Goal: Task Accomplishment & Management: Complete application form

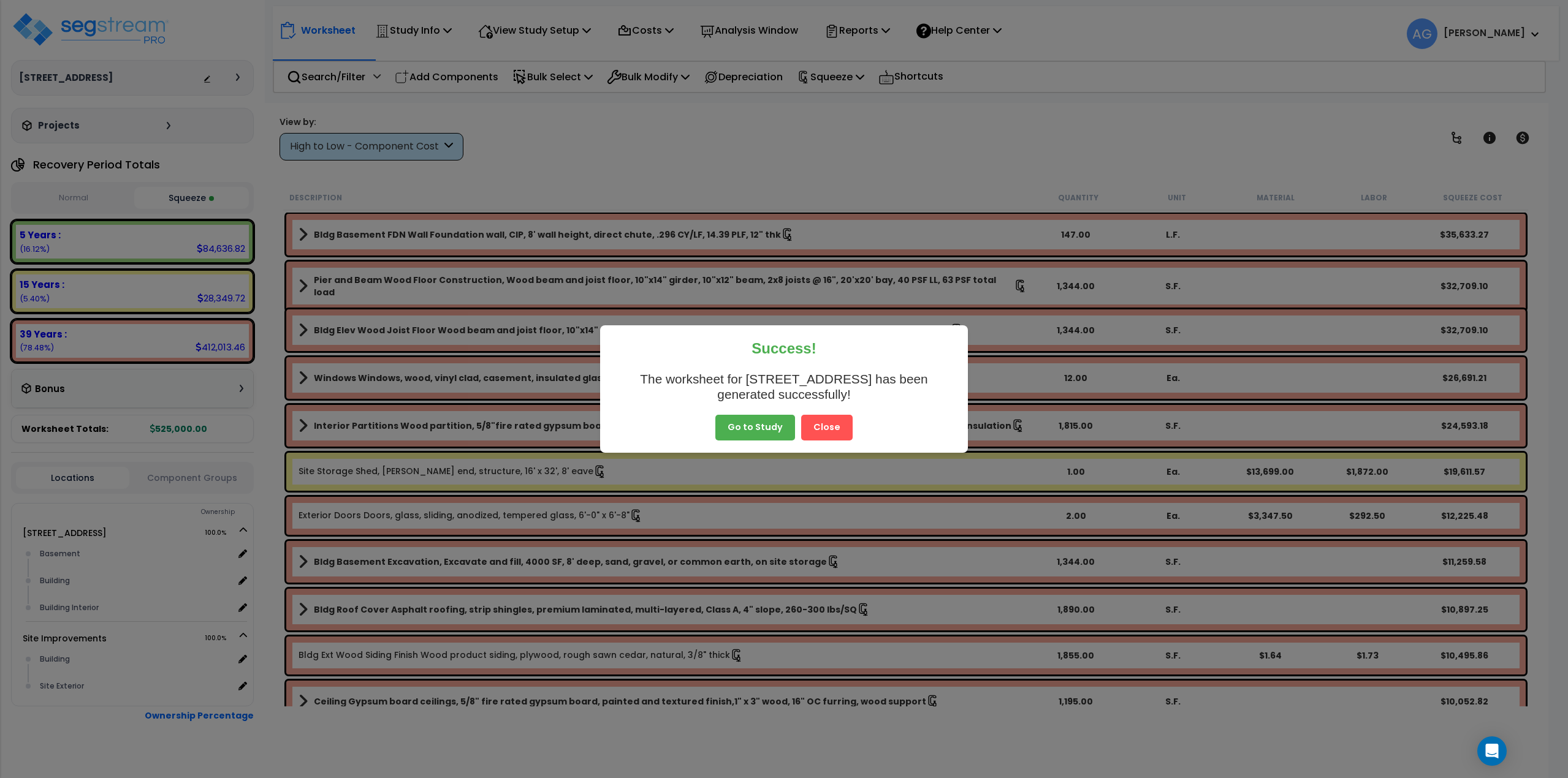
click at [760, 425] on button "Go to Study" at bounding box center [755, 427] width 80 height 26
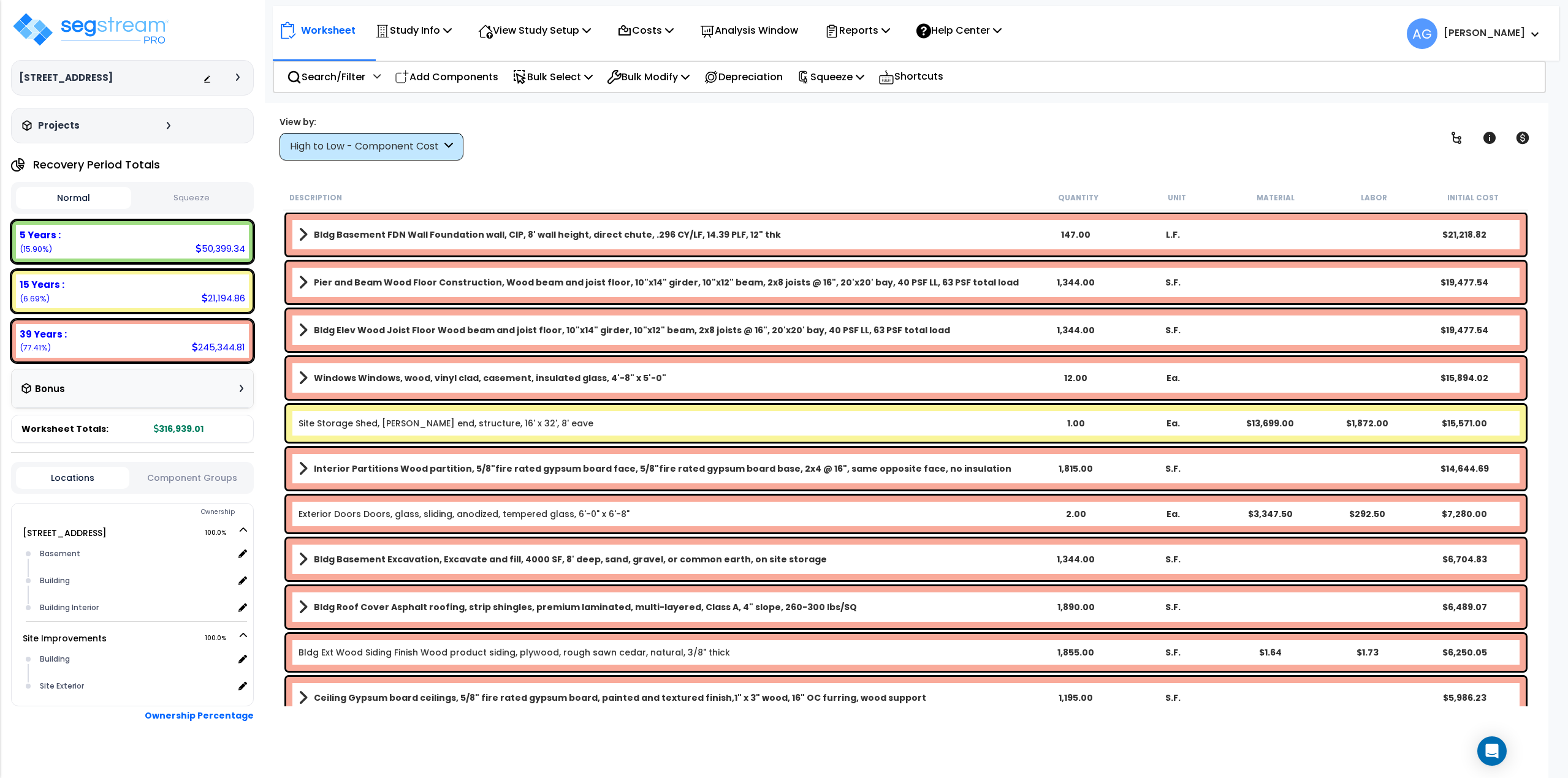
click at [205, 195] on button "Squeeze" at bounding box center [192, 198] width 115 height 22
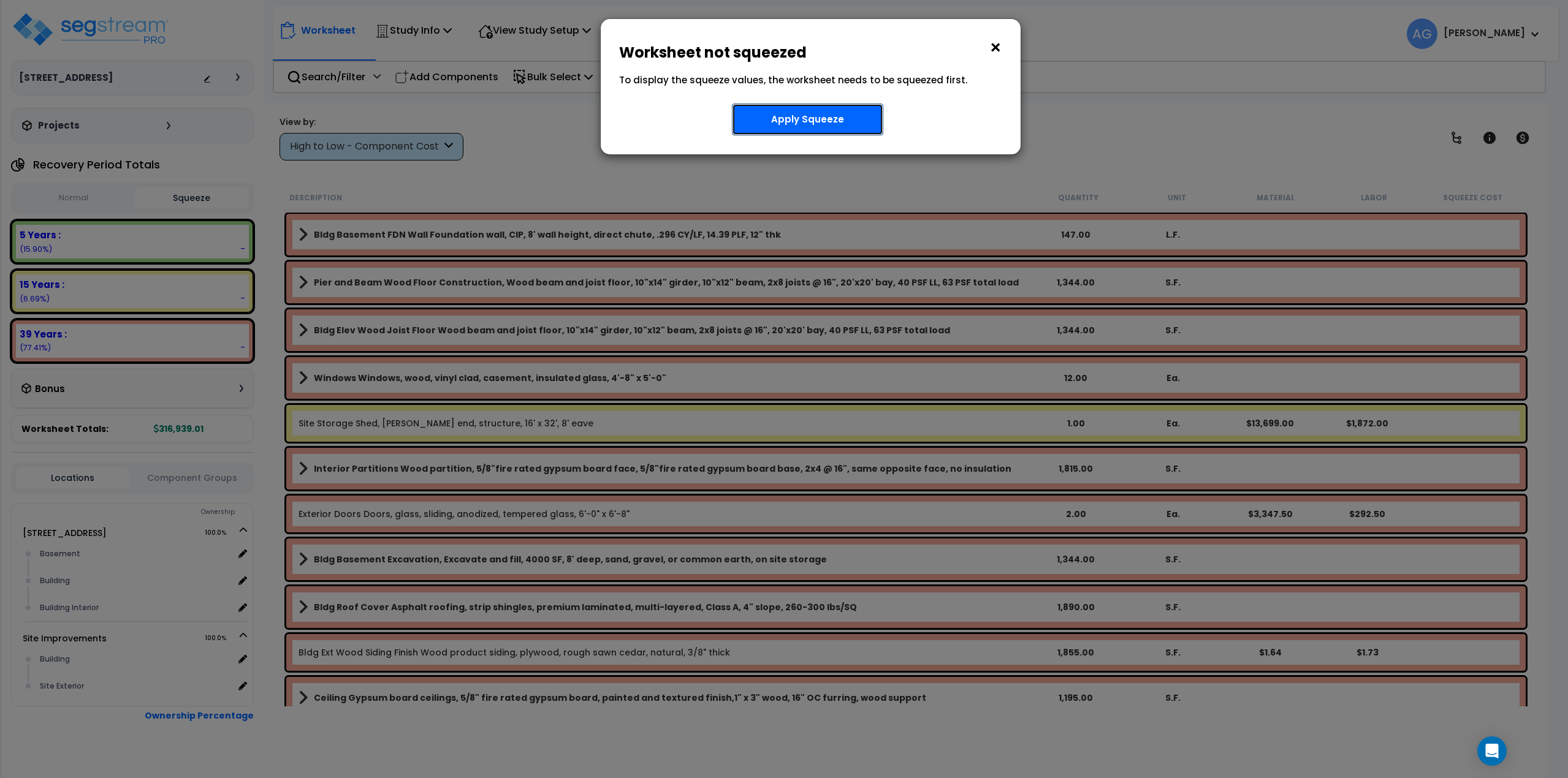
click at [786, 119] on button "Apply Squeeze" at bounding box center [808, 119] width 151 height 32
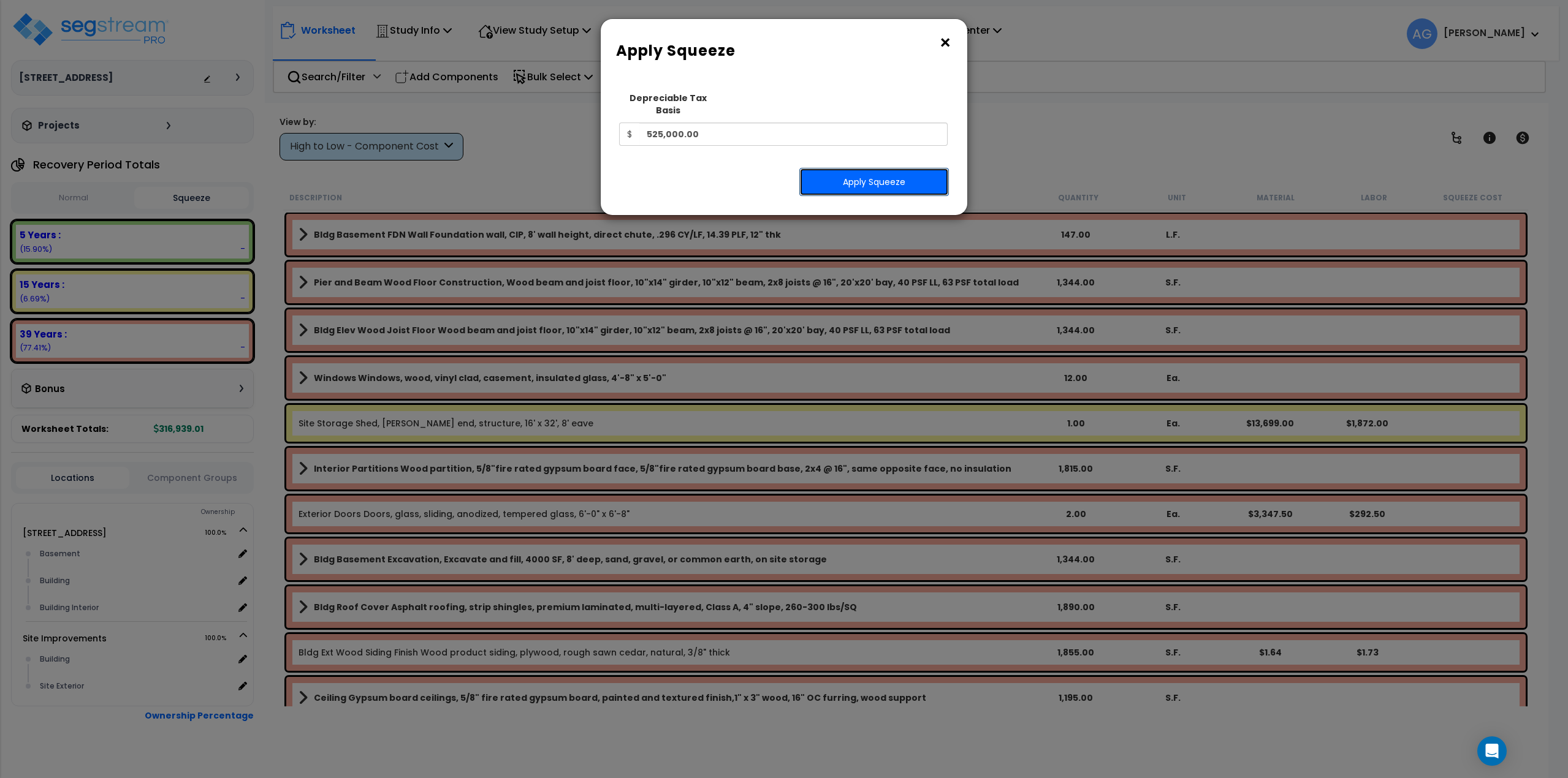
click at [854, 173] on button "Apply Squeeze" at bounding box center [874, 182] width 149 height 28
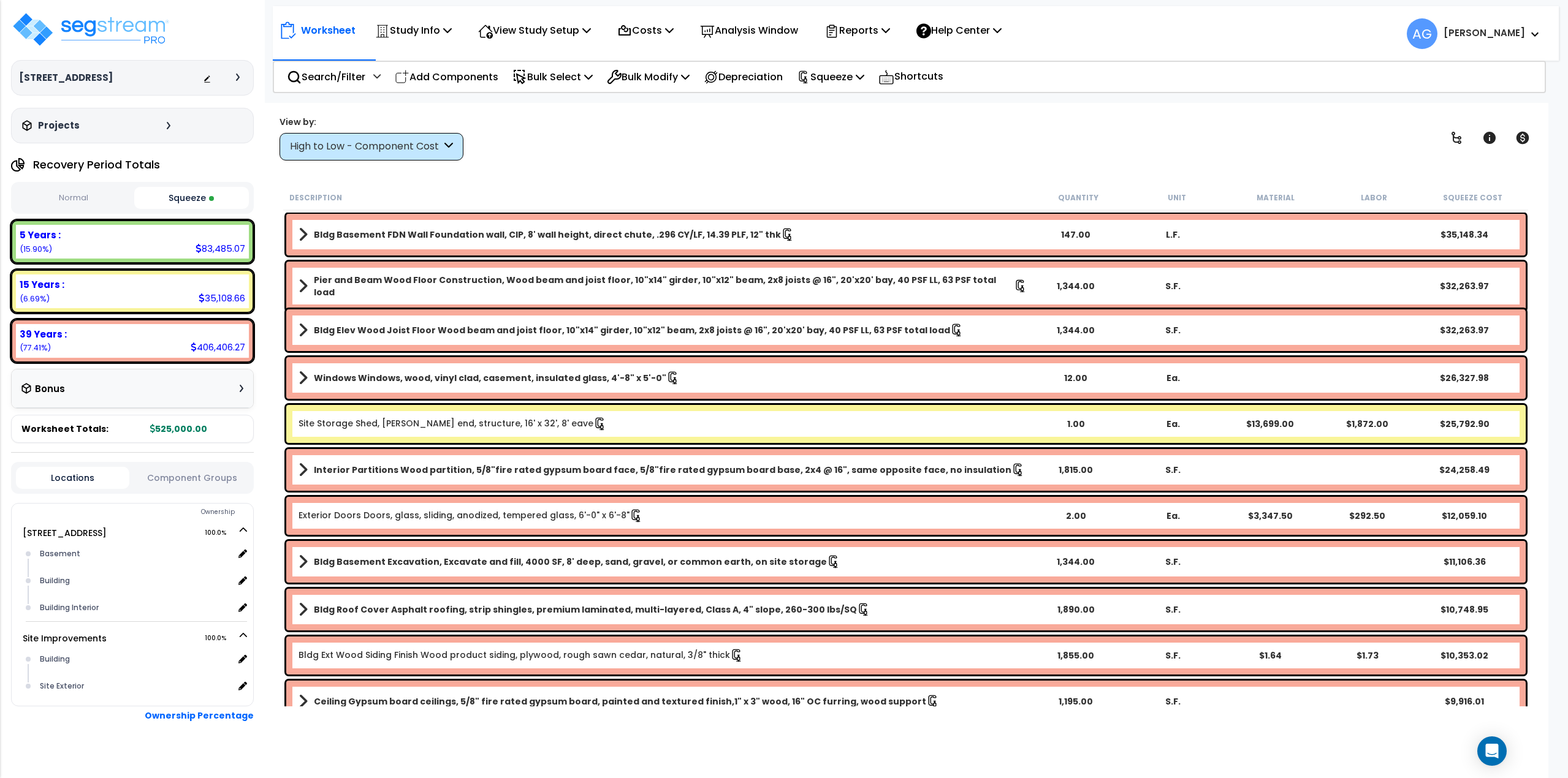
click at [205, 199] on button "Squeeze" at bounding box center [192, 198] width 115 height 22
click at [373, 424] on link "Site Storage Shed, [PERSON_NAME] end, structure, 16' x 32', 8' eave" at bounding box center [452, 424] width 308 height 13
click at [373, 424] on link "Site Storage Shed, Gable end, structure, 16' x 32', 8' eave" at bounding box center [452, 424] width 308 height 13
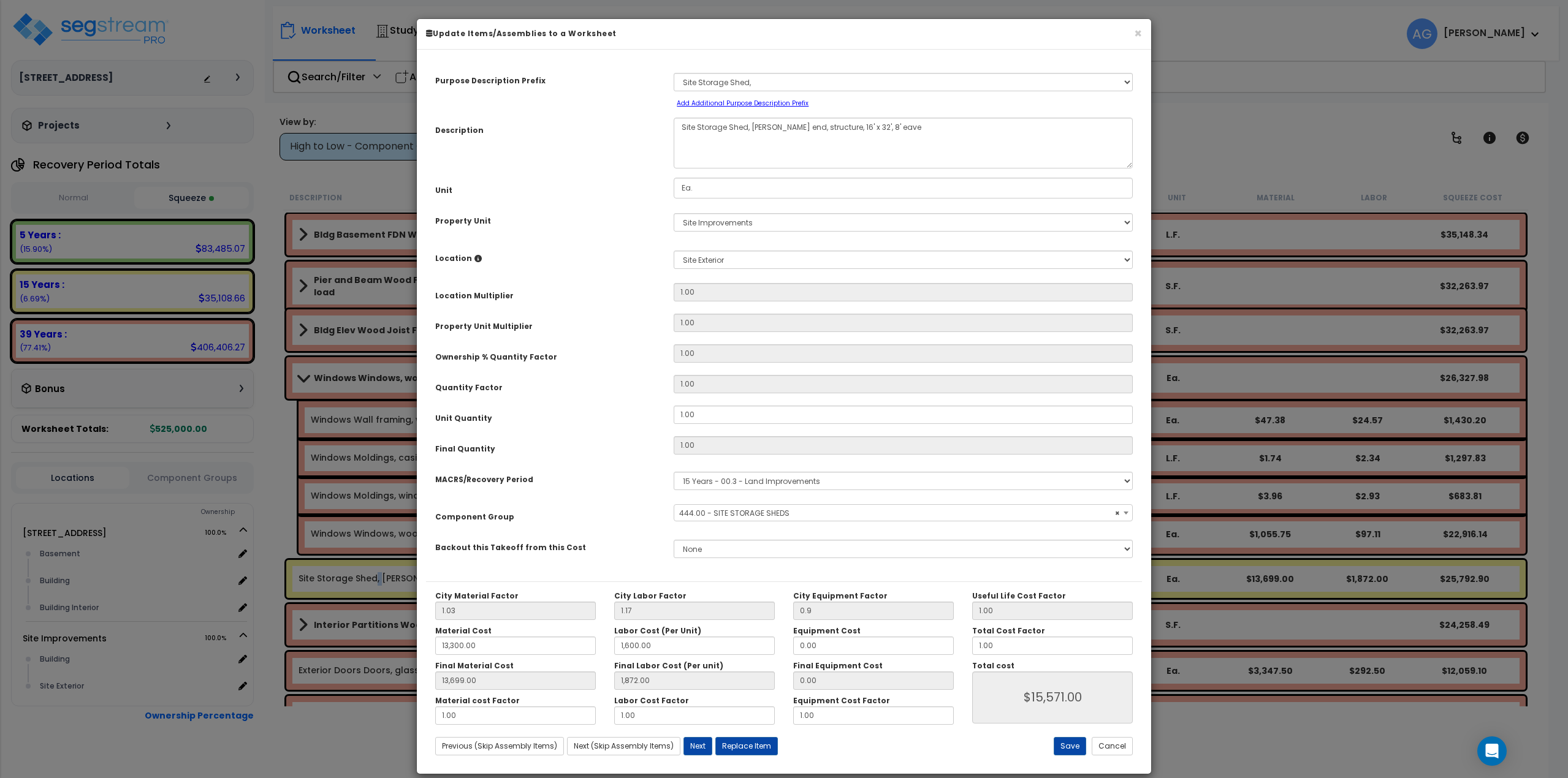
select select "58192"
drag, startPoint x: 1005, startPoint y: 648, endPoint x: 961, endPoint y: 661, distance: 45.9
click at [961, 661] on div "City Material Factor 1.03 City Labor Factor 1.17 City Equipment Factor 0.9 Mate…" at bounding box center [784, 658] width 716 height 134
type input "13,699.00"
type input "1,872.00"
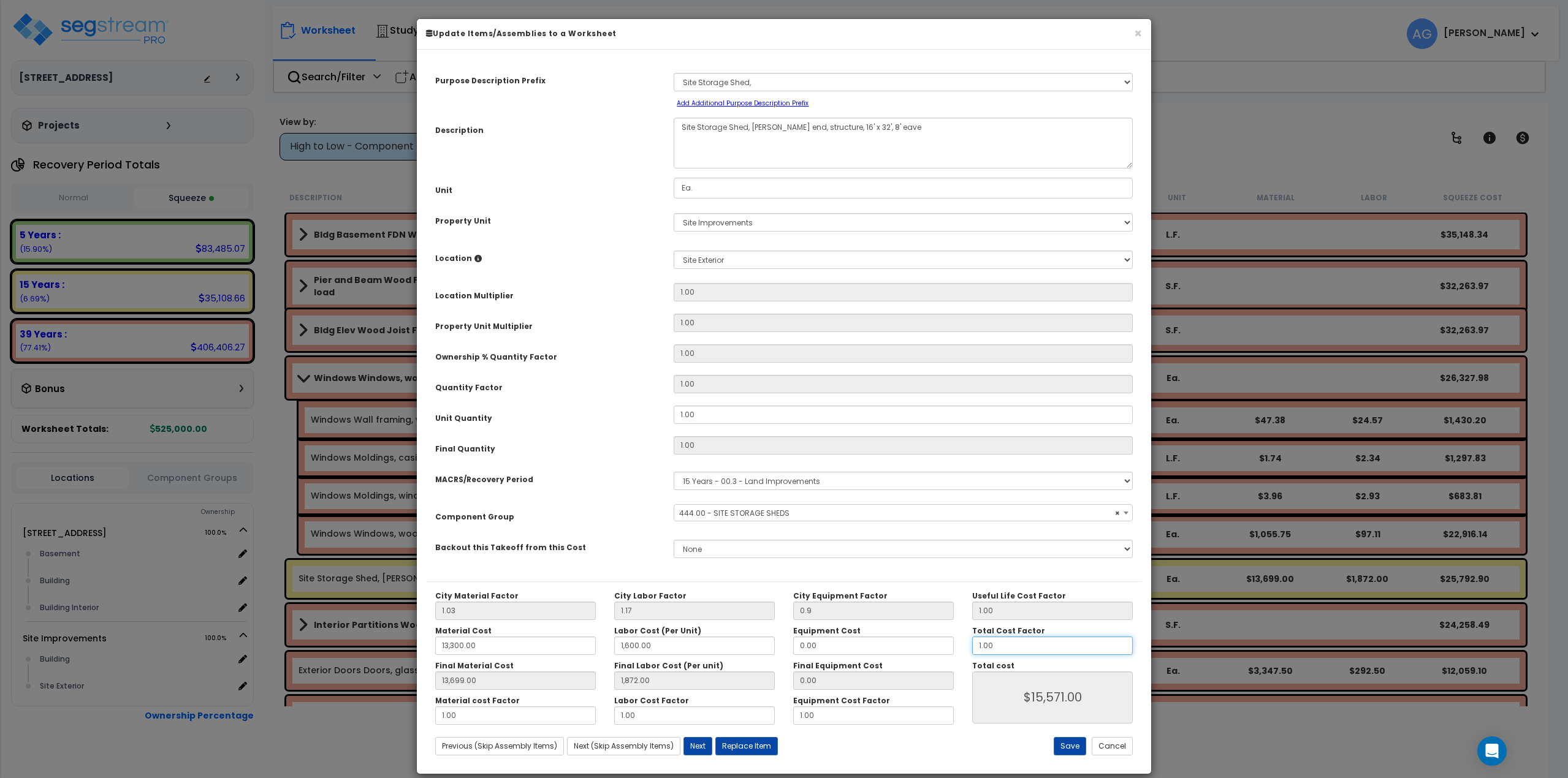
type input "."
type input "$15,571.00"
type input "13,699.00"
type input "1,872.00"
type input "$0.00"
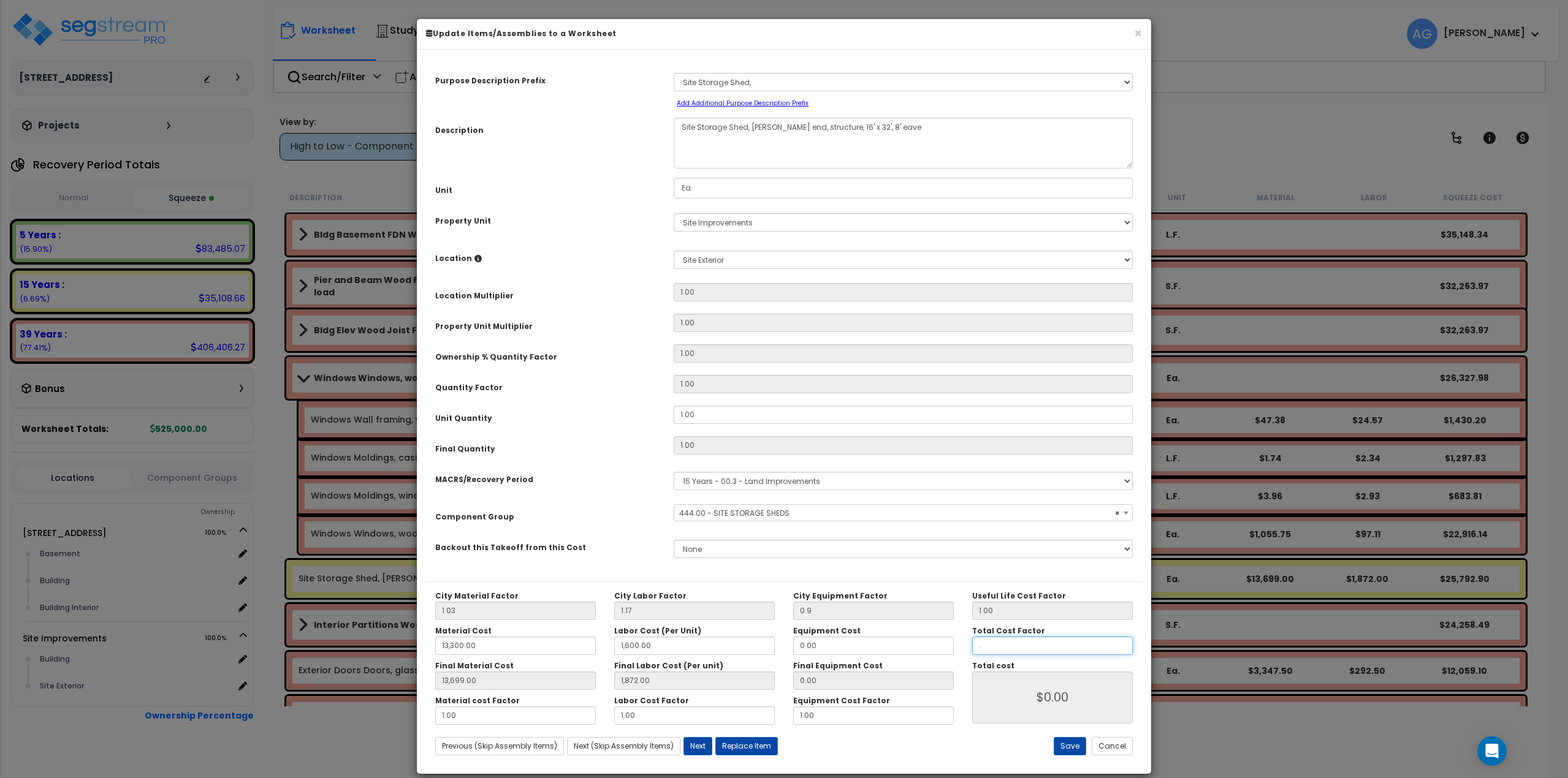
type input "13,699.00"
type input "1,872.00"
type input ".8"
type input "13,699.00"
type input "1,872.00"
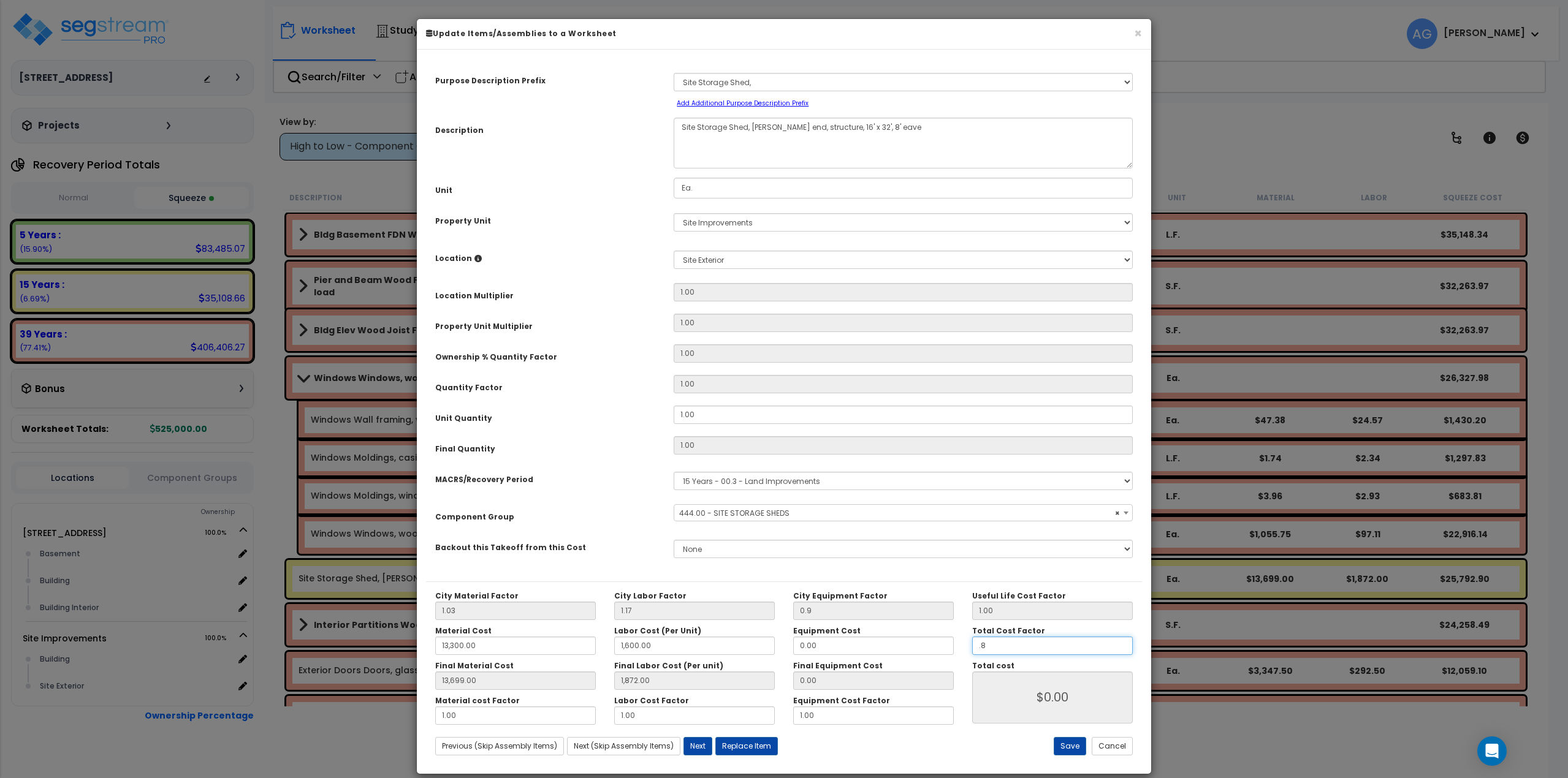
type input "$12,456.80"
type input "13,699.00"
type input "1,872.00"
type input ".85"
type input "$12,456.80"
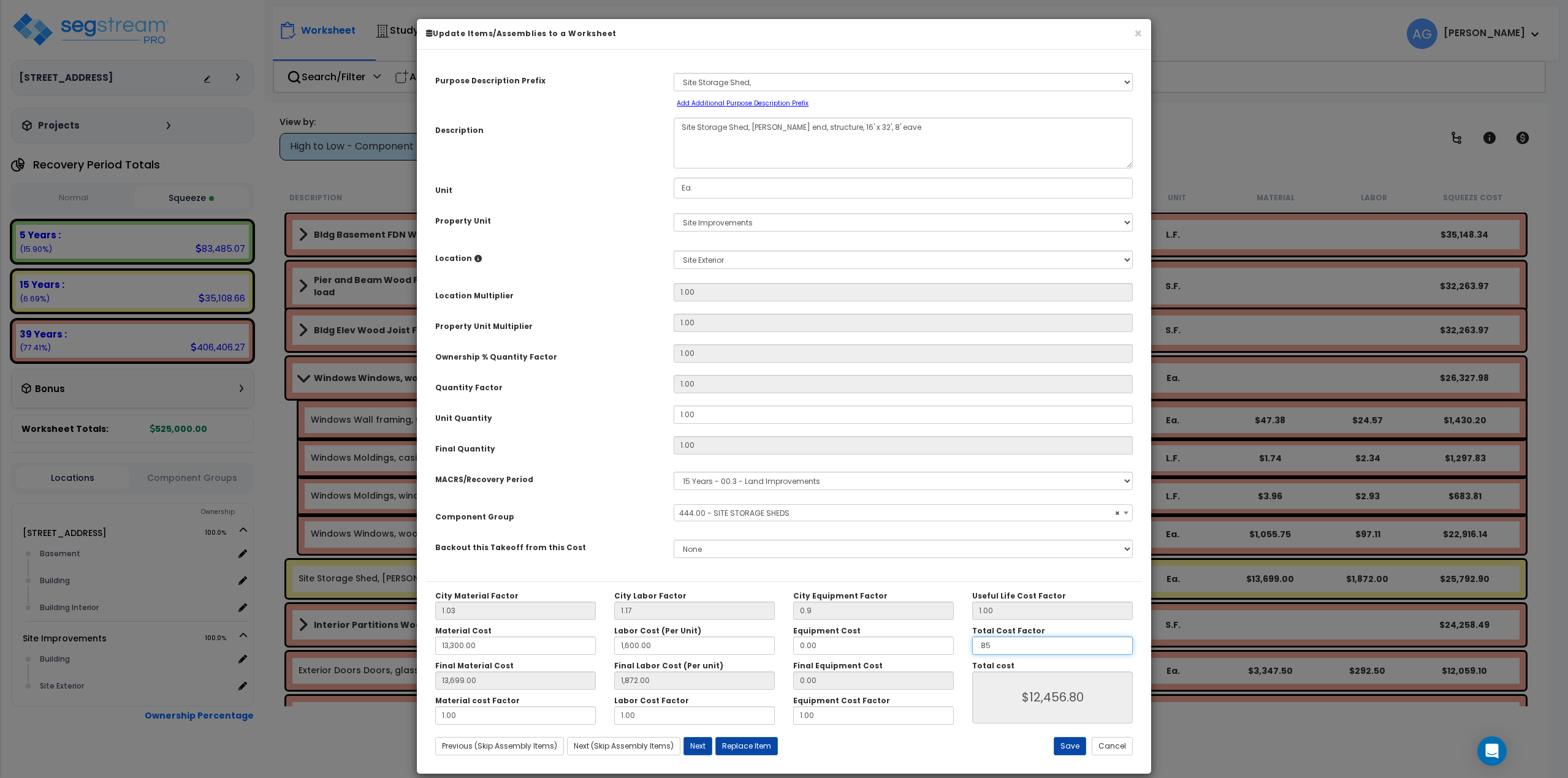
type input "13,699.00"
type input "1,872.00"
type input "$13,235.35"
type input ".85"
type input "13,699.00"
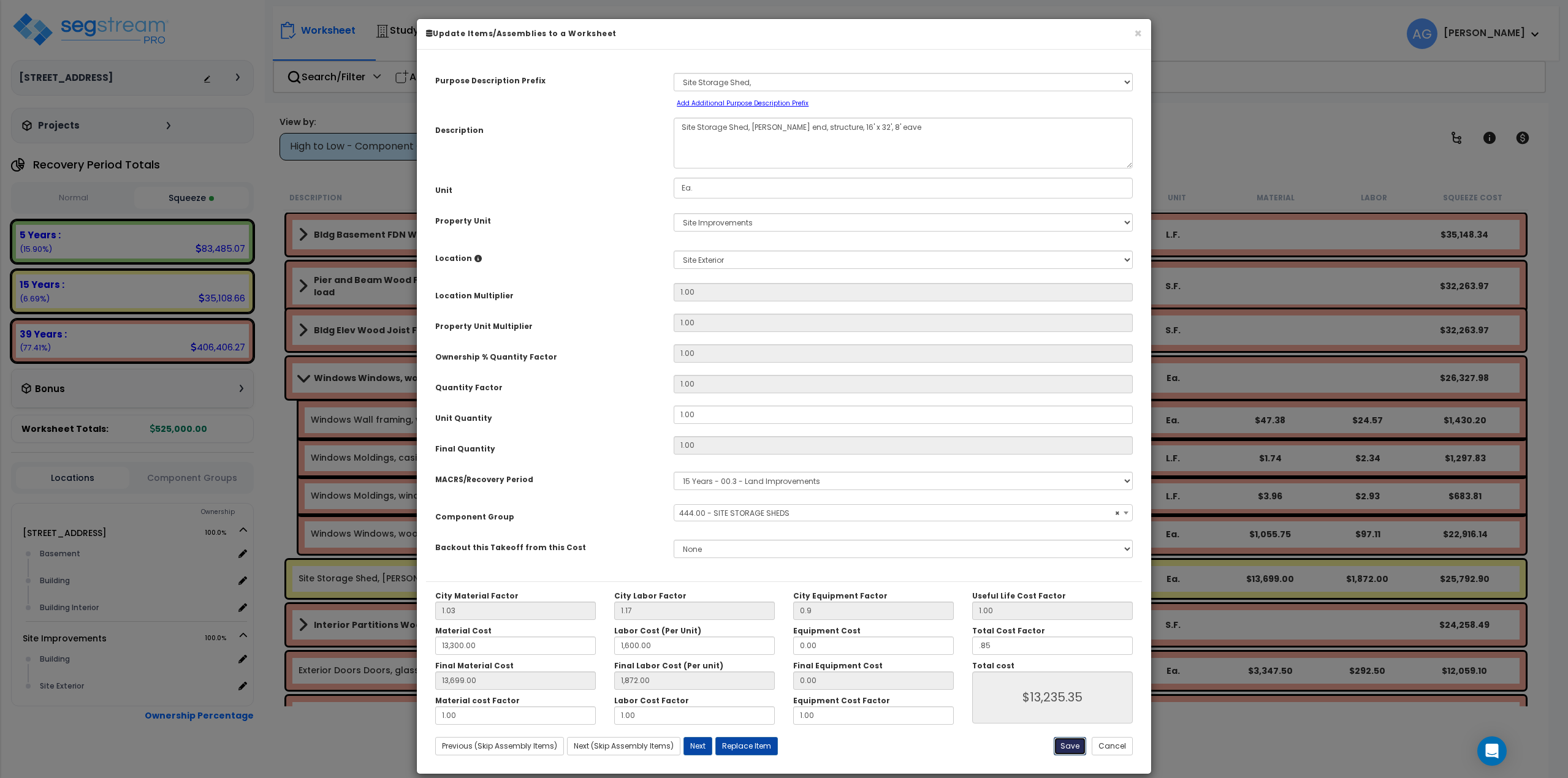
type input "1,872.00"
type input "$13,235.35"
click at [1073, 748] on button "Save" at bounding box center [1069, 746] width 32 height 18
type input "0.90"
type input "13300.00"
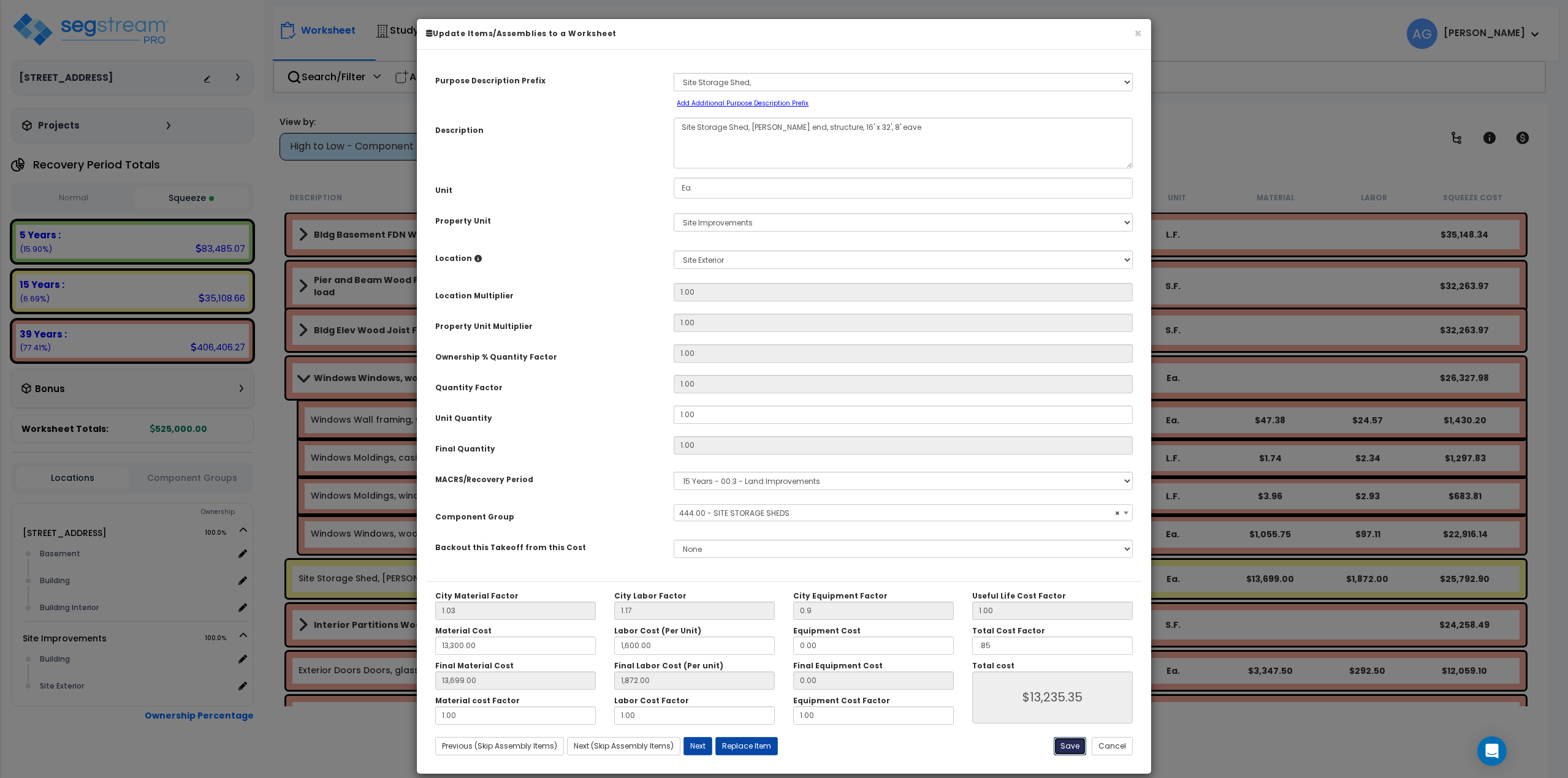
type input "1600.00"
type input "13699.00"
type input "1872.00"
type input "0.85"
type input "13235.35"
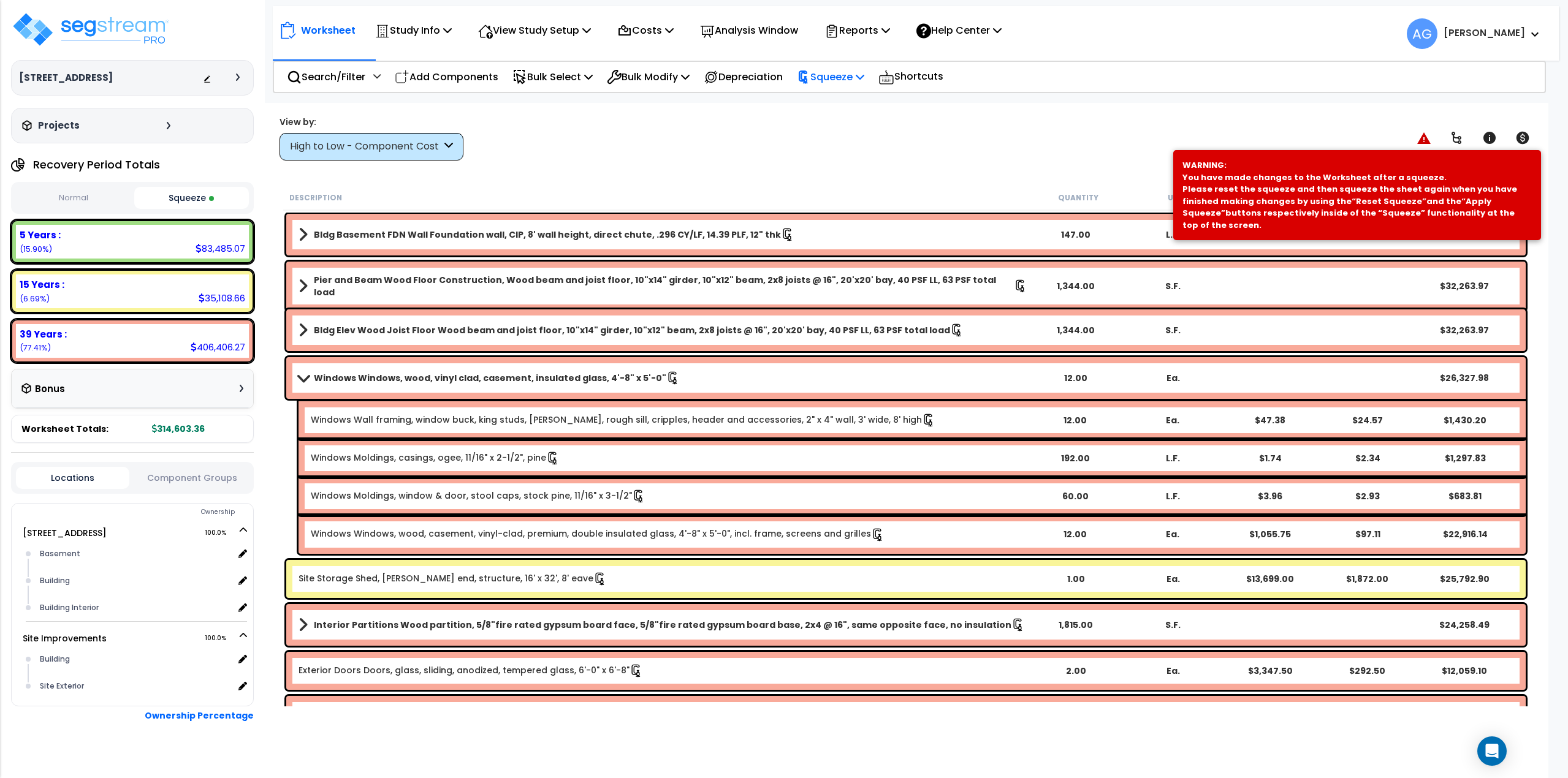
click at [836, 74] on p "Squeeze" at bounding box center [830, 76] width 67 height 16
click at [838, 99] on link "Re-squeeze" at bounding box center [852, 106] width 121 height 28
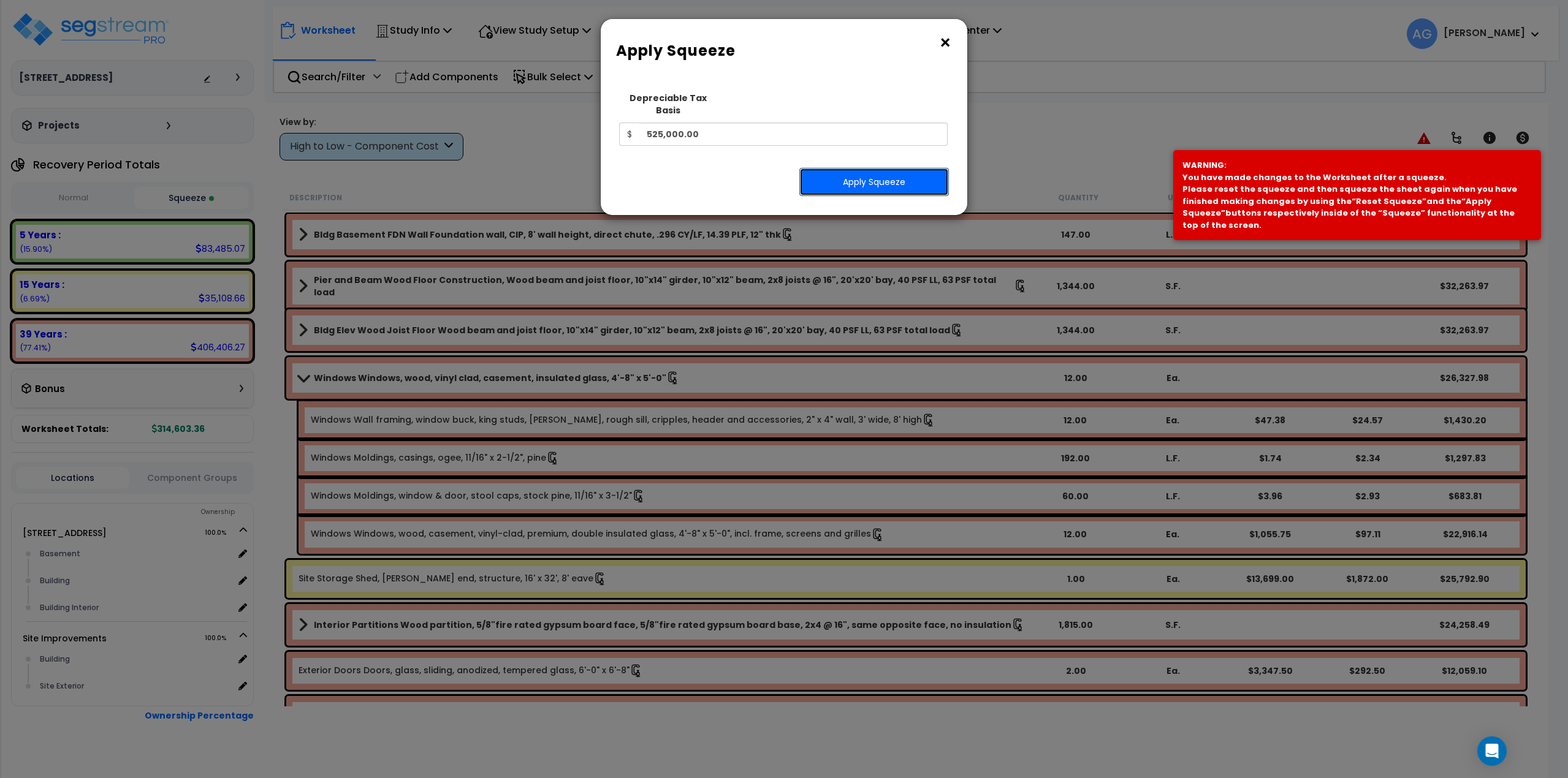
click at [912, 168] on button "Apply Squeeze" at bounding box center [874, 182] width 149 height 28
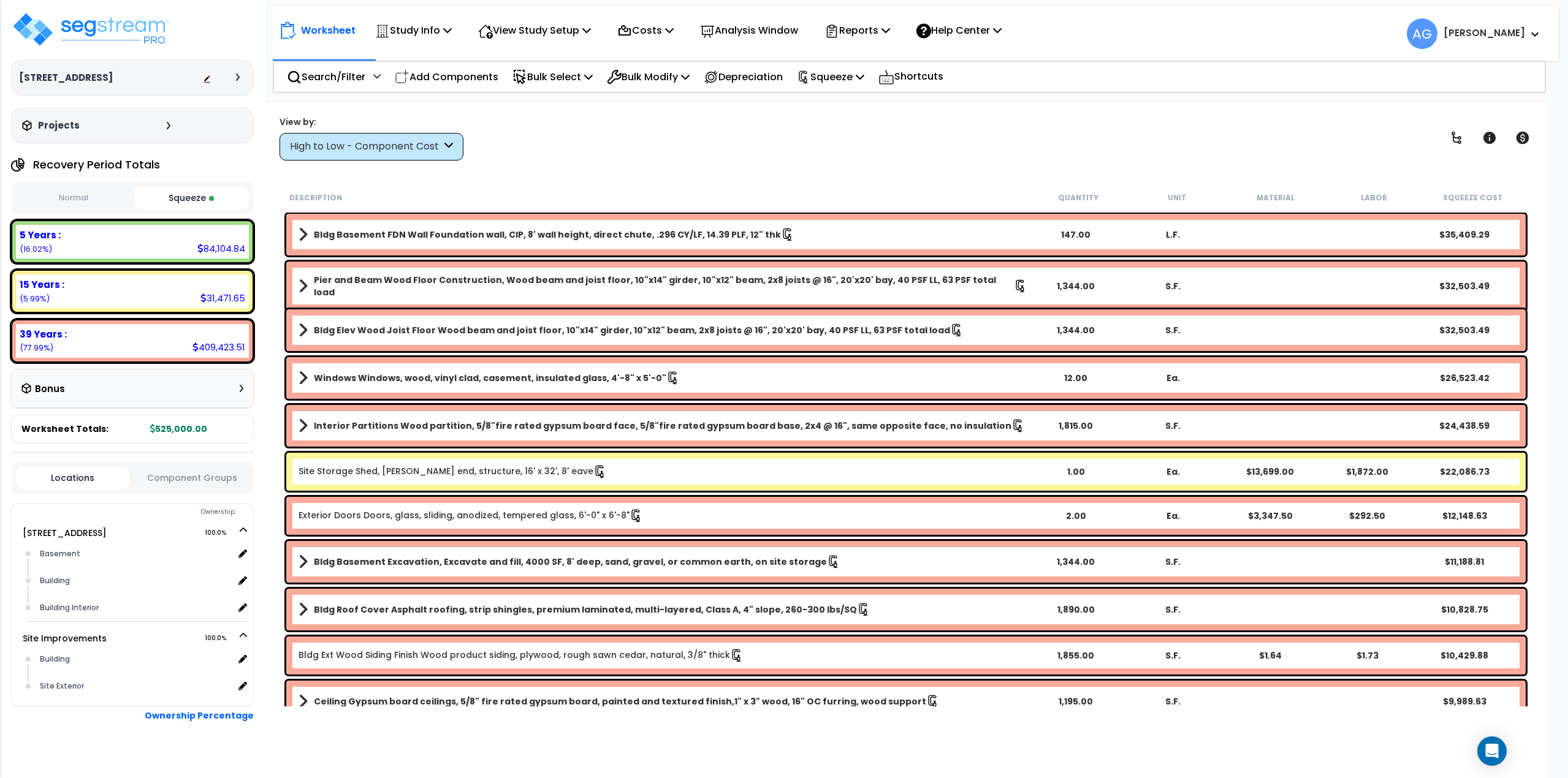
click at [955, 126] on div "View by: High to Low - Component Cost High to Low - Component Cost" at bounding box center [906, 138] width 1262 height 45
click at [890, 28] on p "Reports" at bounding box center [857, 30] width 66 height 16
click at [402, 32] on p "Study Info" at bounding box center [414, 30] width 76 height 16
click at [413, 59] on link "Study Setup" at bounding box center [429, 58] width 121 height 24
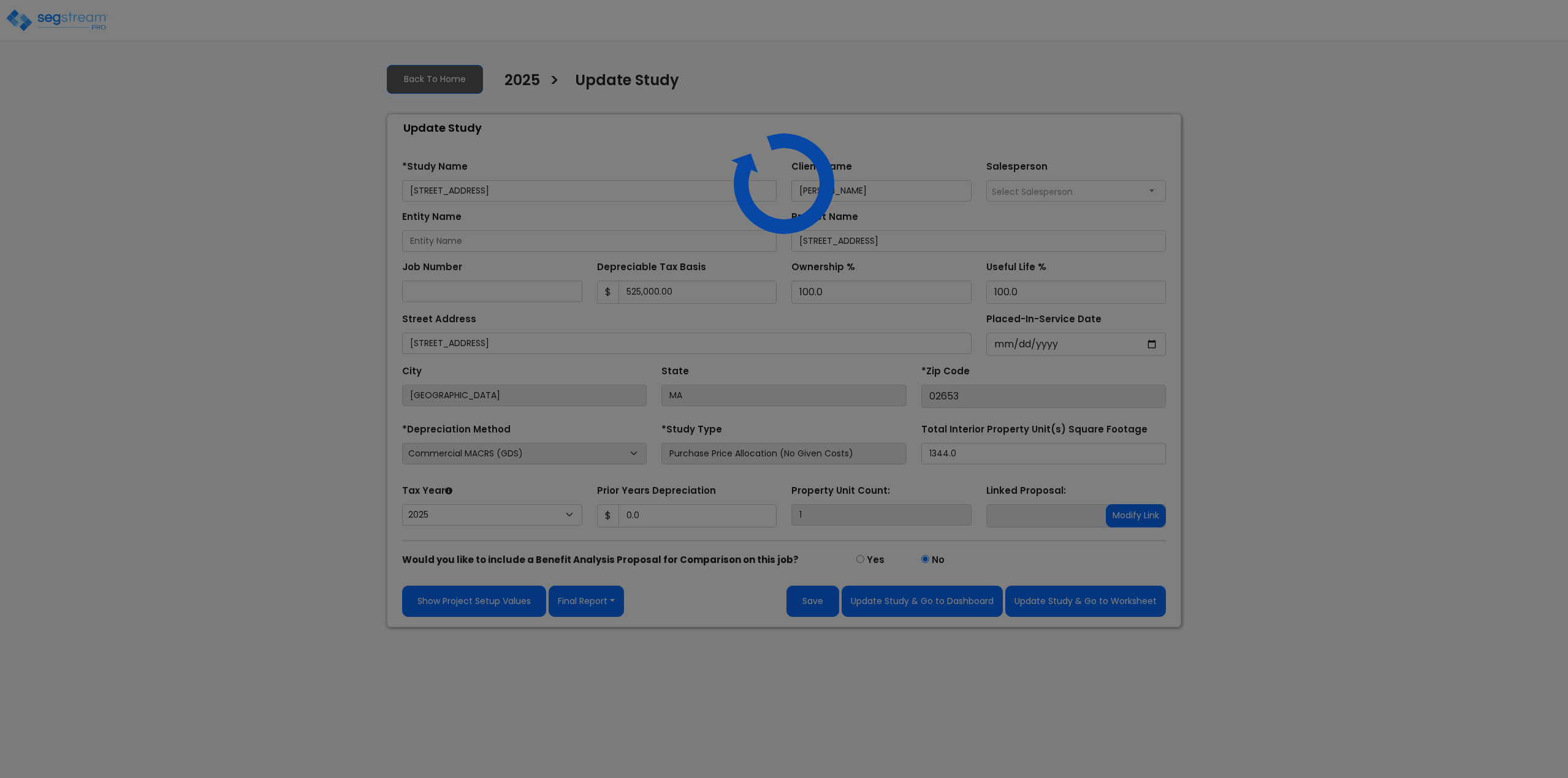
select select "2025"
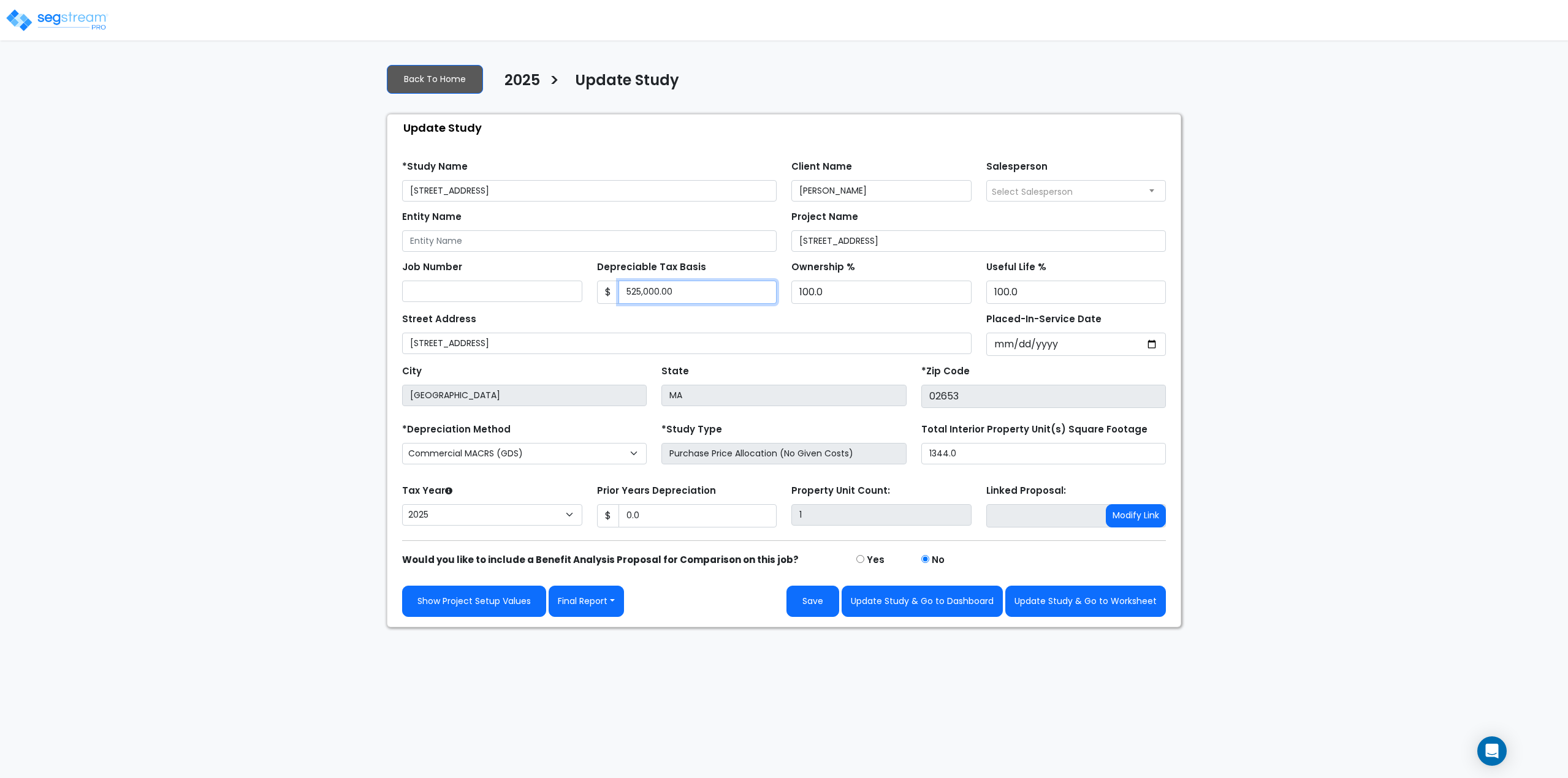
drag, startPoint x: 688, startPoint y: 294, endPoint x: 578, endPoint y: 283, distance: 110.5
click at [578, 283] on div "Job Number Depreciable Tax Basis $ 525,000.00 Ownership %" at bounding box center [784, 278] width 778 height 52
type input "500,000"
click at [923, 608] on button "Update Study & Go to Dashboard" at bounding box center [922, 601] width 161 height 31
type input "0"
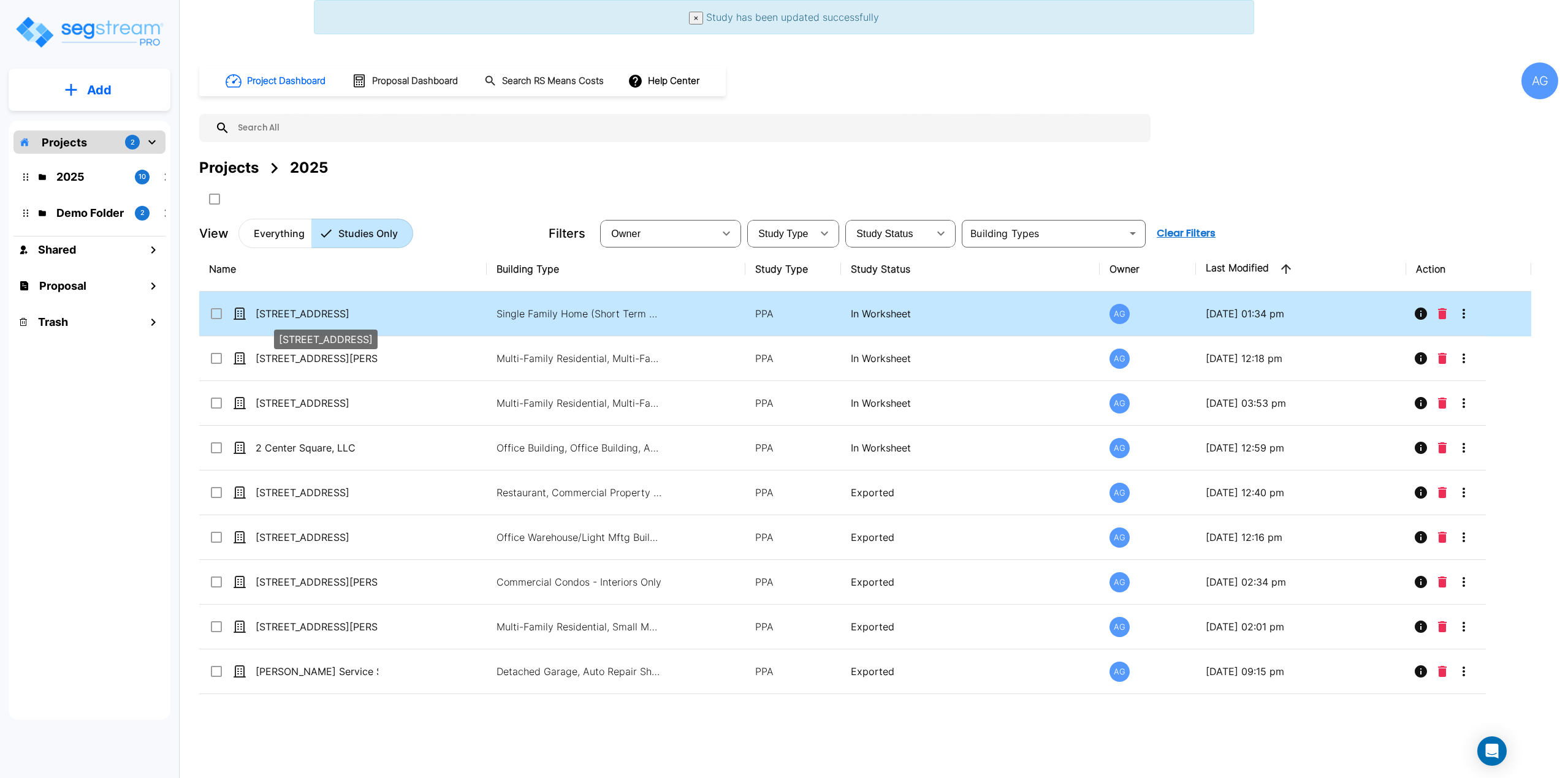
click at [290, 313] on p "[STREET_ADDRESS]" at bounding box center [317, 313] width 122 height 14
checkbox input "true"
click at [290, 313] on p "[STREET_ADDRESS]" at bounding box center [317, 313] width 122 height 14
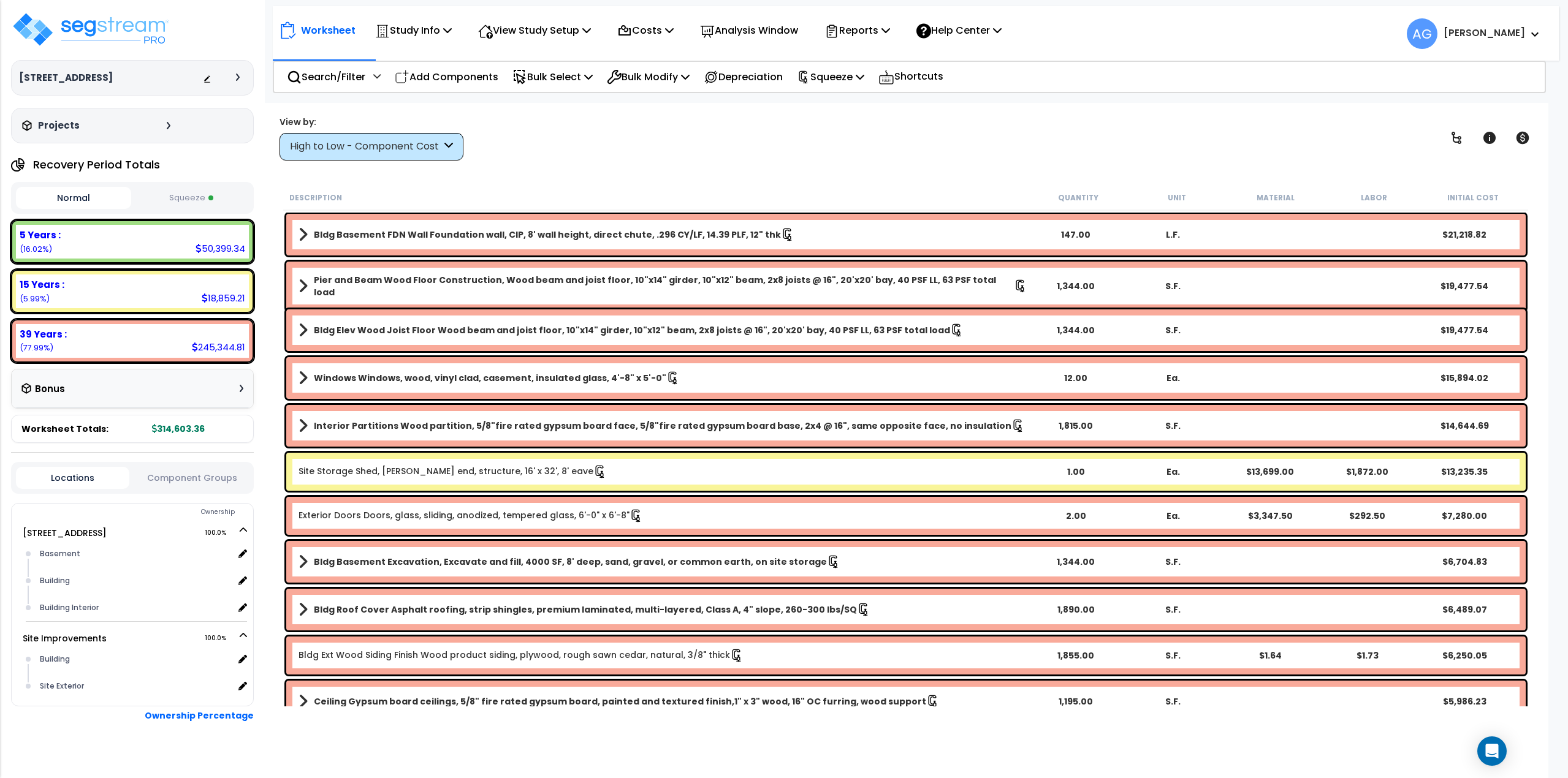
click at [199, 192] on button "Squeeze" at bounding box center [192, 198] width 115 height 22
click at [825, 68] on p "Squeeze" at bounding box center [830, 76] width 67 height 16
click at [828, 103] on link "Re-squeeze" at bounding box center [852, 104] width 121 height 24
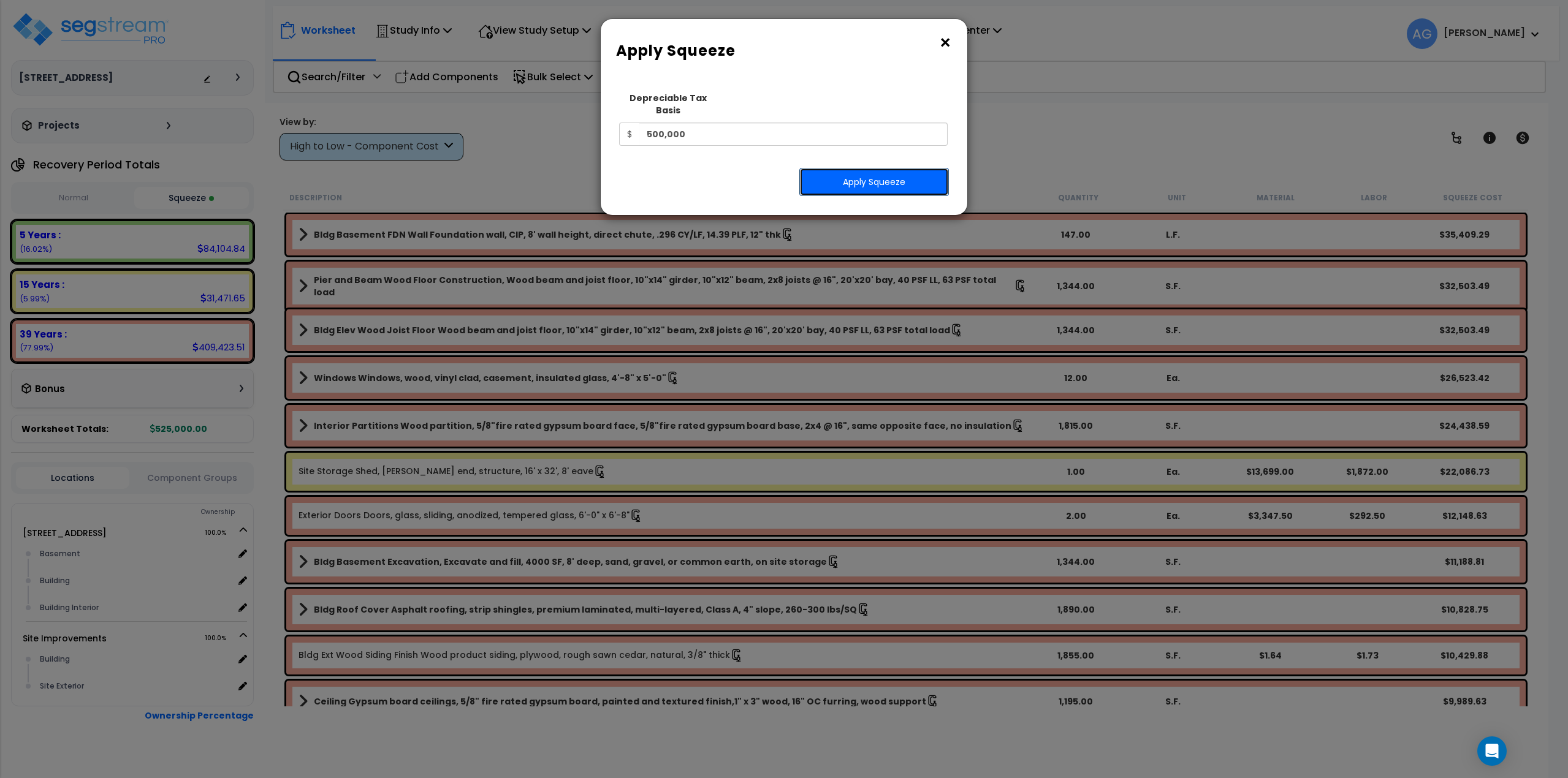
click at [840, 168] on button "Apply Squeeze" at bounding box center [874, 182] width 149 height 28
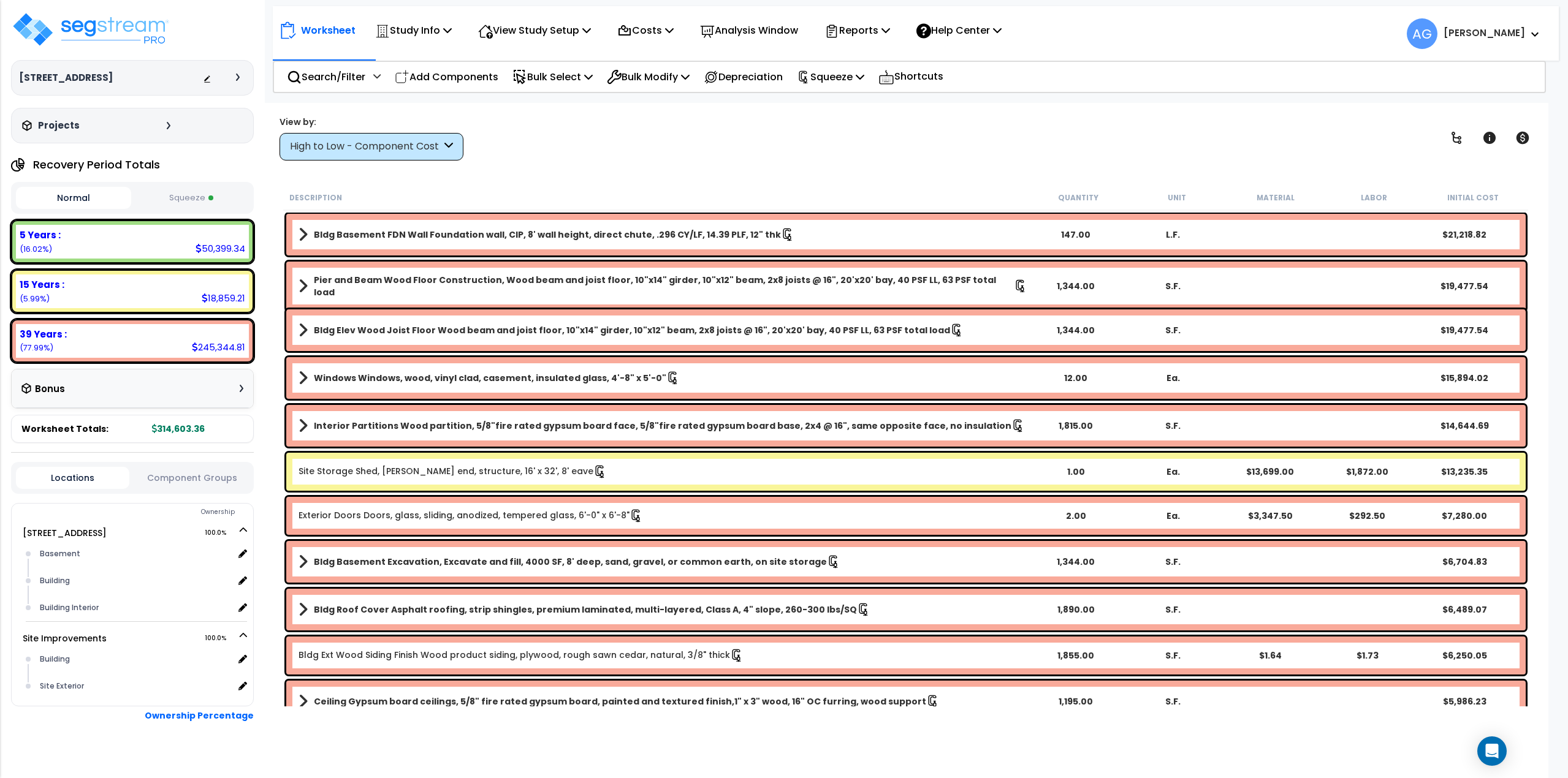
click at [180, 197] on button "Squeeze" at bounding box center [192, 198] width 115 height 22
click at [1206, 469] on div "Ea." at bounding box center [1173, 472] width 97 height 13
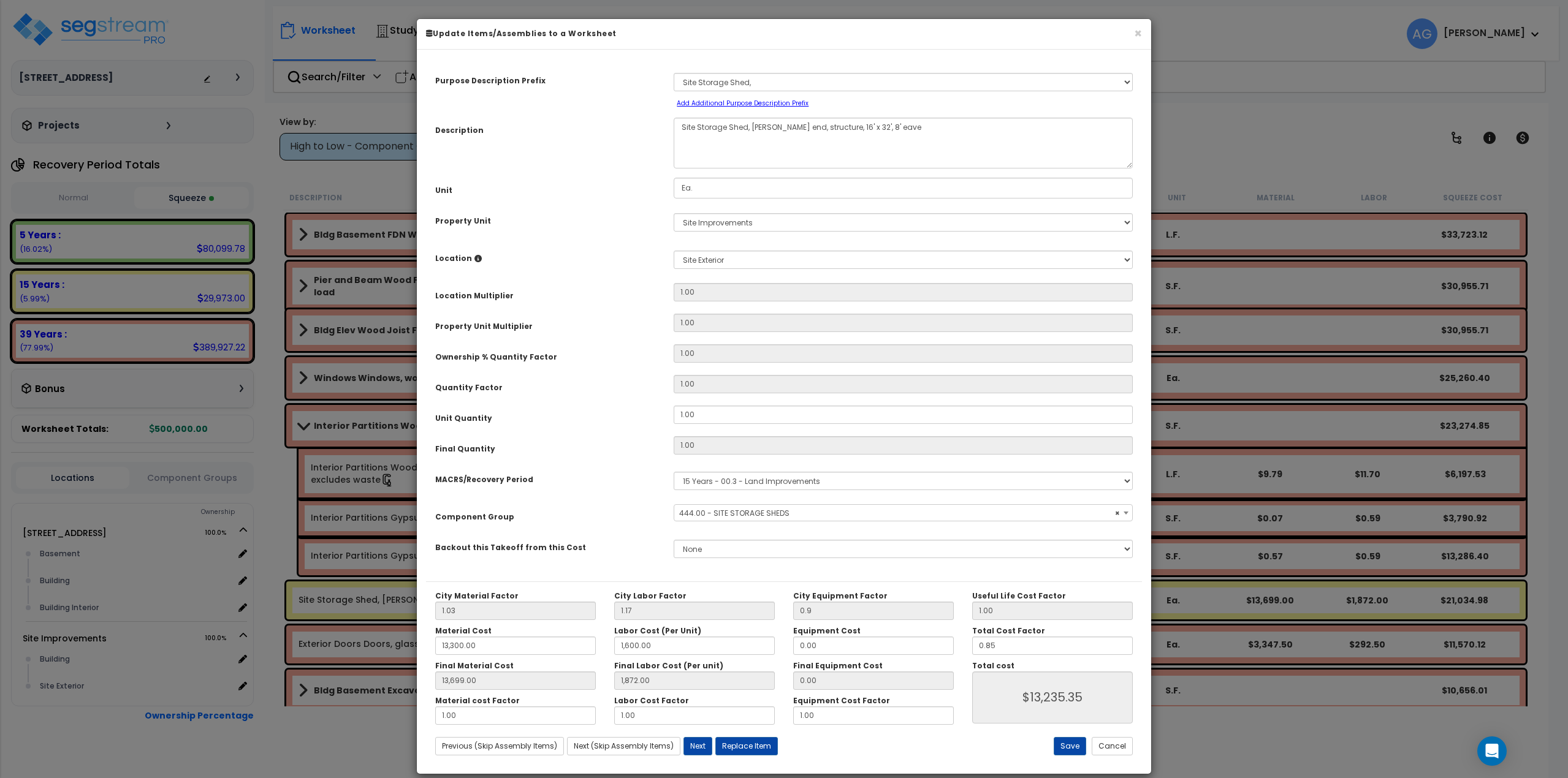
select select "58192"
drag, startPoint x: 1066, startPoint y: 647, endPoint x: 948, endPoint y: 650, distance: 118.0
click at [948, 650] on div "City Material Factor 1.03 City Labor Factor 1.17 City Equipment Factor 0.9 Mate…" at bounding box center [784, 658] width 716 height 134
type input "13,699.00"
type input "1,872.00"
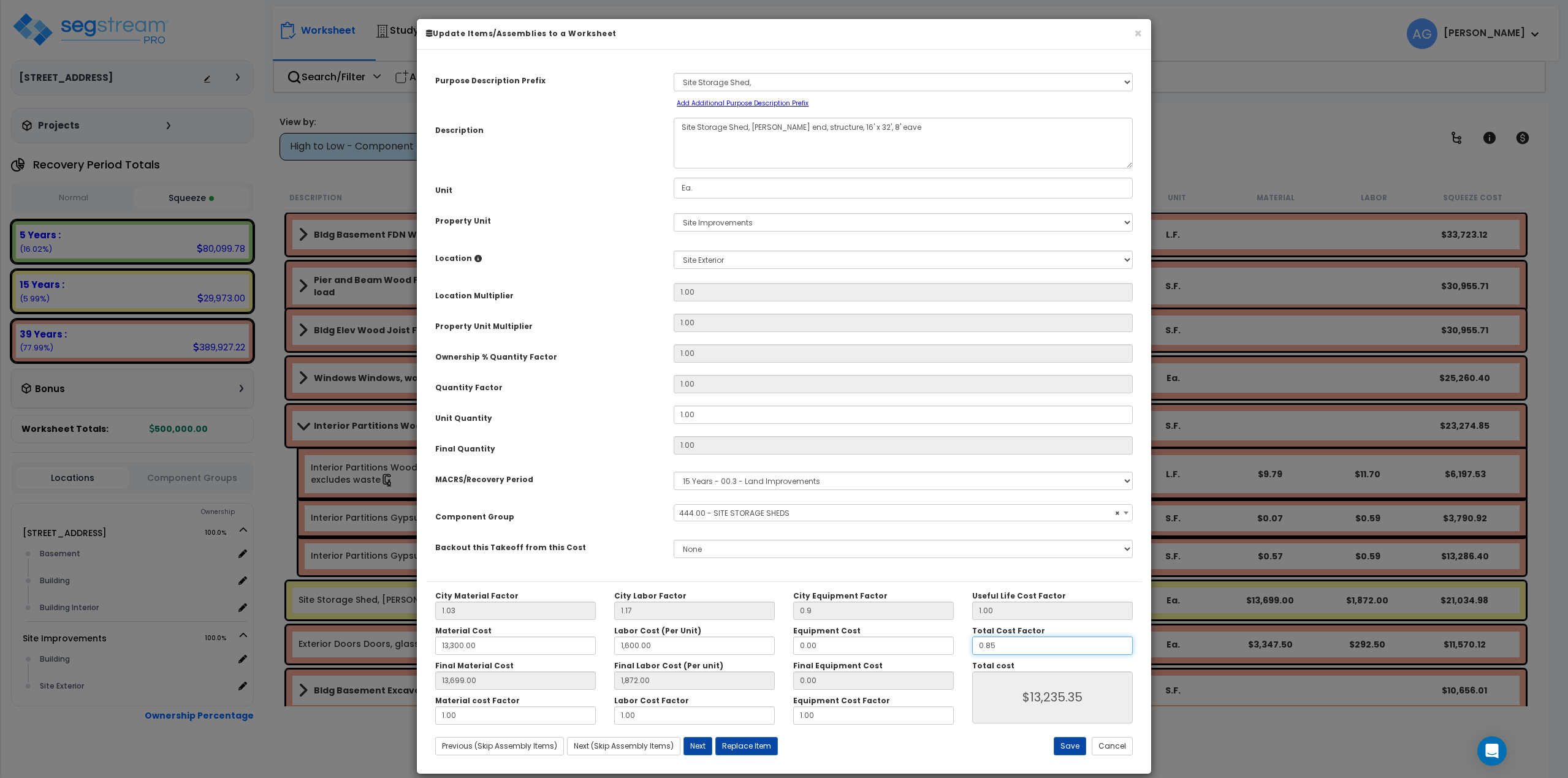
type input "1"
type input "$13,235.35"
type input "13,699.00"
type input "1,872.00"
type input "$15,571.00"
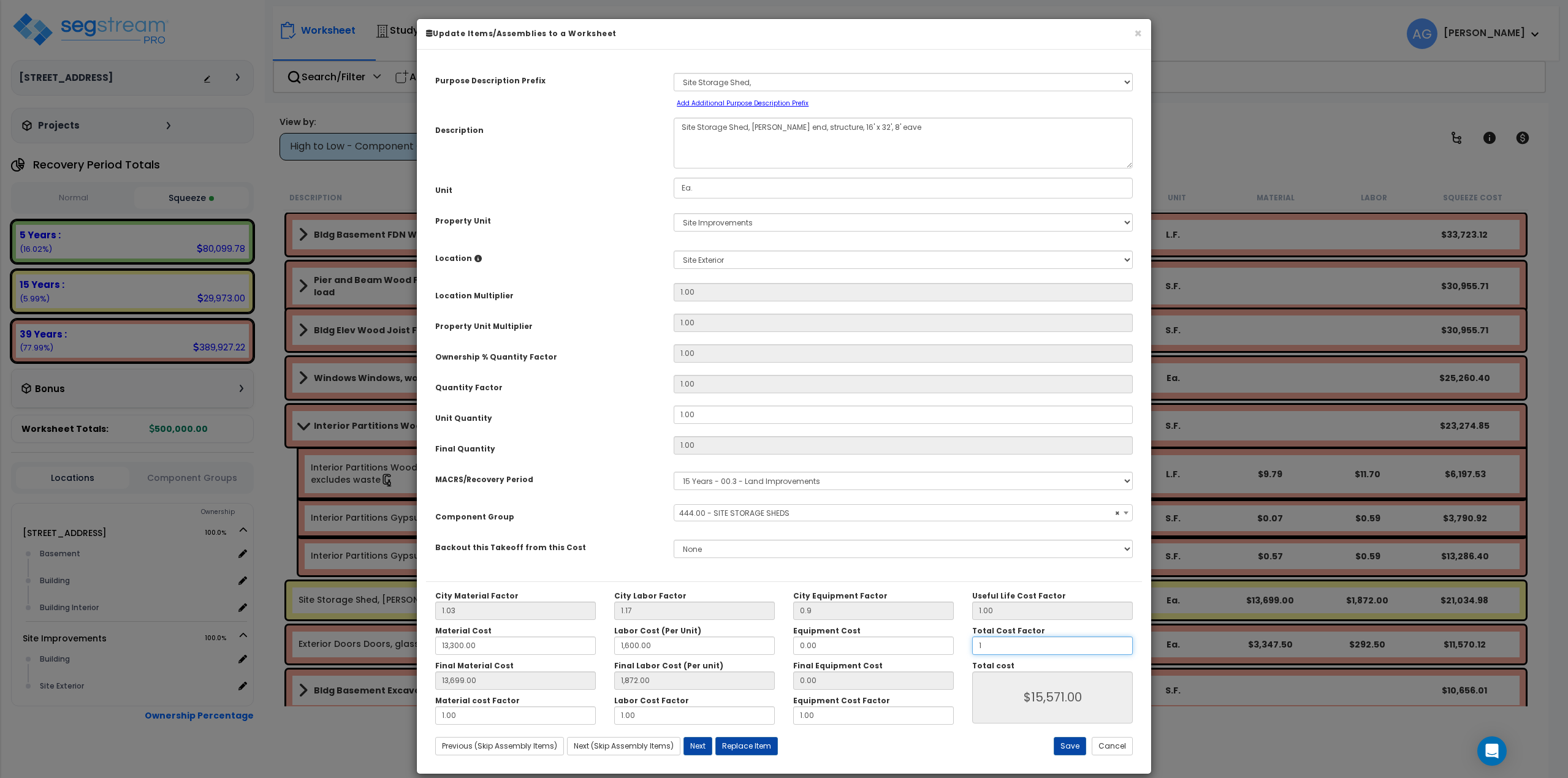
type input "13,699.00"
type input "1,872.00"
type input "1."
type input "$15,571.00"
type input "13,699.00"
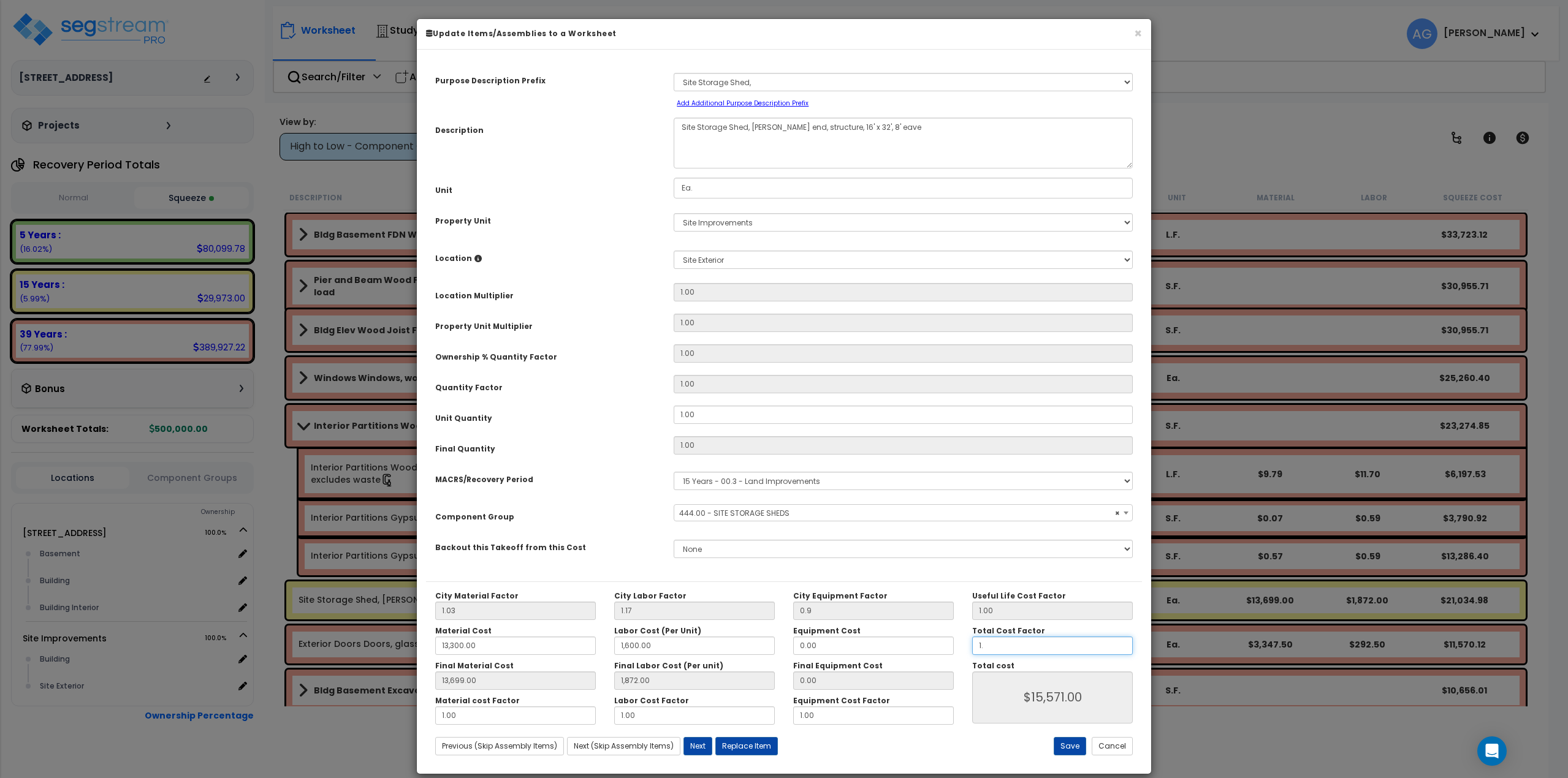
type input "1,872.00"
type input "$15,571.00"
type input "13,699.00"
type input "1,872.00"
type input "1.0"
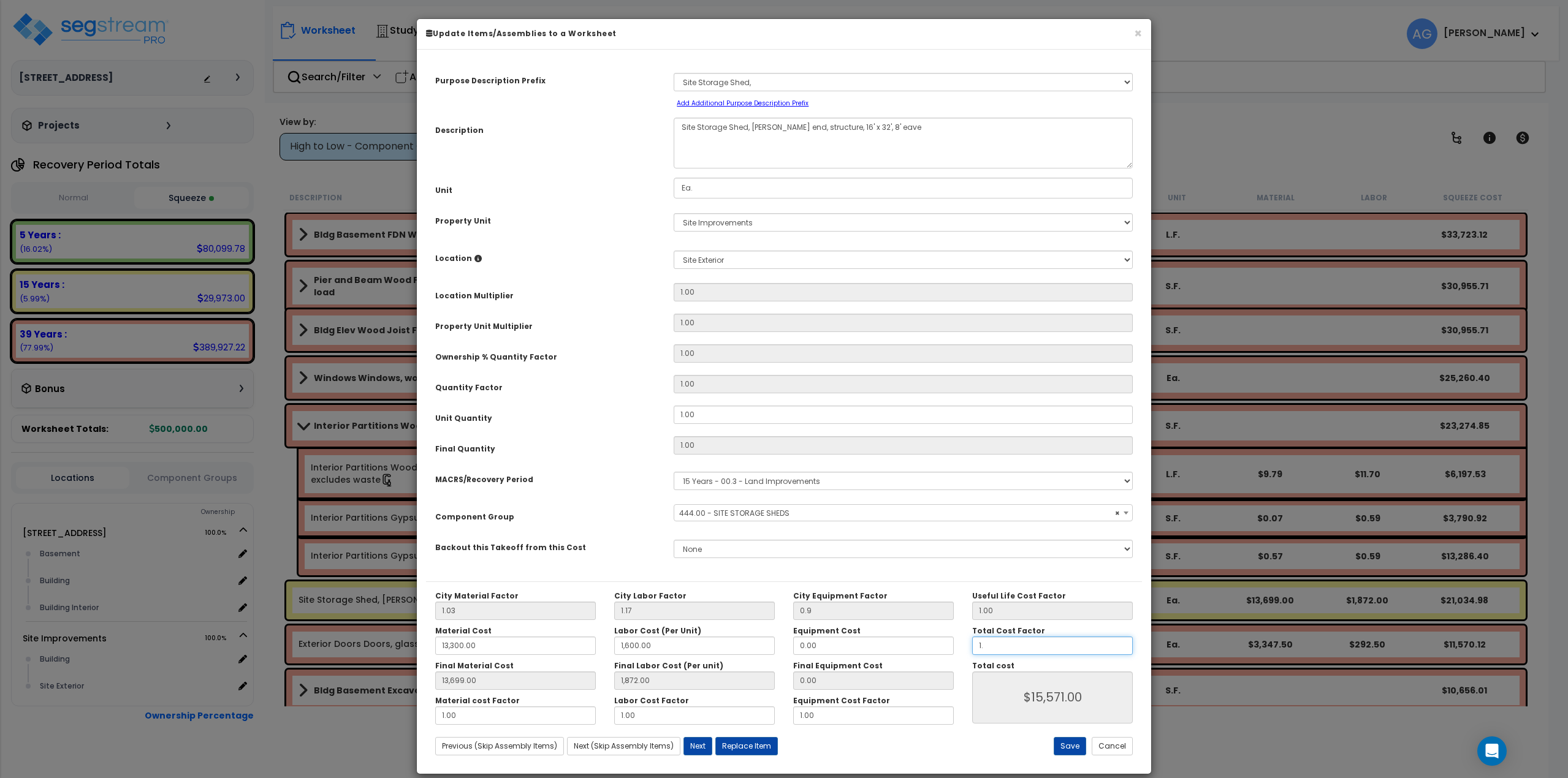
type input "$15,571.00"
type input "13,699.00"
type input "1,872.00"
type input "$15,571.00"
type input "13,699.00"
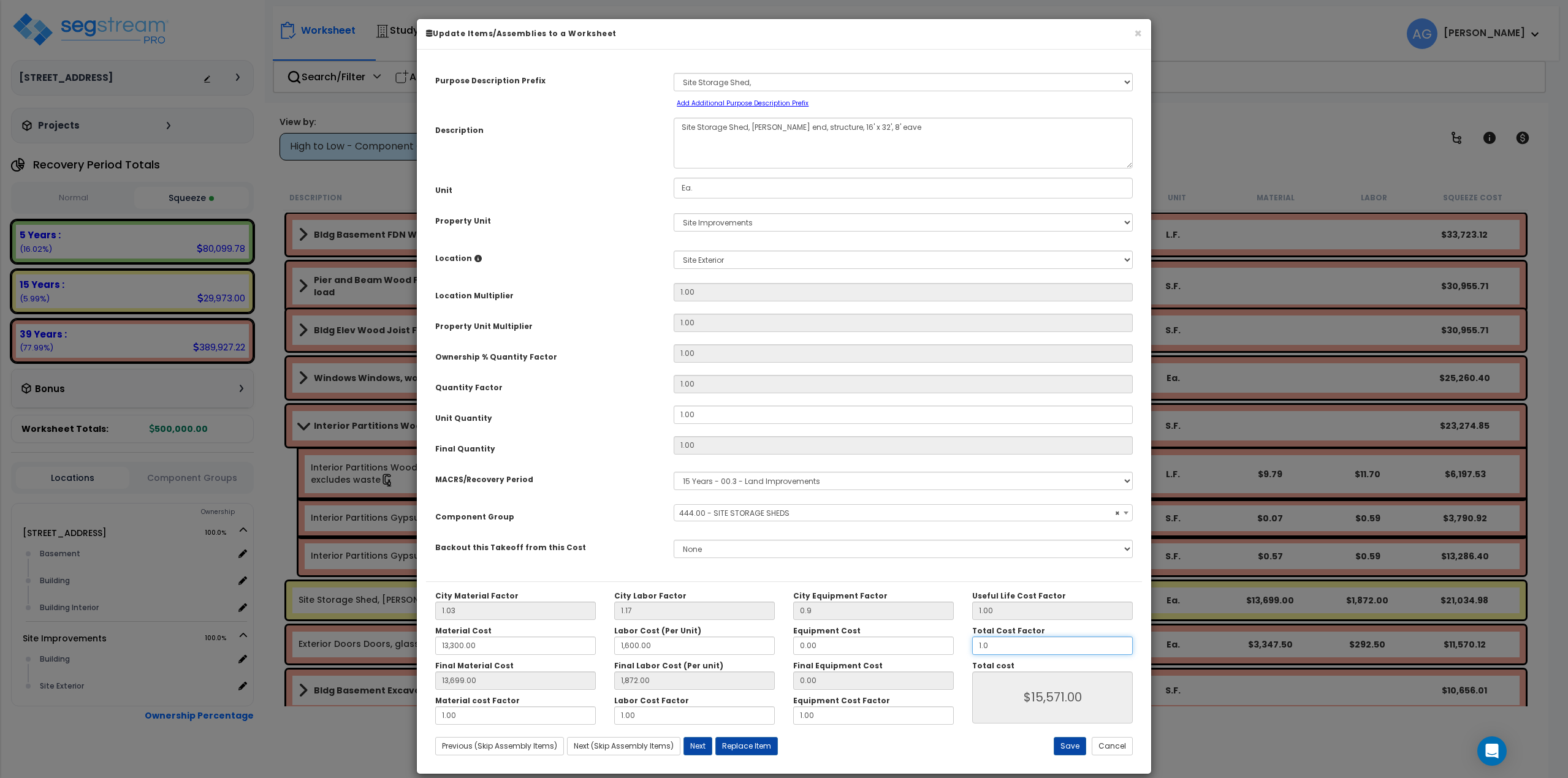
type input "1,872.00"
type input "1.00"
type input "$15,571.00"
type input "13,699.00"
type input "1,872.00"
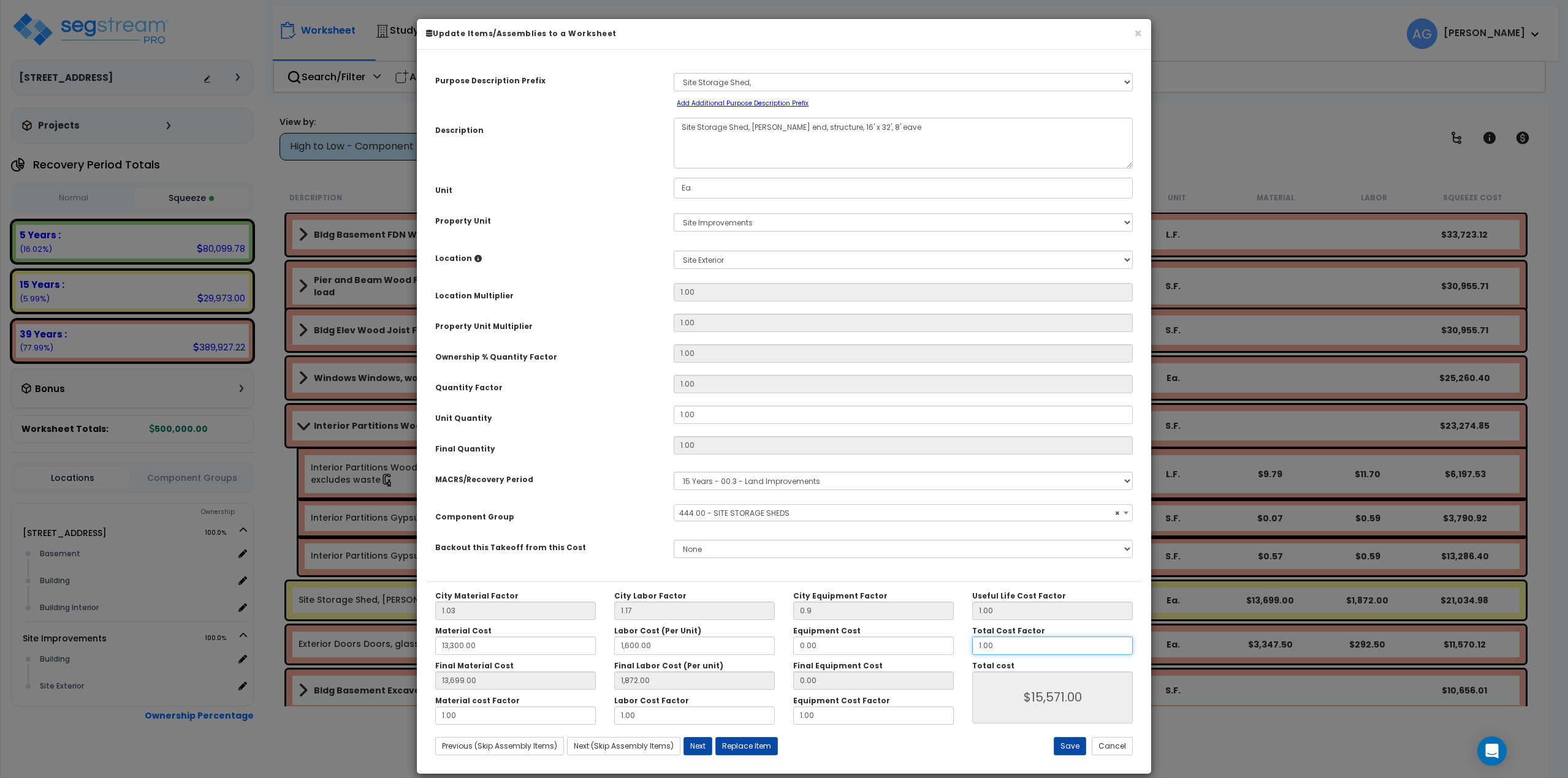
type input "$15,571.00"
type input "1.00"
type input "13,699.00"
type input "1,872.00"
type input "$15,571.00"
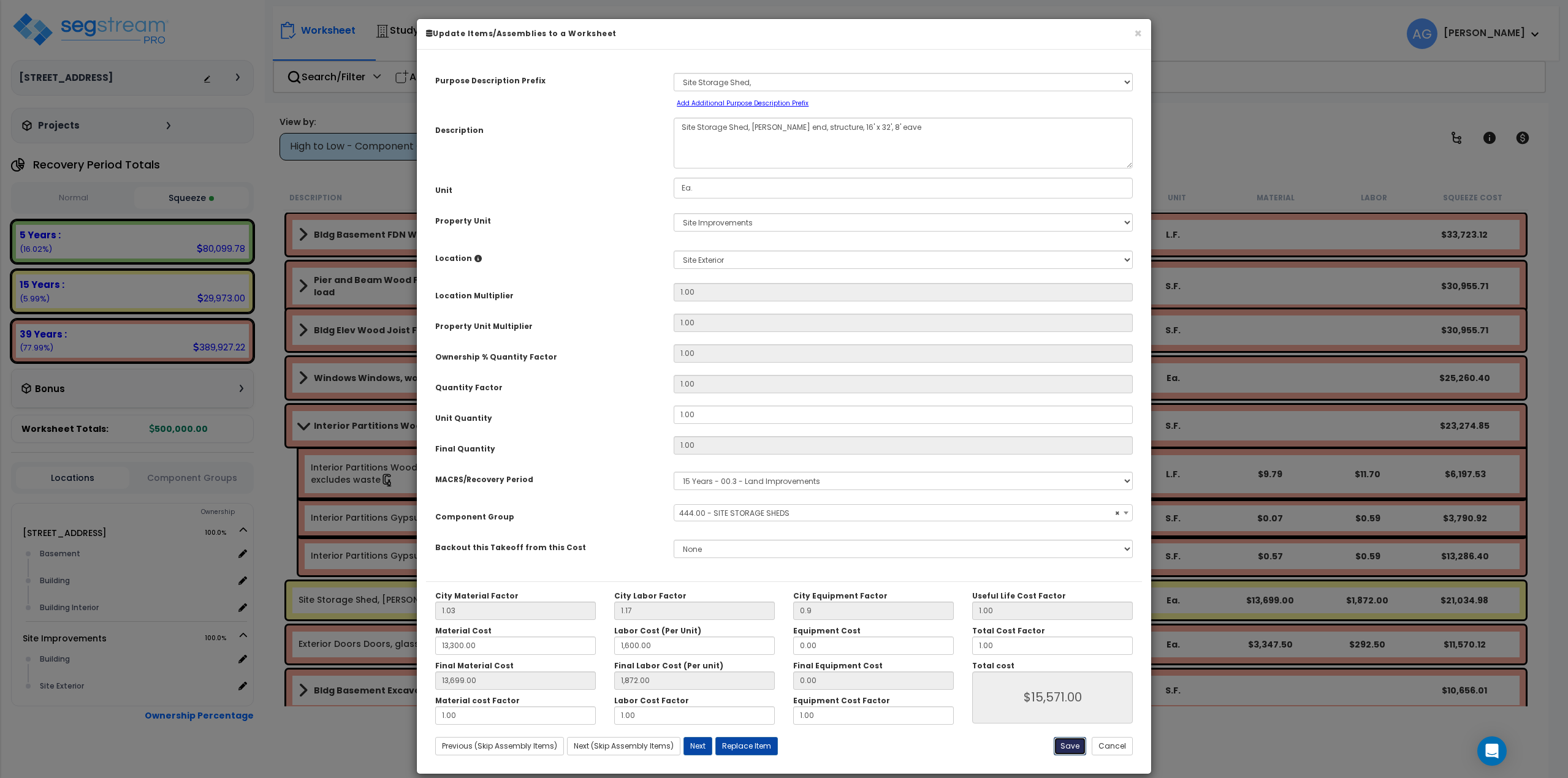
click at [1071, 744] on button "Save" at bounding box center [1069, 746] width 32 height 18
type input "0.90"
type input "13300.00"
type input "1600.00"
type input "13699.00"
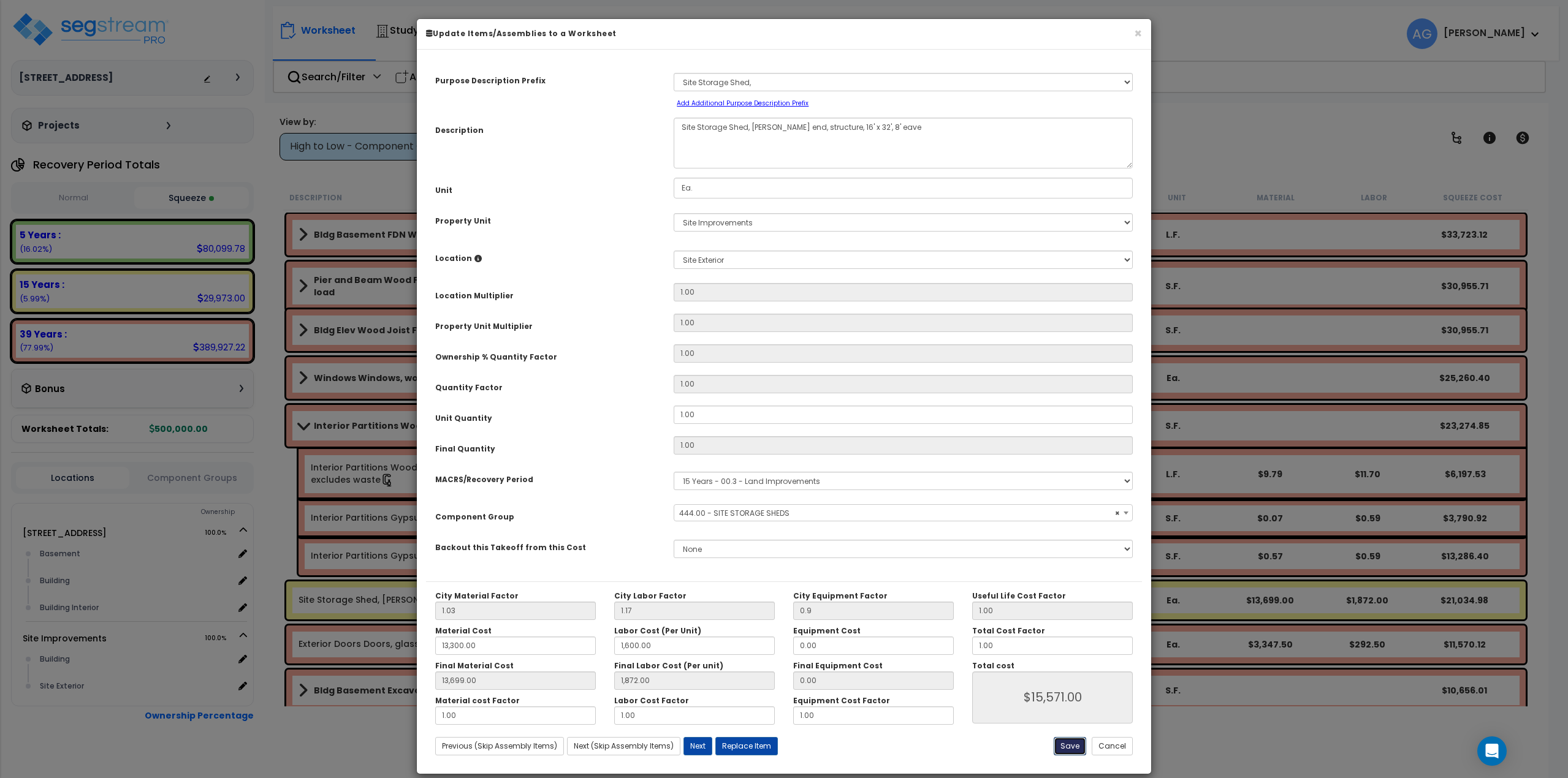
type input "1872.00"
type input "15571.00"
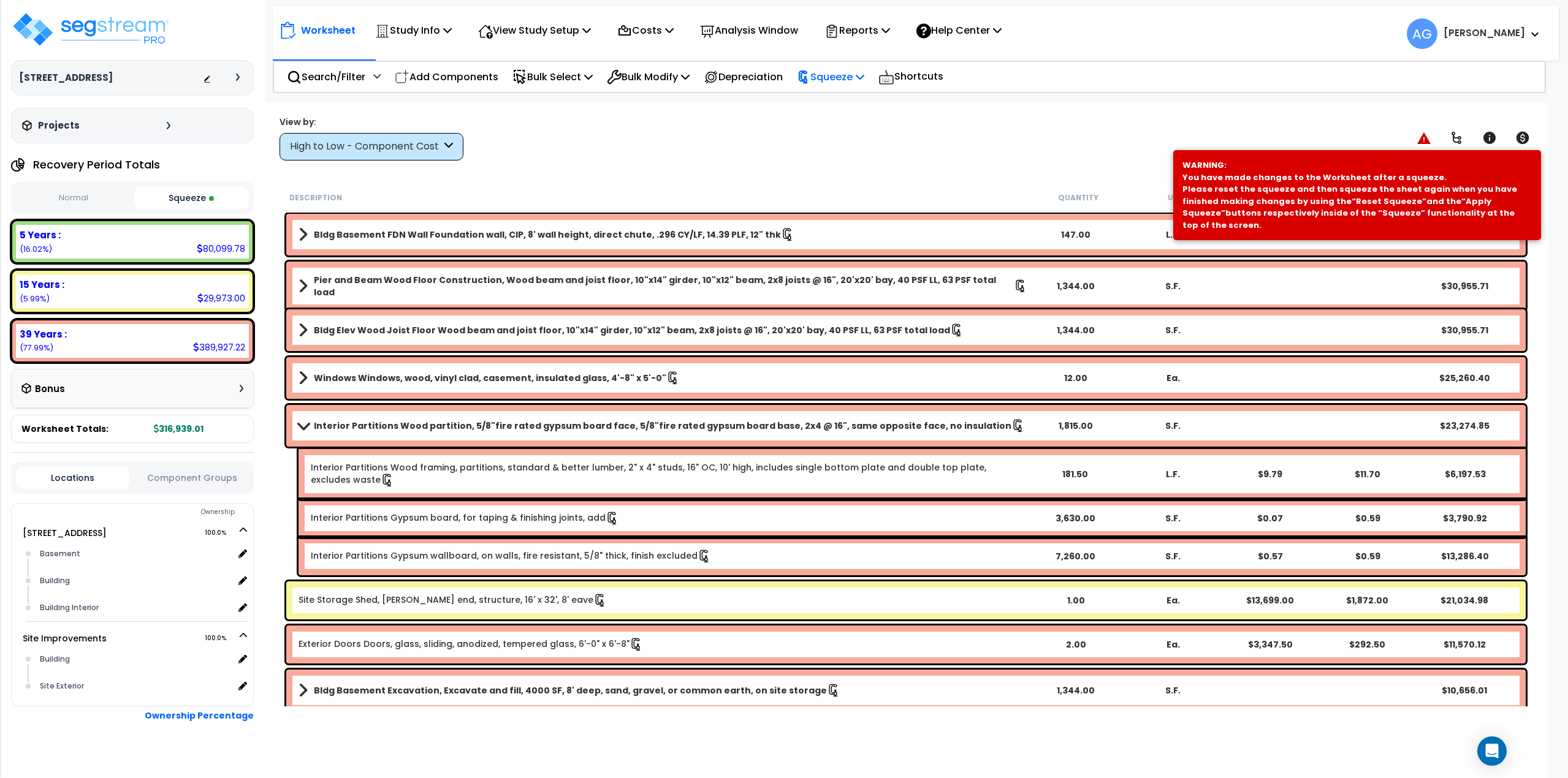
click at [840, 85] on div "Squeeze" at bounding box center [830, 77] width 67 height 29
click at [842, 95] on link "Re-squeeze" at bounding box center [852, 106] width 121 height 28
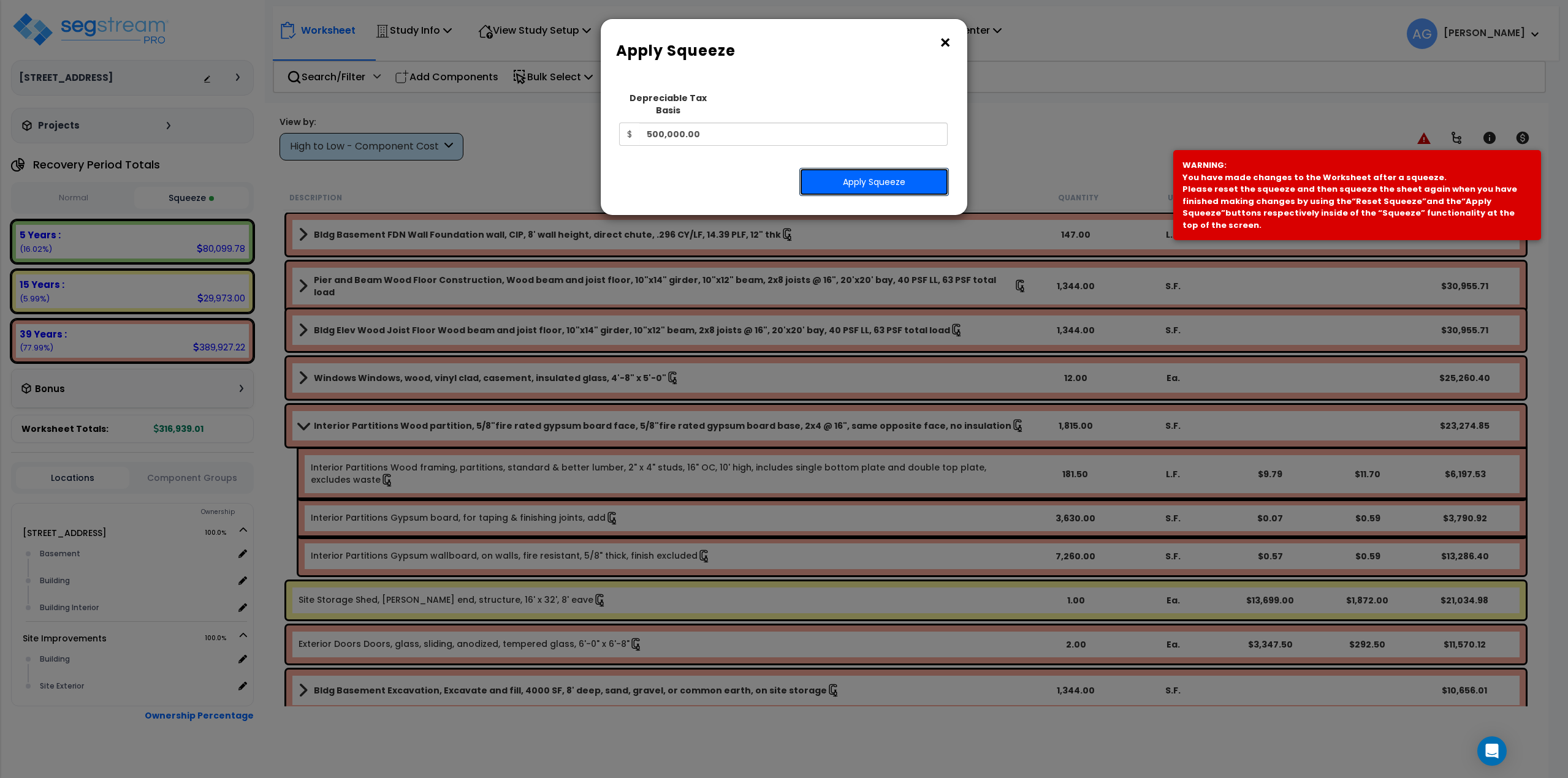
click at [879, 176] on button "Apply Squeeze" at bounding box center [874, 182] width 149 height 28
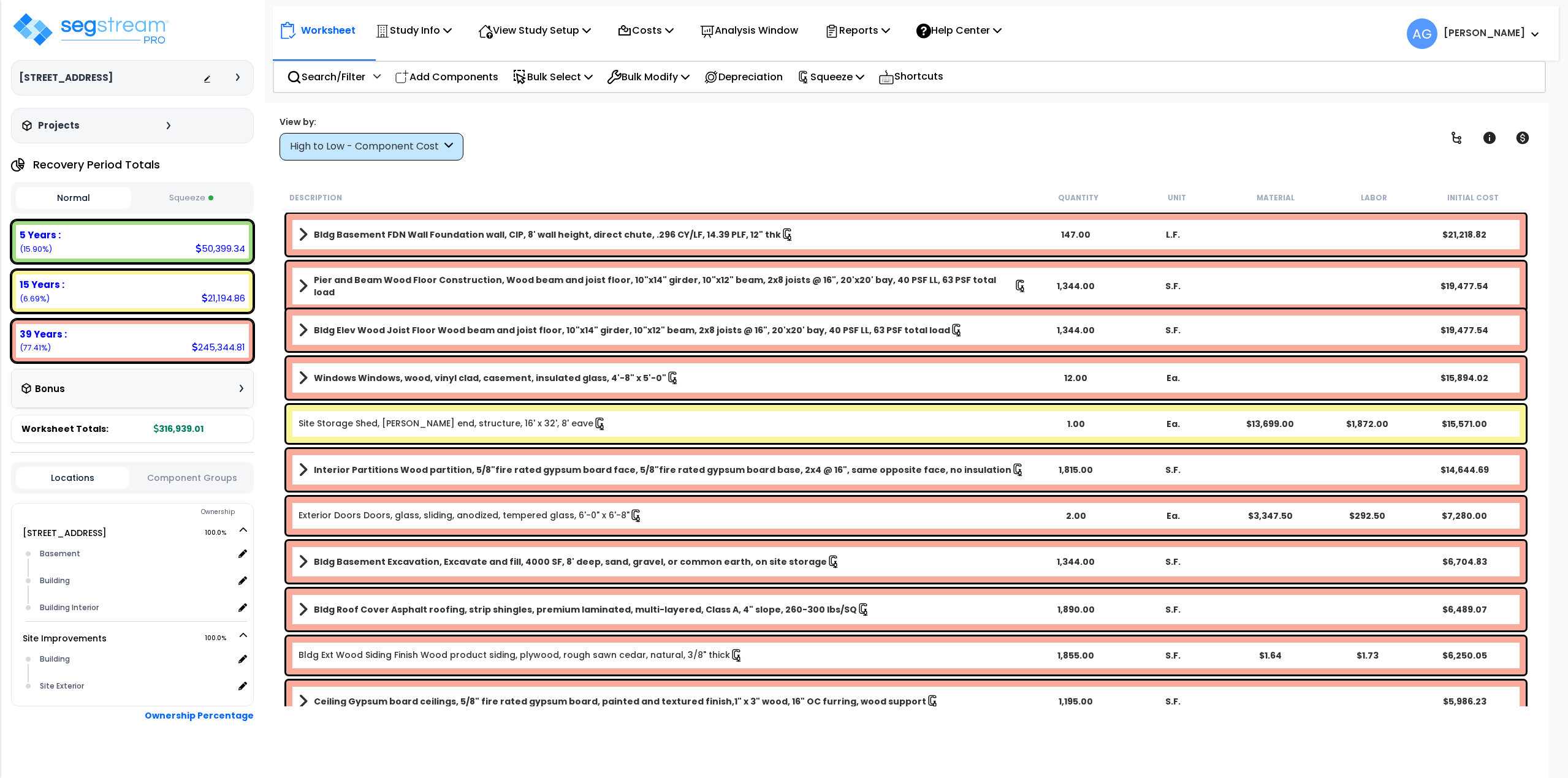
click at [214, 201] on button "Squeeze" at bounding box center [192, 198] width 115 height 22
click at [890, 32] on p "Reports" at bounding box center [857, 30] width 66 height 16
click at [1136, 40] on div "Worksheet Study Info Study Setup Add Property Unit Template study Clone study AG" at bounding box center [915, 27] width 1286 height 43
click at [555, 34] on p "View Study Setup" at bounding box center [534, 30] width 113 height 16
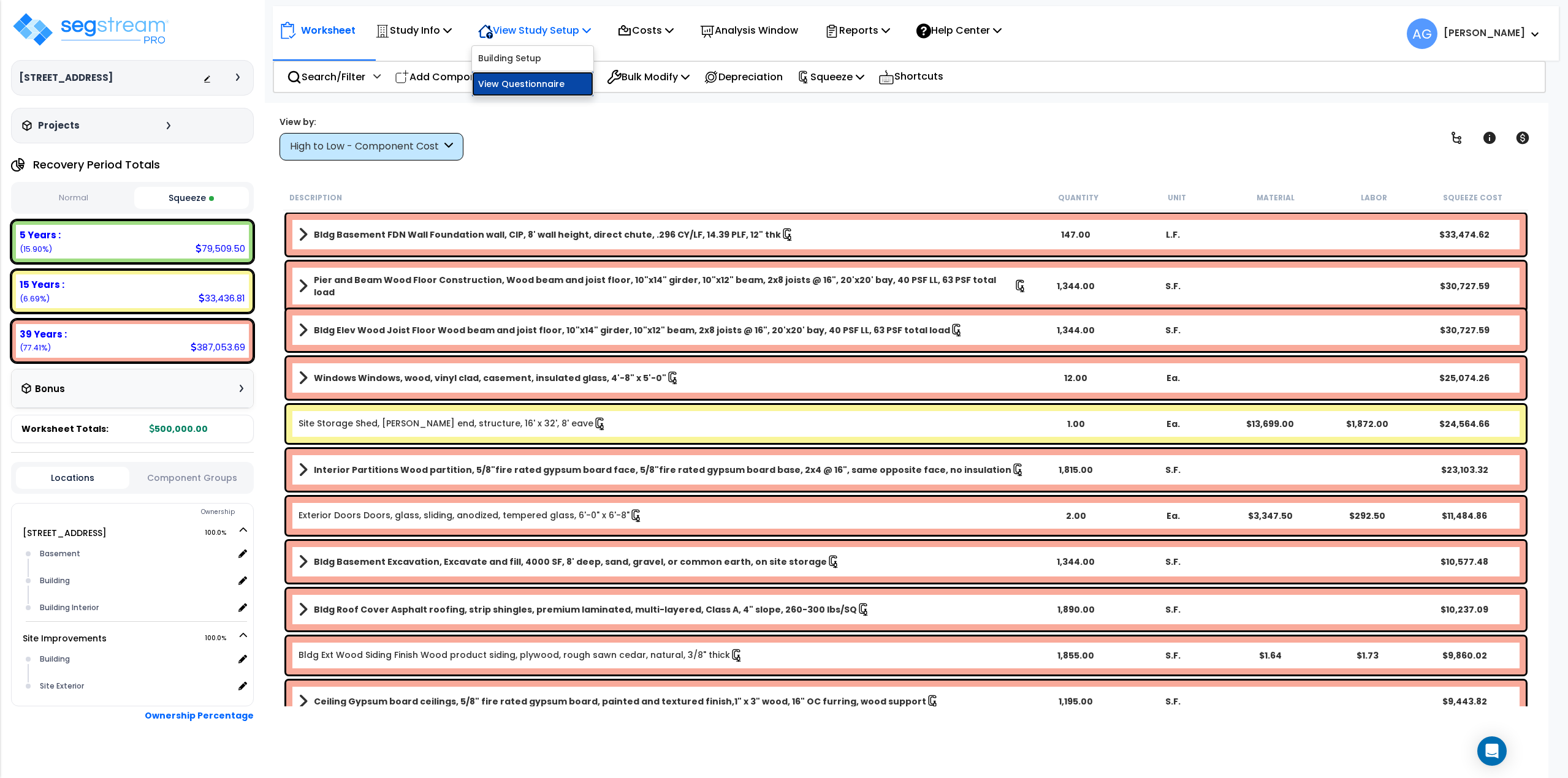
click at [544, 84] on link "View Questionnaire" at bounding box center [533, 84] width 121 height 24
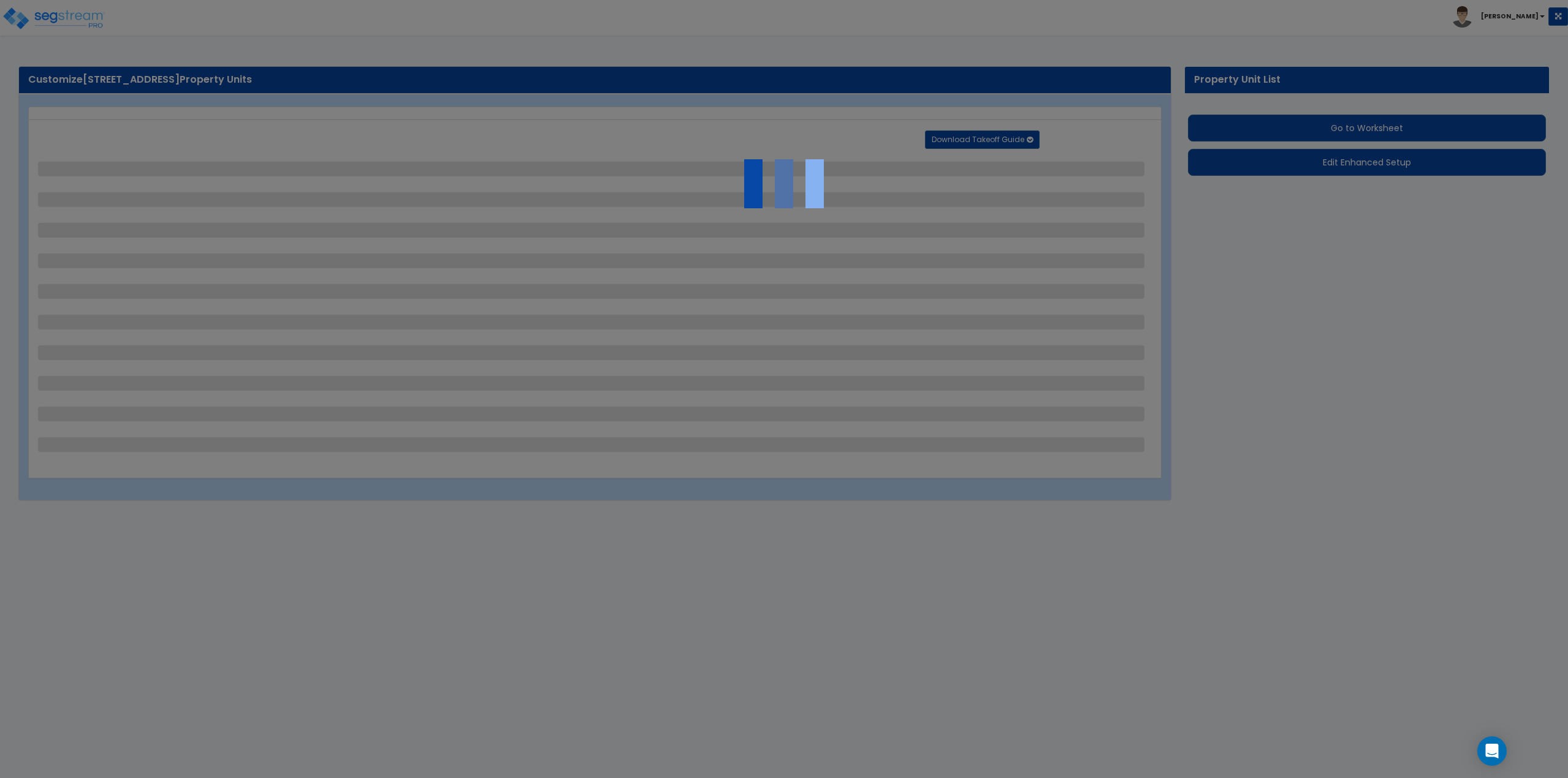
select select "2"
select select "1"
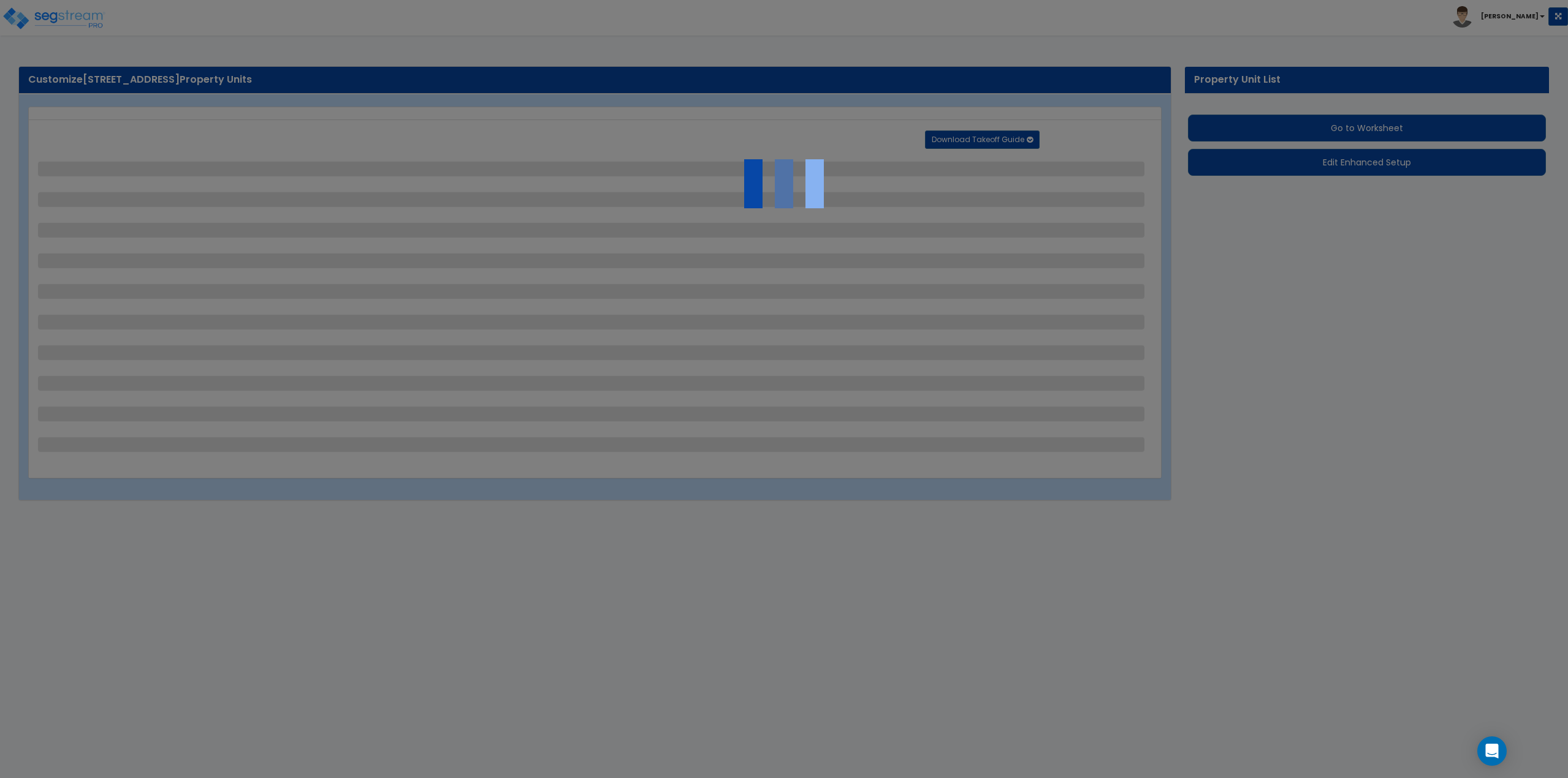
select select "1"
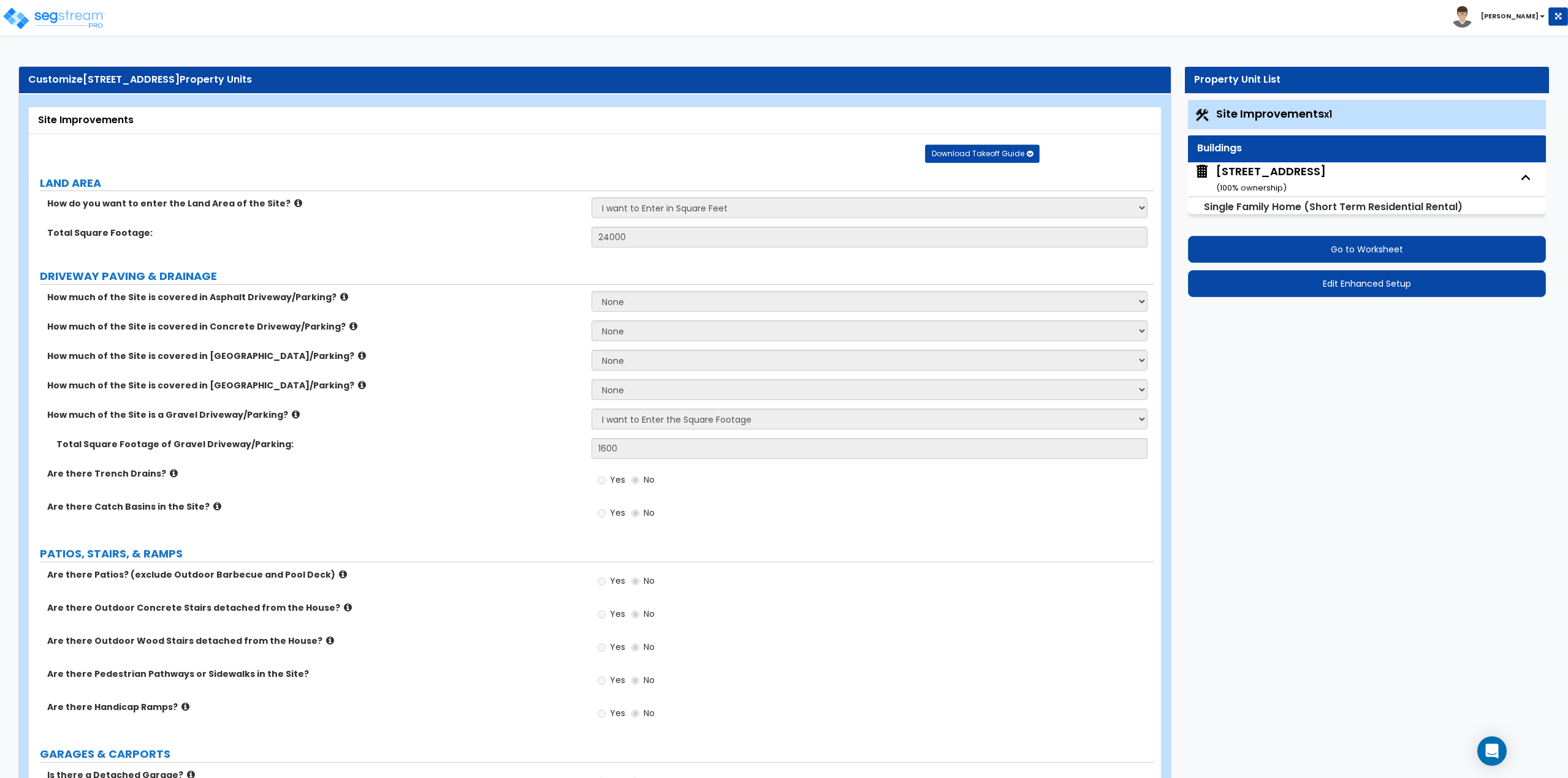
click at [1258, 111] on span "Site Improvements x1" at bounding box center [1274, 113] width 116 height 15
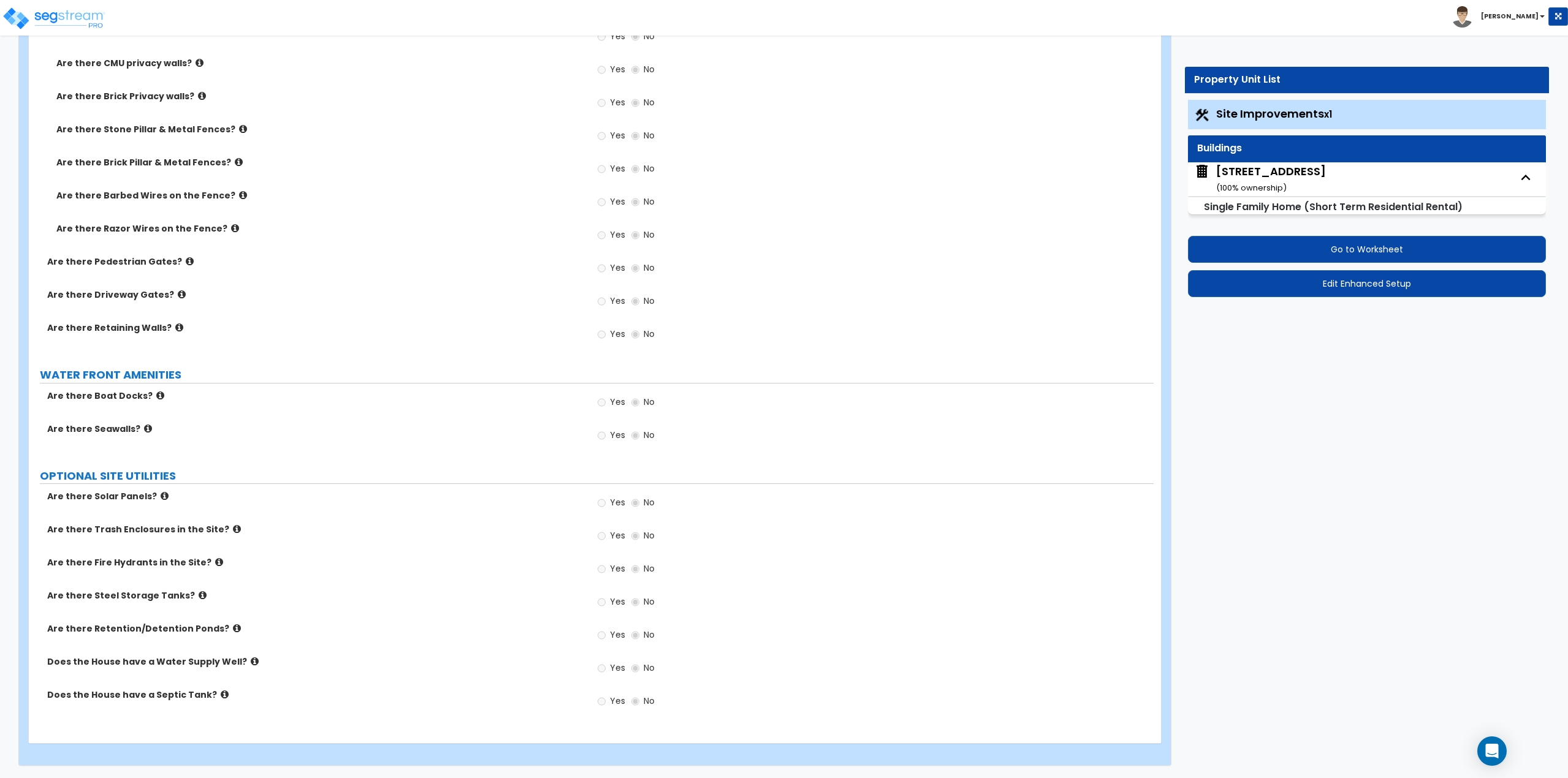
scroll to position [1532, 0]
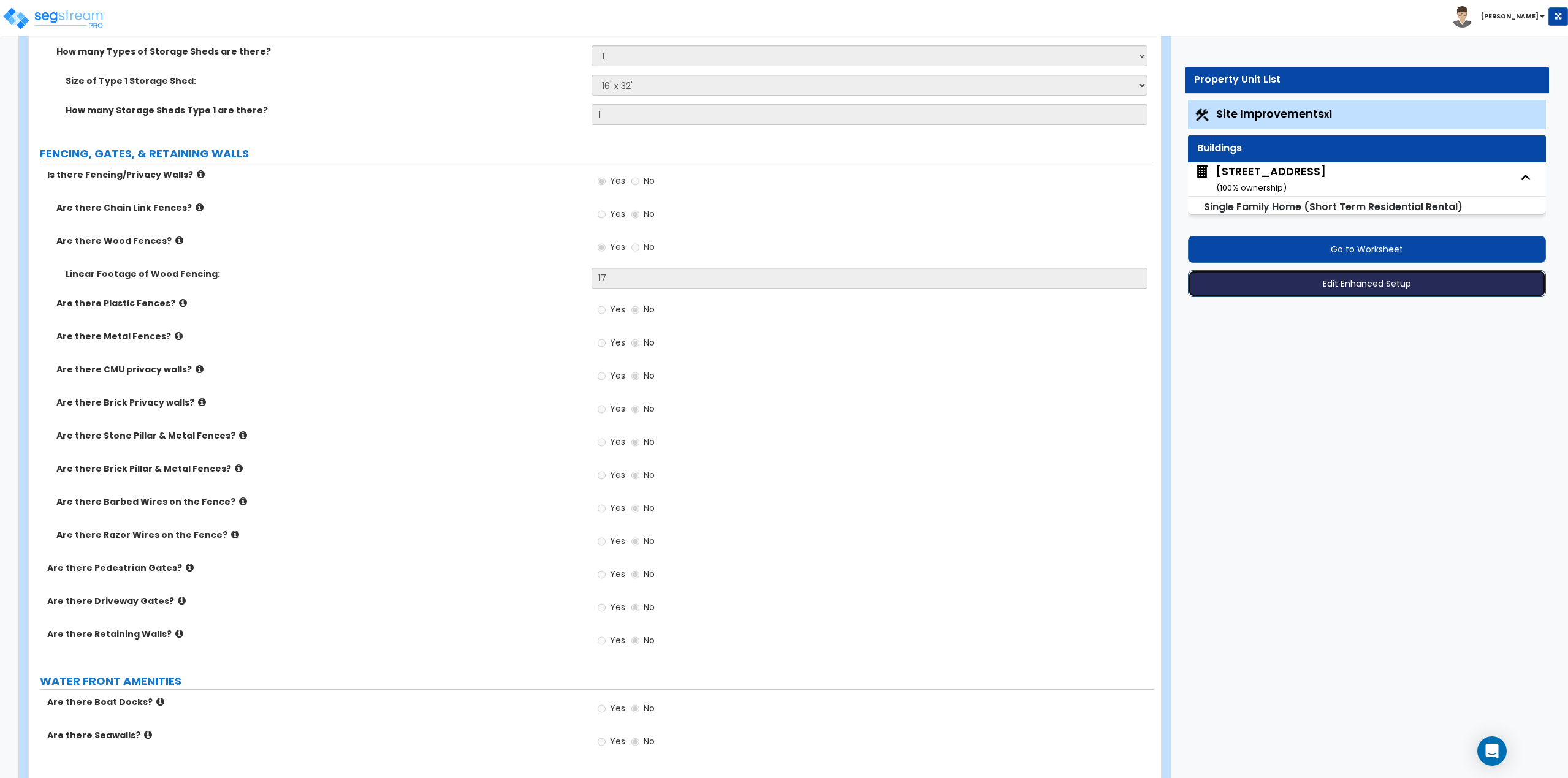
click at [1350, 281] on button "Edit Enhanced Setup" at bounding box center [1367, 284] width 359 height 27
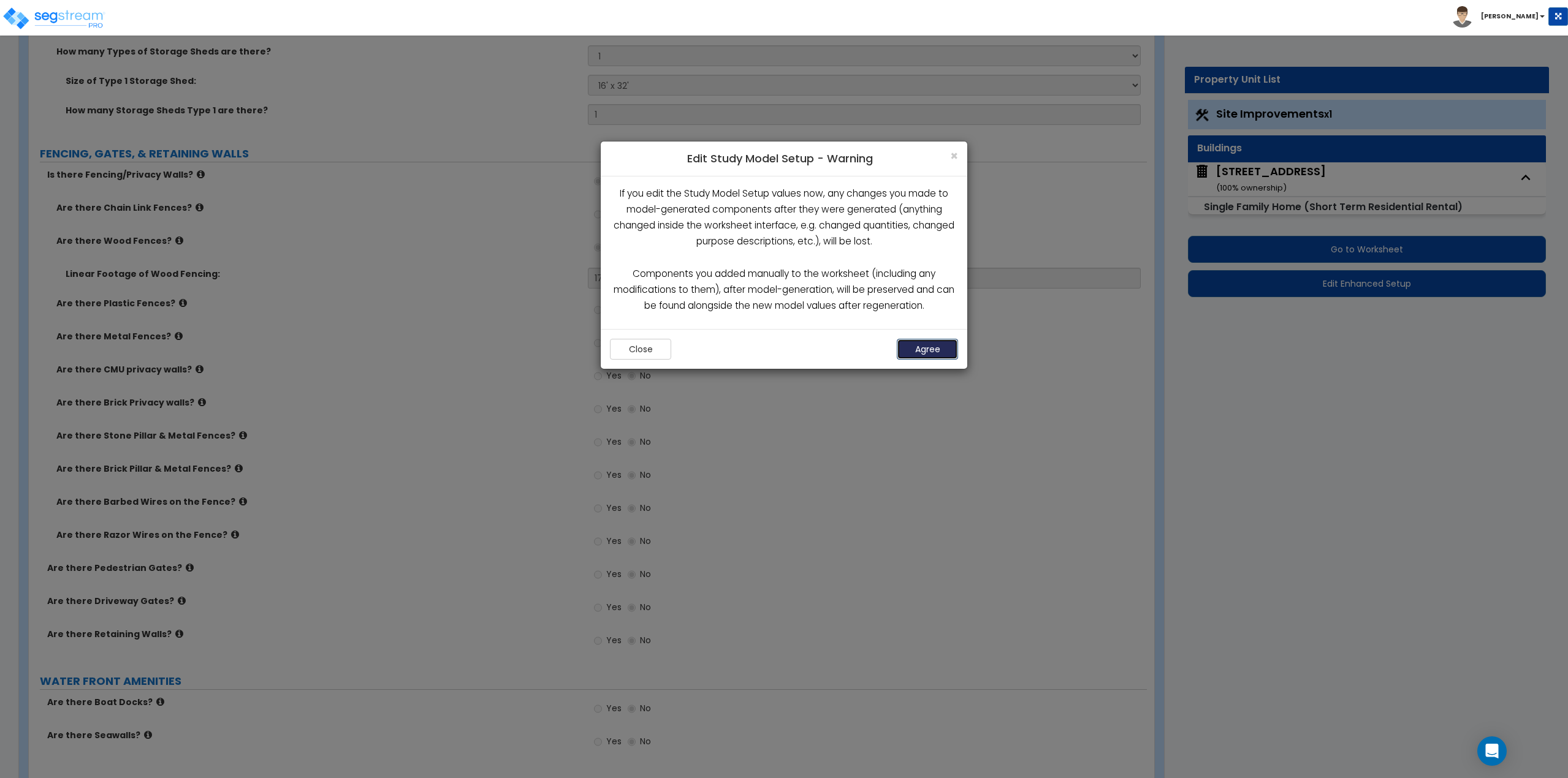
click at [912, 357] on button "Agree" at bounding box center [927, 350] width 61 height 21
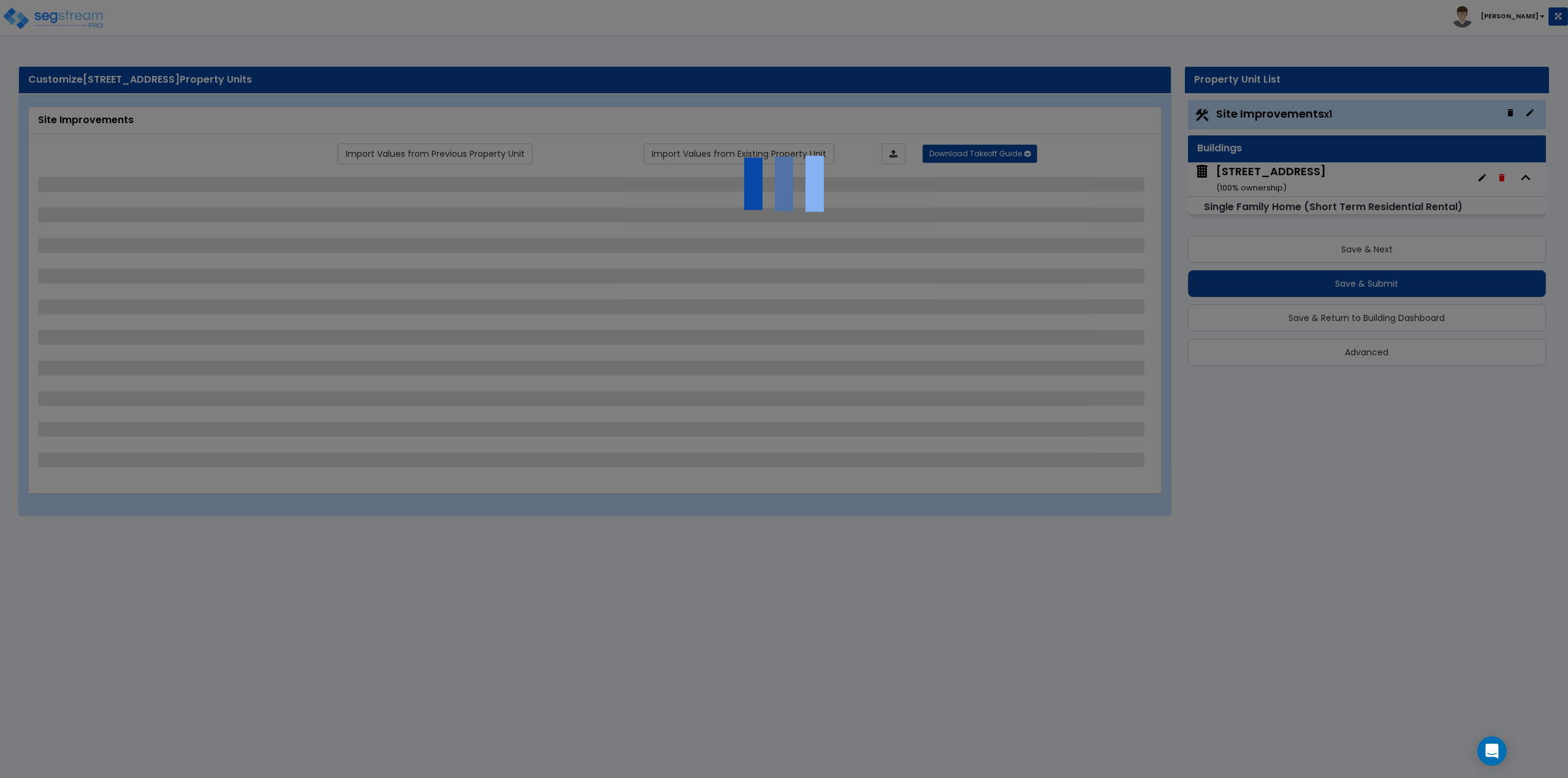
select select "2"
select select "1"
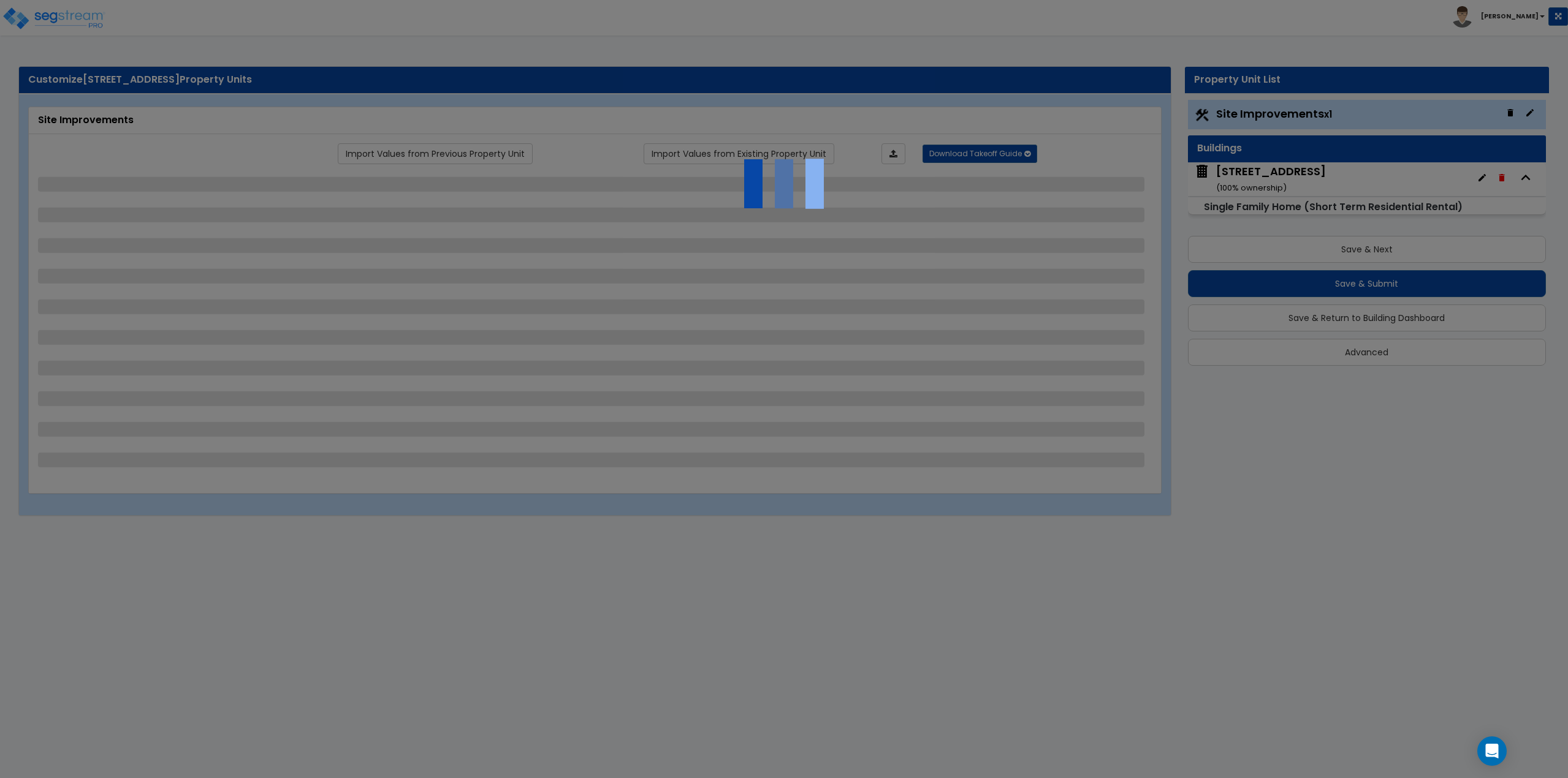
select select "1"
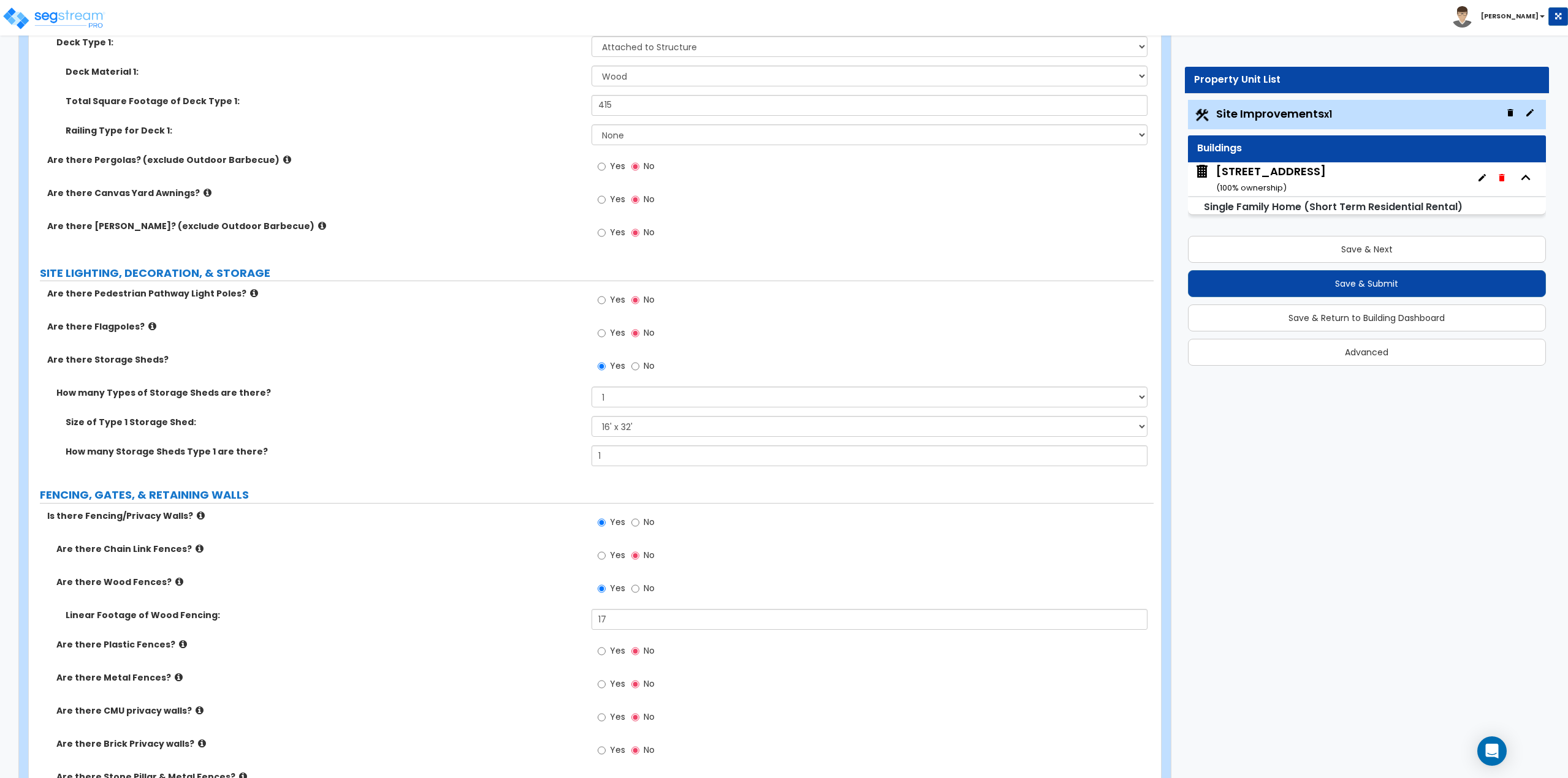
scroll to position [1409, 0]
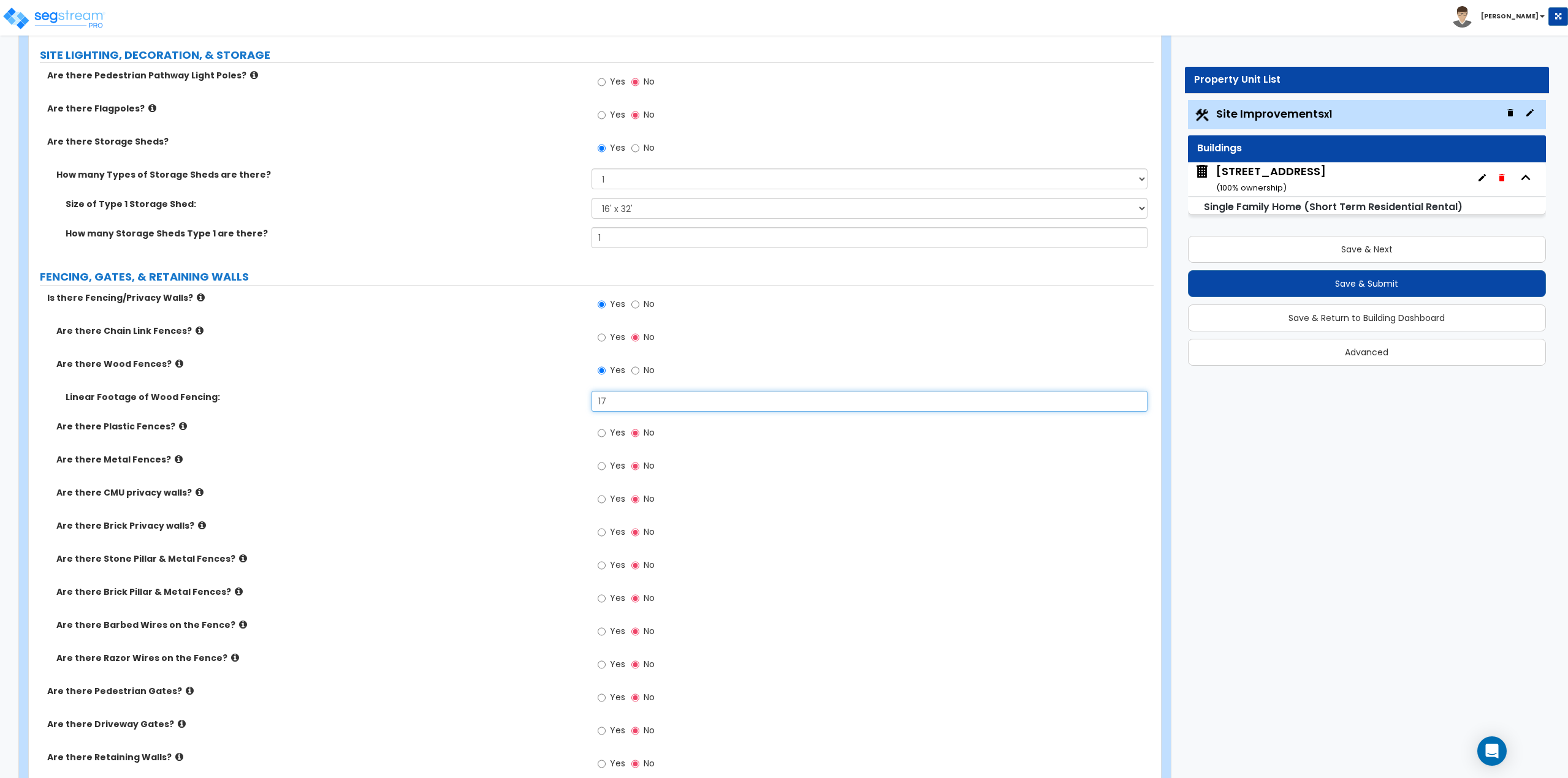
click at [639, 398] on input "17" at bounding box center [869, 402] width 556 height 21
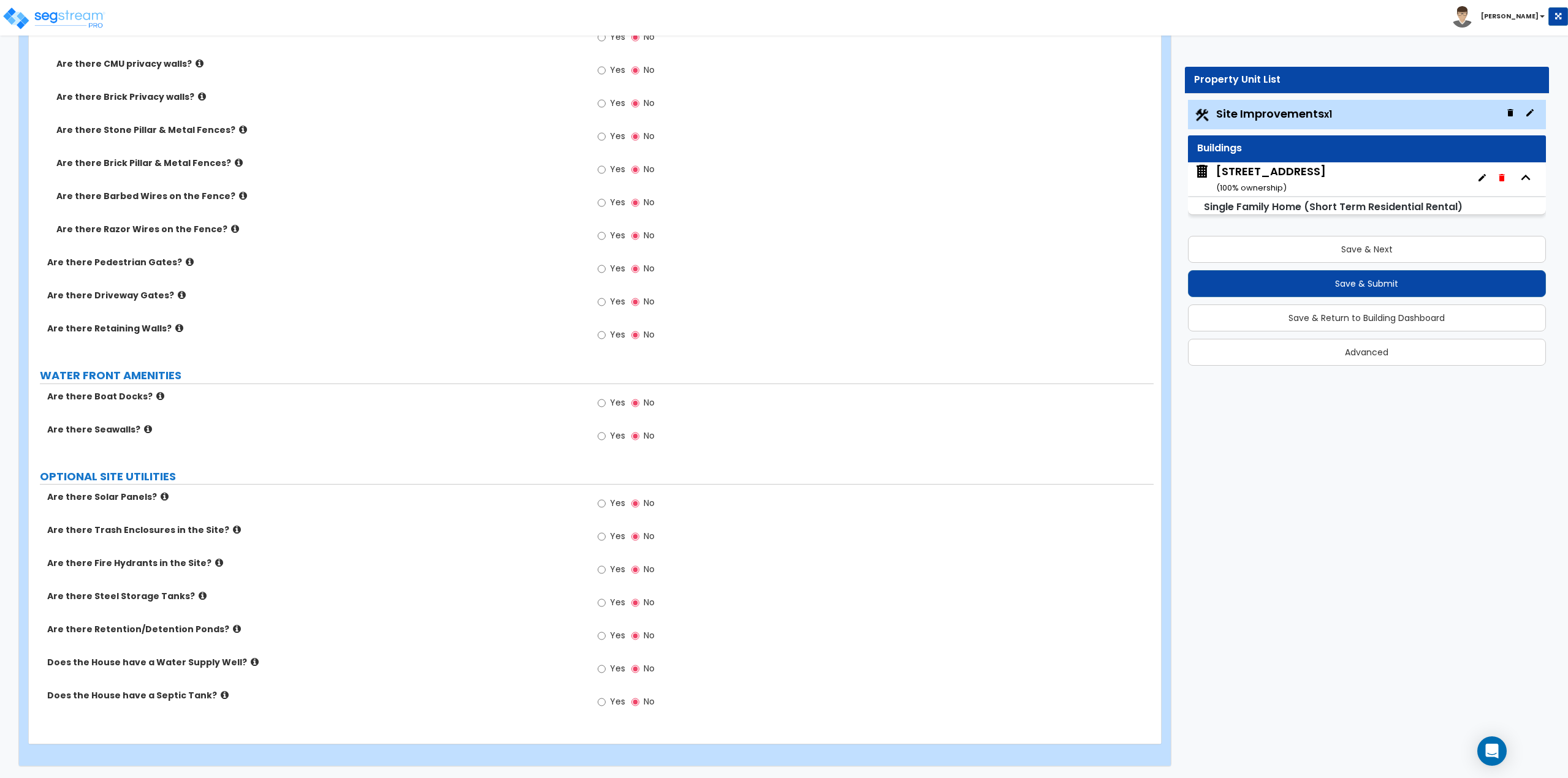
scroll to position [1839, 0]
type input "21"
click at [1340, 246] on button "Save & Next" at bounding box center [1367, 249] width 359 height 27
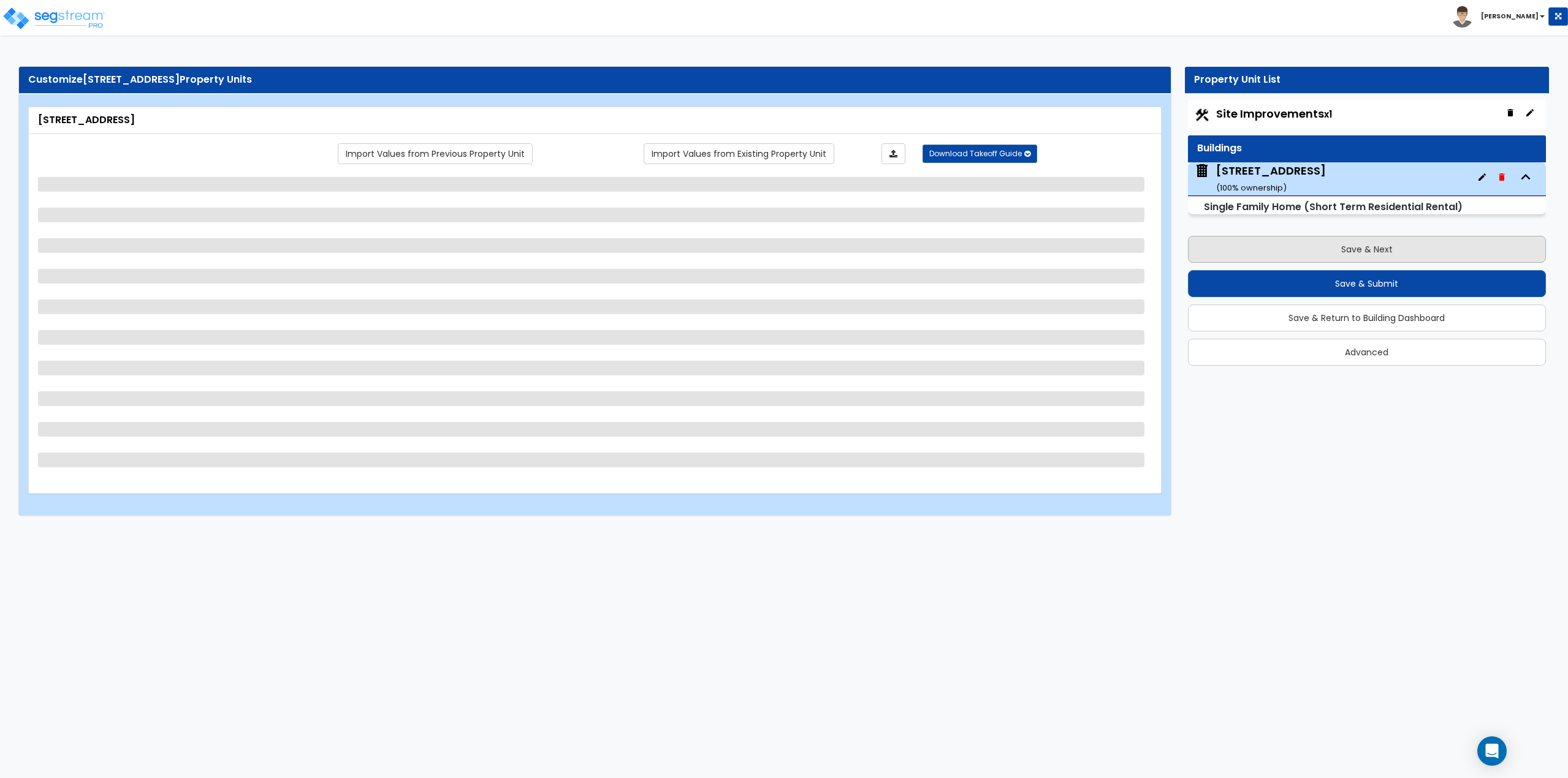
scroll to position [0, 0]
select select "1"
select select "7"
select select "1"
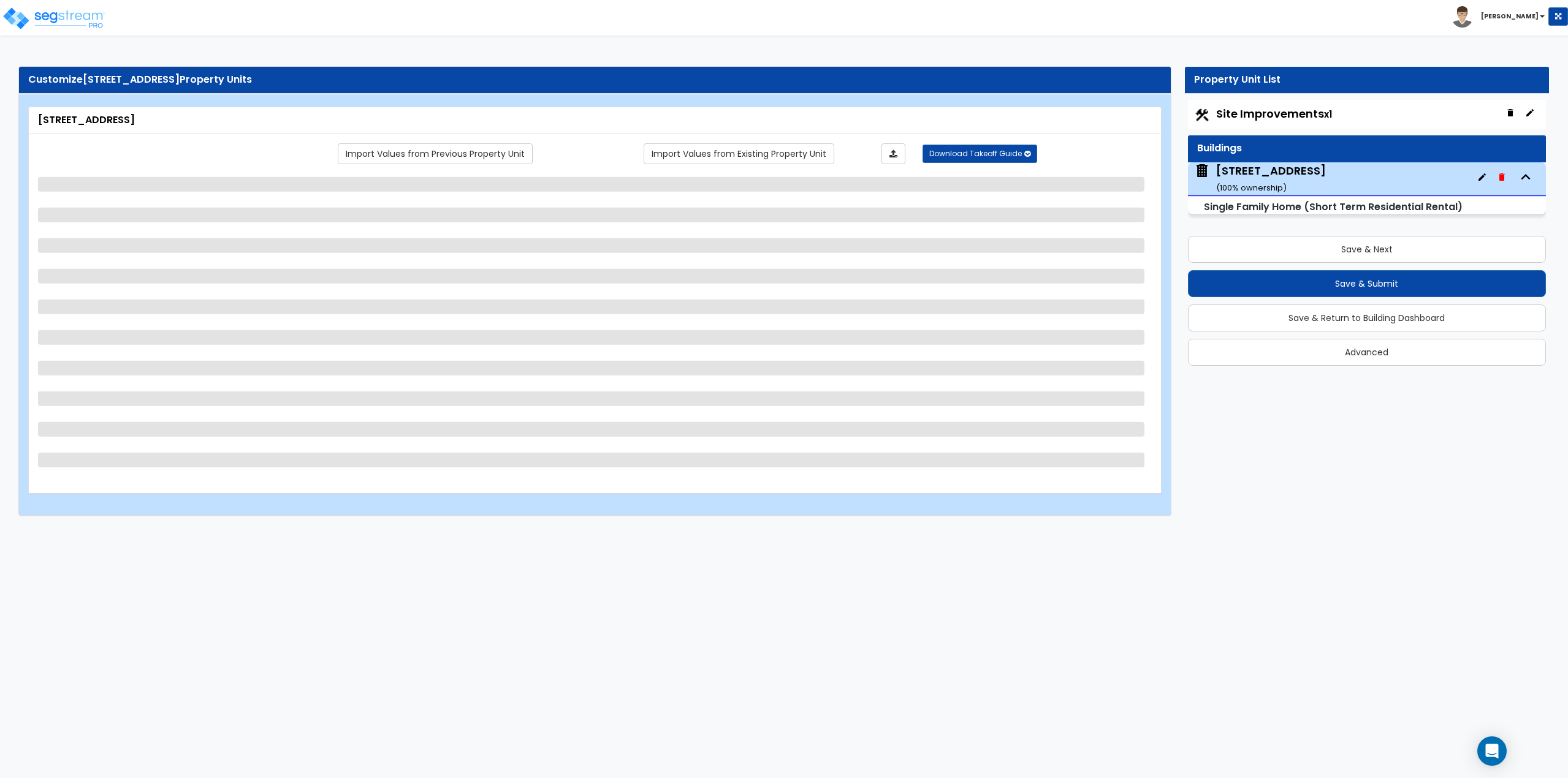
select select "1"
select select "4"
select select "1"
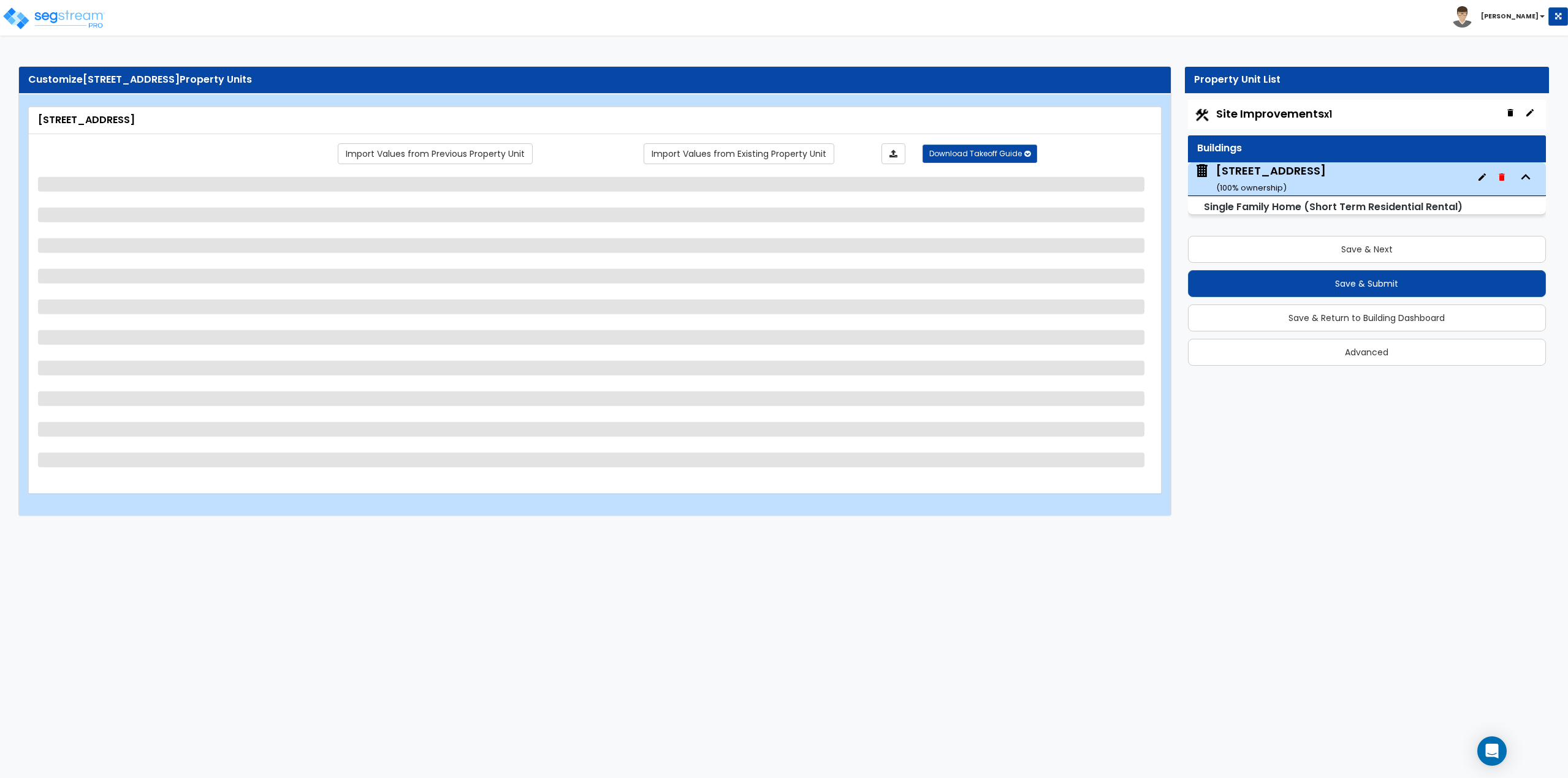
select select "1"
select select "2"
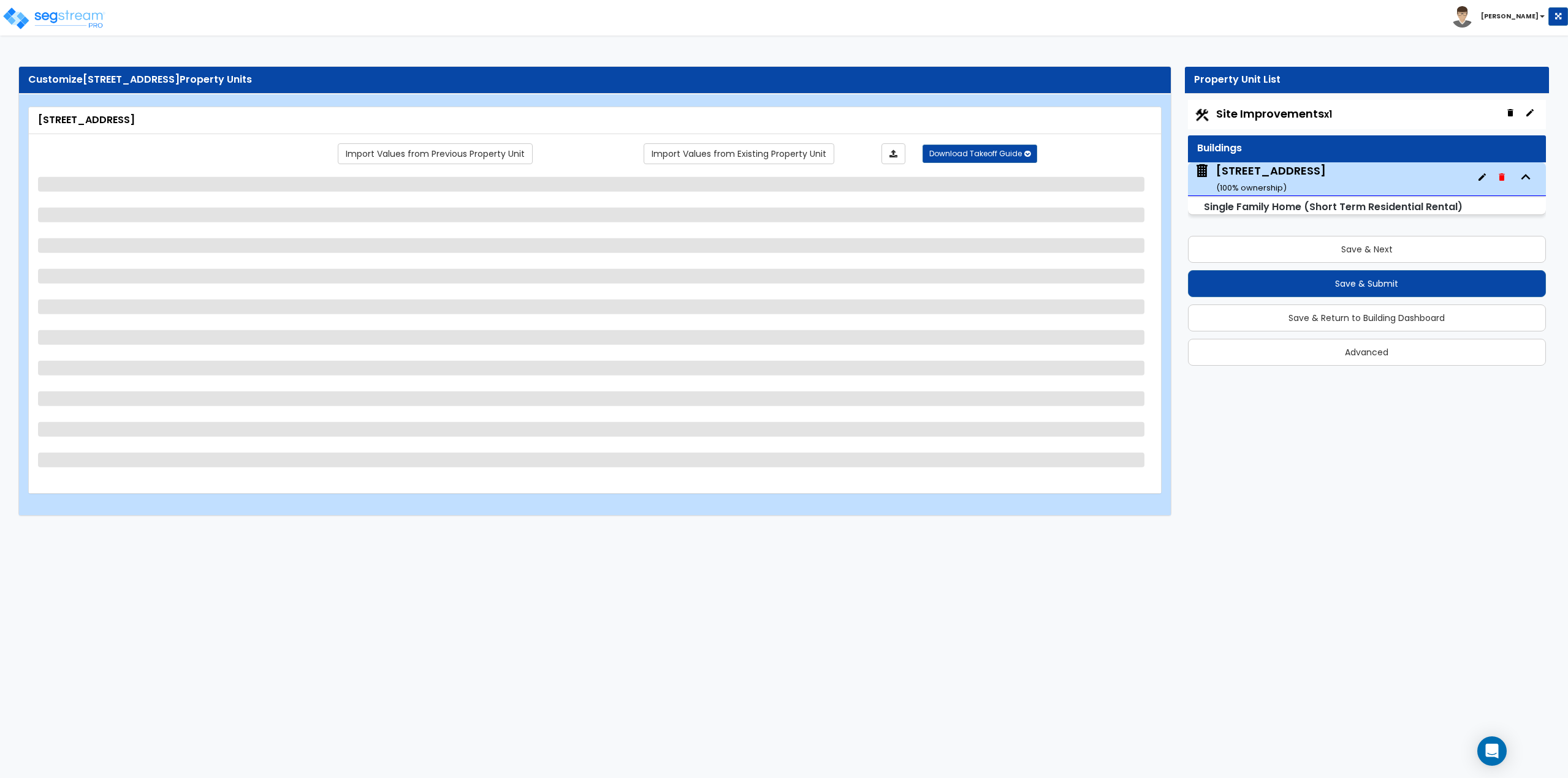
select select "2"
select select "1"
select select "2"
select select "1"
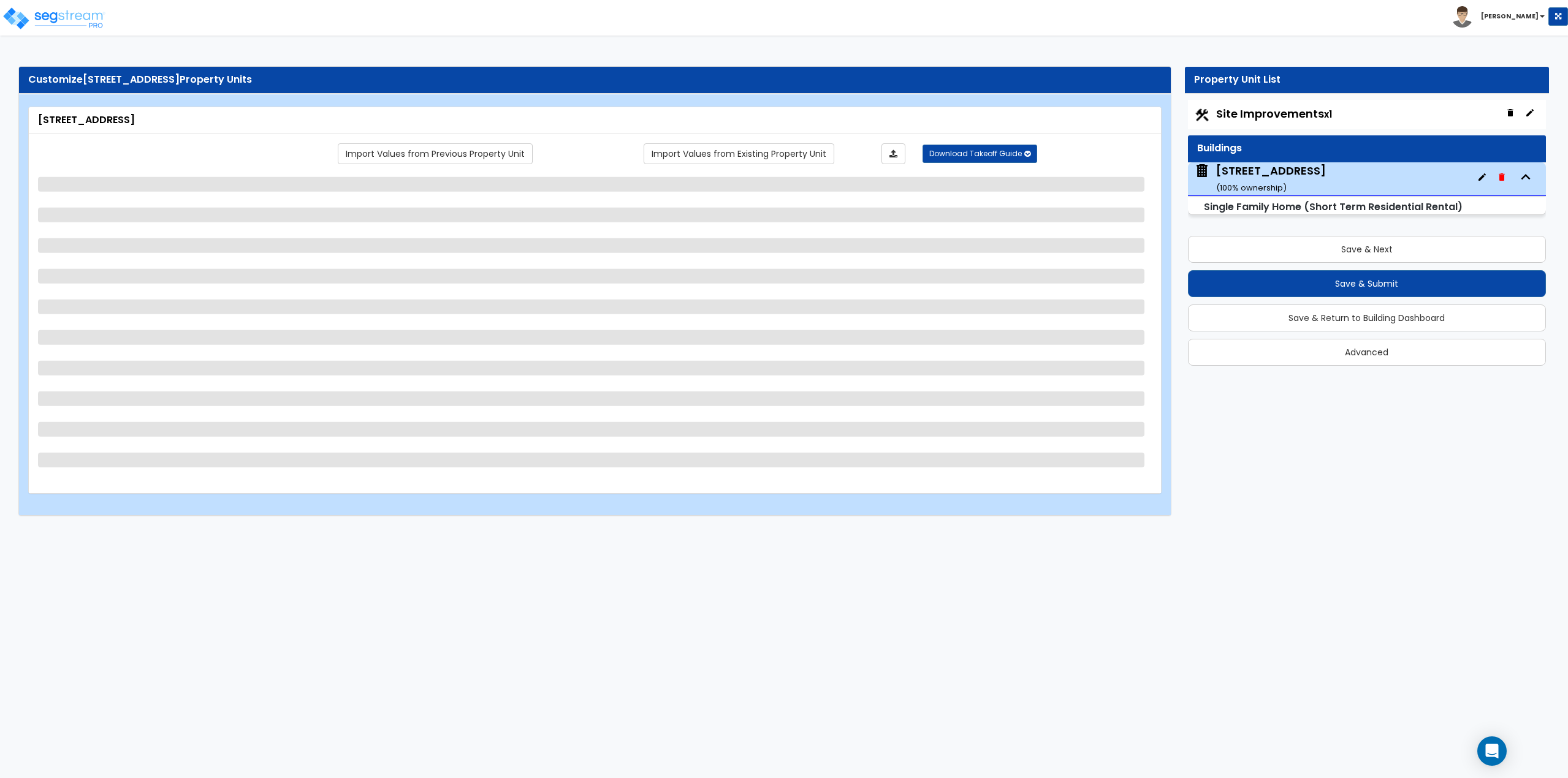
select select "3"
select select "2"
select select "1"
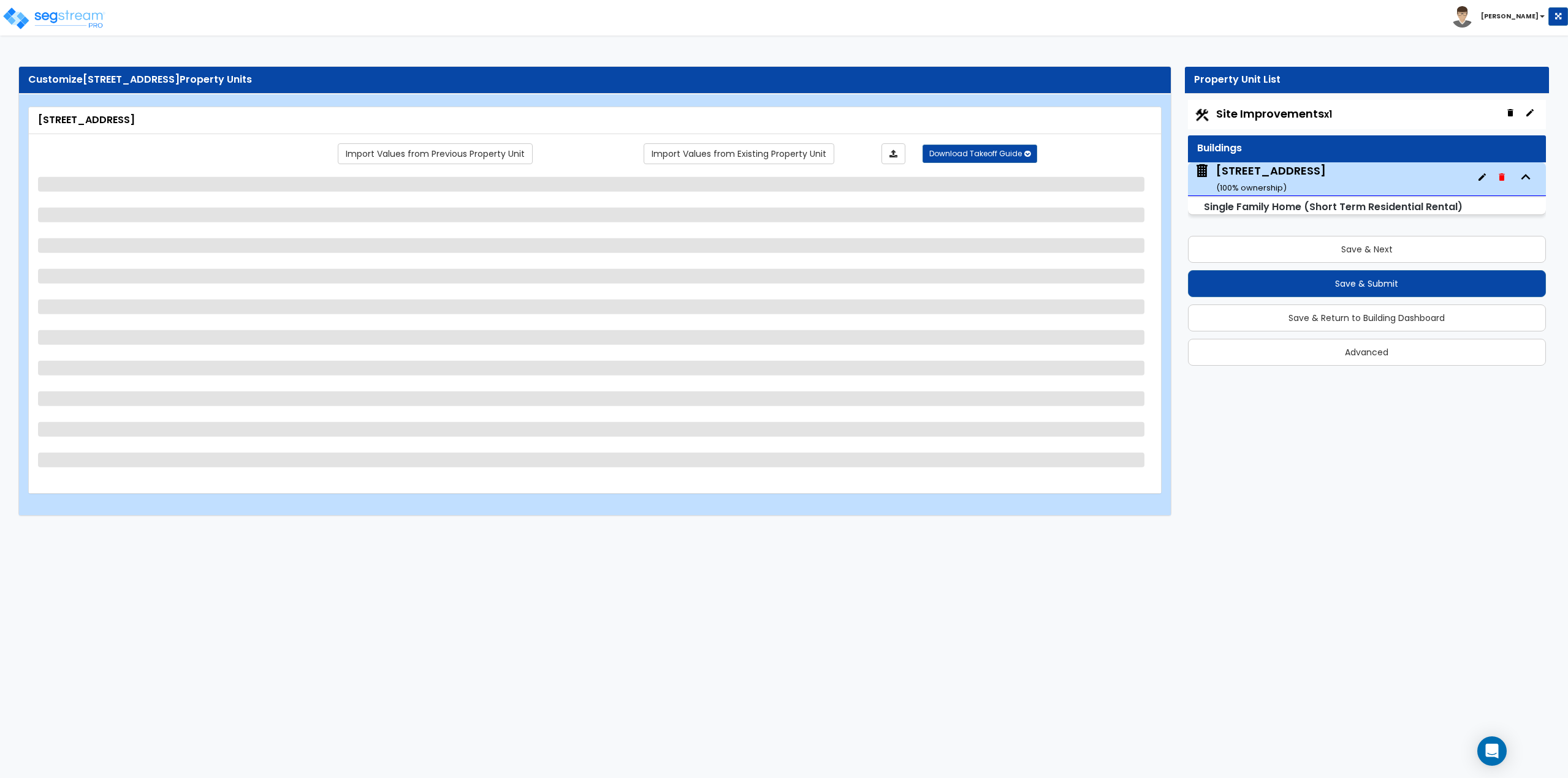
select select "3"
select select "1"
select select "2"
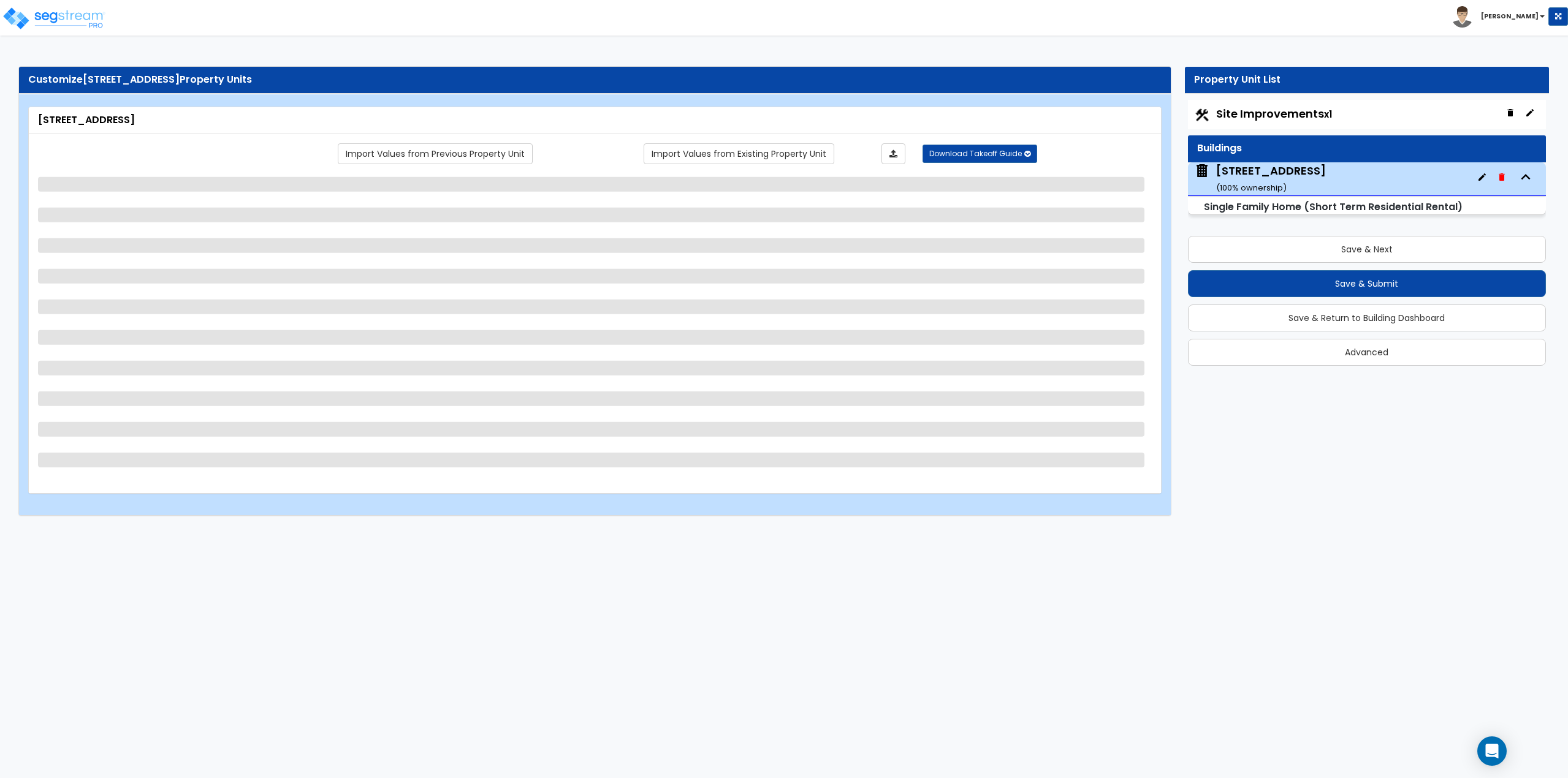
select select "1"
select select "2"
select select "1"
select select "2"
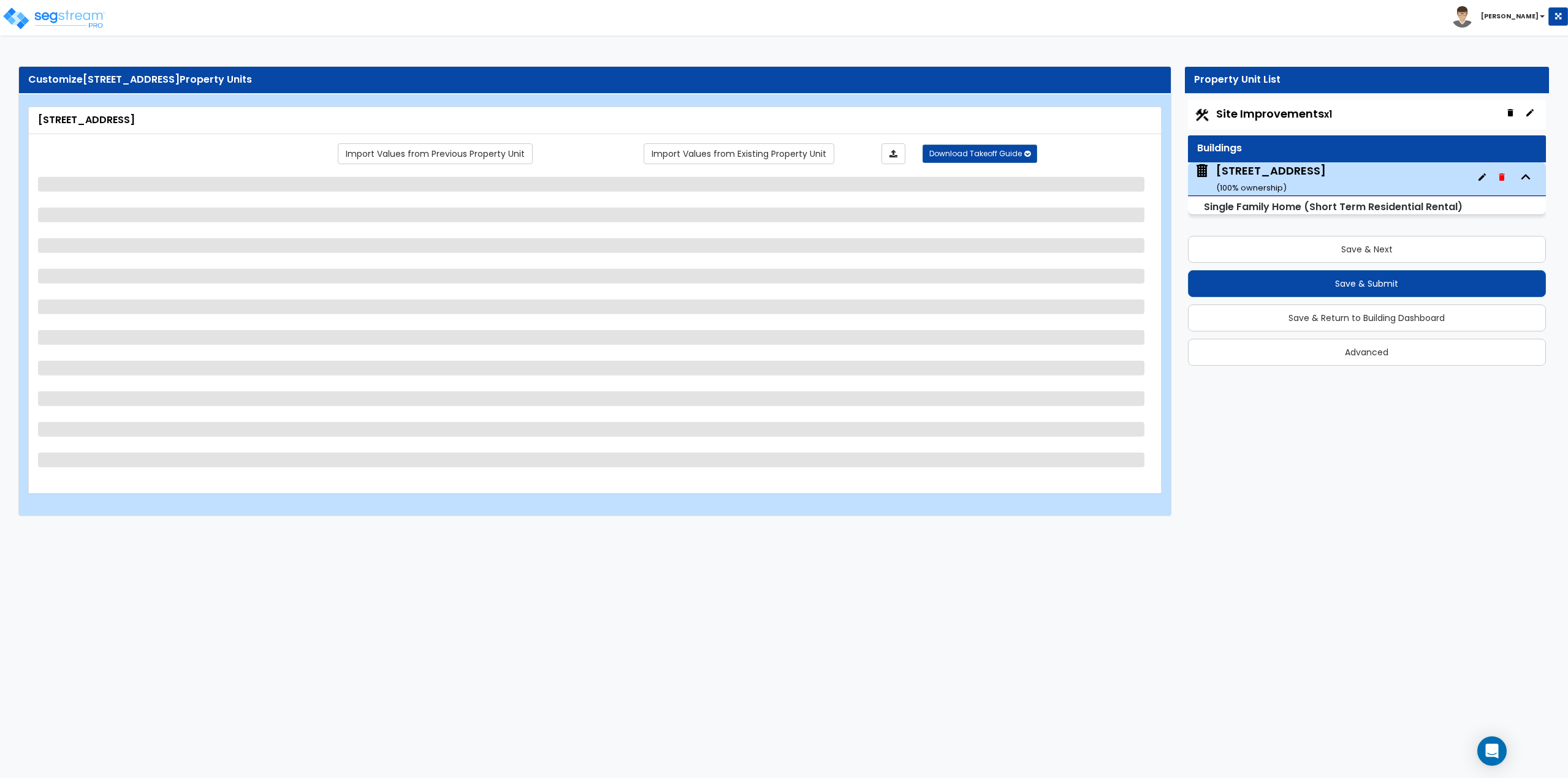
select select "1"
select select "2"
select select "1"
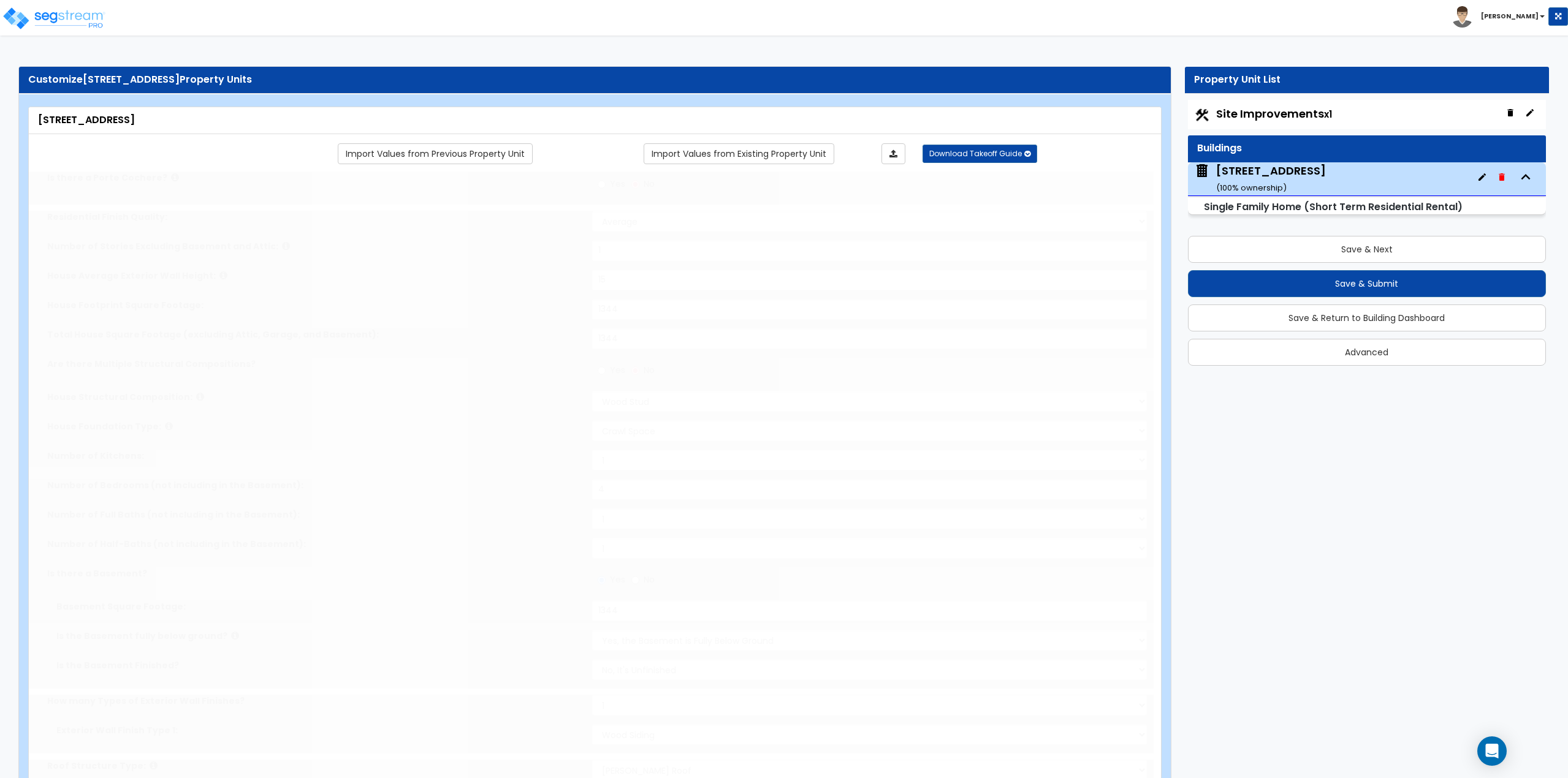
type input "3"
type input "1"
select select "2"
type input "1"
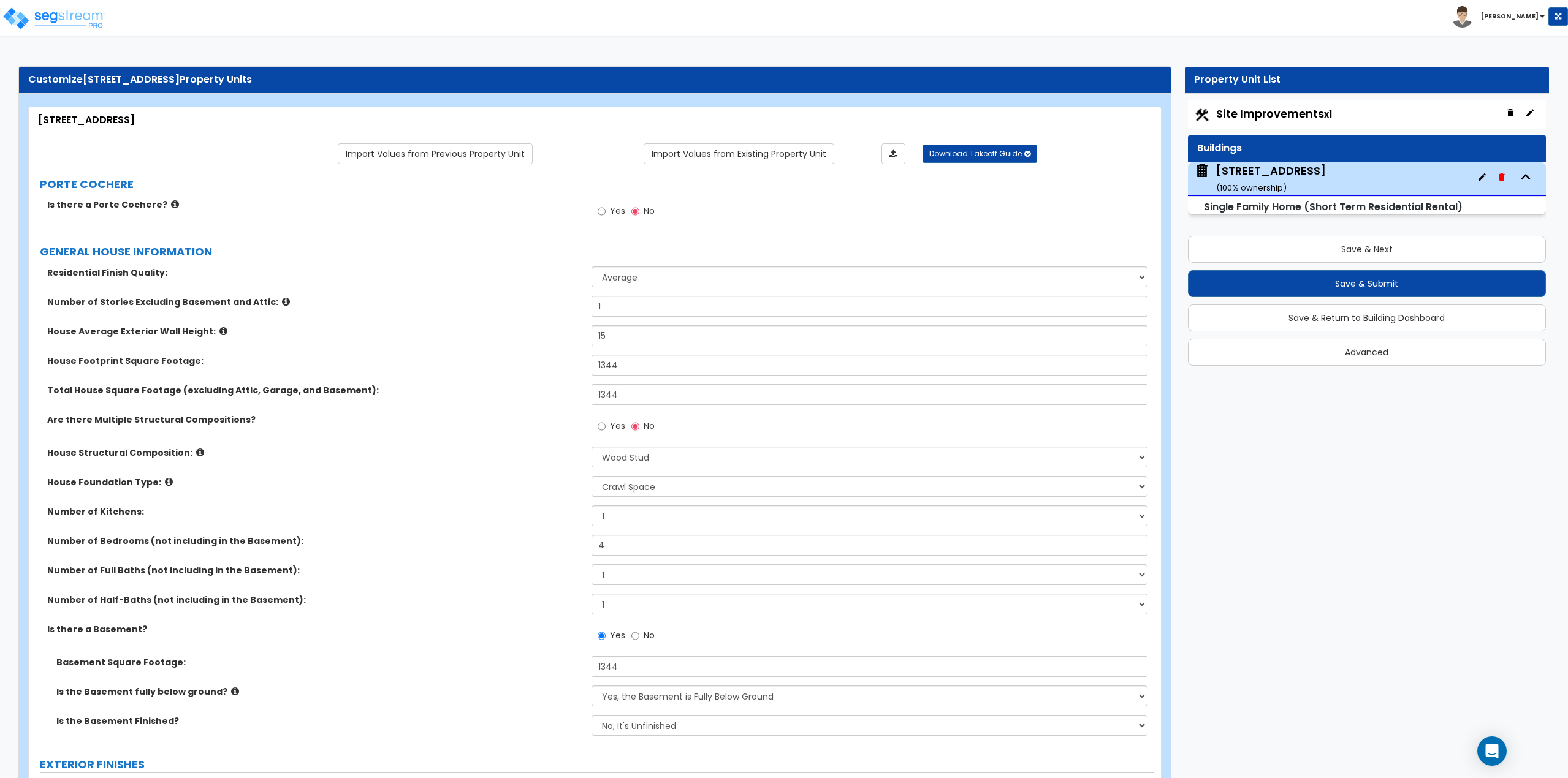
scroll to position [61, 0]
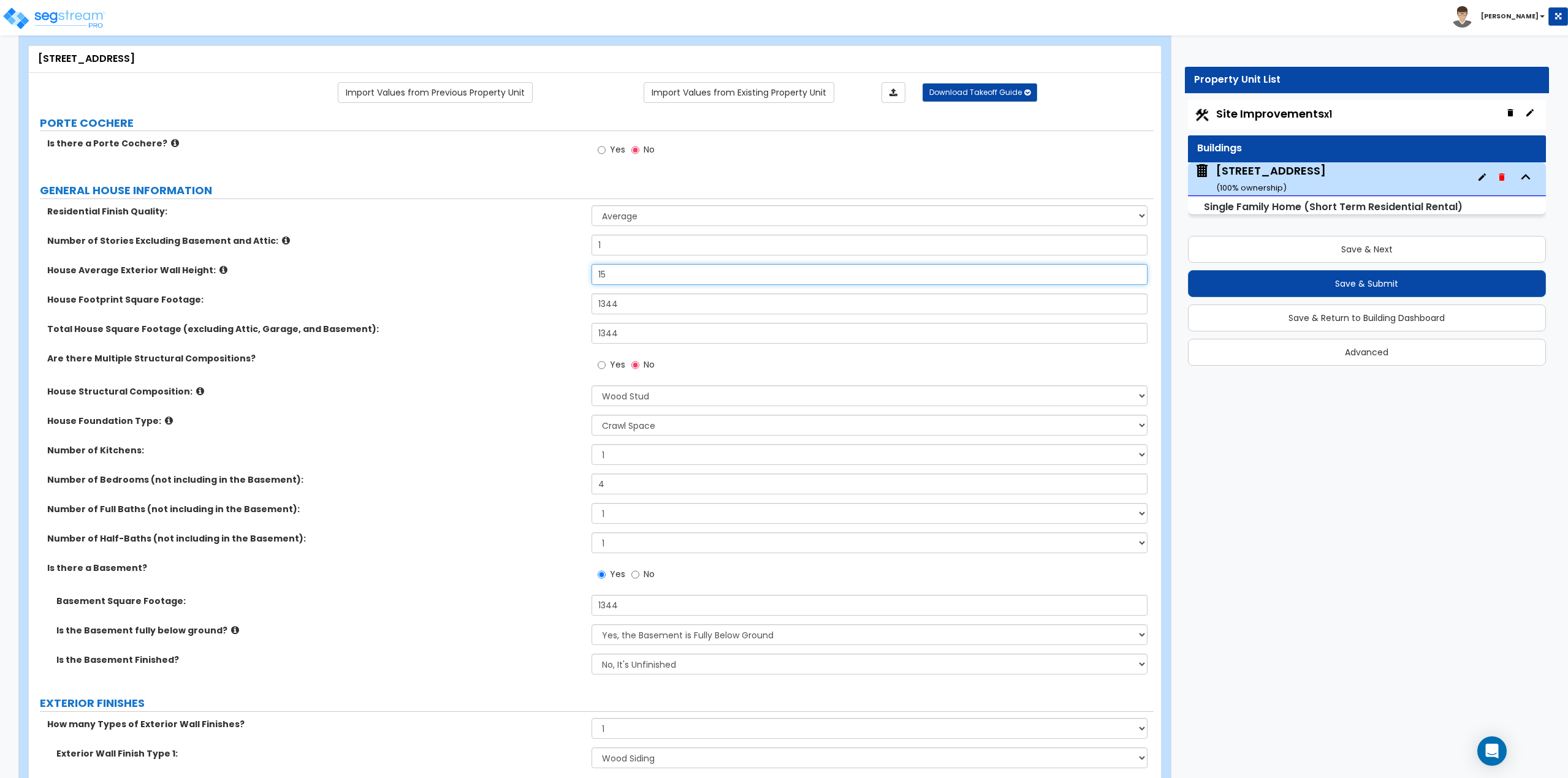
click at [633, 279] on input "15" at bounding box center [869, 274] width 556 height 21
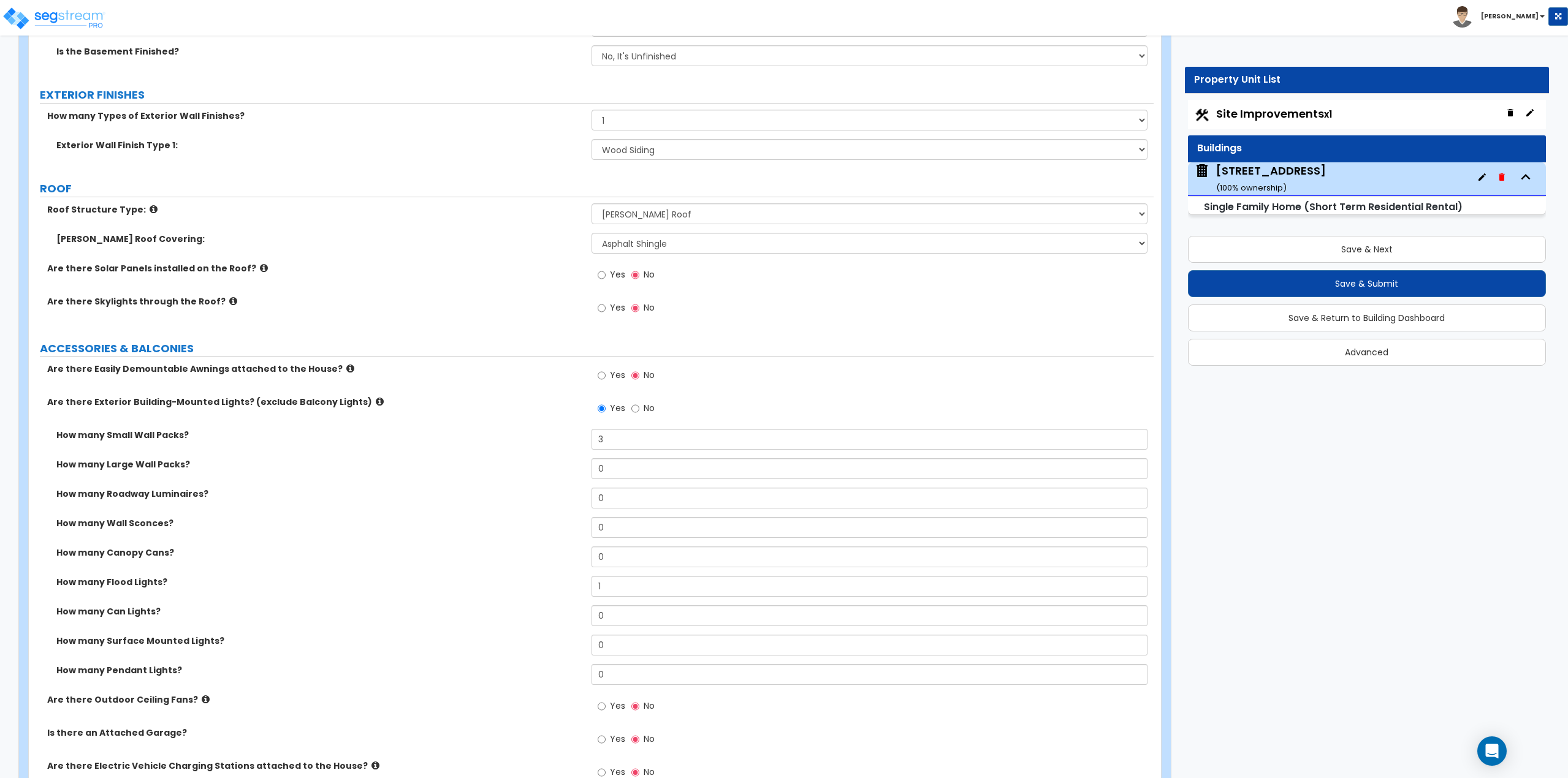
scroll to position [674, 0]
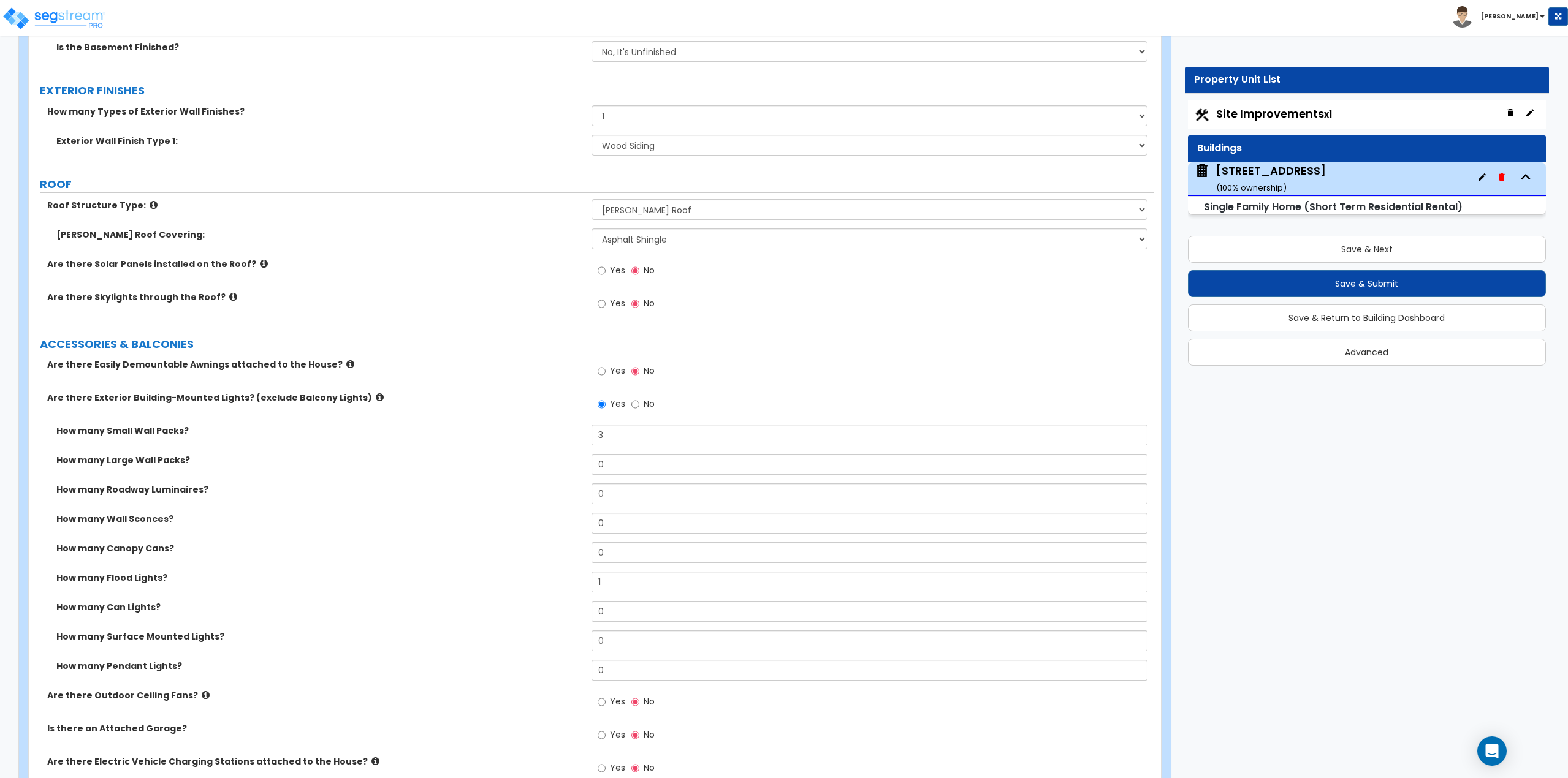
type input "13"
click at [639, 135] on select "Please Choose One No Finish/Shared Wall No Wall Brick Finish Stone Finish Wood …" at bounding box center [869, 145] width 556 height 21
click at [641, 140] on select "Please Choose One No Finish/Shared Wall No Wall Brick Finish Stone Finish Wood …" at bounding box center [869, 145] width 556 height 21
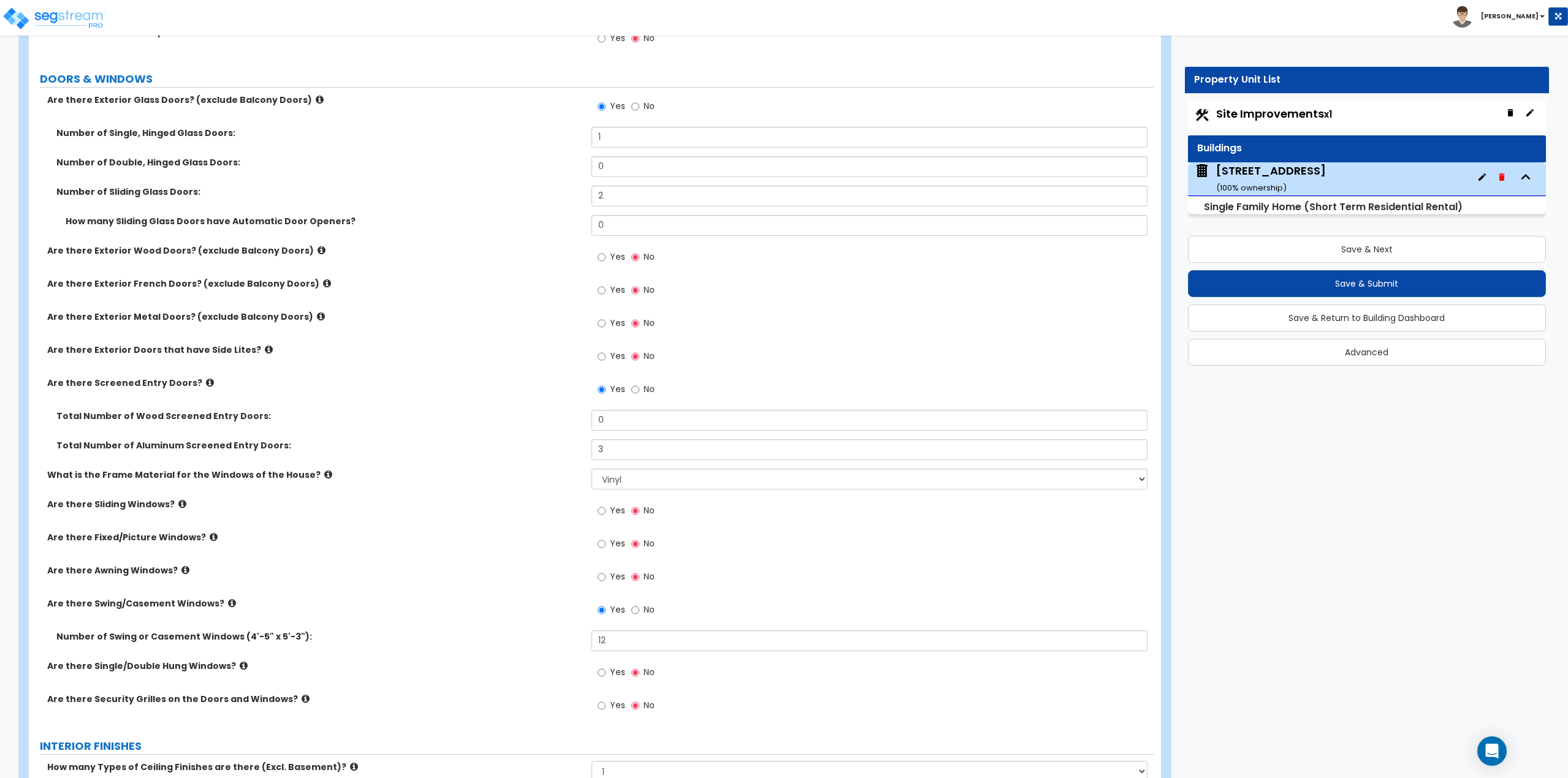
scroll to position [1532, 0]
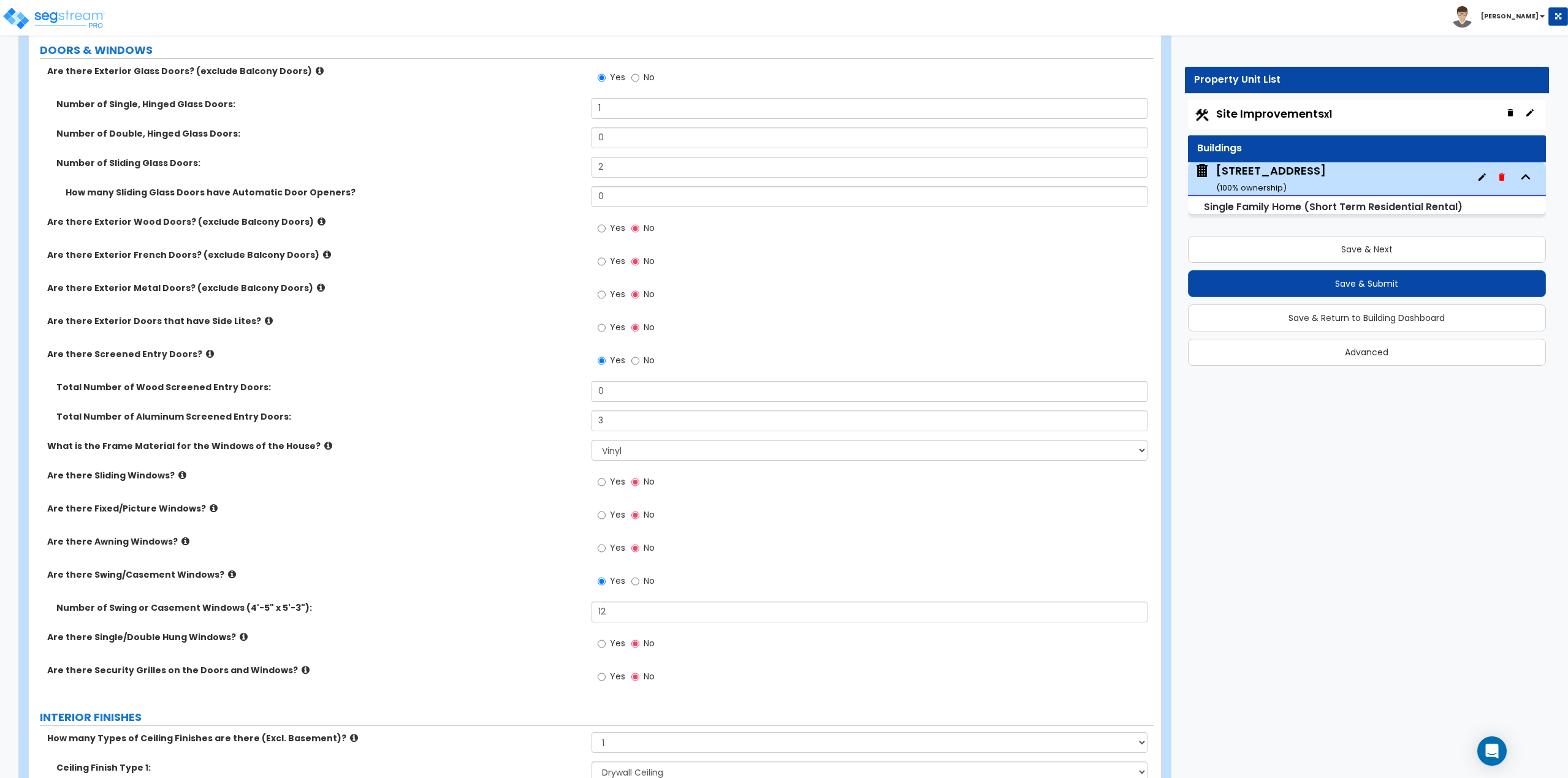
click at [265, 321] on icon at bounding box center [269, 321] width 8 height 9
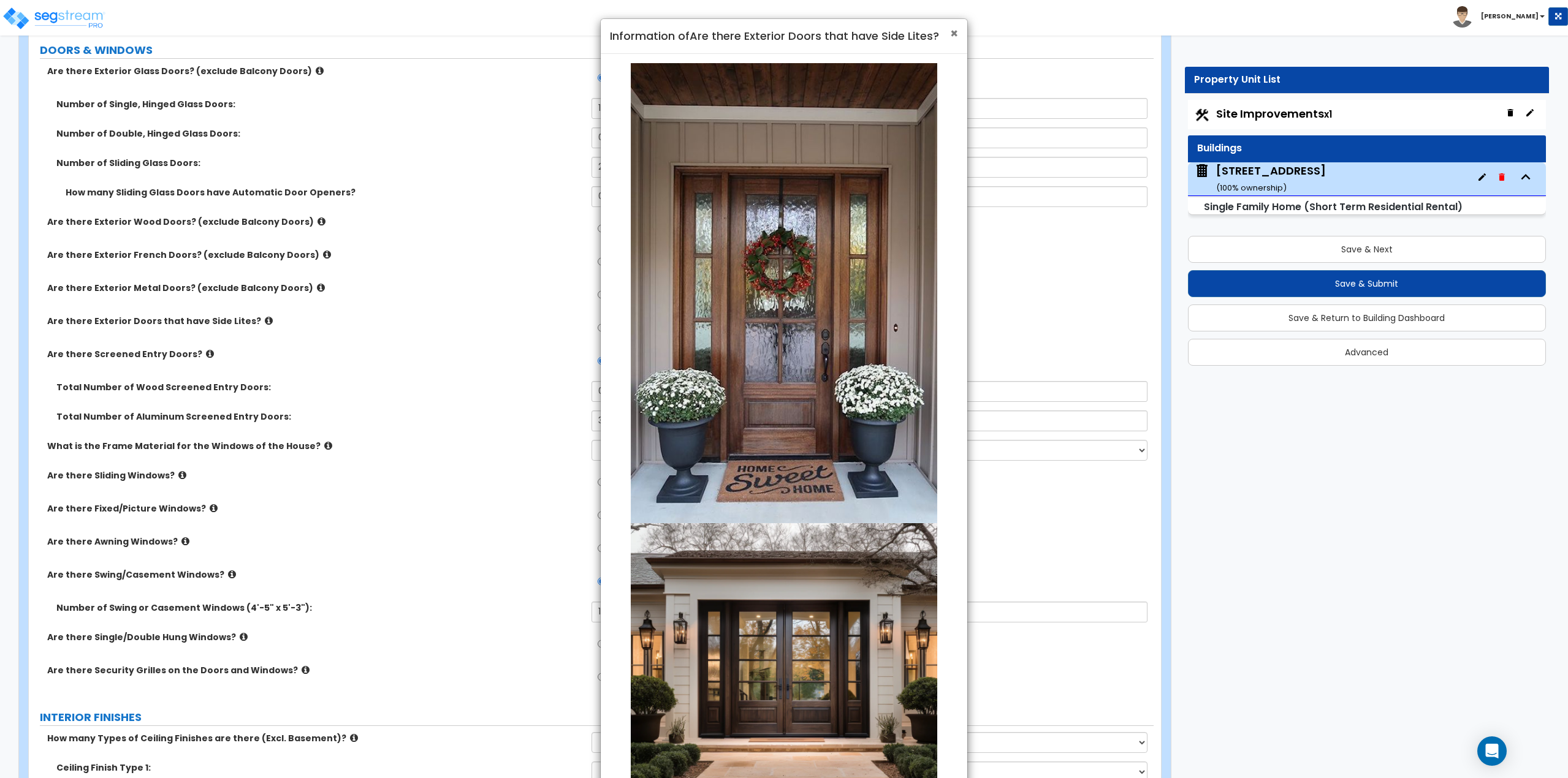
click at [952, 31] on span "×" at bounding box center [954, 33] width 8 height 18
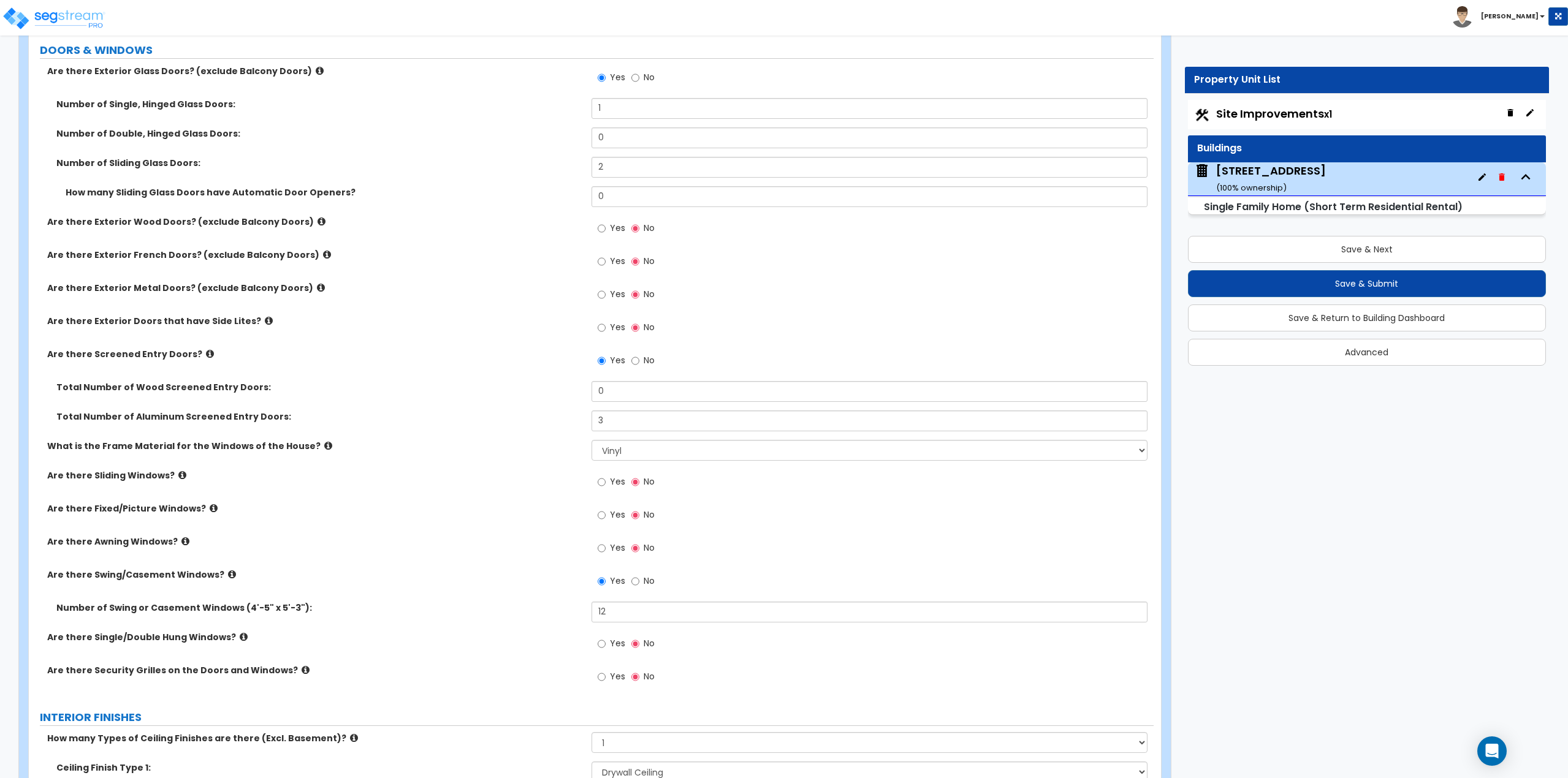
click at [206, 353] on icon at bounding box center [210, 354] width 8 height 9
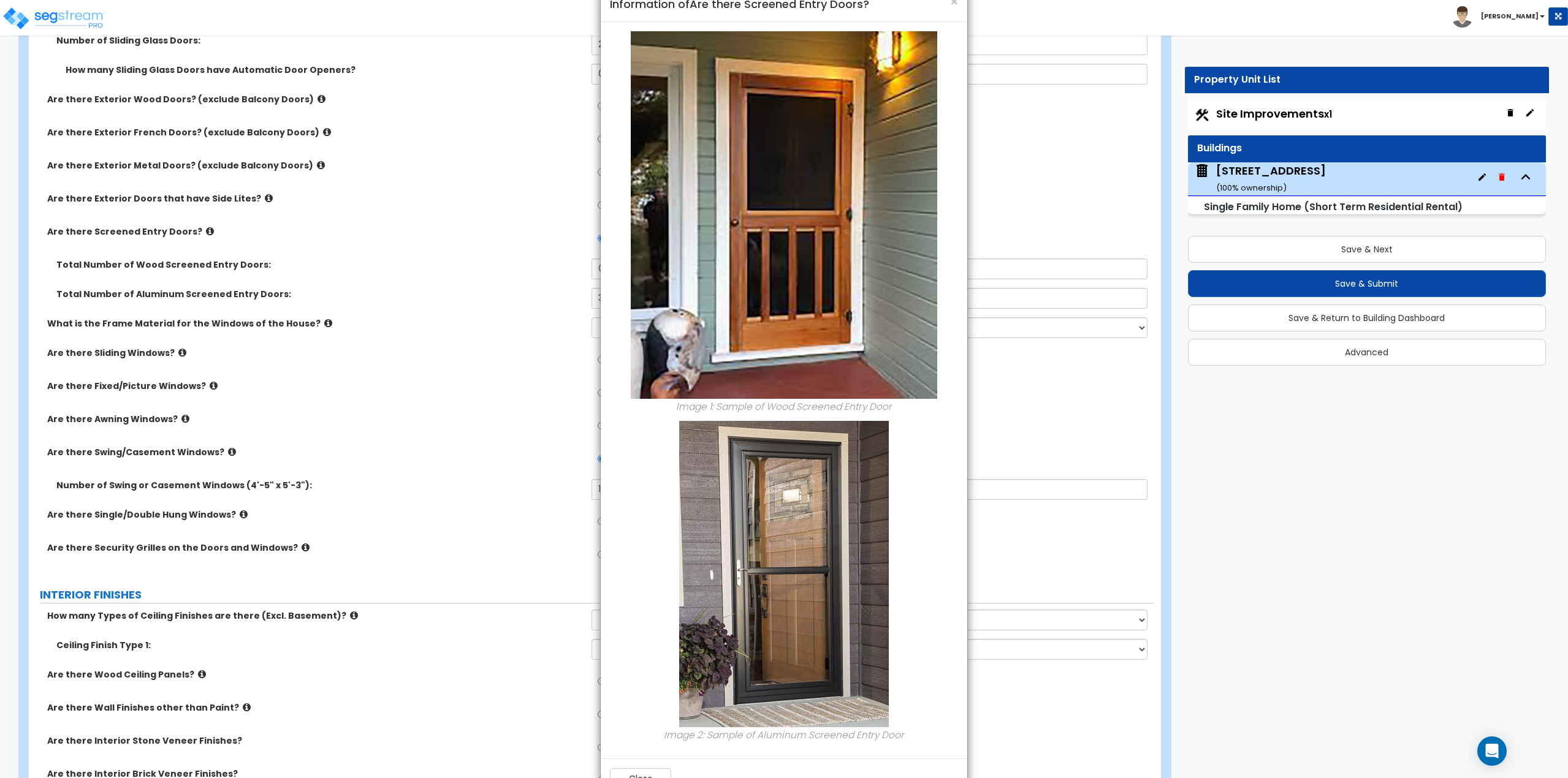
scroll to position [0, 0]
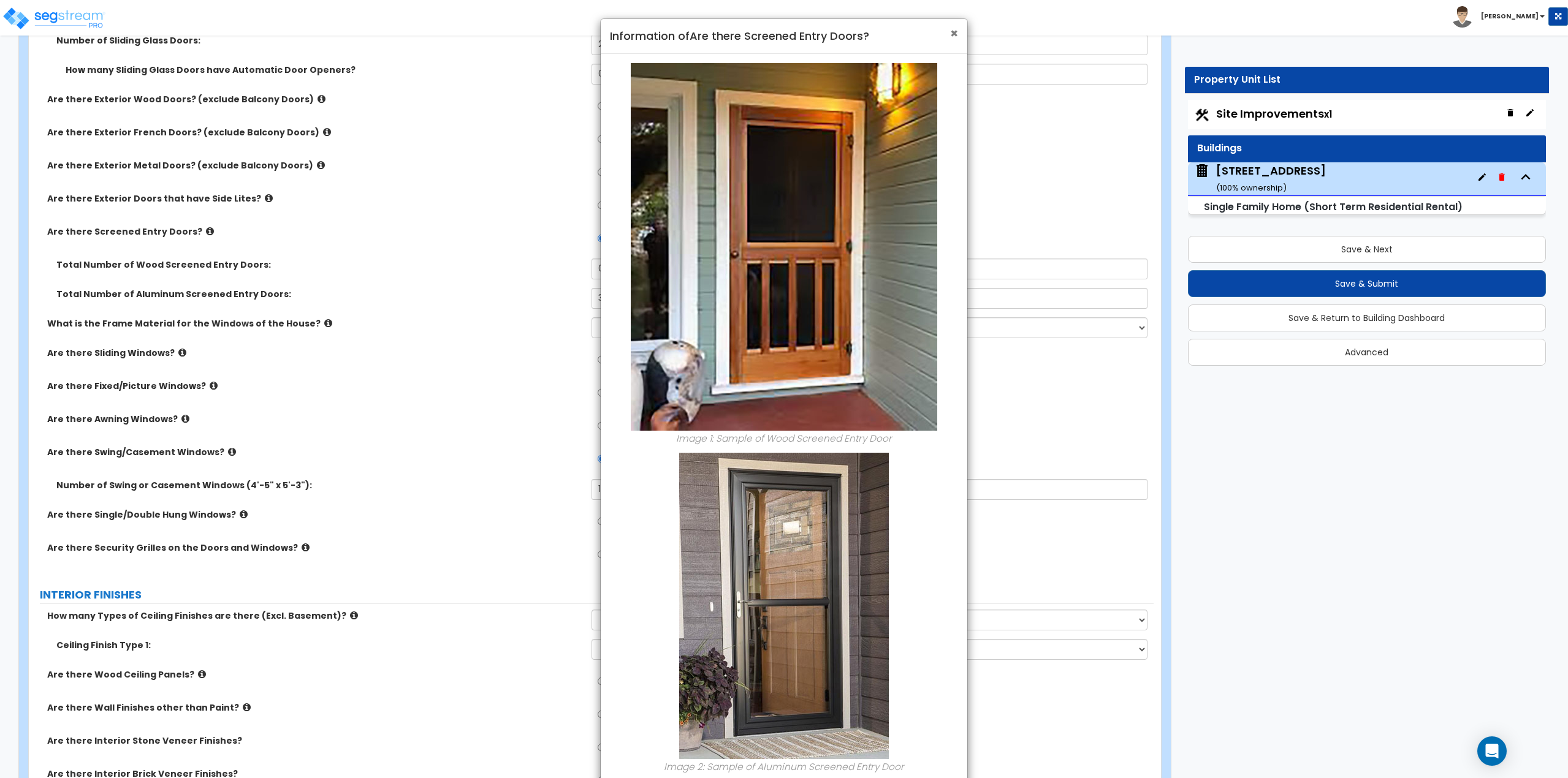
click at [954, 33] on span "×" at bounding box center [954, 33] width 8 height 18
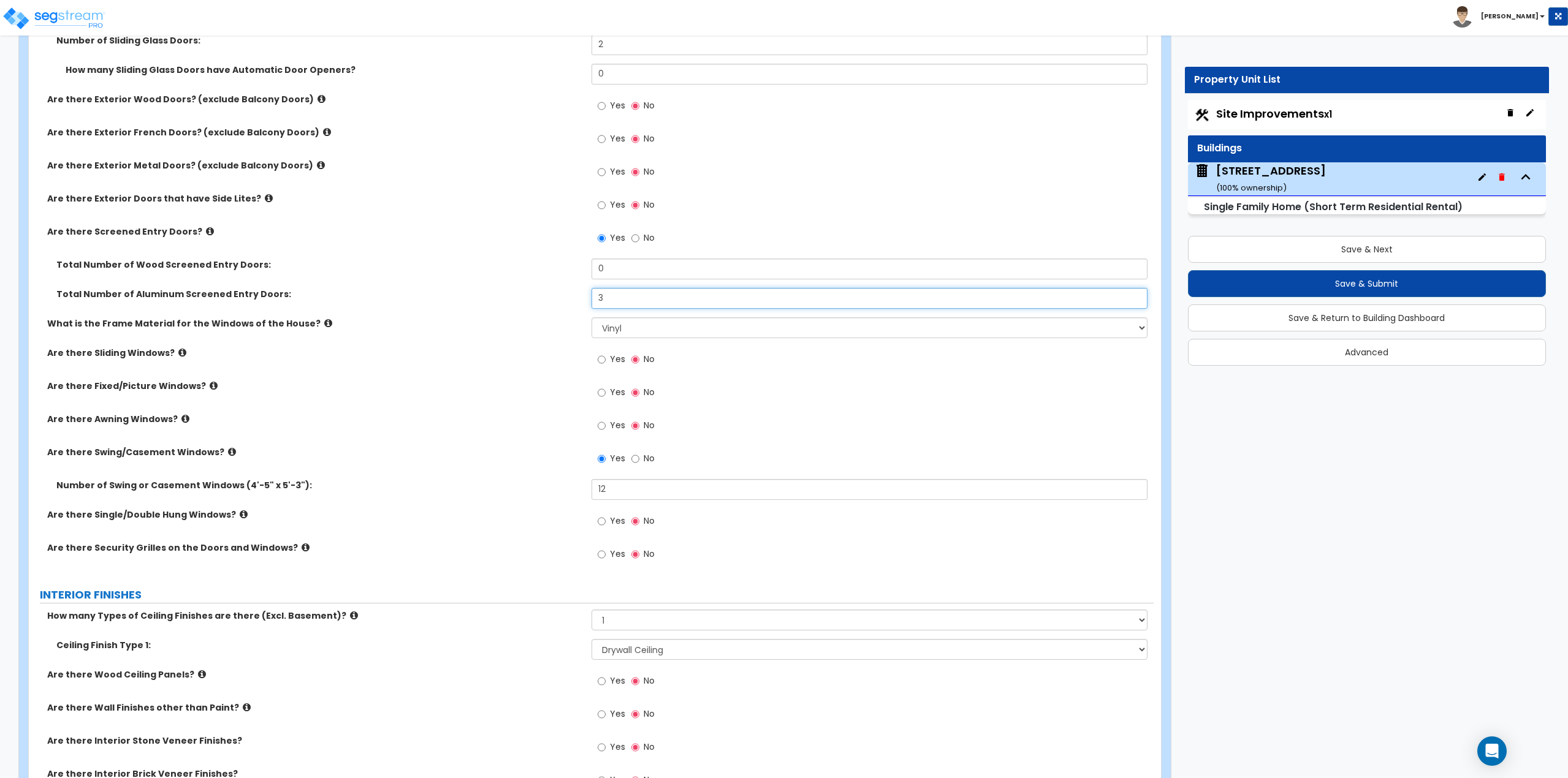
click at [634, 305] on input "3" at bounding box center [869, 299] width 556 height 21
type input "1"
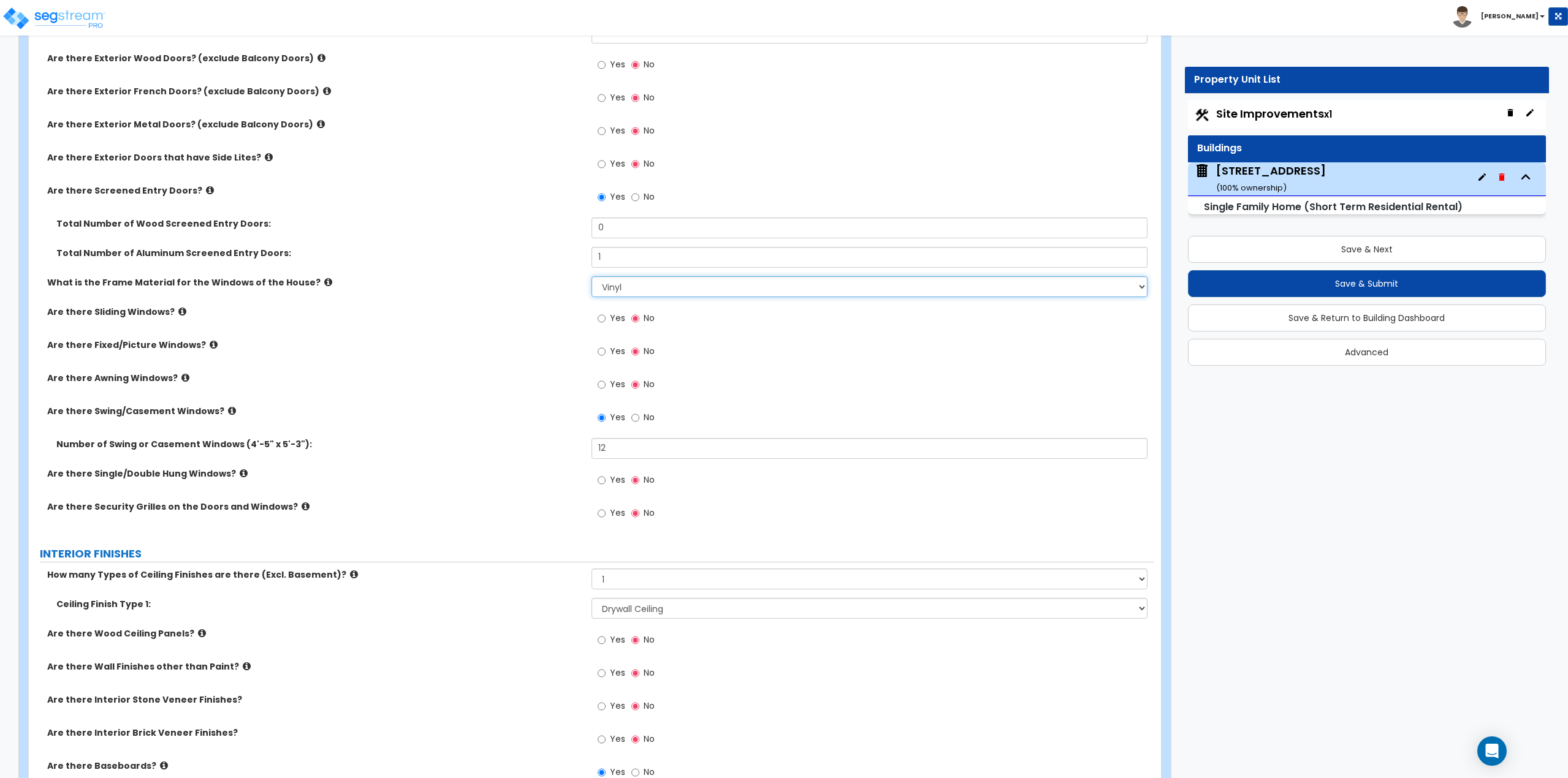
scroll to position [1716, 0]
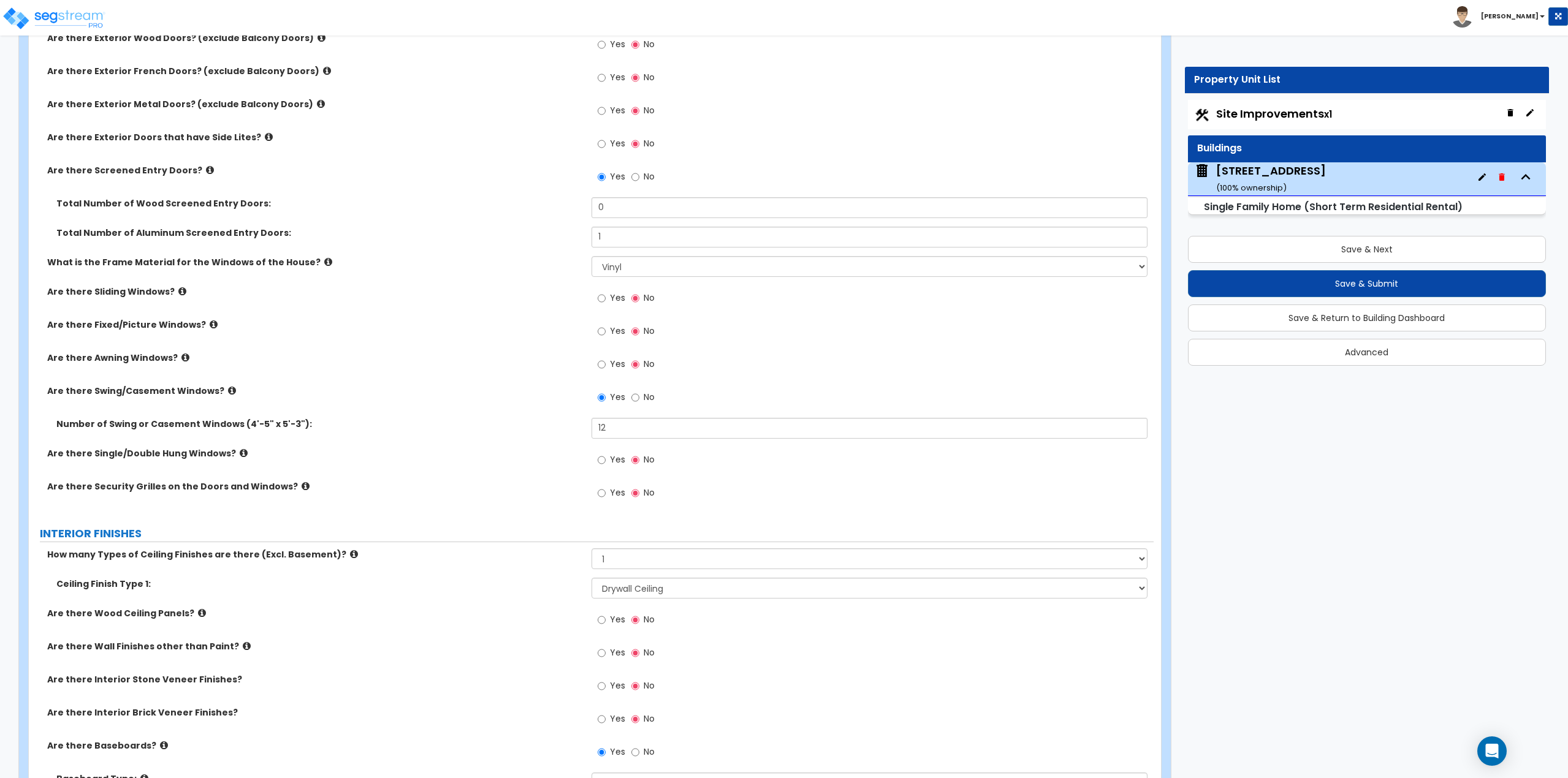
click at [182, 361] on icon at bounding box center [186, 357] width 8 height 9
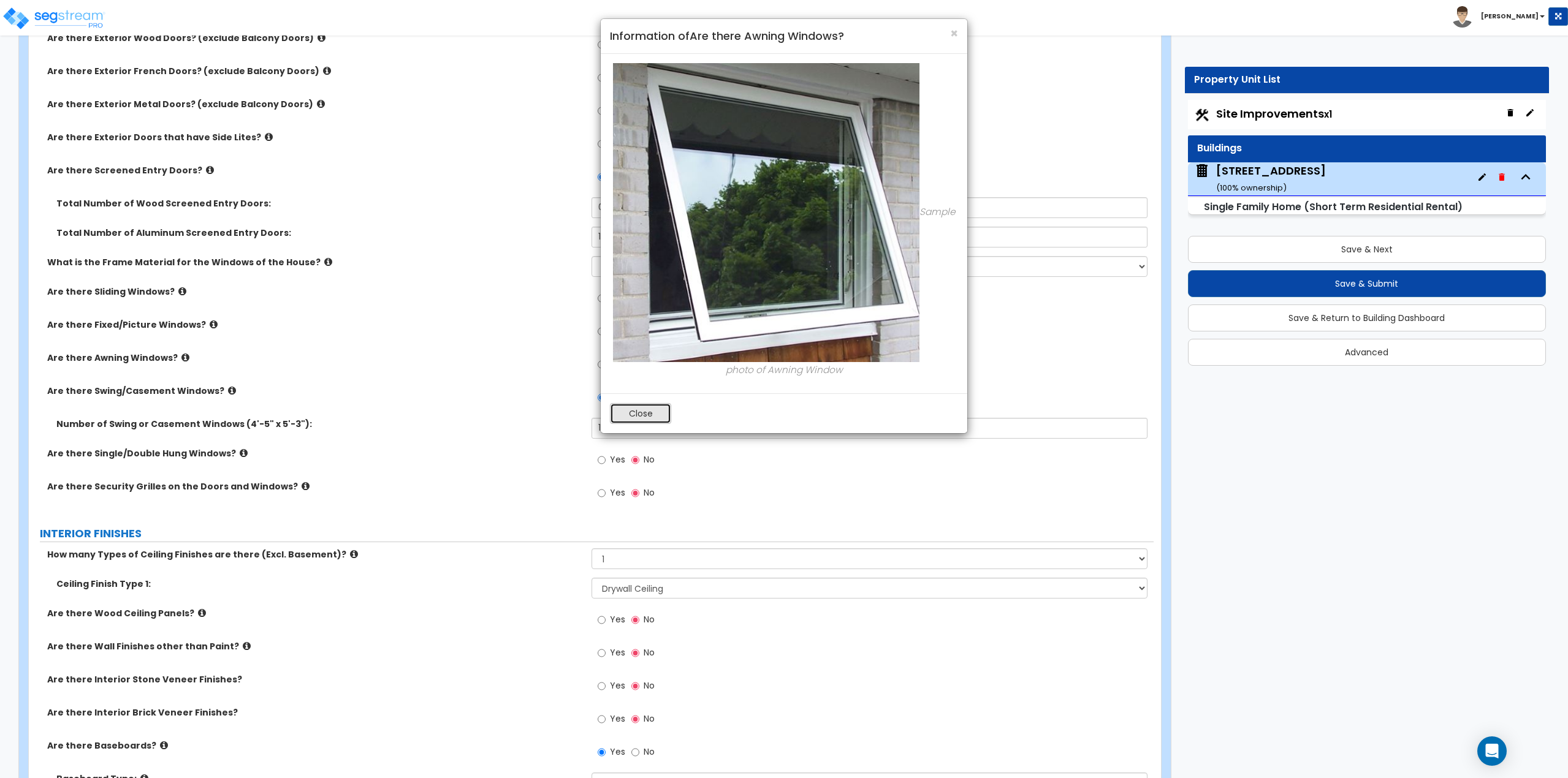
click at [636, 412] on button "Close" at bounding box center [640, 414] width 61 height 21
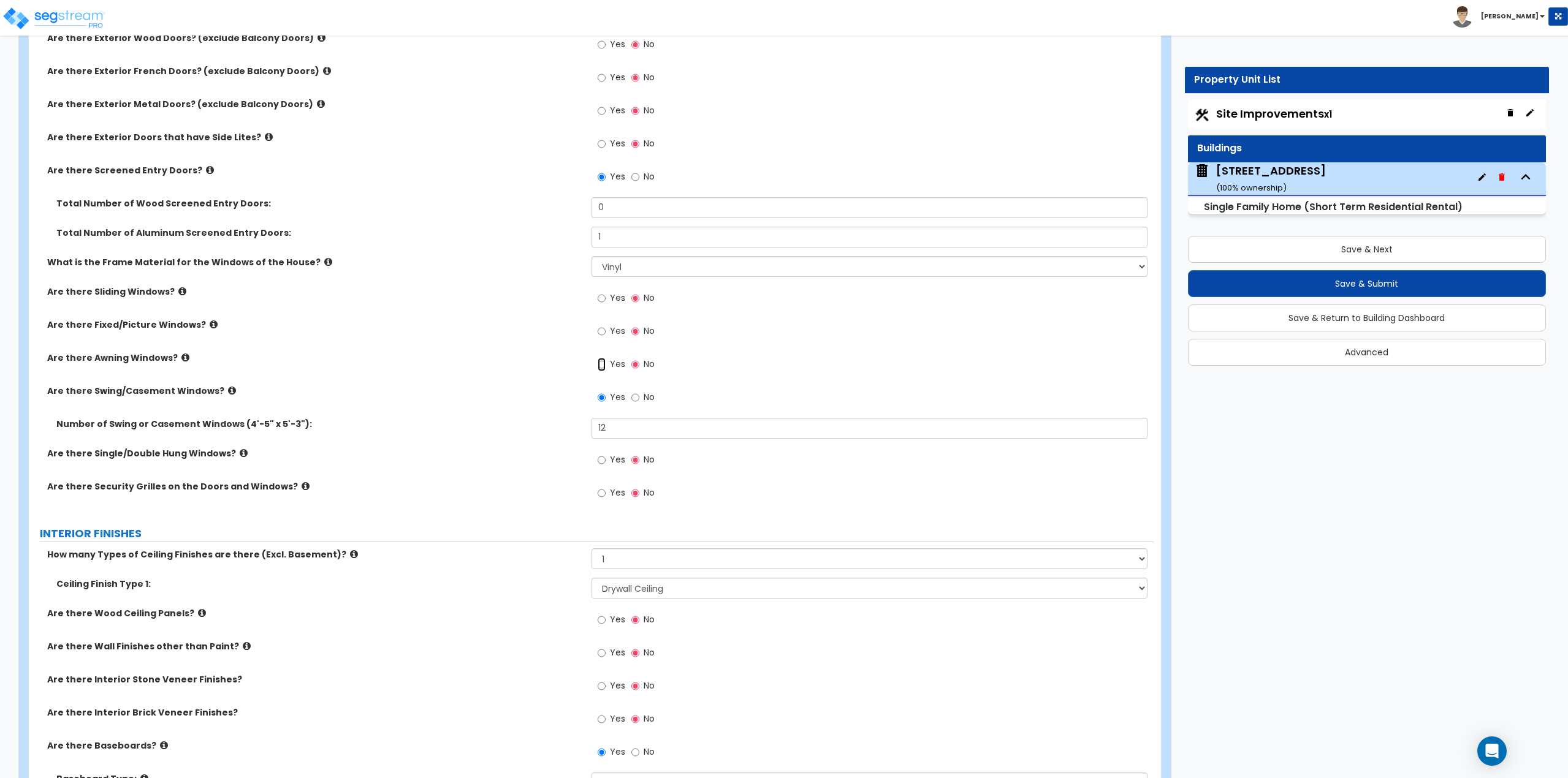
click at [600, 361] on input "Yes" at bounding box center [602, 365] width 8 height 13
radio input "true"
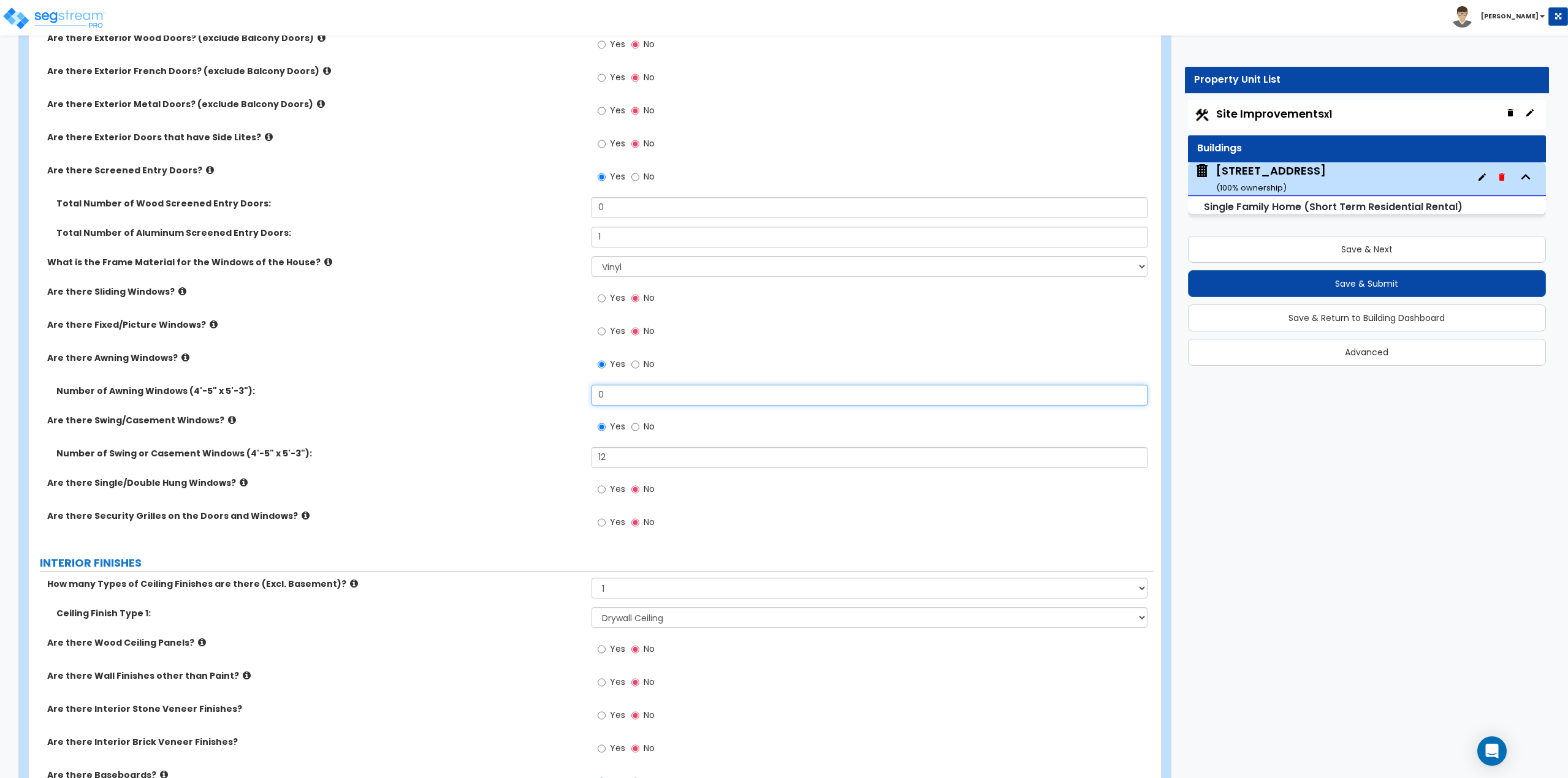
drag, startPoint x: 624, startPoint y: 397, endPoint x: 593, endPoint y: 397, distance: 31.0
click at [593, 397] on input "0" at bounding box center [869, 396] width 556 height 21
type input "2"
type input "10"
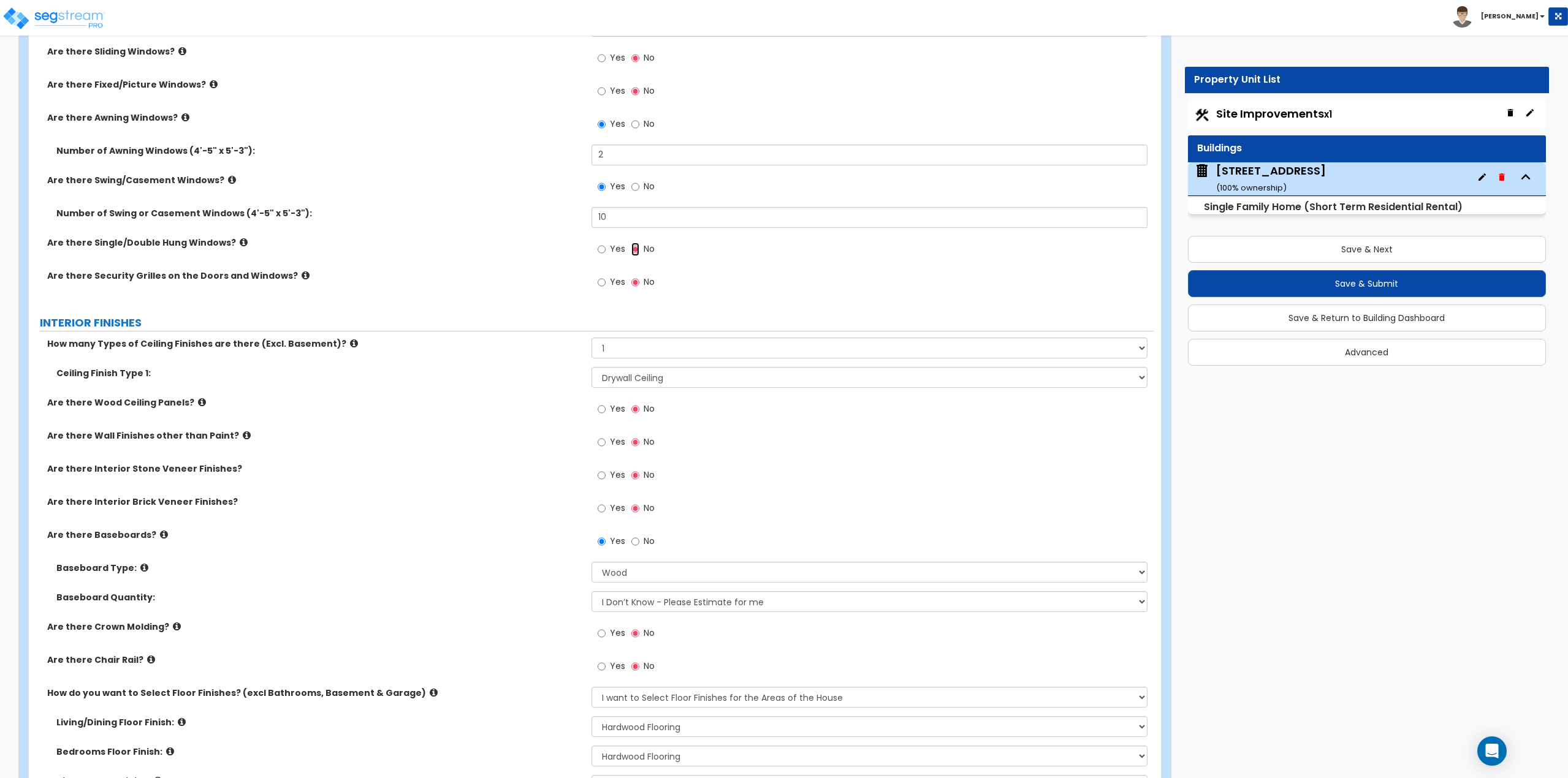
scroll to position [1961, 0]
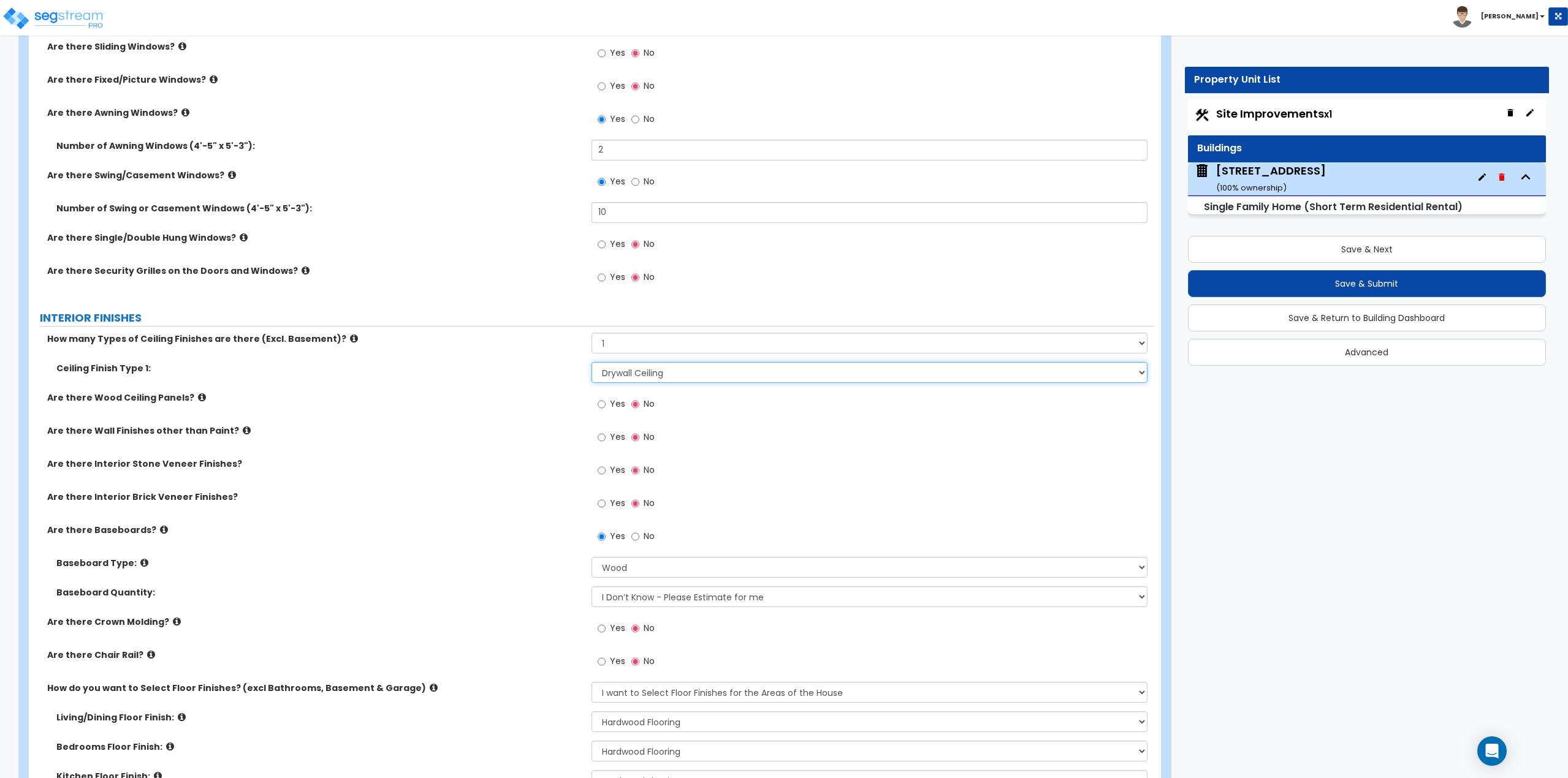
click at [651, 371] on select "Please Choose One Drop Ceiling Drywall Ceiling Open Ceiling" at bounding box center [869, 373] width 556 height 21
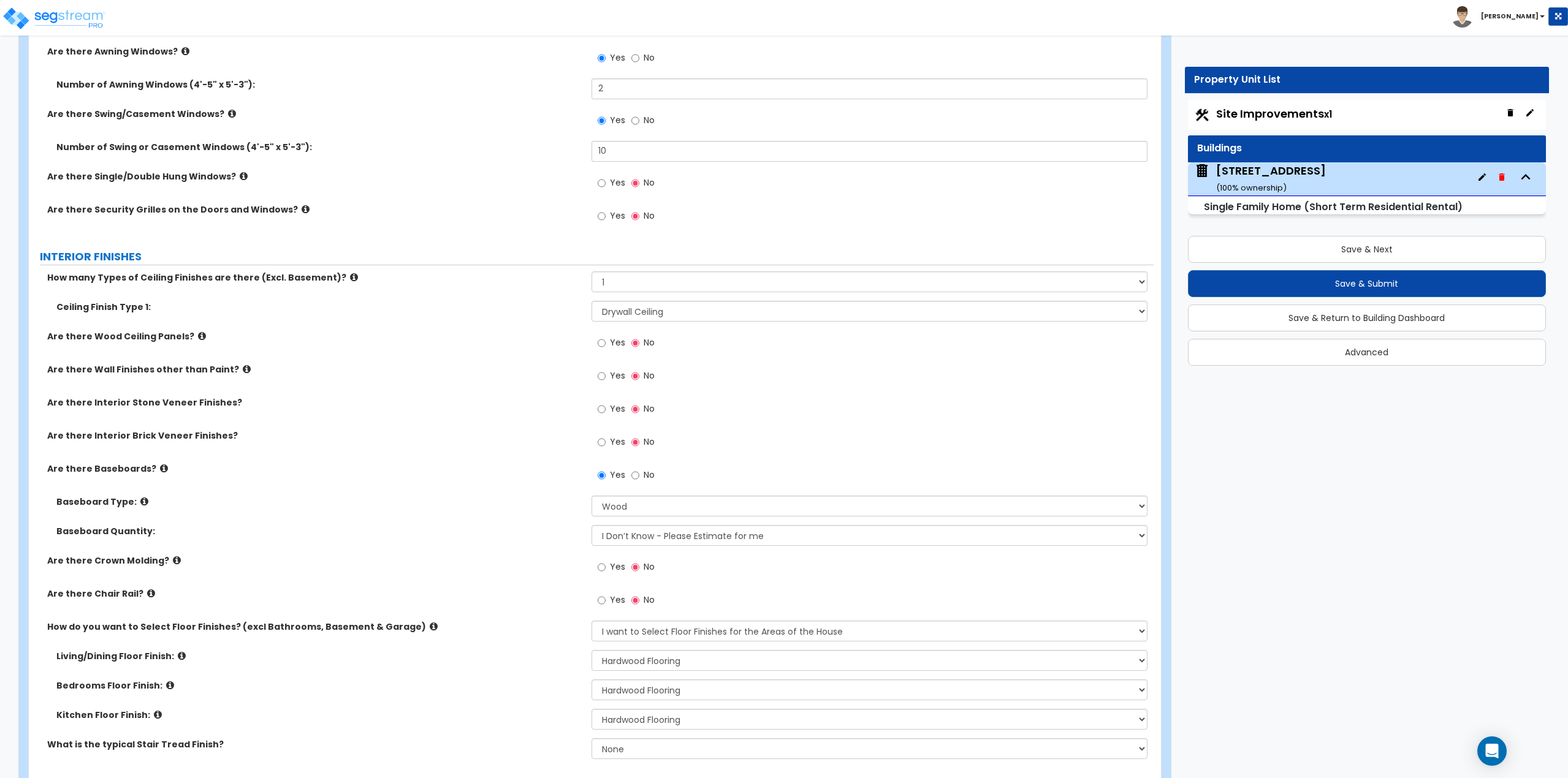
click at [147, 593] on icon at bounding box center [151, 594] width 8 height 9
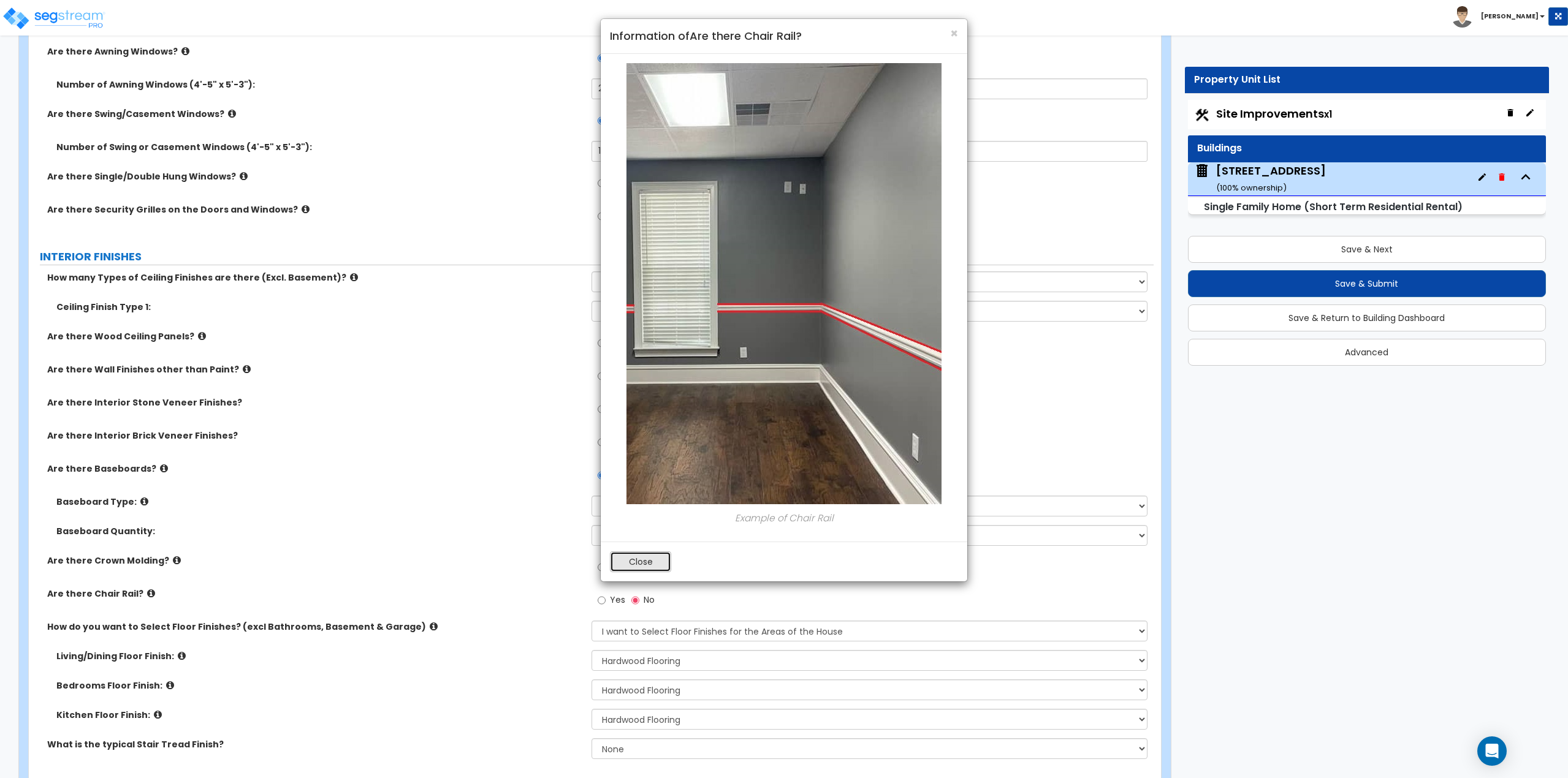
click at [635, 563] on button "Close" at bounding box center [640, 562] width 61 height 21
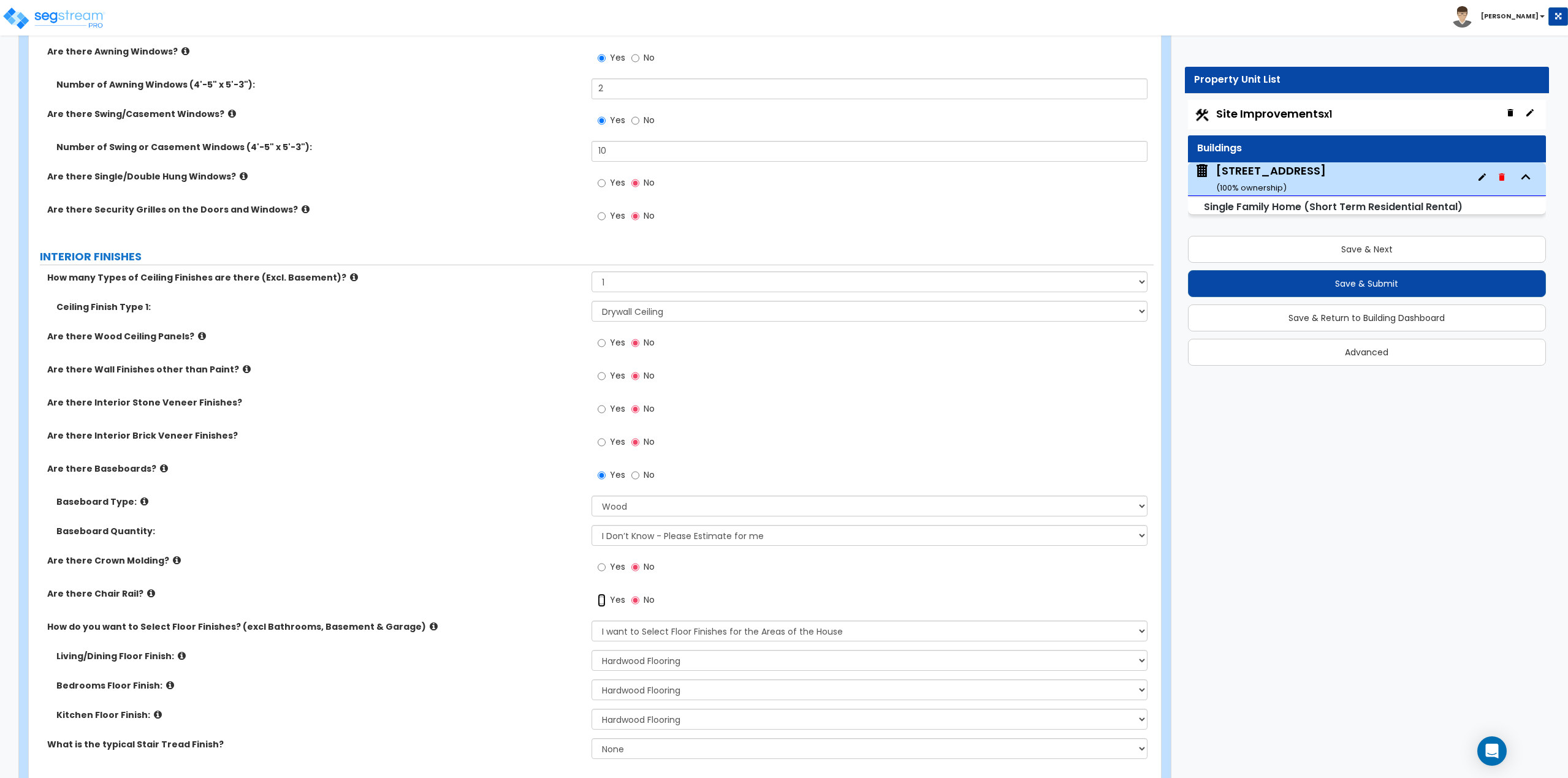
click at [602, 600] on input "Yes" at bounding box center [602, 600] width 8 height 13
radio input "true"
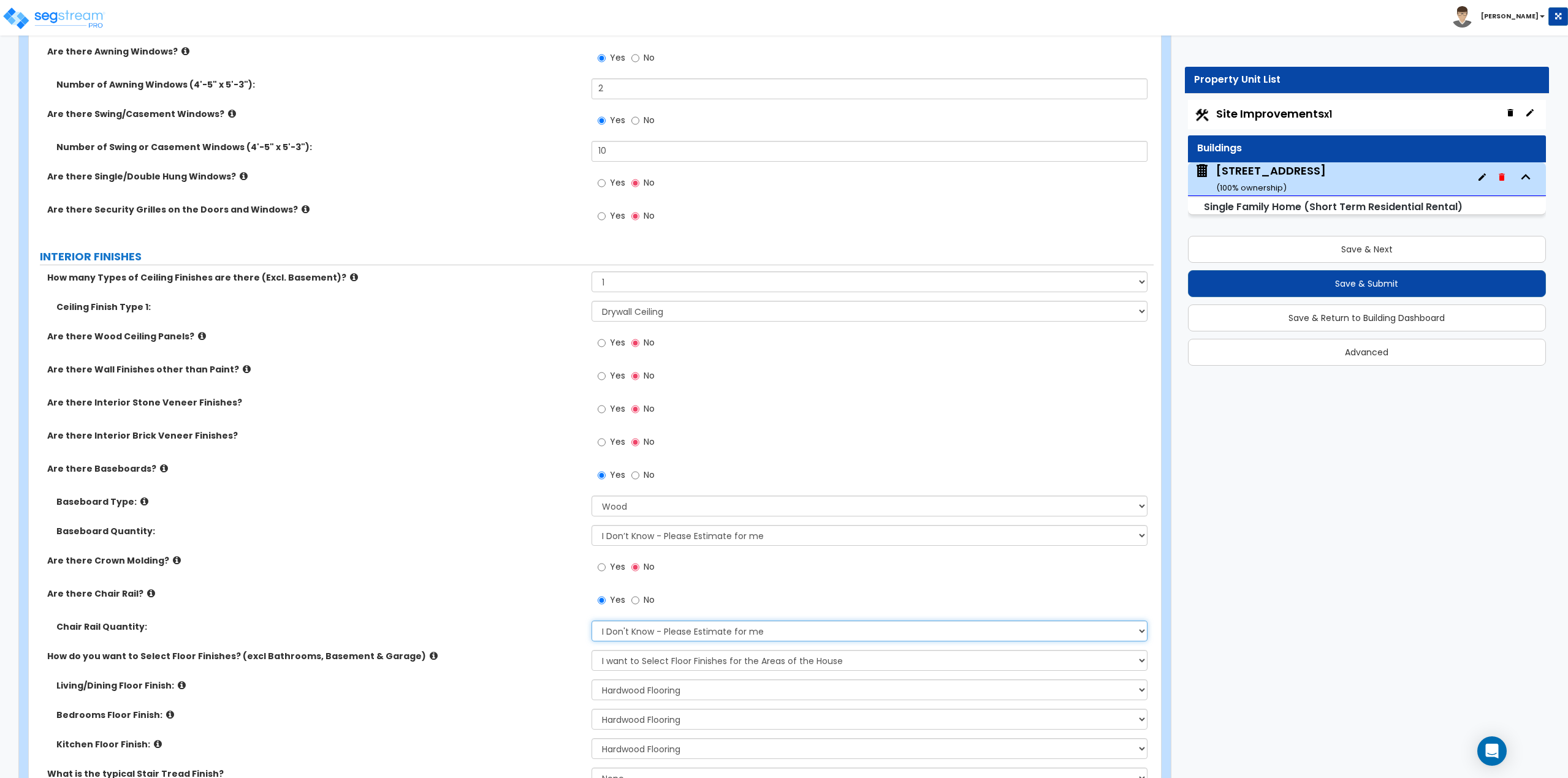
click at [627, 633] on select "I Don't Know - Please Estimate for me I want to Enter the Linear Footage" at bounding box center [869, 631] width 556 height 21
click at [591, 621] on select "I Don't Know - Please Estimate for me I want to Enter the Linear Footage" at bounding box center [869, 631] width 556 height 21
click at [637, 626] on select "I Don't Know - Please Estimate for me I want to Enter the Linear Footage" at bounding box center [869, 631] width 556 height 21
select select "1"
click at [591, 621] on select "I Don't Know - Please Estimate for me I want to Enter the Linear Footage" at bounding box center [869, 631] width 556 height 21
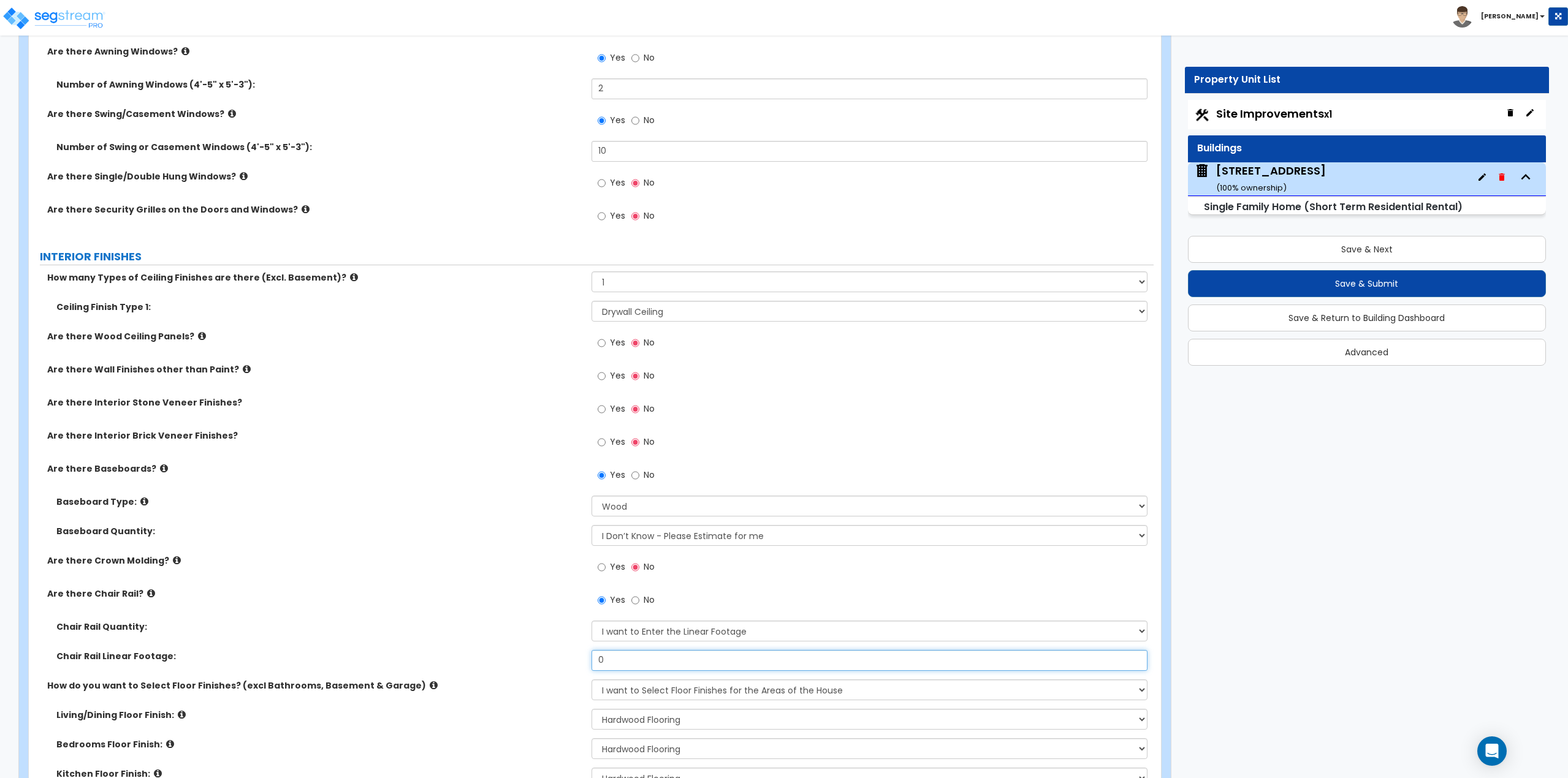
drag, startPoint x: 628, startPoint y: 661, endPoint x: 581, endPoint y: 657, distance: 47.2
click at [581, 657] on div "Chair Rail Linear Footage: 0" at bounding box center [591, 665] width 1125 height 30
drag, startPoint x: 618, startPoint y: 663, endPoint x: 641, endPoint y: 658, distance: 23.5
click at [618, 663] on input "0" at bounding box center [869, 661] width 556 height 21
type input "20"
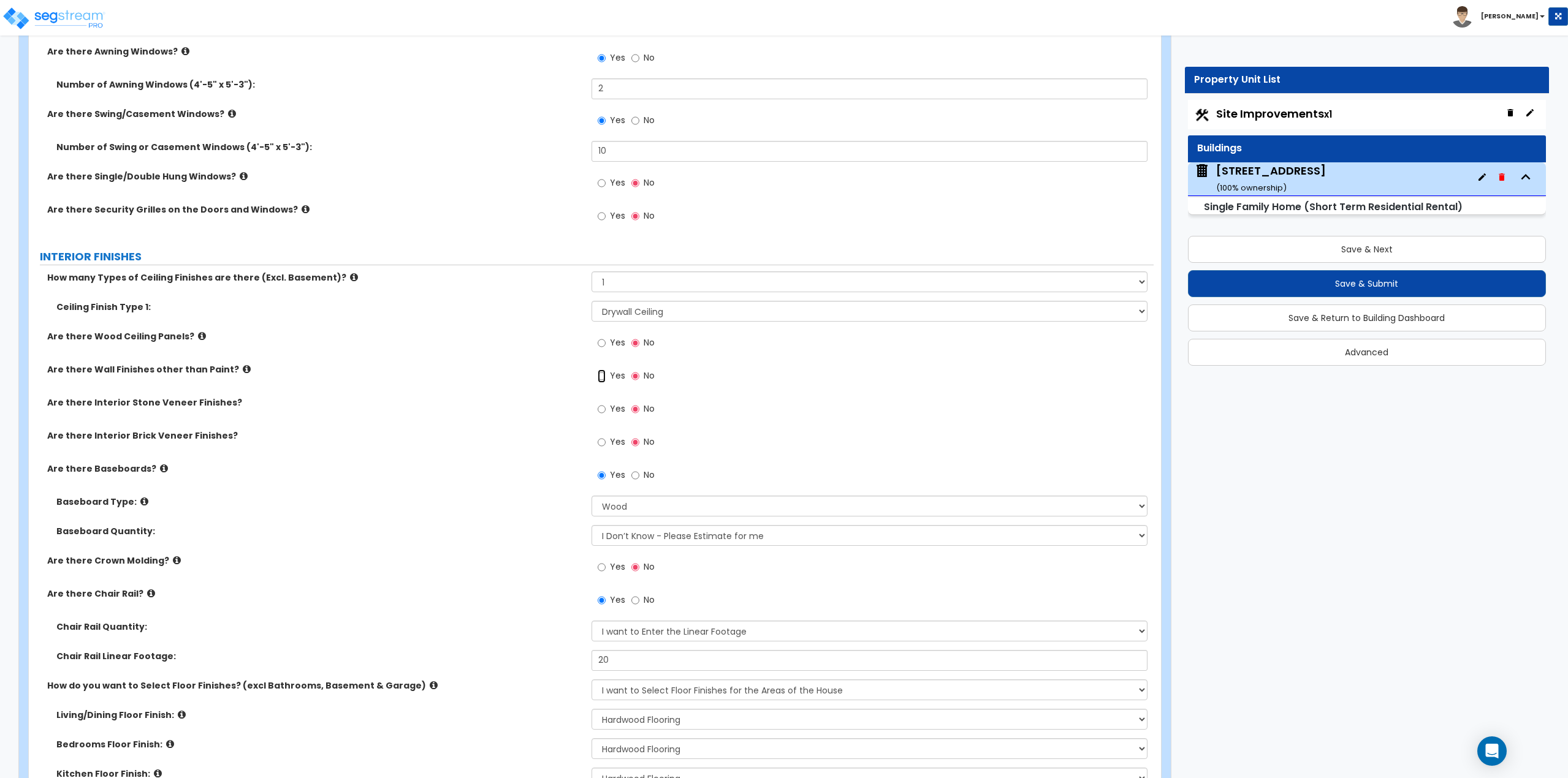
click at [605, 377] on input "Yes" at bounding box center [602, 376] width 8 height 13
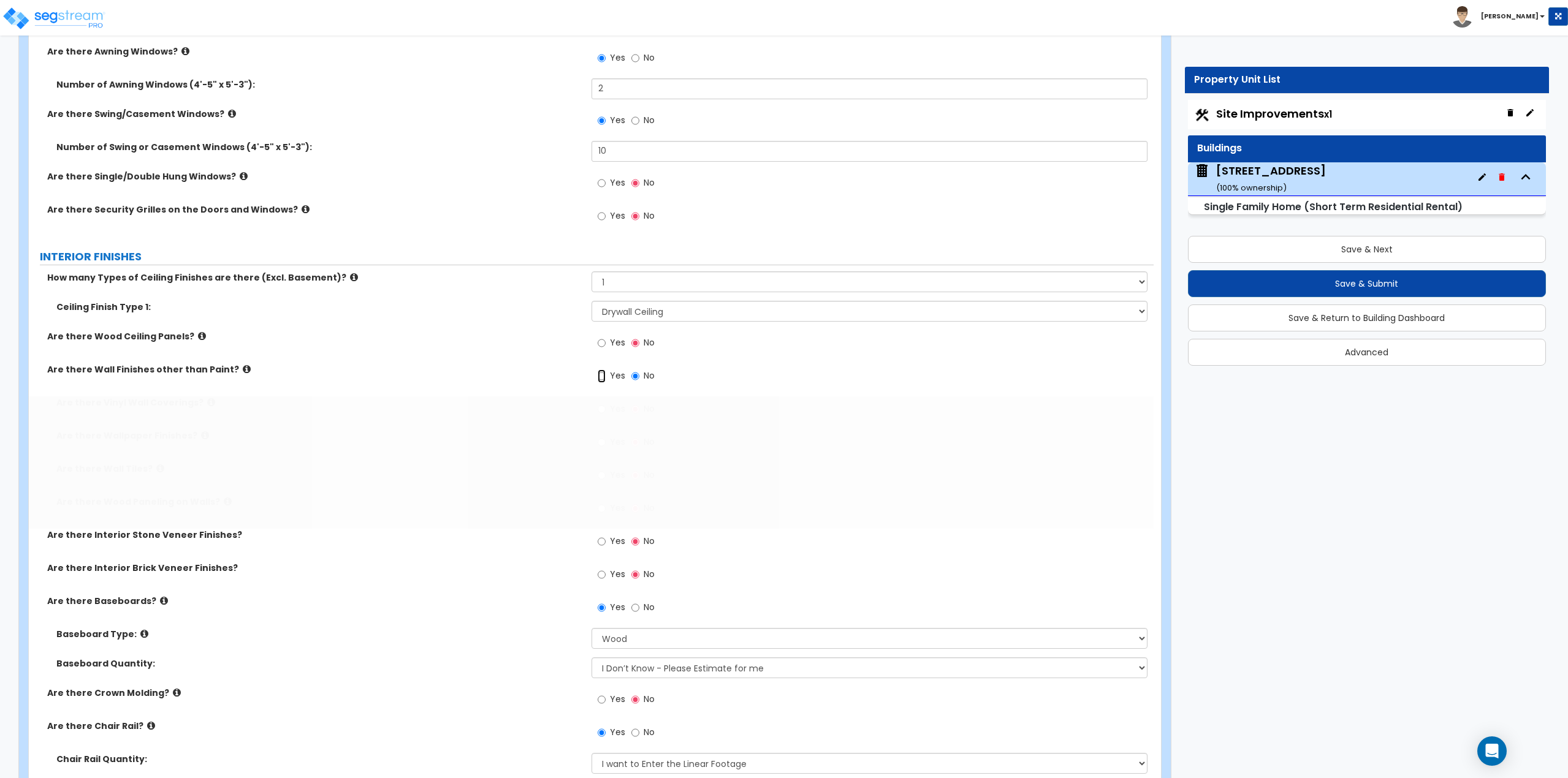
radio input "true"
click at [224, 501] on icon at bounding box center [228, 502] width 8 height 9
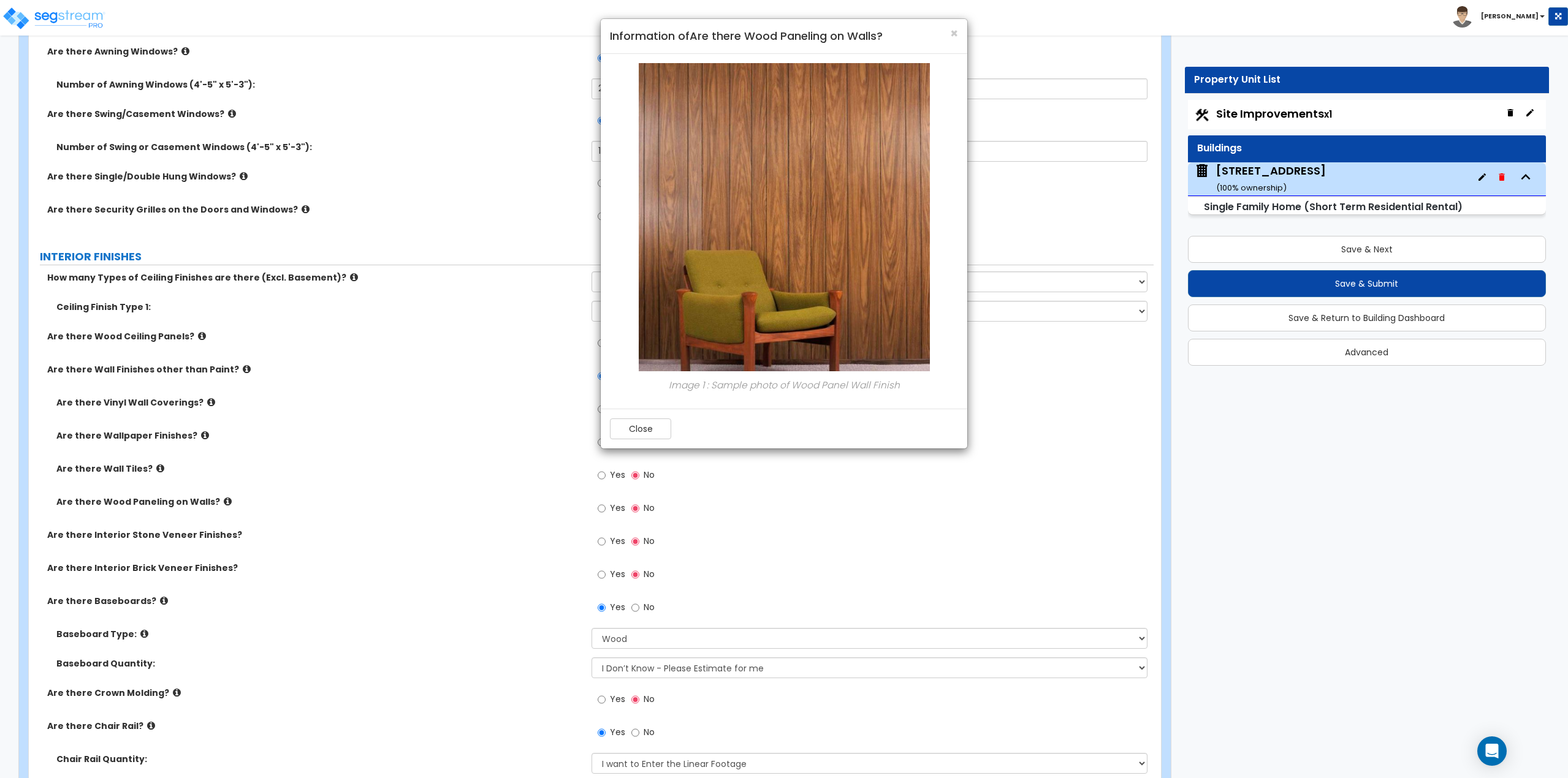
click at [642, 414] on div "Close" at bounding box center [784, 428] width 367 height 40
click at [640, 422] on button "Close" at bounding box center [640, 429] width 61 height 21
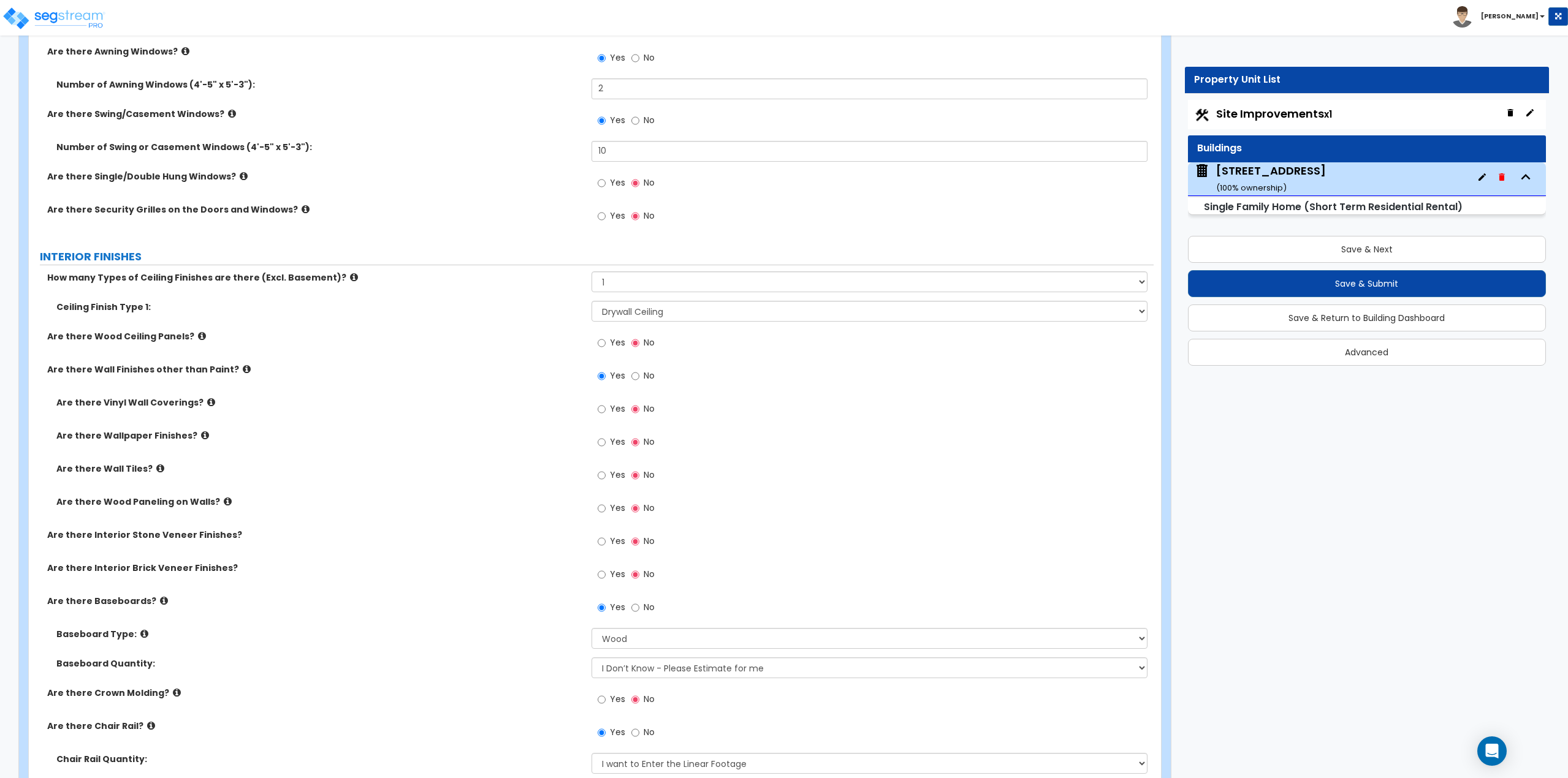
click at [606, 511] on label "Yes" at bounding box center [612, 510] width 28 height 21
click at [606, 511] on input "Yes" at bounding box center [602, 508] width 8 height 13
radio input "true"
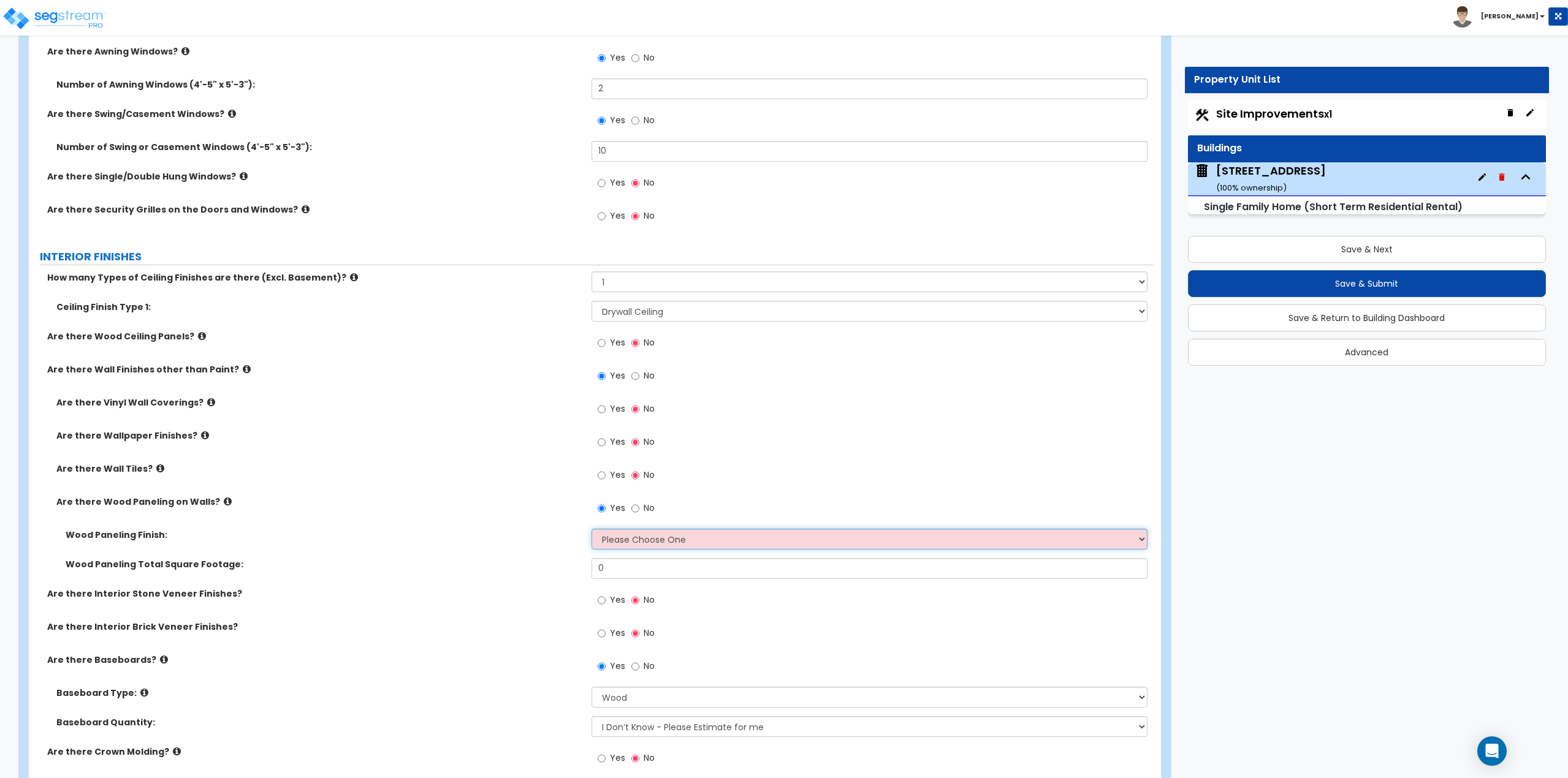
click at [620, 538] on select "Please Choose One Birch Mahogany Oak or Cherry Rosewood Teak I Don't Know, Plea…" at bounding box center [869, 539] width 556 height 21
select select "6"
click at [591, 529] on select "Please Choose One Birch Mahogany Oak or Cherry Rosewood Teak I Don't Know, Plea…" at bounding box center [869, 539] width 556 height 21
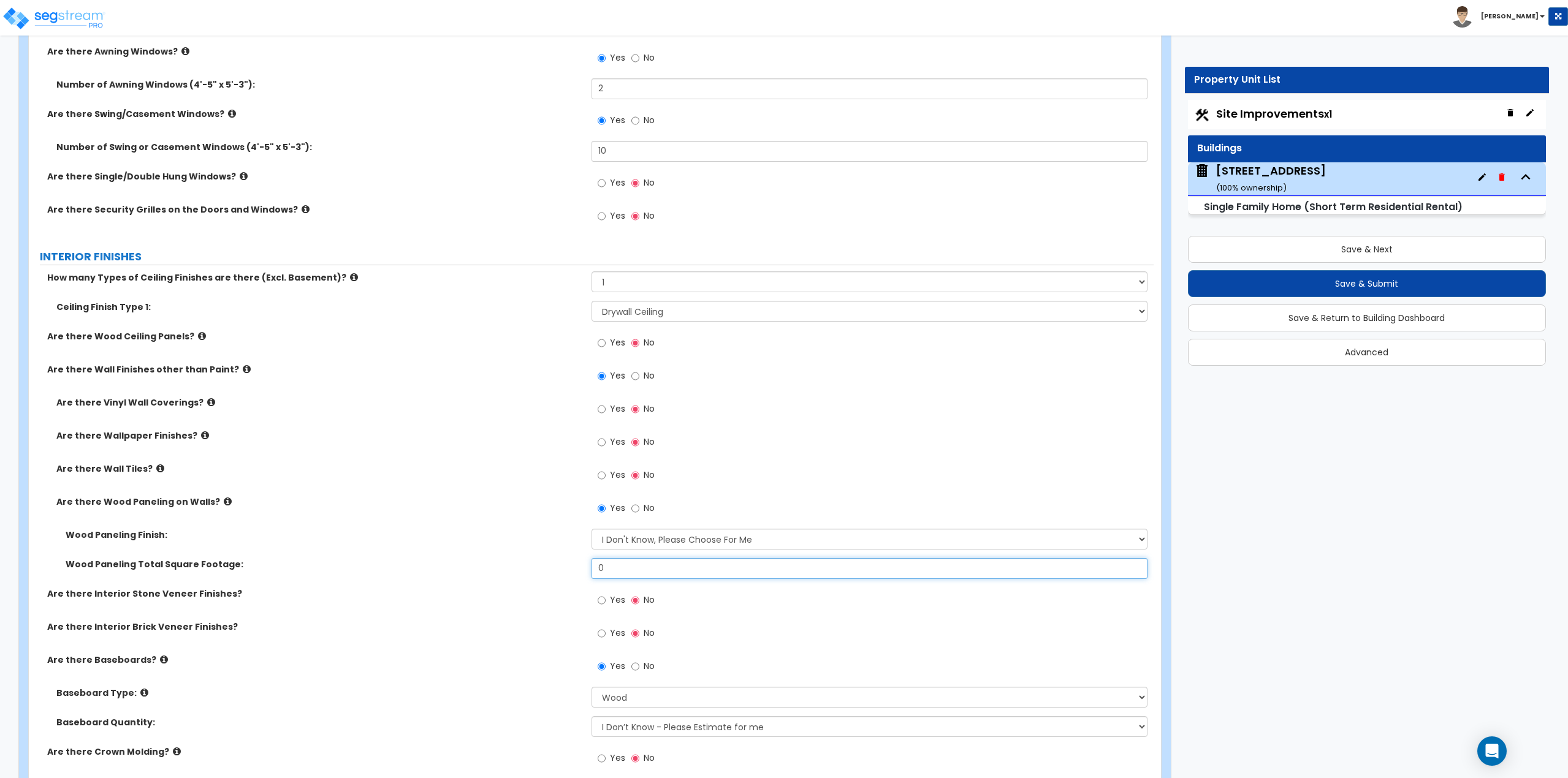
drag, startPoint x: 626, startPoint y: 573, endPoint x: 575, endPoint y: 571, distance: 51.0
click at [575, 571] on div "Wood Paneling Total Square Footage: 0" at bounding box center [591, 573] width 1125 height 30
click at [618, 571] on input "0" at bounding box center [869, 569] width 556 height 21
drag, startPoint x: 620, startPoint y: 565, endPoint x: 572, endPoint y: 566, distance: 48.0
click at [572, 566] on div "Wood Paneling Total Square Footage: 0" at bounding box center [591, 573] width 1125 height 30
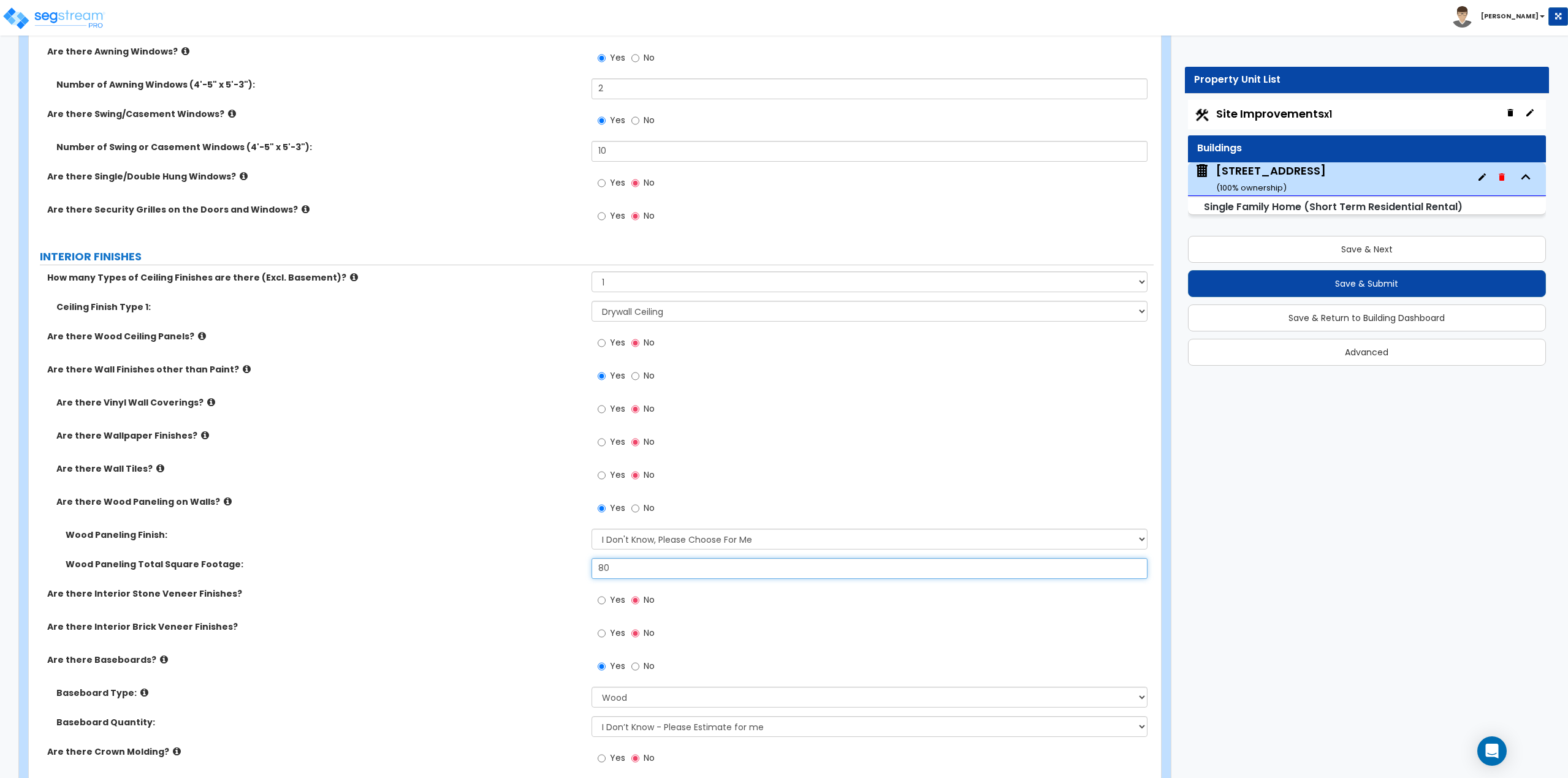
scroll to position [2083, 0]
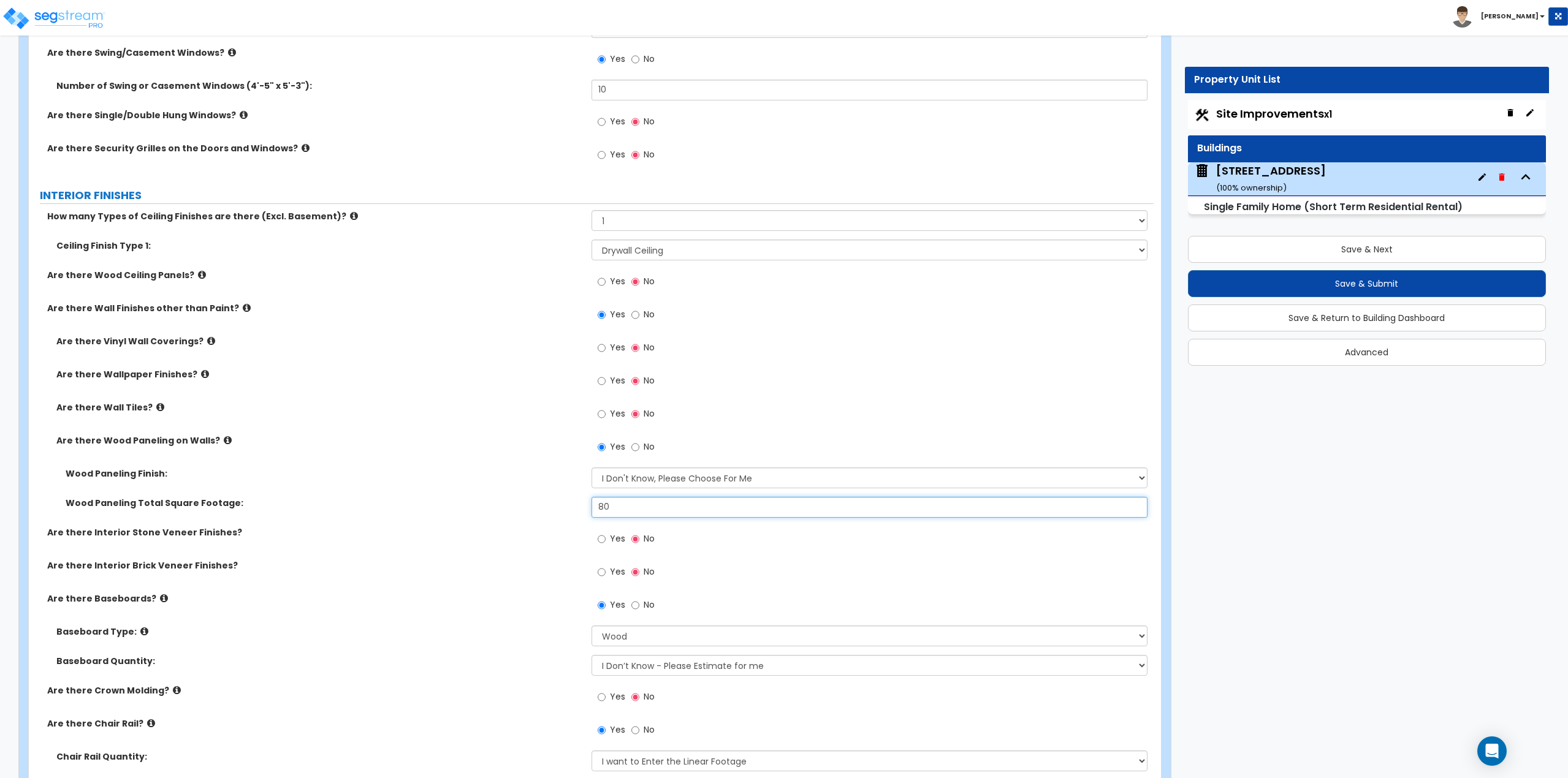
type input "80"
click at [156, 410] on icon at bounding box center [160, 407] width 8 height 9
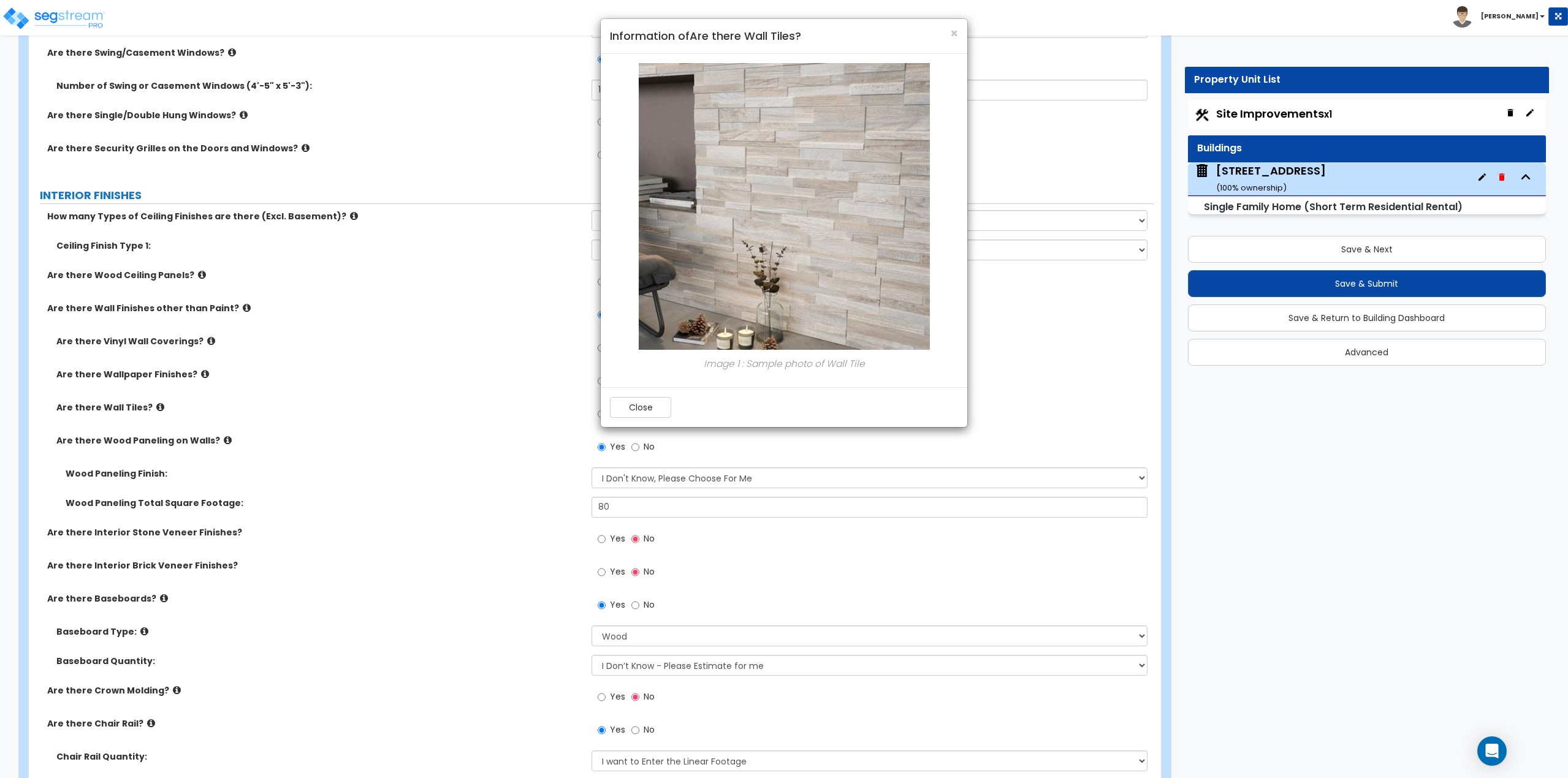
click at [151, 410] on div "× Information of Are there Wall Tiles? Image 1 : Sample photo of Wall Tile Close" at bounding box center [784, 389] width 1568 height 778
click at [192, 375] on div "× Information of Are there Wall Tiles? Image 1 : Sample photo of Wall Tile Close" at bounding box center [784, 389] width 1568 height 778
click at [635, 409] on button "Close" at bounding box center [640, 407] width 61 height 21
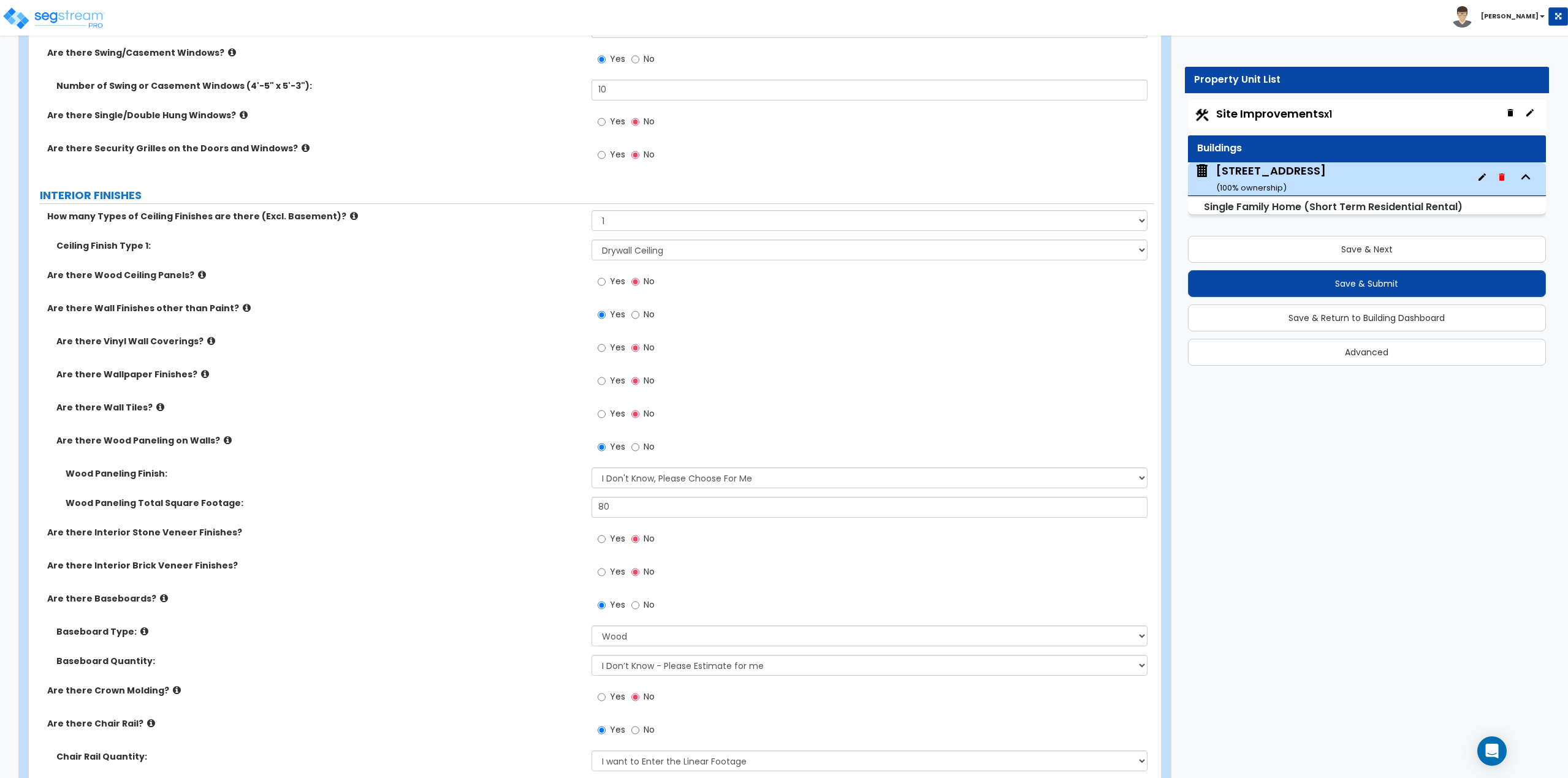
click at [207, 342] on icon at bounding box center [211, 341] width 8 height 9
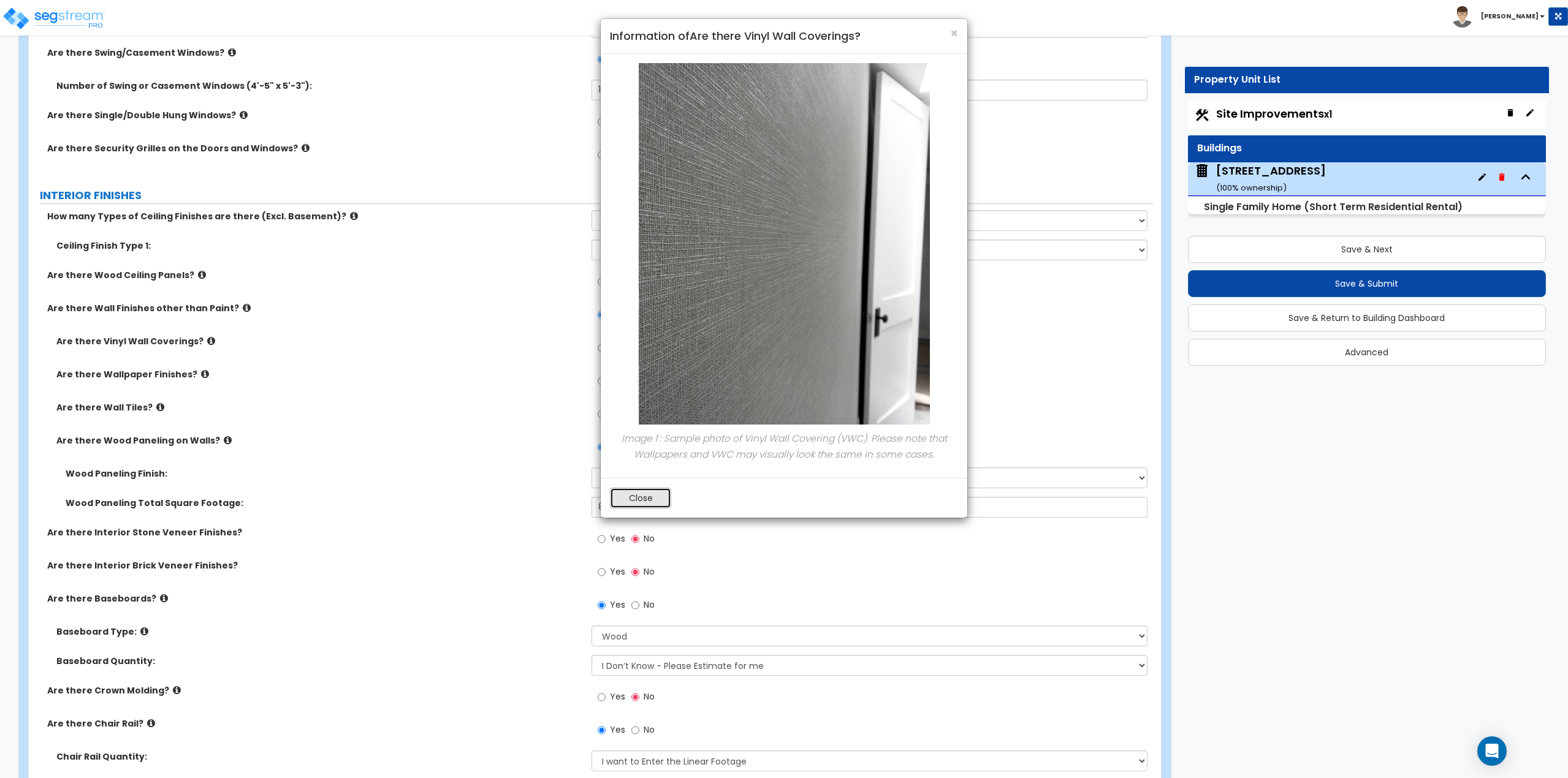
click at [626, 499] on button "Close" at bounding box center [640, 498] width 61 height 21
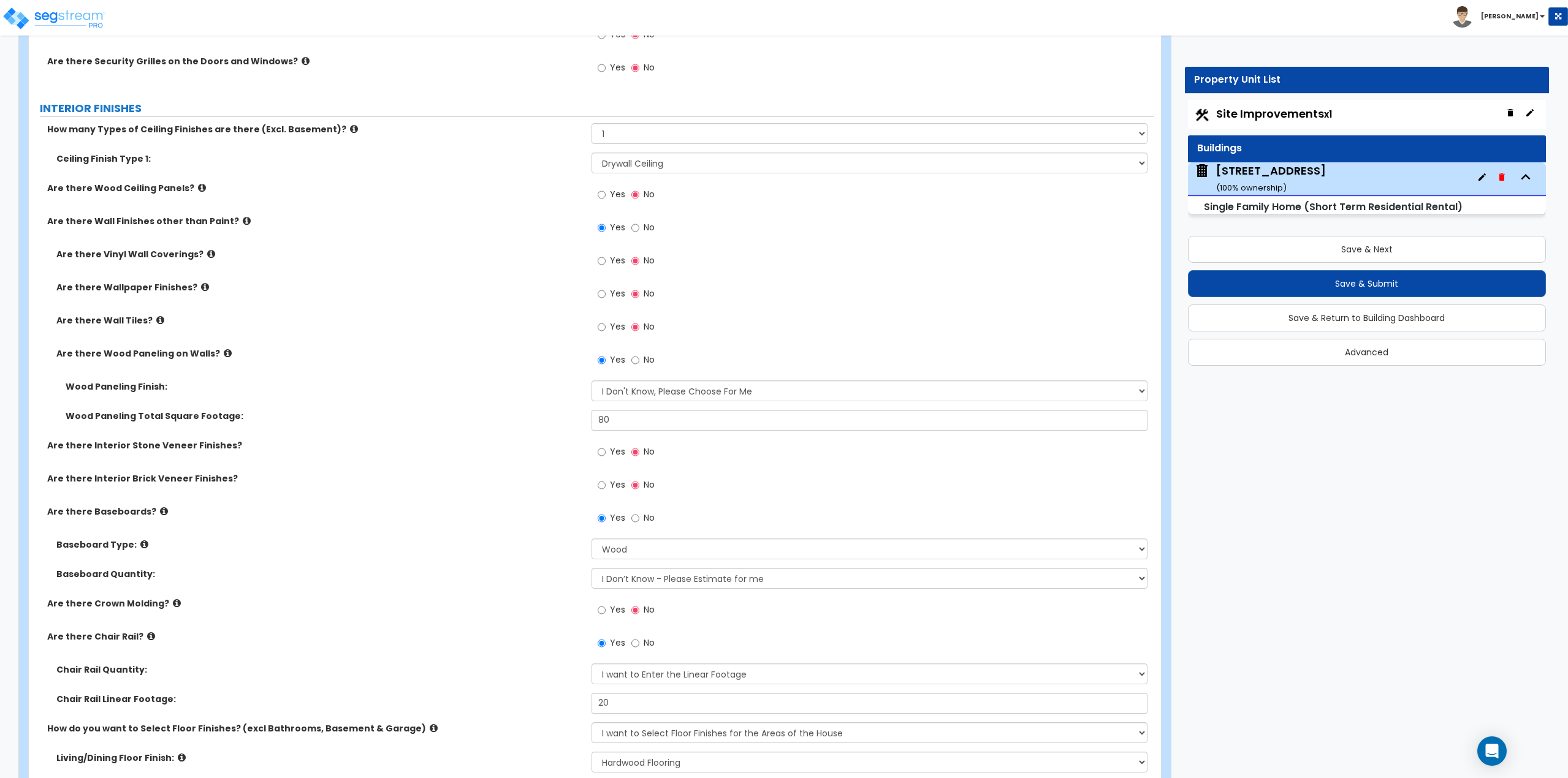
scroll to position [2206, 0]
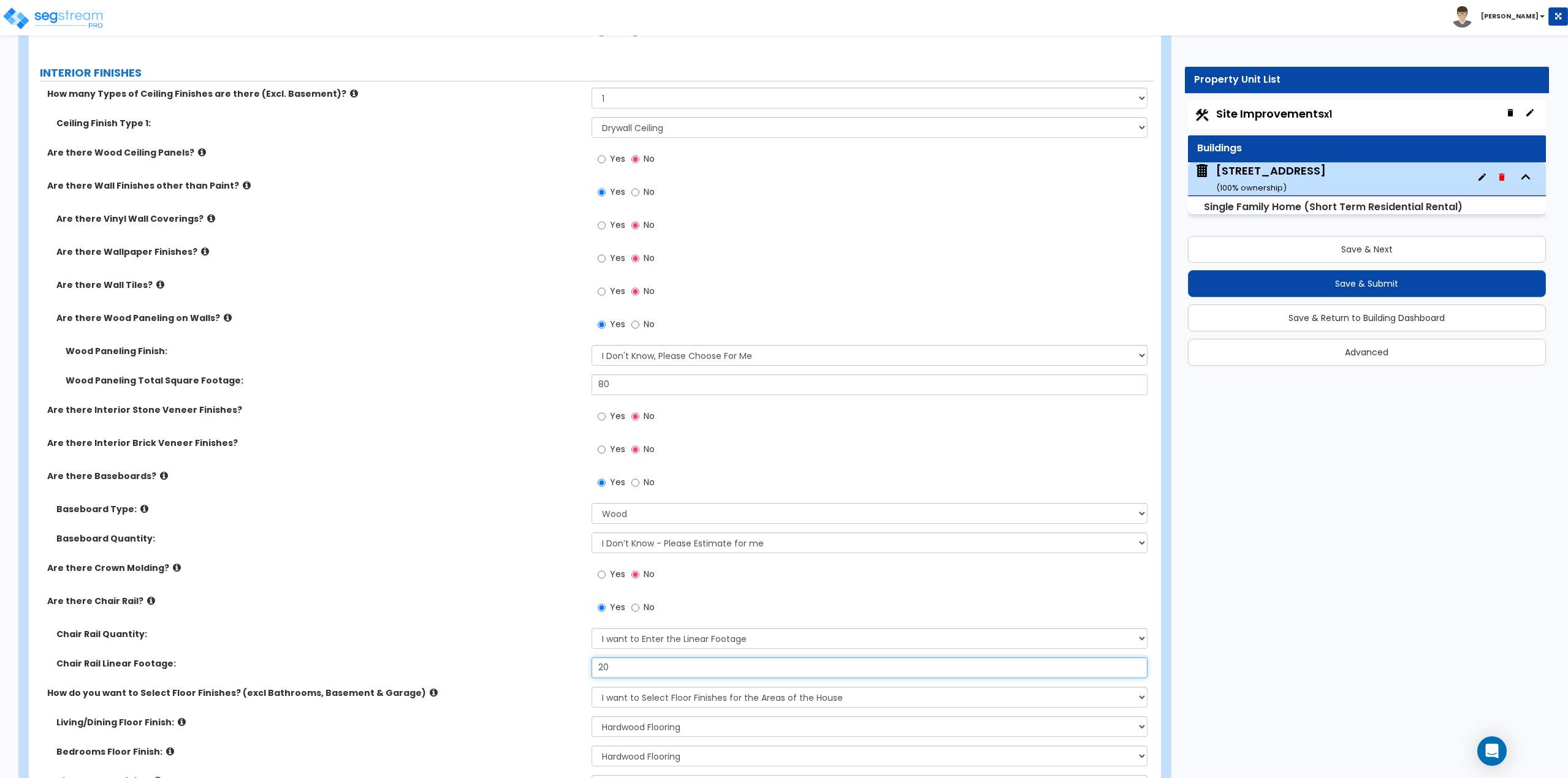
drag, startPoint x: 625, startPoint y: 669, endPoint x: 576, endPoint y: 669, distance: 49.0
click at [576, 669] on div "Chair Rail Linear Footage: 20" at bounding box center [591, 672] width 1125 height 30
type input "24"
click at [642, 371] on div "Wood Paneling Finish: Please Choose One Birch Mahogany Oak or Cherry Rosewood T…" at bounding box center [591, 359] width 1125 height 30
click at [633, 381] on input "80" at bounding box center [869, 385] width 556 height 21
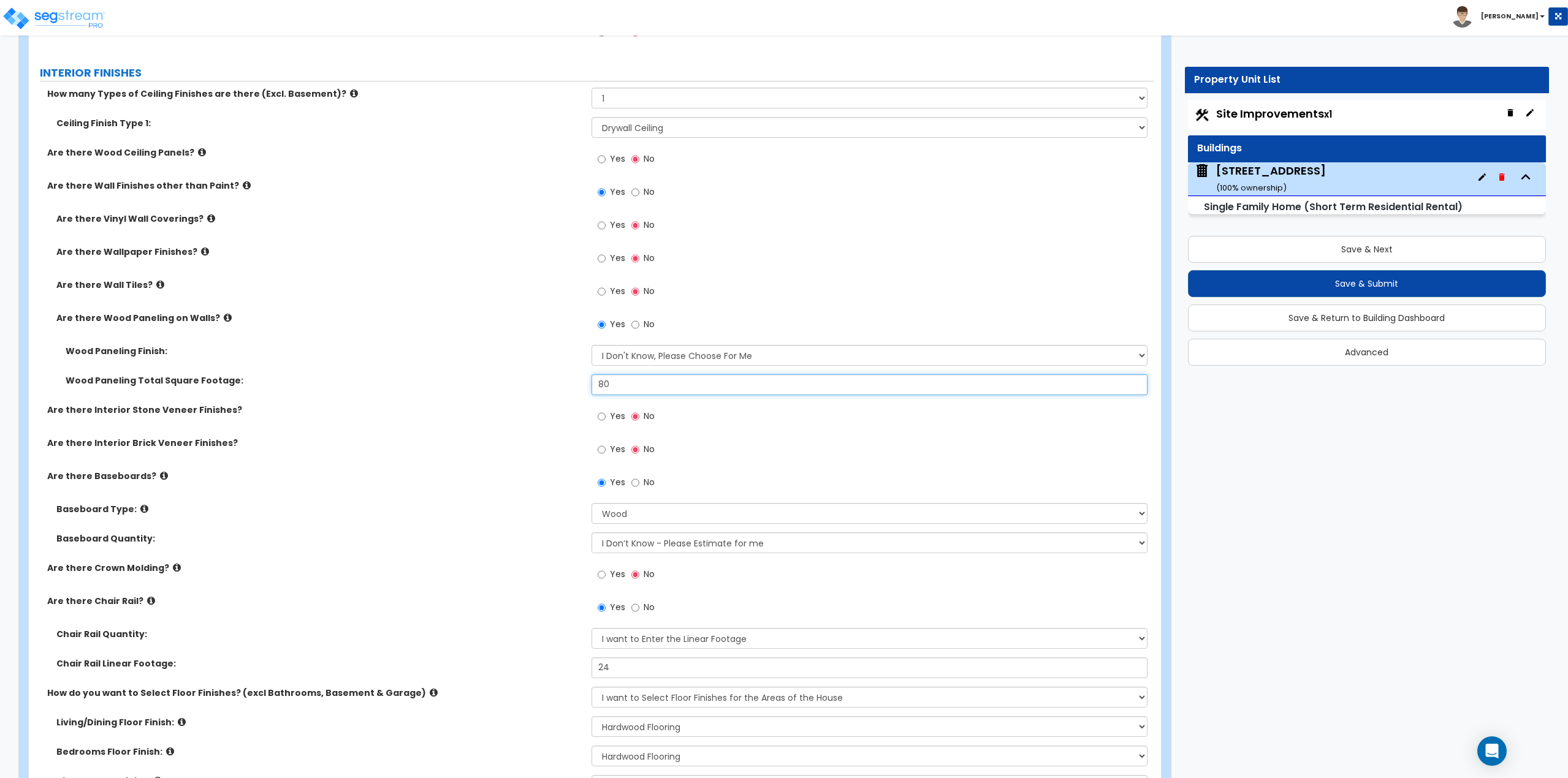
click at [633, 381] on input "80" at bounding box center [869, 385] width 556 height 21
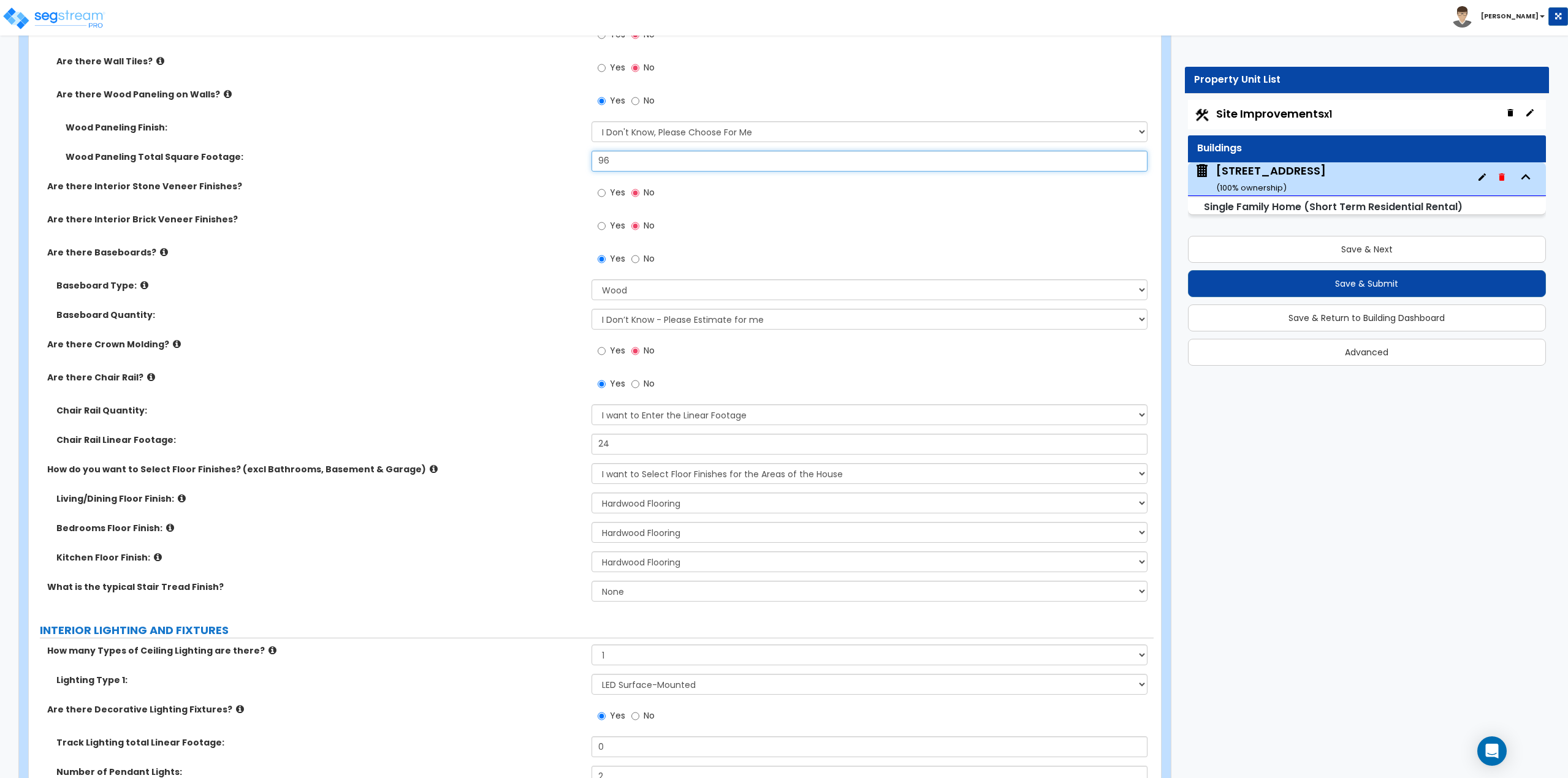
scroll to position [2451, 0]
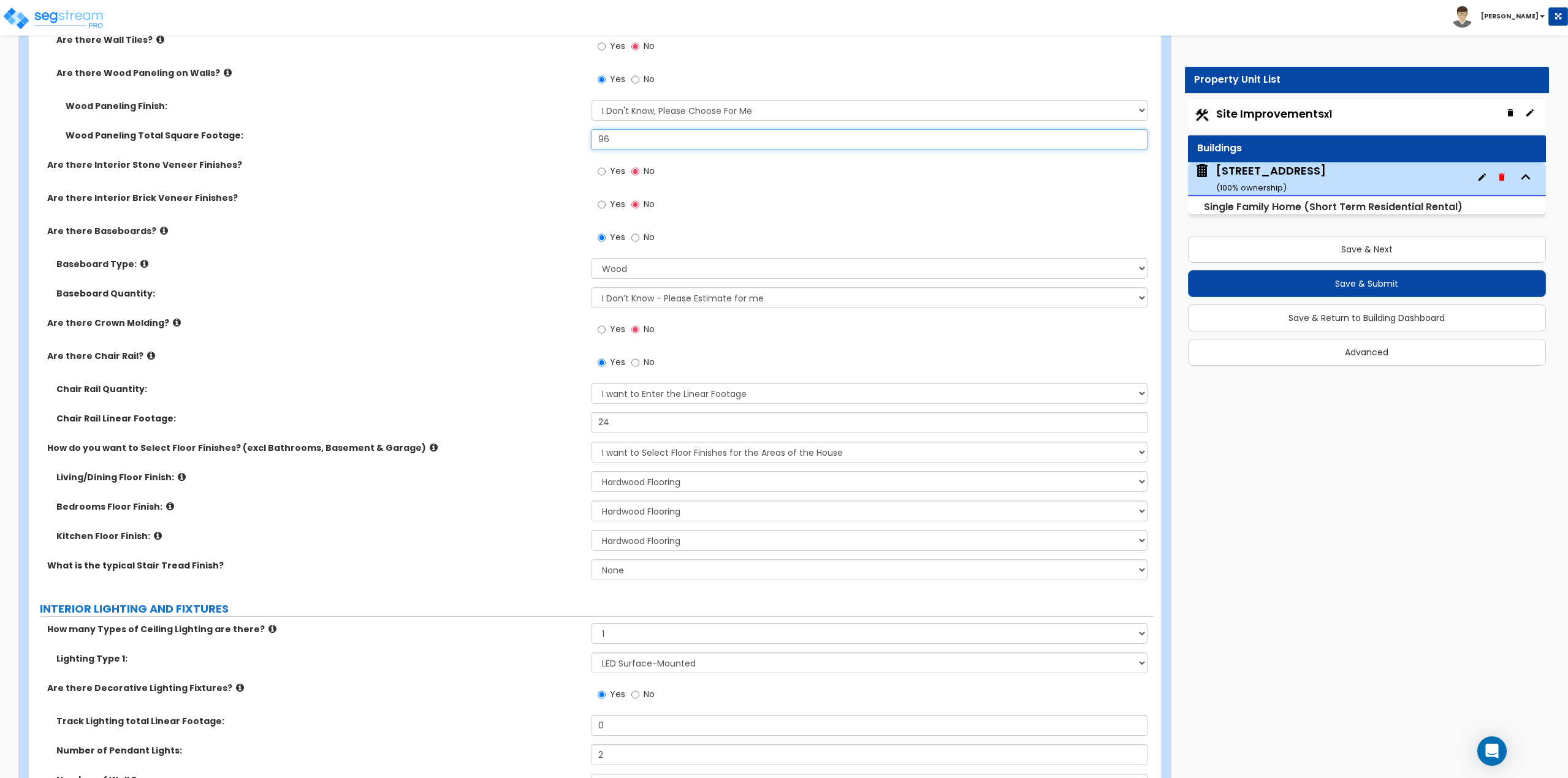
type input "96"
click at [632, 453] on select "Please Choose One I want to Select Floor Finishes for the Areas of the House I …" at bounding box center [869, 452] width 556 height 21
click at [632, 454] on select "Please Choose One I want to Select Floor Finishes for the Areas of the House I …" at bounding box center [869, 452] width 556 height 21
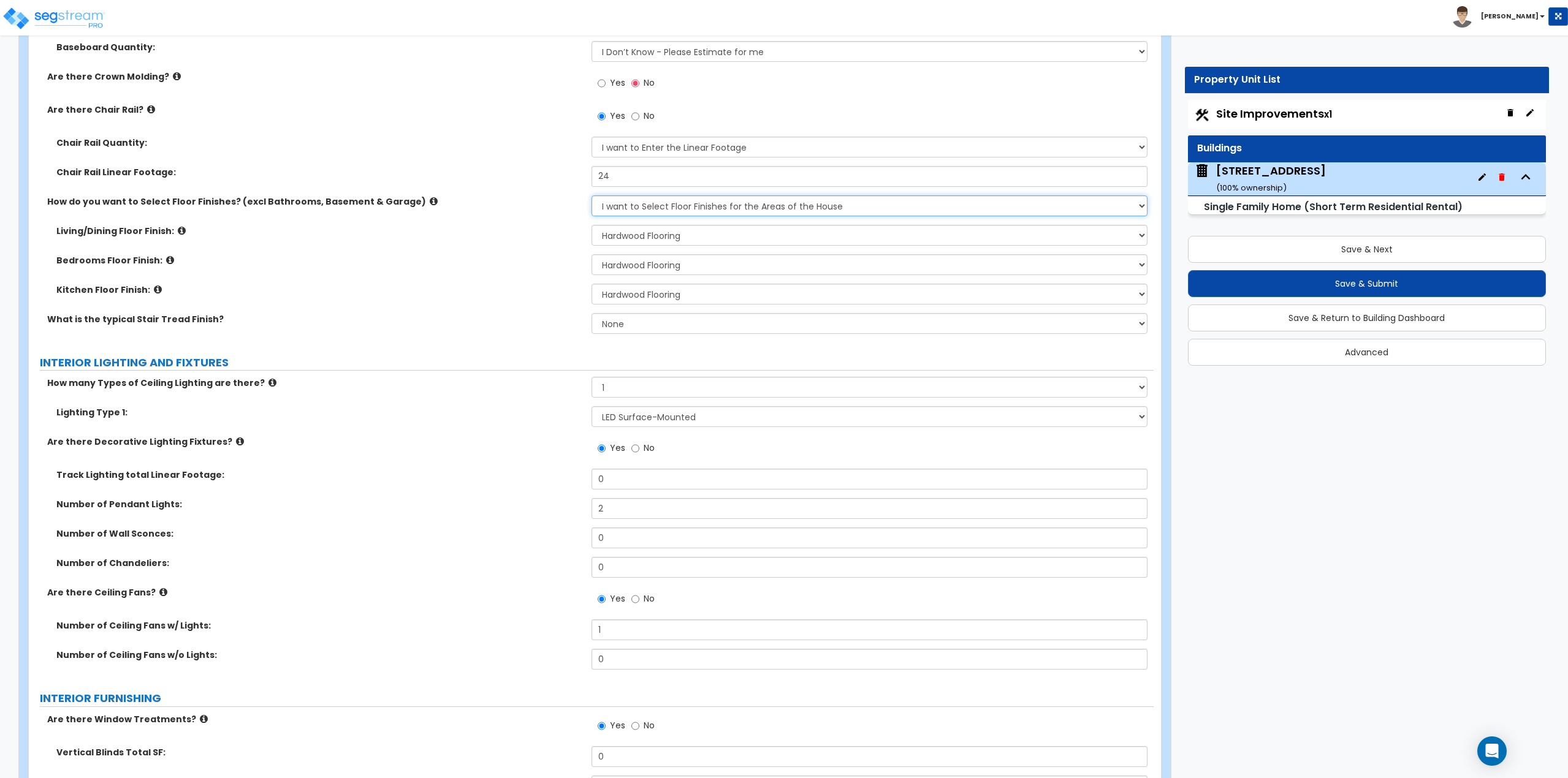
scroll to position [2757, 0]
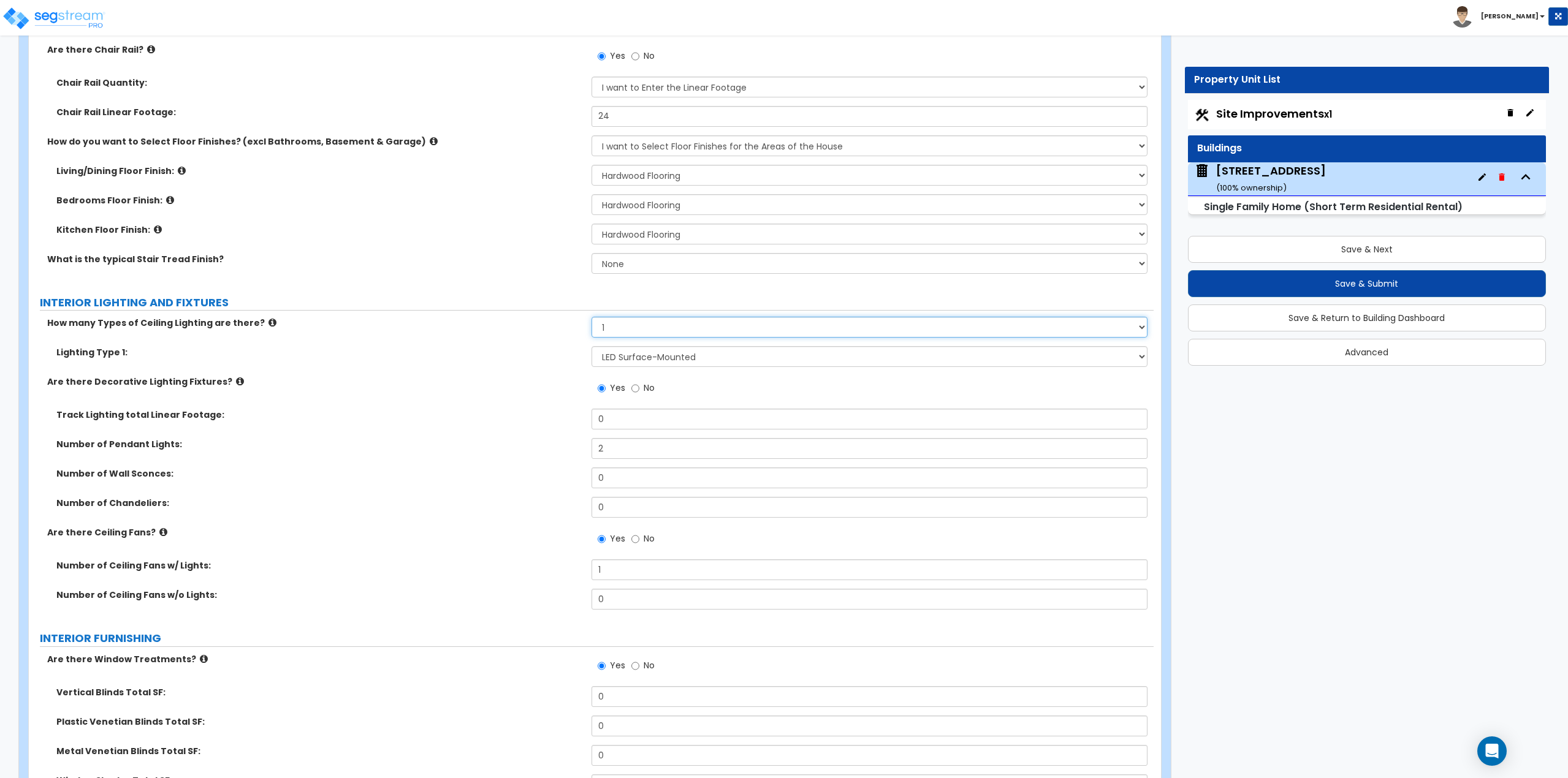
click at [617, 328] on select "Please Choose One 1 2 3" at bounding box center [869, 327] width 556 height 21
select select "2"
click at [591, 317] on select "Please Choose One 1 2 3" at bounding box center [869, 327] width 556 height 21
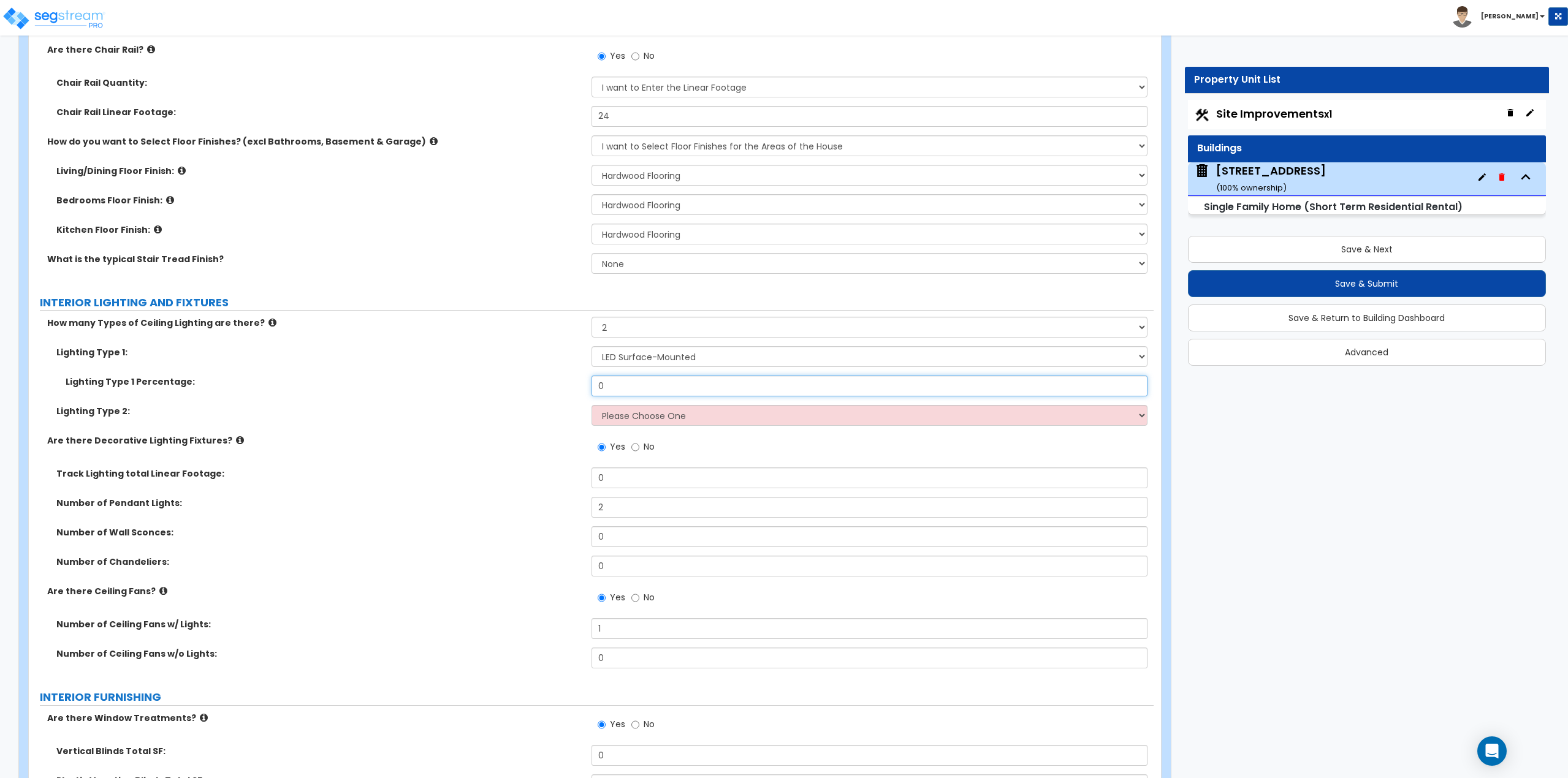
drag, startPoint x: 613, startPoint y: 386, endPoint x: 566, endPoint y: 388, distance: 47.0
click at [566, 388] on div "Lighting Type 1 Percentage: 0" at bounding box center [591, 390] width 1125 height 30
click at [651, 415] on select "Please Choose One LED Surface-Mounted LED Recessed Fluorescent Surface-Mounted …" at bounding box center [869, 415] width 556 height 21
select select "5"
click at [591, 405] on select "Please Choose One LED Surface-Mounted LED Recessed Fluorescent Surface-Mounted …" at bounding box center [869, 415] width 556 height 21
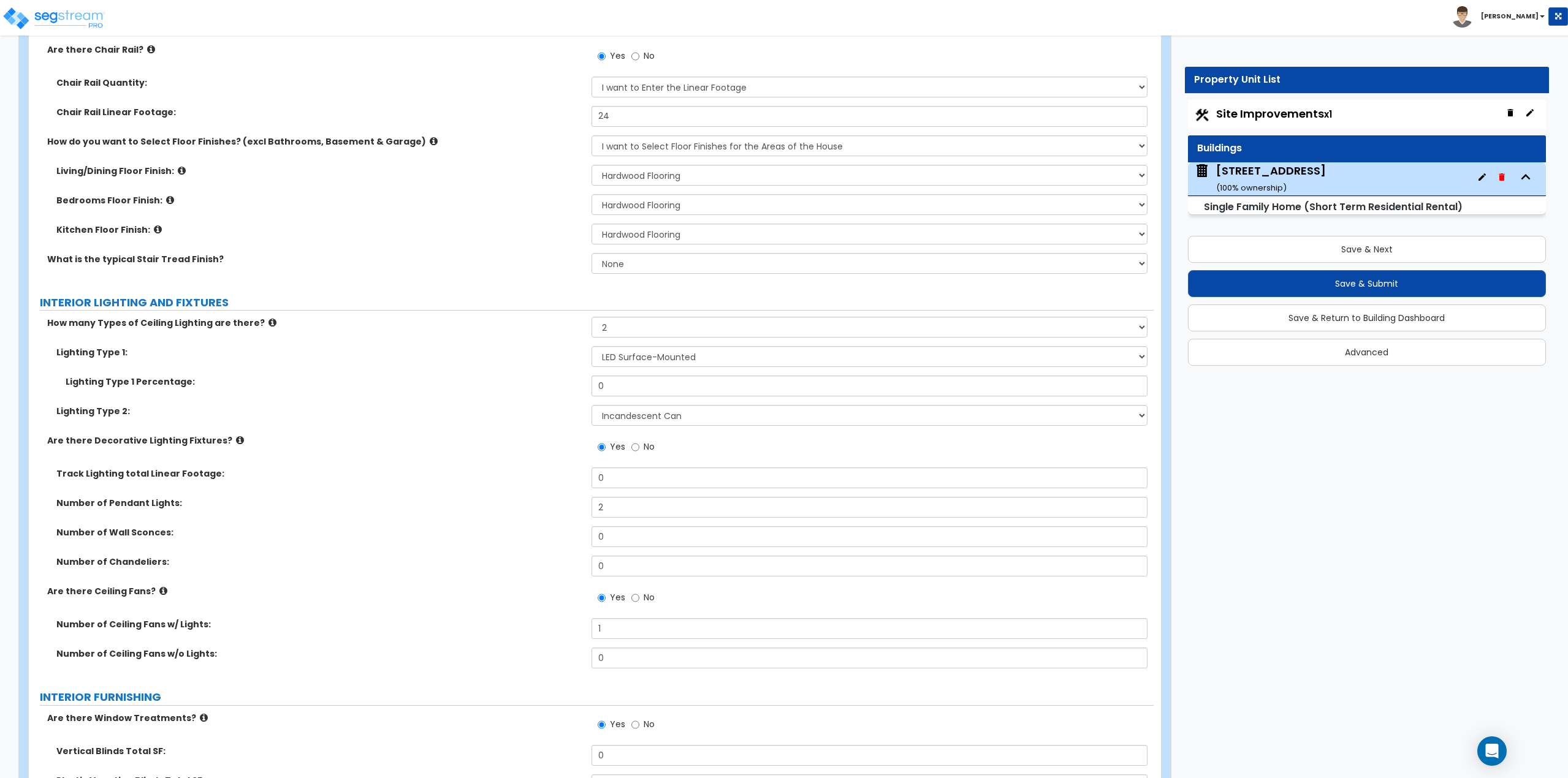
click at [269, 322] on icon at bounding box center [273, 323] width 8 height 9
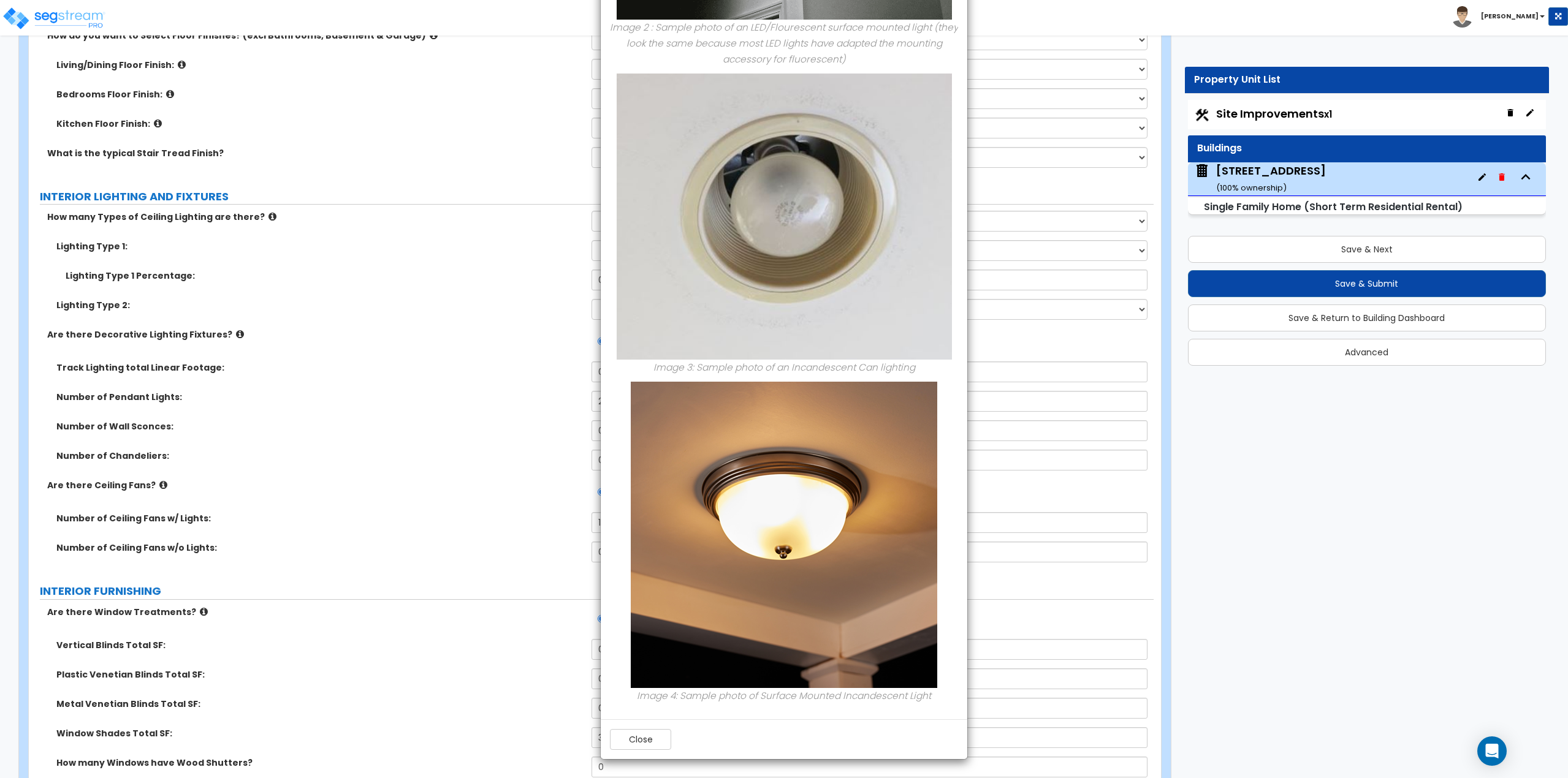
scroll to position [3064, 0]
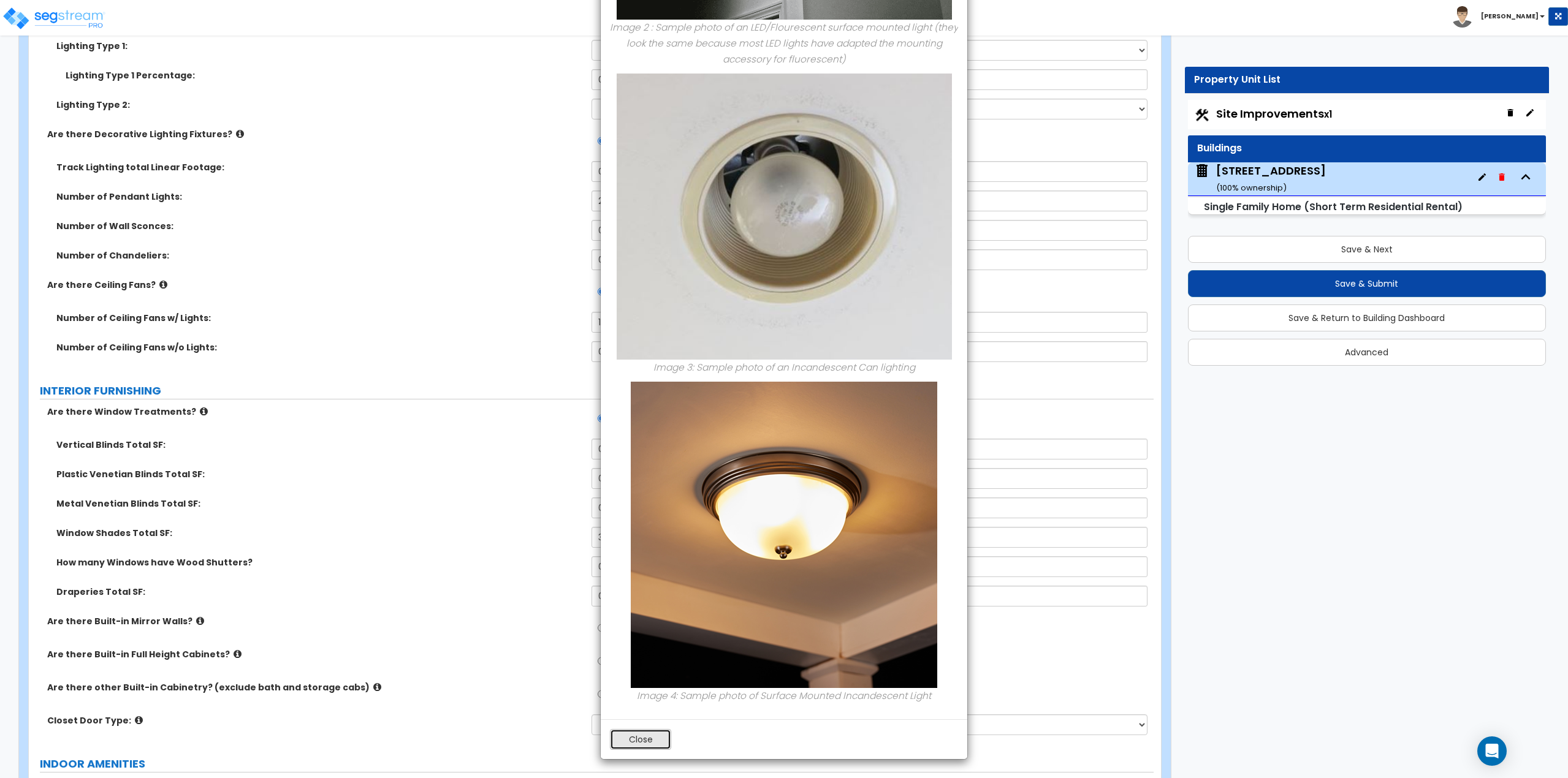
click at [645, 736] on button "Close" at bounding box center [640, 740] width 61 height 21
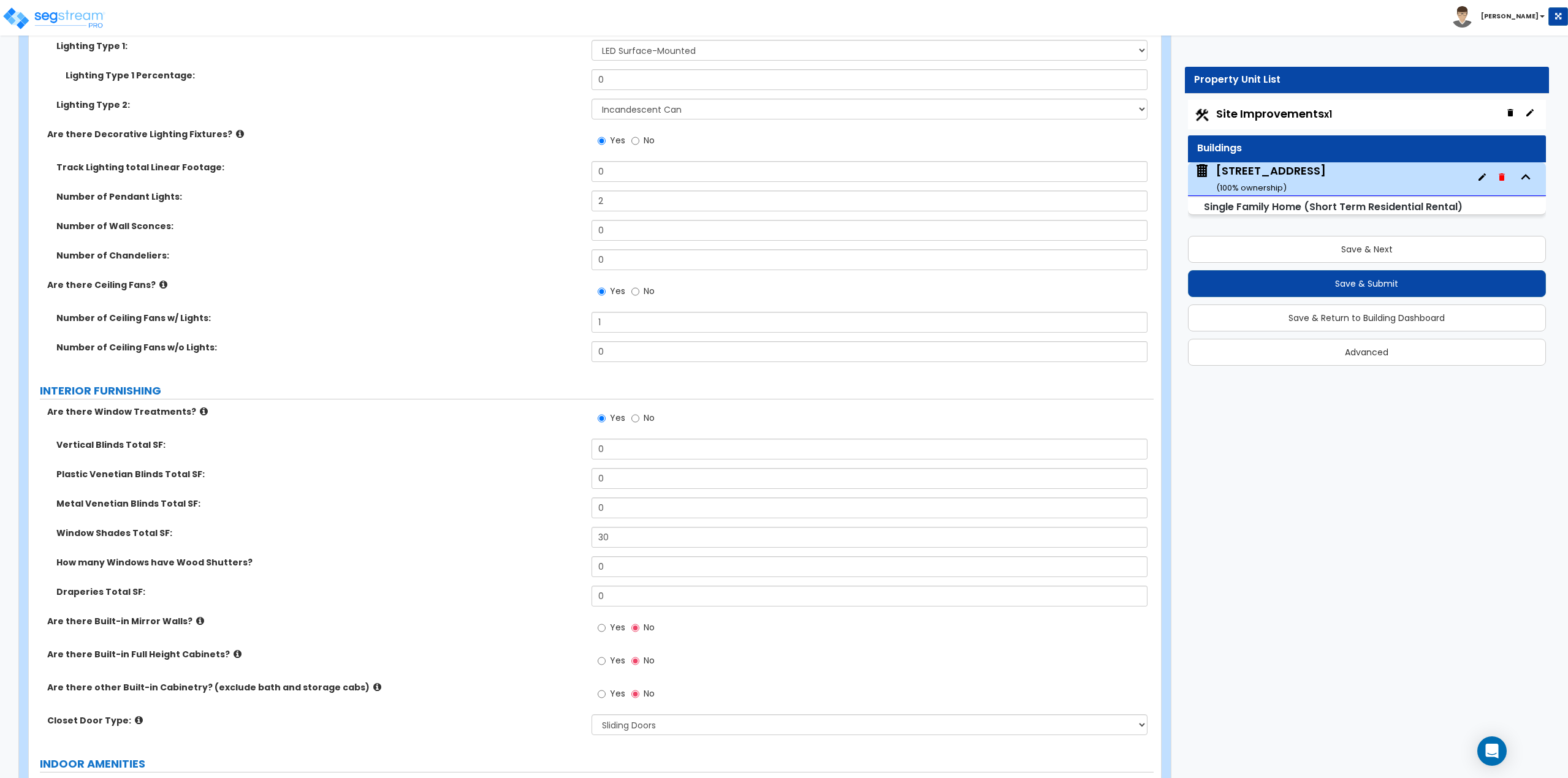
click at [236, 131] on icon at bounding box center [240, 134] width 8 height 9
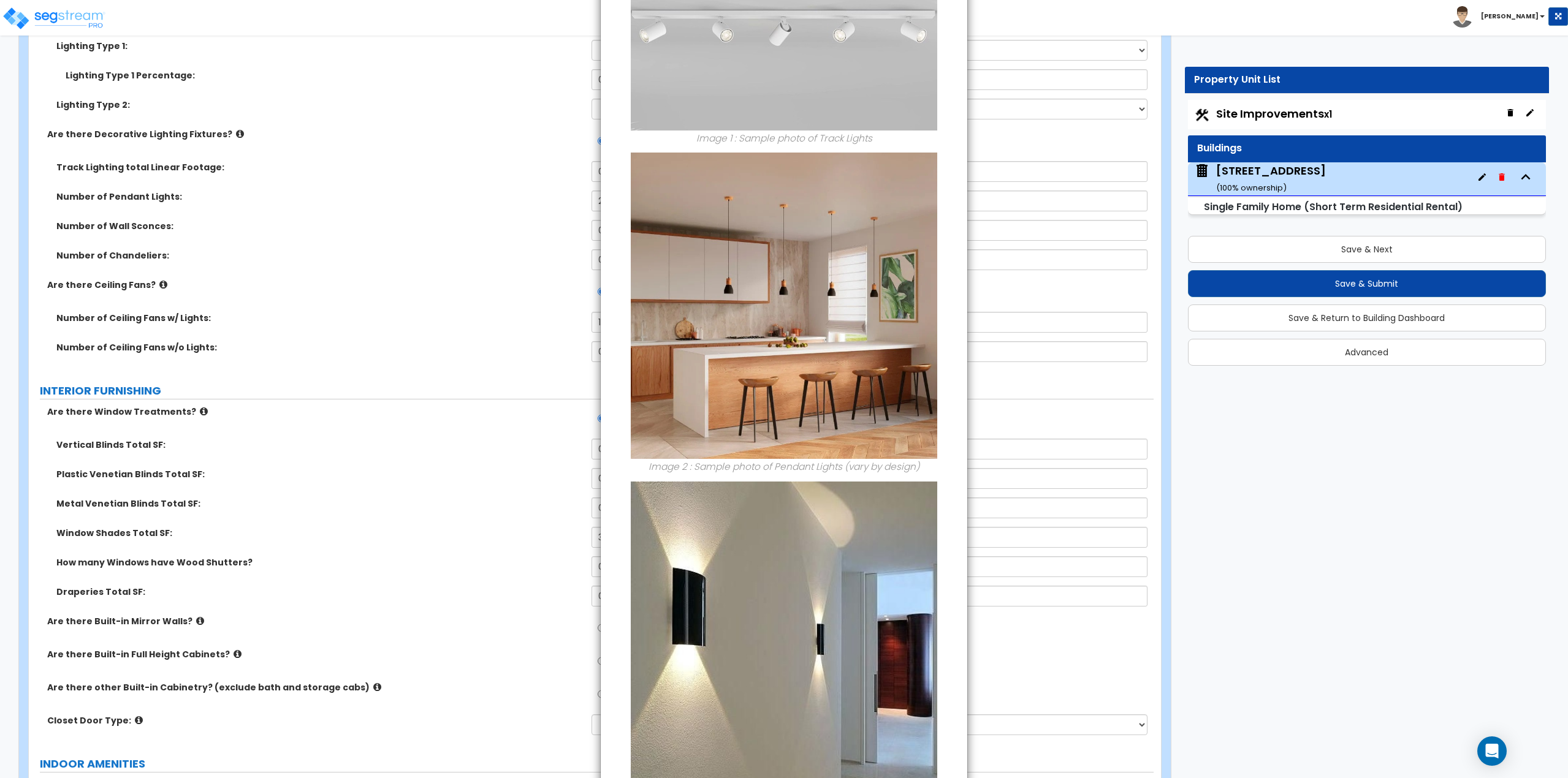
scroll to position [0, 0]
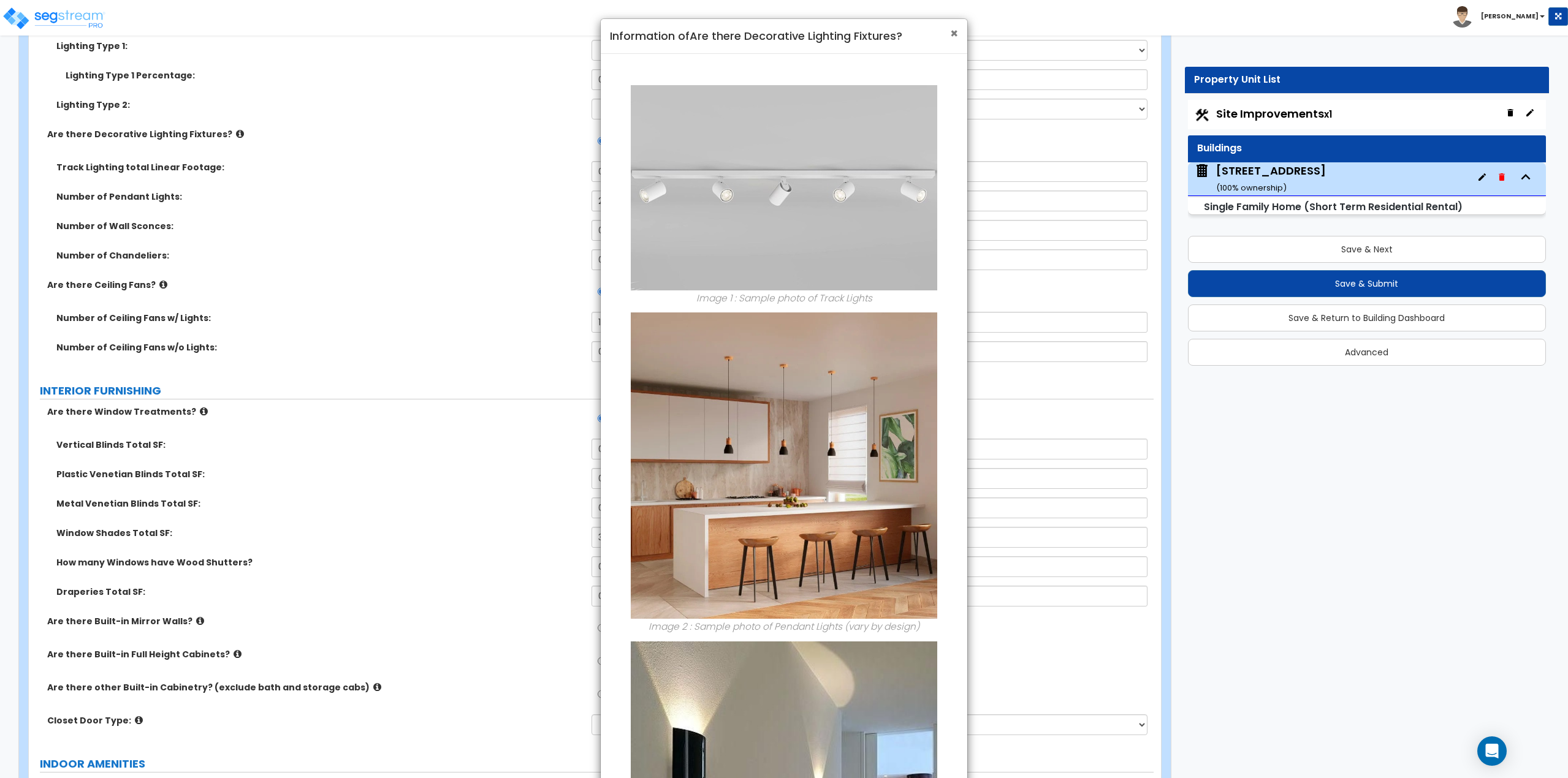
click at [955, 35] on span "×" at bounding box center [954, 33] width 8 height 18
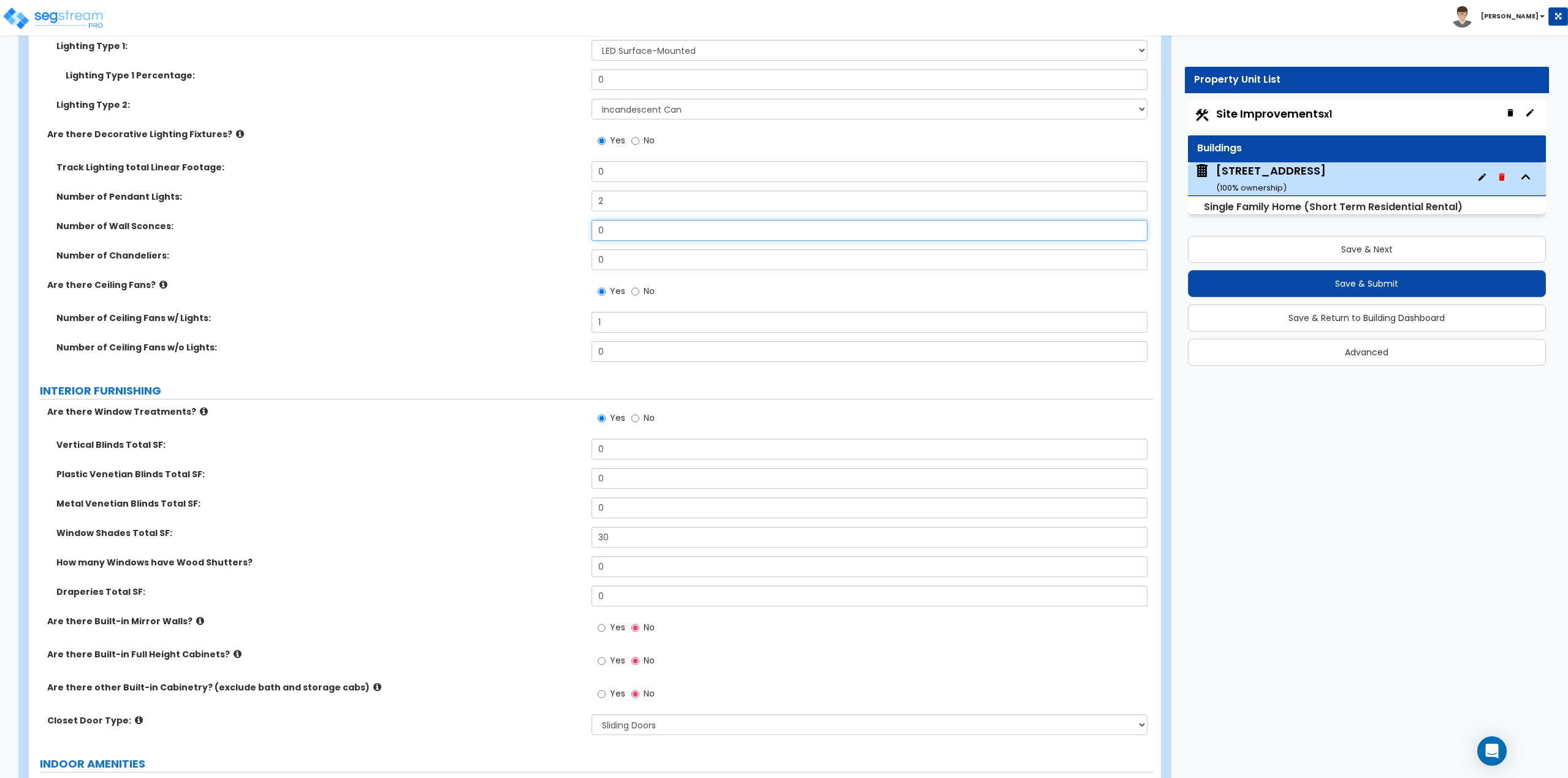
drag, startPoint x: 621, startPoint y: 228, endPoint x: 562, endPoint y: 223, distance: 59.2
click at [562, 223] on div "Number of Wall Sconces: 0" at bounding box center [591, 234] width 1125 height 30
click at [648, 213] on div "Number of Pendant Lights: 2" at bounding box center [591, 205] width 1125 height 30
click at [632, 231] on input "0" at bounding box center [869, 230] width 556 height 21
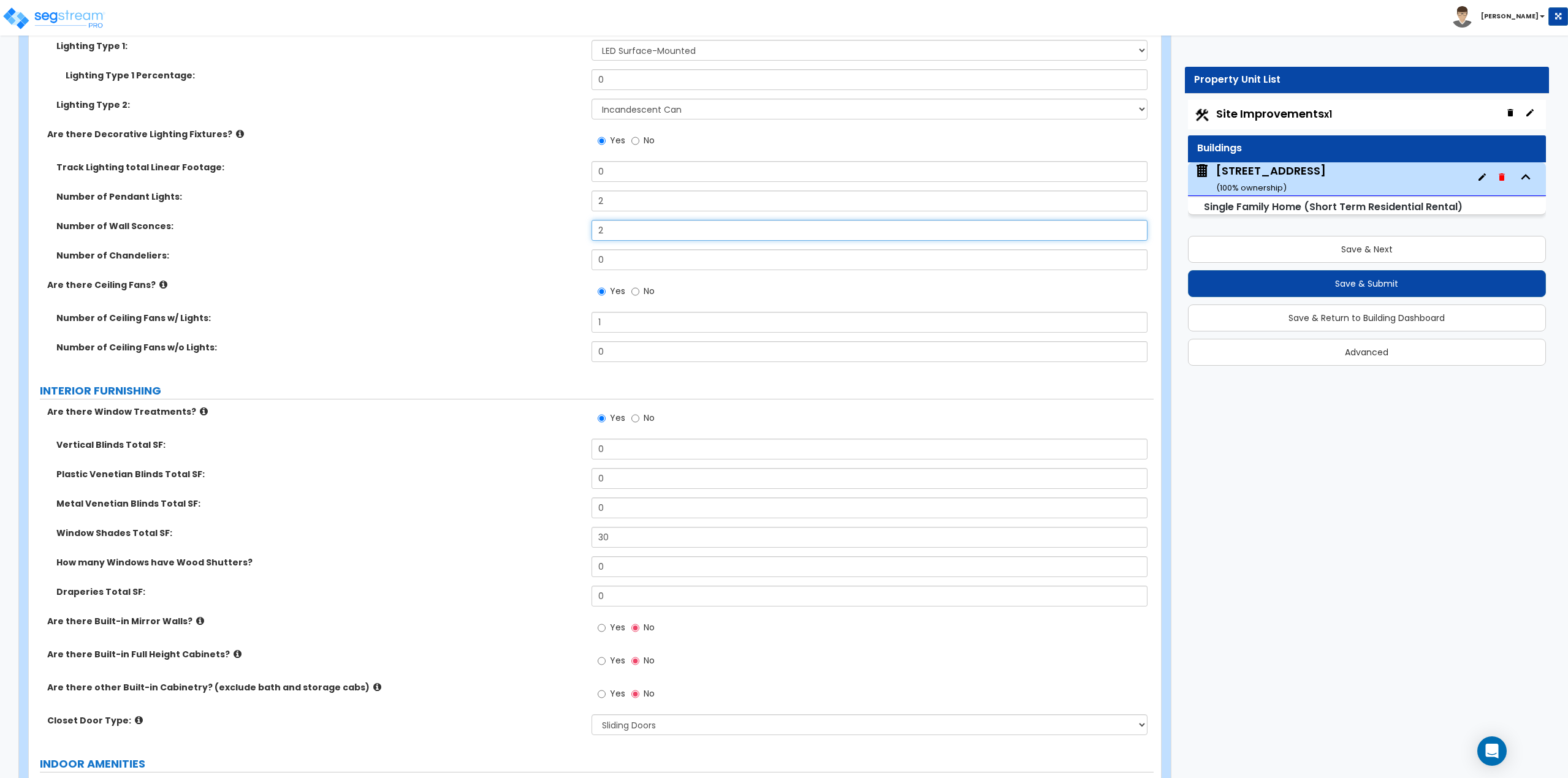
type input "2"
click at [622, 78] on input "0" at bounding box center [869, 80] width 556 height 21
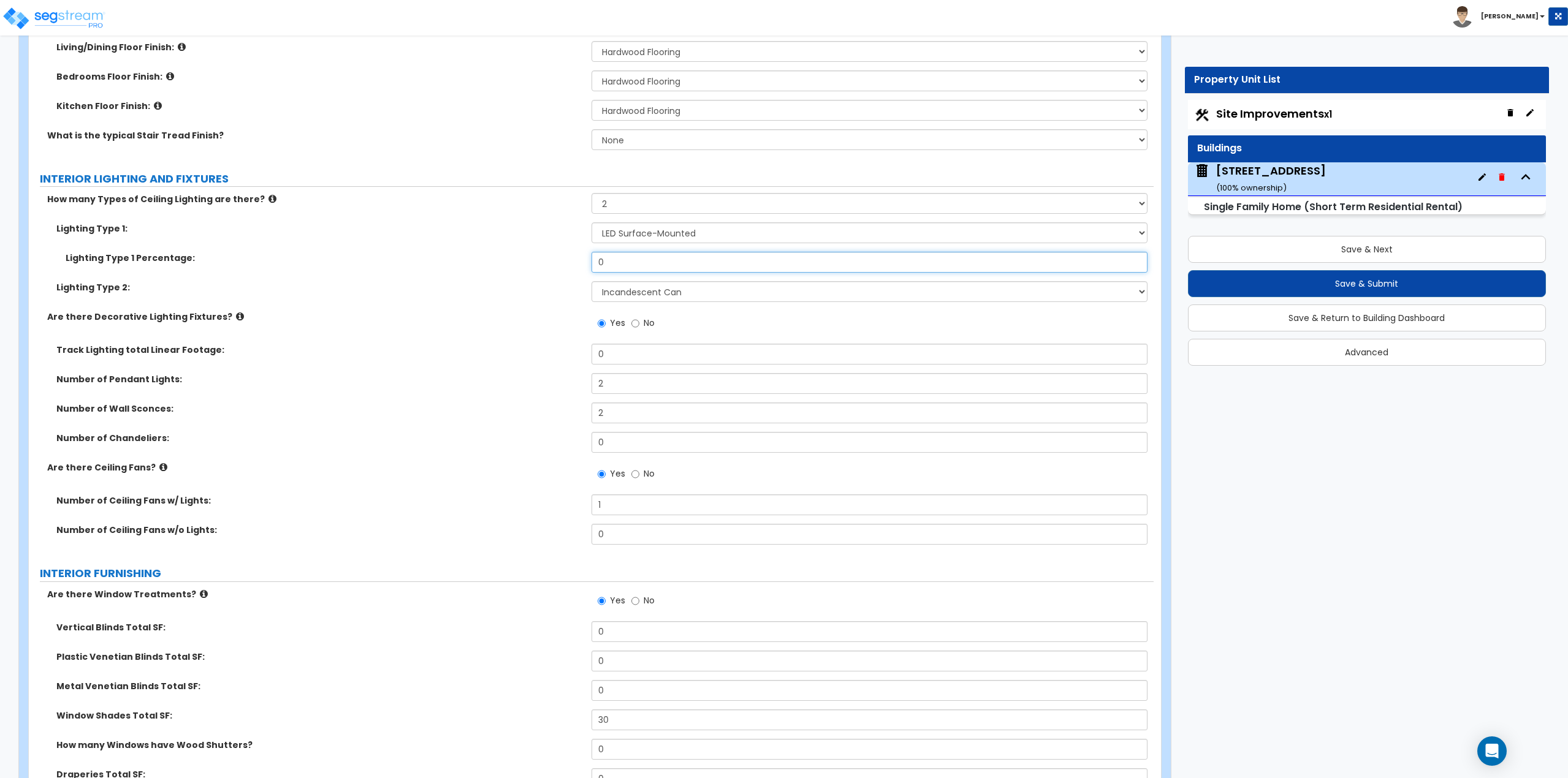
scroll to position [2880, 0]
click at [647, 209] on select "Please Choose One 1 2 3" at bounding box center [869, 205] width 556 height 21
click at [624, 259] on input "0" at bounding box center [869, 263] width 556 height 21
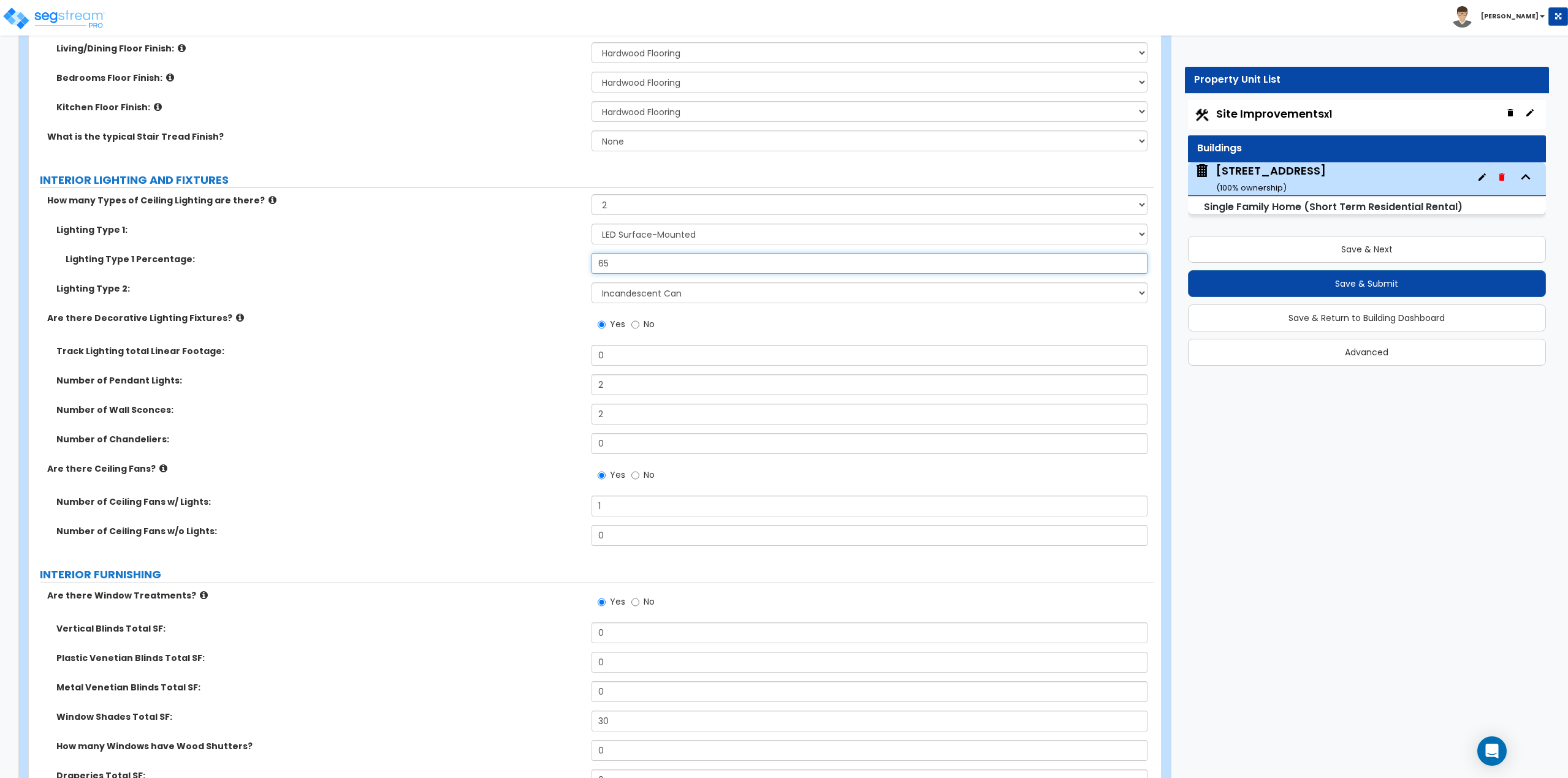
type input "65"
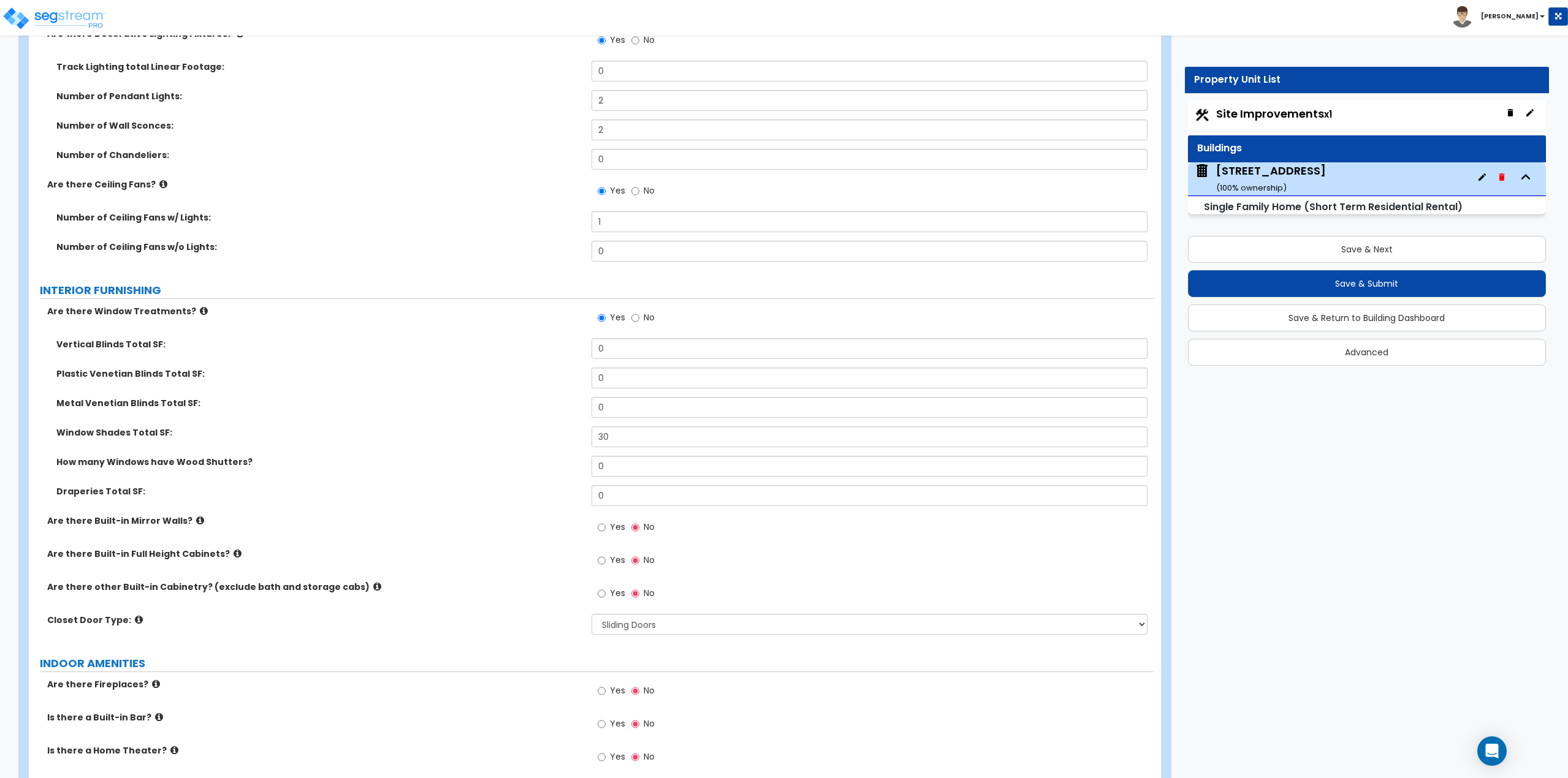
scroll to position [3186, 0]
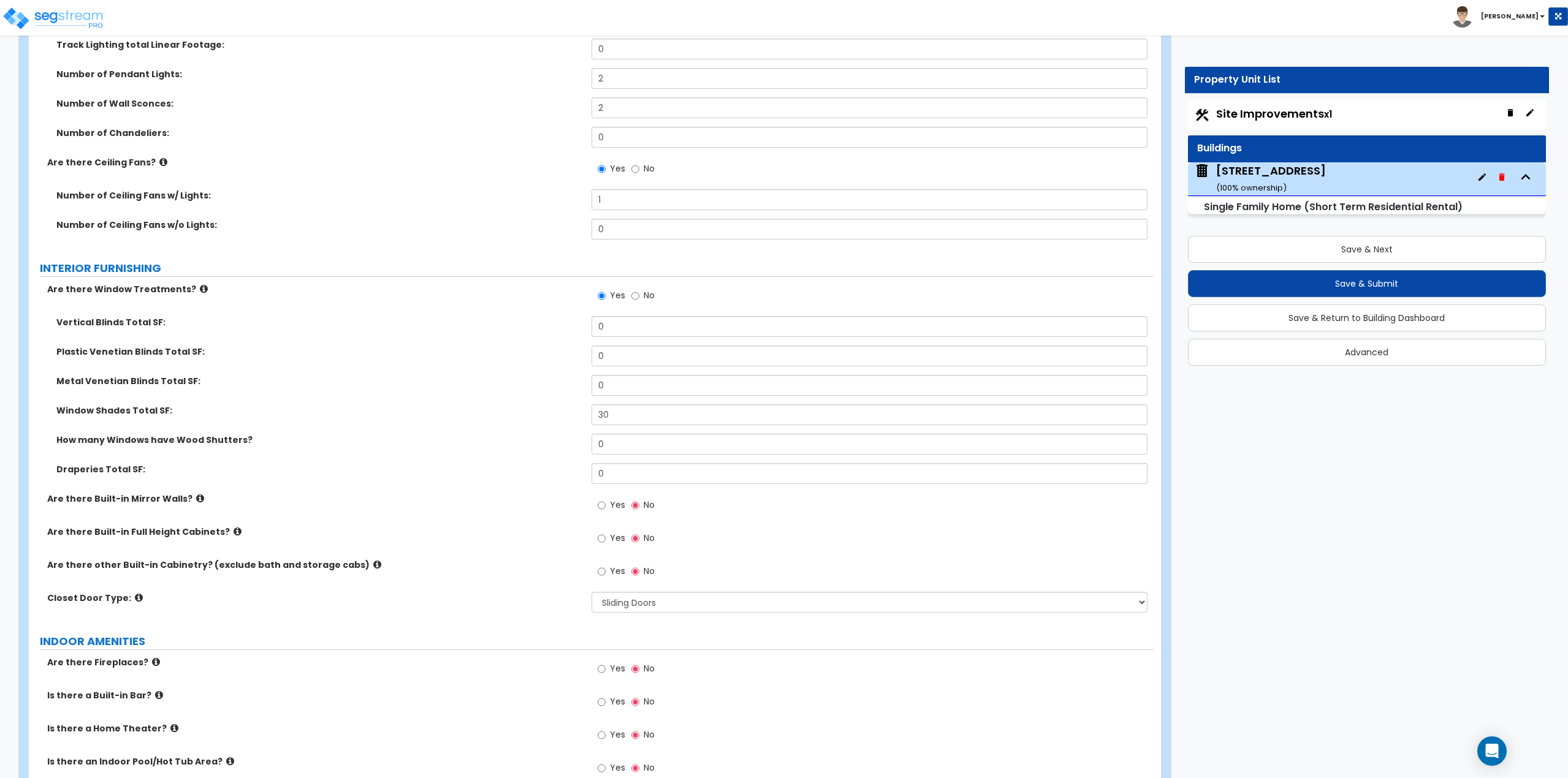
click at [234, 530] on icon at bounding box center [238, 532] width 8 height 9
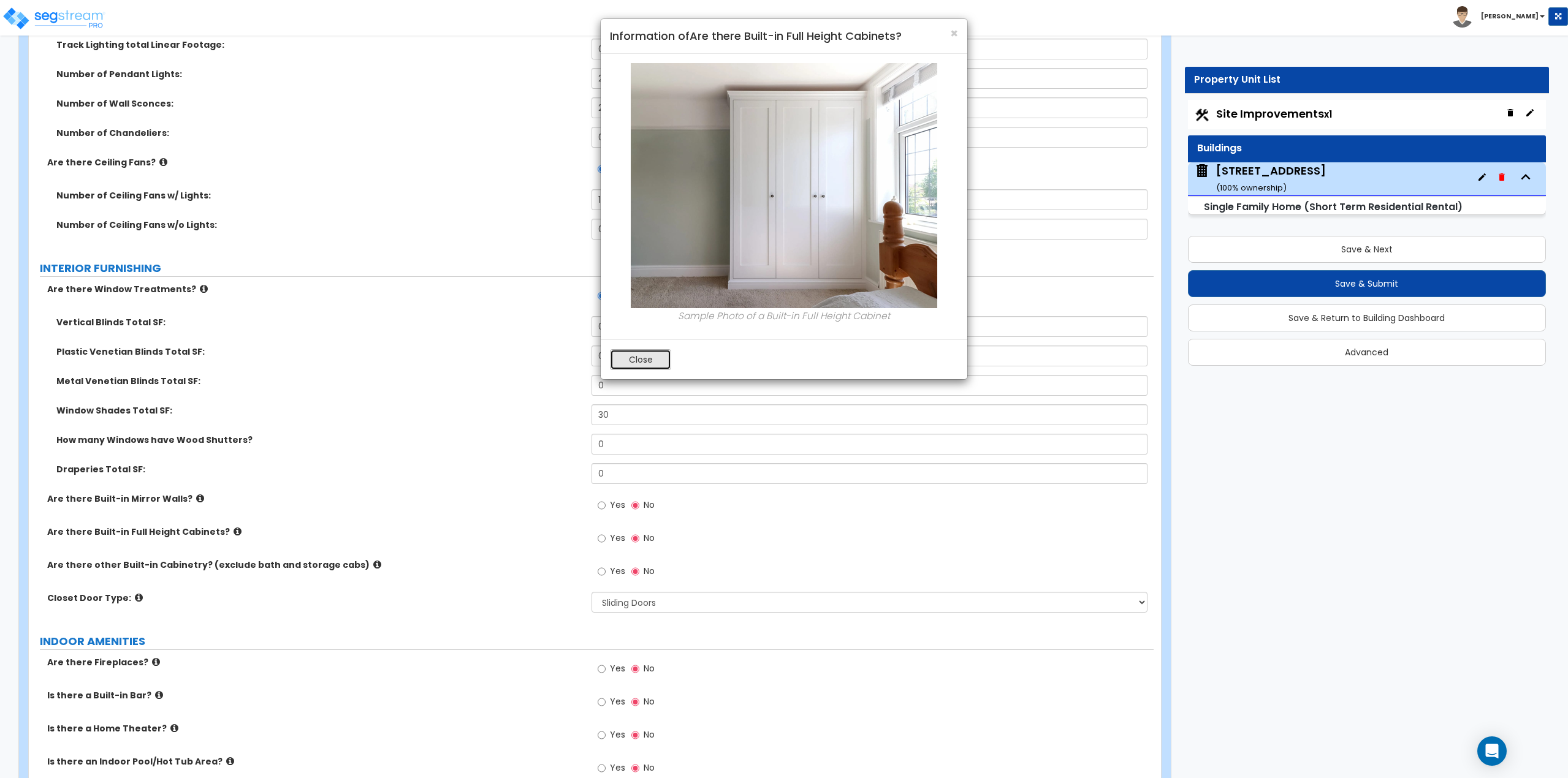
click at [650, 355] on button "Close" at bounding box center [640, 360] width 61 height 21
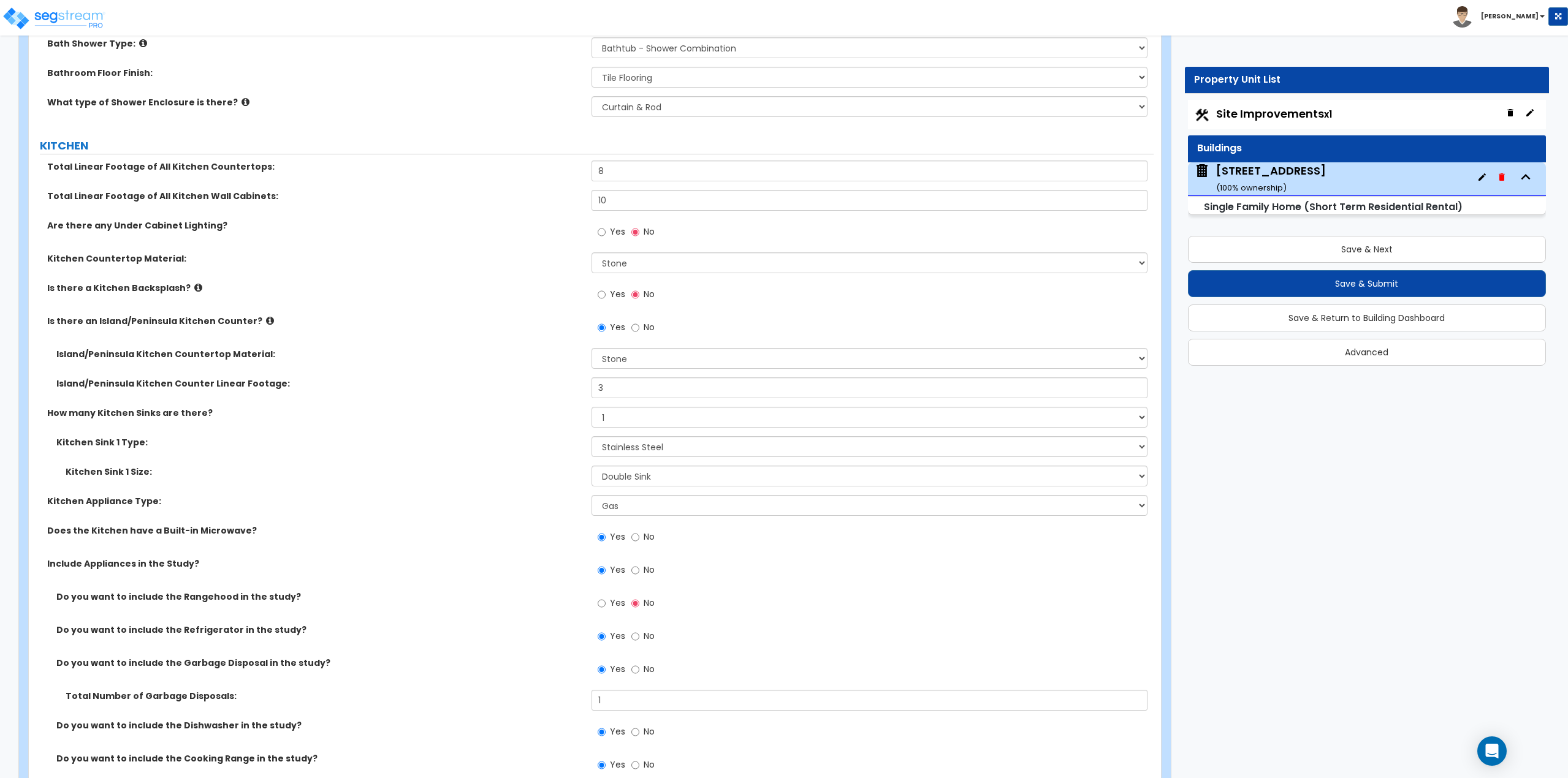
scroll to position [4167, 0]
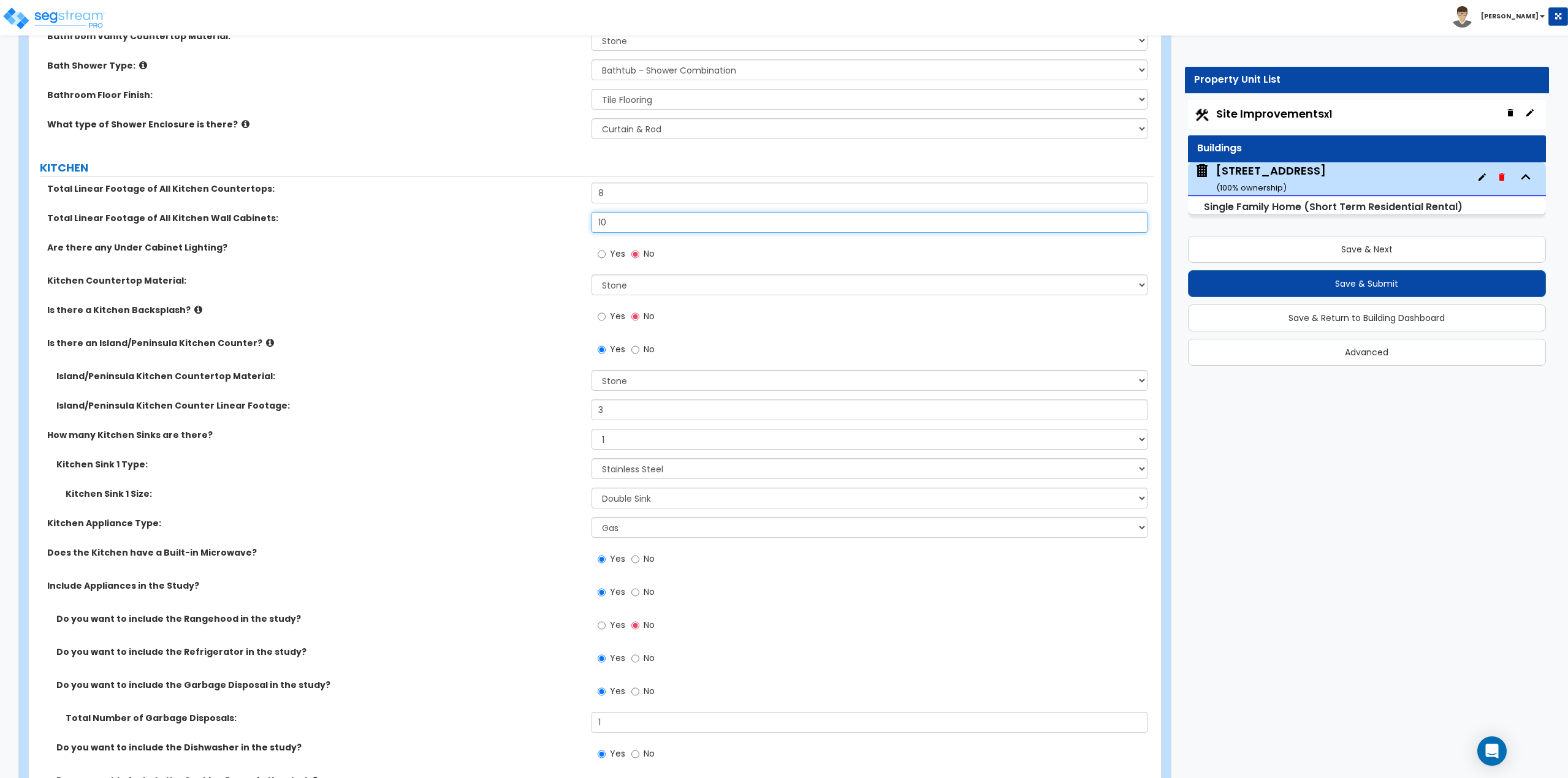
drag, startPoint x: 609, startPoint y: 224, endPoint x: 583, endPoint y: 224, distance: 26.0
click at [583, 224] on div "Total Linear Footage of All Kitchen Wall Cabinets: 10" at bounding box center [591, 226] width 1125 height 30
type input "12"
click at [616, 195] on input "8" at bounding box center [869, 193] width 556 height 21
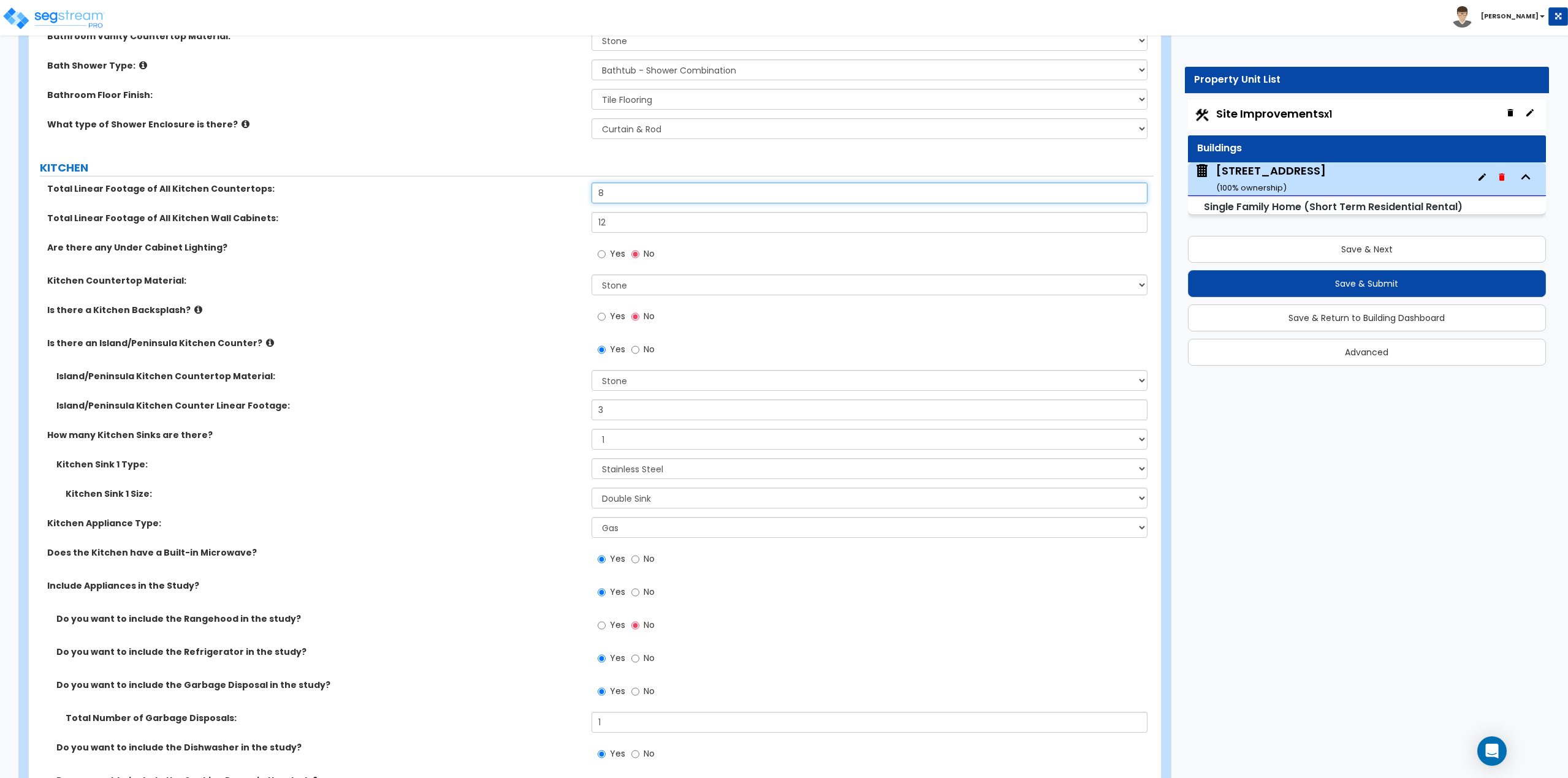
scroll to position [4228, 0]
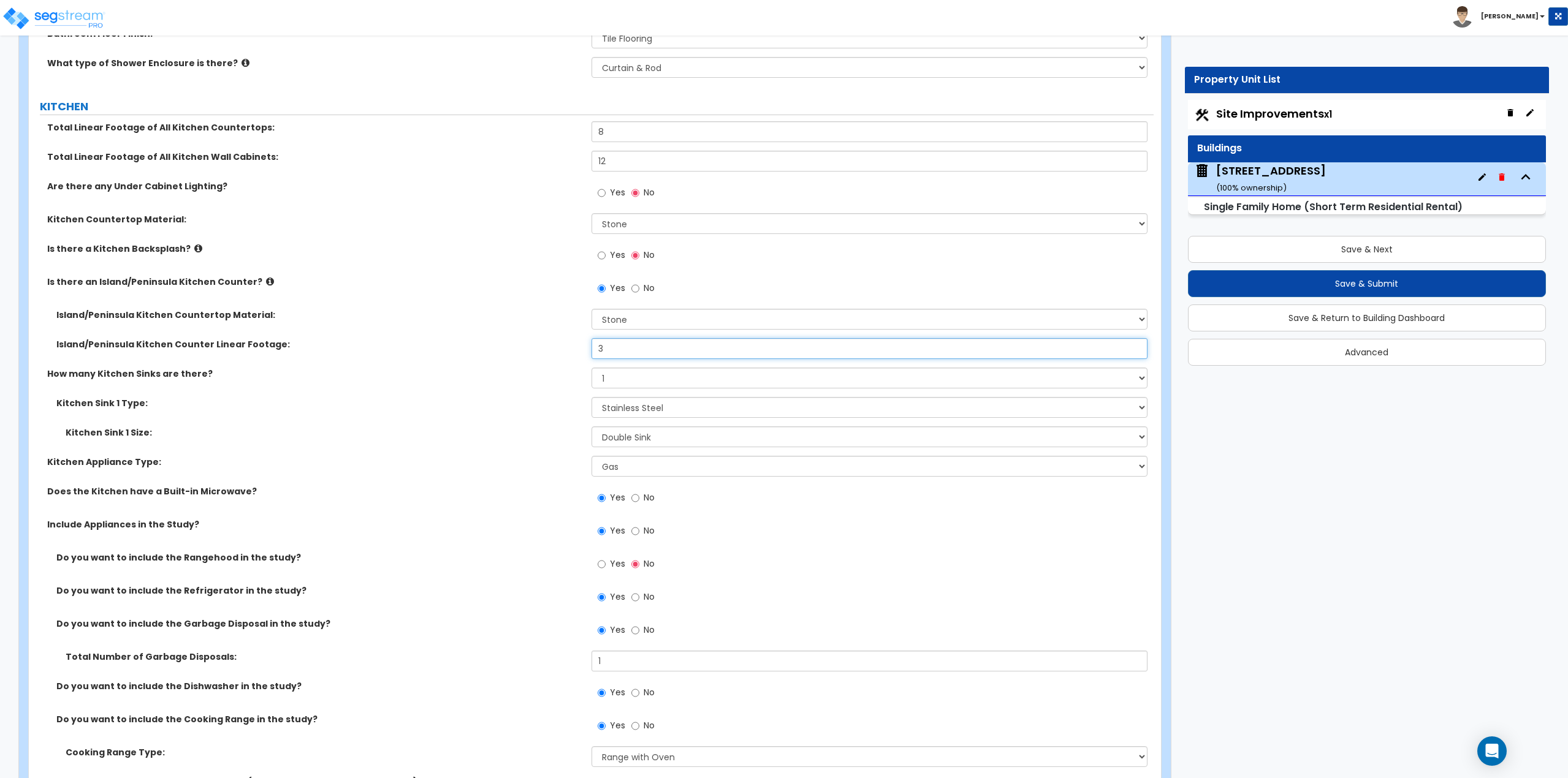
click at [643, 351] on input "3" at bounding box center [869, 349] width 556 height 21
click at [624, 379] on select "None 1 2 3" at bounding box center [869, 378] width 556 height 21
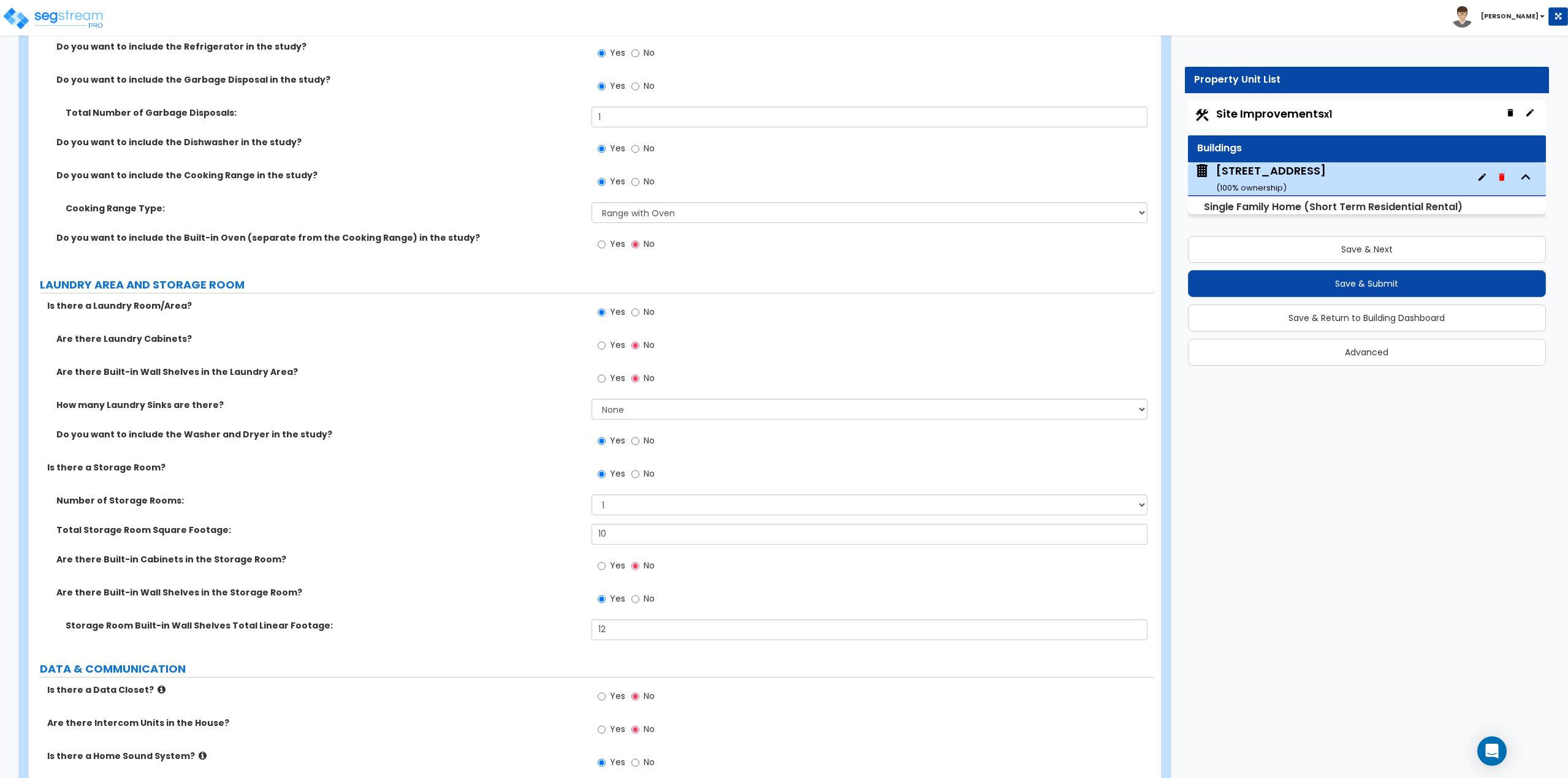
scroll to position [4780, 0]
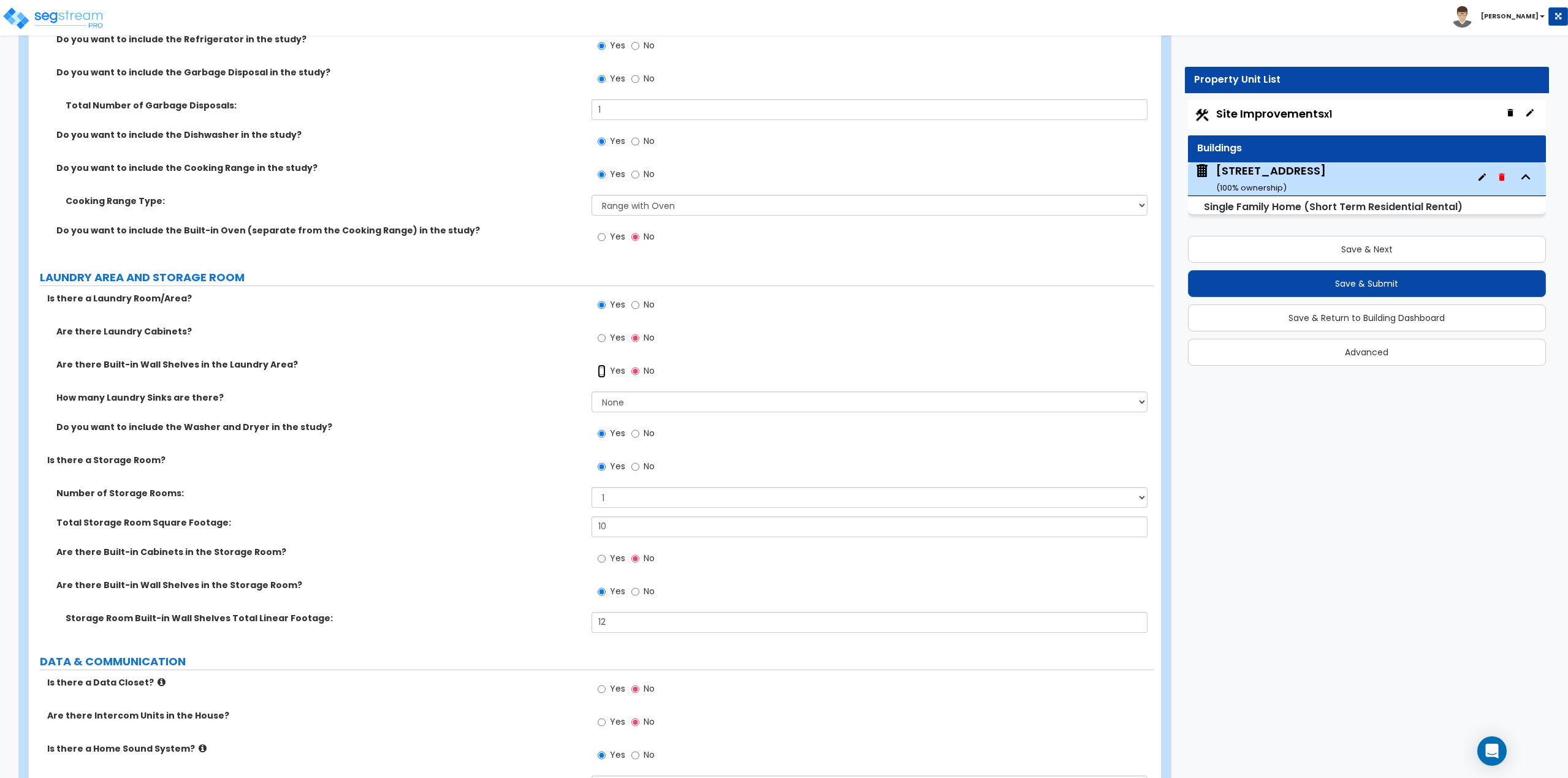
click at [603, 369] on input "Yes" at bounding box center [602, 371] width 8 height 13
radio input "true"
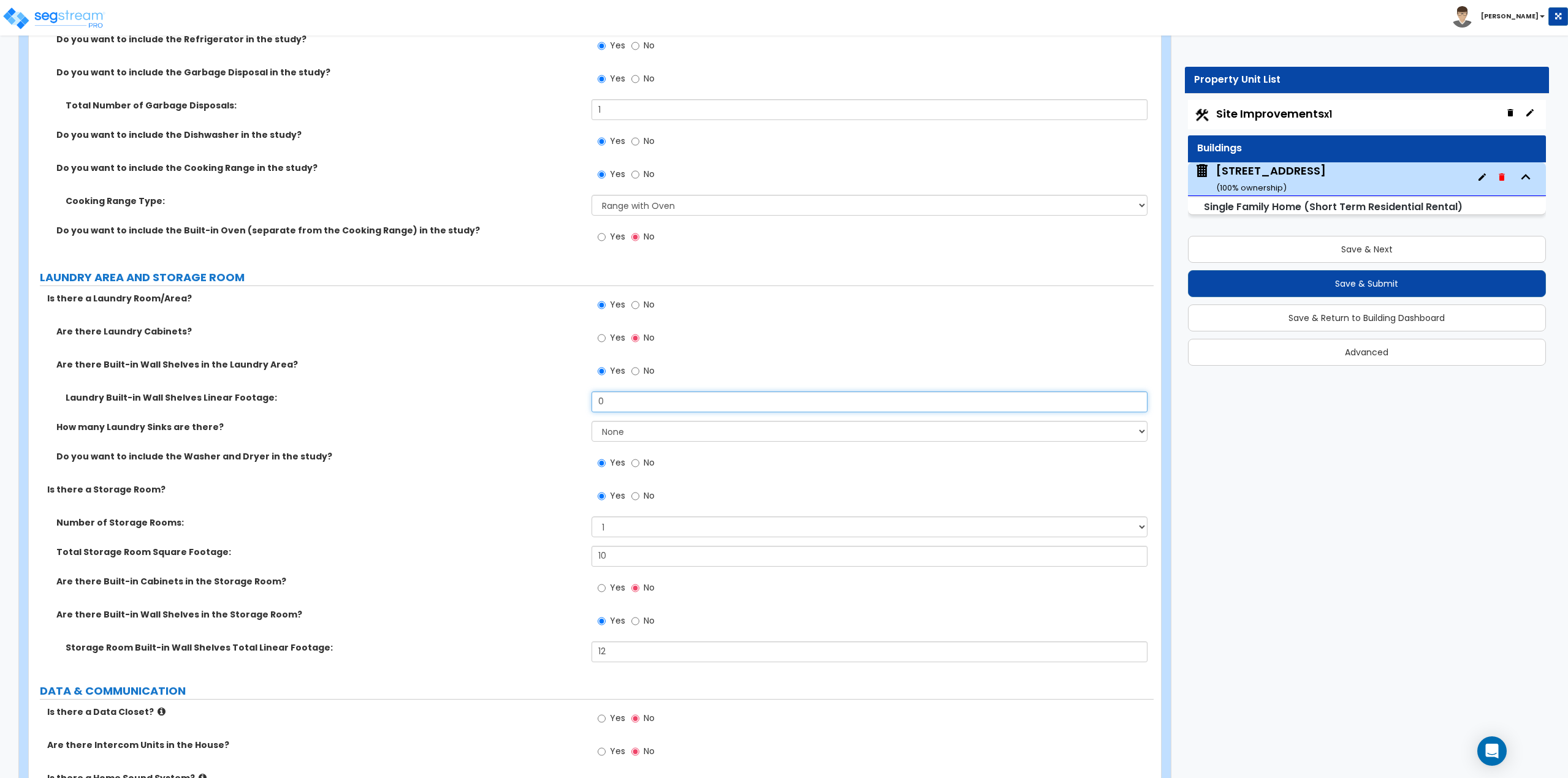
drag, startPoint x: 613, startPoint y: 397, endPoint x: 575, endPoint y: 399, distance: 38.1
click at [575, 399] on div "Laundry Built-in Wall Shelves Linear Footage: 0" at bounding box center [591, 406] width 1125 height 30
type input "6"
click at [639, 495] on label "No" at bounding box center [643, 498] width 23 height 21
click at [639, 495] on input "No" at bounding box center [635, 496] width 8 height 13
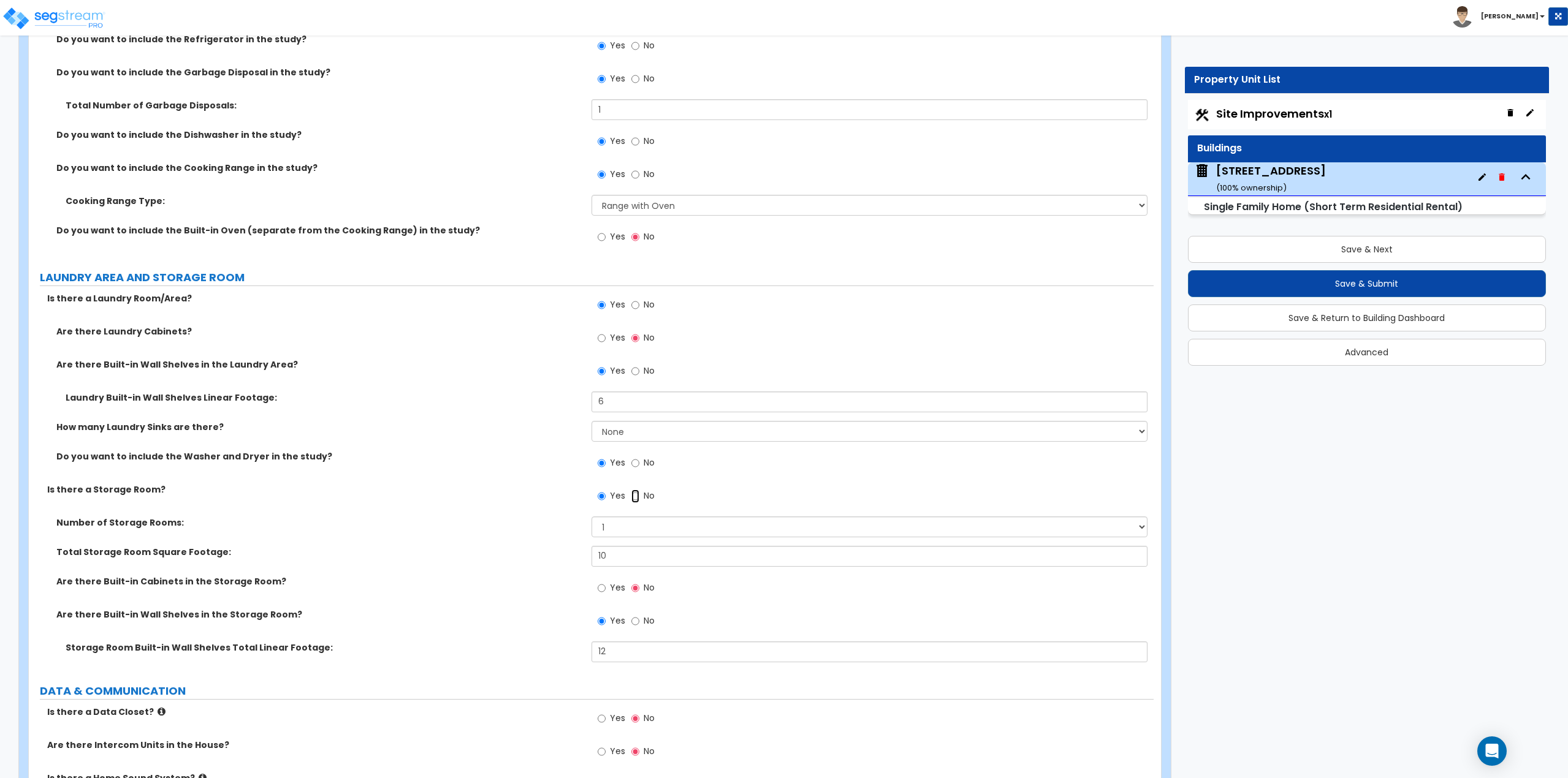
radio input "false"
radio input "true"
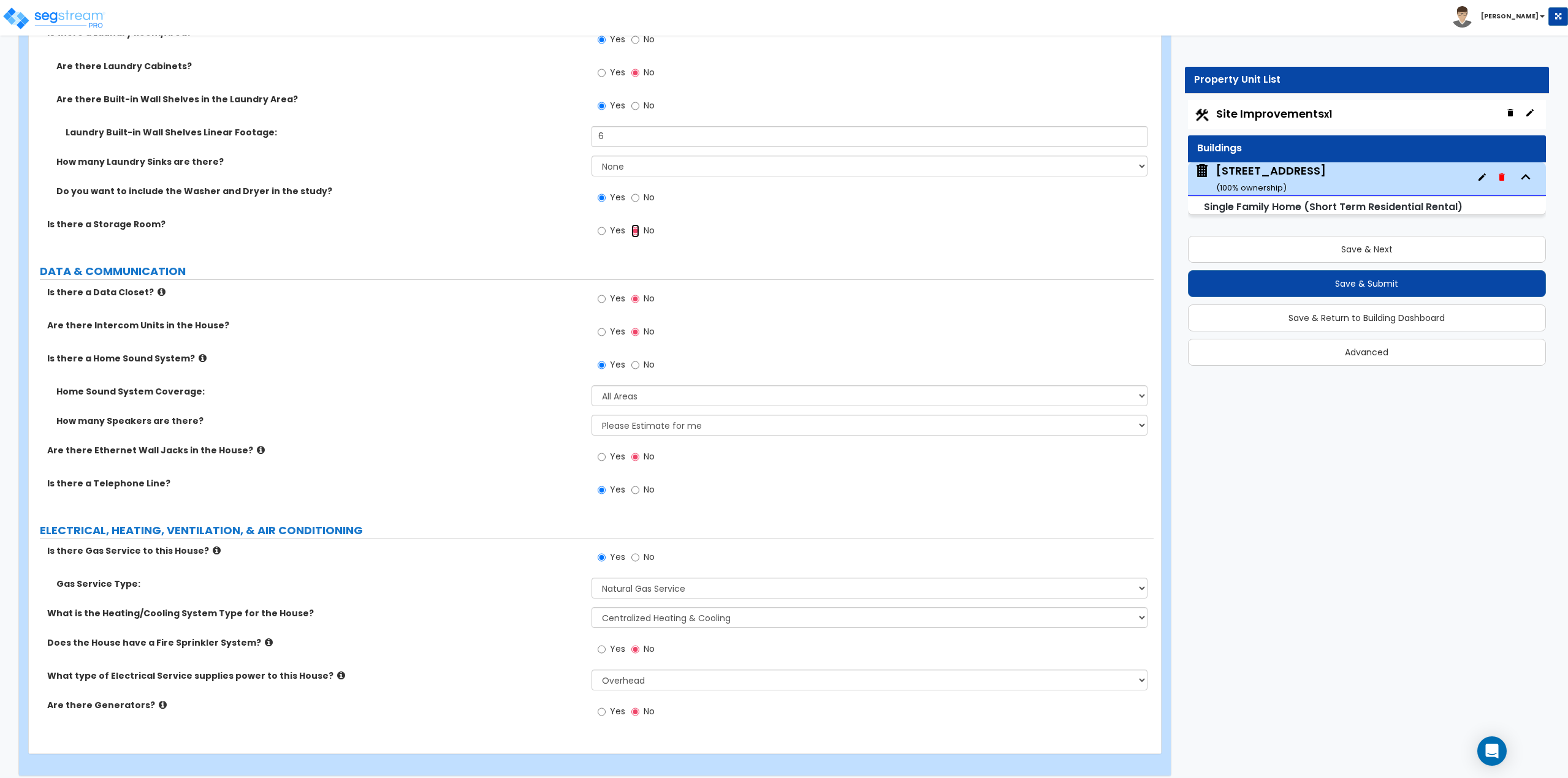
scroll to position [5056, 0]
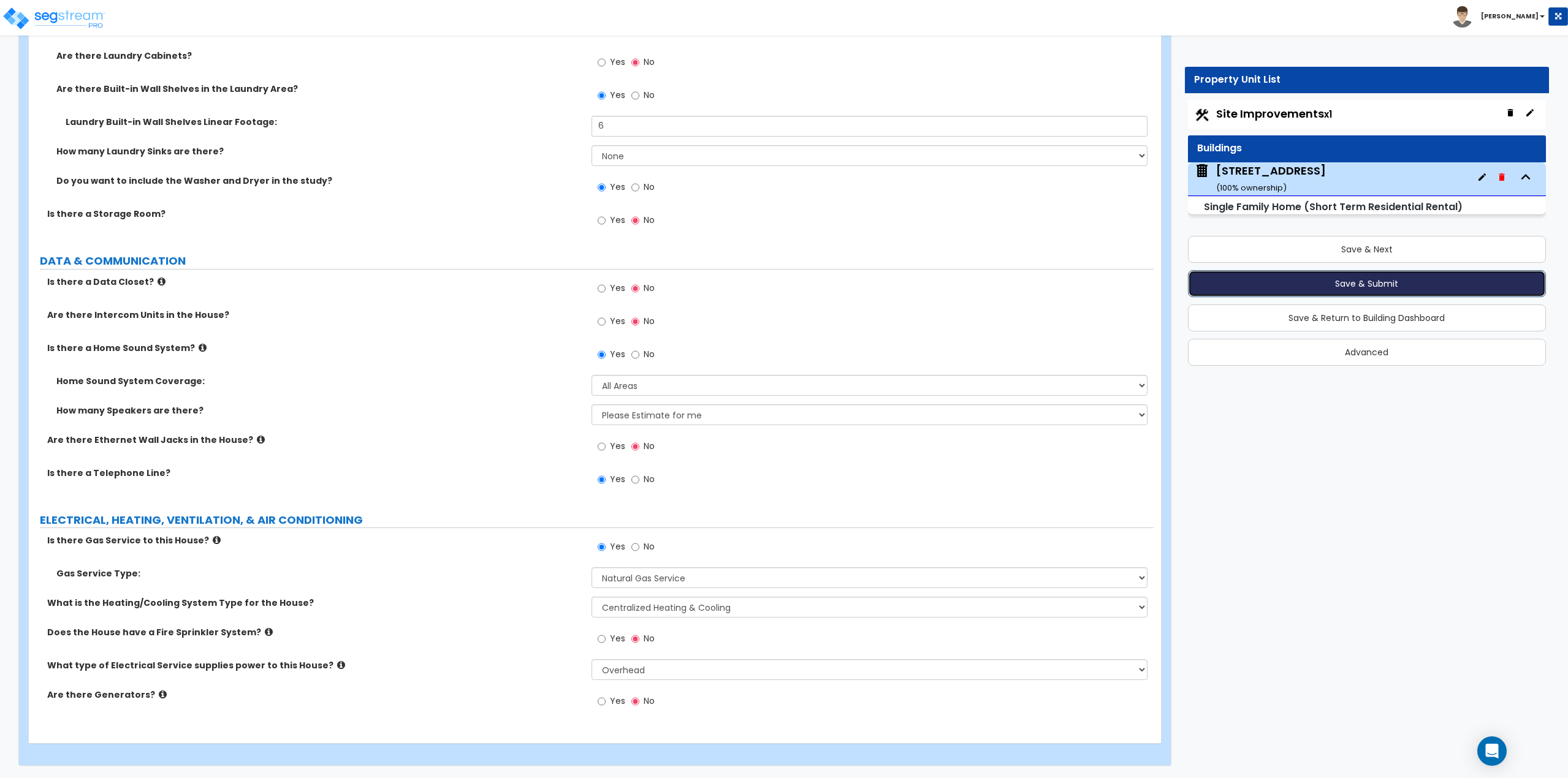
click at [1377, 288] on button "Save & Submit" at bounding box center [1367, 284] width 359 height 27
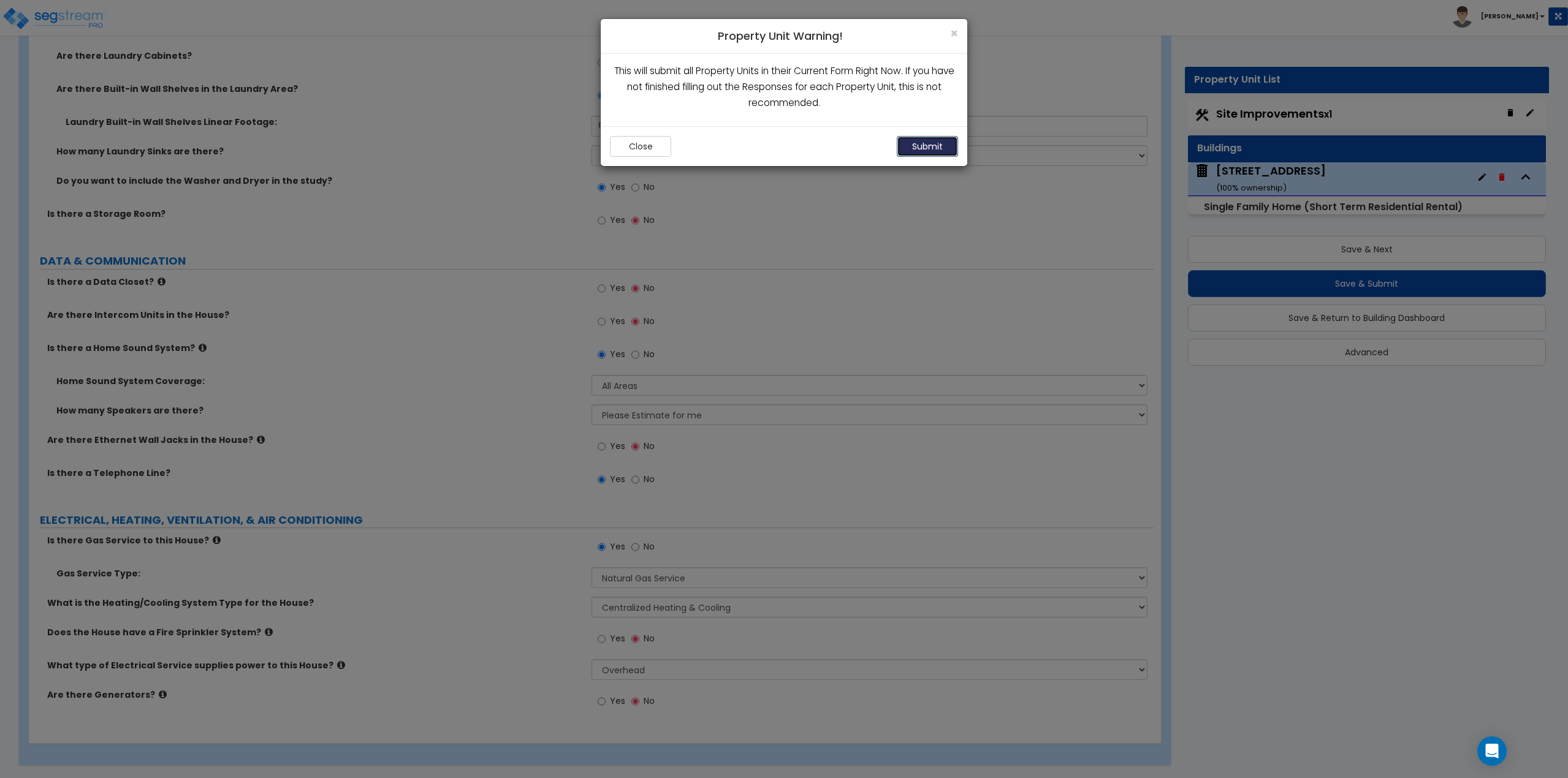
click at [925, 149] on button "Submit" at bounding box center [927, 147] width 61 height 21
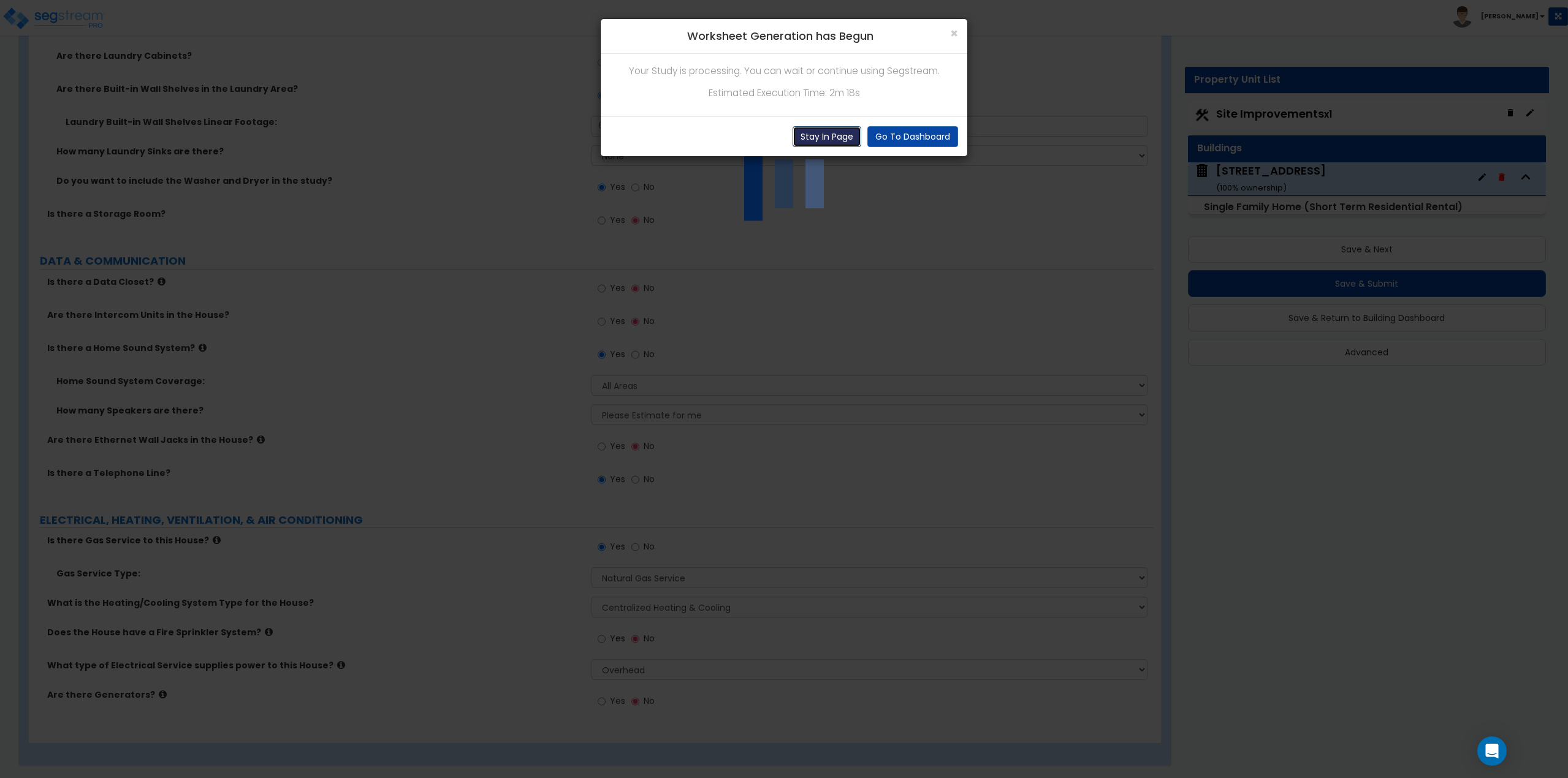
click at [809, 134] on button "Stay In Page" at bounding box center [827, 137] width 68 height 21
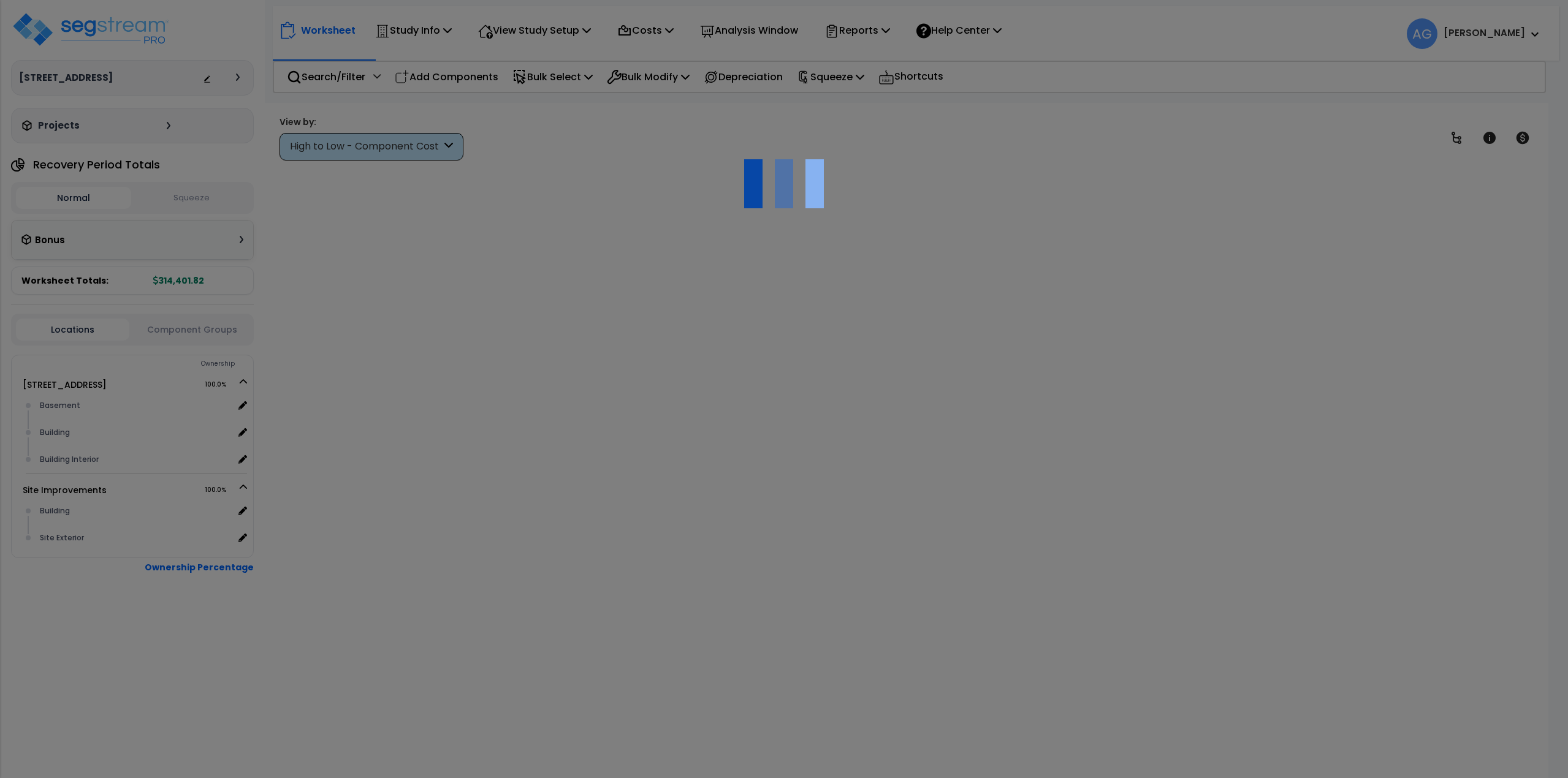
type input "500,000.00"
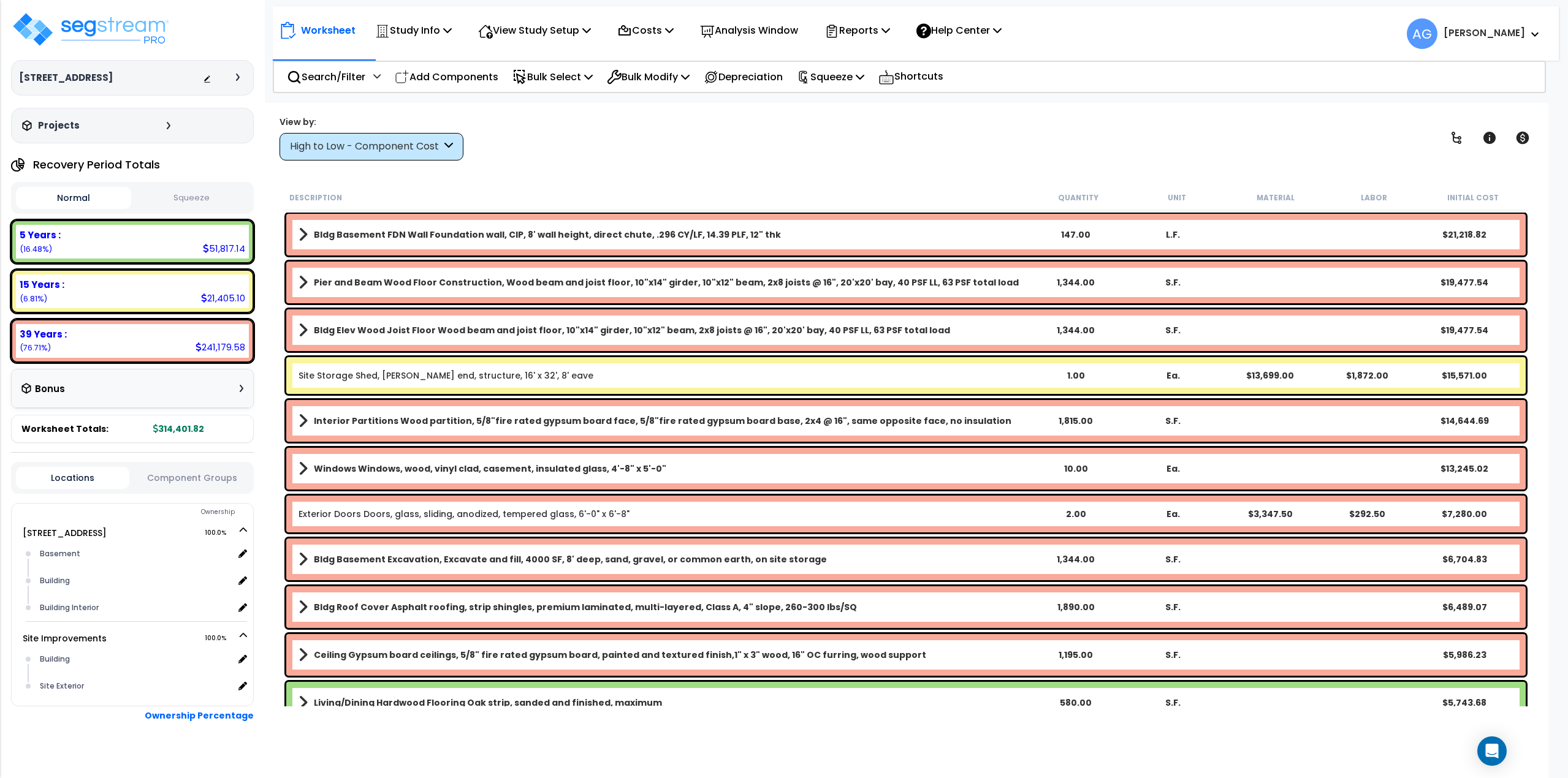
click at [191, 176] on div "Recovery Period Totals" at bounding box center [132, 165] width 243 height 24
click at [189, 195] on button "Squeeze" at bounding box center [192, 198] width 115 height 22
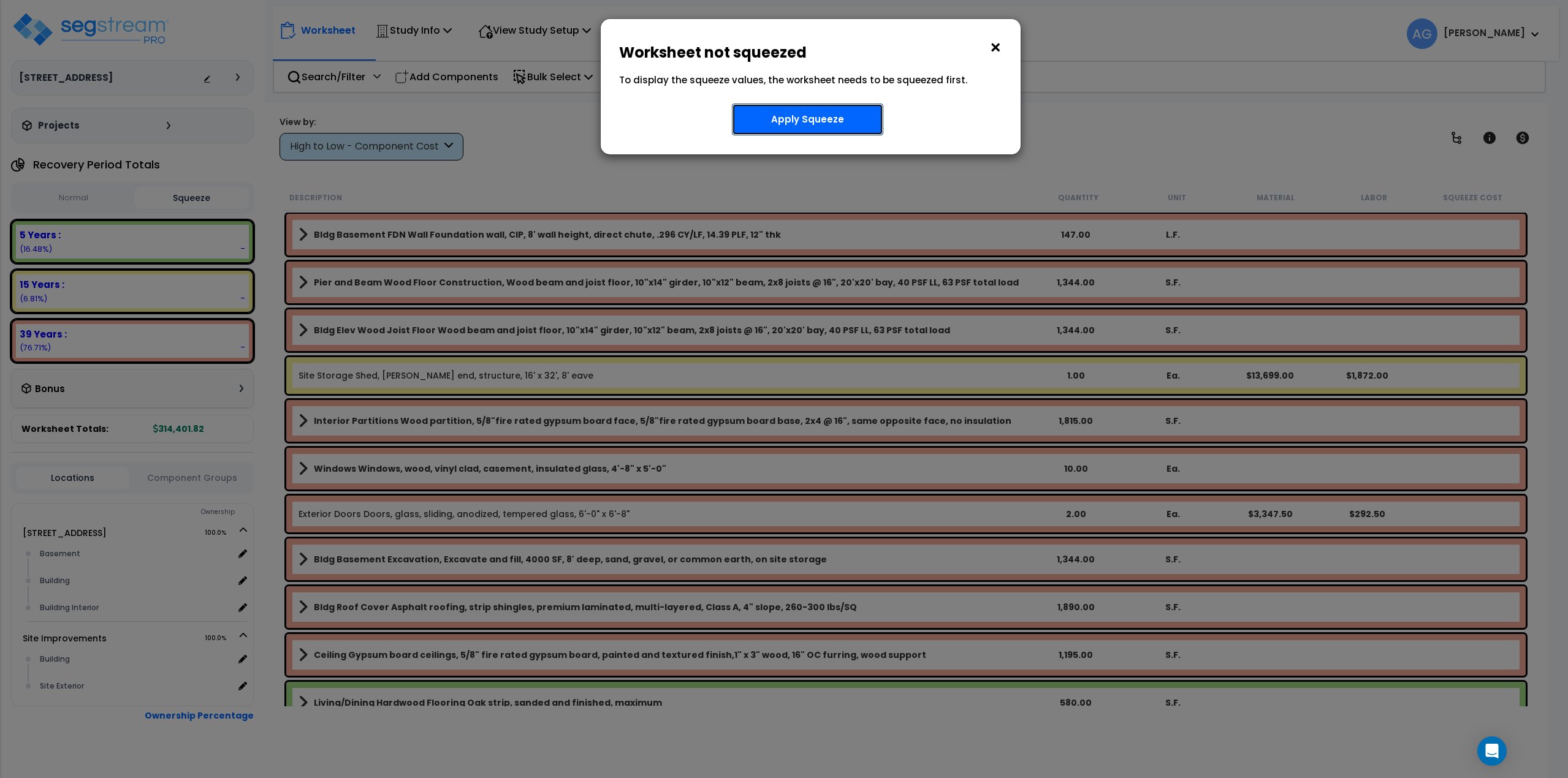
click at [754, 116] on button "Apply Squeeze" at bounding box center [808, 119] width 151 height 32
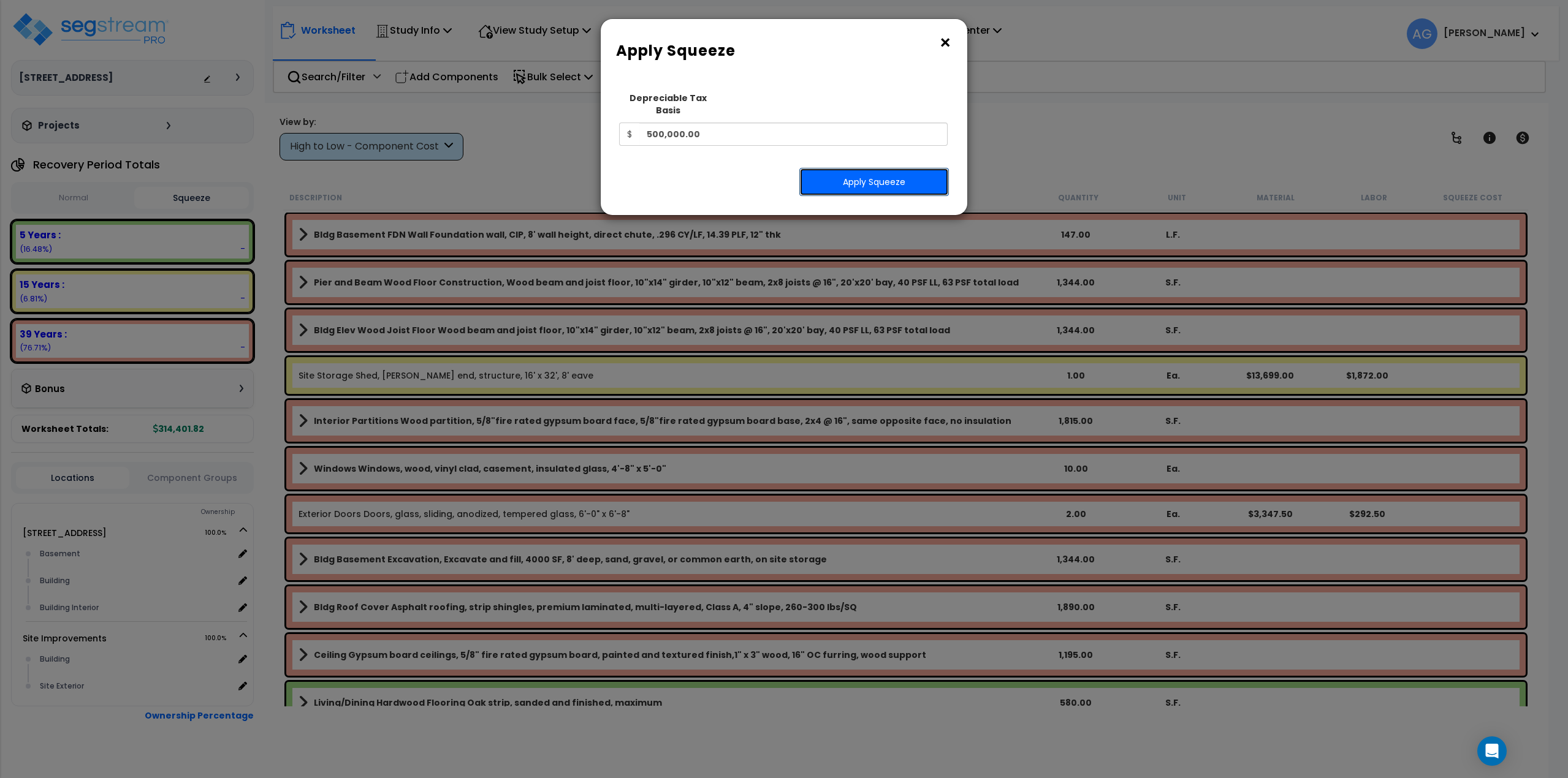
click at [840, 168] on button "Apply Squeeze" at bounding box center [874, 182] width 149 height 28
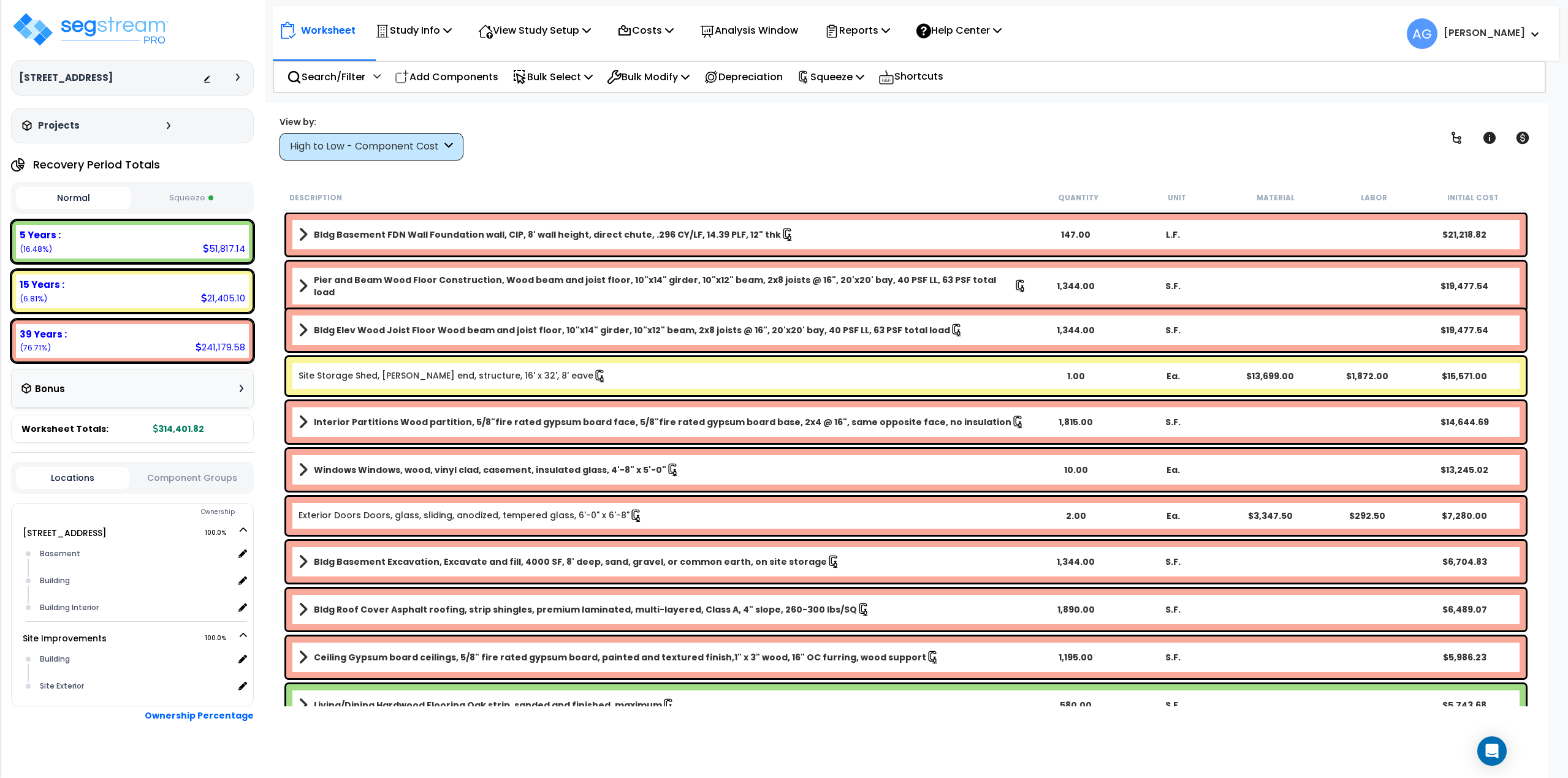
click at [182, 199] on button "Squeeze" at bounding box center [192, 198] width 115 height 22
click at [861, 32] on p "Reports" at bounding box center [857, 30] width 66 height 16
click at [867, 53] on link "Get Report" at bounding box center [879, 58] width 121 height 24
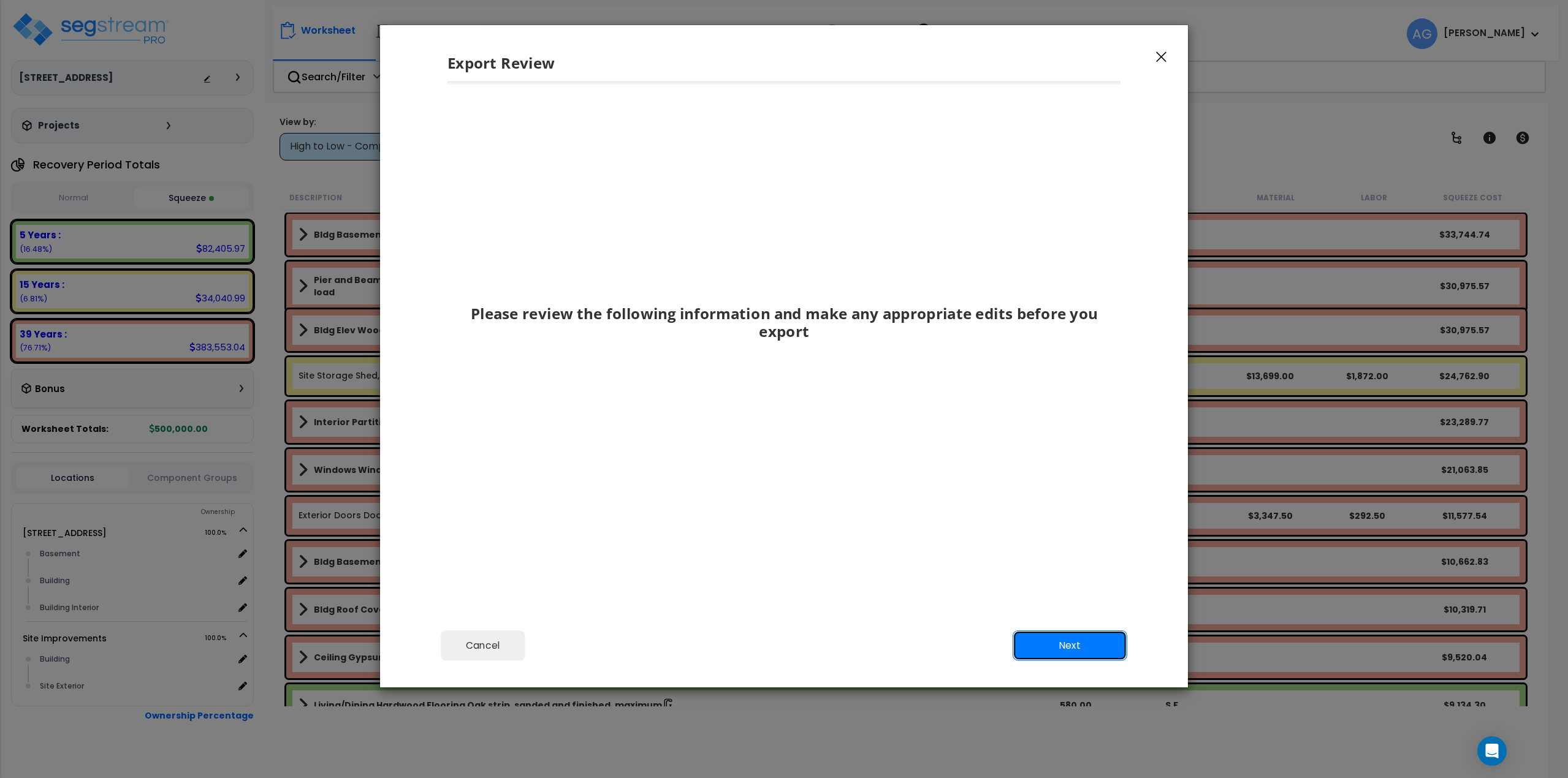
click at [1075, 654] on button "Next" at bounding box center [1070, 645] width 115 height 31
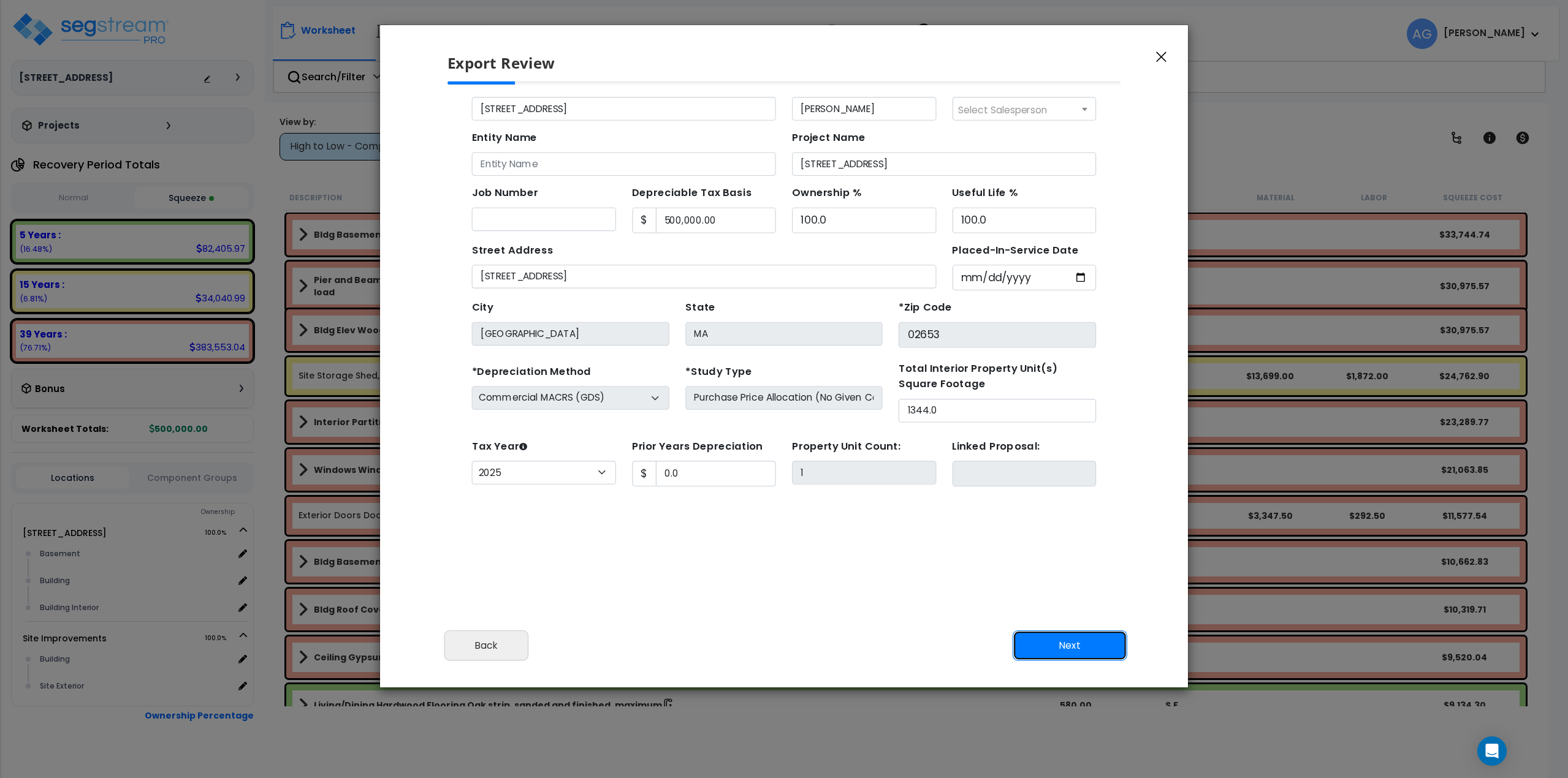
scroll to position [57, 0]
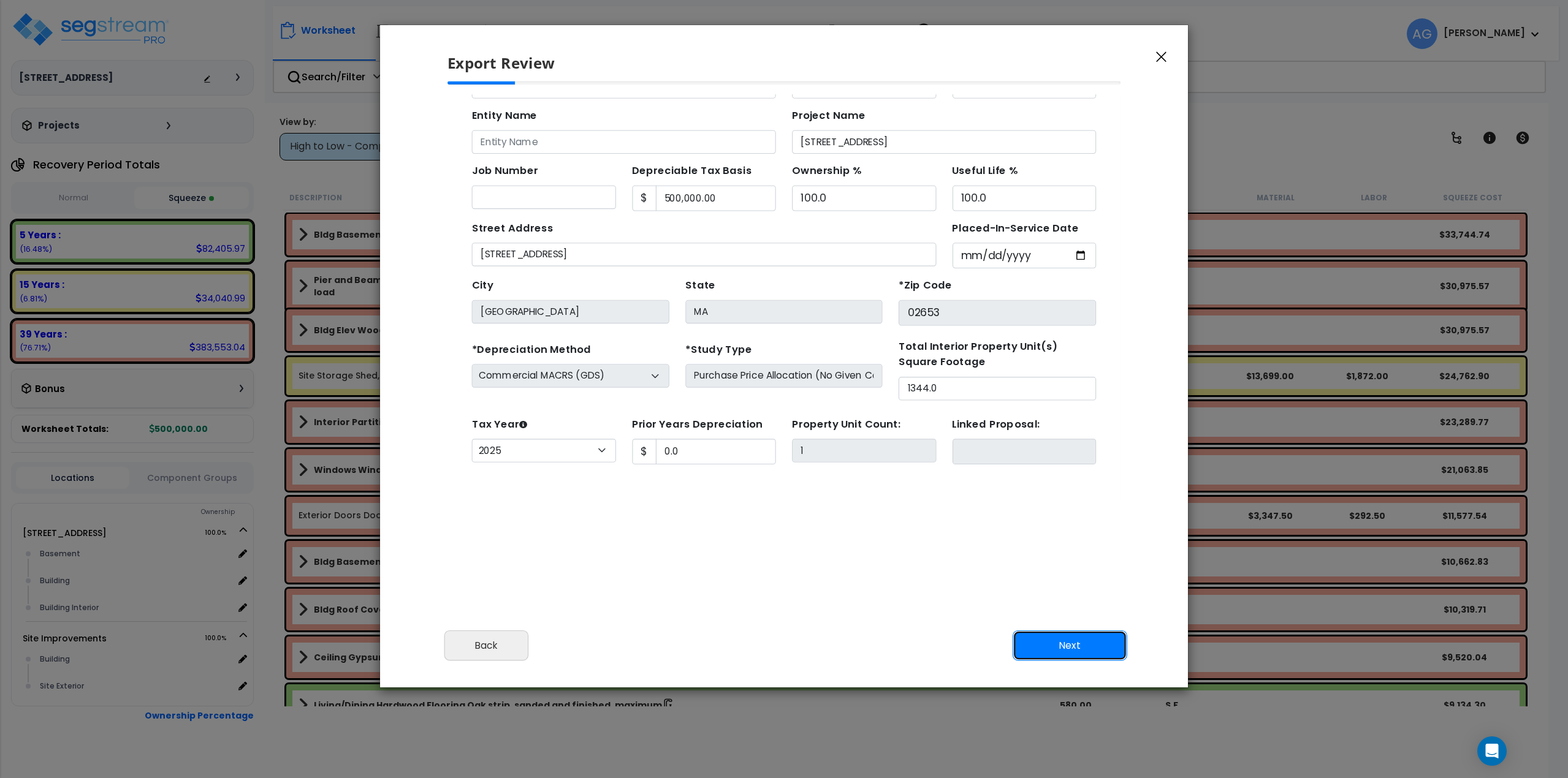
click at [1060, 650] on button "Next" at bounding box center [1070, 645] width 115 height 31
type input "0"
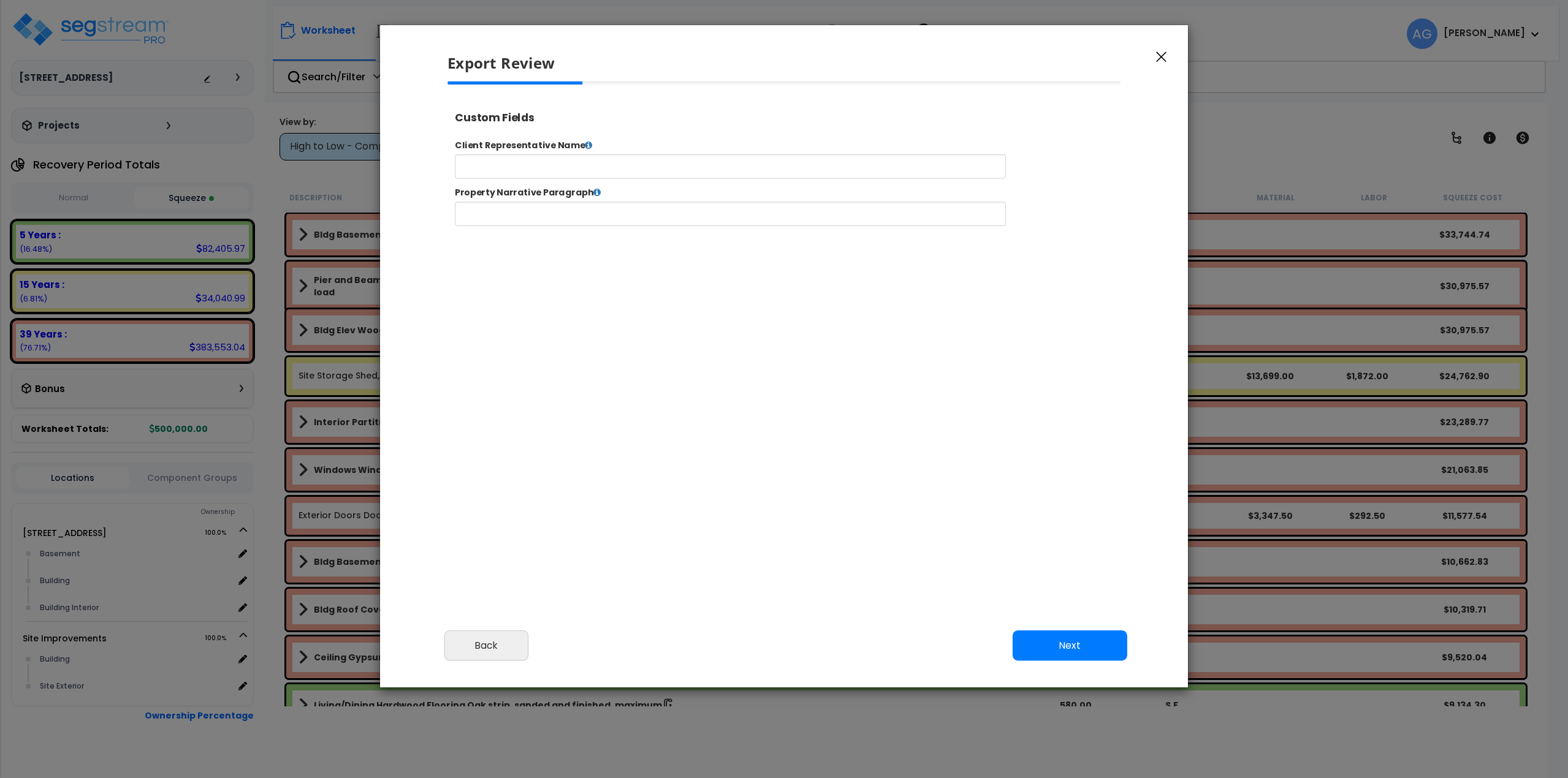
select select "2025"
click at [649, 173] on input "text" at bounding box center [769, 175] width 626 height 28
type input "Matthew Geffin"
type input "207 Beach Road"
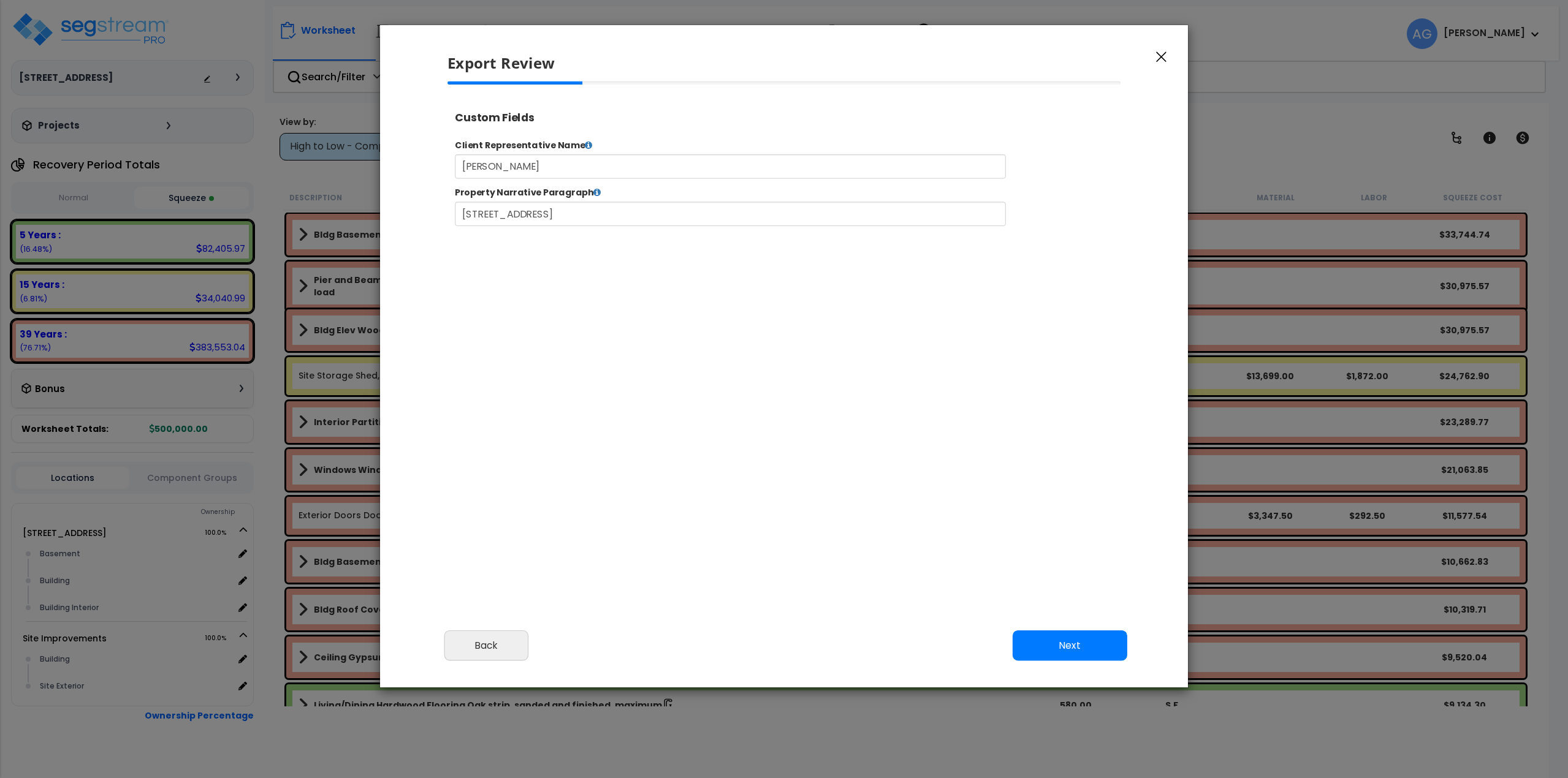
click at [1082, 643] on button "Next" at bounding box center [1070, 645] width 115 height 31
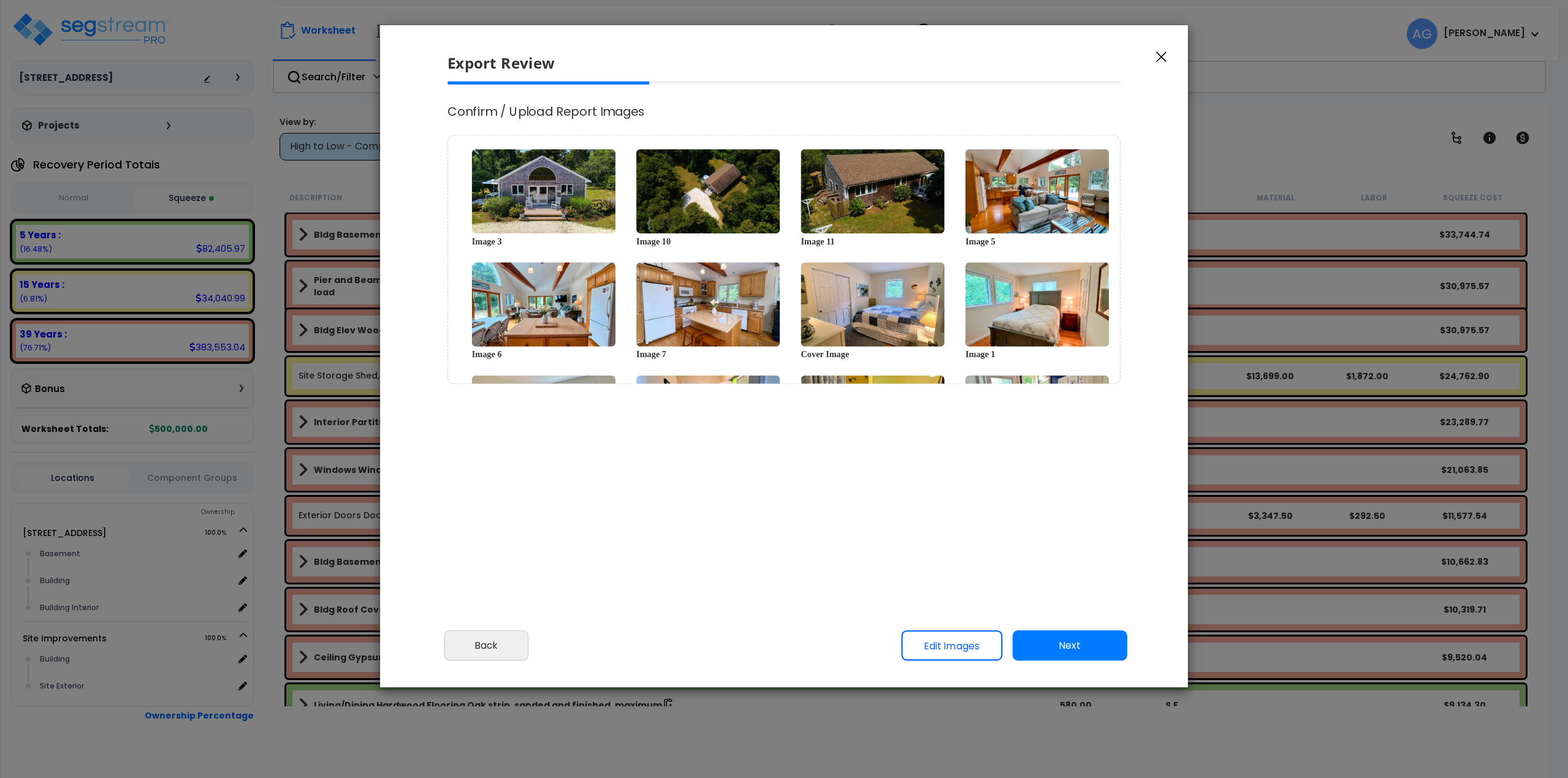
scroll to position [0, 0]
click at [1059, 647] on button "Next" at bounding box center [1070, 645] width 115 height 31
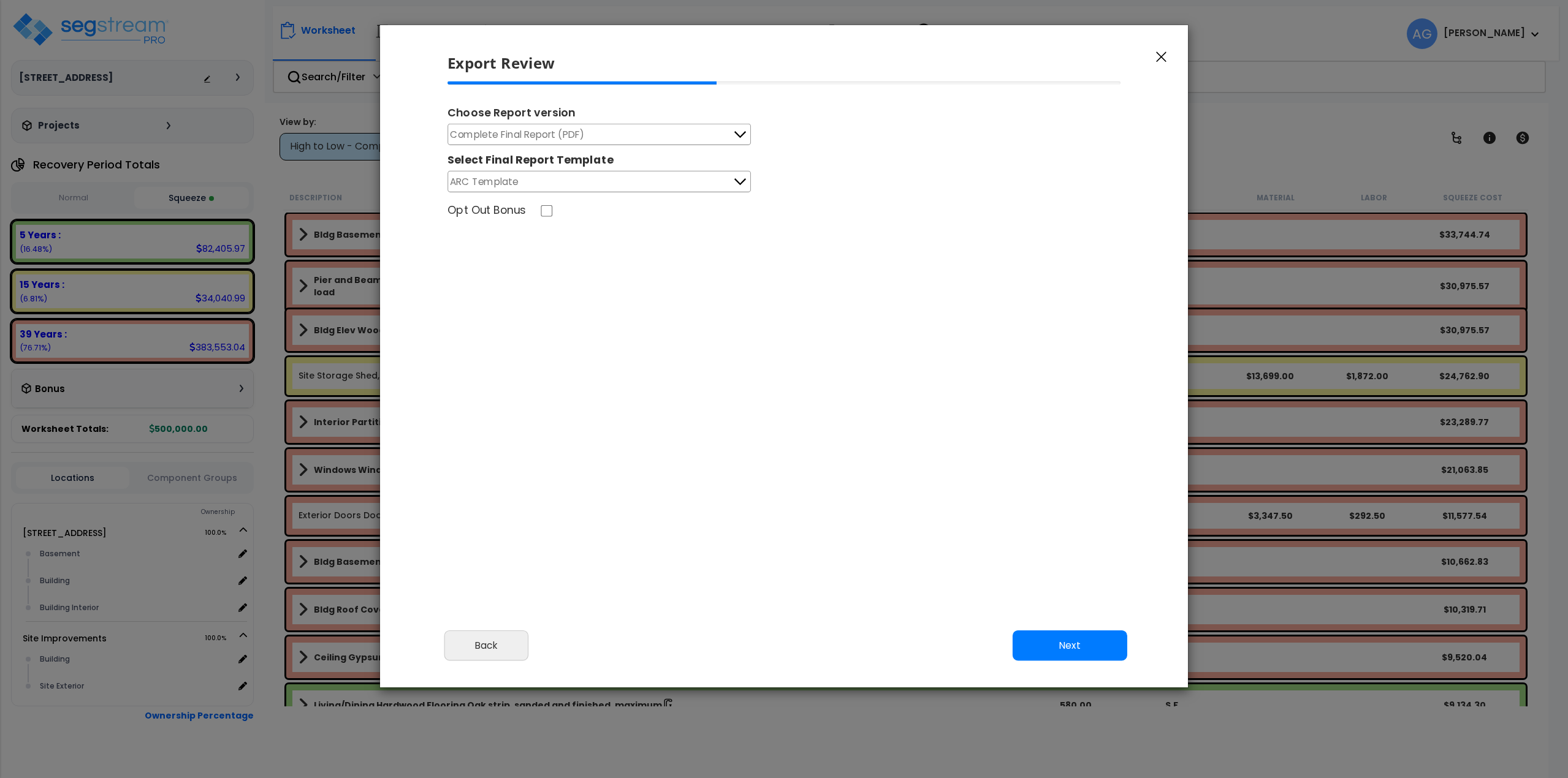
click at [1052, 661] on div "Cancel Back Next Export Edit Images" at bounding box center [784, 654] width 808 height 66
click at [1060, 644] on button "Next" at bounding box center [1070, 645] width 115 height 31
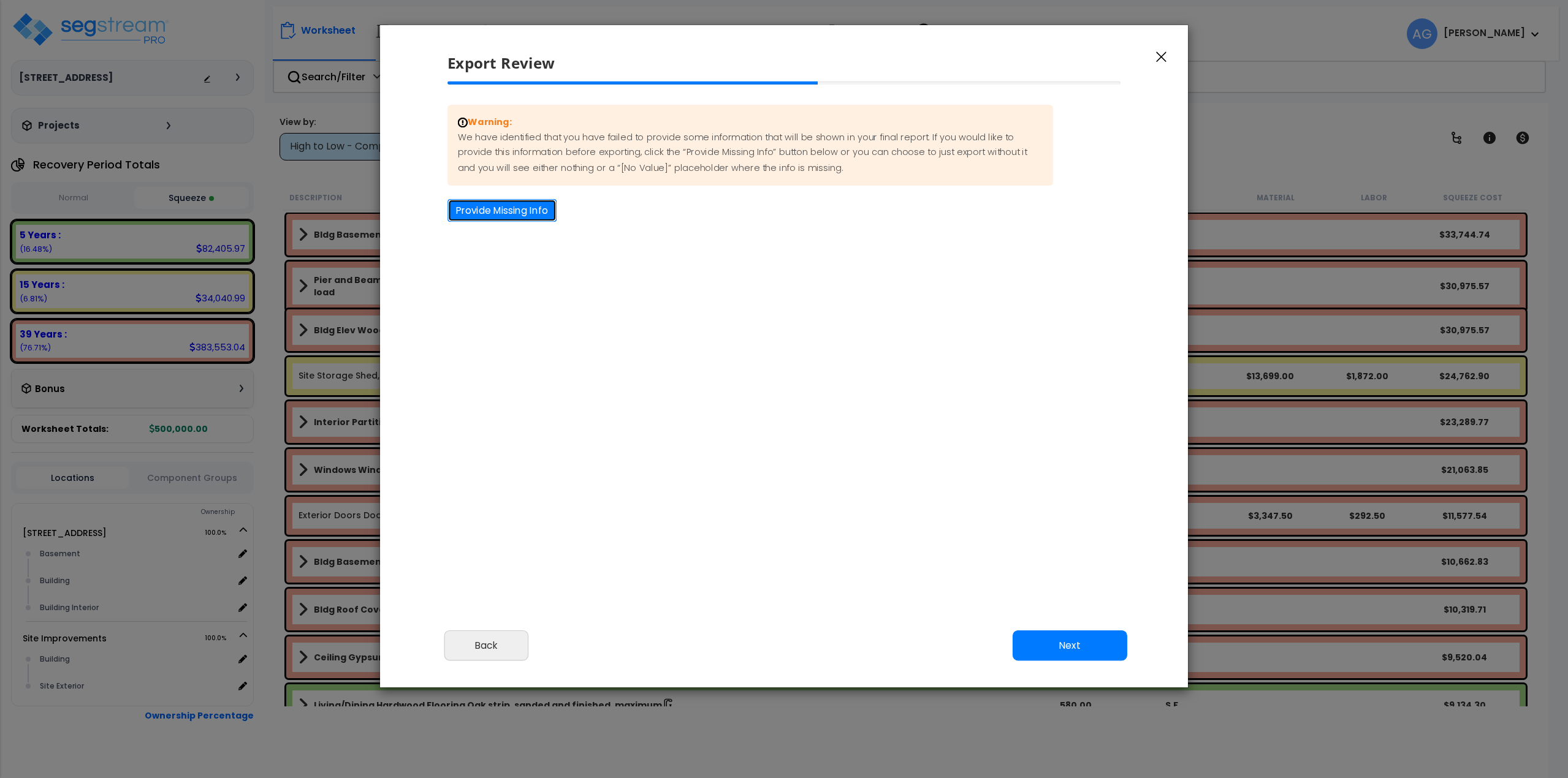
click at [493, 212] on button "Provide Missing Info" at bounding box center [502, 211] width 109 height 22
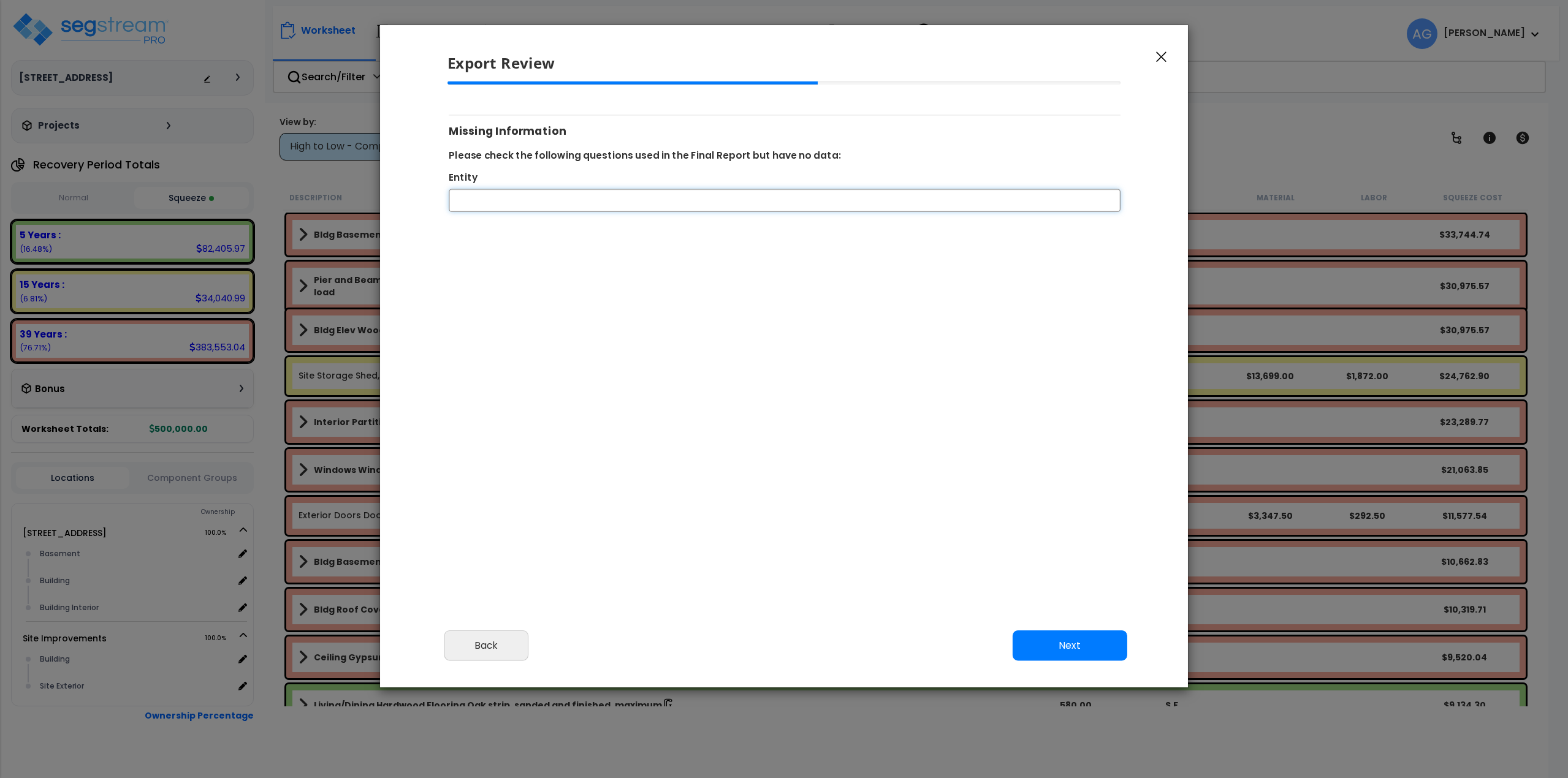
click at [494, 203] on input "Entity" at bounding box center [784, 201] width 672 height 22
click at [523, 201] on input "Entity" at bounding box center [784, 201] width 672 height 22
click at [1069, 649] on button "Next" at bounding box center [1070, 645] width 115 height 31
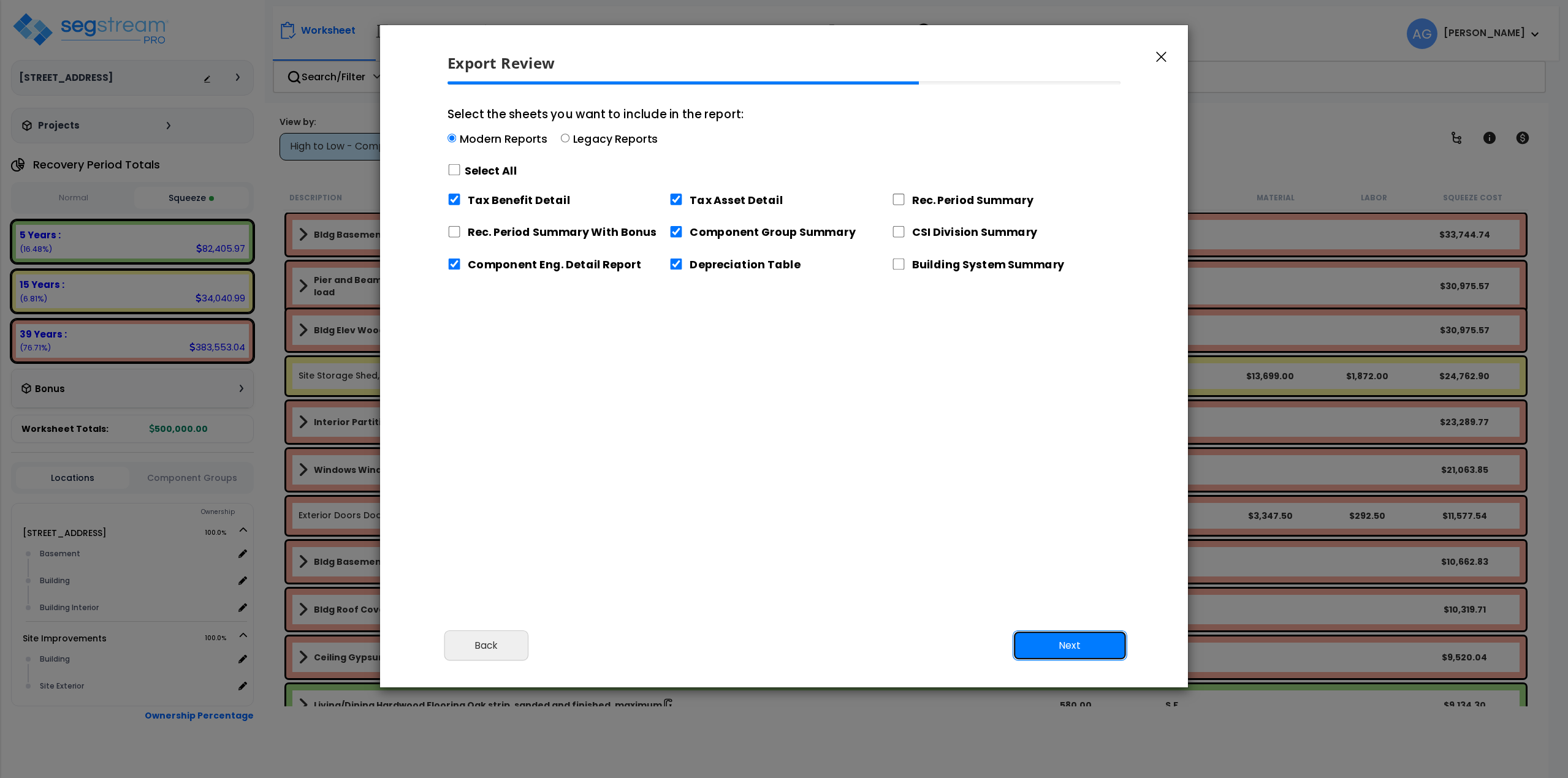
click at [1050, 633] on button "Next" at bounding box center [1070, 645] width 115 height 31
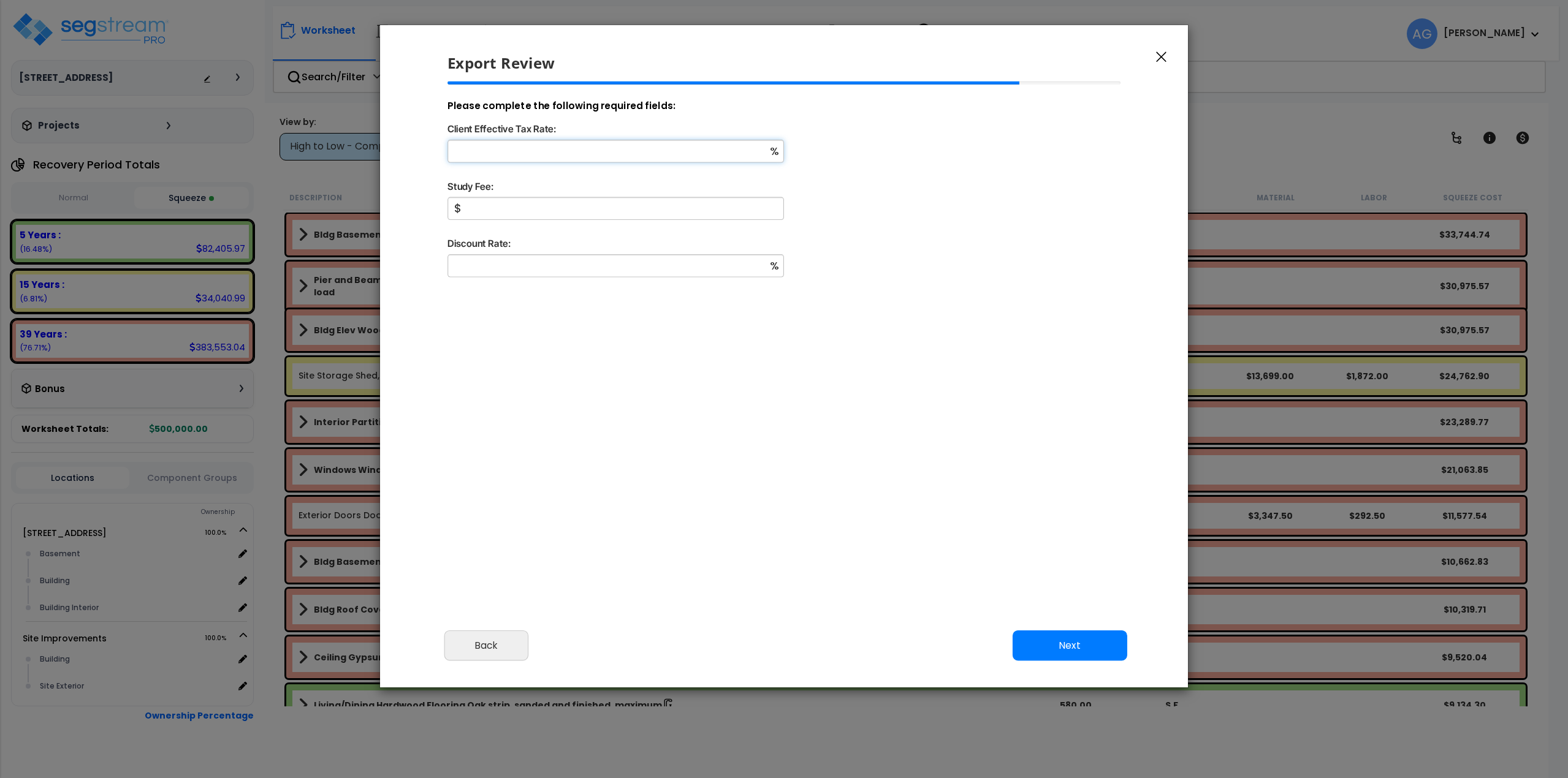
click at [583, 155] on input "Client Effective Tax Rate:" at bounding box center [616, 151] width 337 height 22
type input "37"
type input "4,500"
type input "8"
click at [1063, 657] on button "Next" at bounding box center [1070, 645] width 115 height 31
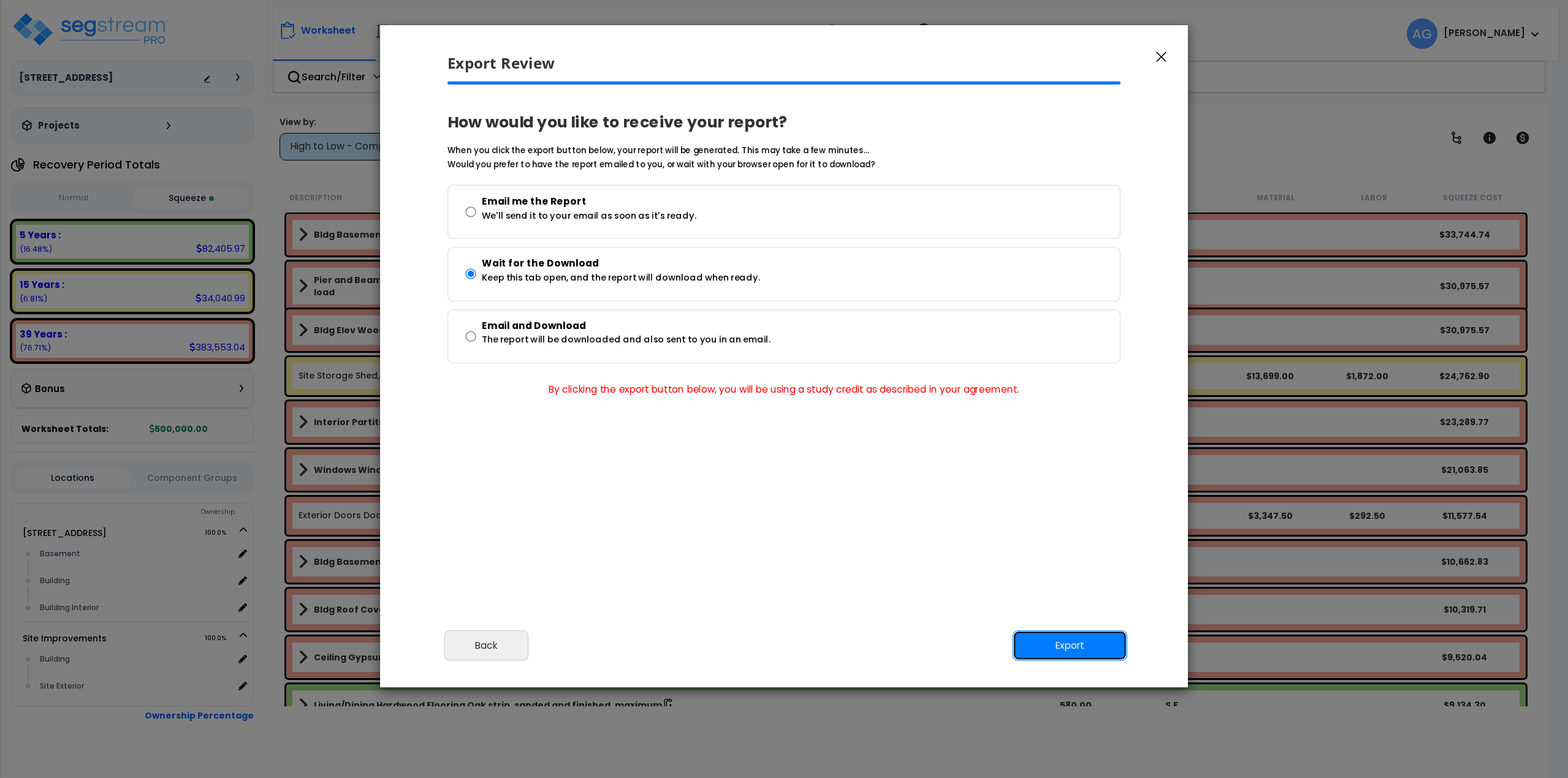
click at [1056, 650] on button "Export" at bounding box center [1070, 645] width 115 height 31
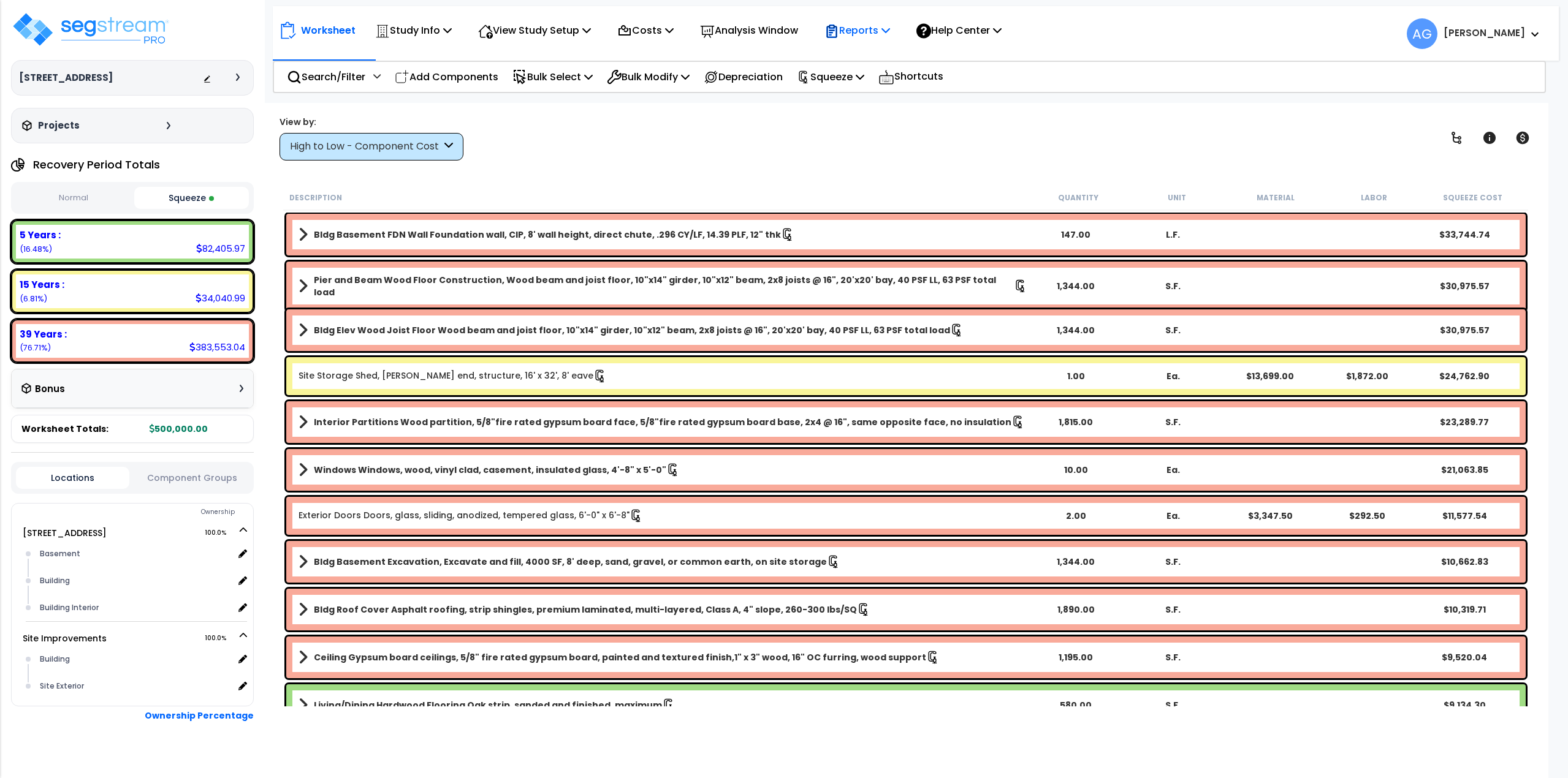
click at [890, 23] on p "Reports" at bounding box center [857, 30] width 66 height 16
click at [863, 58] on link "Get Report" at bounding box center [879, 58] width 121 height 24
click at [1517, 28] on b "Anthony" at bounding box center [1484, 33] width 82 height 13
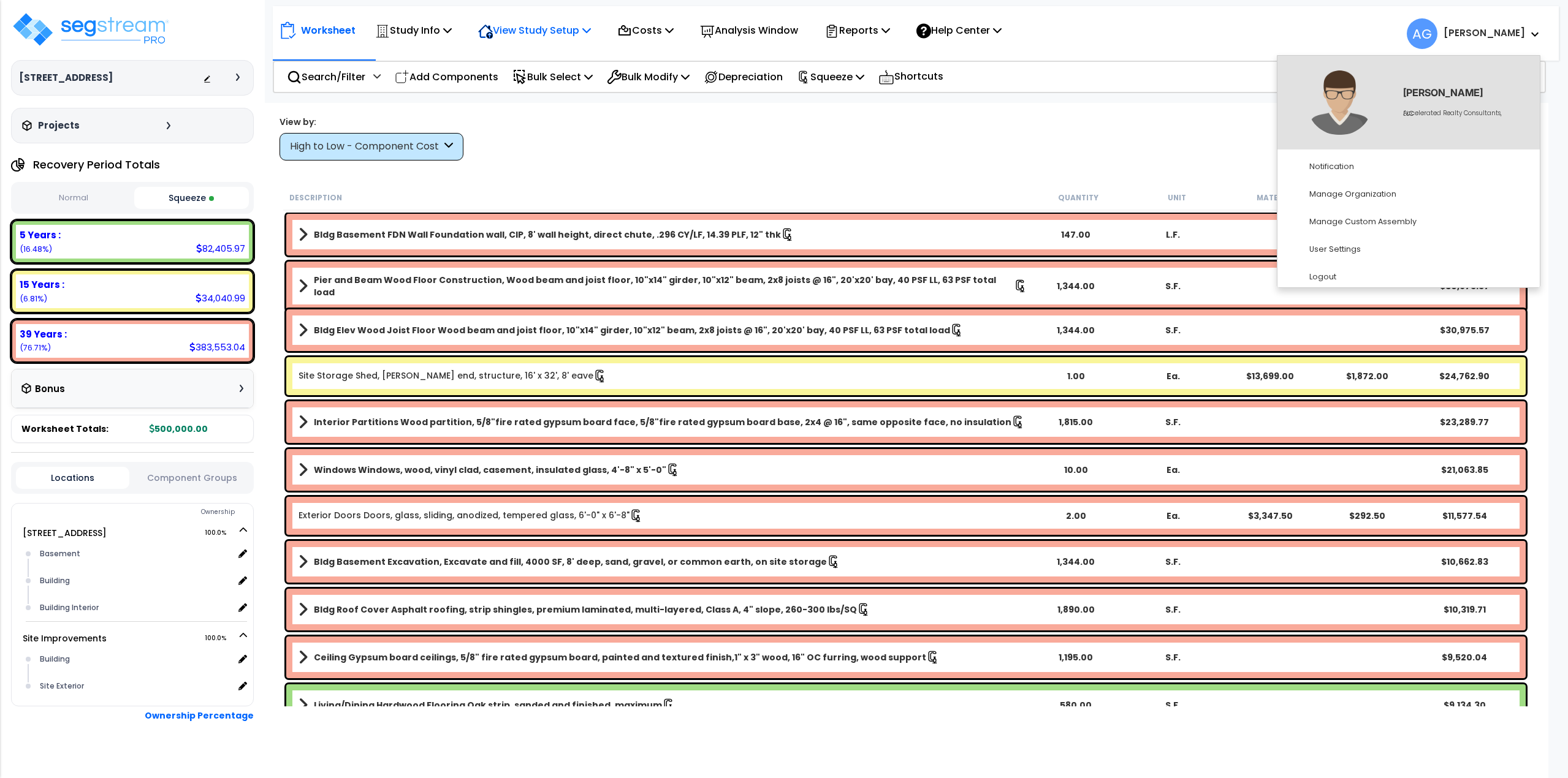
click at [564, 33] on p "View Study Setup" at bounding box center [534, 30] width 113 height 16
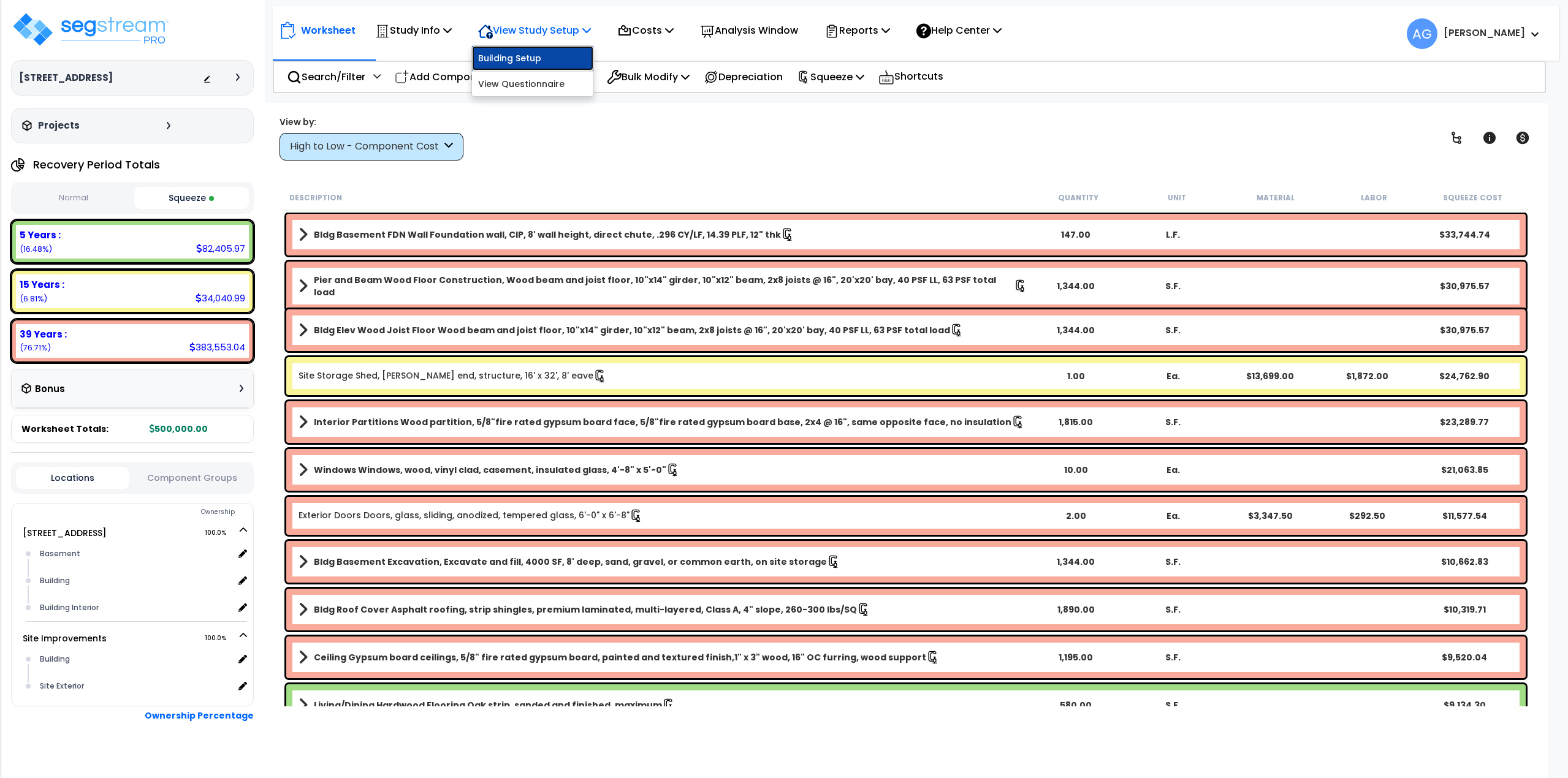
click at [547, 59] on link "Building Setup" at bounding box center [533, 58] width 121 height 24
click at [535, 31] on p "View Study Setup" at bounding box center [534, 30] width 113 height 16
click at [418, 37] on p "Study Info" at bounding box center [414, 30] width 76 height 16
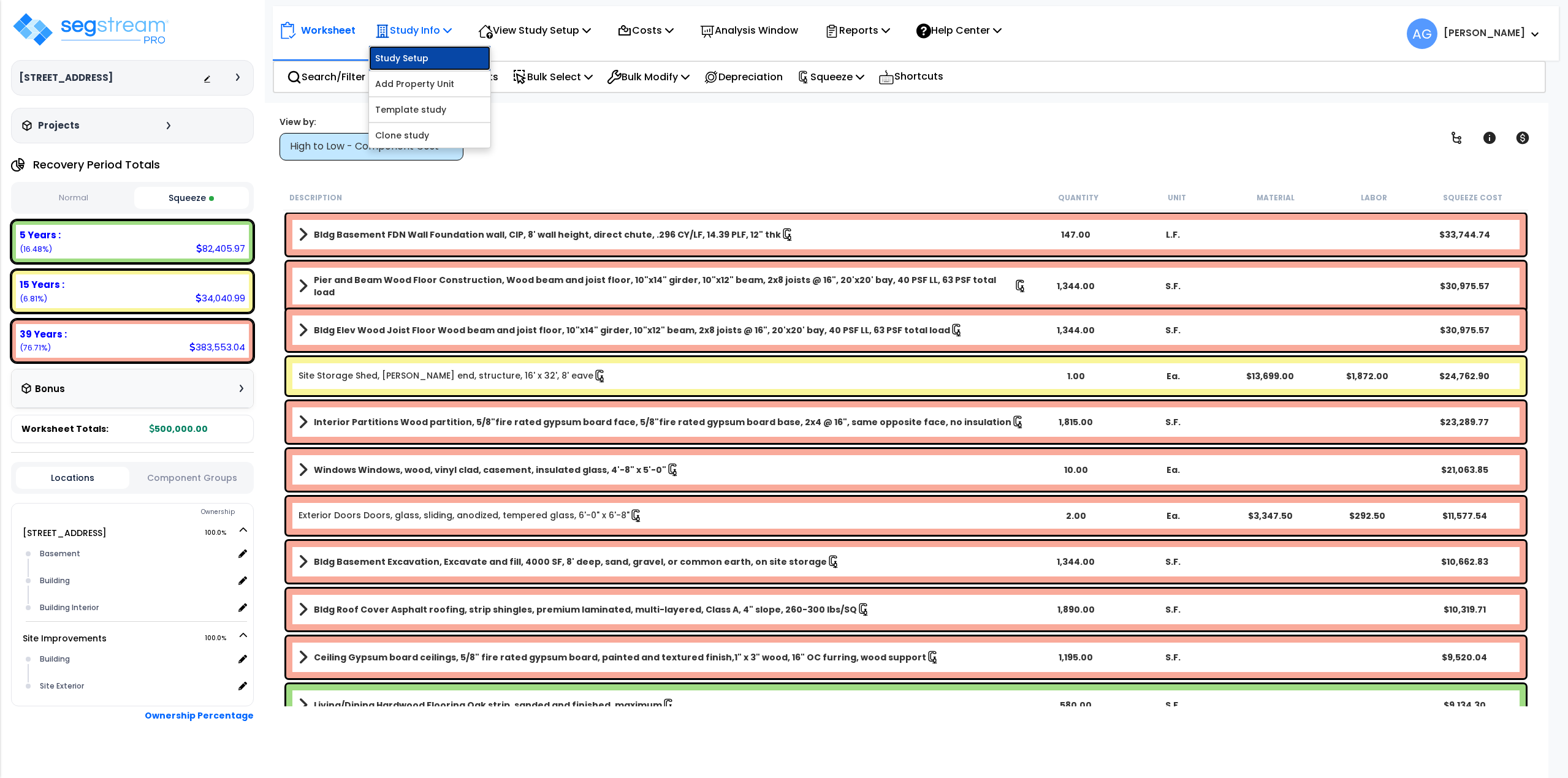
click at [414, 53] on link "Study Setup" at bounding box center [429, 58] width 121 height 24
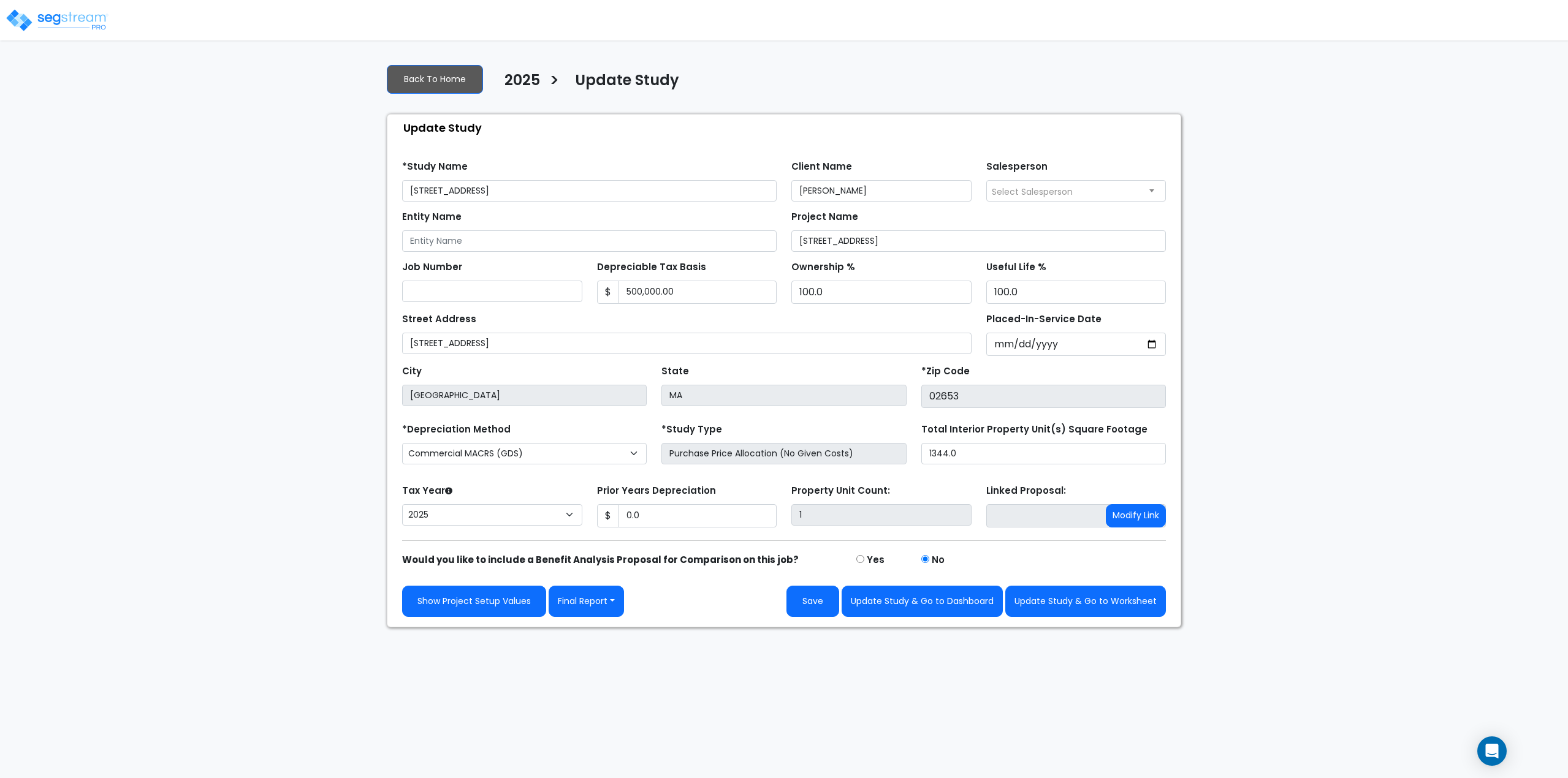
select select "2025"
click at [510, 192] on input "[STREET_ADDRESS]" at bounding box center [589, 191] width 375 height 22
type input "[STREET_ADDRESS]"
click at [1089, 596] on button "Update Study & Go to Worksheet" at bounding box center [1086, 601] width 161 height 31
type input "0"
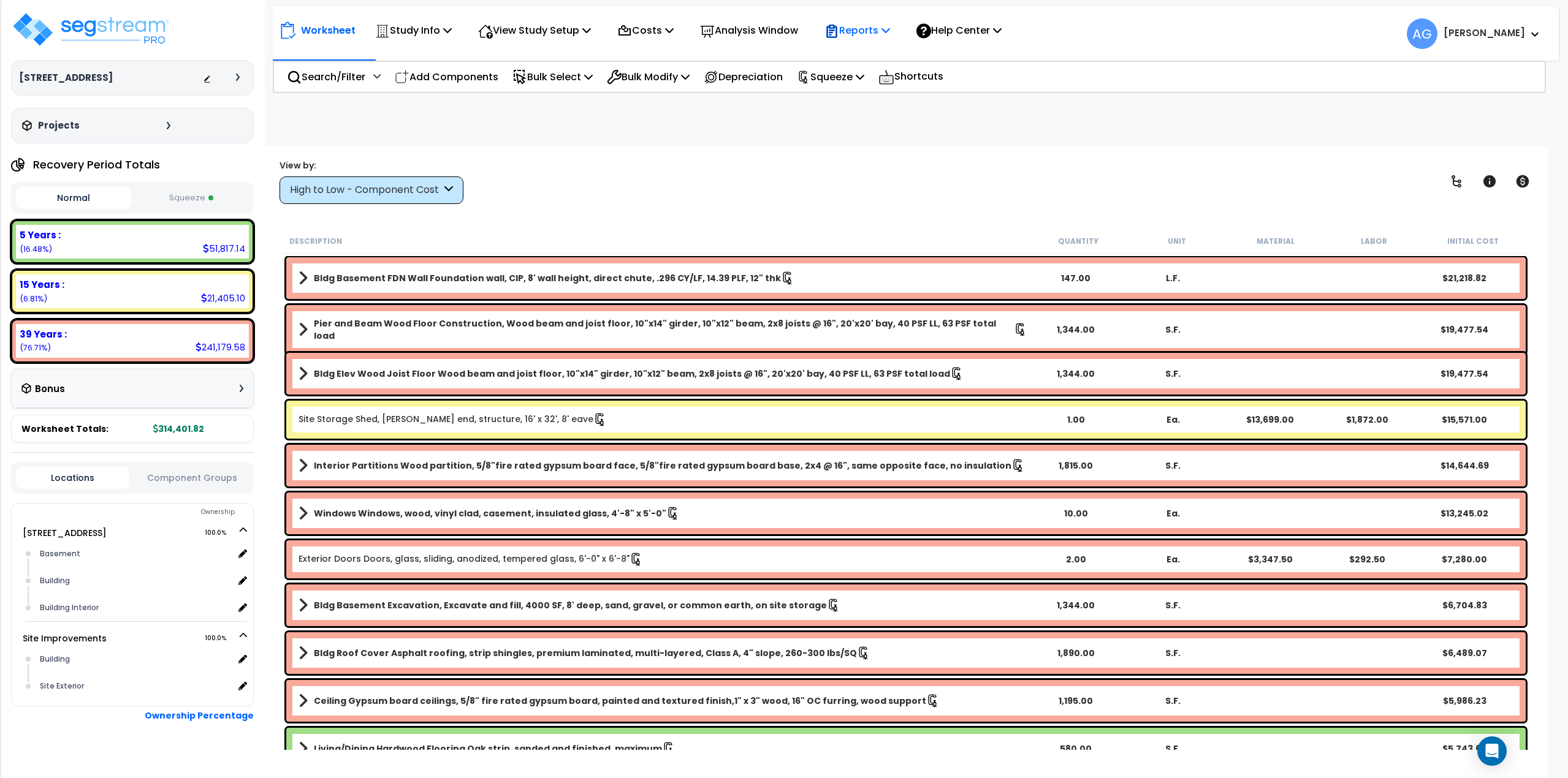
click at [863, 36] on p "Reports" at bounding box center [857, 30] width 66 height 16
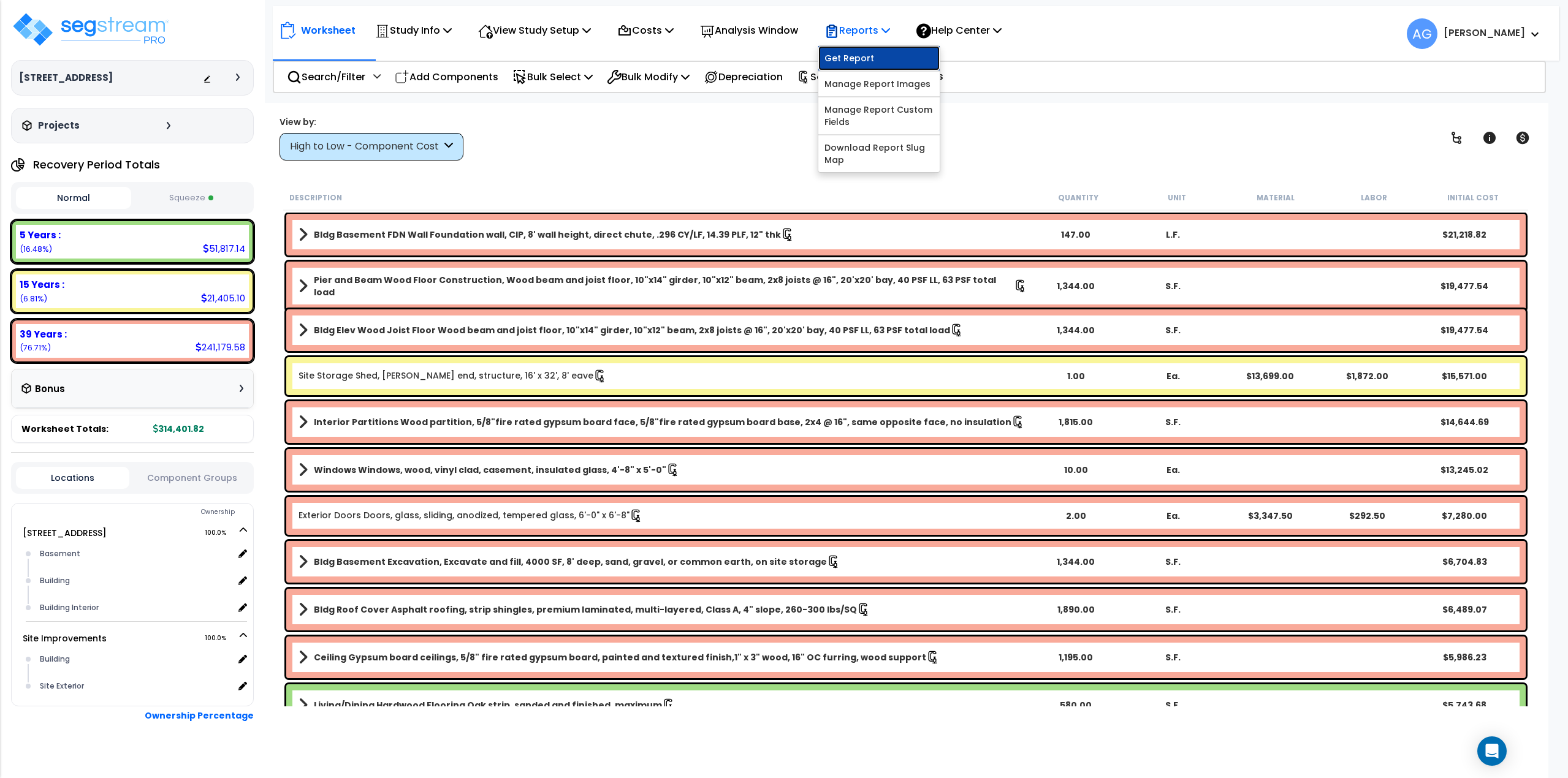
click at [866, 58] on link "Get Report" at bounding box center [879, 58] width 121 height 24
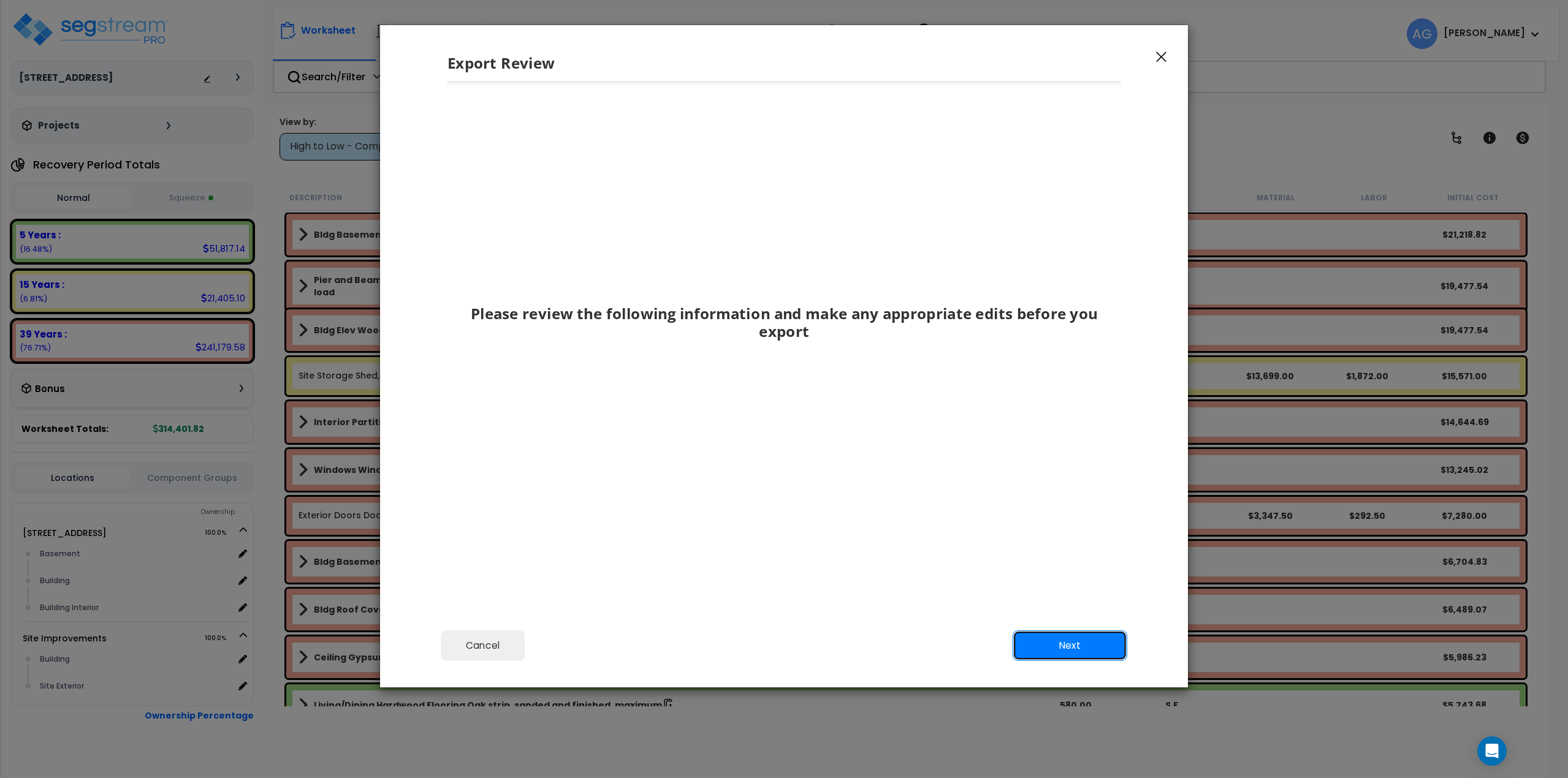
click at [1033, 635] on button "Next" at bounding box center [1070, 645] width 115 height 31
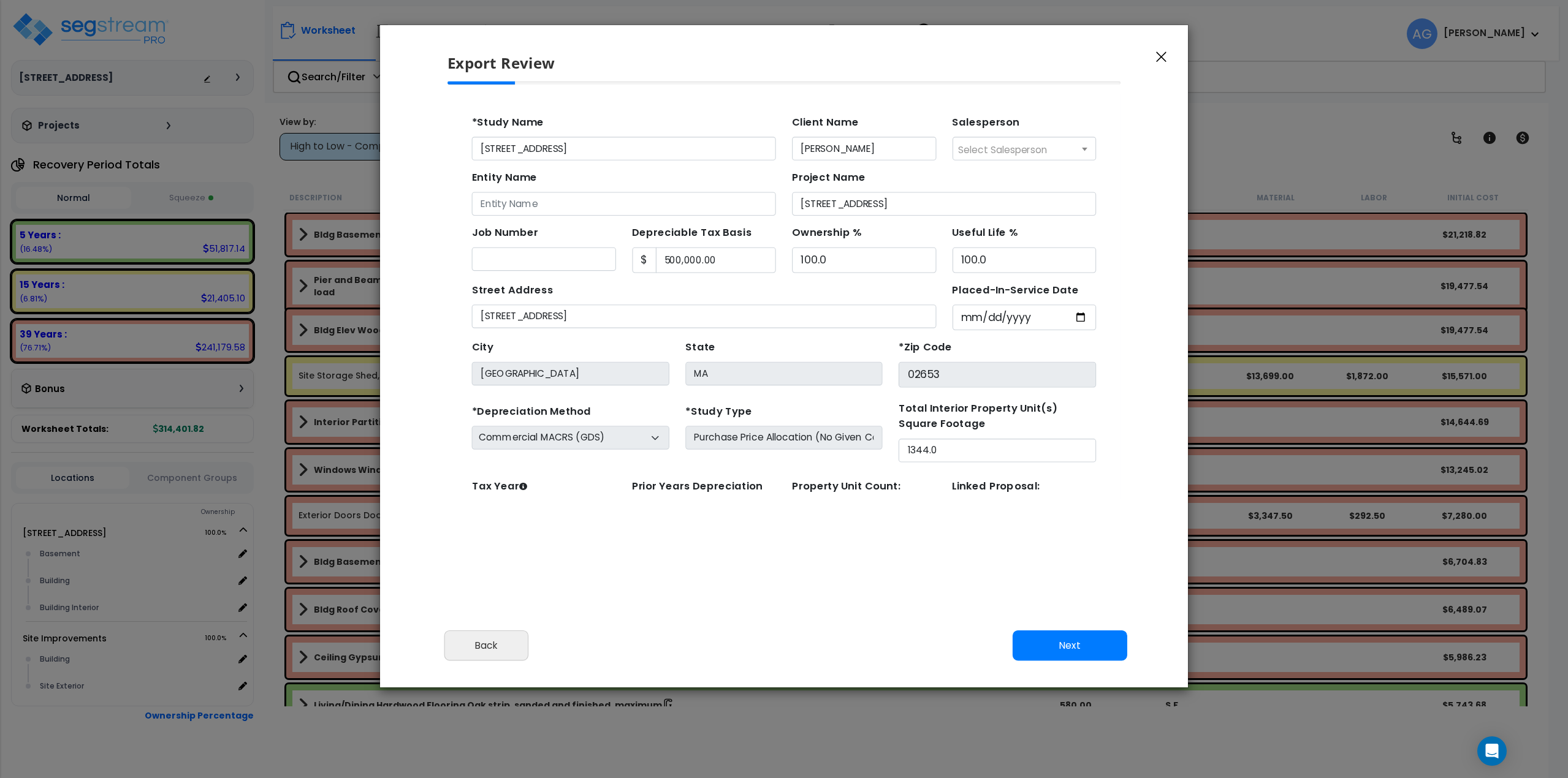
click at [921, 145] on span "Select Salesperson" at bounding box center [952, 144] width 81 height 13
select select "241"
click at [855, 194] on input "[STREET_ADDRESS]" at bounding box center [899, 194] width 277 height 22
click at [1065, 646] on button "Next" at bounding box center [1070, 645] width 115 height 31
type input "0"
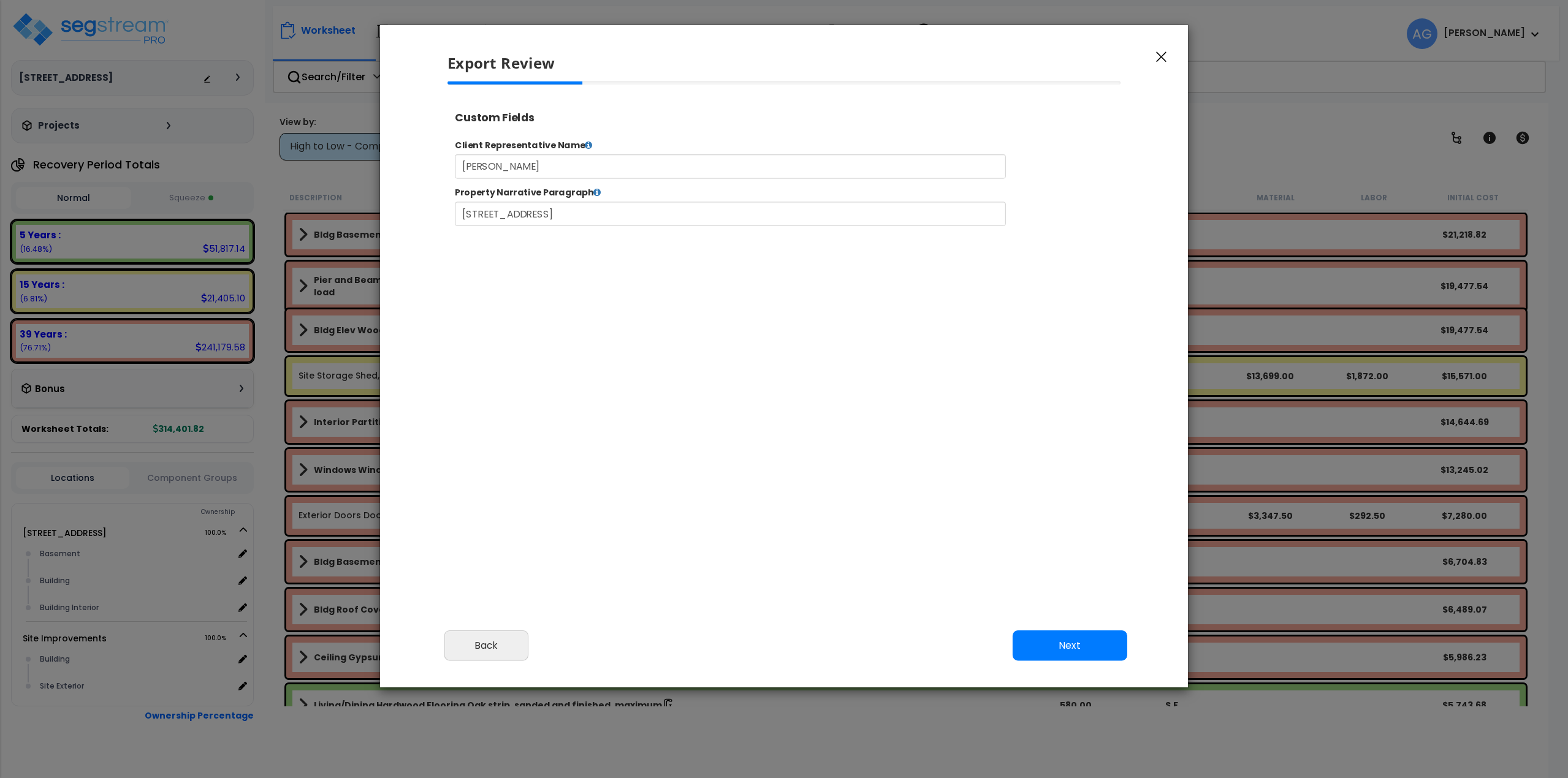
select select "2025"
click at [1065, 646] on button "Next" at bounding box center [1070, 645] width 115 height 31
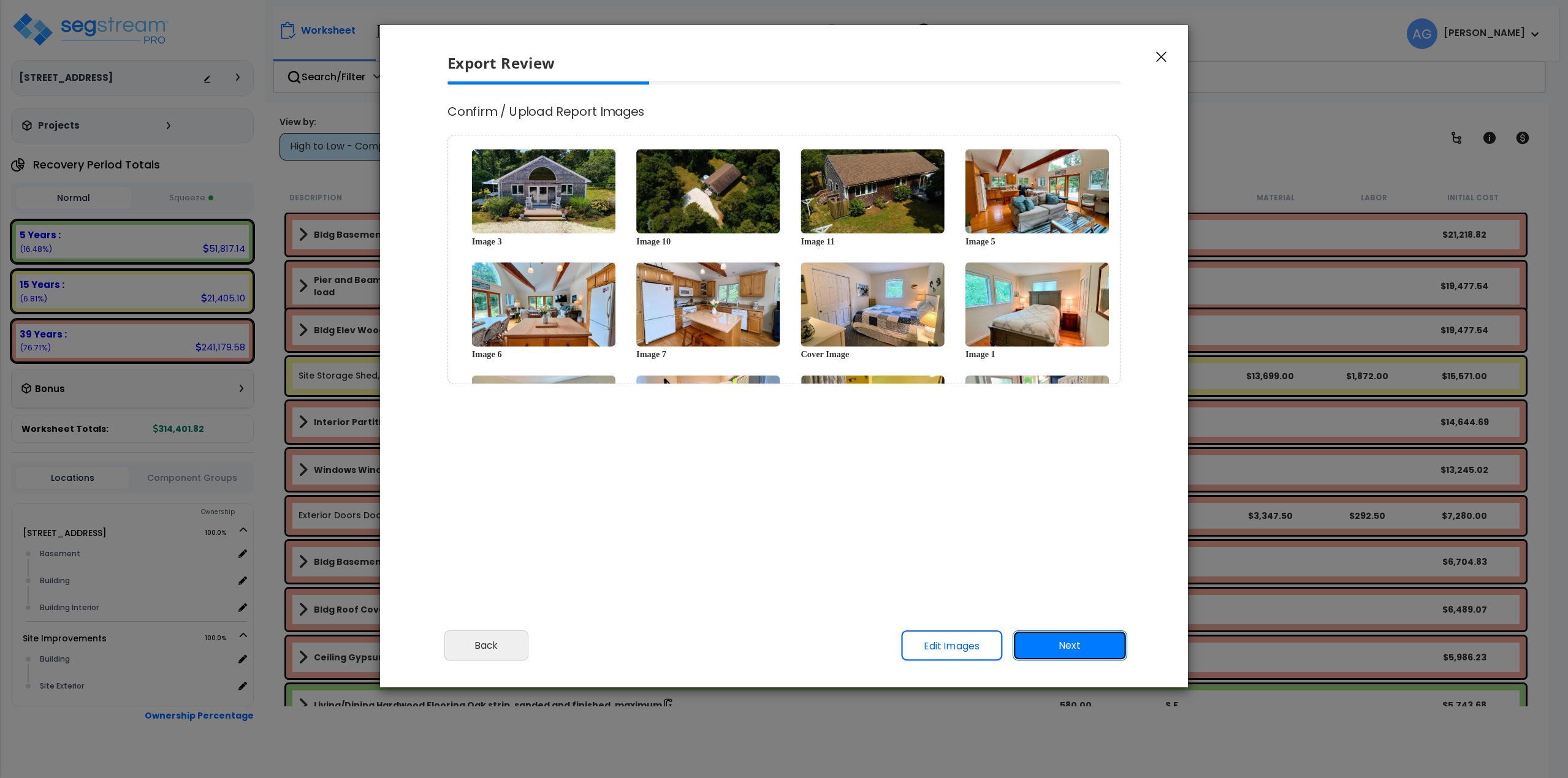
click at [1065, 646] on button "Next" at bounding box center [1070, 645] width 115 height 31
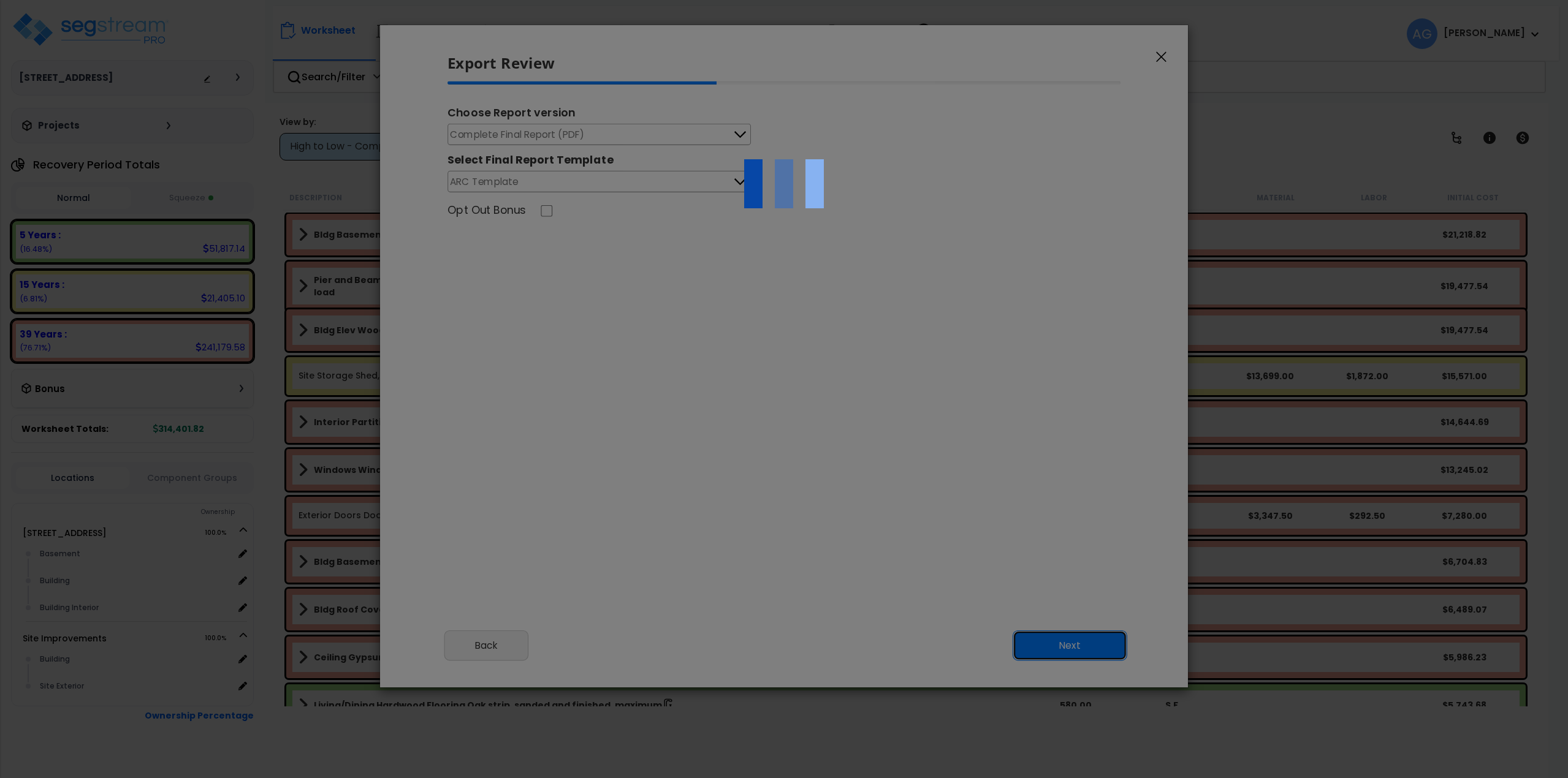
scroll to position [0, 0]
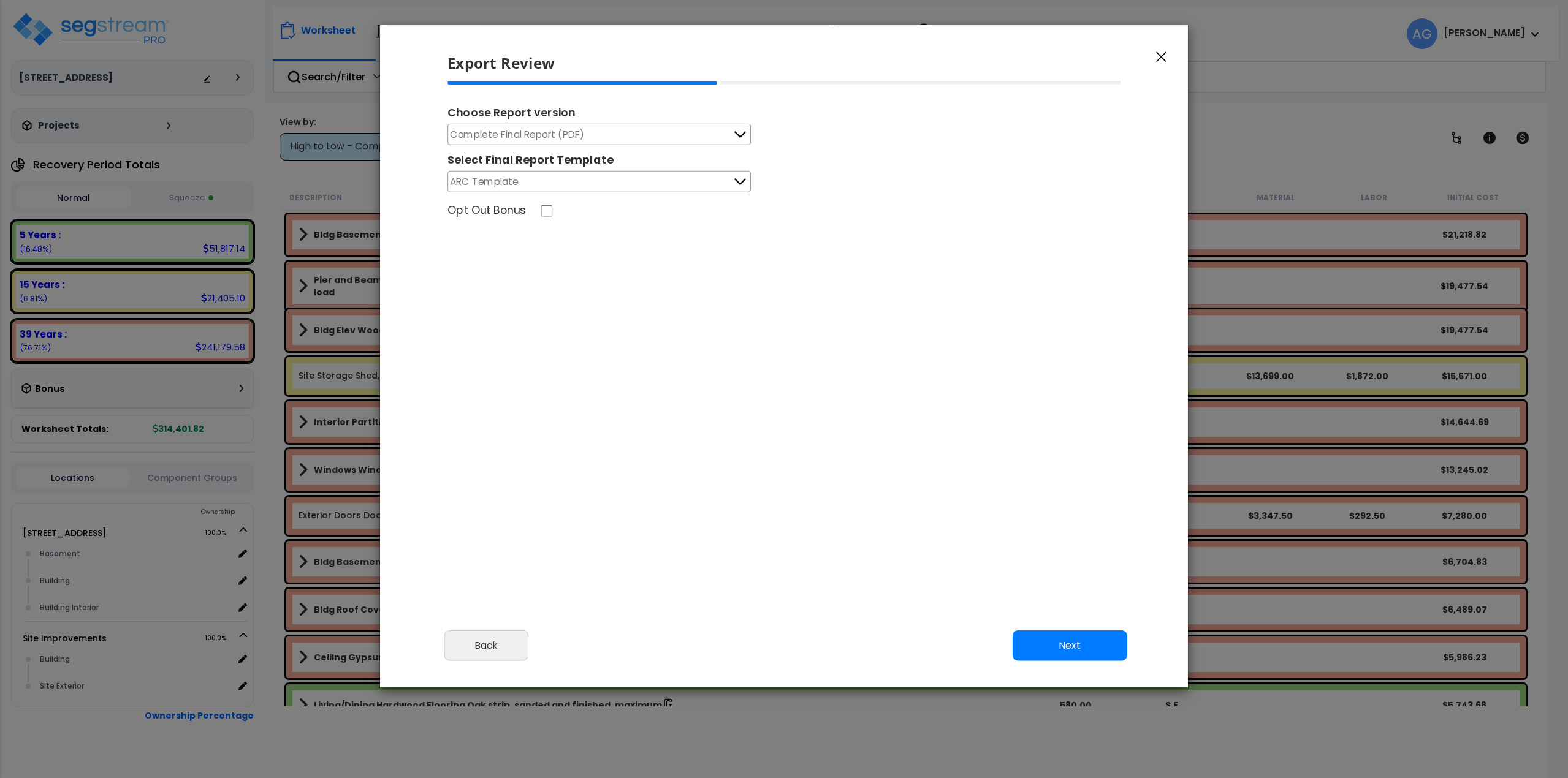
click at [995, 340] on div "Choose Report version Complete Final Report (PDF) Engineering Reports Only (MS …" at bounding box center [784, 250] width 693 height 337
click at [1066, 658] on button "Next" at bounding box center [1070, 645] width 115 height 31
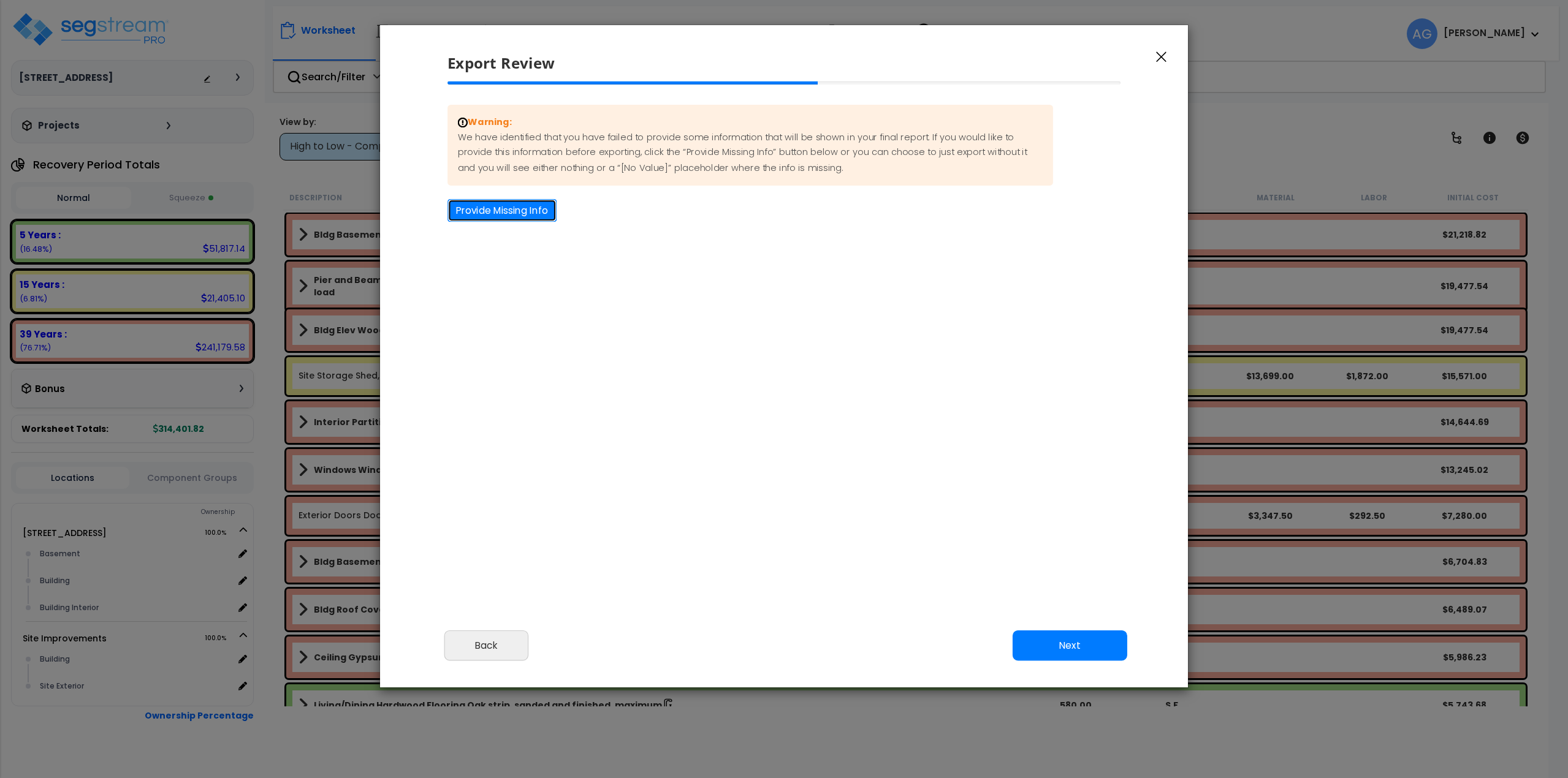
click at [491, 219] on button "Provide Missing Info" at bounding box center [502, 211] width 109 height 22
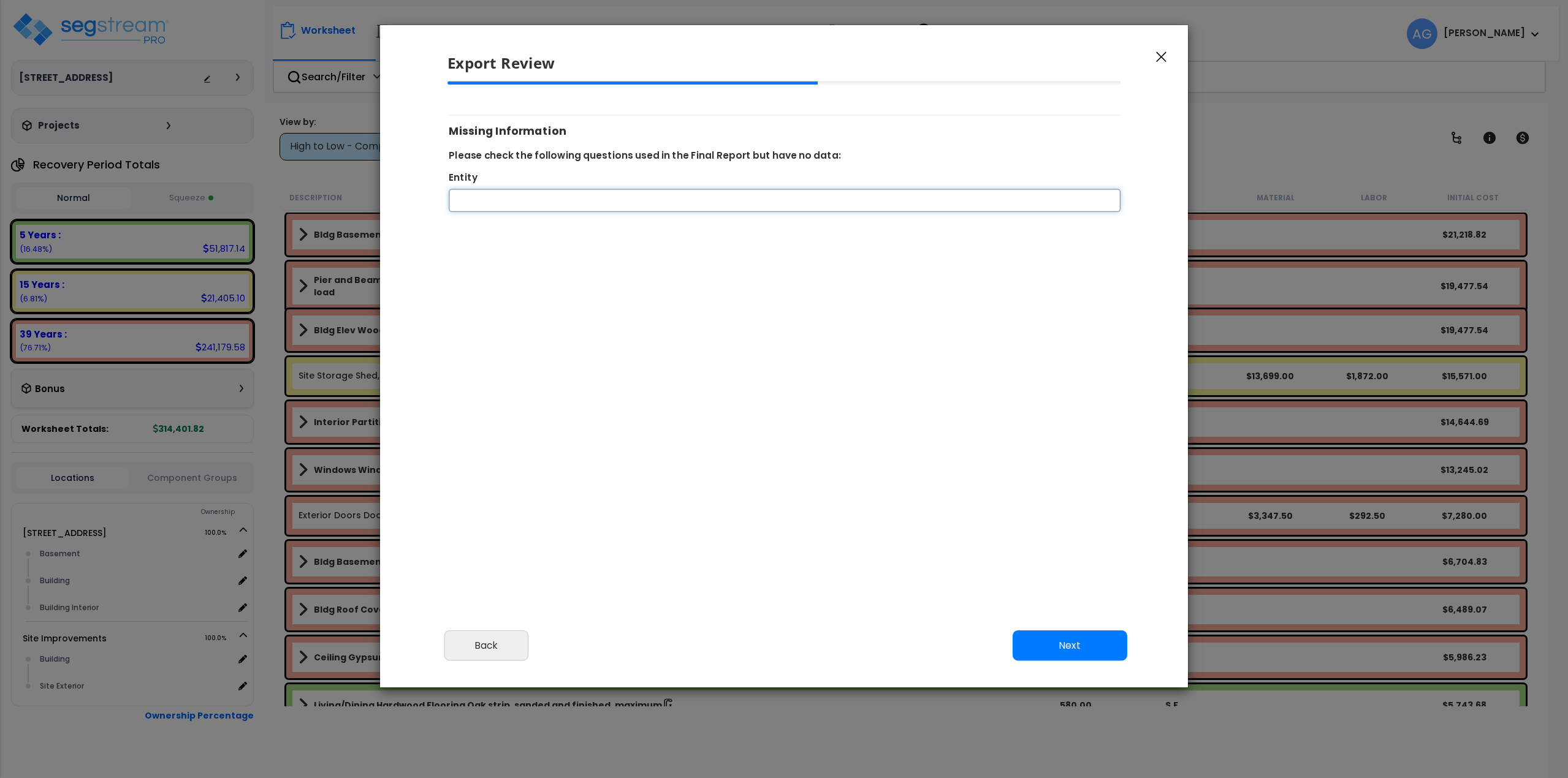
click at [505, 200] on input "Entity" at bounding box center [784, 201] width 672 height 22
drag, startPoint x: 1035, startPoint y: 604, endPoint x: 1042, endPoint y: 618, distance: 15.7
click at [1036, 604] on div "Please review the following information and make any appropriate edits before y…" at bounding box center [784, 351] width 808 height 539
click at [1060, 649] on button "Next" at bounding box center [1071, 646] width 115 height 31
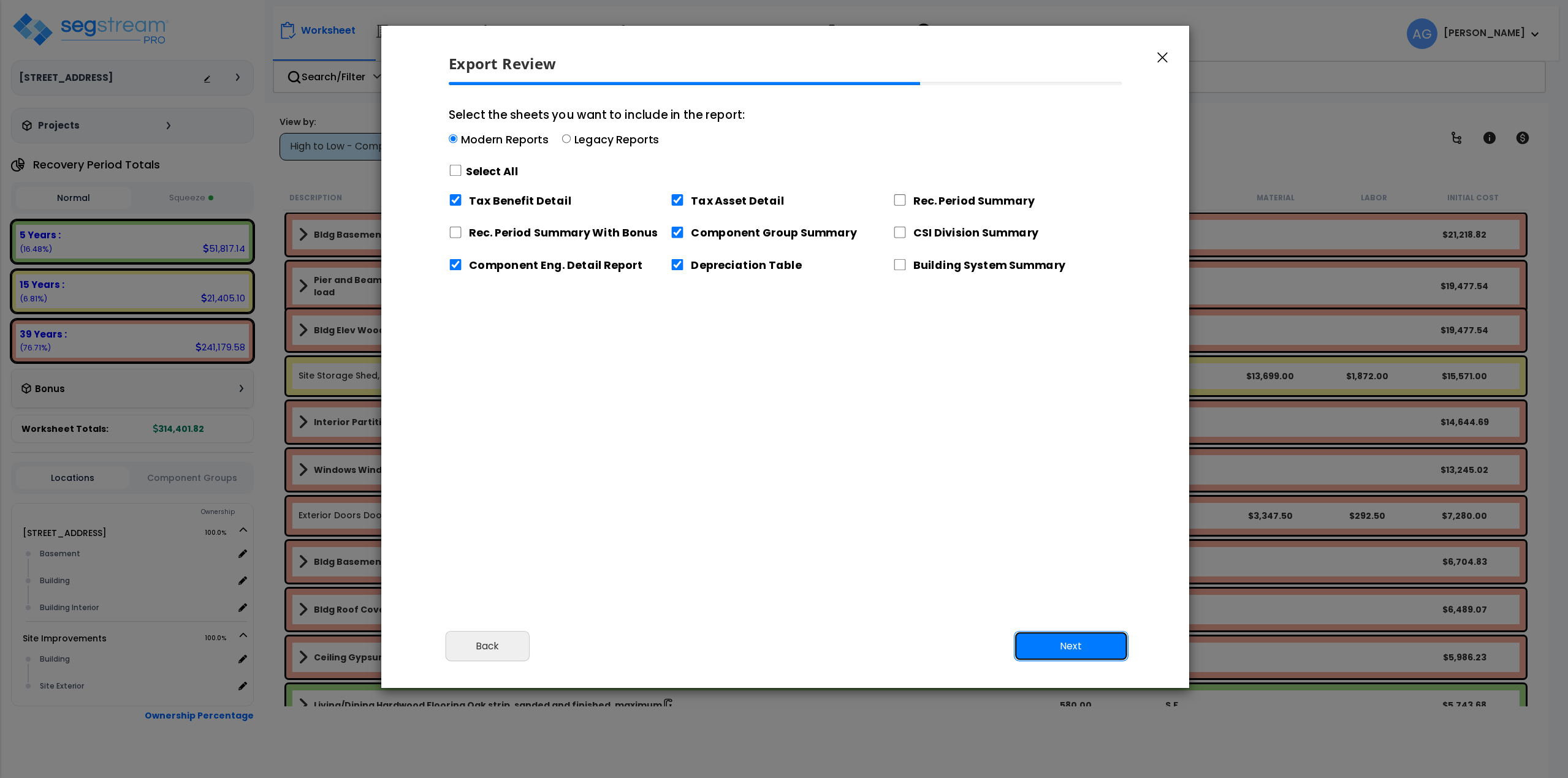
click at [1044, 640] on button "Next" at bounding box center [1071, 646] width 115 height 31
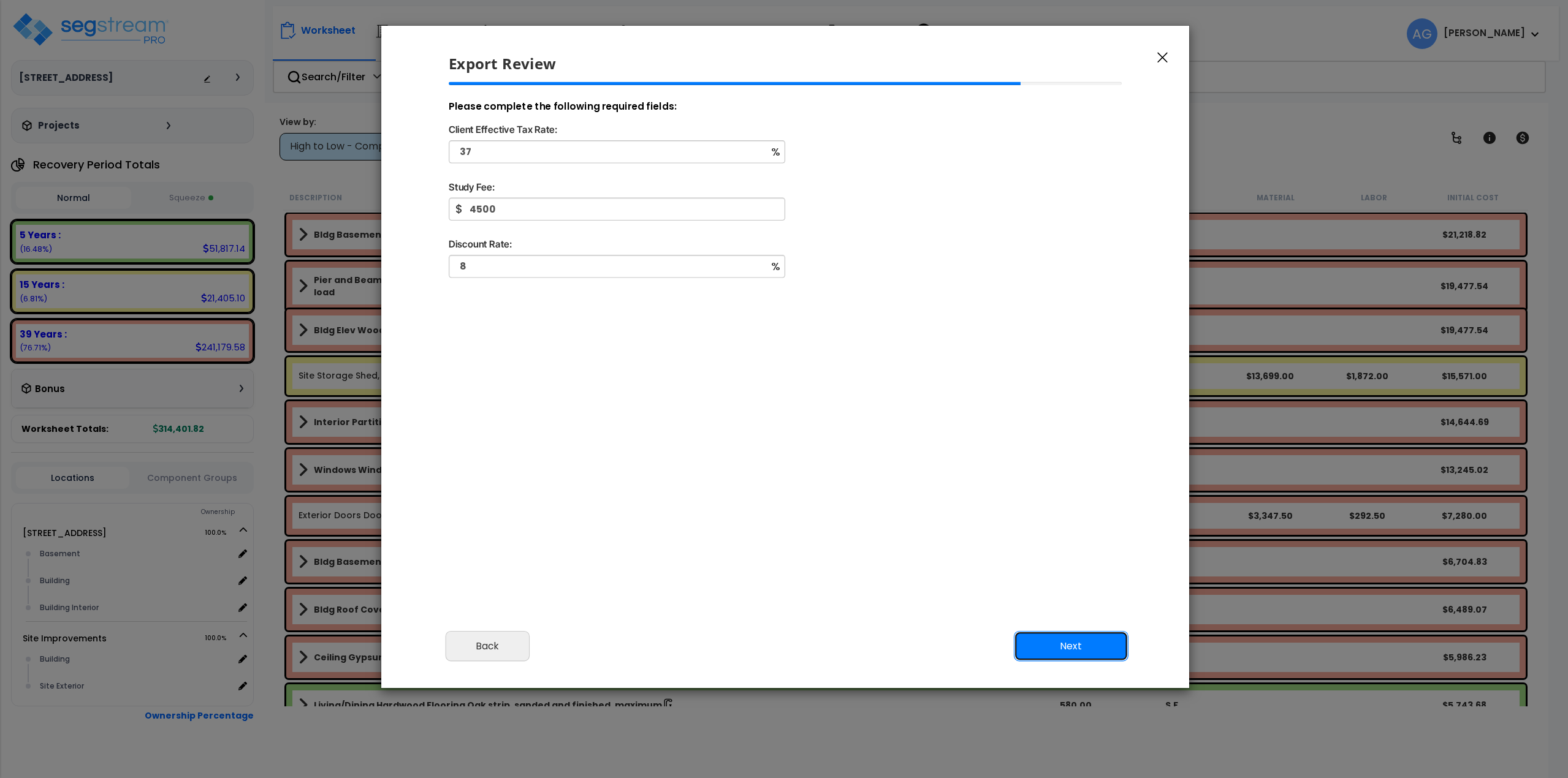
click at [1061, 643] on button "Next" at bounding box center [1071, 646] width 115 height 31
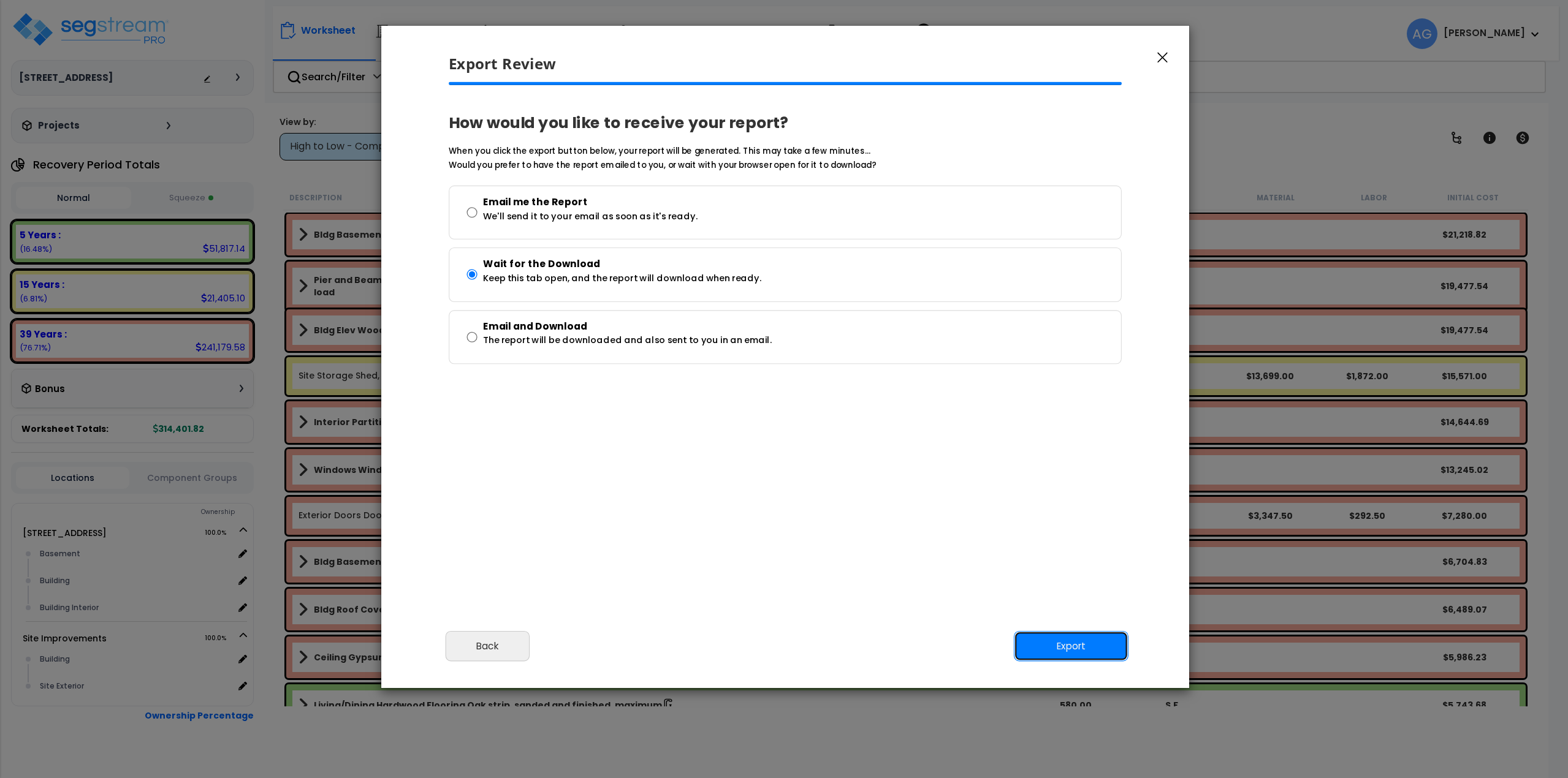
click at [1060, 643] on button "Export" at bounding box center [1071, 646] width 115 height 31
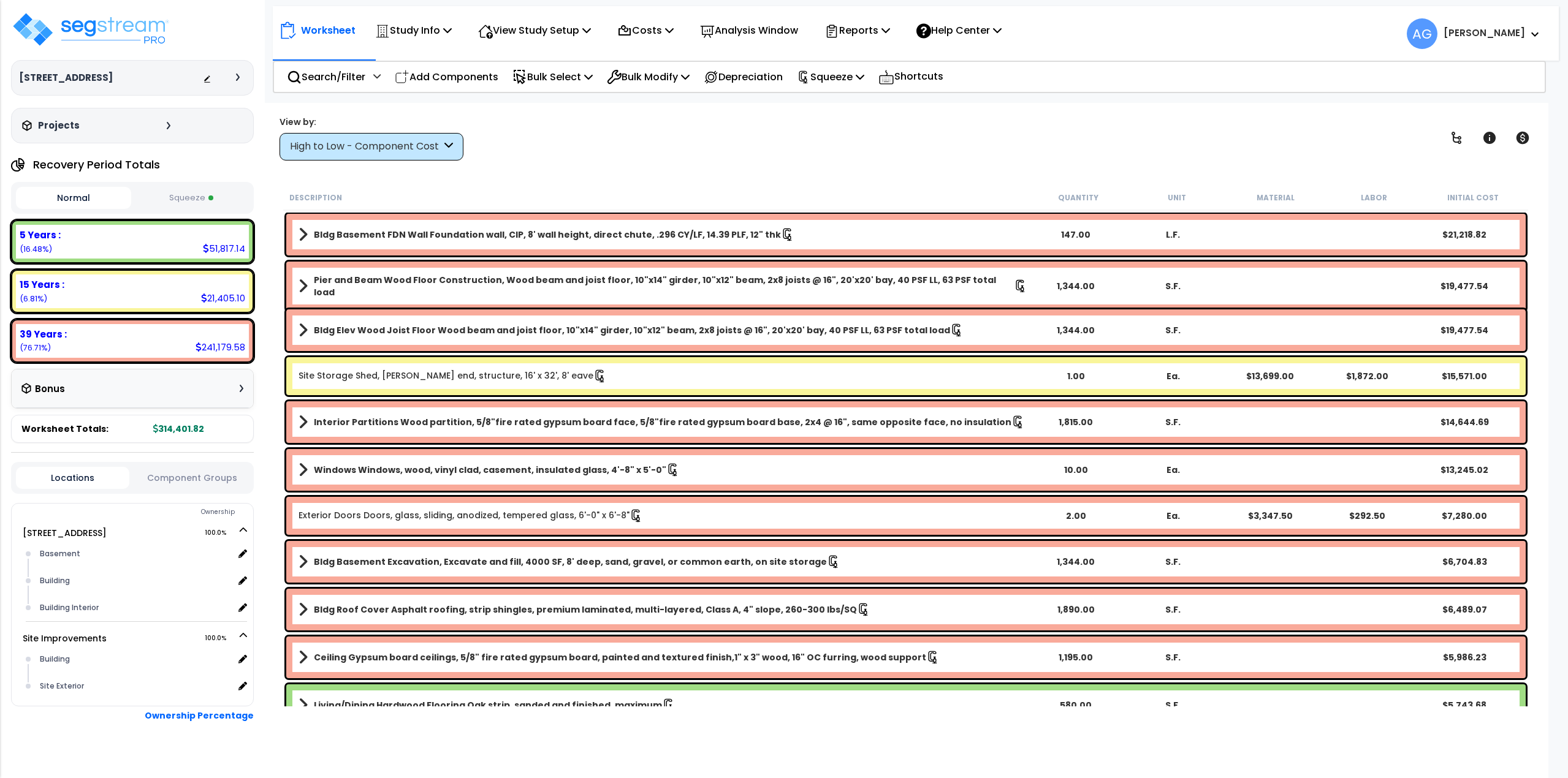
drag, startPoint x: 1008, startPoint y: 142, endPoint x: 1017, endPoint y: 138, distance: 9.8
click at [1008, 142] on div "View by: High to Low - Component Cost High to Low - Component Cost" at bounding box center [906, 138] width 1262 height 45
click at [95, 26] on img at bounding box center [91, 30] width 159 height 37
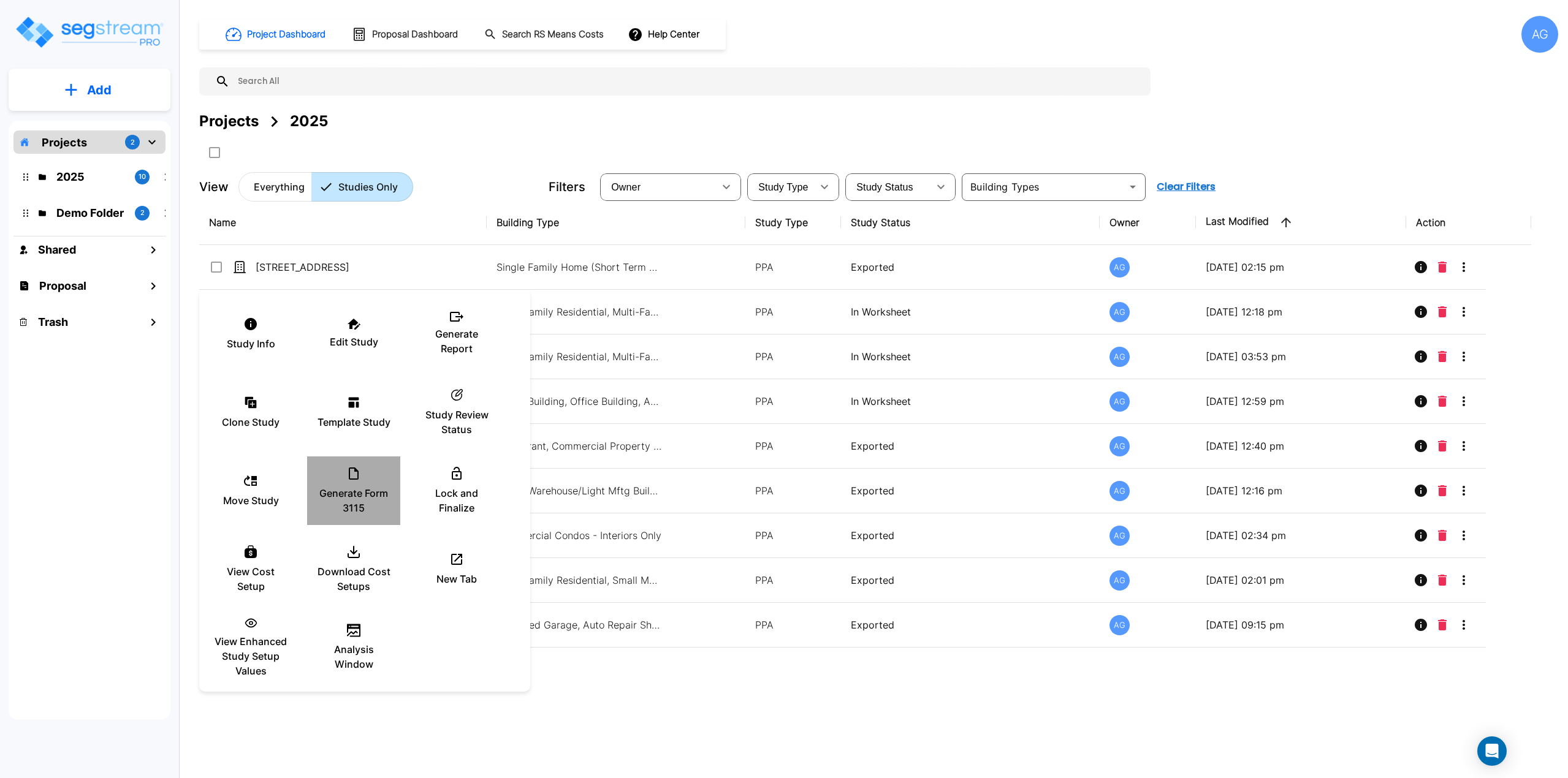
click at [356, 479] on icon at bounding box center [354, 473] width 10 height 13
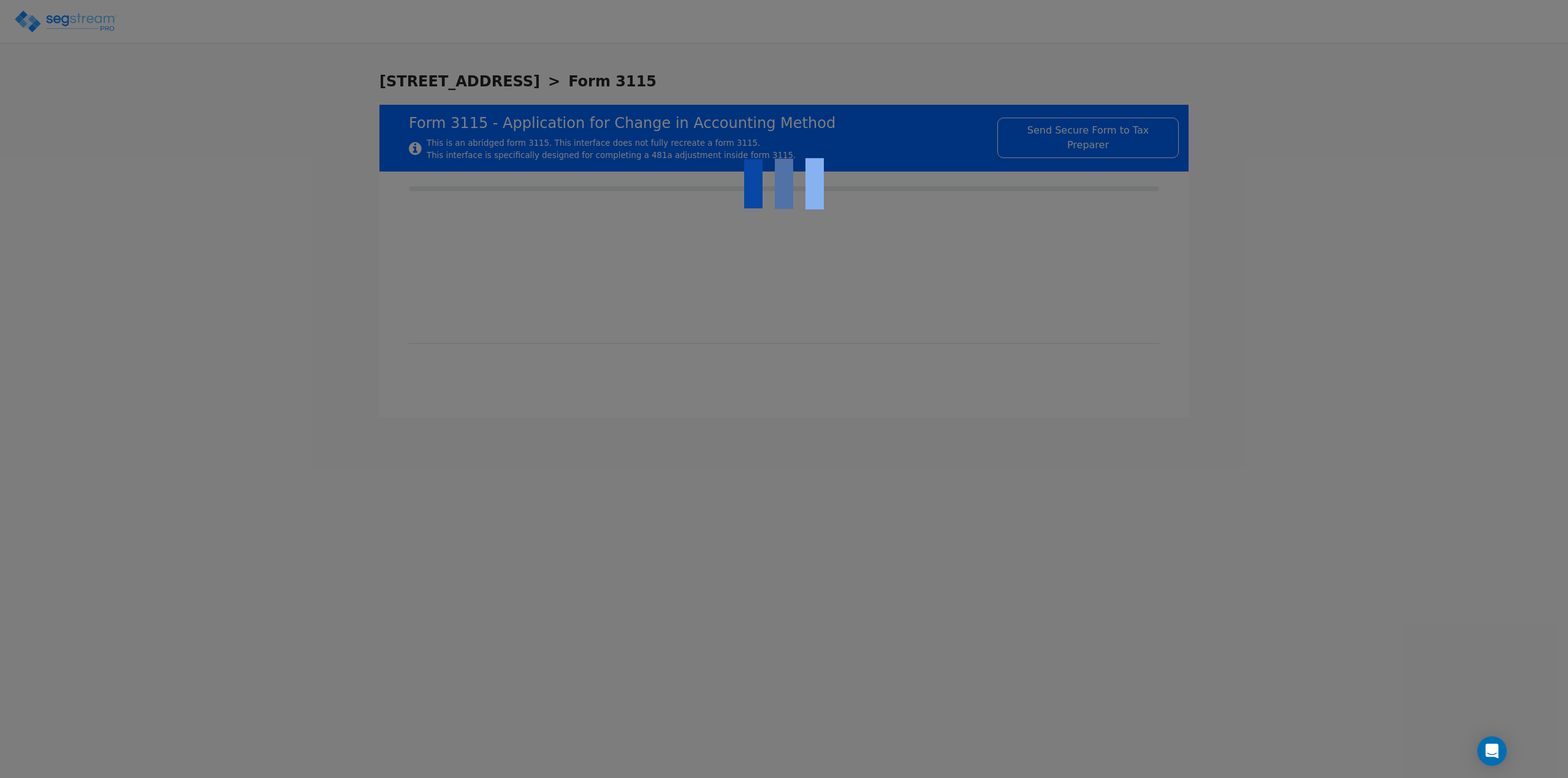
type input "[DATE]"
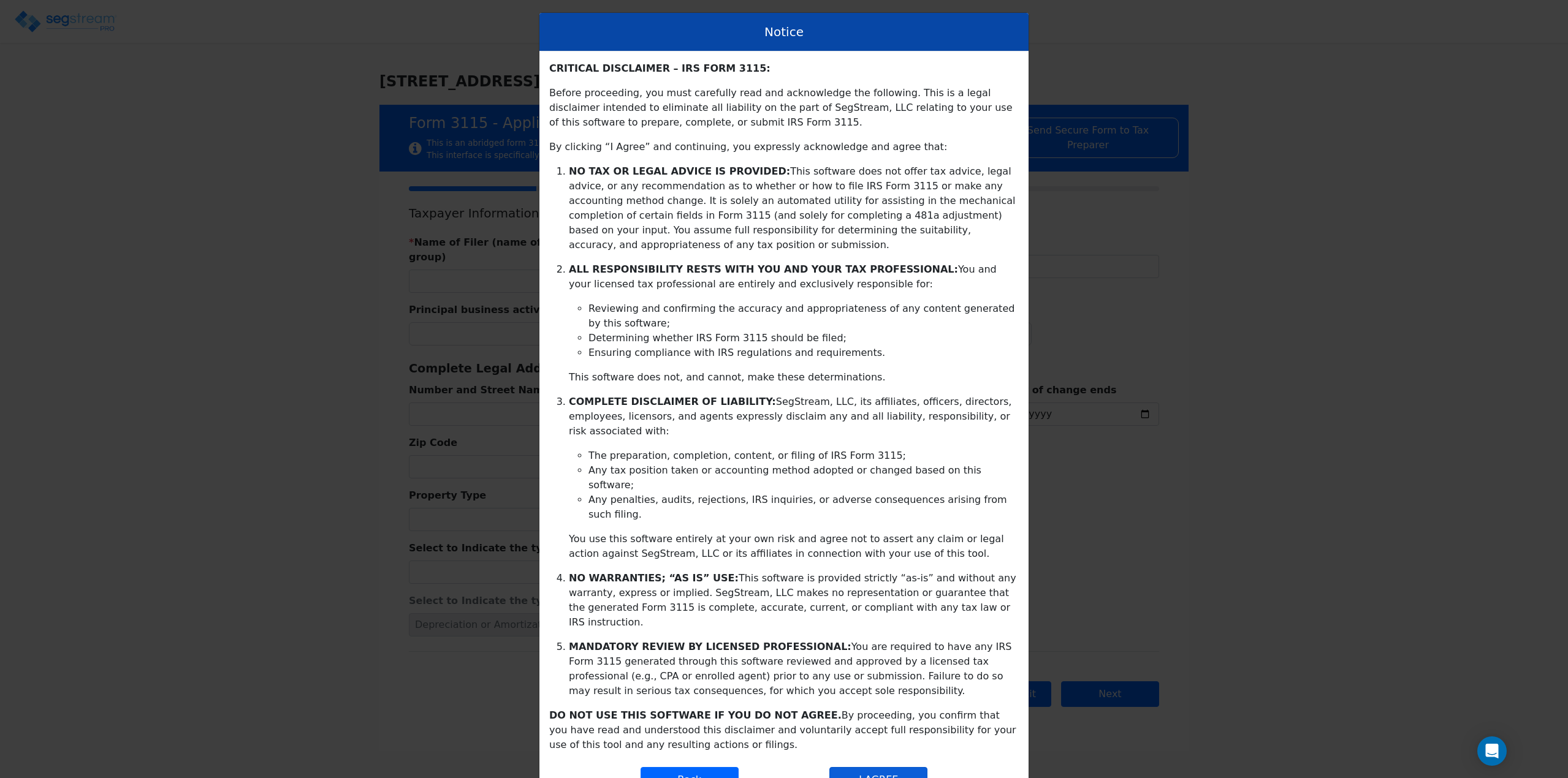
click at [879, 767] on button "I AGREE" at bounding box center [879, 780] width 98 height 26
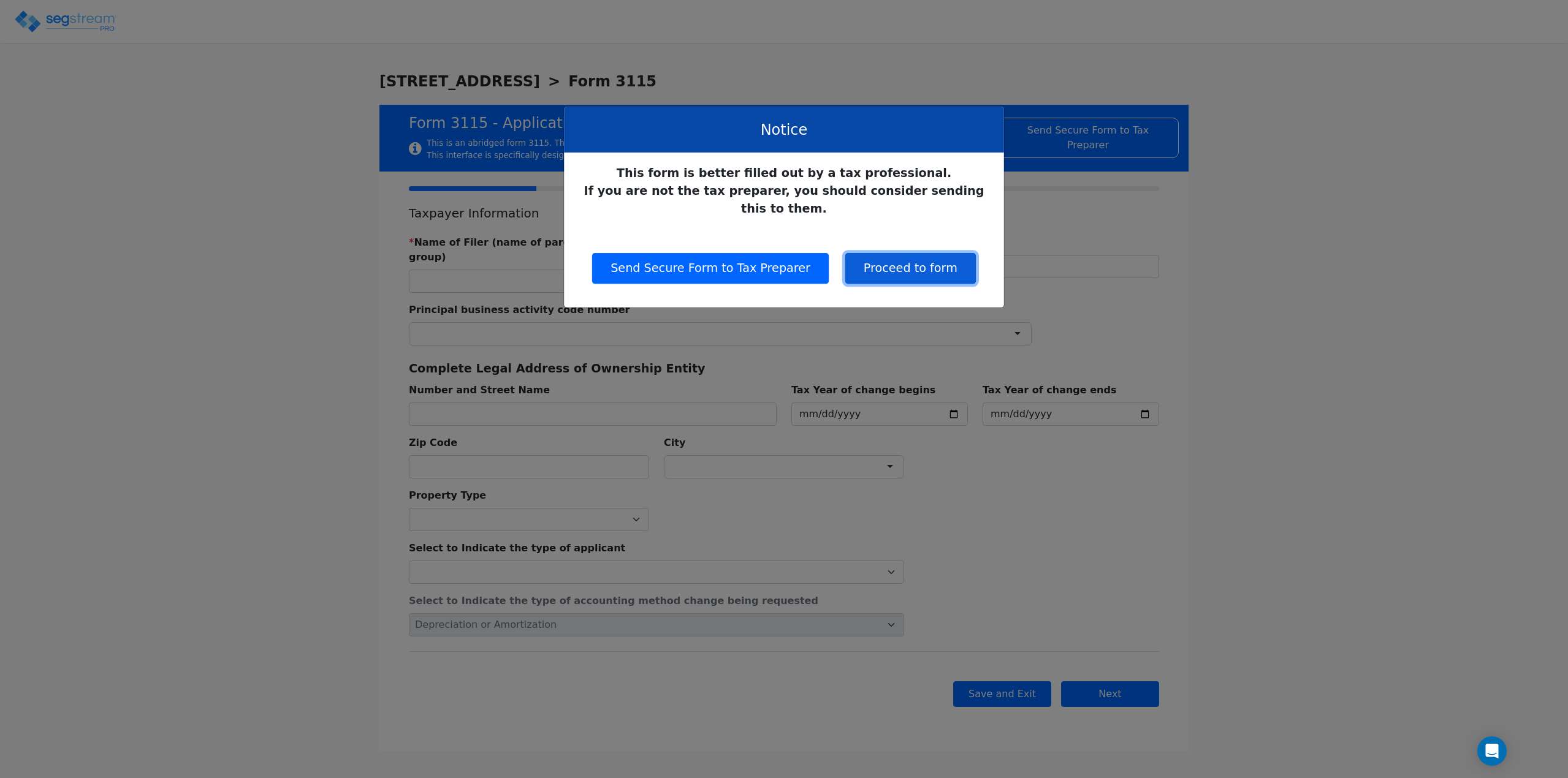
click at [906, 258] on button "Proceed to form" at bounding box center [911, 268] width 130 height 31
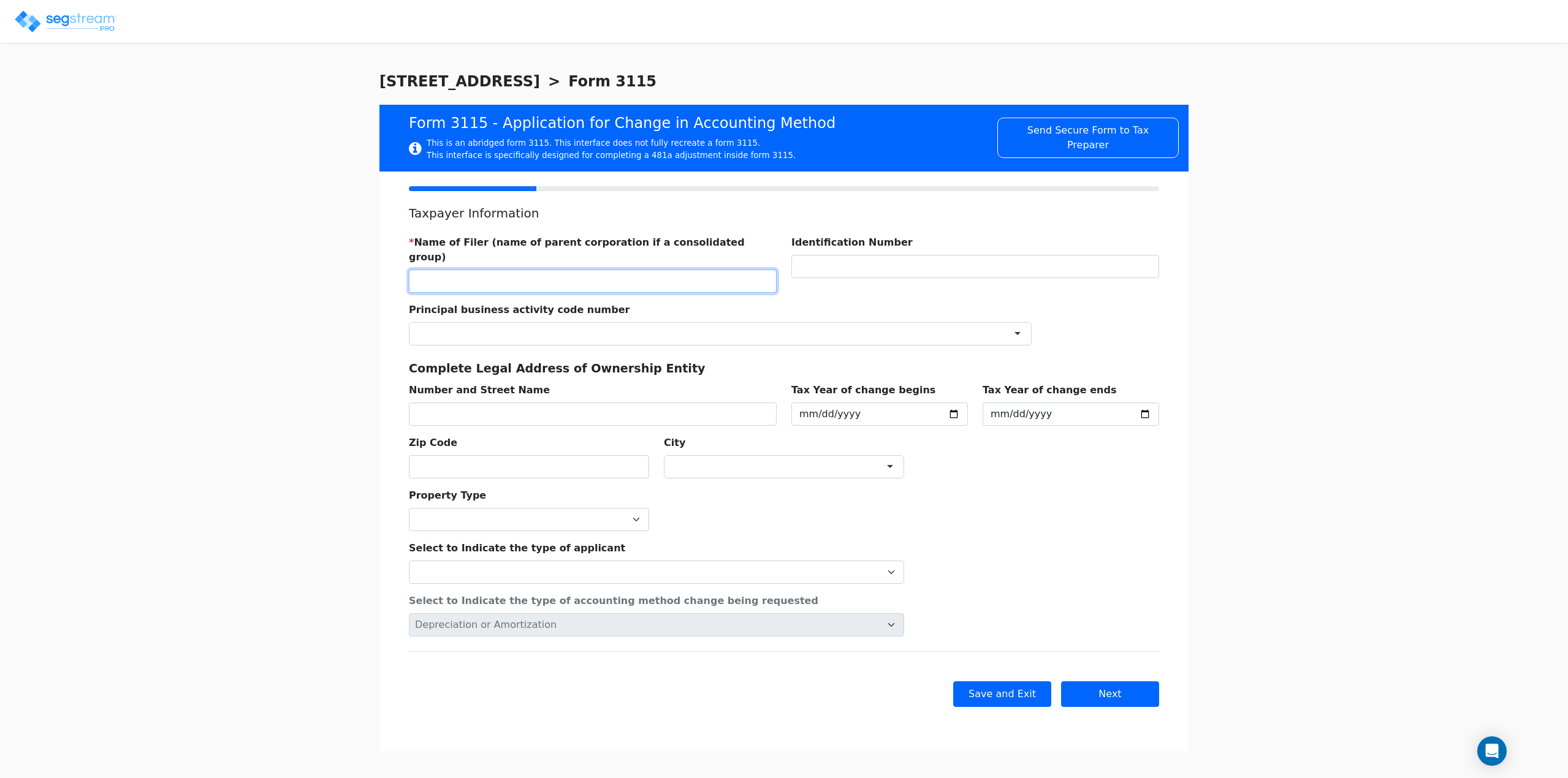
click at [504, 270] on input "text" at bounding box center [593, 281] width 368 height 23
click at [619, 293] on div "Principal business activity code number ×" at bounding box center [720, 319] width 637 height 53
click at [616, 270] on input "text" at bounding box center [593, 281] width 368 height 23
type input "[PERSON_NAME]"
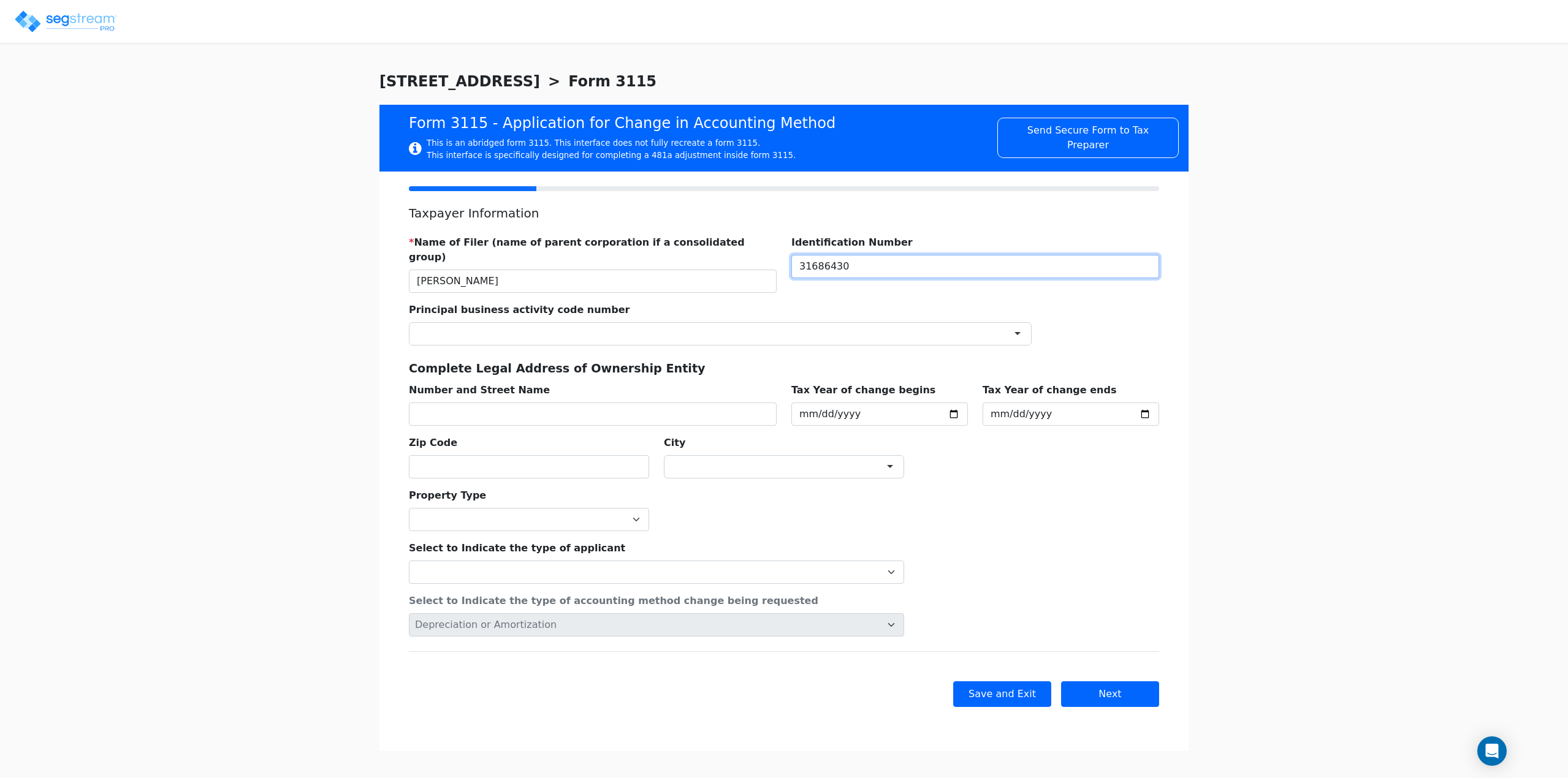
type input "31686430"
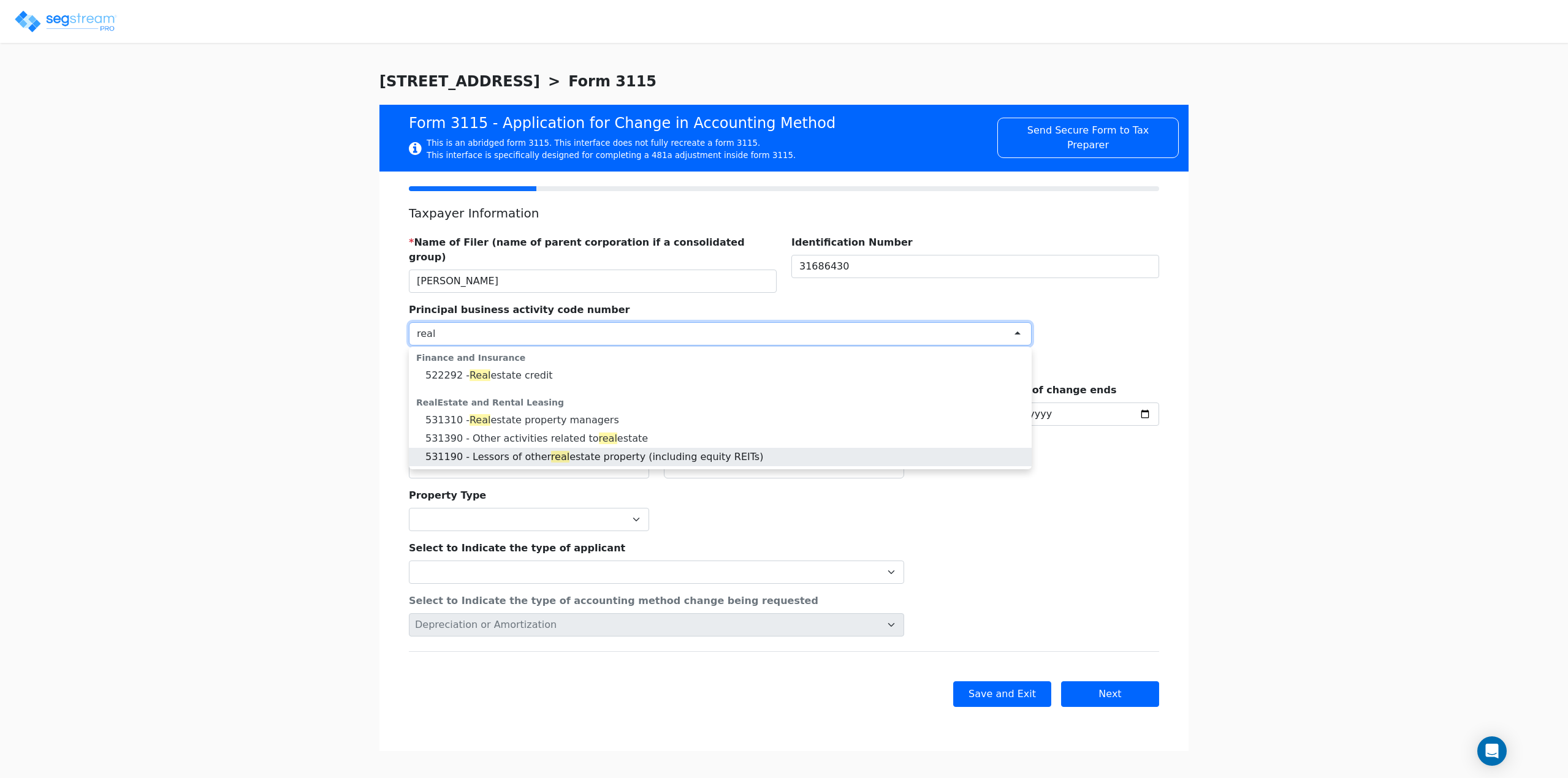
type input "real"
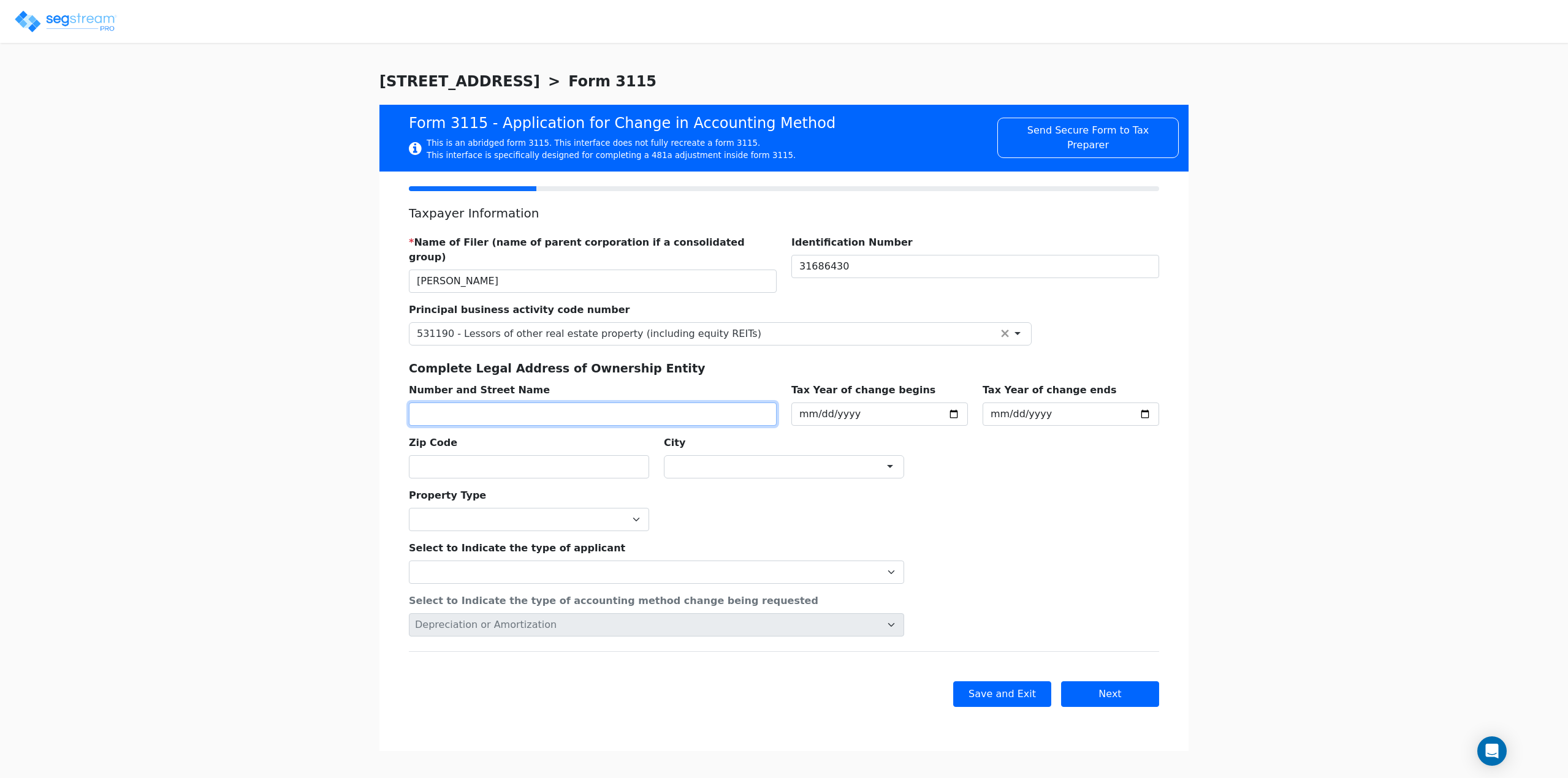
click at [531, 403] on input "text" at bounding box center [593, 414] width 368 height 23
type input "3"
click at [414, 403] on input "text" at bounding box center [593, 414] width 368 height 23
type input "[STREET_ADDRESS]"
type input "010732"
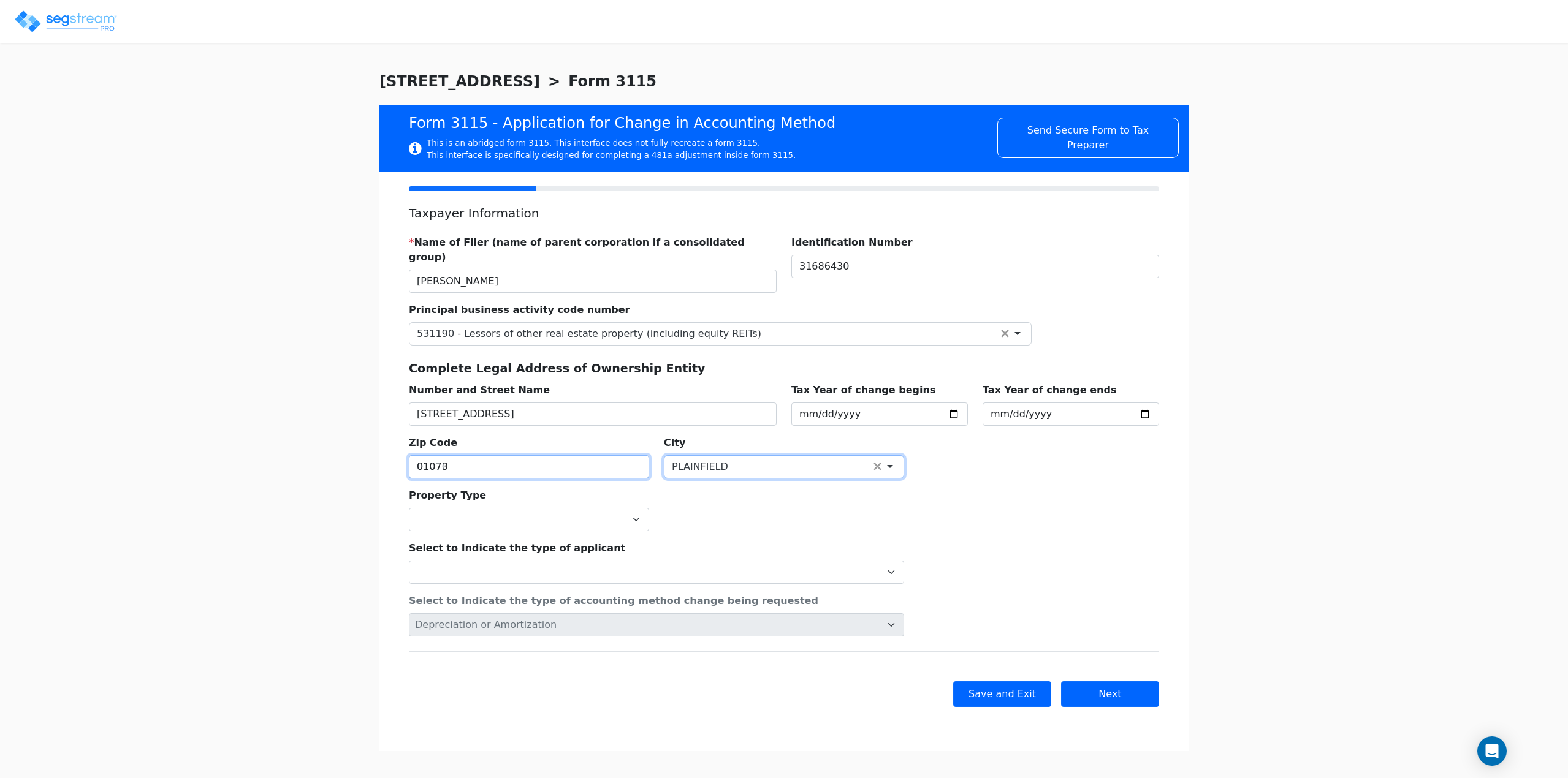
type input "01073"
click at [470, 531] on div "Select to Indicate the type of applicant Individual Corporation Controlled fore…" at bounding box center [657, 558] width 510 height 53
click at [470, 515] on select "Commercial Residential" at bounding box center [529, 519] width 240 height 23
select select "Commercial"
click at [409, 508] on select "Commercial Residential" at bounding box center [529, 519] width 240 height 23
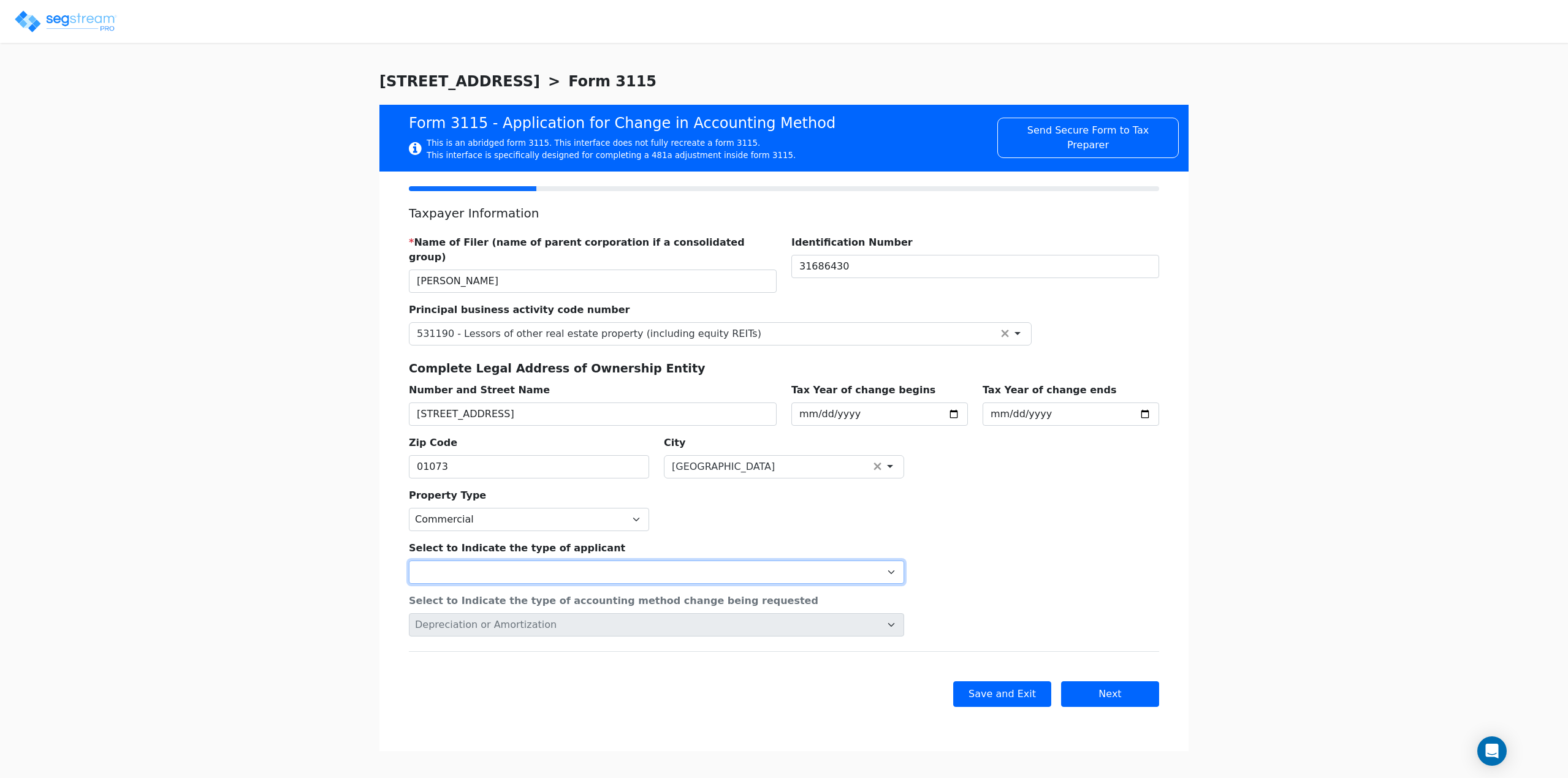
click at [455, 561] on select "Individual Corporation Controlled foreign corporation (Sec. 957) 10/50 corporat…" at bounding box center [657, 572] width 495 height 23
select select "Individual"
click at [409, 561] on select "Individual Corporation Controlled foreign corporation (Sec. 957) 10/50 corporat…" at bounding box center [657, 572] width 495 height 23
click at [1110, 681] on button "Next" at bounding box center [1110, 694] width 98 height 26
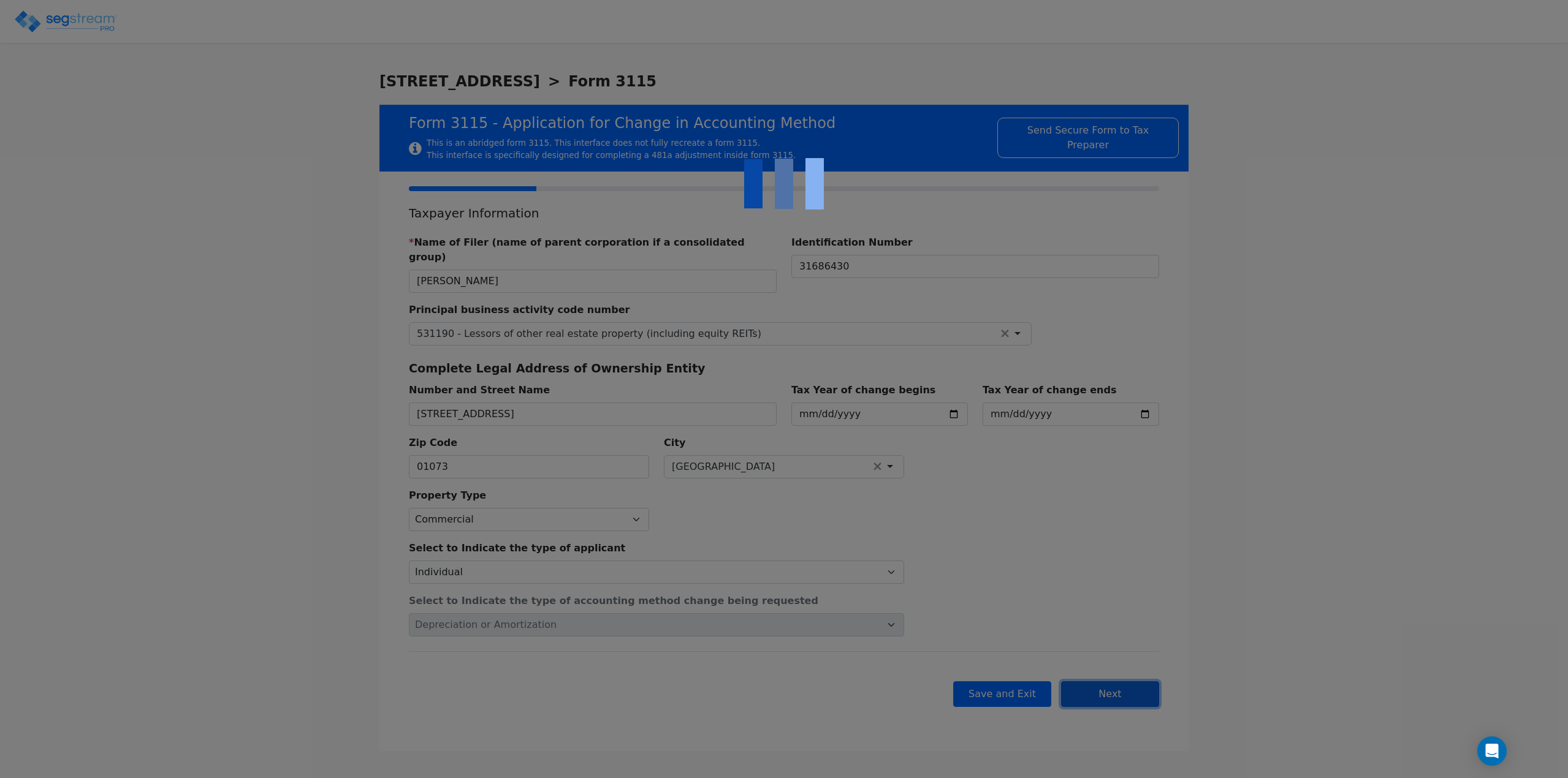
checkbox input "true"
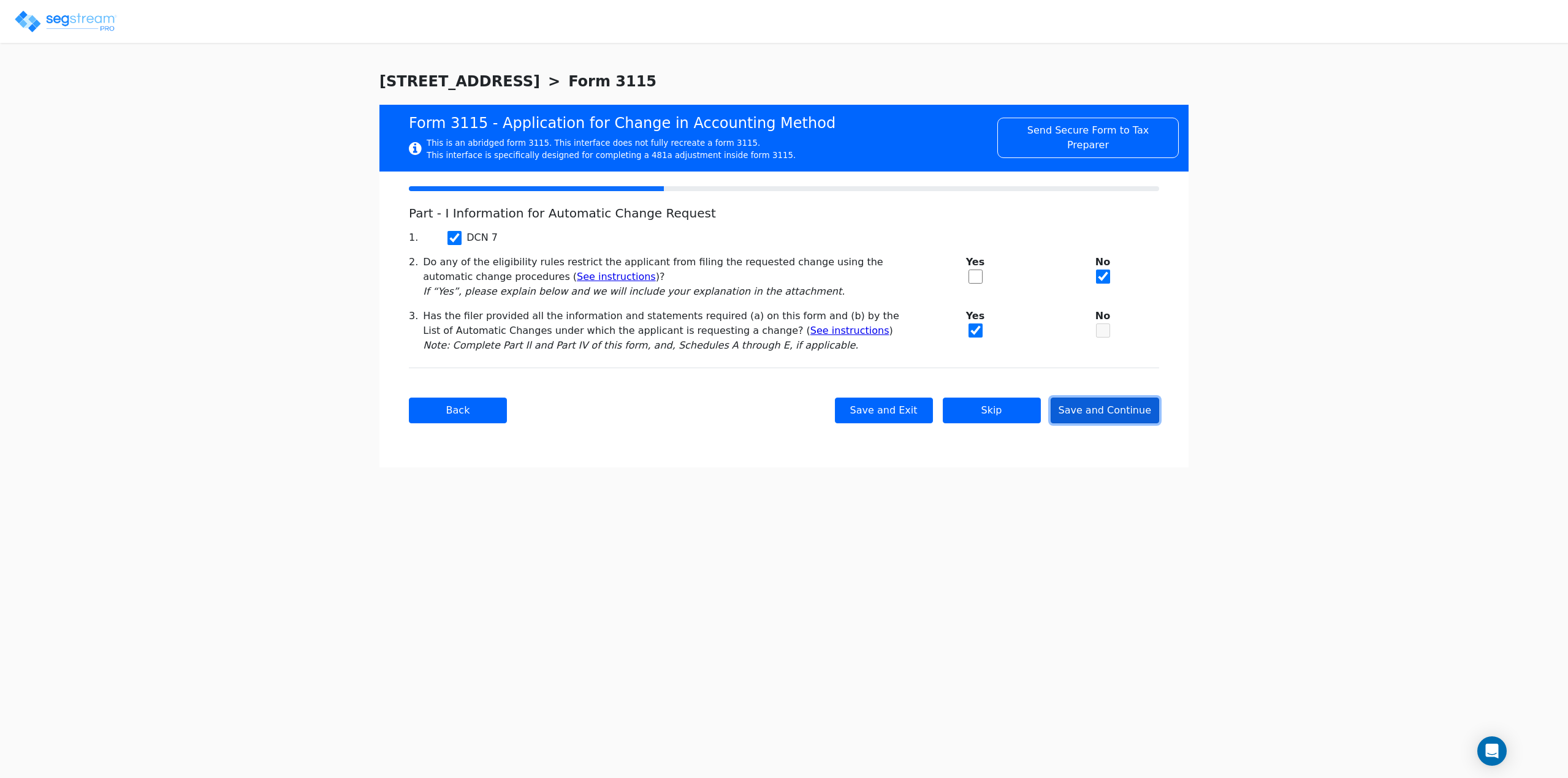
click at [1104, 417] on button "Save and Continue" at bounding box center [1106, 410] width 109 height 26
checkbox input "true"
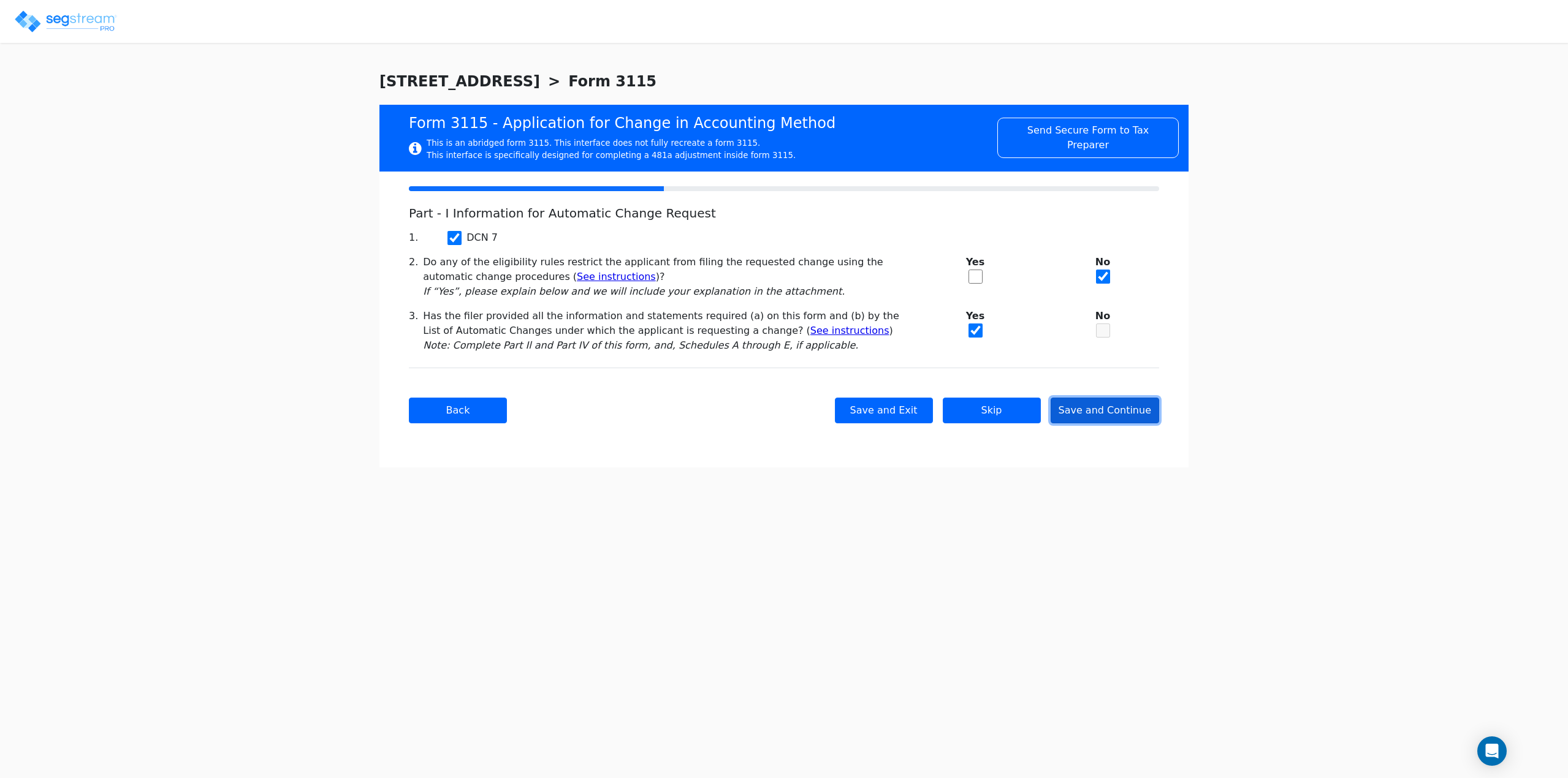
checkbox input "true"
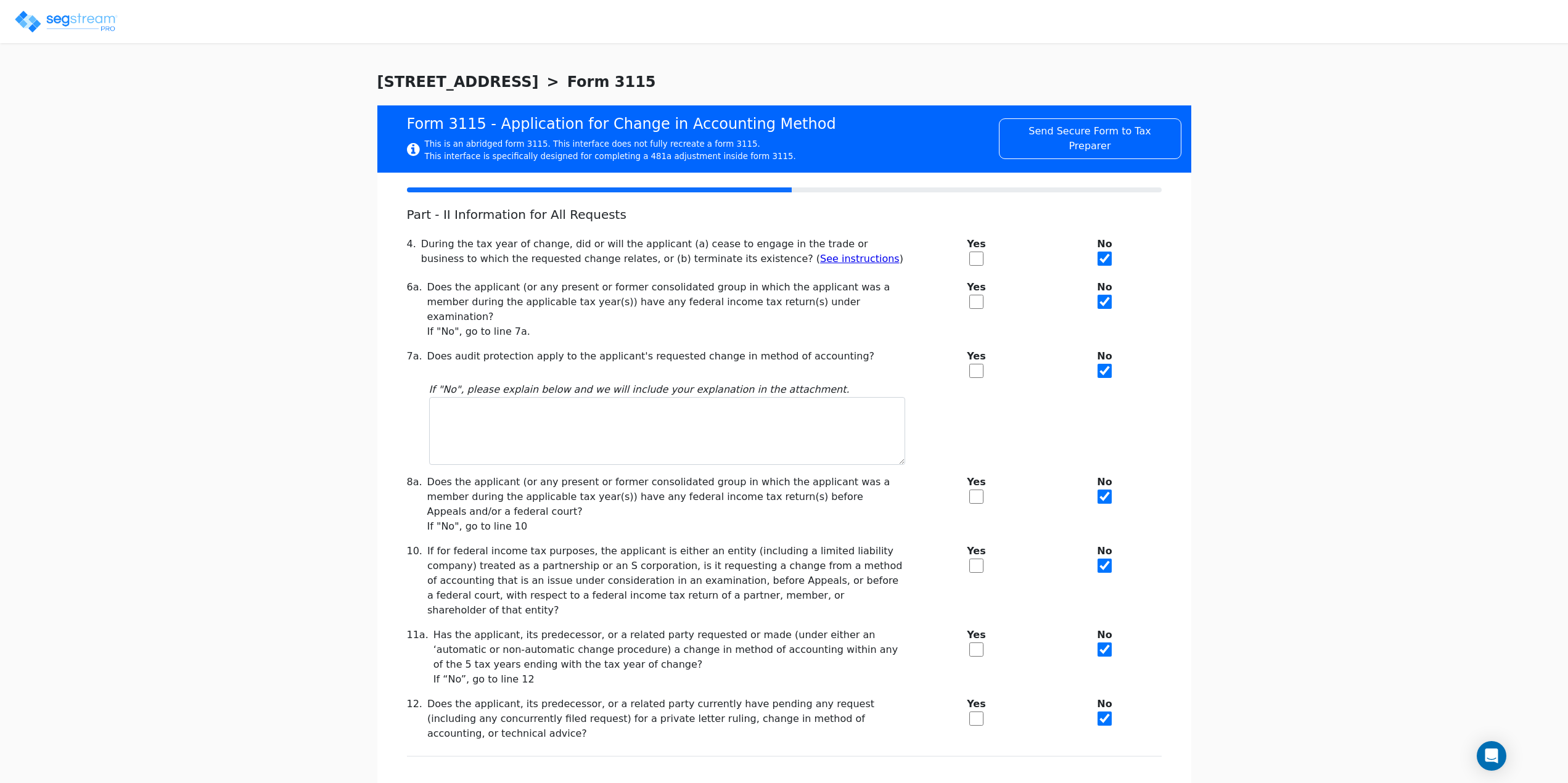
click at [977, 364] on input "checkbox" at bounding box center [976, 370] width 14 height 14
checkbox input "true"
checkbox input "false"
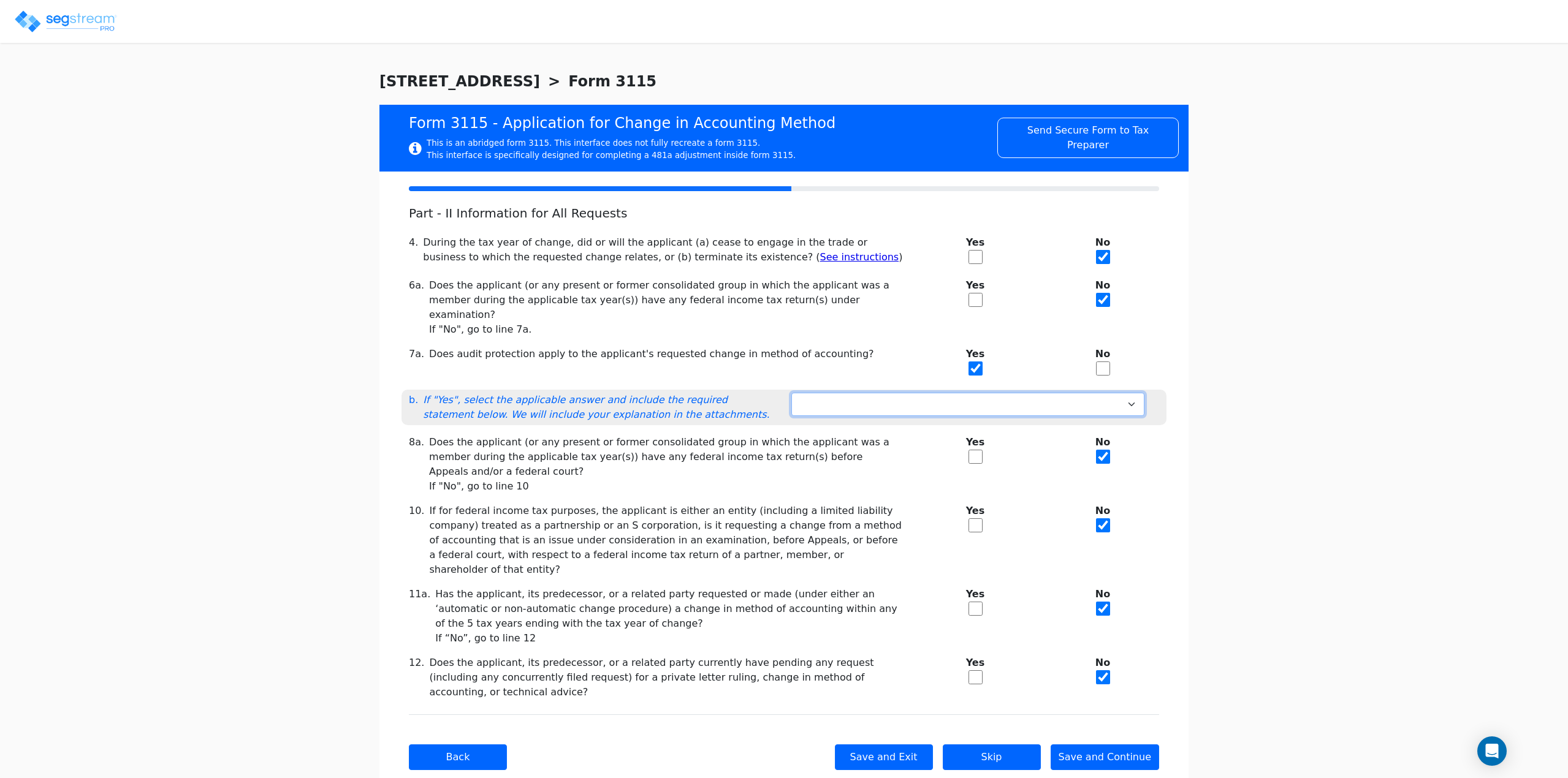
click at [964, 393] on select "Not under exam Method not before director Audit protection at end of exam 3-mon…" at bounding box center [968, 404] width 353 height 23
select select "Not under exam"
click at [792, 393] on select "Not under exam Method not before director Audit protection at end of exam 3-mon…" at bounding box center [968, 404] width 353 height 23
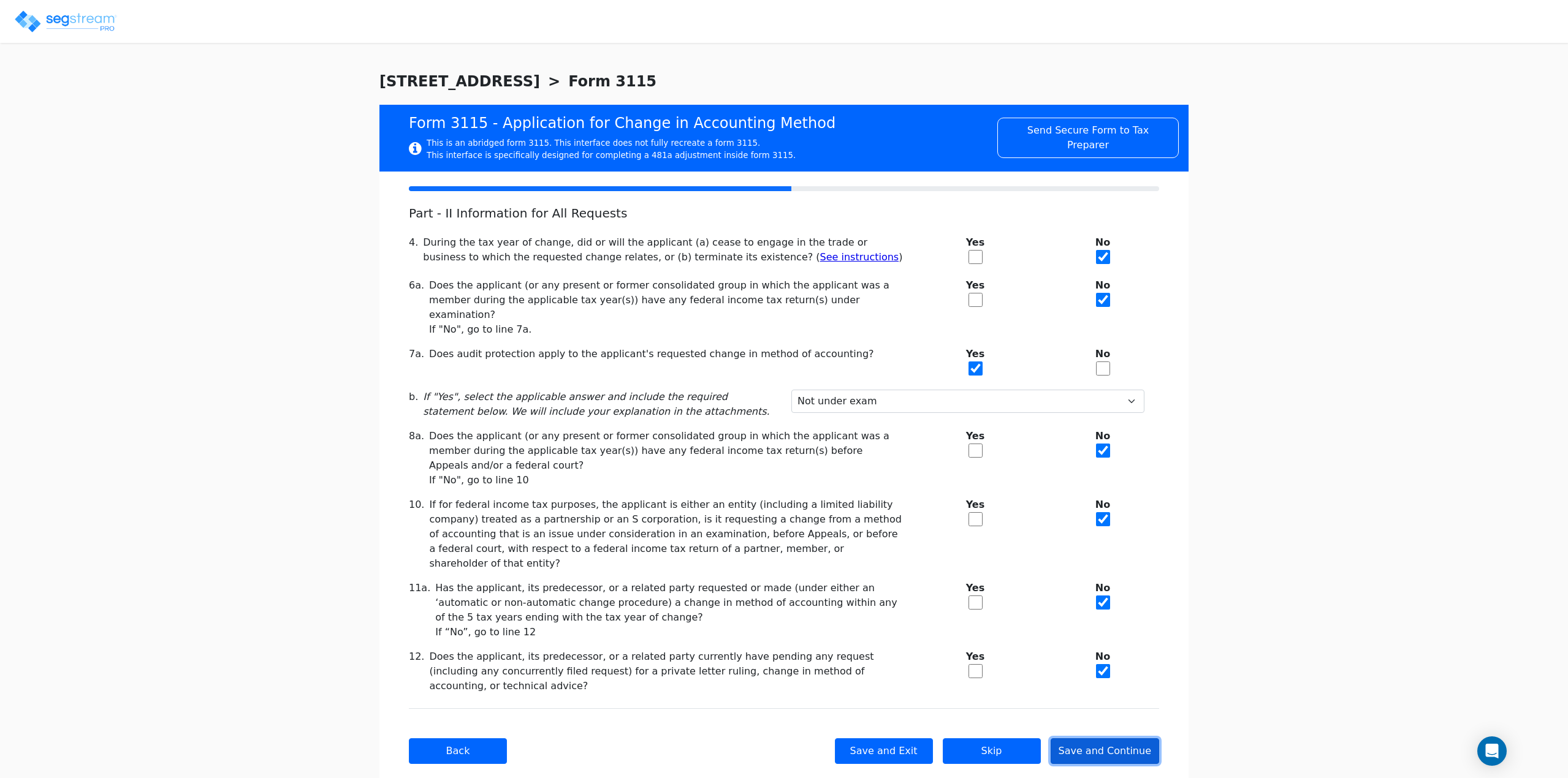
click at [1111, 739] on button "Save and Continue" at bounding box center [1106, 751] width 109 height 26
checkbox input "true"
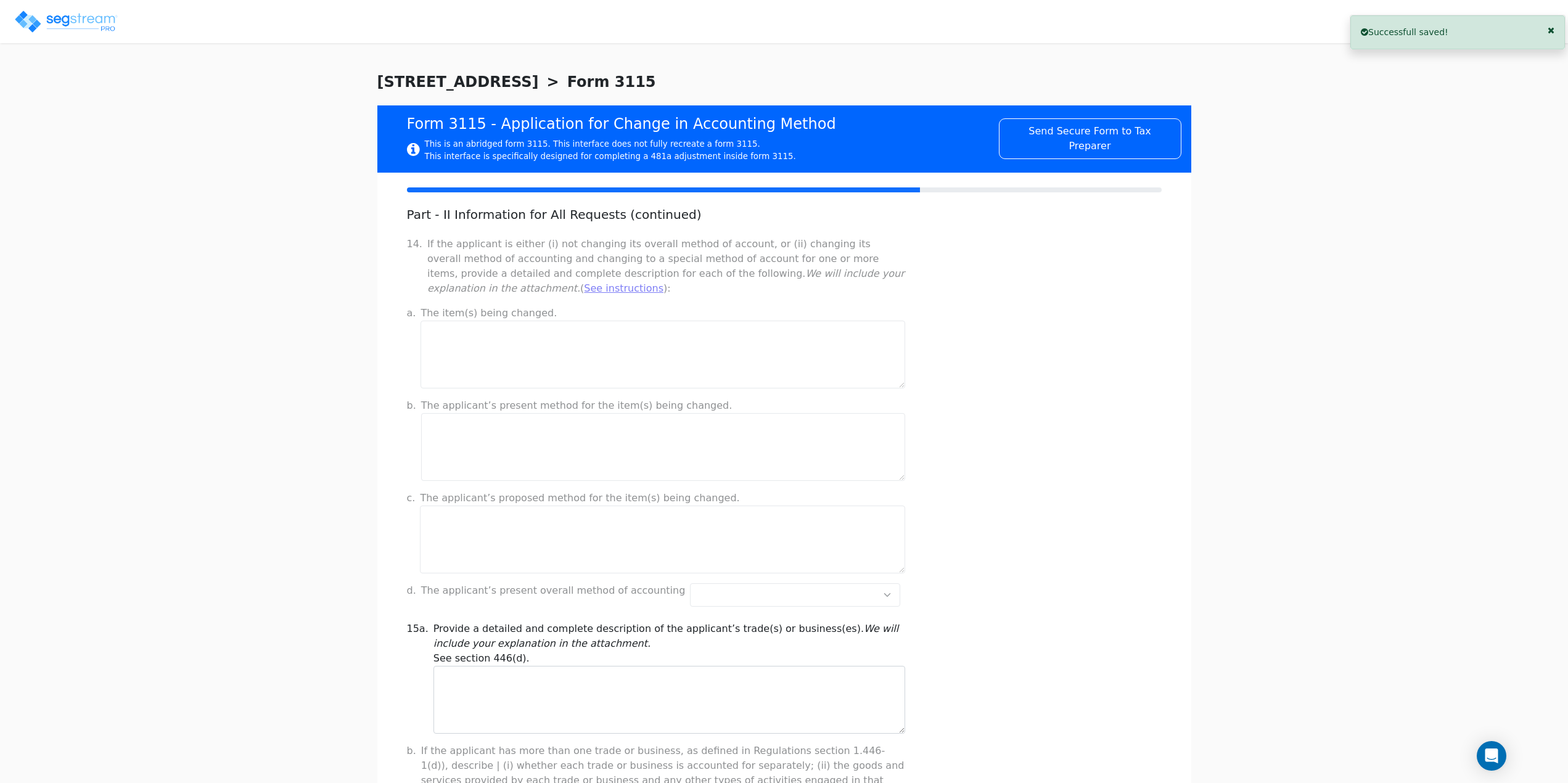
scroll to position [62, 0]
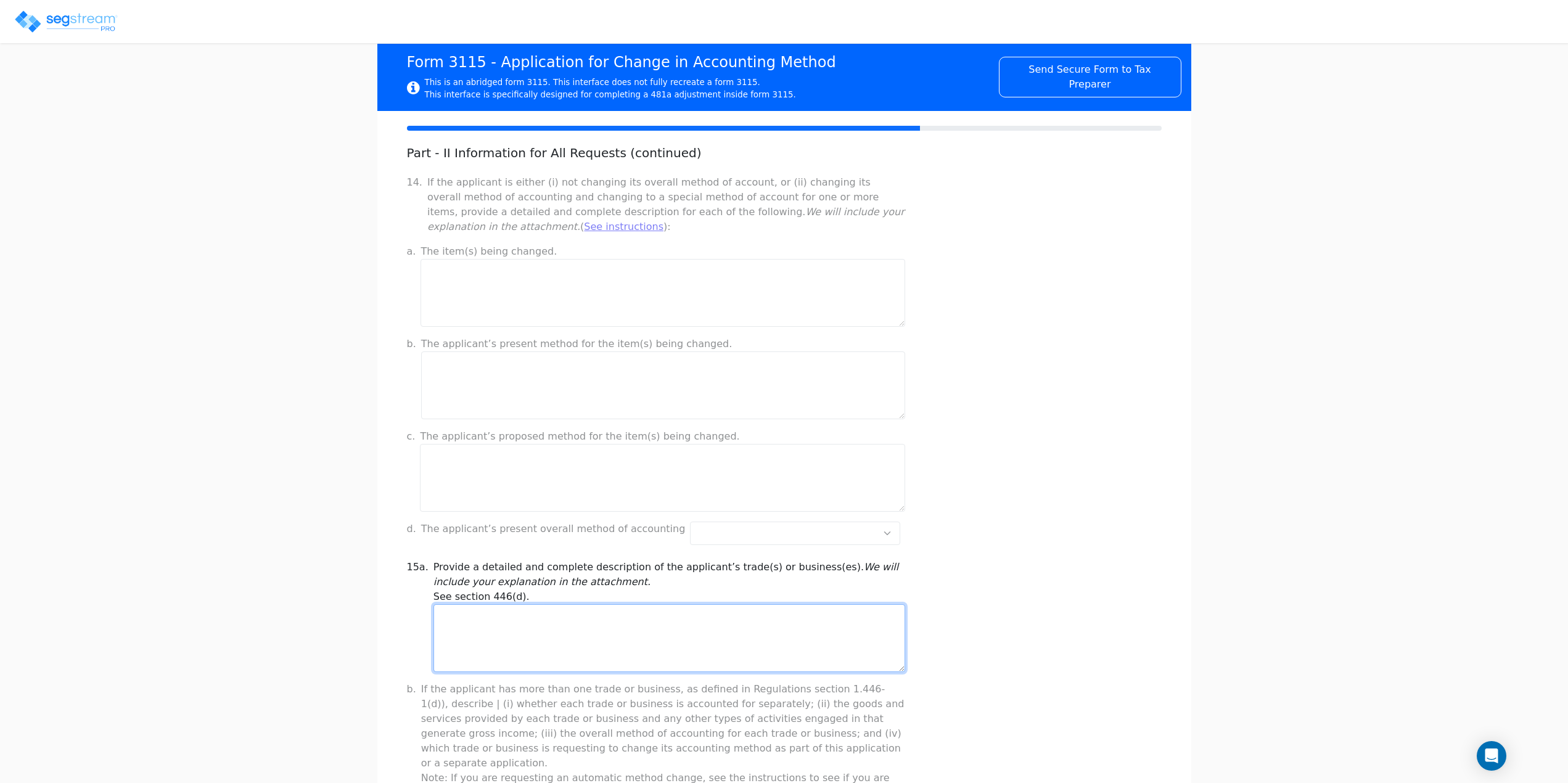
click at [553, 618] on textarea at bounding box center [669, 638] width 472 height 68
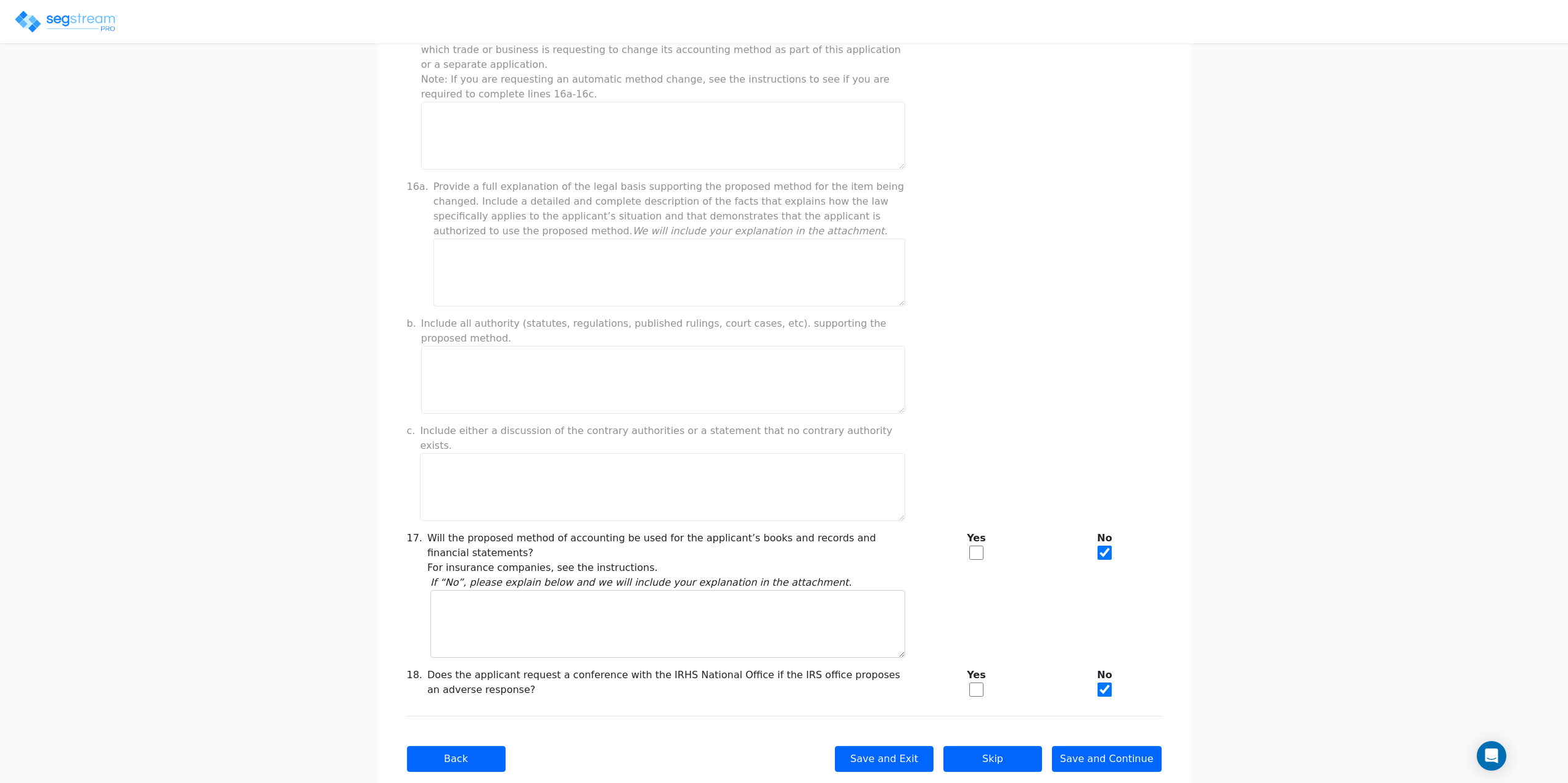
scroll to position [764, 0]
type textarea "Short-term vacation rental"
click at [978, 543] on input "checkbox" at bounding box center [976, 549] width 14 height 14
checkbox input "true"
checkbox input "false"
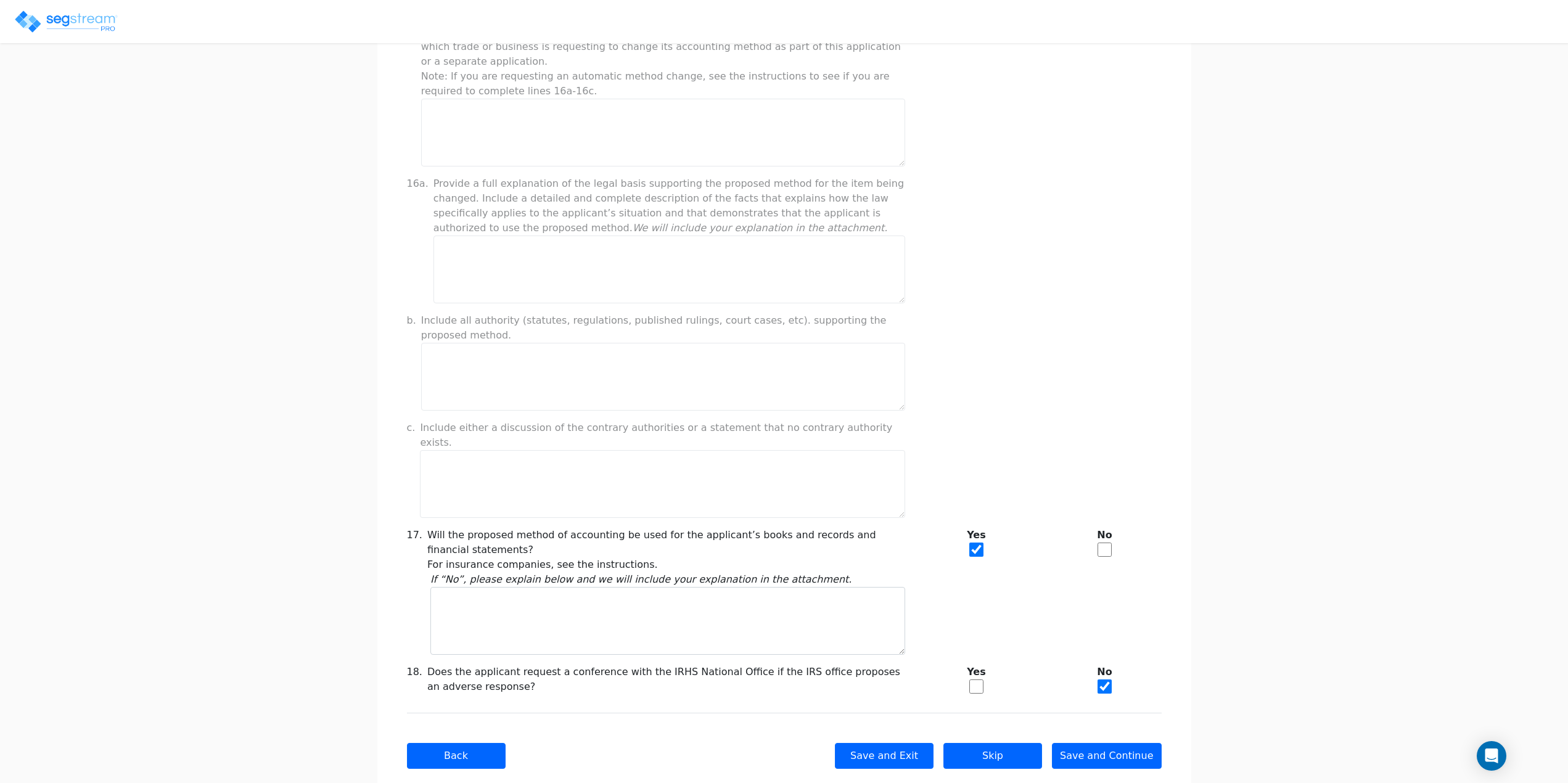
scroll to position [671, 0]
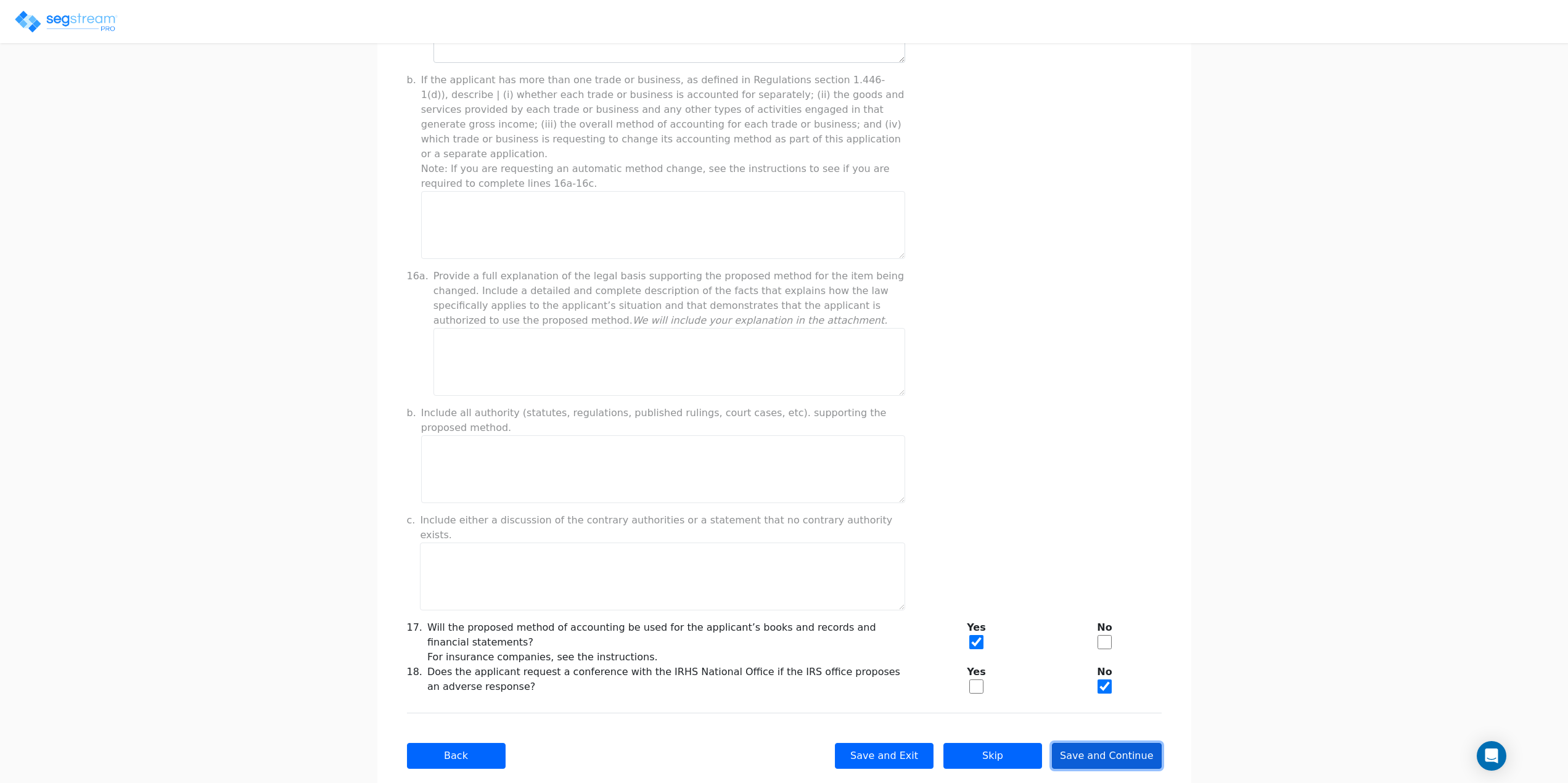
click at [1108, 743] on button "Save and Continue" at bounding box center [1107, 756] width 110 height 26
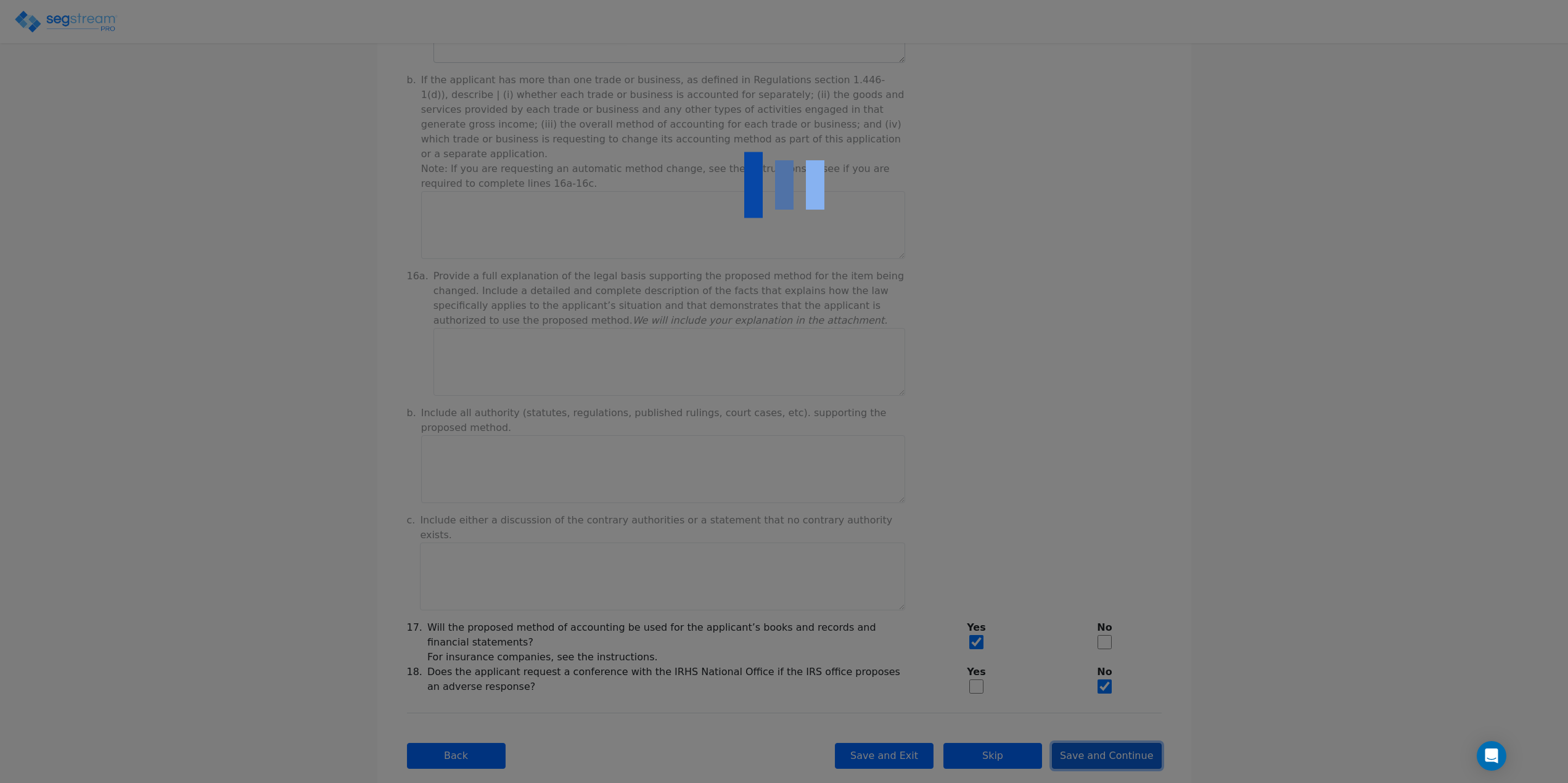
checkbox input "true"
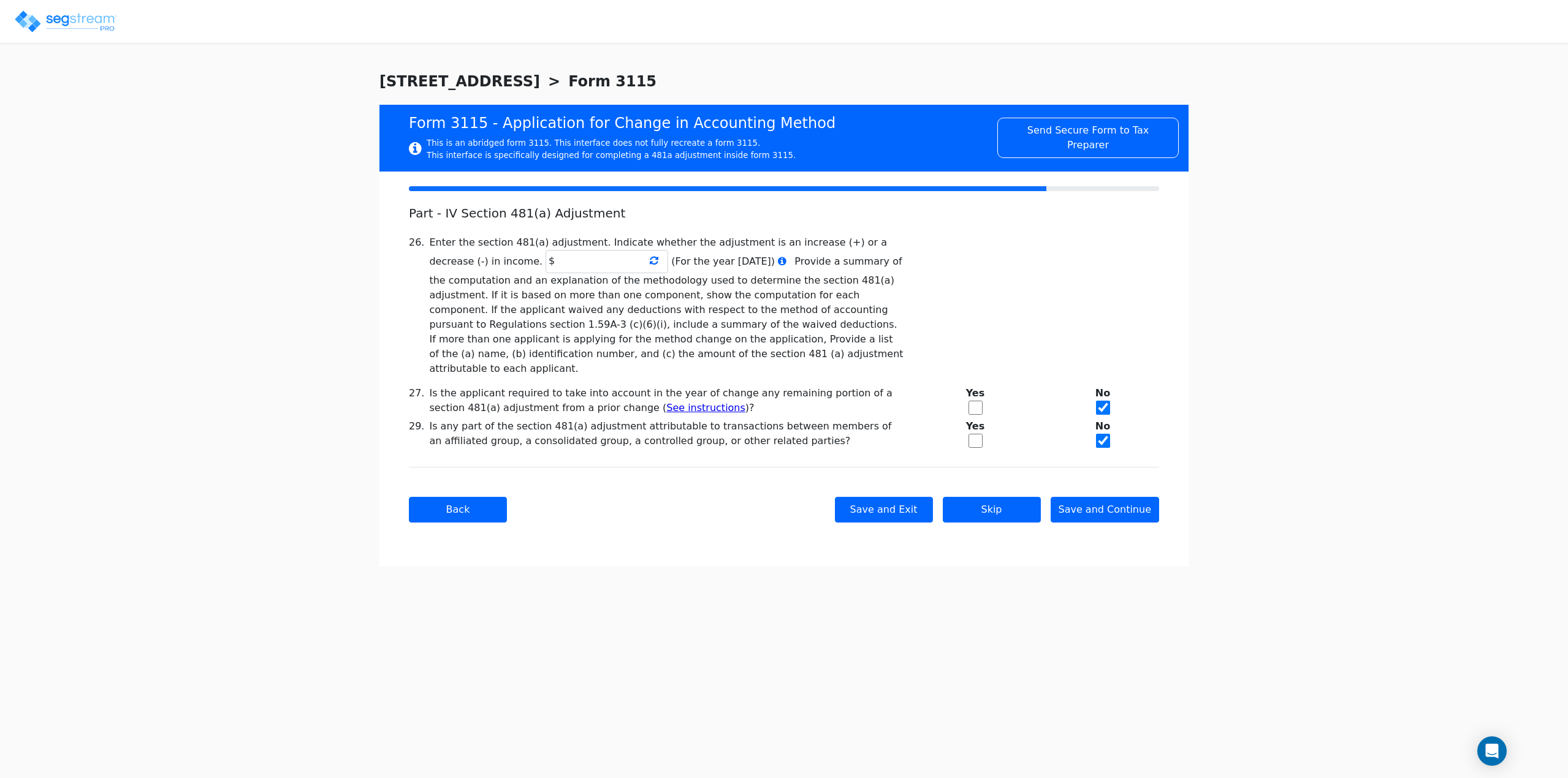
click at [650, 263] on icon at bounding box center [654, 260] width 9 height 10
click at [650, 262] on icon at bounding box center [654, 260] width 9 height 10
drag, startPoint x: 550, startPoint y: 240, endPoint x: 778, endPoint y: 244, distance: 228.0
click at [778, 244] on div "Enter the section 481(a) adjustment. Indicate whether the adjustment is an incr…" at bounding box center [667, 305] width 475 height 141
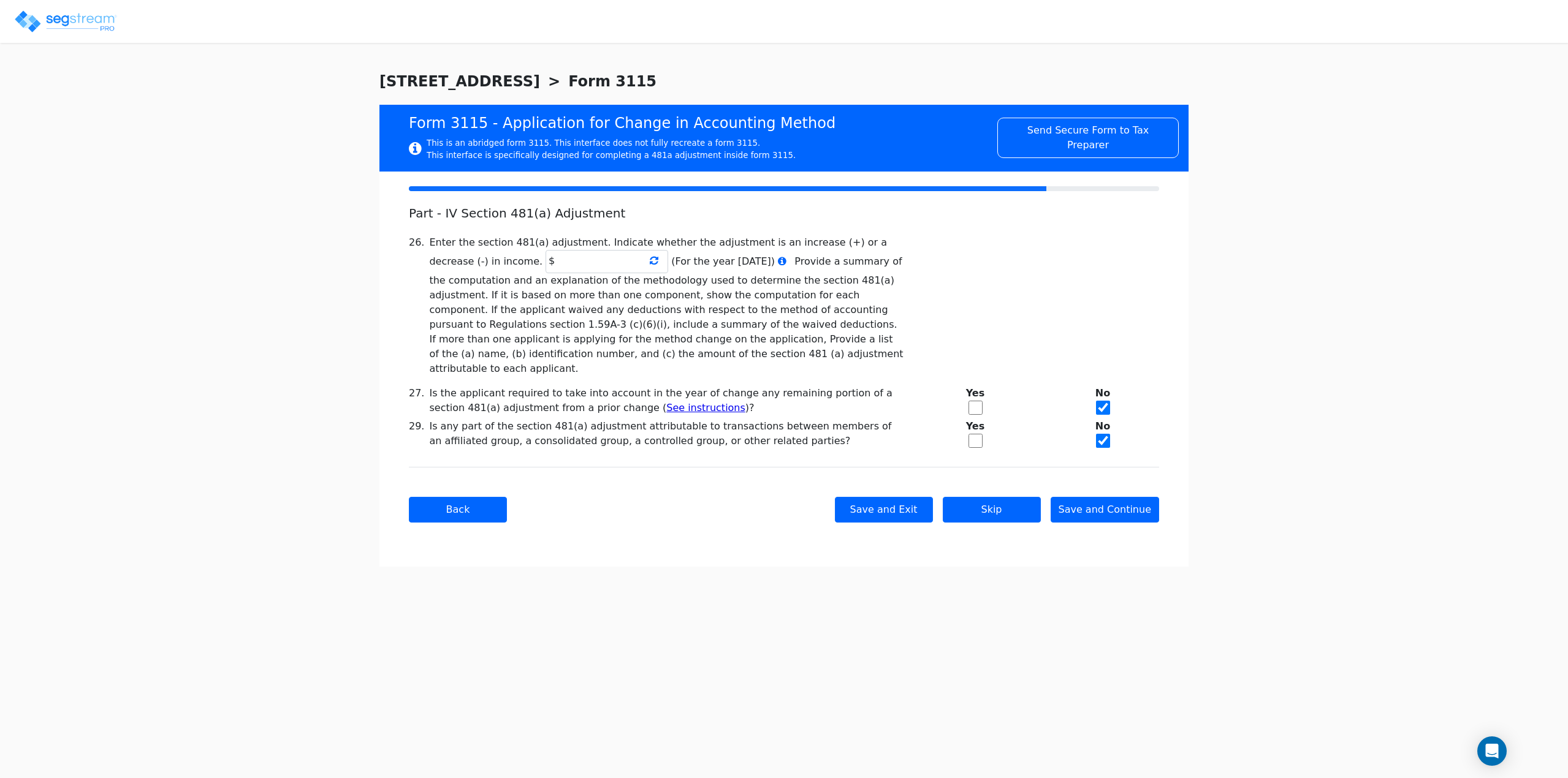
click at [650, 262] on icon at bounding box center [654, 260] width 9 height 10
click at [547, 259] on input "text" at bounding box center [607, 261] width 122 height 23
click at [1099, 500] on button "Save and Continue" at bounding box center [1106, 509] width 109 height 26
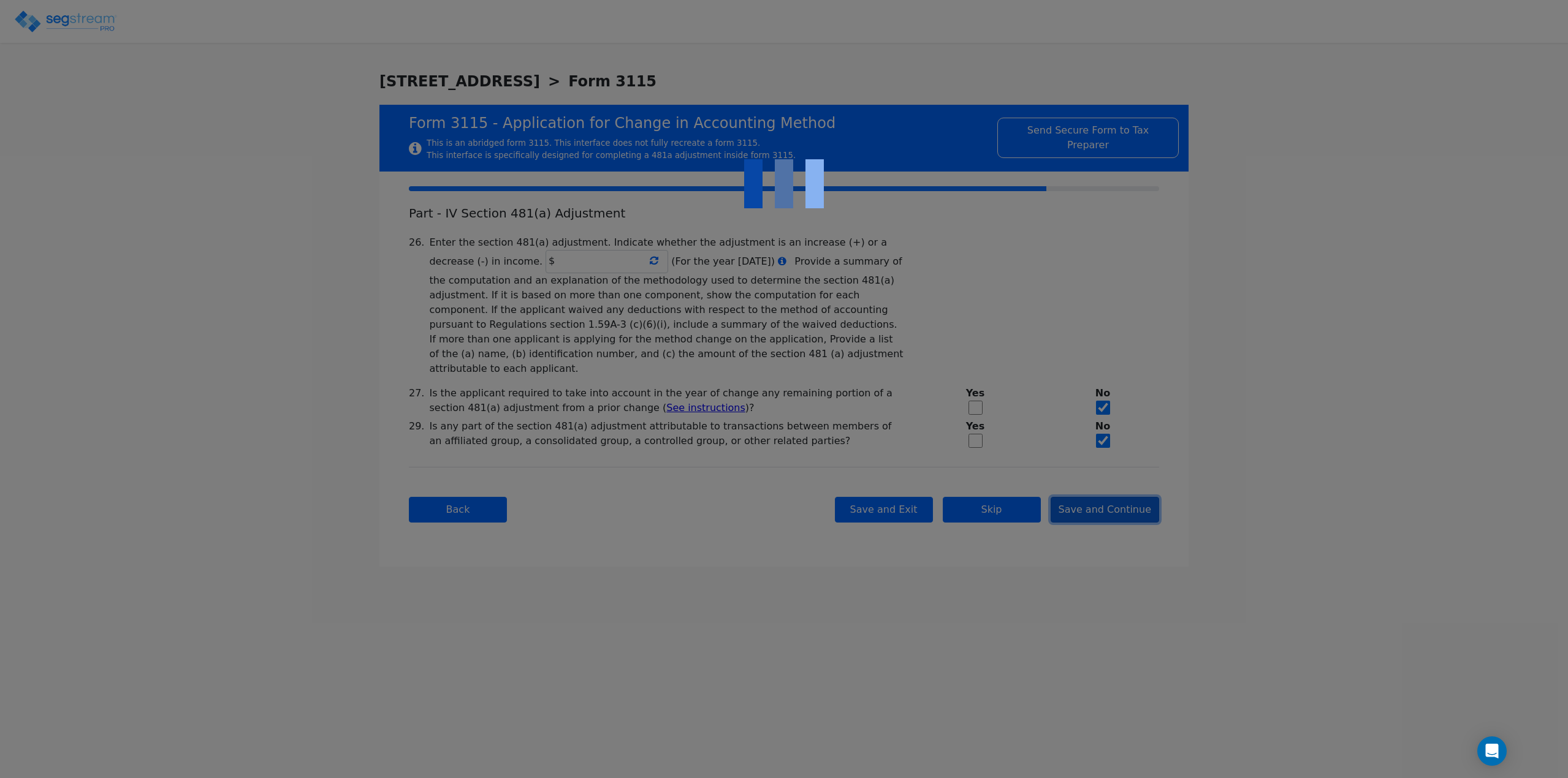
checkbox input "true"
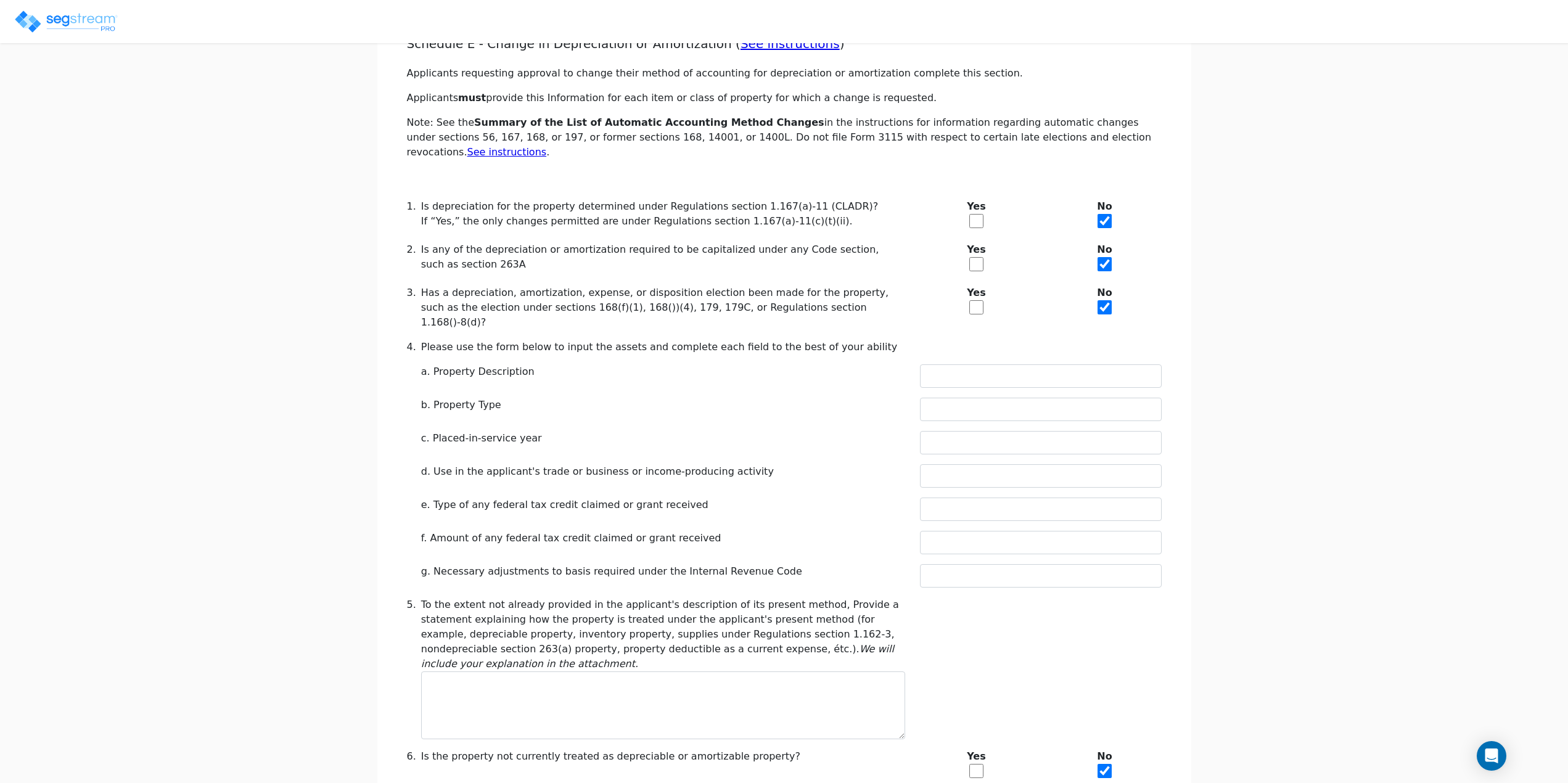
scroll to position [185, 0]
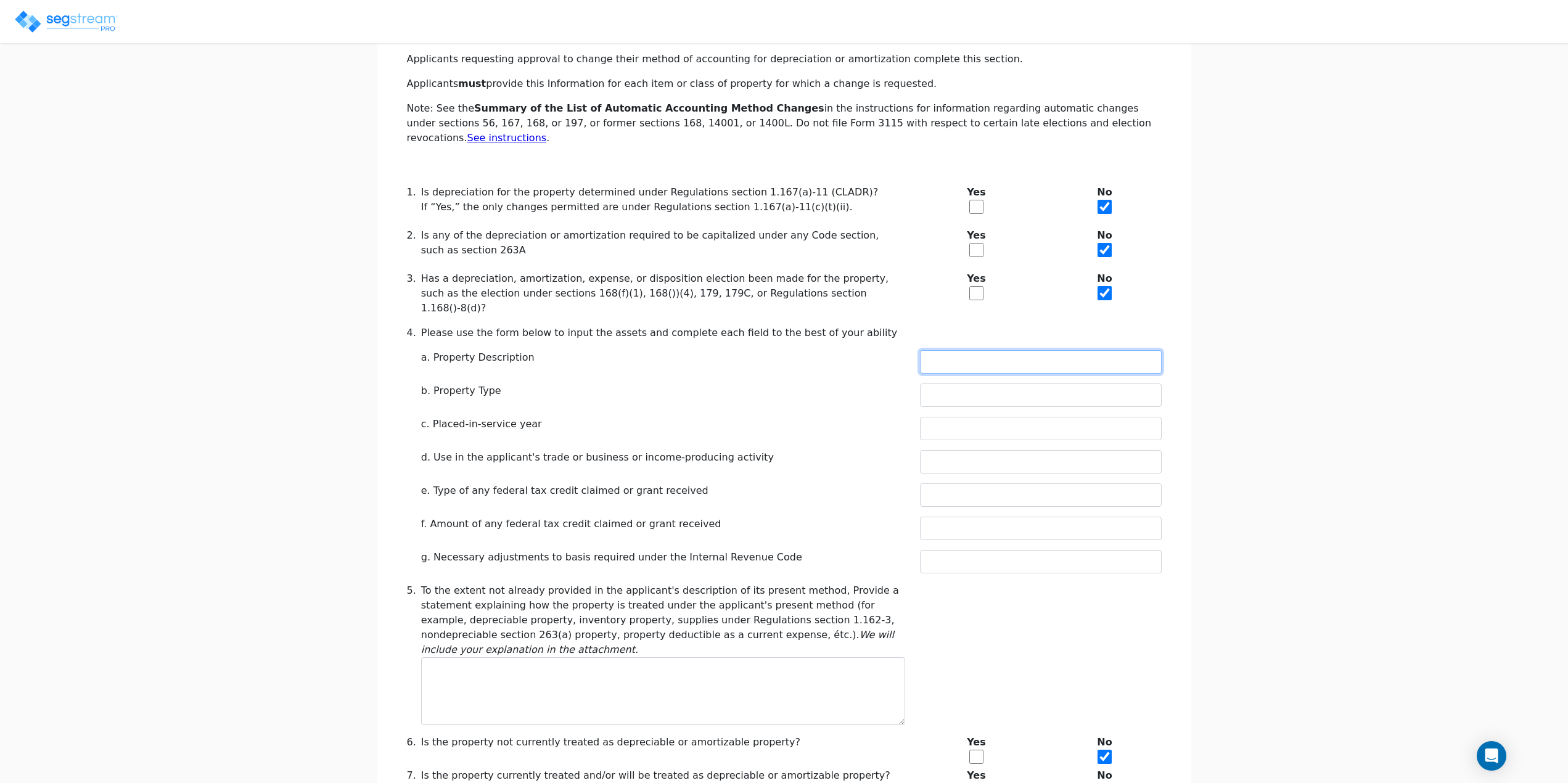
click at [1024, 350] on input "text" at bounding box center [1041, 362] width 242 height 23
type input "SHORT-TERM VACATION RENTAL"
type input "2024"
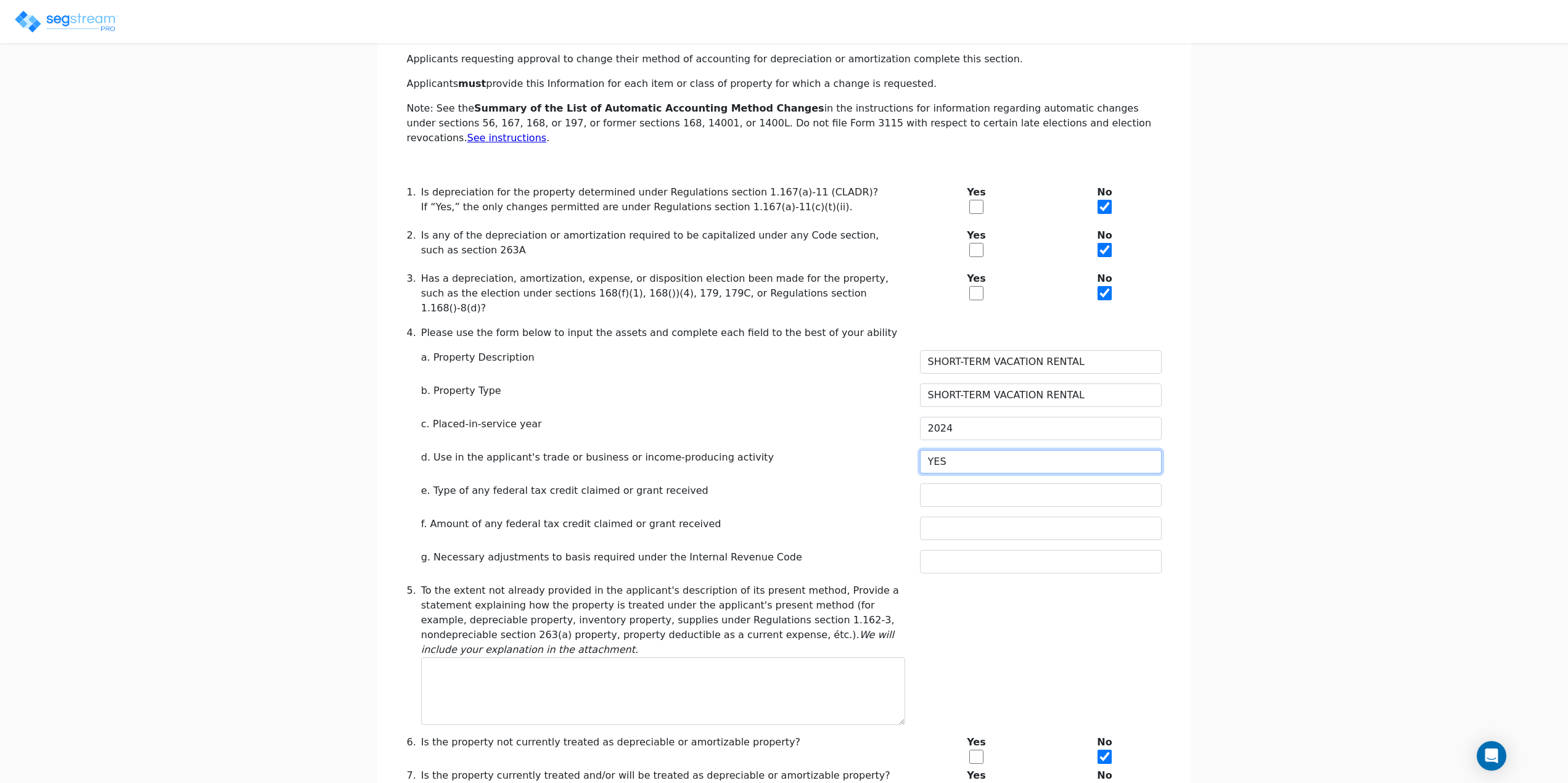
type input "YES"
type input "0"
type input "N/A"
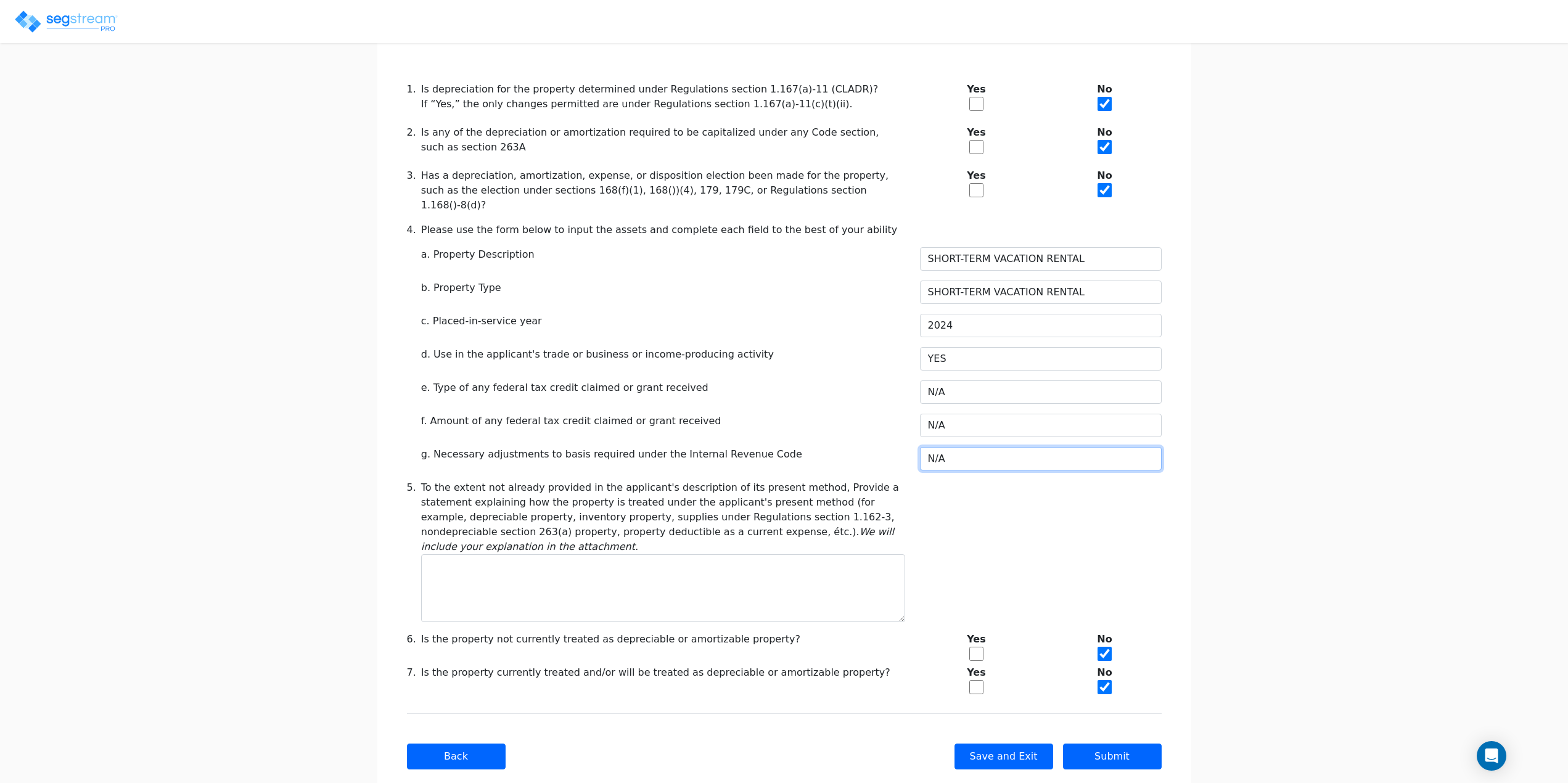
scroll to position [290, 0]
type input "N/A"
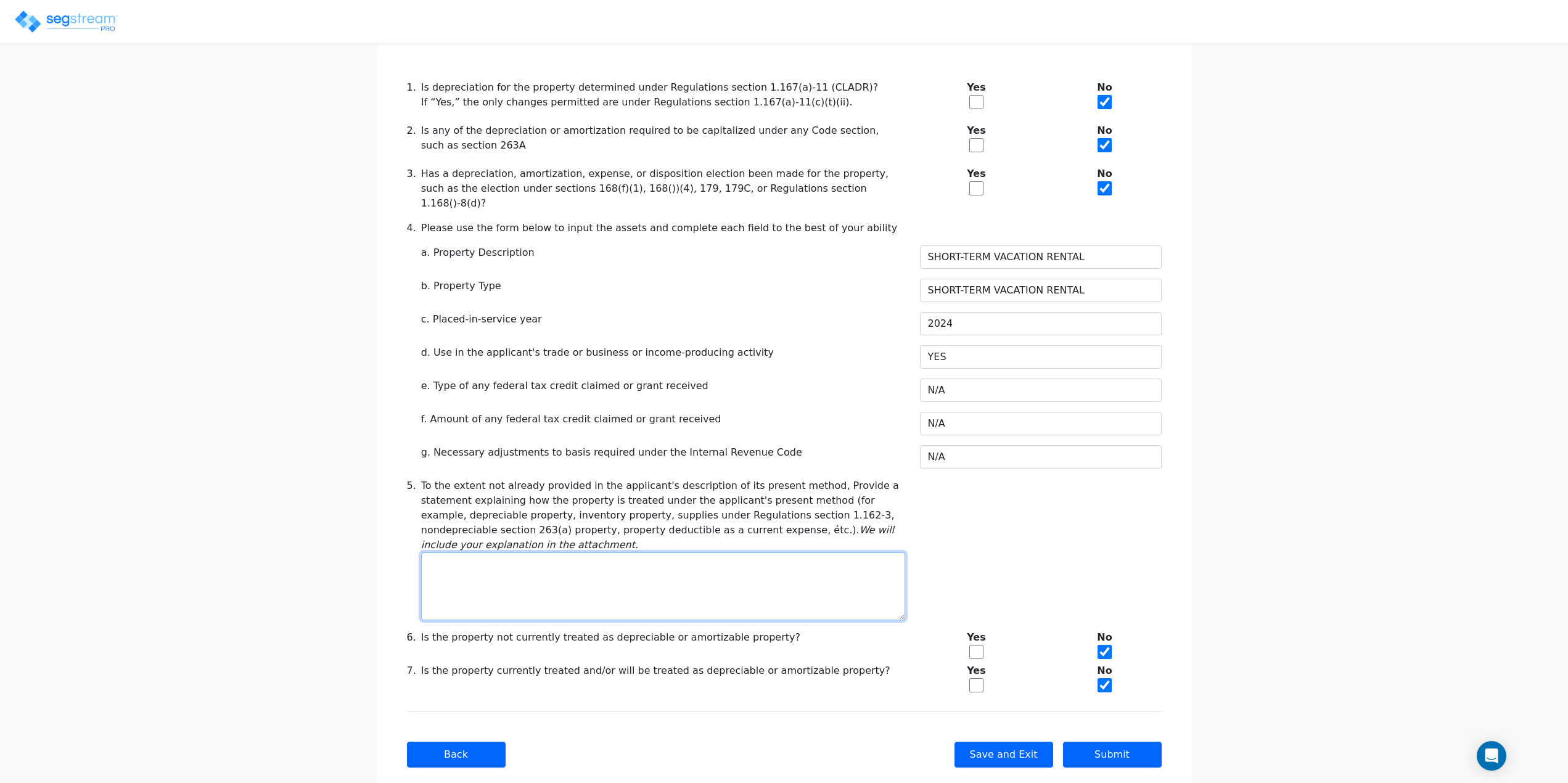
click at [514, 552] on textarea at bounding box center [663, 586] width 484 height 68
type textarea "dEPRECI"
type textarea "d"
type textarea "DEPRECIABLE PROPERTY"
click at [977, 678] on input "checkbox" at bounding box center [976, 685] width 14 height 14
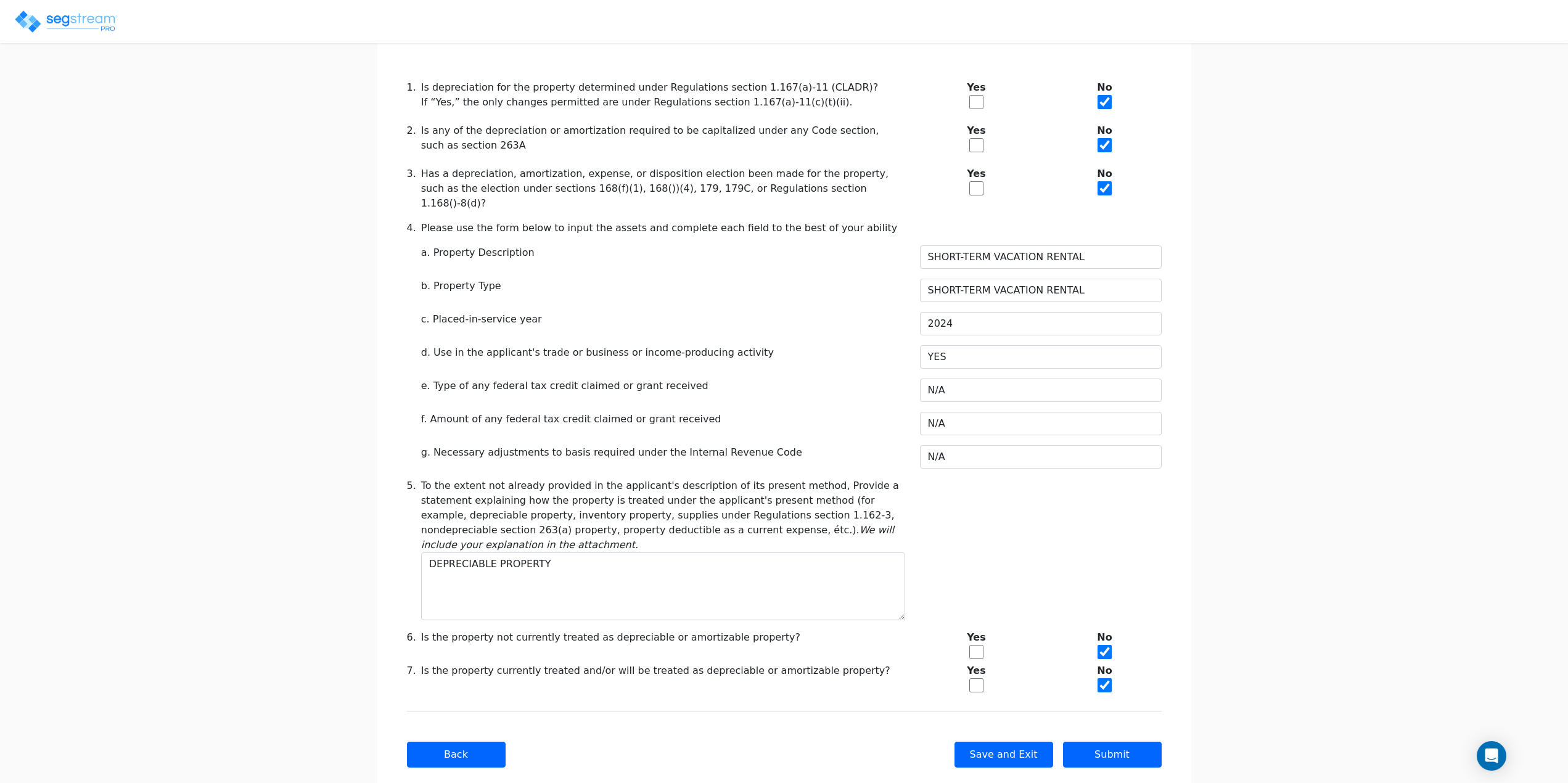
checkbox input "true"
checkbox input "false"
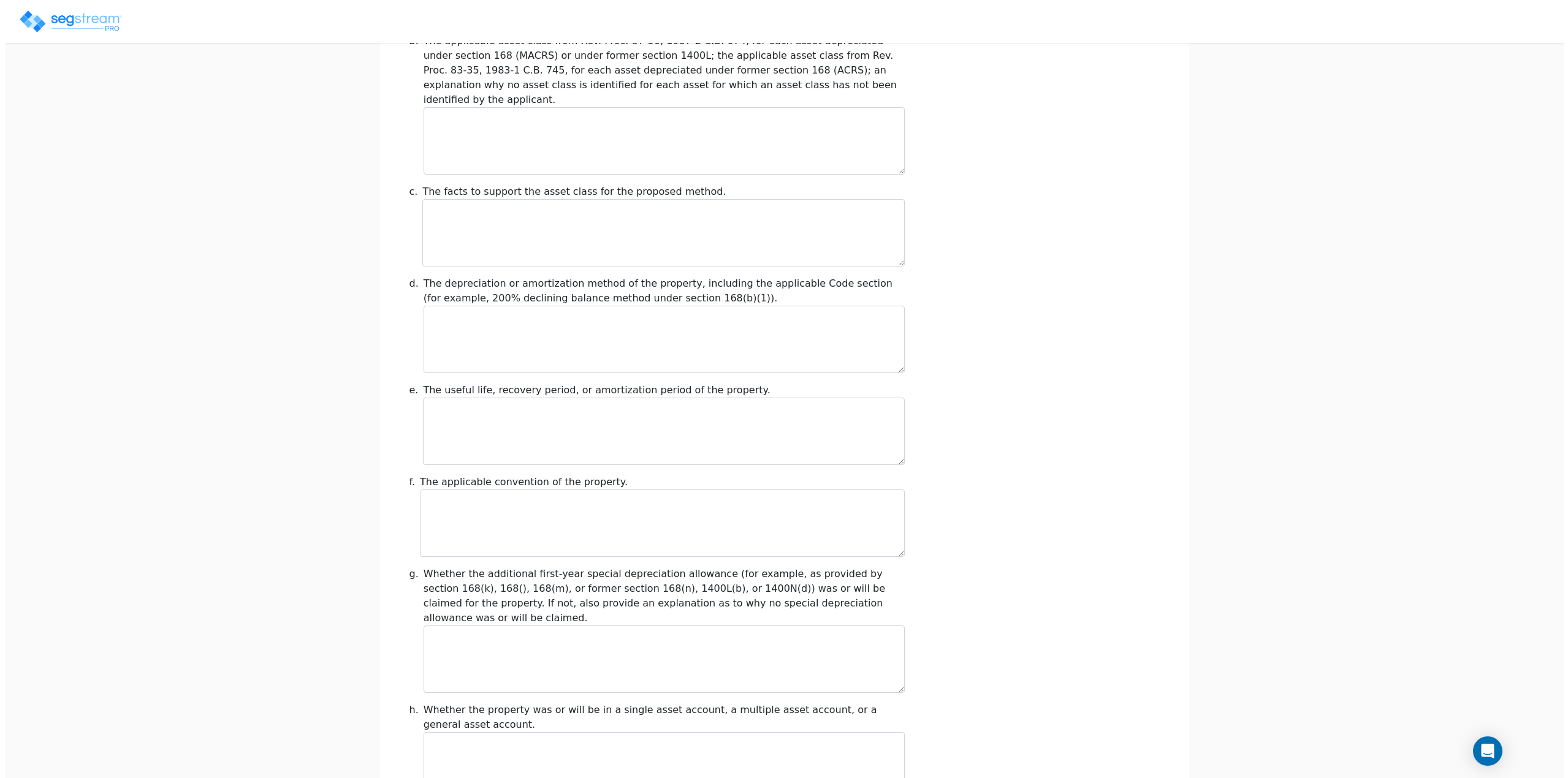
scroll to position [1156, 0]
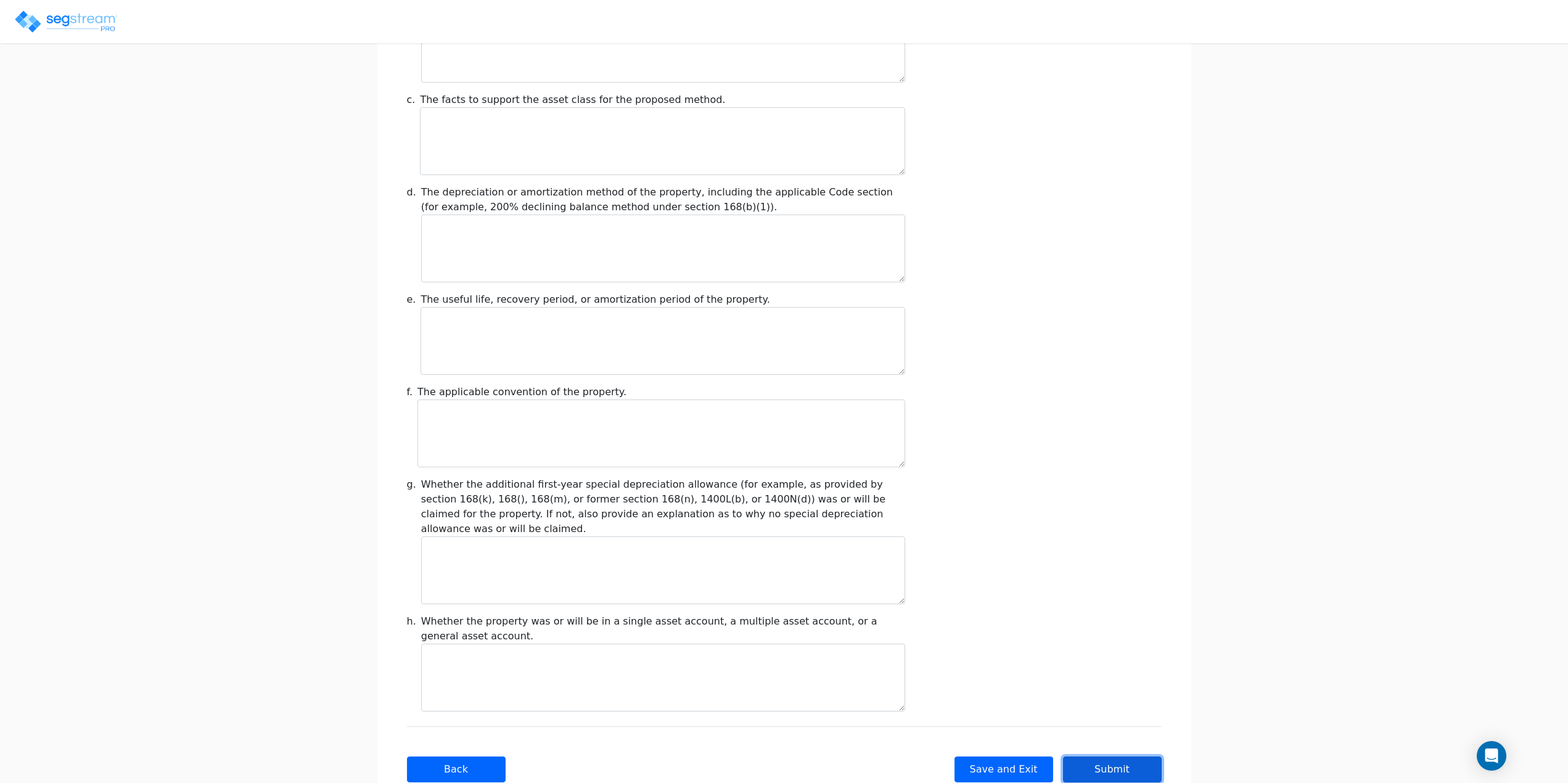
click at [1122, 757] on button "Submit" at bounding box center [1112, 769] width 99 height 26
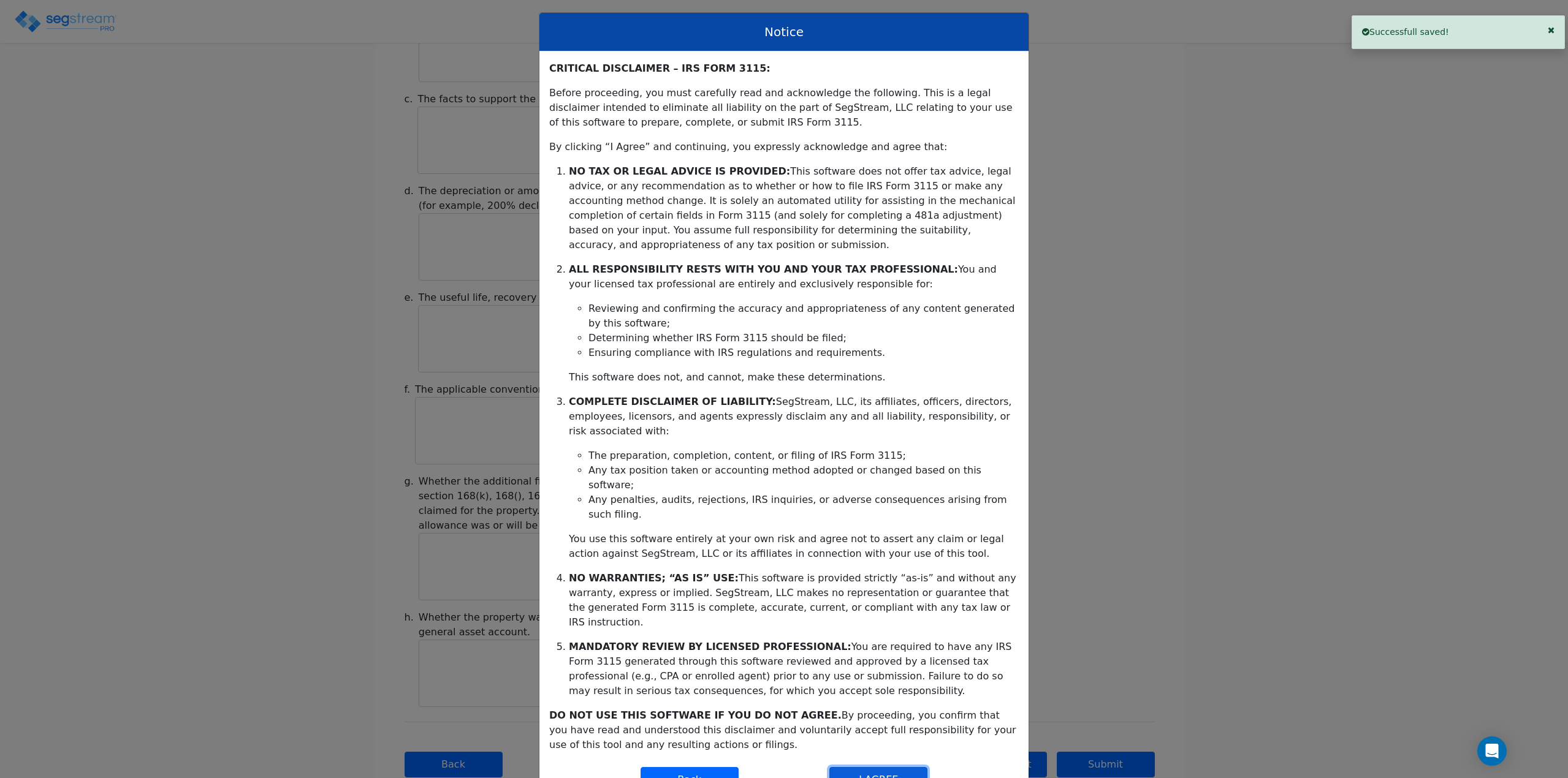
click at [855, 767] on button "I AGREE" at bounding box center [879, 780] width 98 height 26
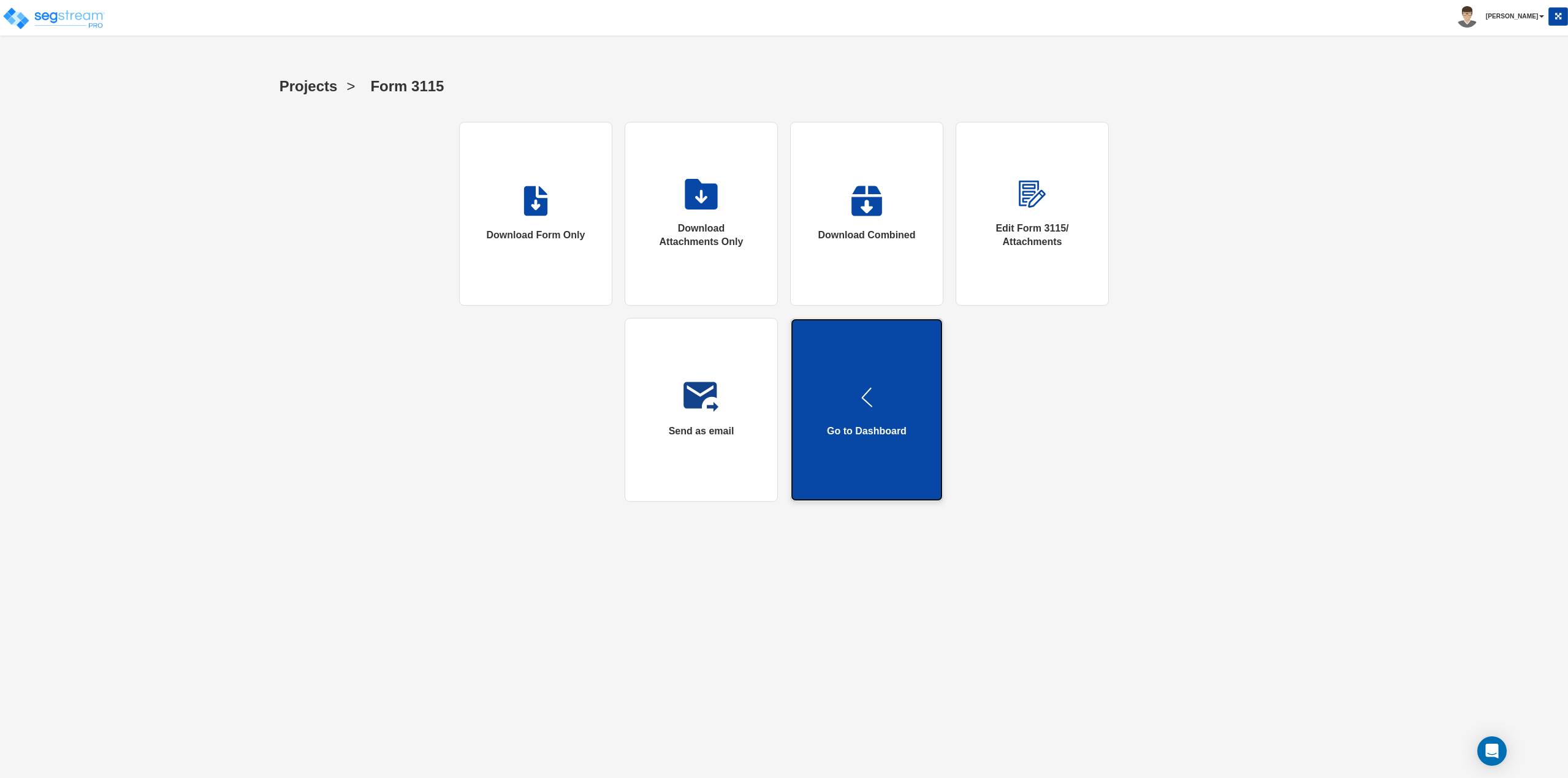
click at [834, 399] on link "Go to Dashboard" at bounding box center [867, 409] width 153 height 184
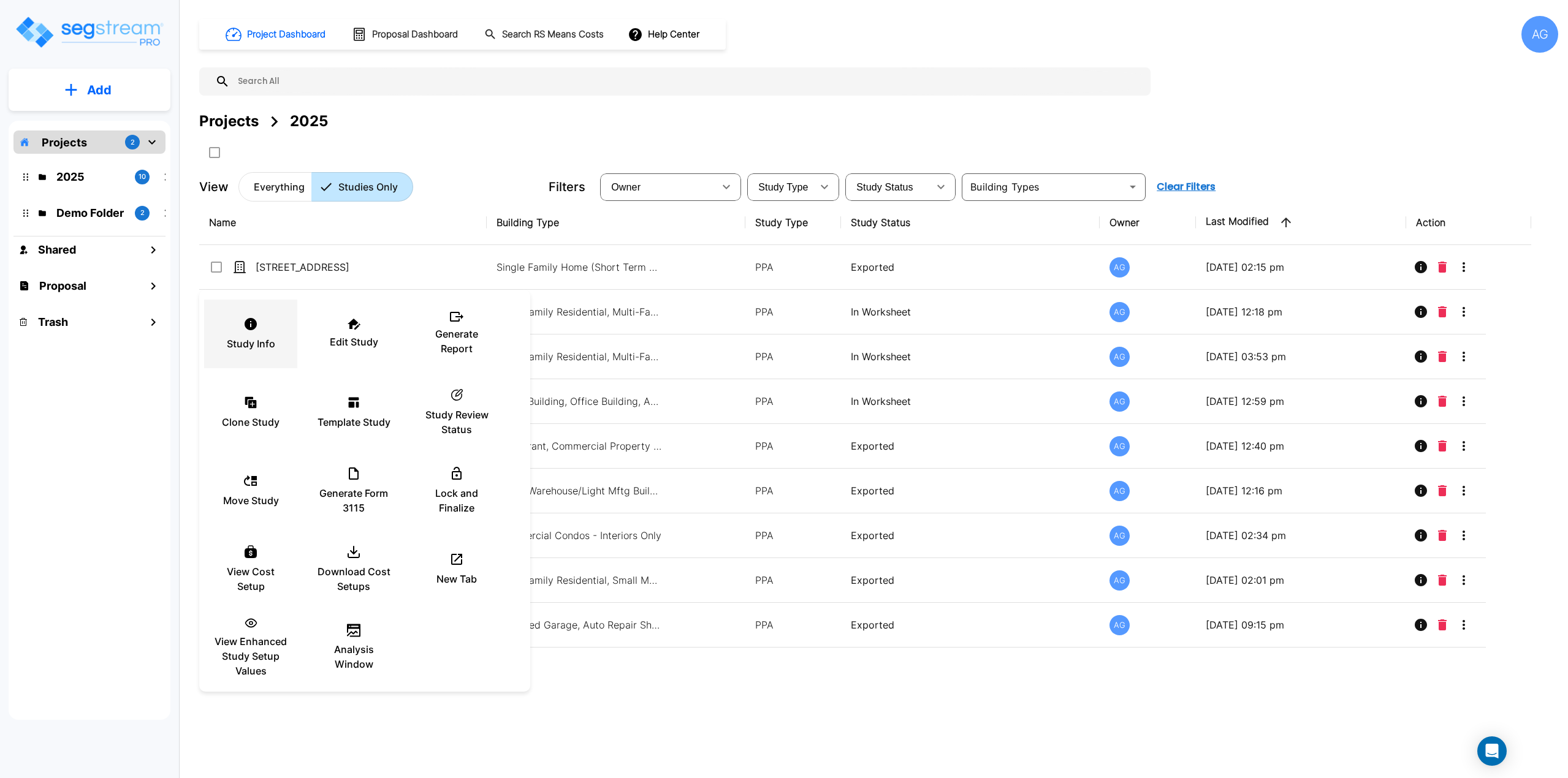
click at [263, 334] on div "Study Info" at bounding box center [251, 334] width 74 height 61
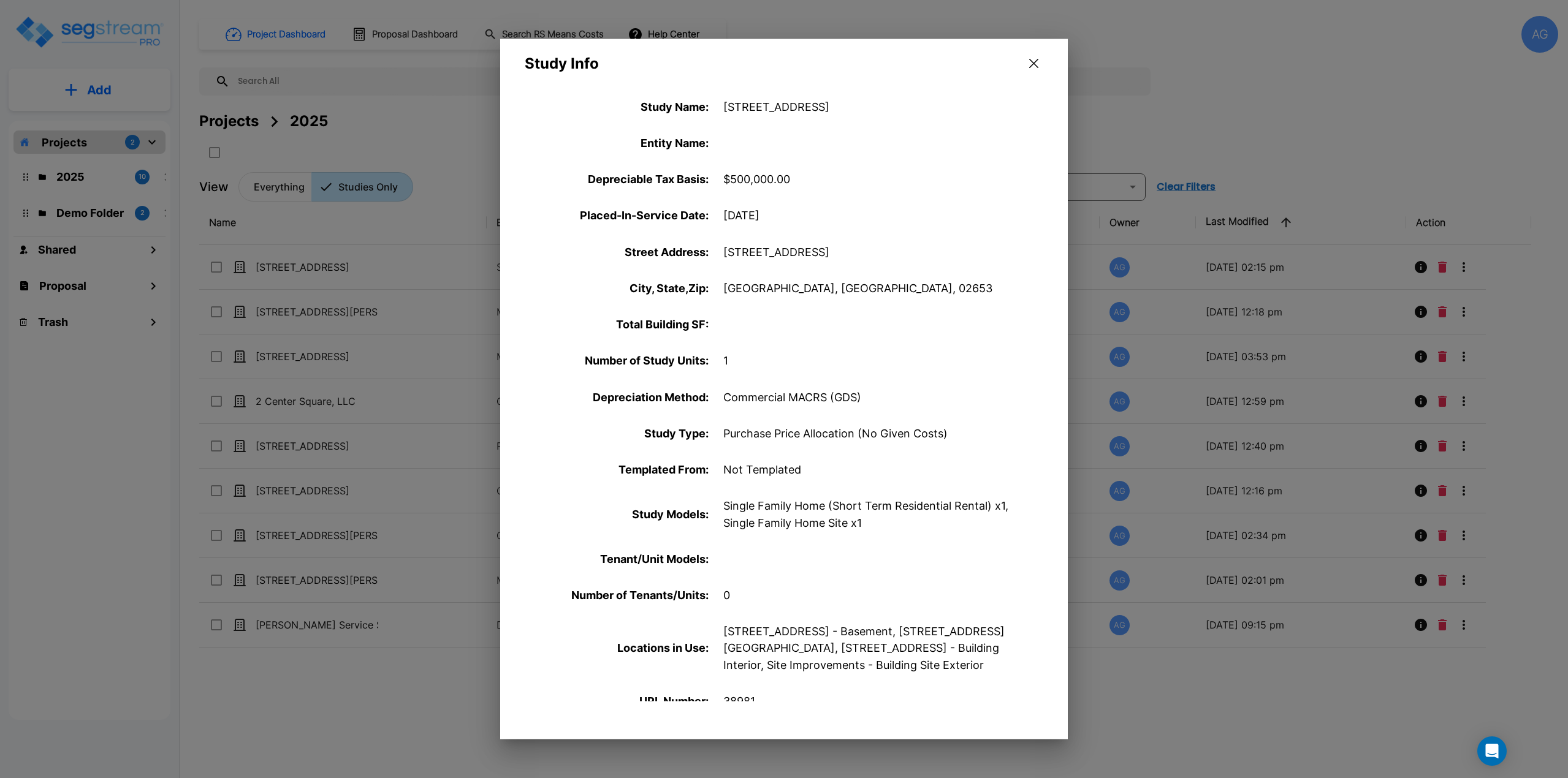
click at [1037, 66] on icon "button" at bounding box center [1034, 63] width 9 height 9
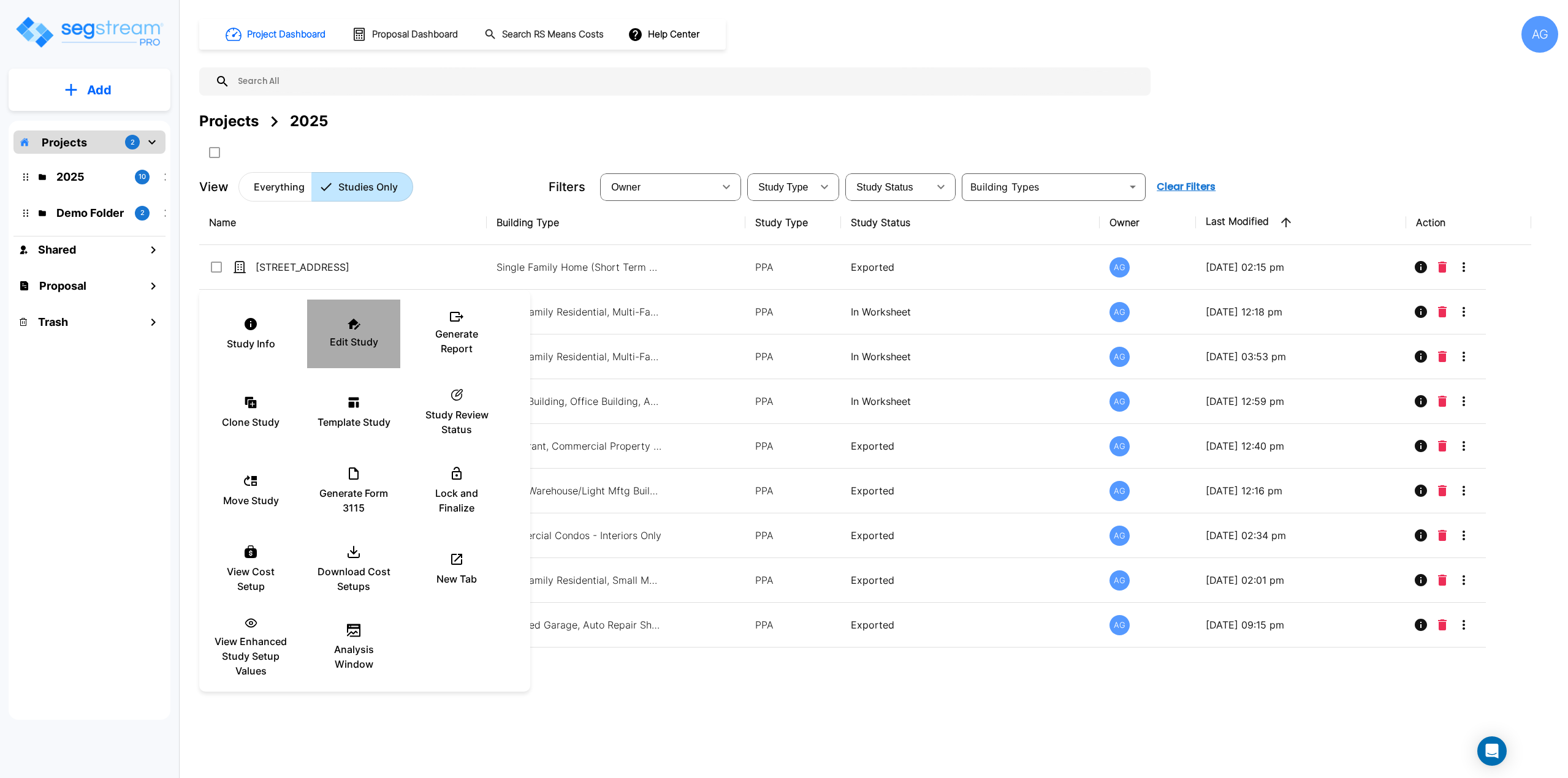
click at [357, 329] on icon at bounding box center [354, 324] width 13 height 11
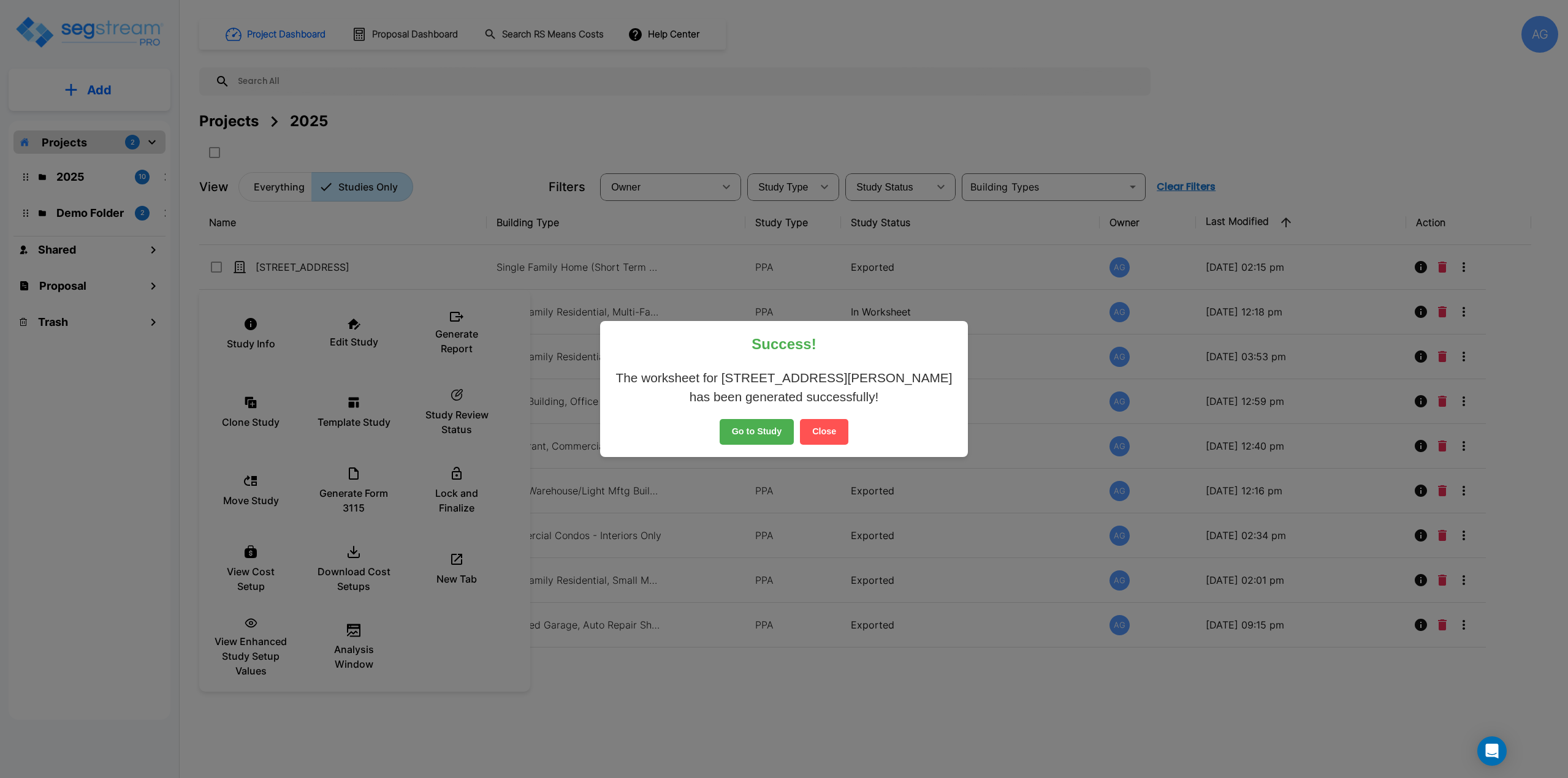
click at [826, 440] on button "Close" at bounding box center [825, 432] width 49 height 26
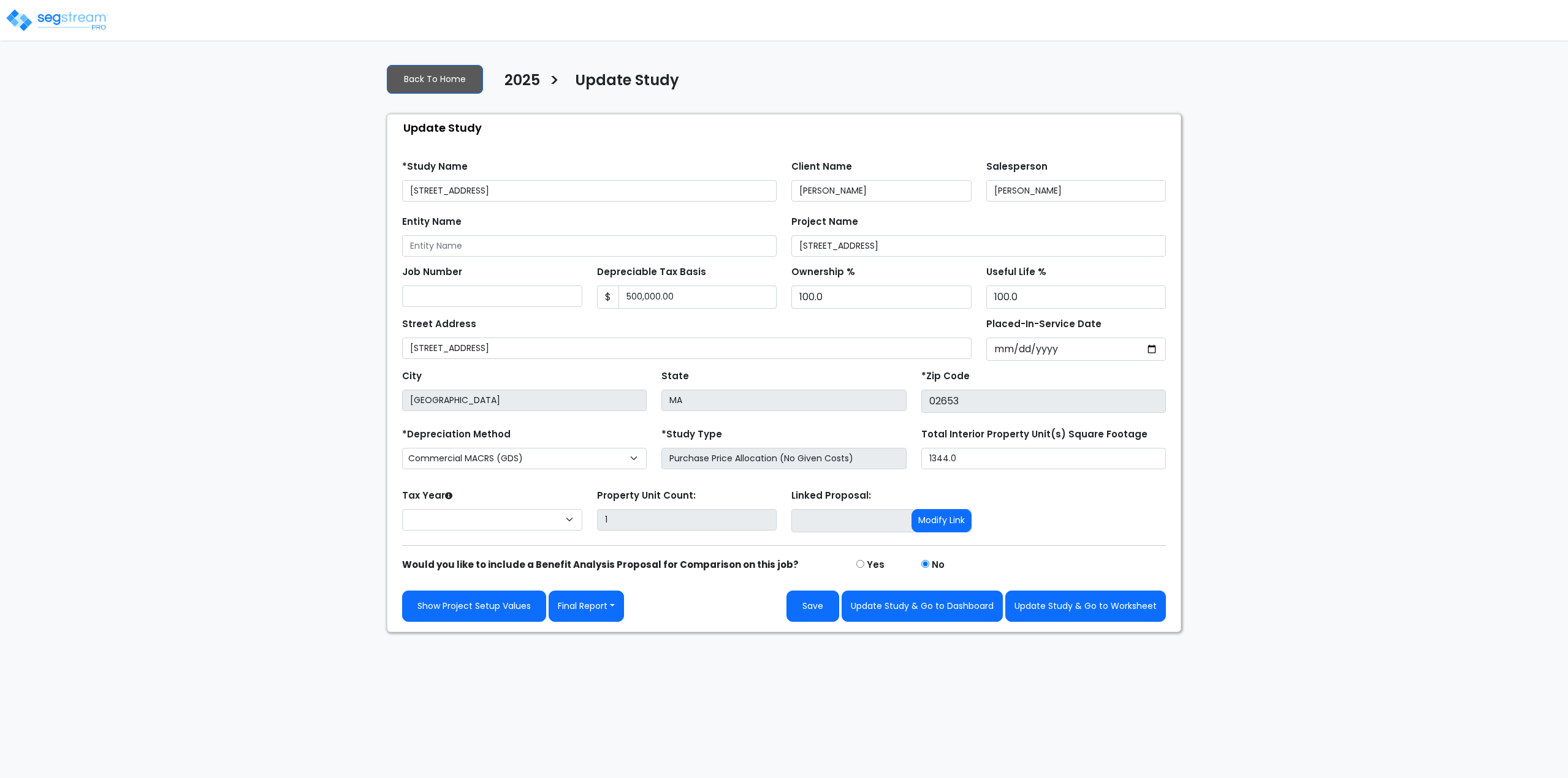
select select "2025"
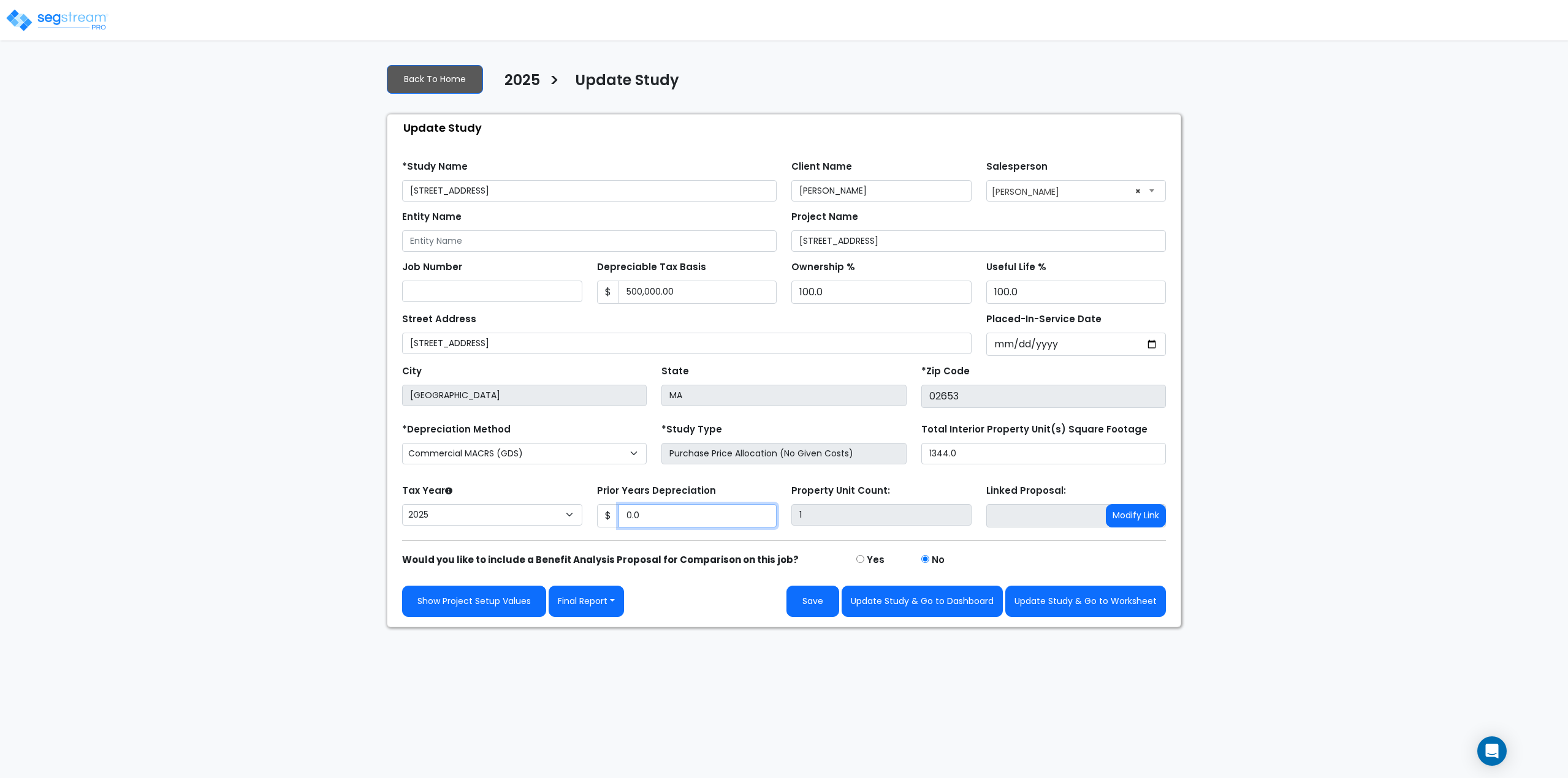
click at [662, 516] on input "0.0" at bounding box center [697, 515] width 159 height 23
click at [605, 485] on label "Prior Years Depreciation" at bounding box center [657, 490] width 119 height 14
click at [618, 504] on input ".00" at bounding box center [697, 515] width 159 height 23
click at [612, 452] on select "Commercial MACRS (GDS) Residential Rental MACRS (GDS) Commercial MACRS (GDS) QIP" at bounding box center [524, 454] width 244 height 22
click at [630, 448] on select "Commercial MACRS (GDS) Residential Rental MACRS (GDS) Commercial MACRS (GDS) QIP" at bounding box center [524, 454] width 244 height 22
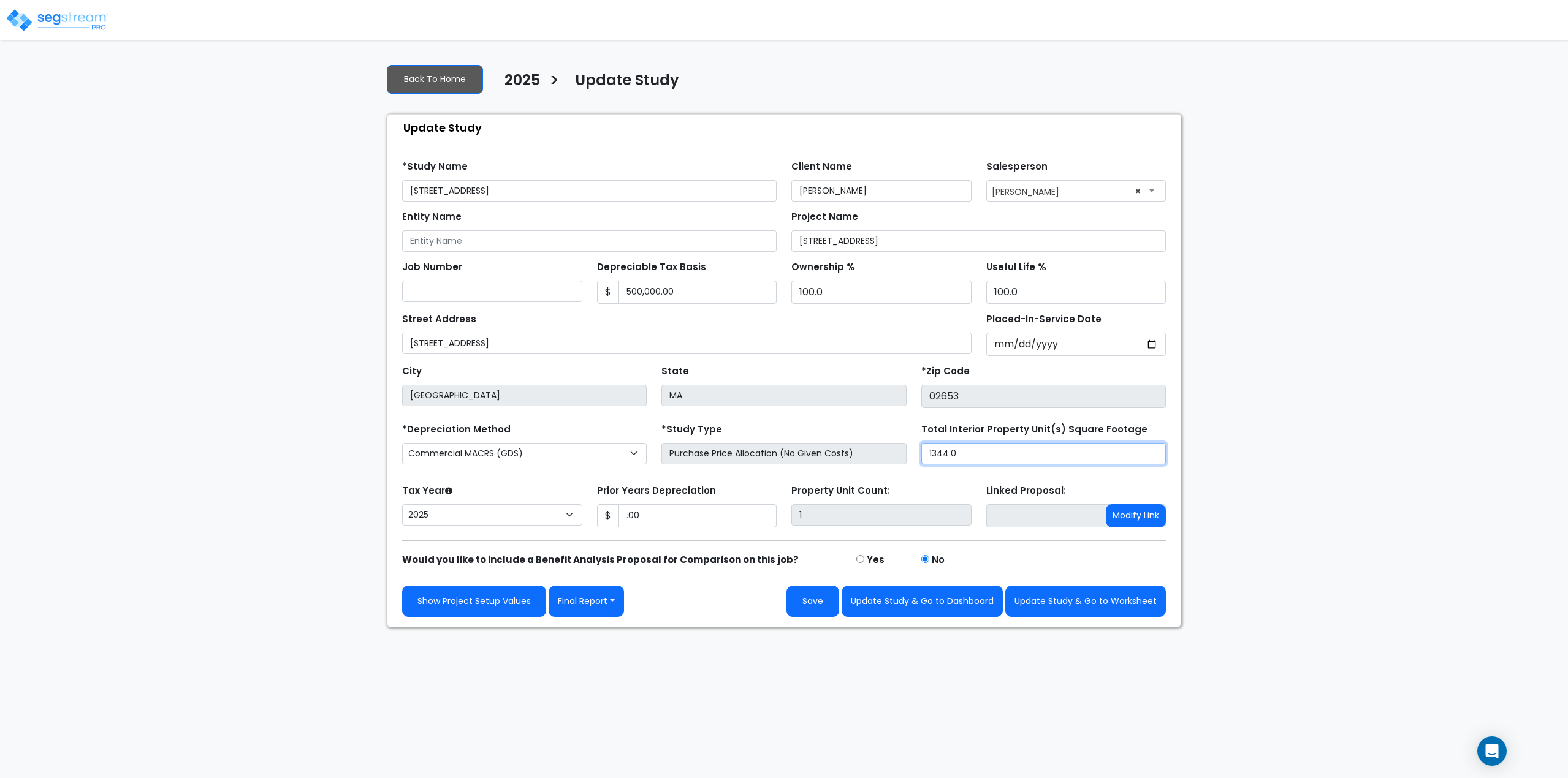
click at [1070, 461] on input "1344.0" at bounding box center [1043, 454] width 244 height 22
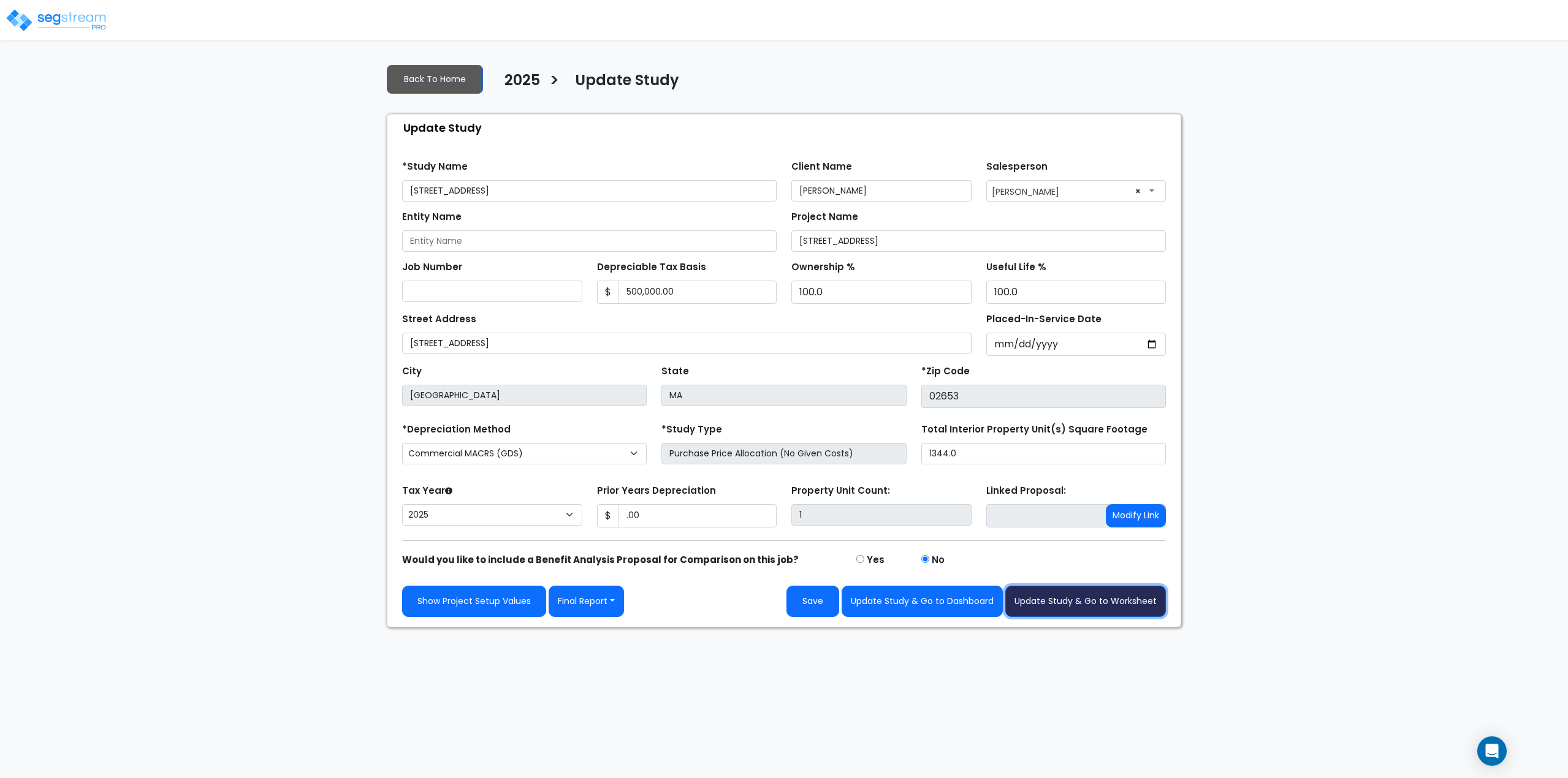
click at [1079, 603] on button "Update Study & Go to Worksheet" at bounding box center [1086, 601] width 161 height 31
type input "0"
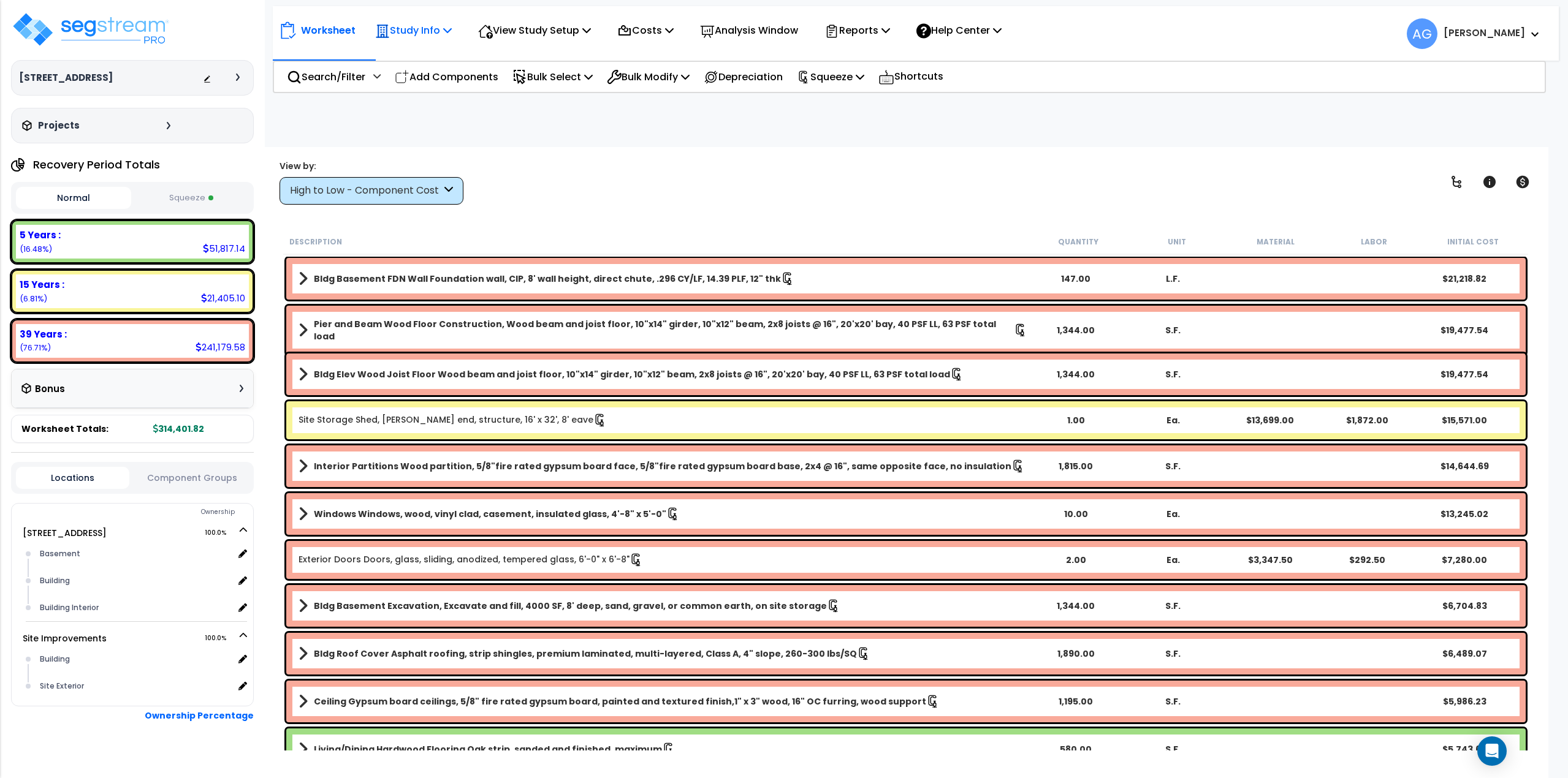
click at [429, 27] on p "Study Info" at bounding box center [414, 30] width 76 height 16
click at [427, 51] on link "Study Setup" at bounding box center [429, 58] width 121 height 24
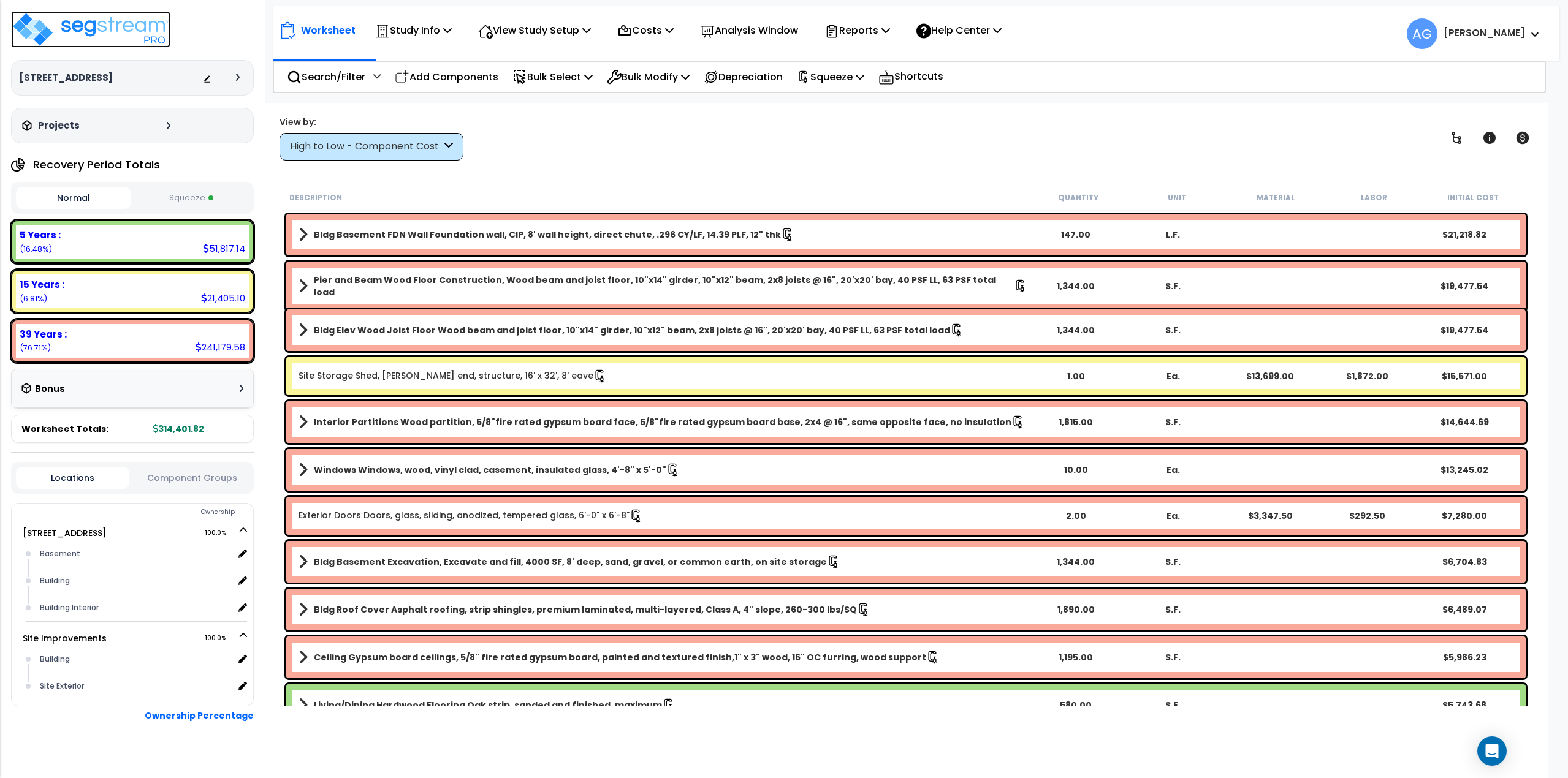
click at [32, 32] on img at bounding box center [91, 30] width 159 height 37
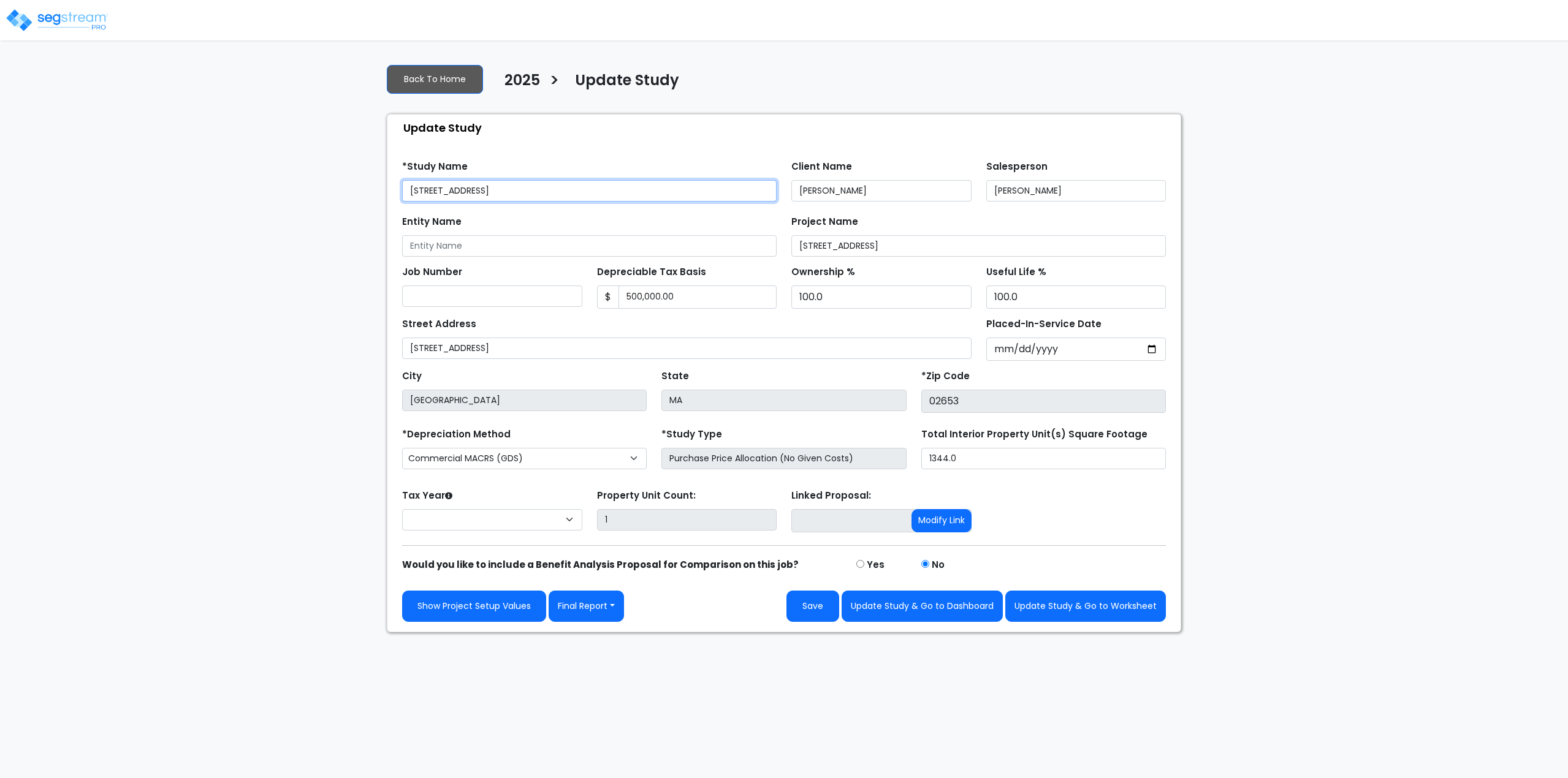
select select "2025"
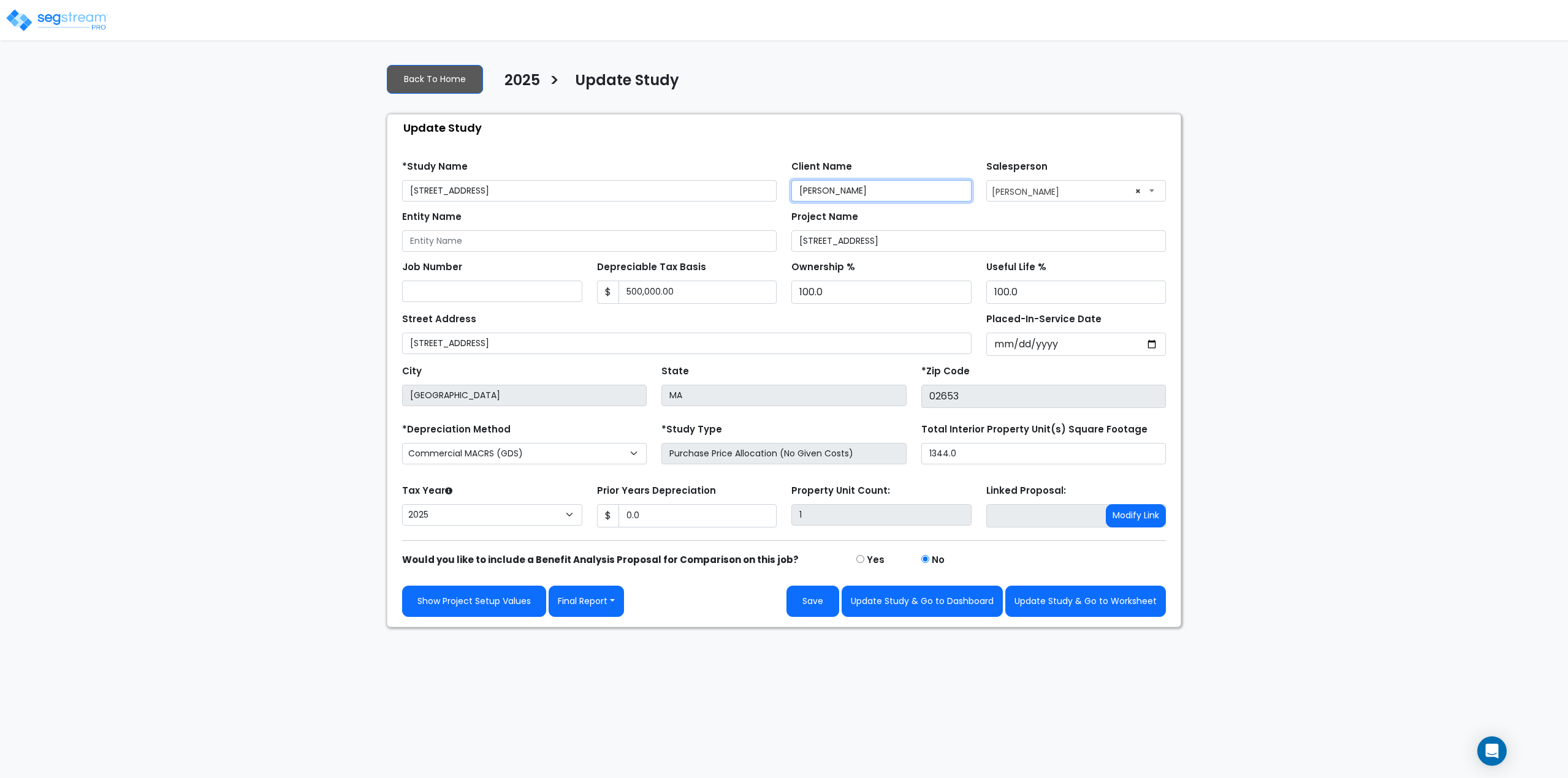
click at [817, 190] on input "[PERSON_NAME]" at bounding box center [882, 191] width 180 height 22
type input "[PERSON_NAME]"
click at [1062, 606] on button "Update Study & Go to Worksheet" at bounding box center [1086, 601] width 161 height 31
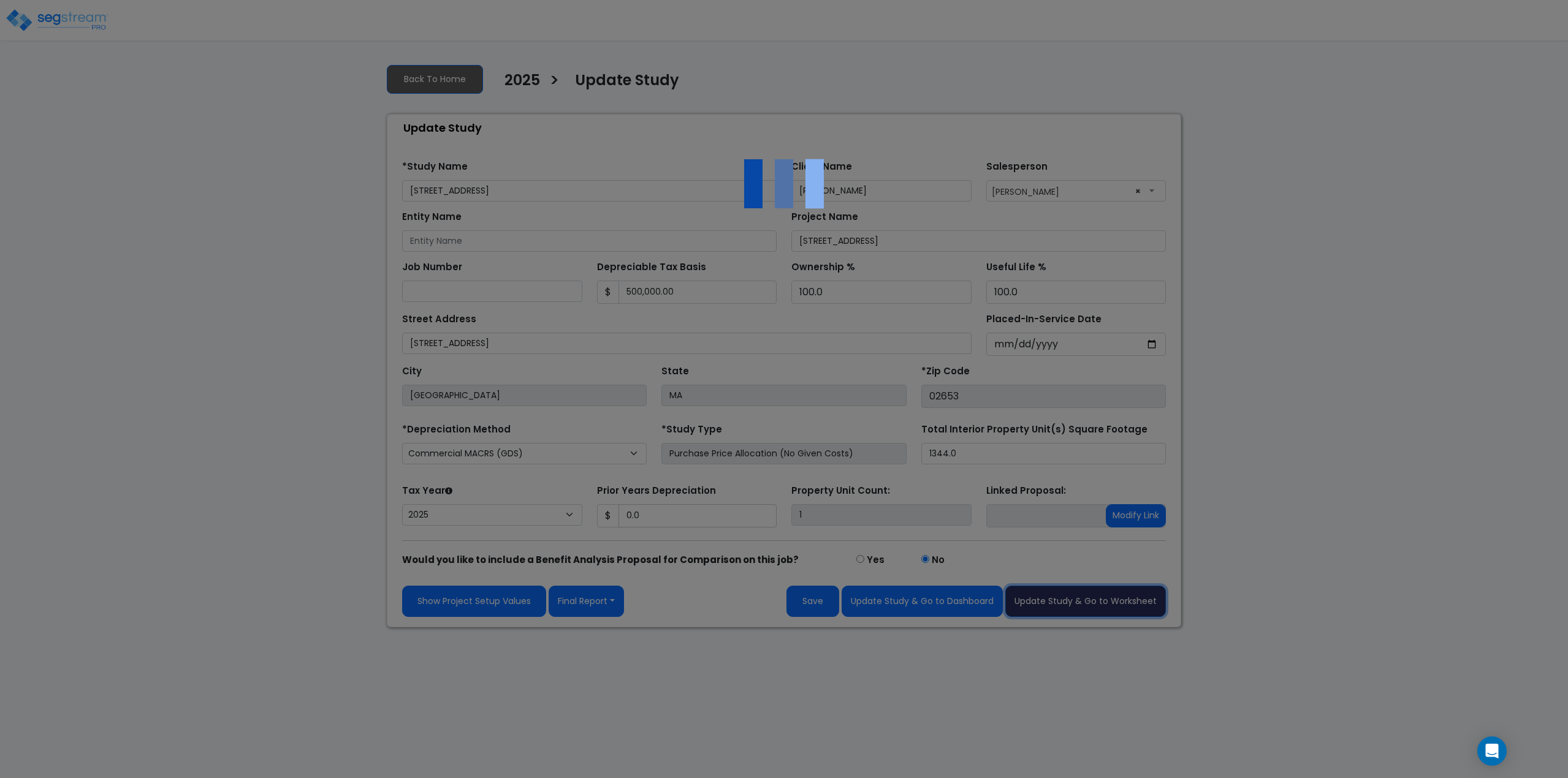
type input "0"
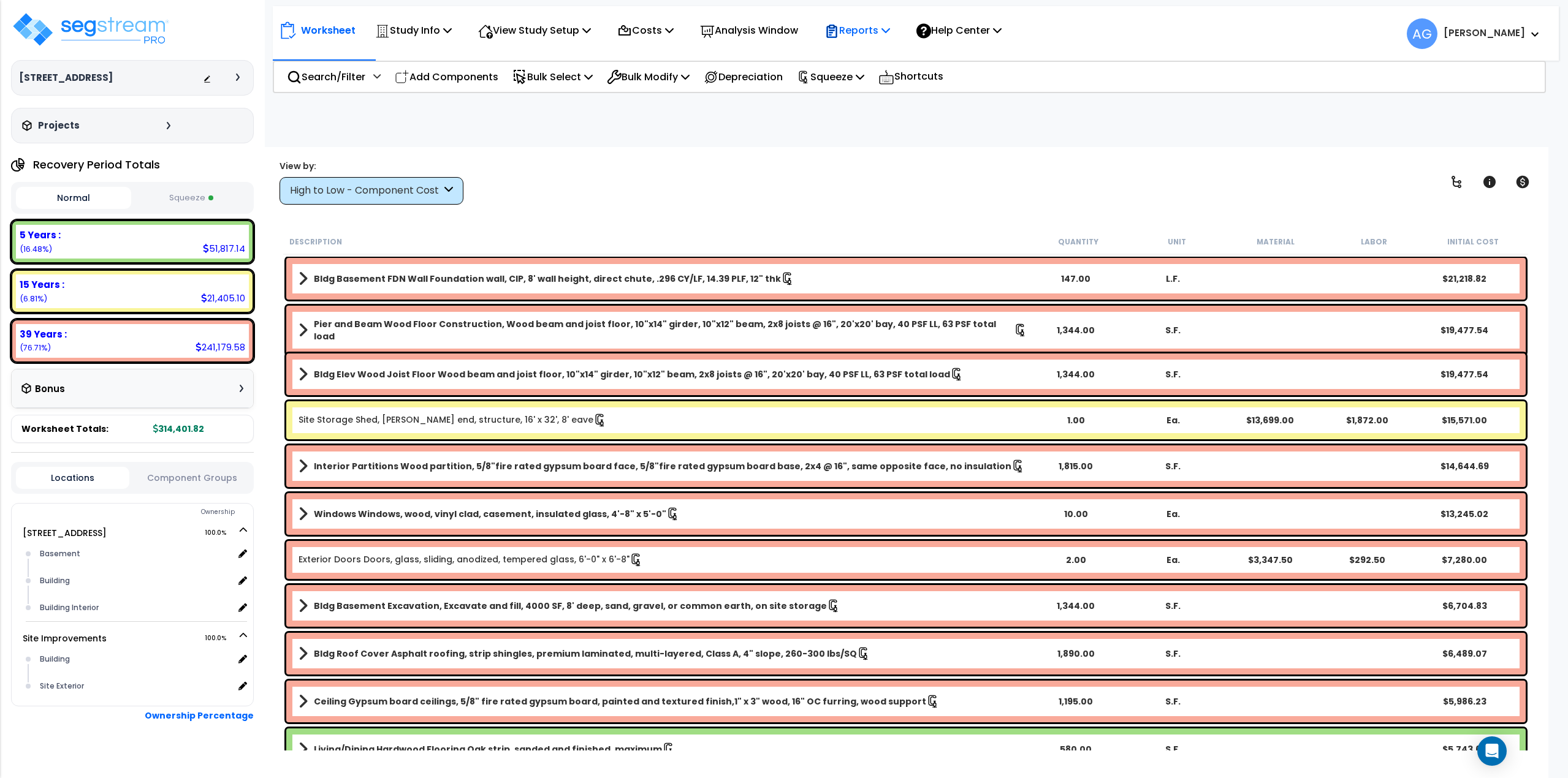
click at [890, 30] on p "Reports" at bounding box center [857, 30] width 66 height 16
click at [877, 60] on link "Get Report" at bounding box center [879, 58] width 121 height 24
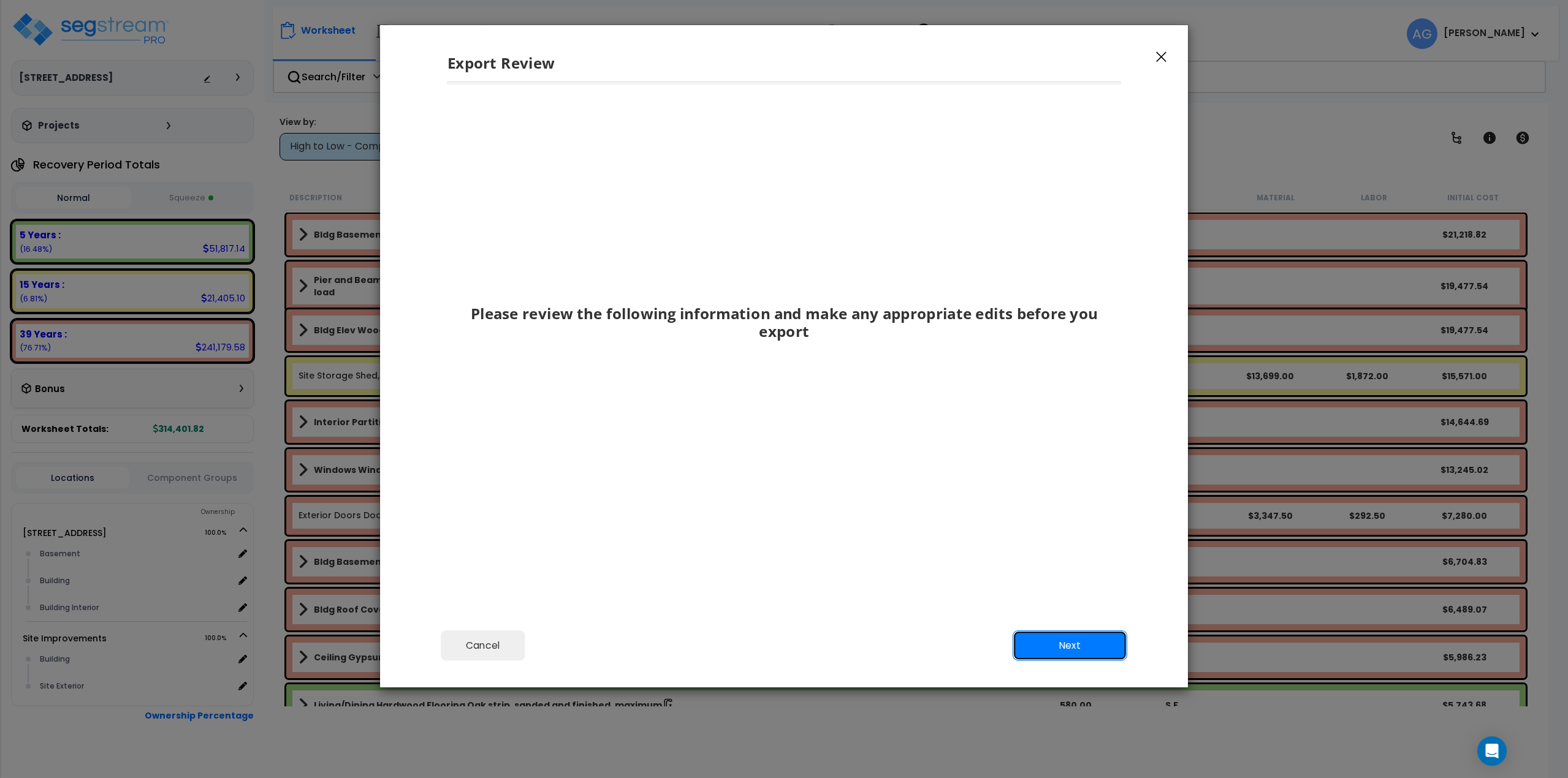
click at [1044, 633] on button "Next" at bounding box center [1070, 645] width 115 height 31
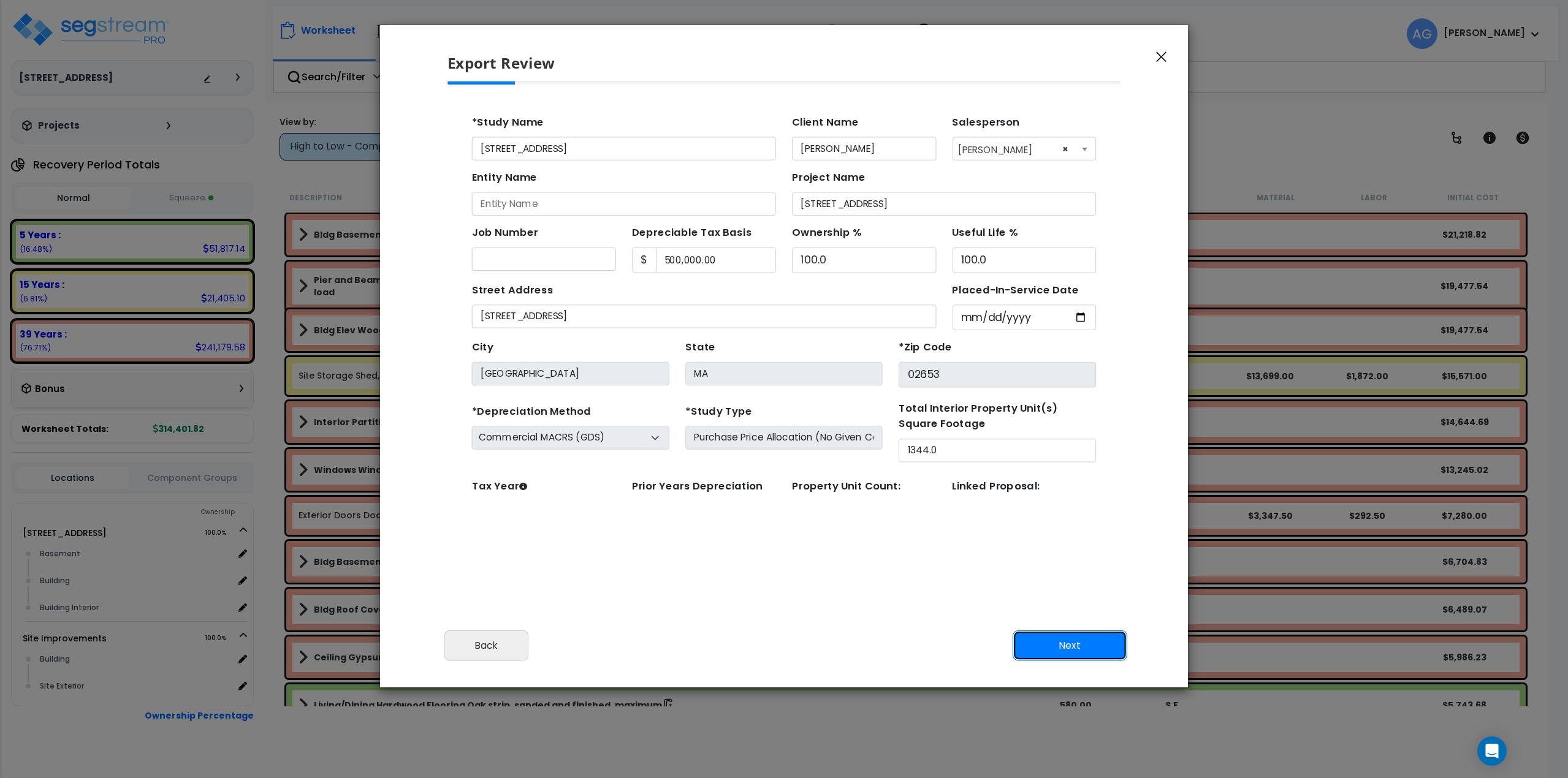
click at [1074, 639] on button "Next" at bounding box center [1070, 645] width 115 height 31
type input "0"
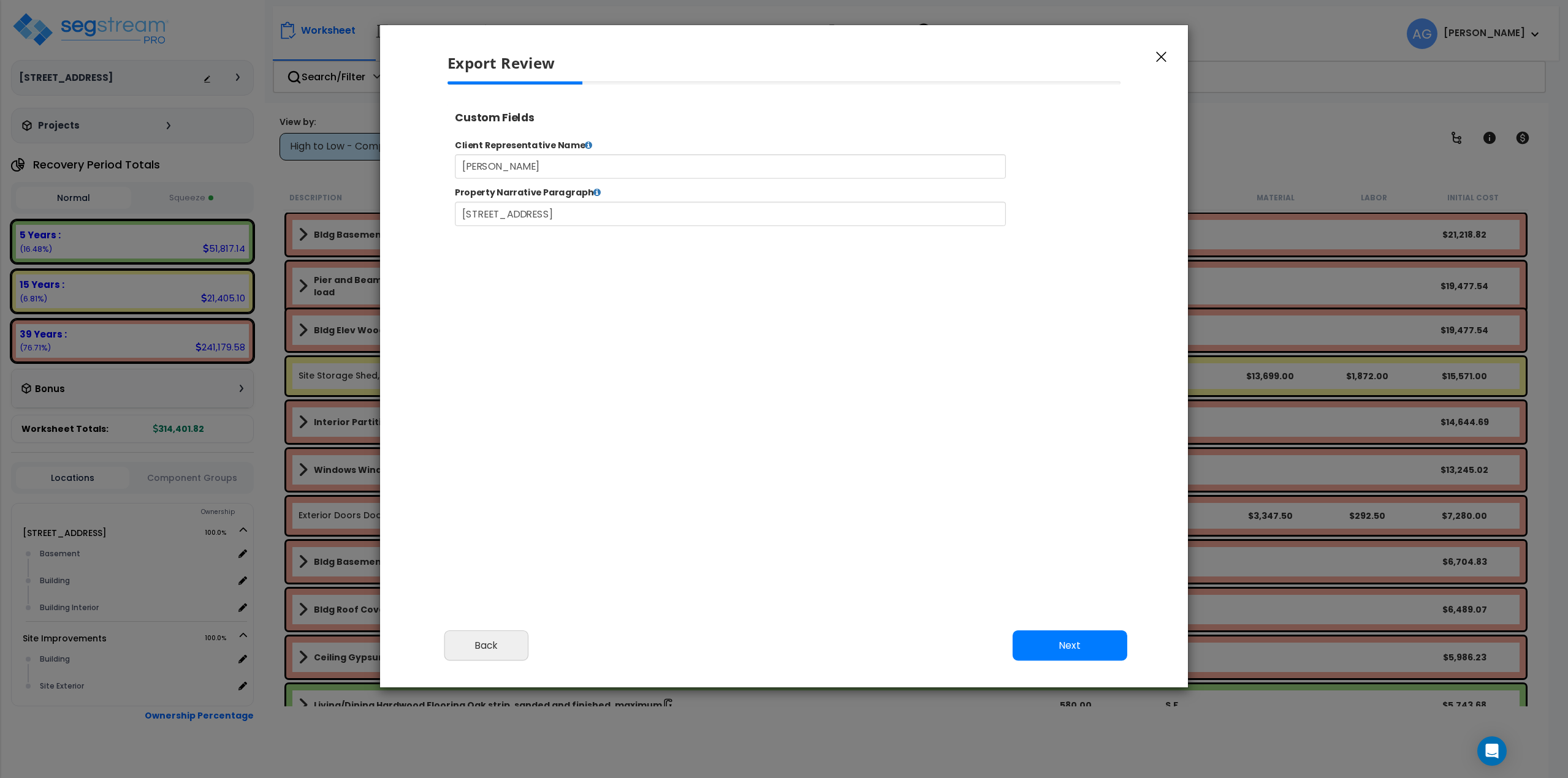
select select "2025"
click at [485, 182] on input "Matthew Geffin" at bounding box center [769, 175] width 626 height 28
type input "Mathew Geffin"
click at [604, 151] on icon at bounding box center [608, 151] width 9 height 10
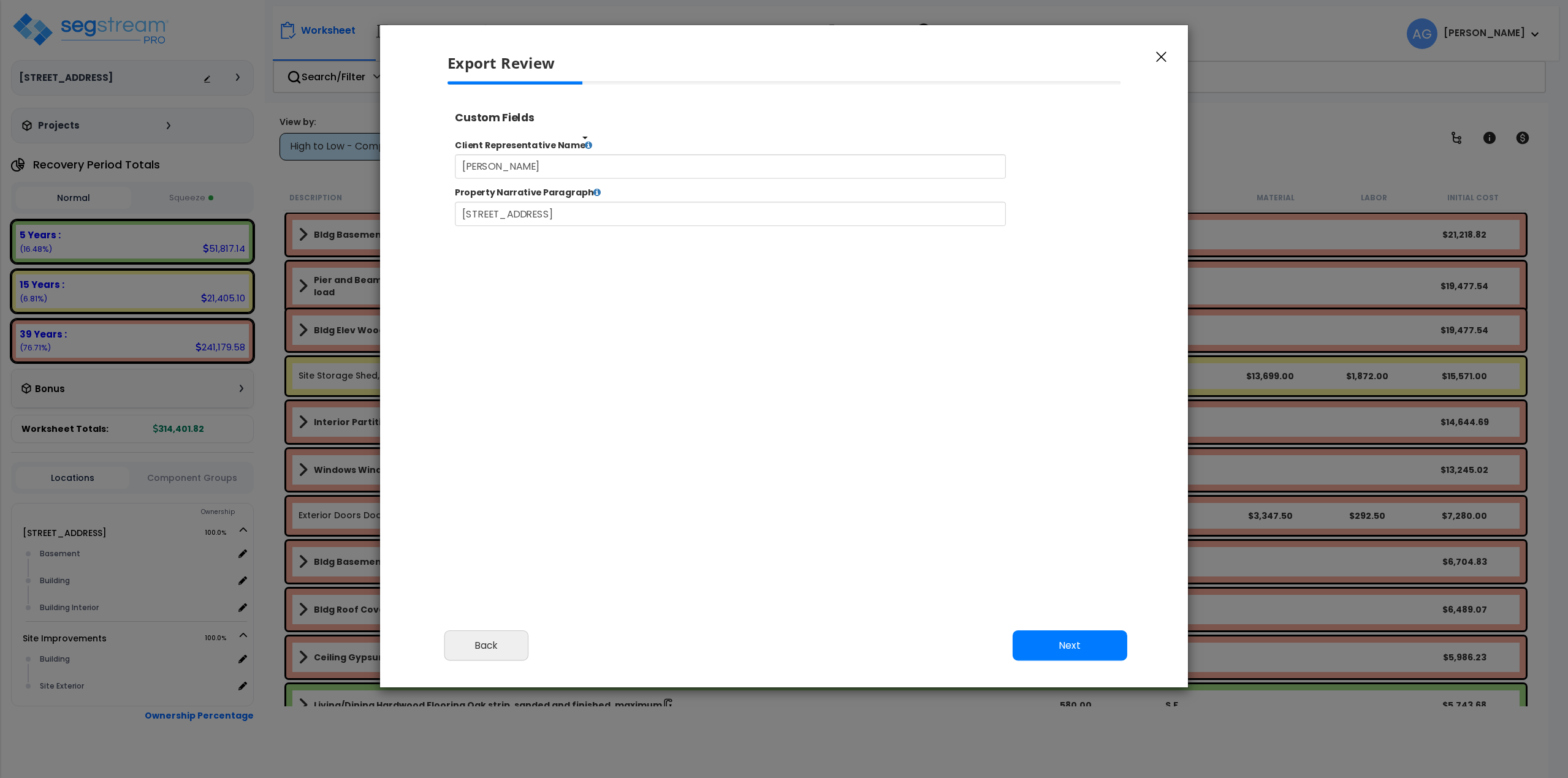
click at [604, 146] on icon at bounding box center [608, 151] width 9 height 10
click at [604, 140] on div "Client Representative Name Mathew Geffin Property Narrative Paragraph 207 Beach…" at bounding box center [834, 199] width 773 height 126
click at [1099, 648] on button "Next" at bounding box center [1070, 645] width 115 height 31
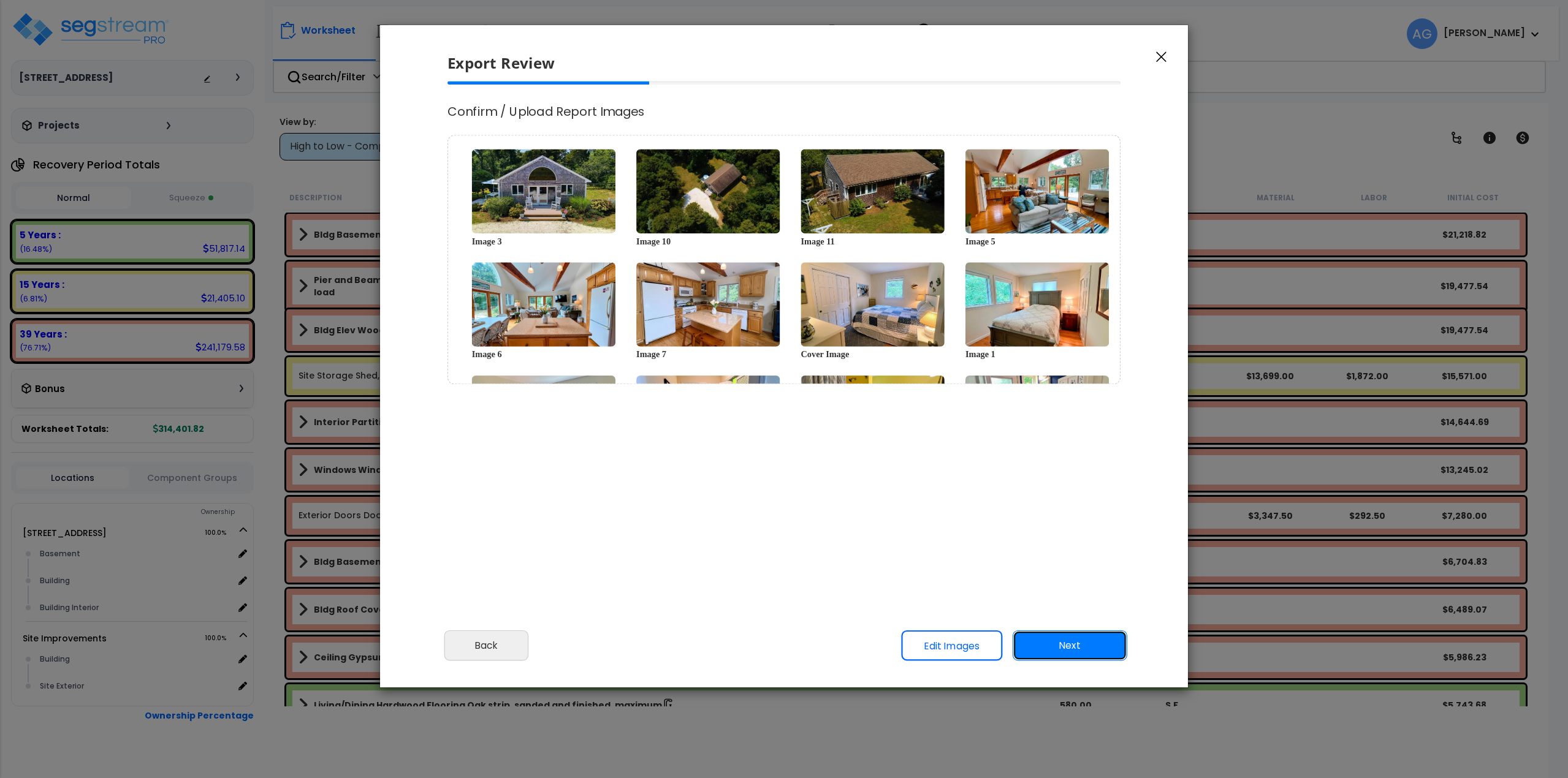
scroll to position [0, 0]
click at [1072, 652] on button "Next" at bounding box center [1070, 645] width 115 height 31
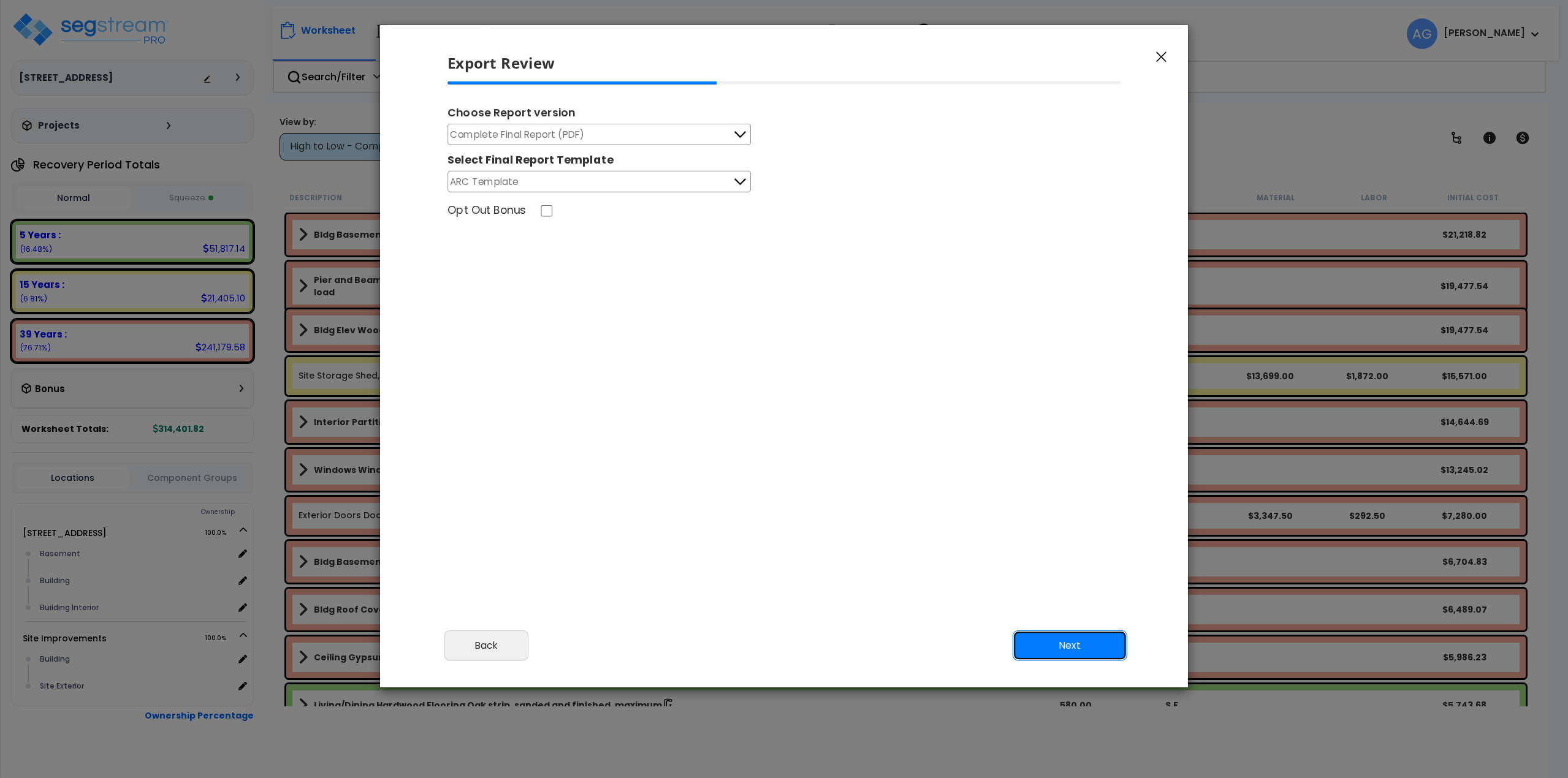
click at [1074, 644] on button "Next" at bounding box center [1070, 645] width 115 height 31
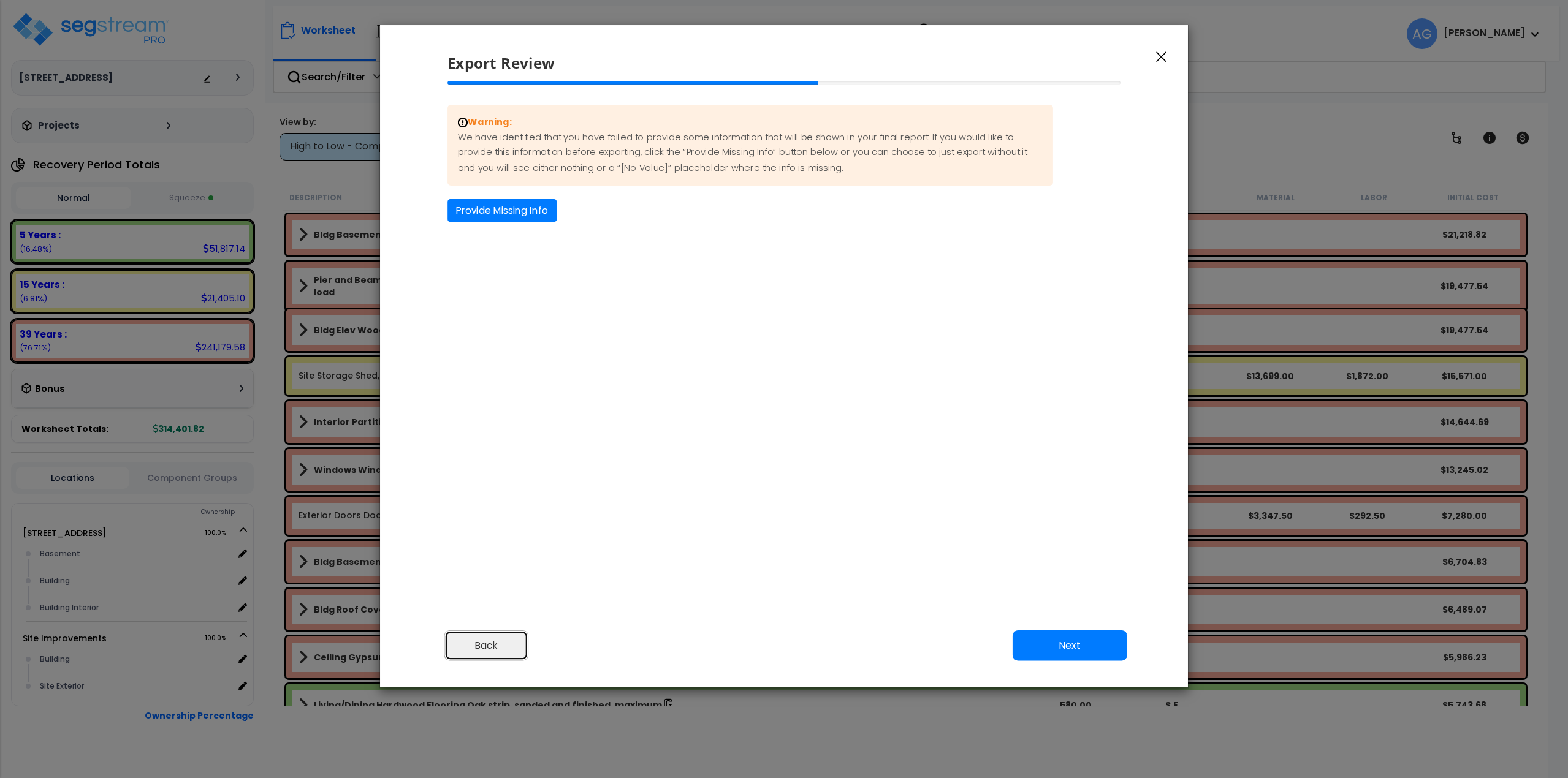
click at [482, 647] on button "Back" at bounding box center [487, 645] width 84 height 31
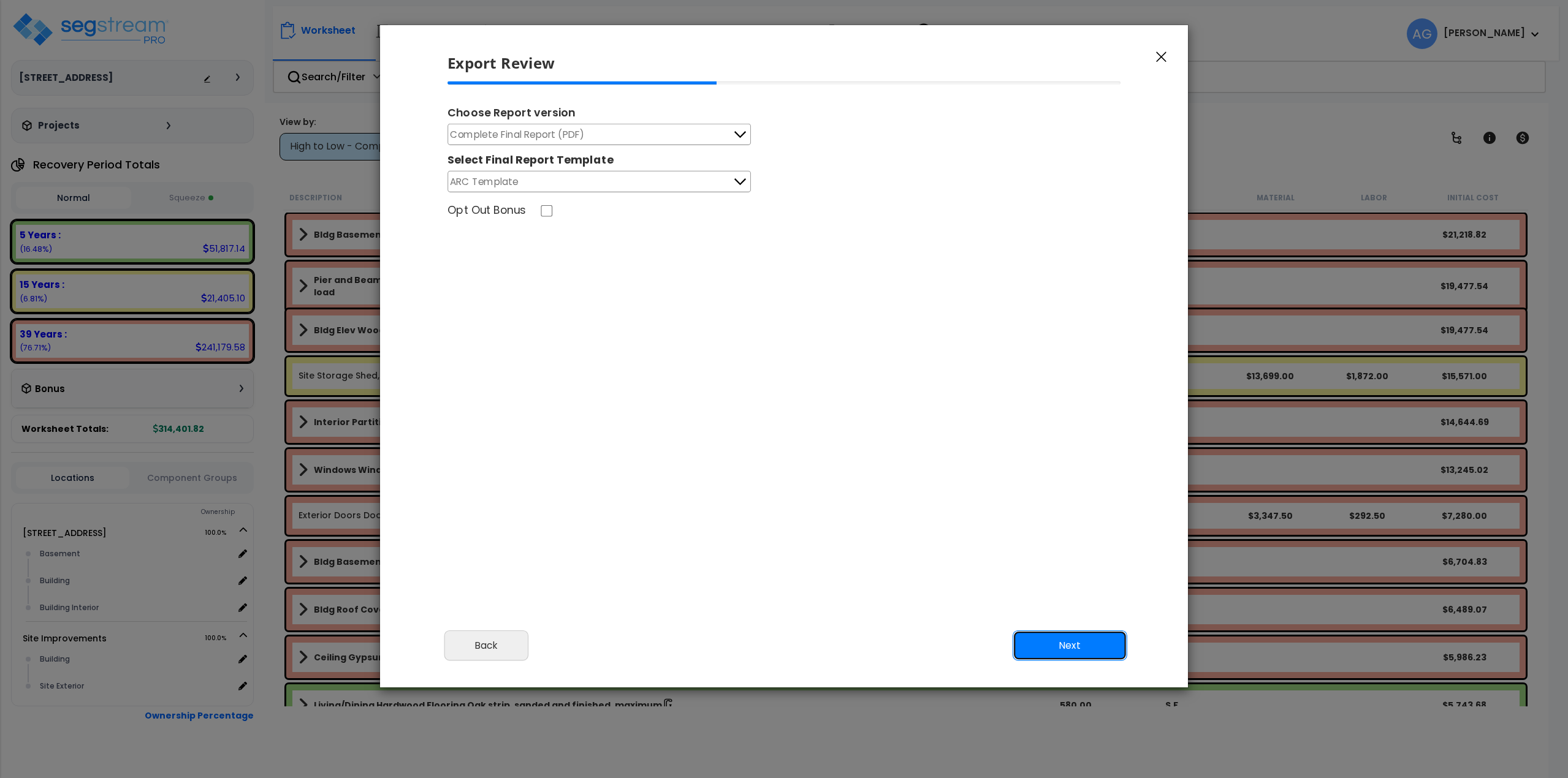
click at [1054, 641] on button "Next" at bounding box center [1070, 645] width 115 height 31
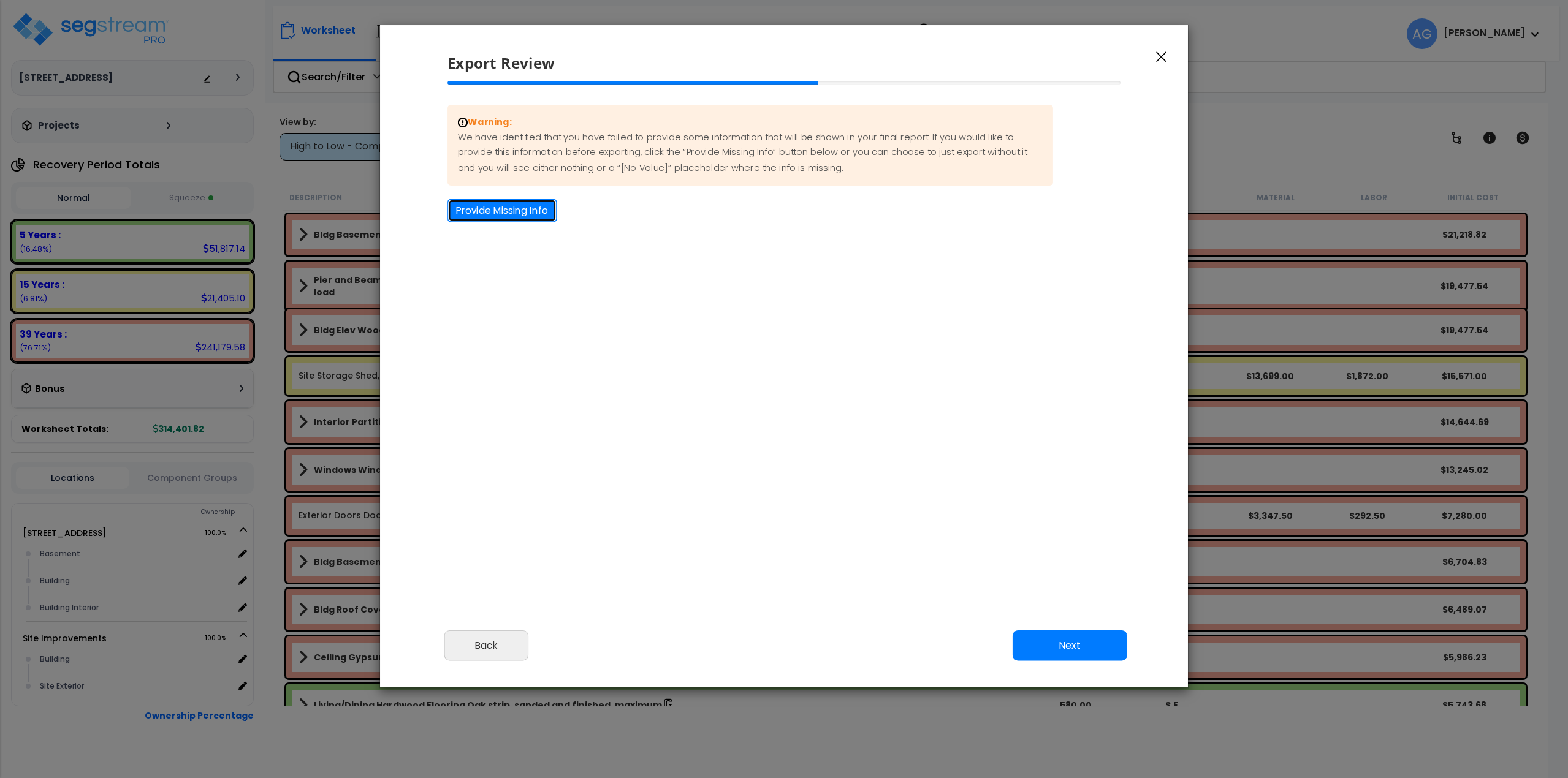
click at [478, 209] on button "Provide Missing Info" at bounding box center [502, 211] width 109 height 22
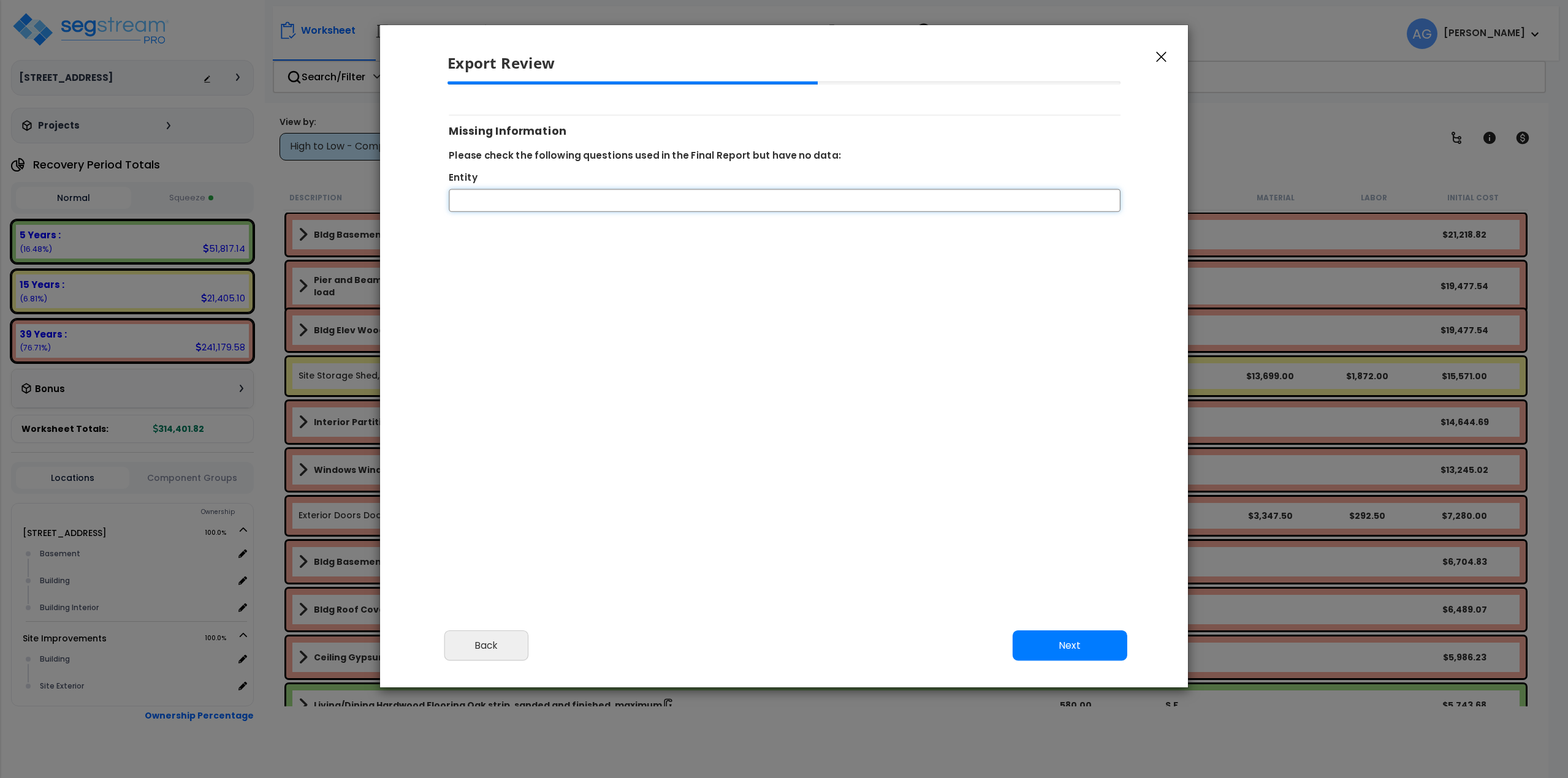
click at [500, 197] on input "Entity" at bounding box center [784, 201] width 672 height 22
type input "i"
type input "Individual"
click at [1049, 636] on button "Next" at bounding box center [1070, 645] width 115 height 31
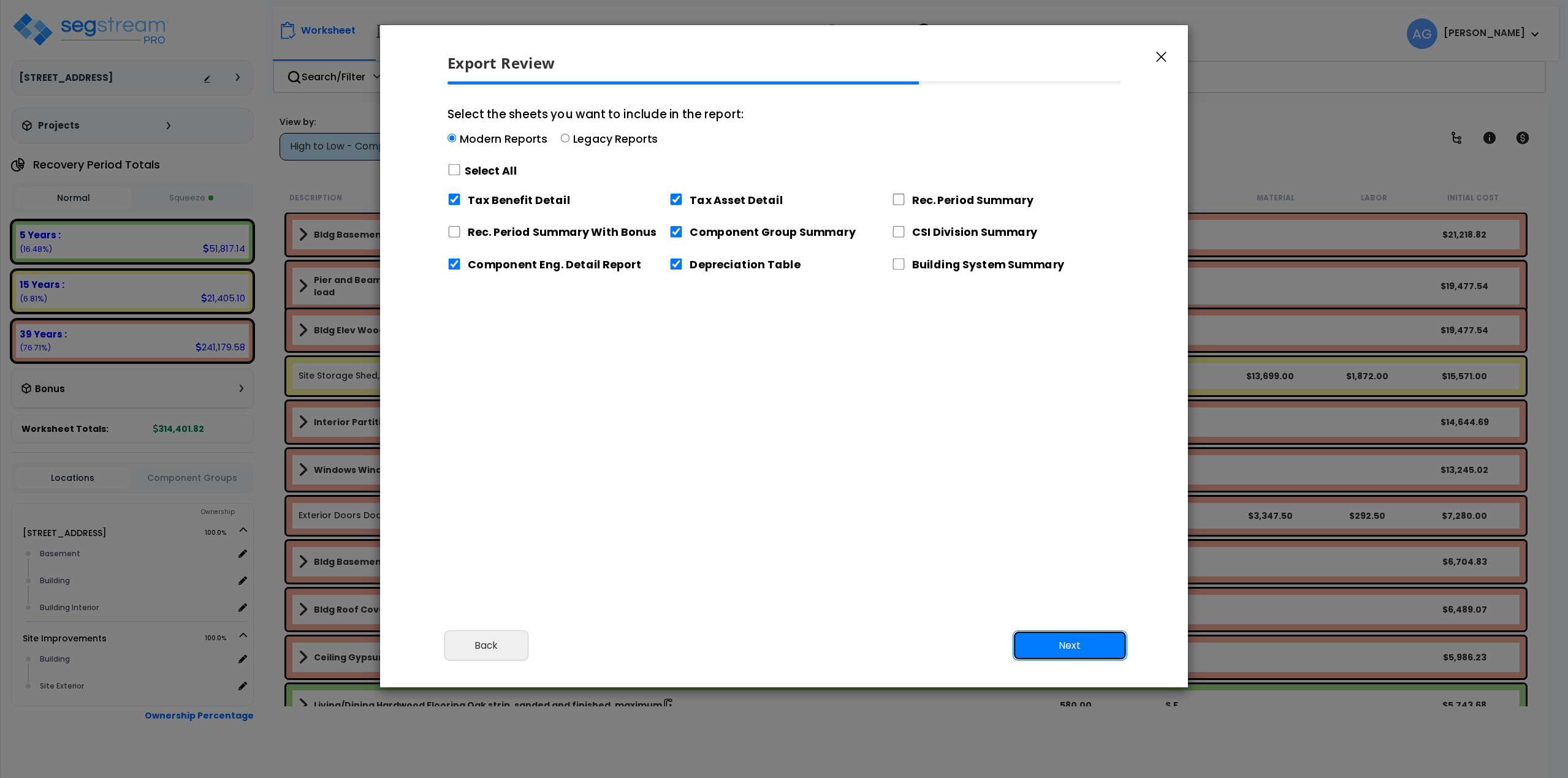
click at [1049, 636] on button "Next" at bounding box center [1070, 645] width 115 height 31
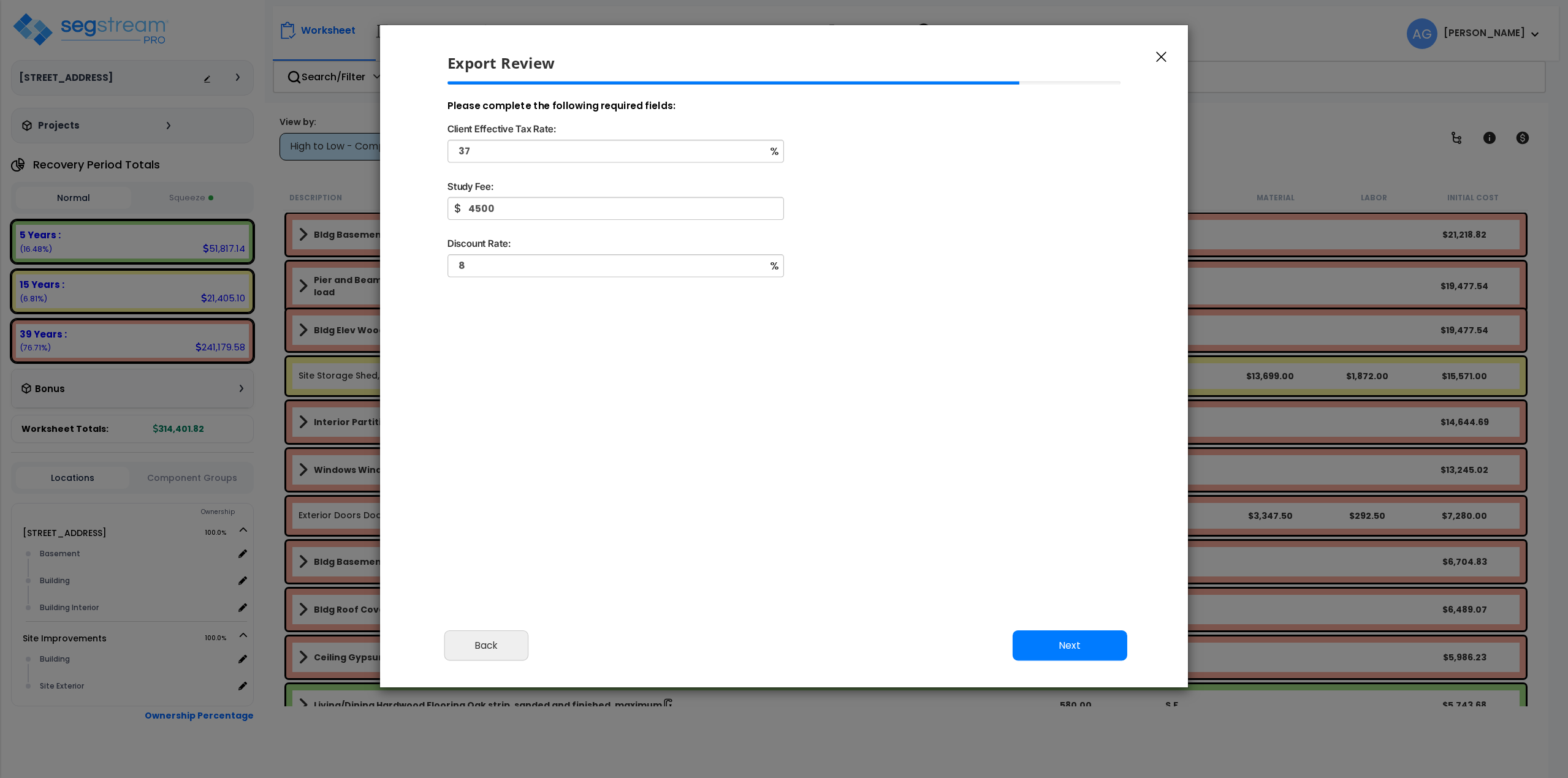
click at [574, 195] on div "Study Fee:" at bounding box center [784, 188] width 693 height 19
click at [569, 201] on input "4500" at bounding box center [616, 209] width 337 height 22
type input "5,000."
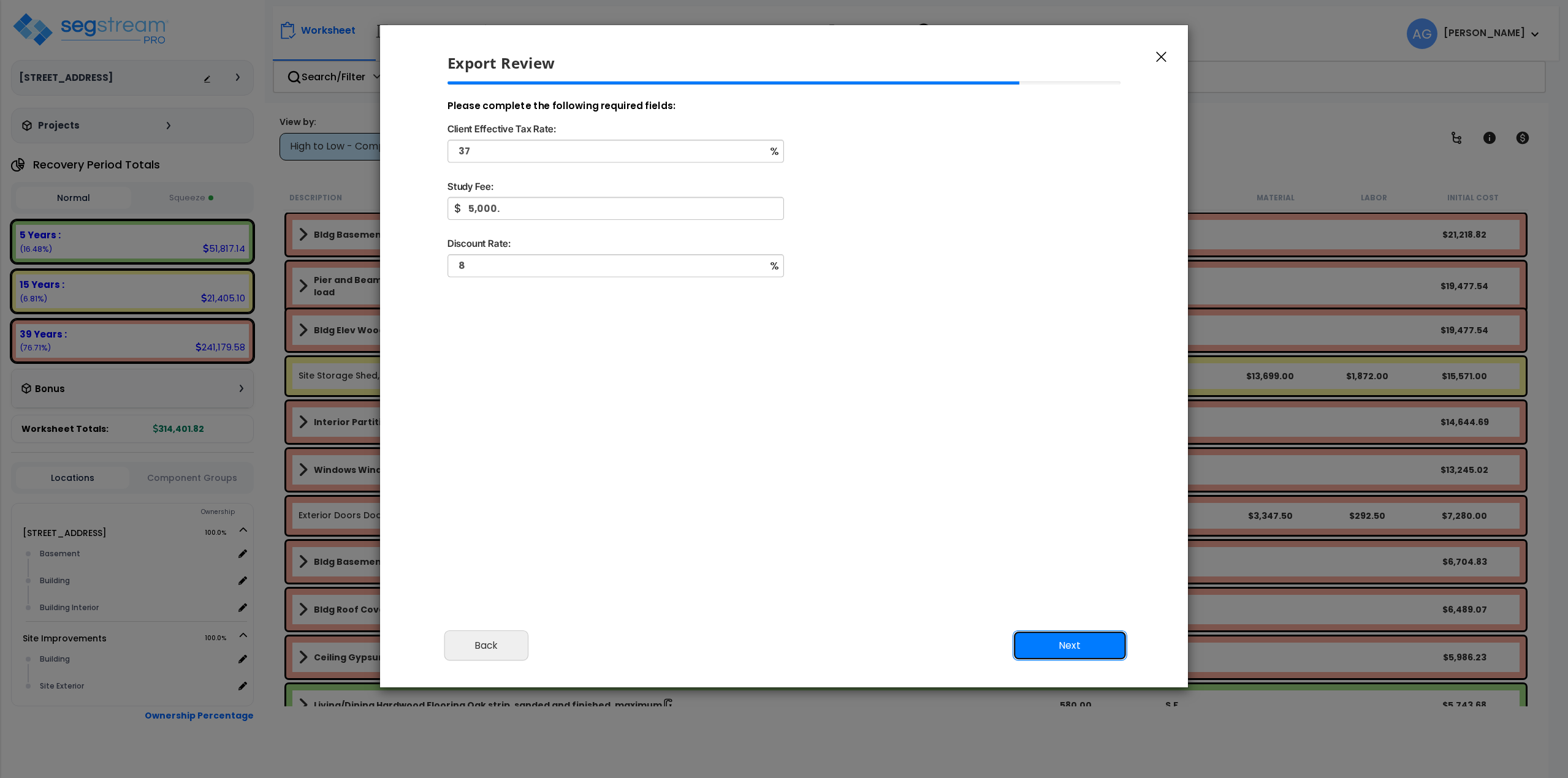
click at [1067, 650] on button "Next" at bounding box center [1070, 645] width 115 height 31
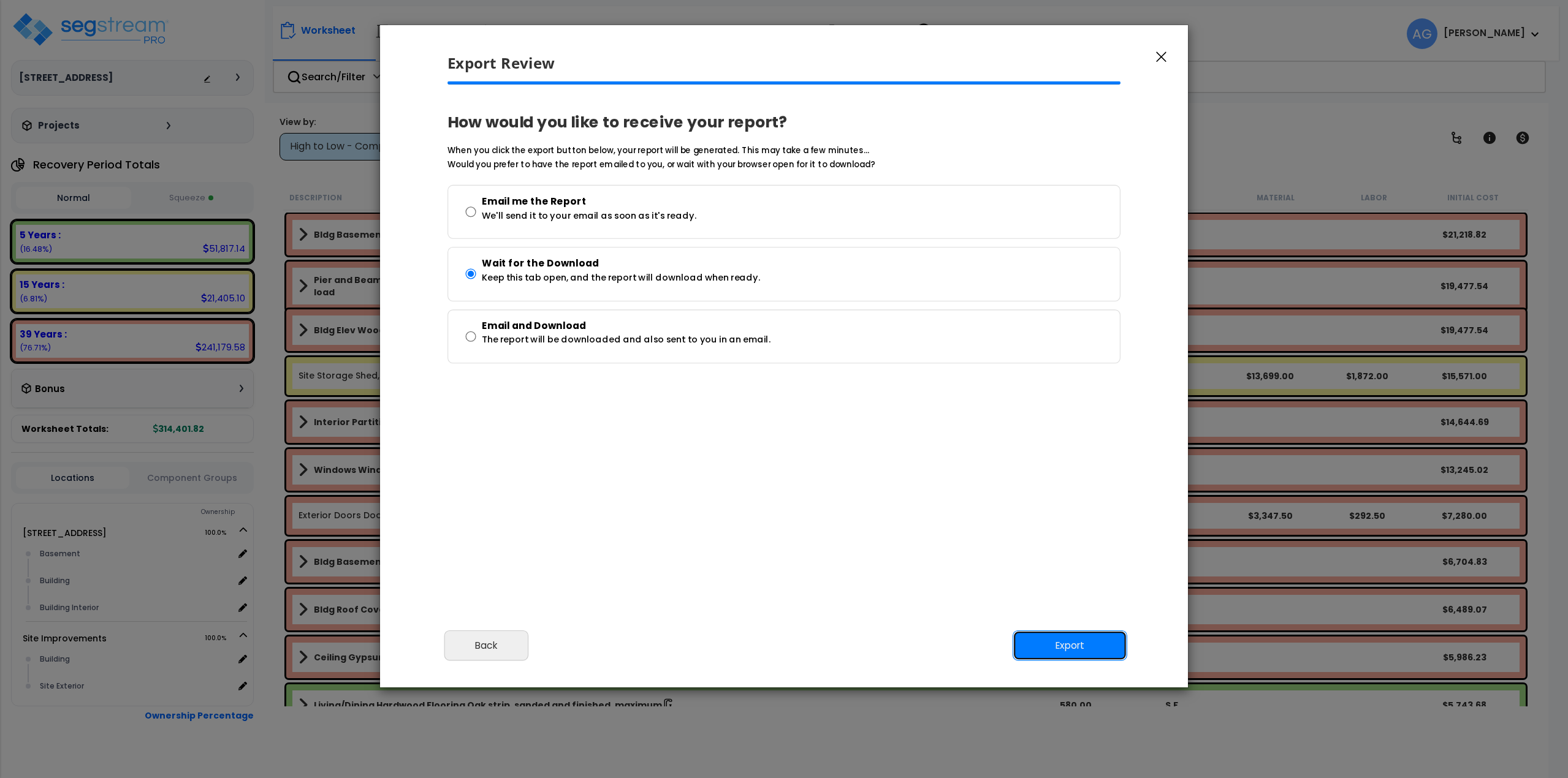
click at [1067, 650] on button "Export" at bounding box center [1070, 645] width 115 height 31
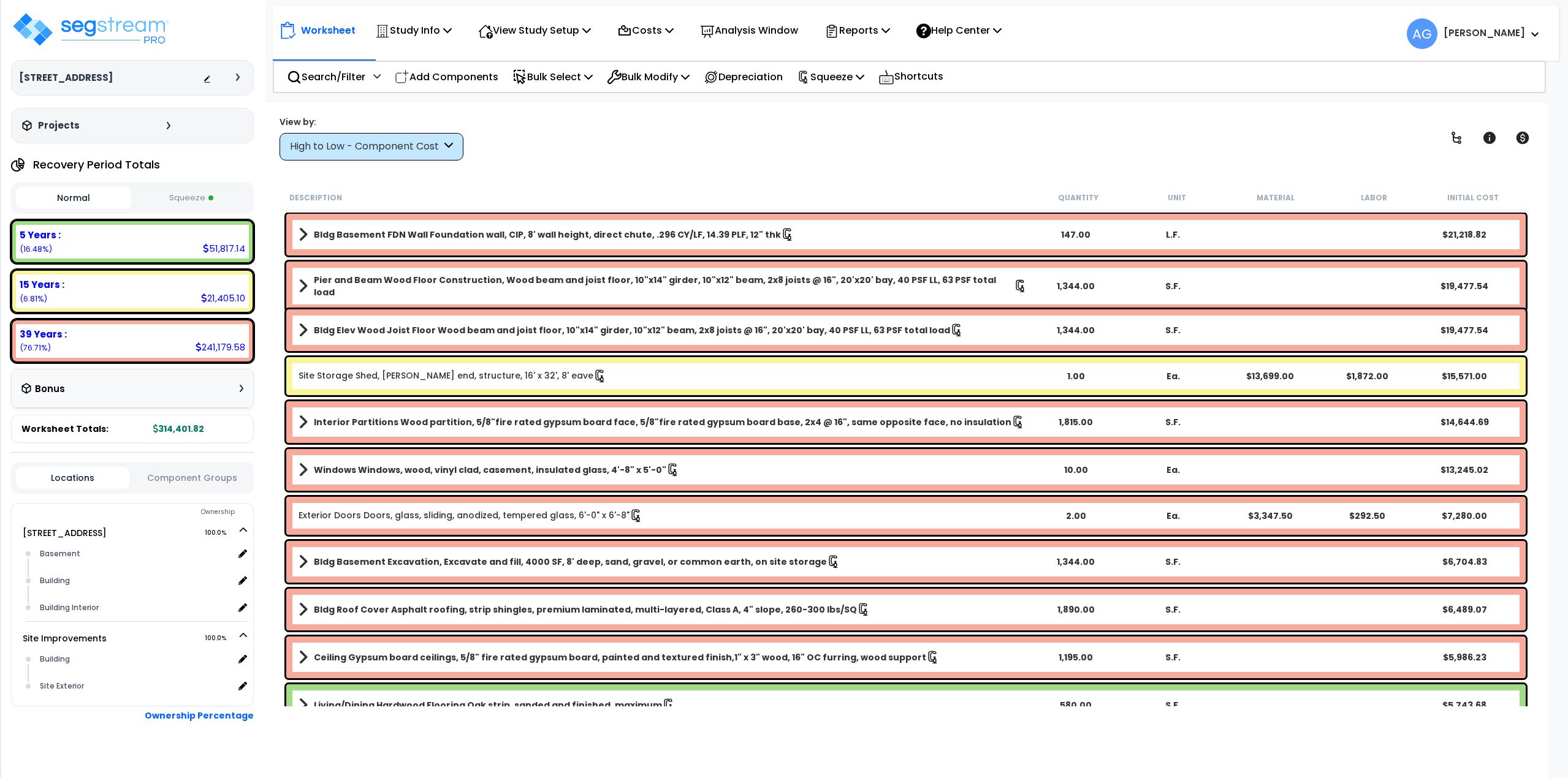
click at [1006, 165] on div "Worksheet Study Info Study Setup Add Property Unit Template study Clone study AG" at bounding box center [906, 492] width 1286 height 778
click at [793, 166] on div "Worksheet Study Info Study Setup Add Property Unit Template study Clone study AG" at bounding box center [906, 492] width 1286 height 778
drag, startPoint x: 949, startPoint y: 177, endPoint x: 946, endPoint y: 168, distance: 9.5
click at [949, 177] on div "Worksheet Study Info Study Setup Add Property Unit Template study Clone study AG" at bounding box center [906, 492] width 1286 height 778
click at [86, 31] on img at bounding box center [91, 30] width 159 height 37
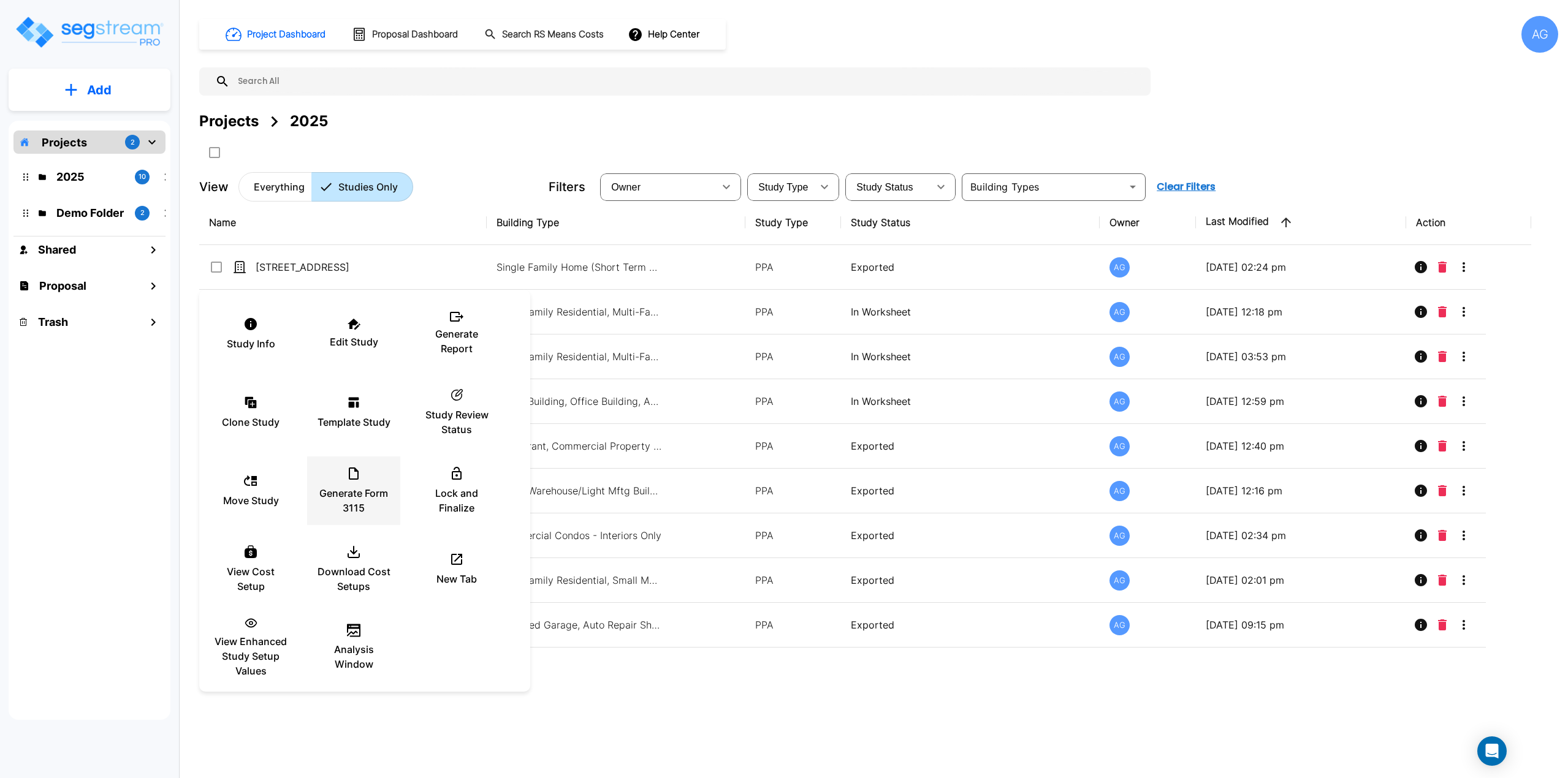
click at [350, 492] on p "Generate Form 3115" at bounding box center [354, 500] width 74 height 30
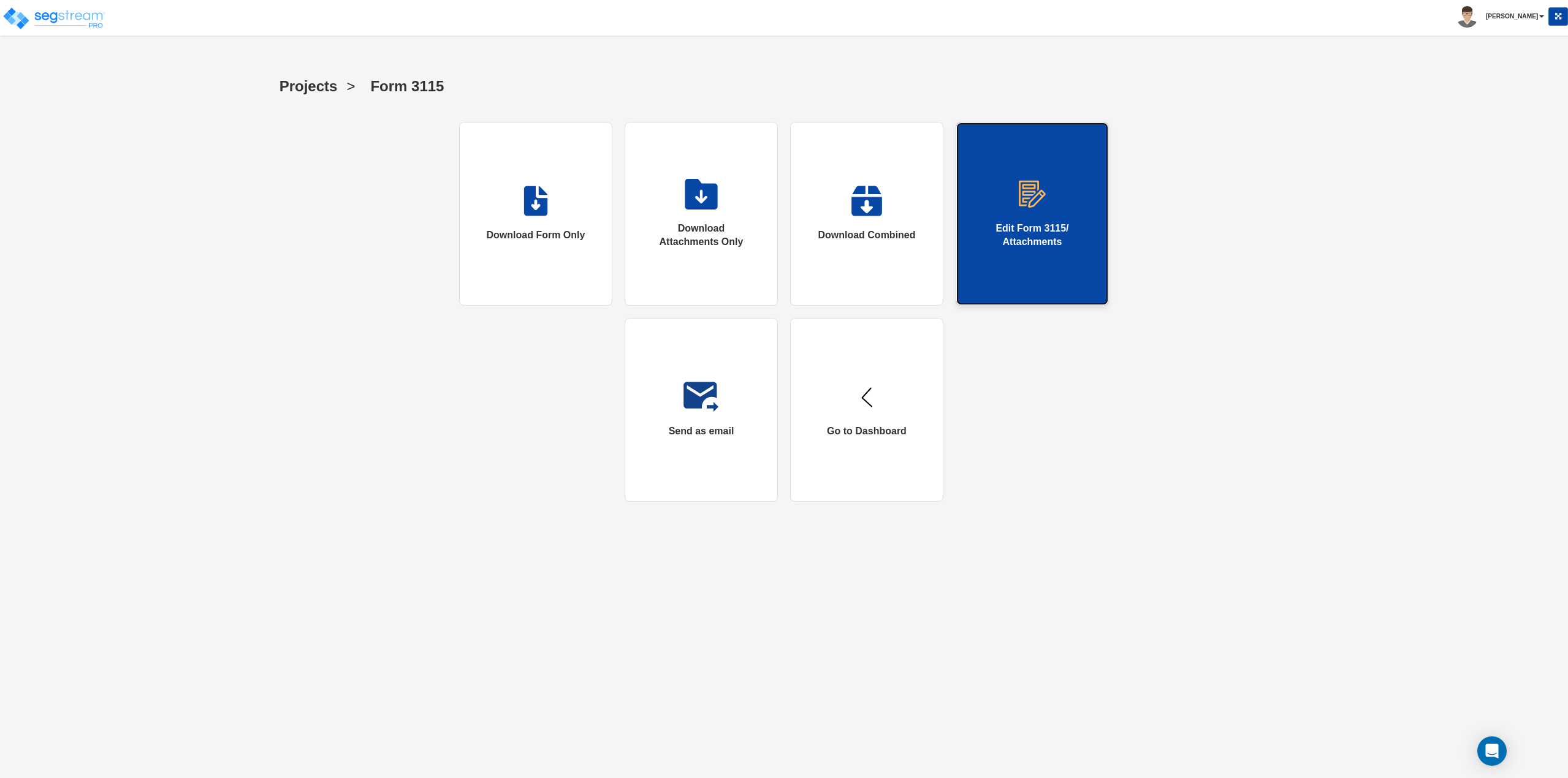
click at [1031, 220] on link "Edit Form 3115/ Attachments" at bounding box center [1032, 213] width 153 height 184
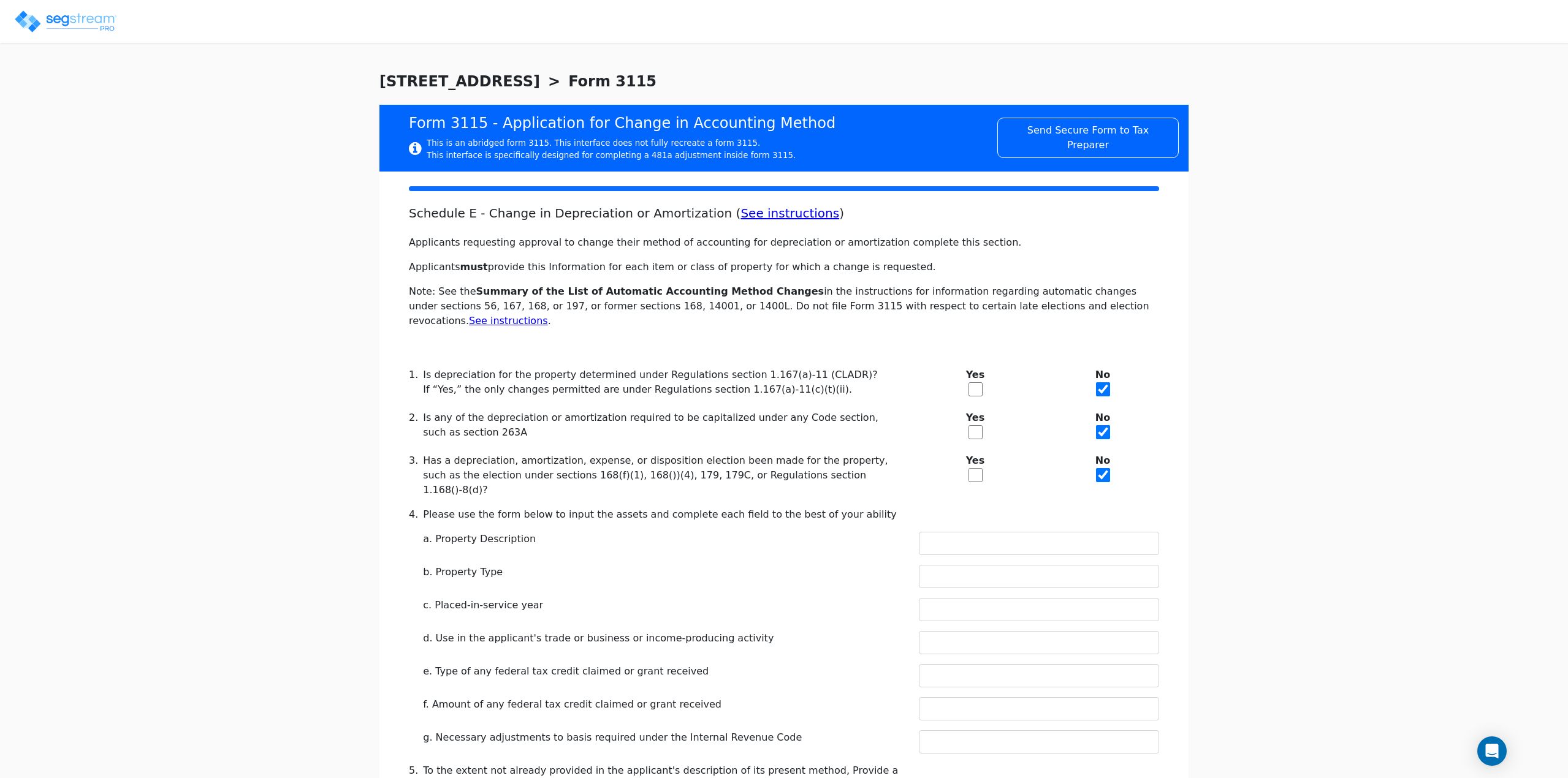
checkbox input "true"
type input "SHORT-TERM VACATION RENTAL"
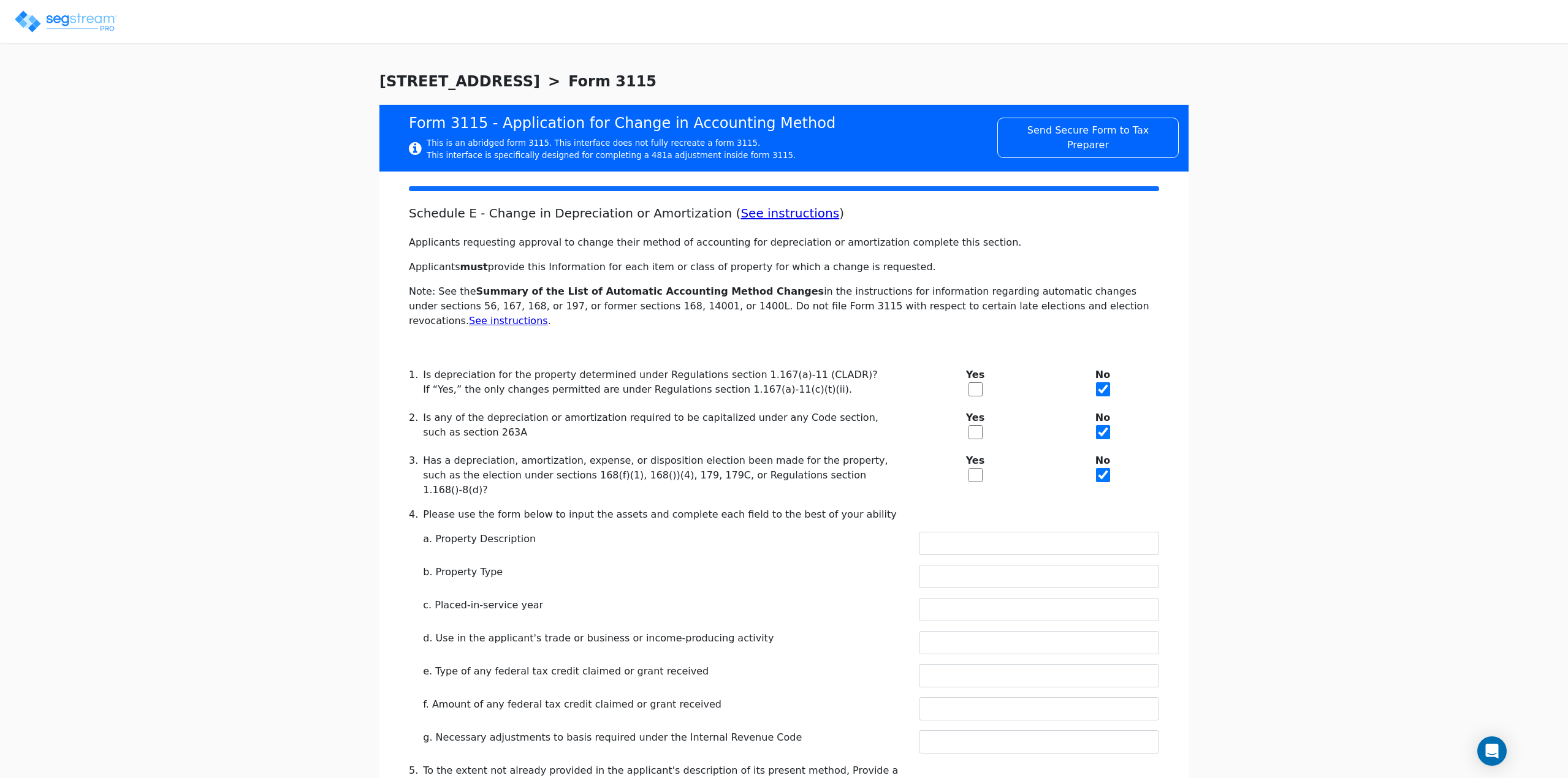
type input "2024"
type input "YES"
type input "N/A"
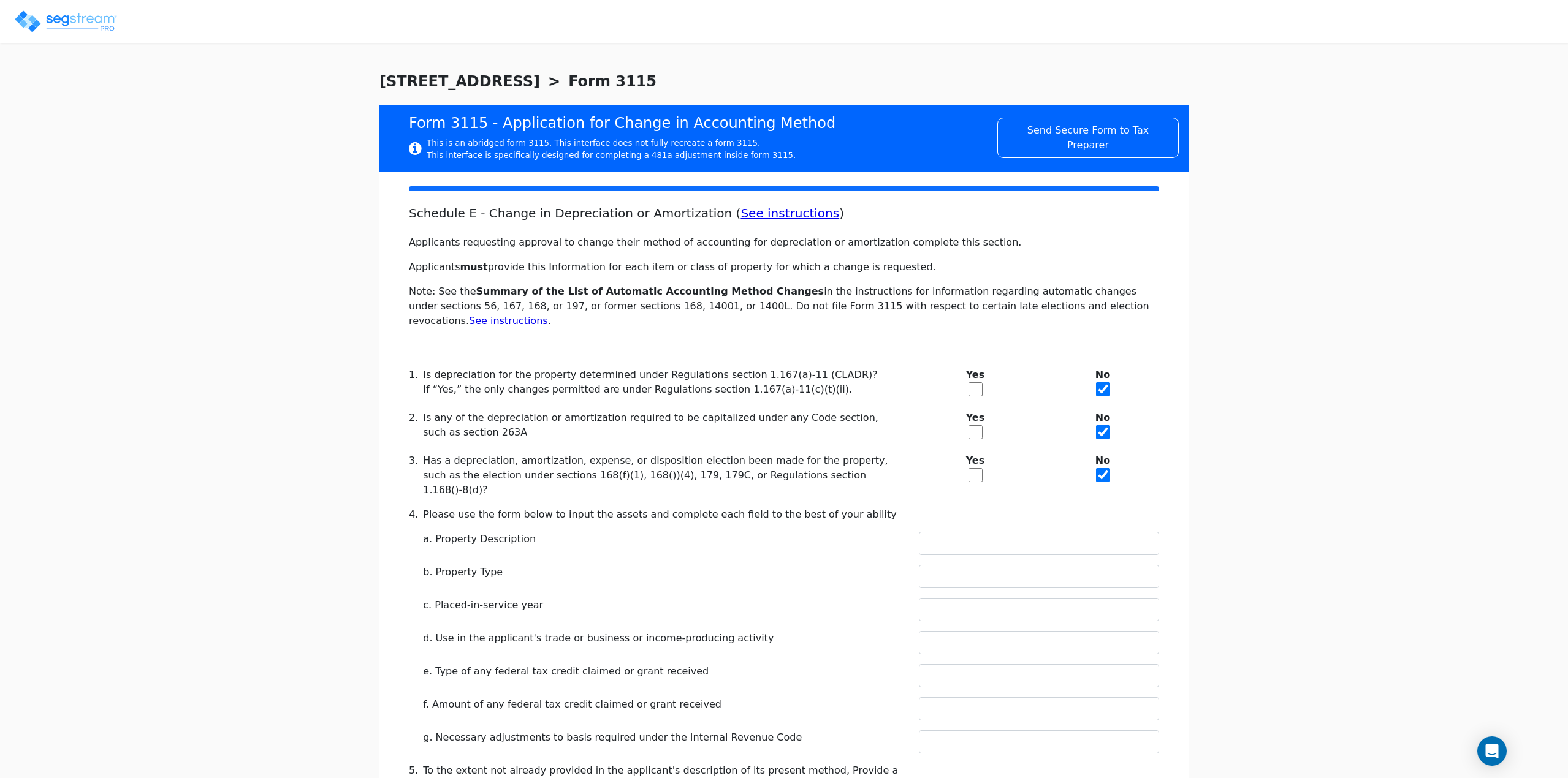
type textarea "DEPRECIABLE PROPERTY"
checkbox input "true"
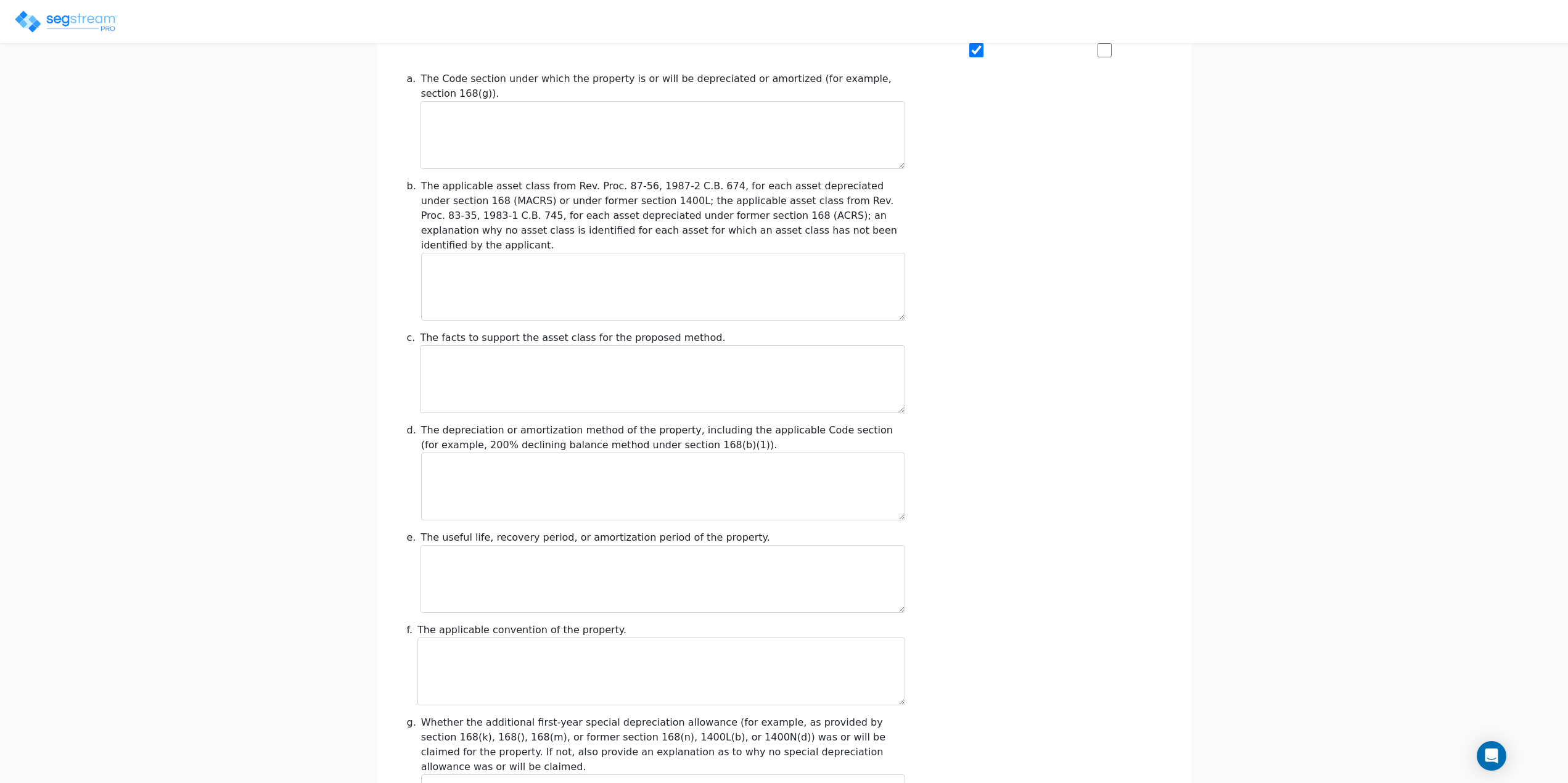
scroll to position [1163, 0]
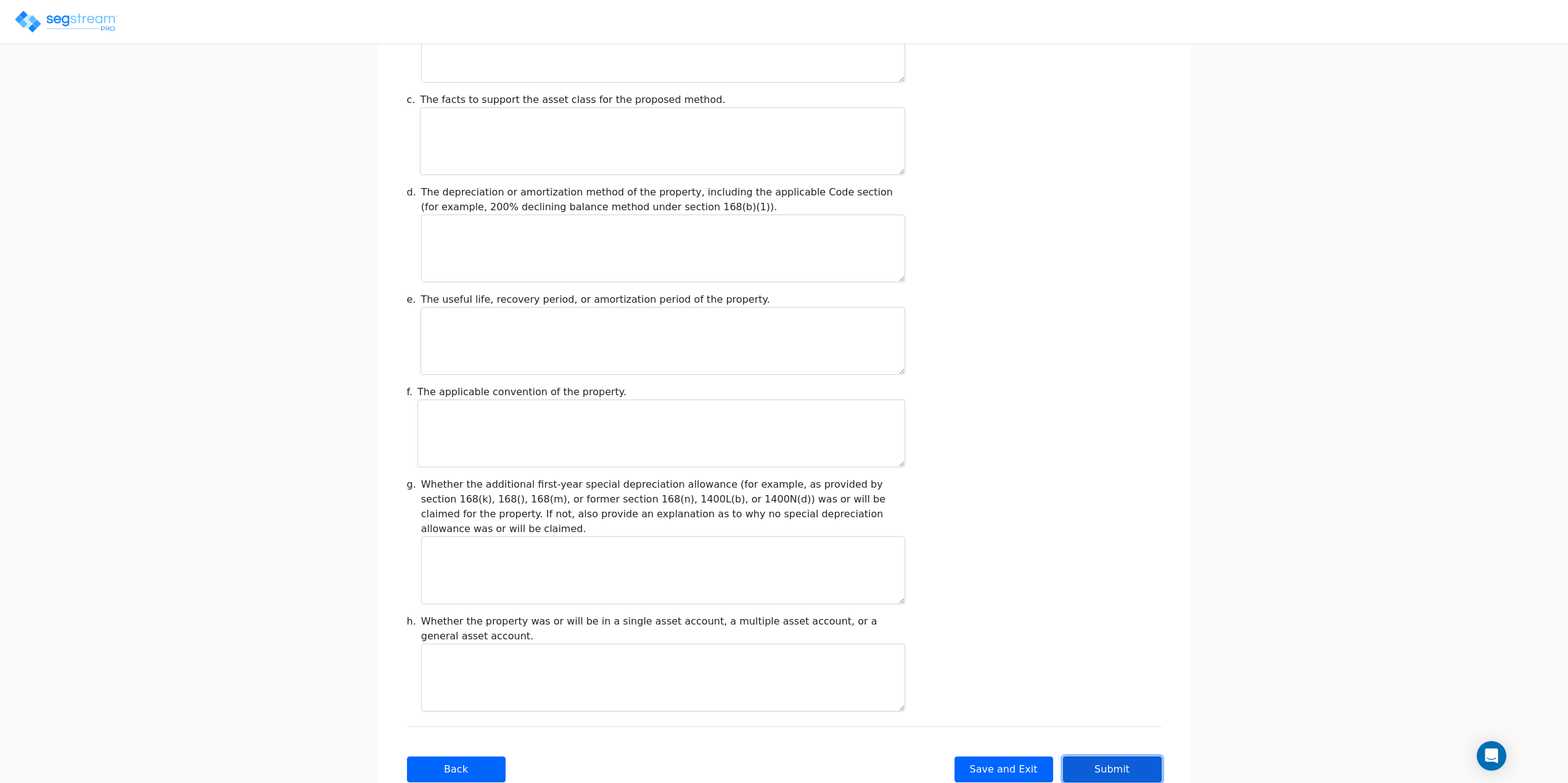
click at [1106, 757] on button "Submit" at bounding box center [1112, 769] width 99 height 26
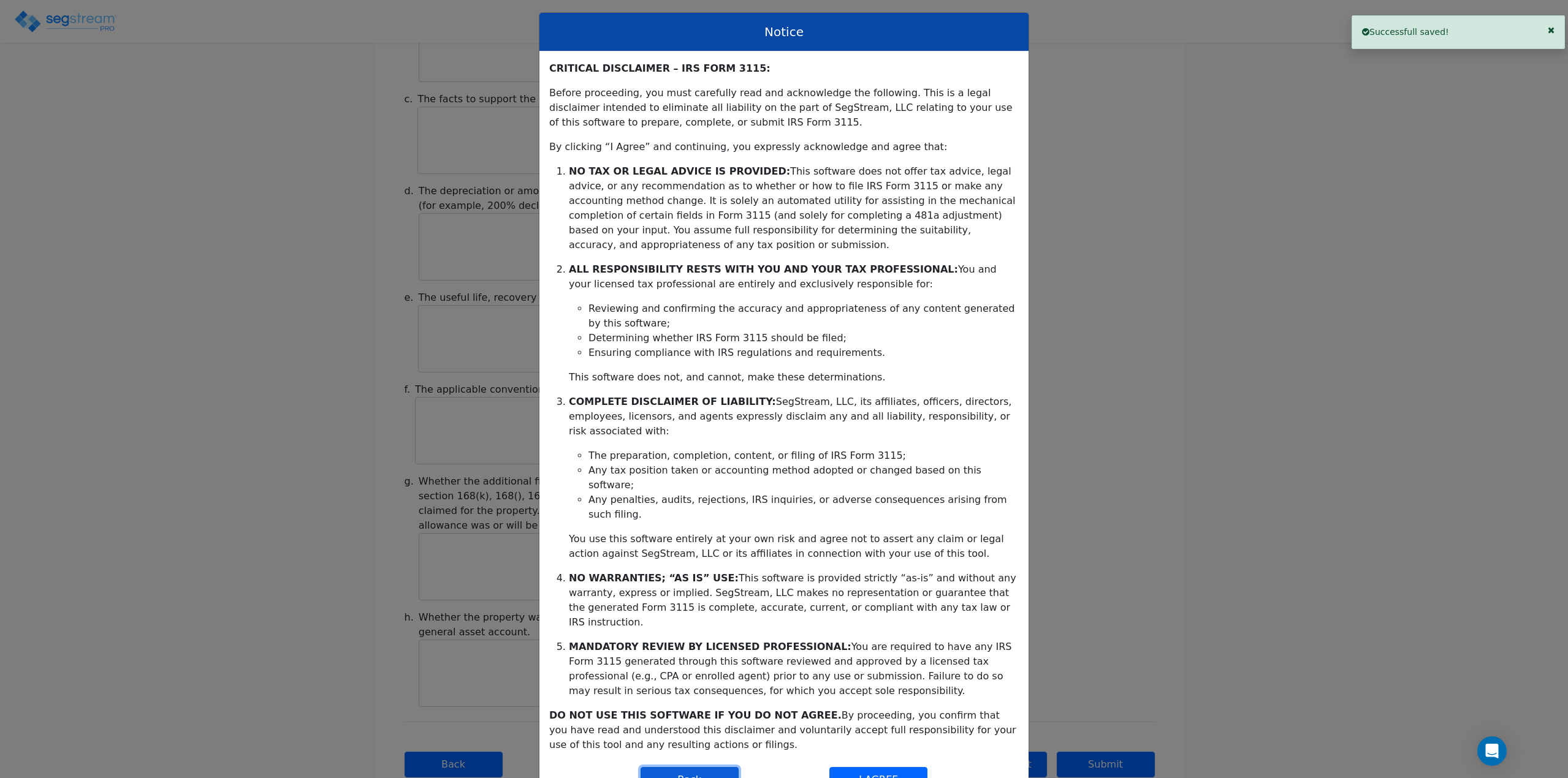
click at [642, 767] on button "Back" at bounding box center [689, 780] width 98 height 26
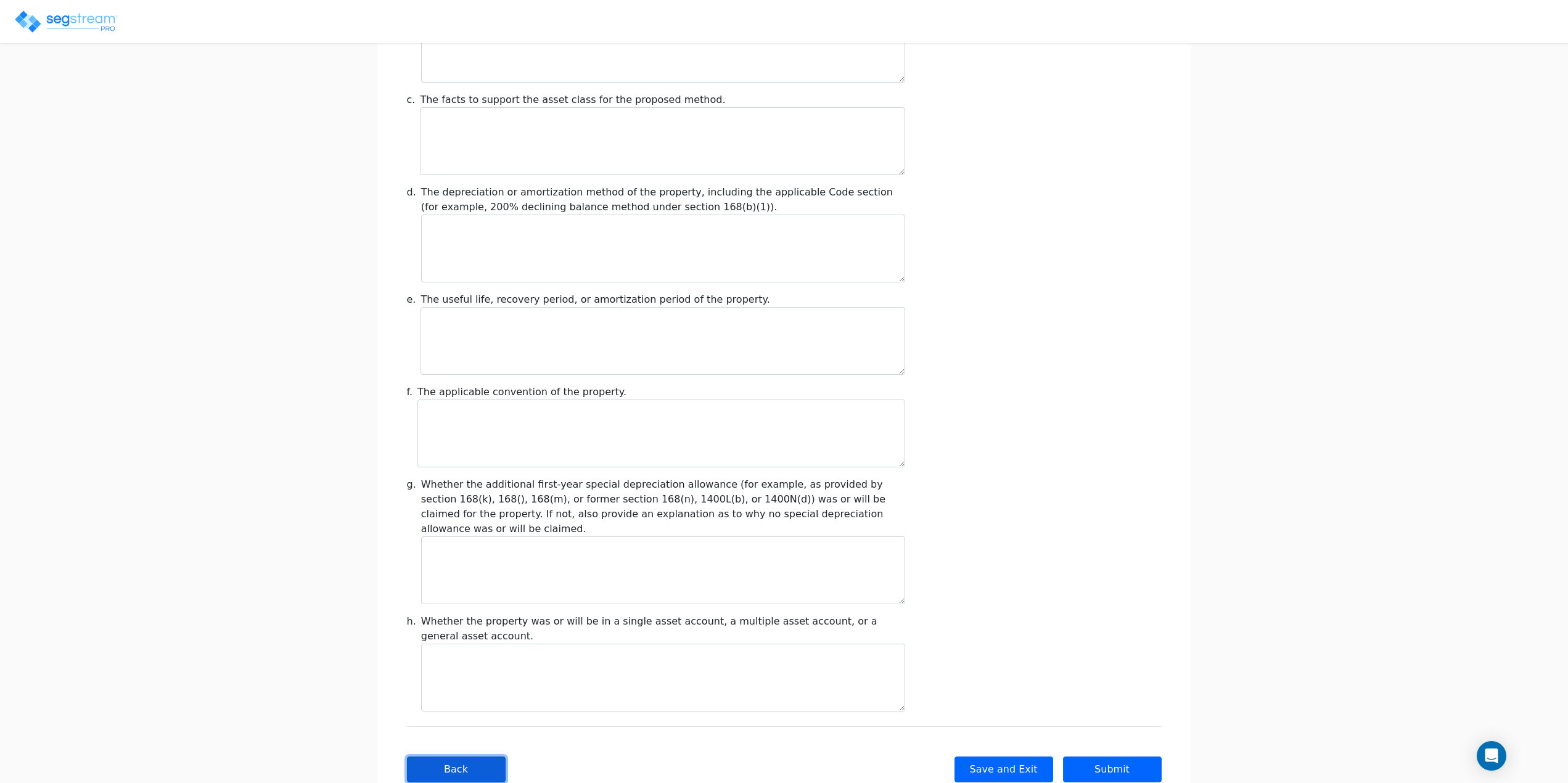
click at [502, 757] on button "Back" at bounding box center [456, 769] width 99 height 26
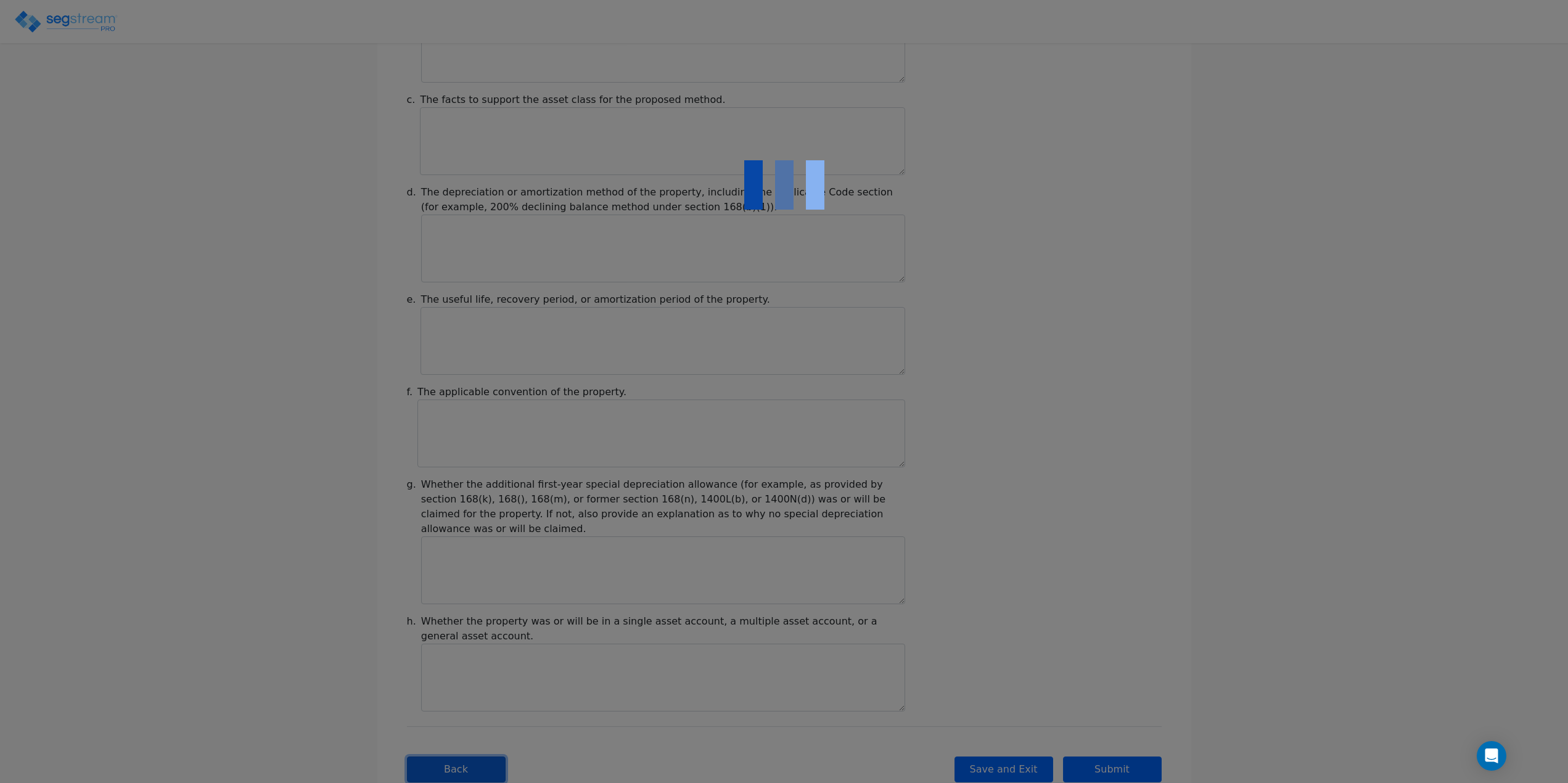
checkbox input "true"
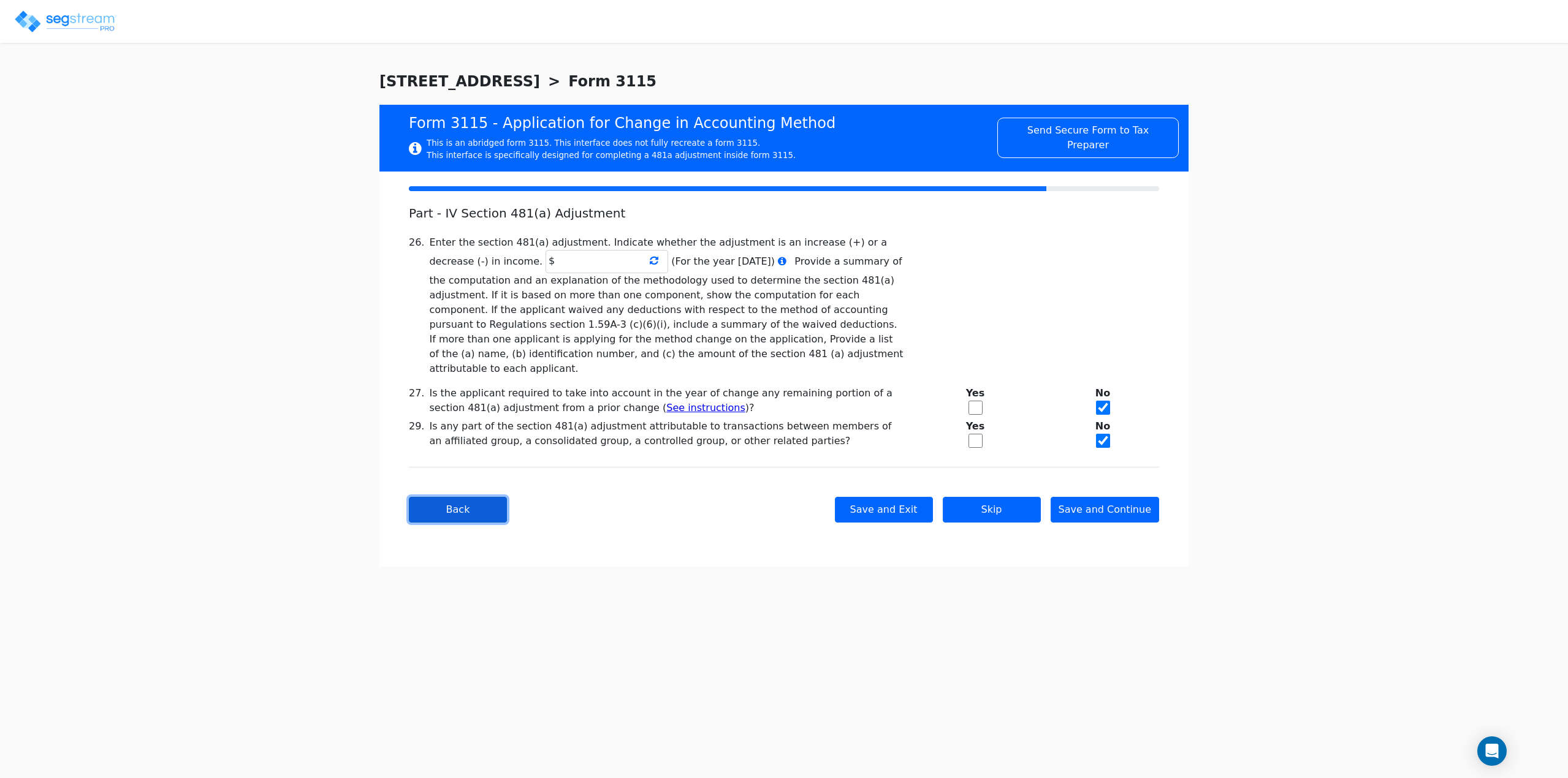
click at [442, 497] on button "Back" at bounding box center [458, 509] width 98 height 26
type textarea "Short-term vacation rental"
checkbox input "true"
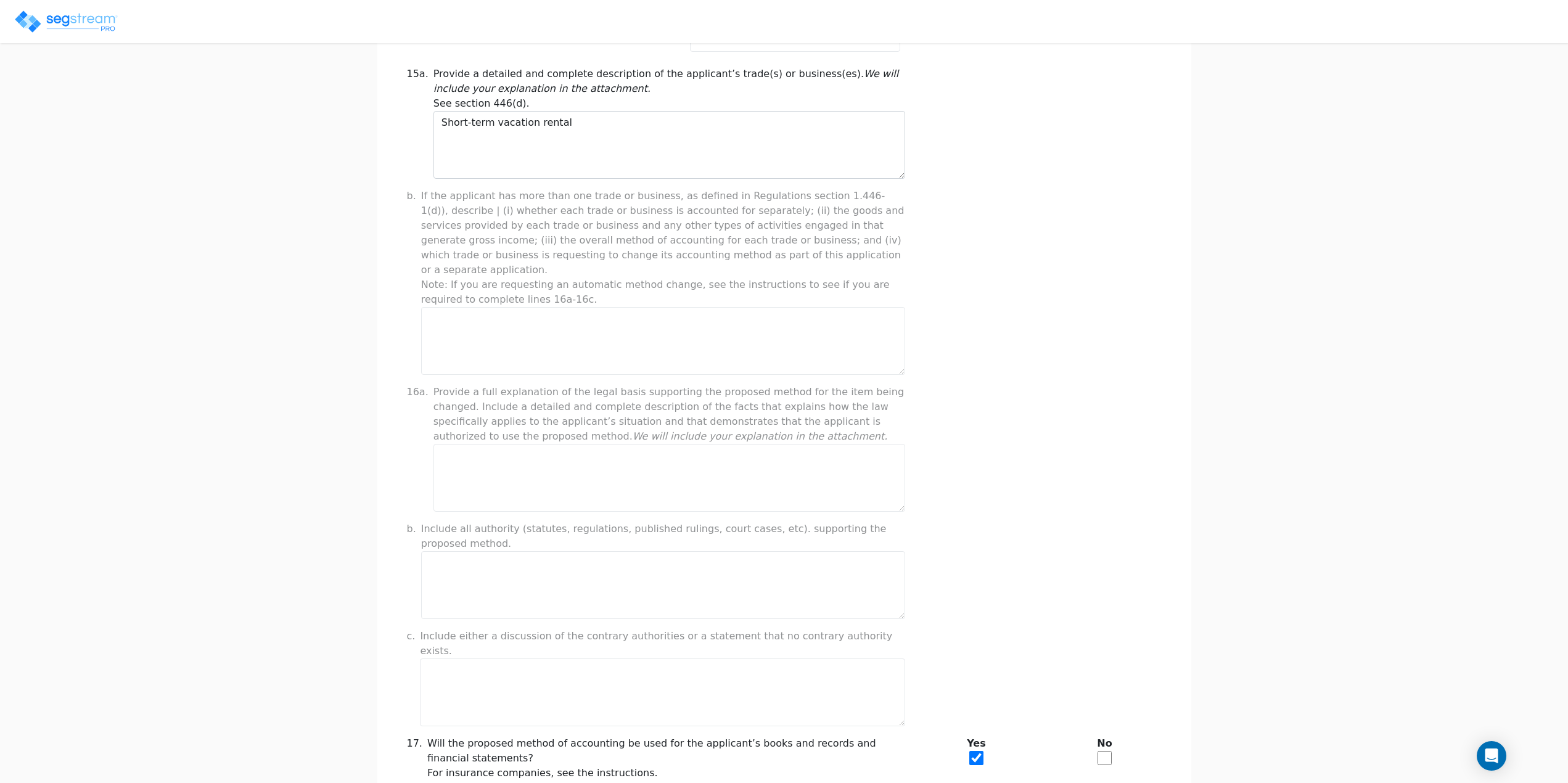
scroll to position [671, 0]
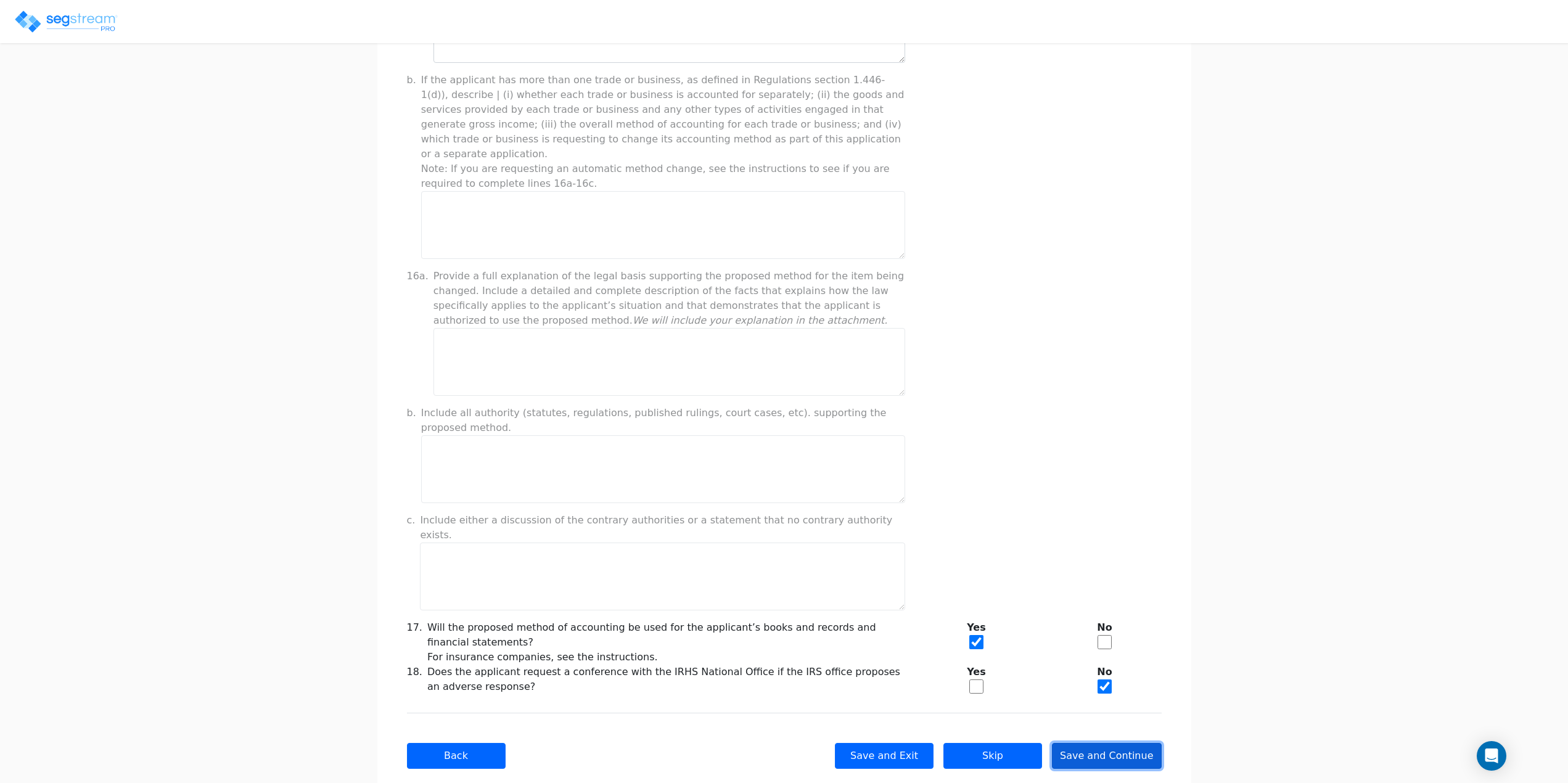
click at [1110, 743] on button "Save and Continue" at bounding box center [1107, 756] width 110 height 26
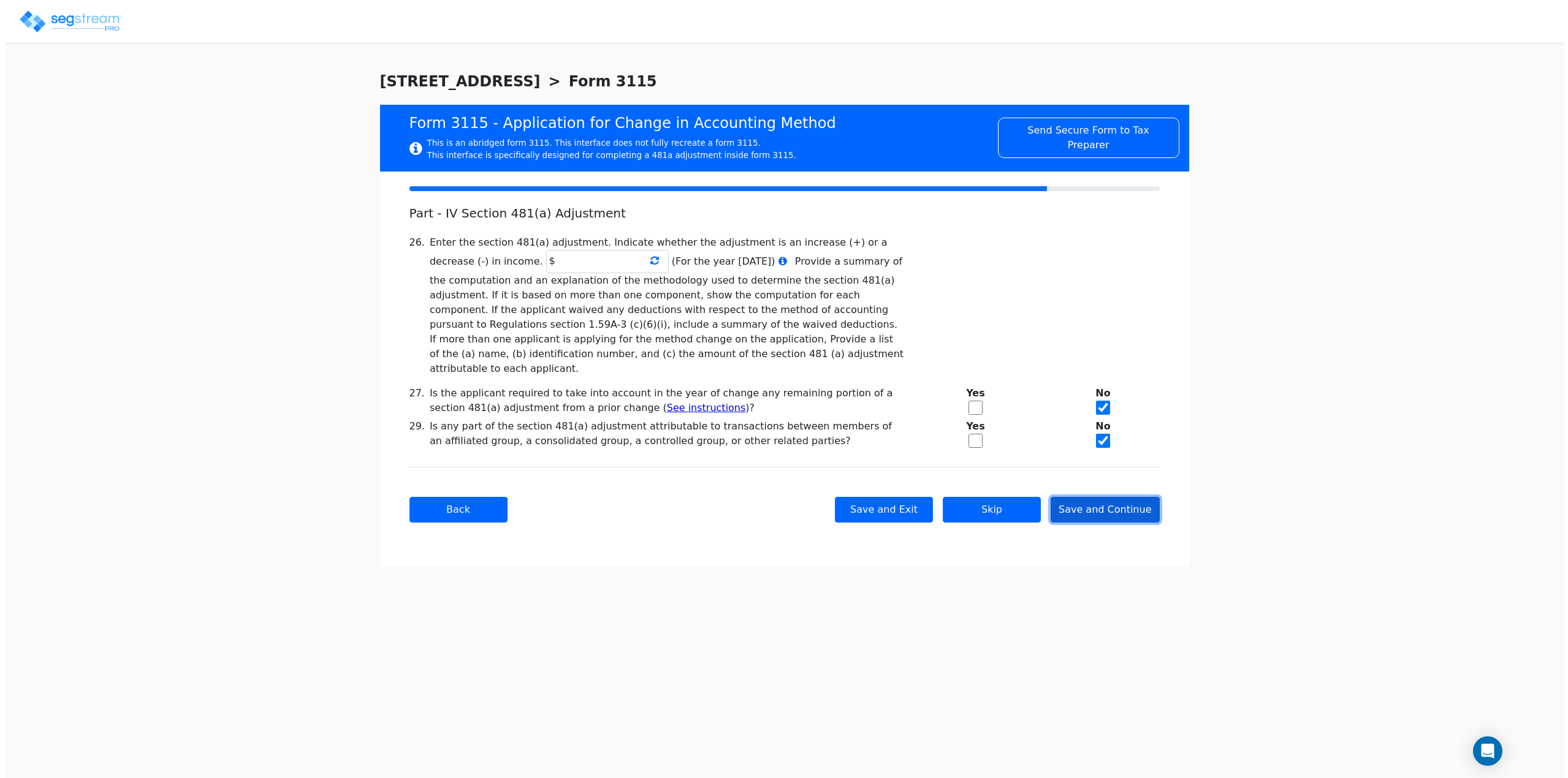
scroll to position [0, 0]
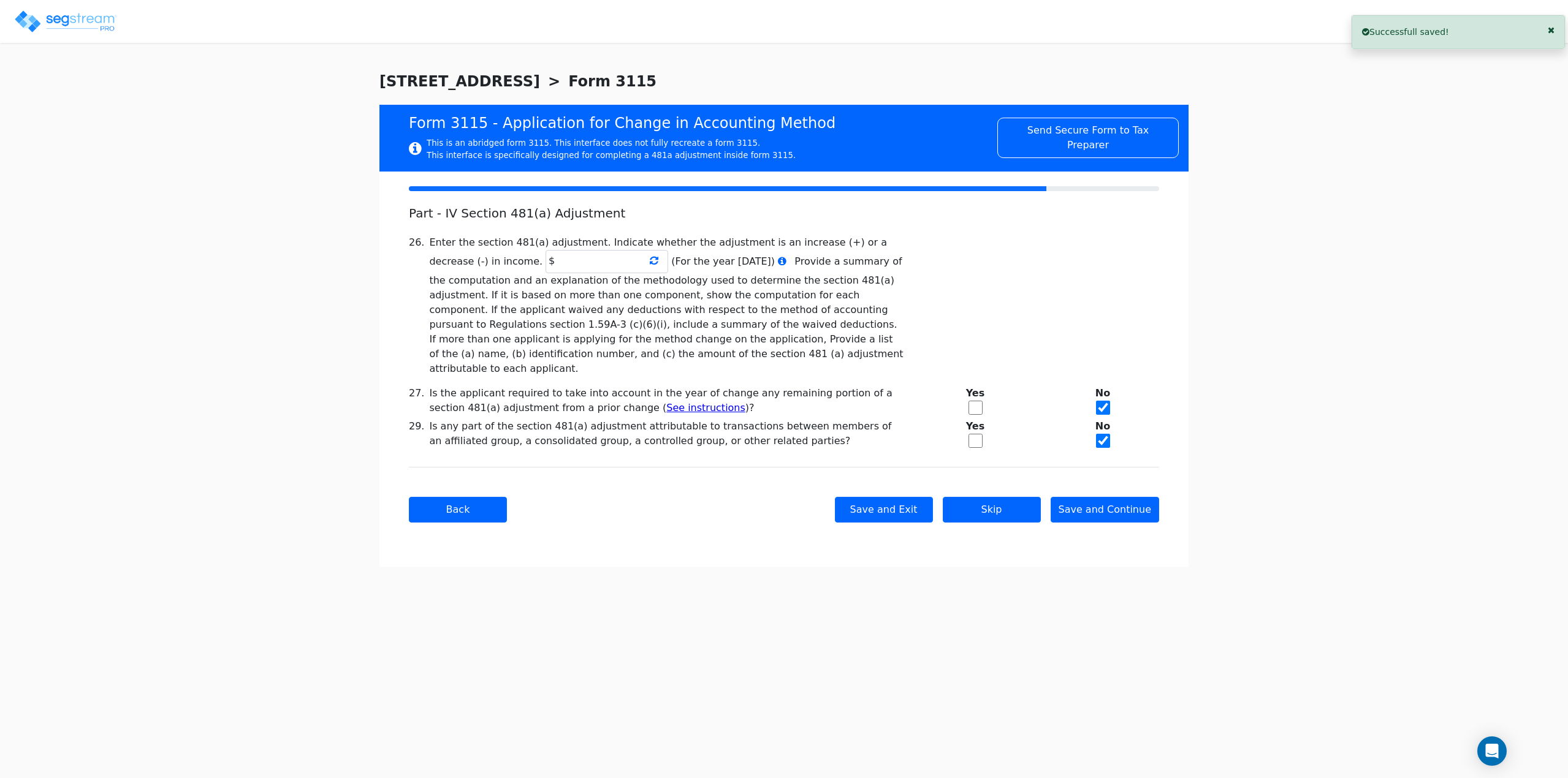
click at [650, 262] on icon at bounding box center [654, 260] width 9 height 10
click at [546, 263] on input "text" at bounding box center [607, 261] width 122 height 23
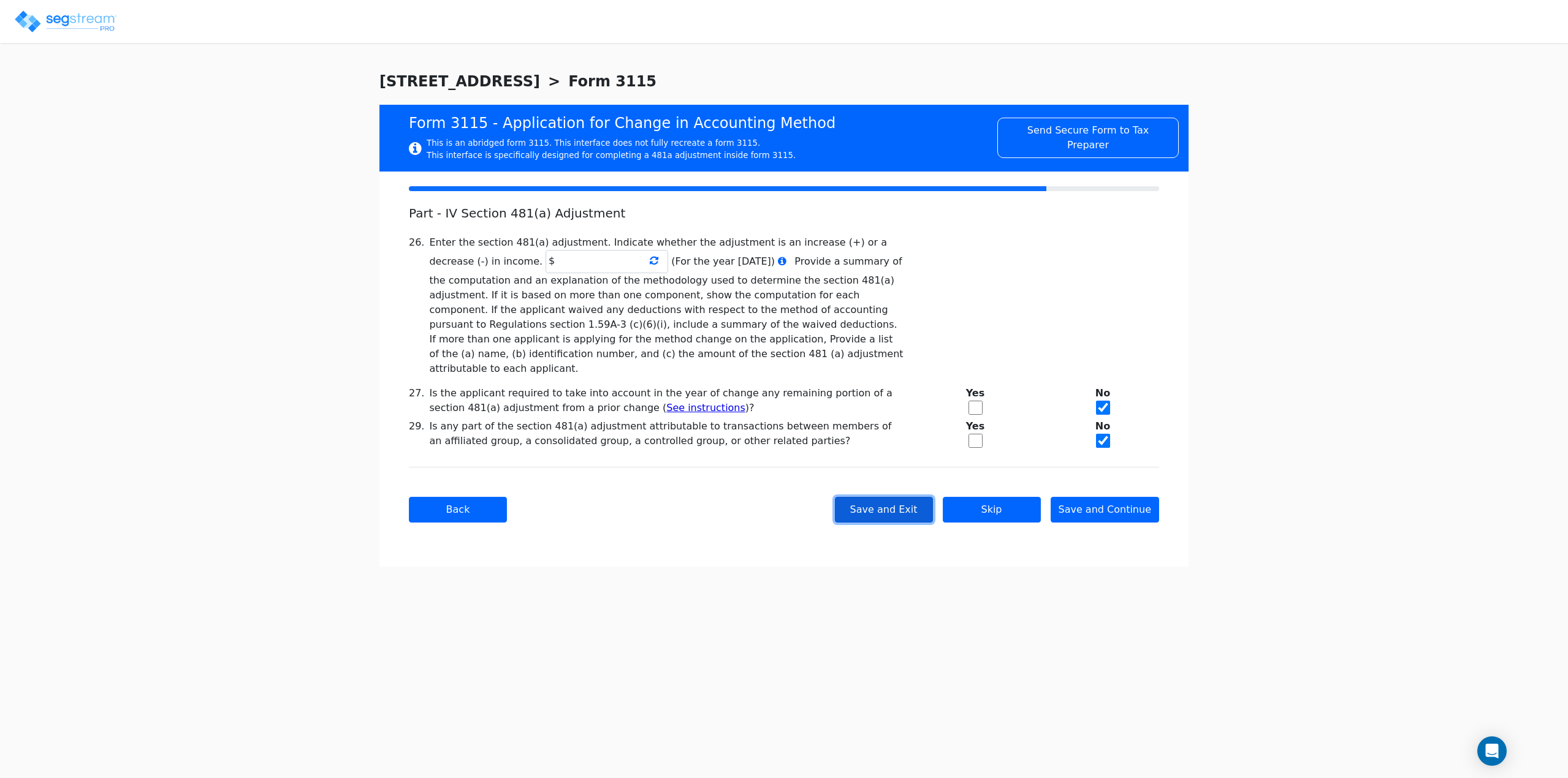
click at [925, 497] on button "Save and Exit" at bounding box center [884, 509] width 98 height 26
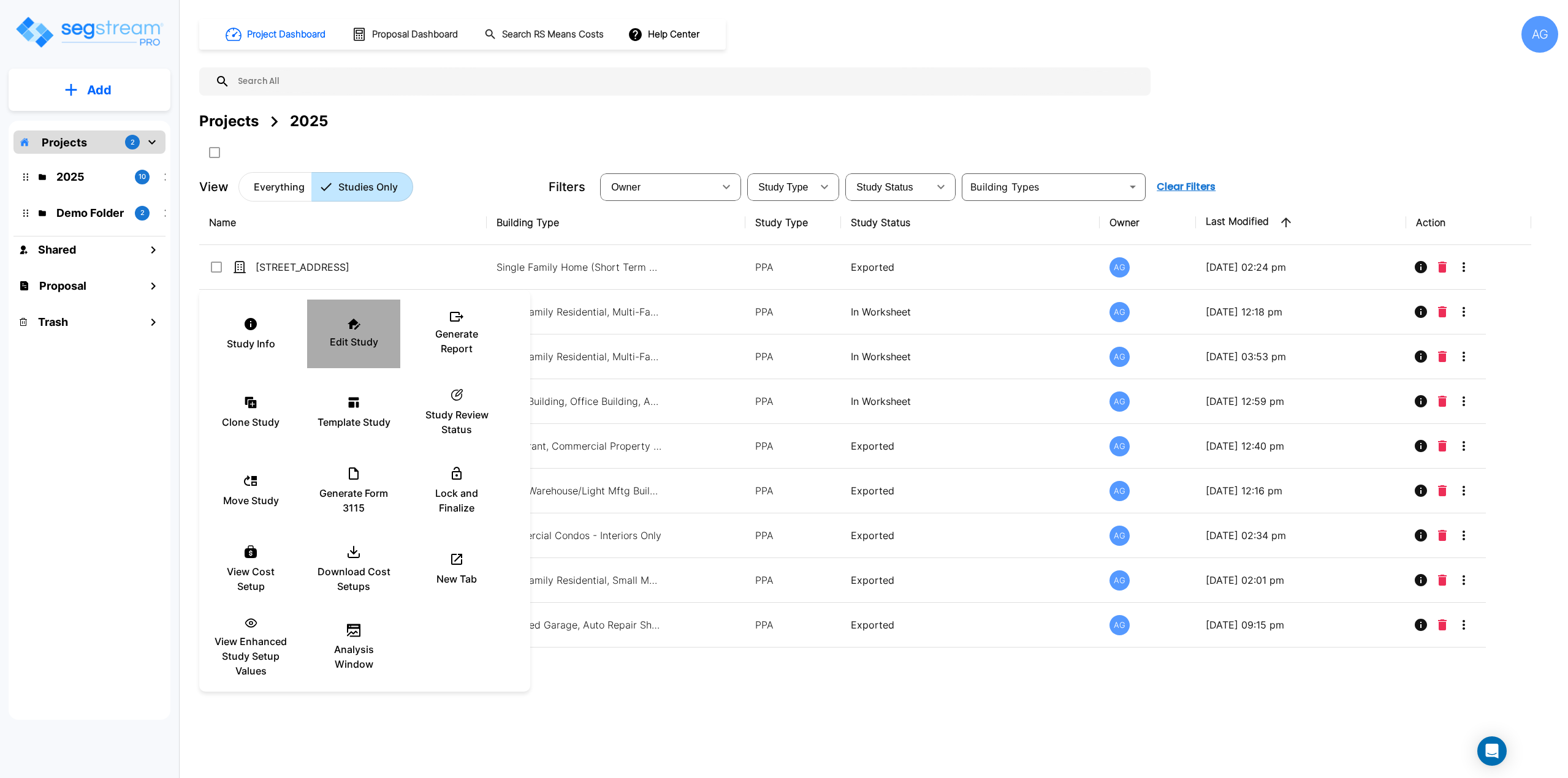
click at [355, 333] on div "Edit Study" at bounding box center [354, 334] width 74 height 61
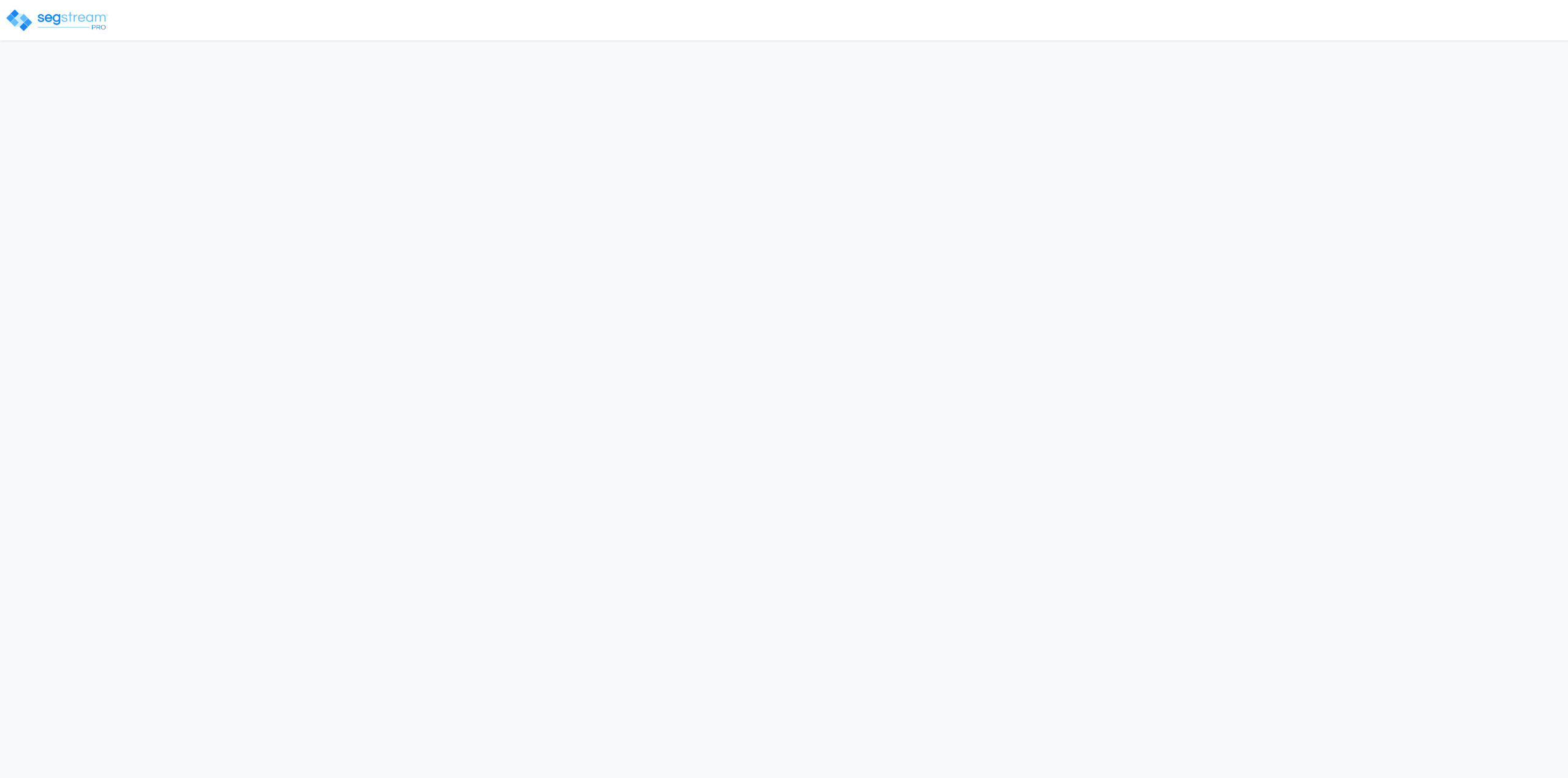
select select "2025"
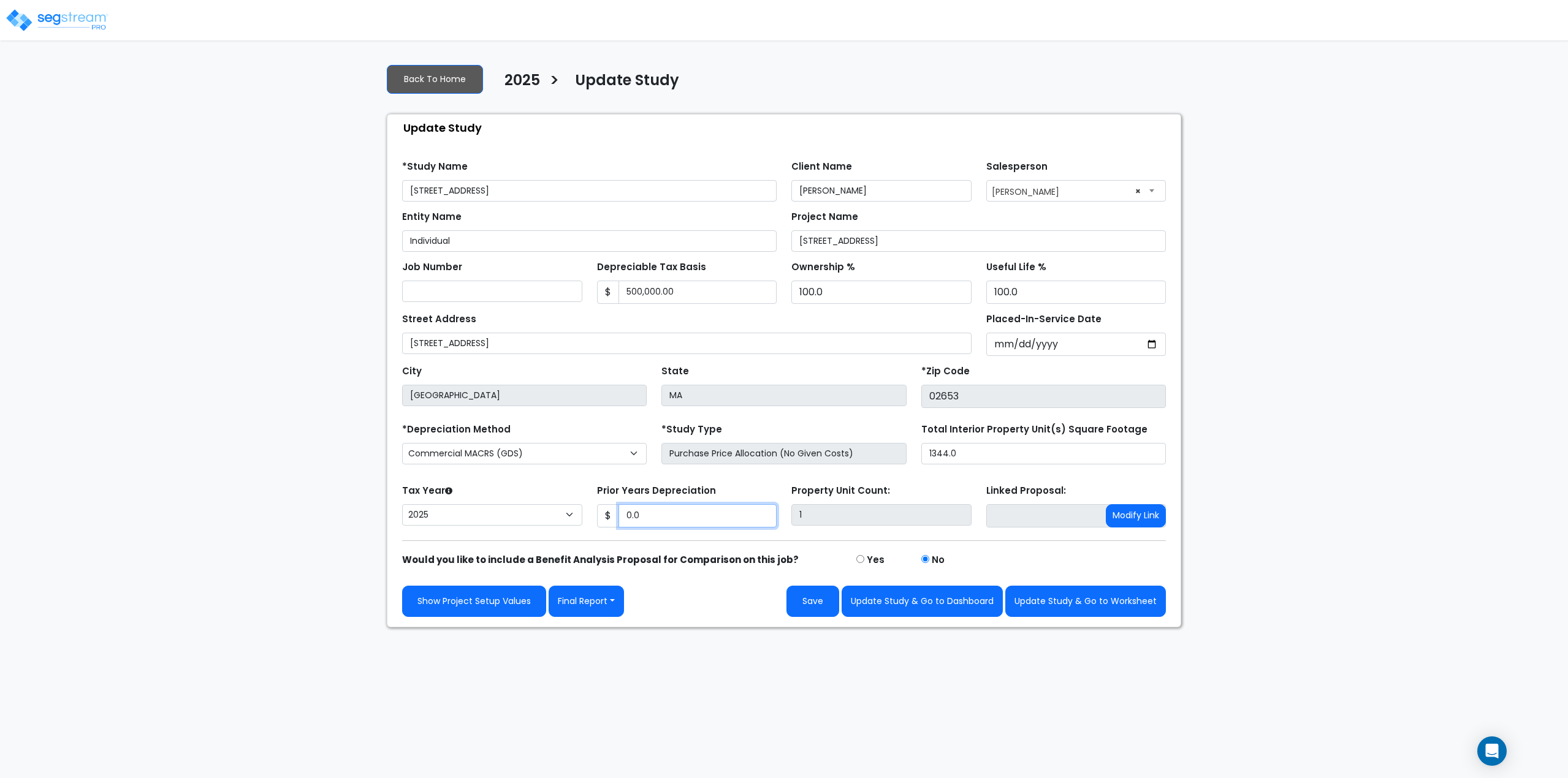
drag, startPoint x: 658, startPoint y: 514, endPoint x: 605, endPoint y: 512, distance: 53.0
click at [605, 512] on div "$ 0.0" at bounding box center [688, 515] width 180 height 23
type input "1"
click at [904, 602] on button "Update Study & Go to Dashboard" at bounding box center [922, 601] width 161 height 31
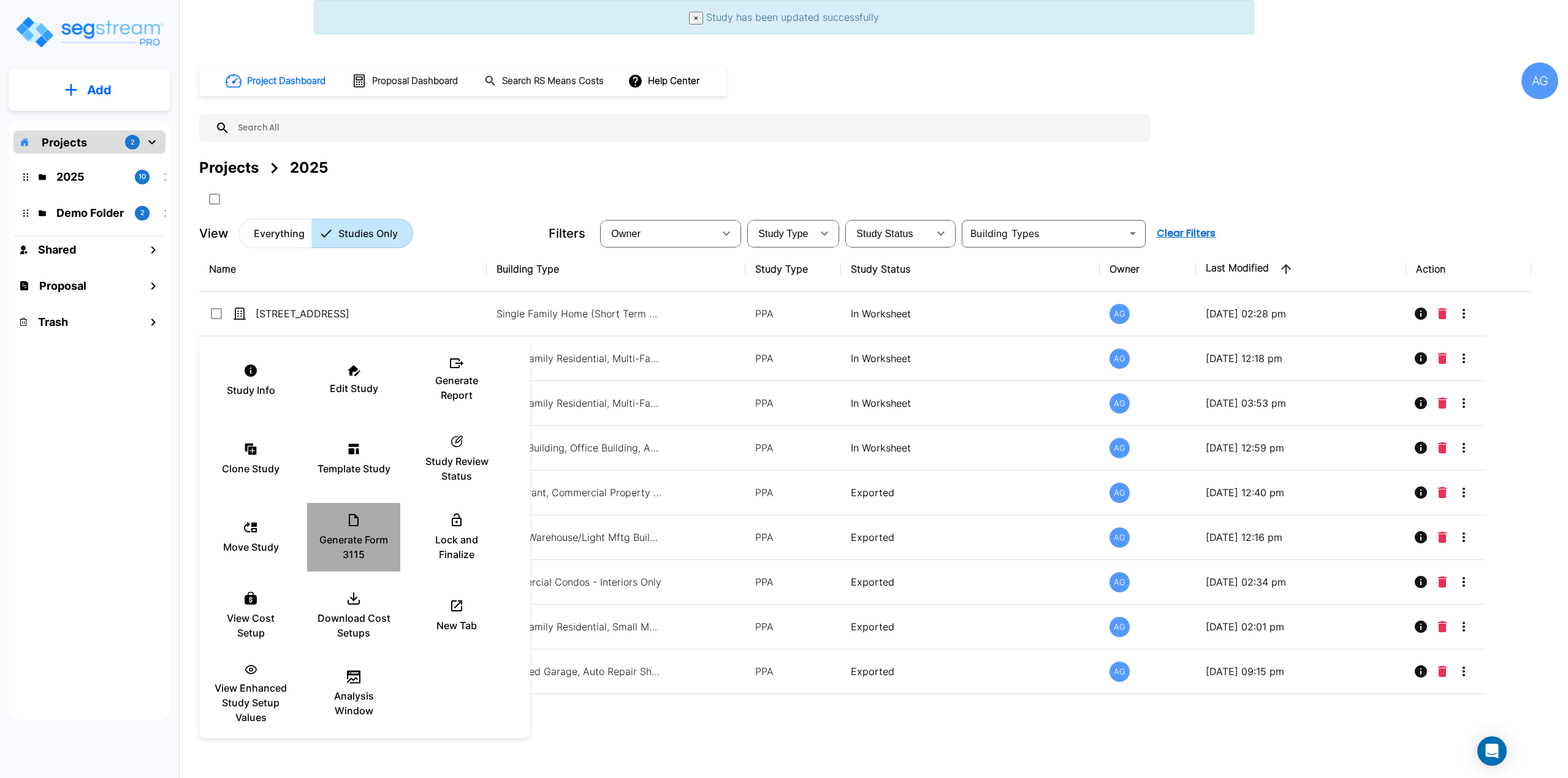
click at [358, 536] on p "Generate Form 3115" at bounding box center [354, 547] width 74 height 30
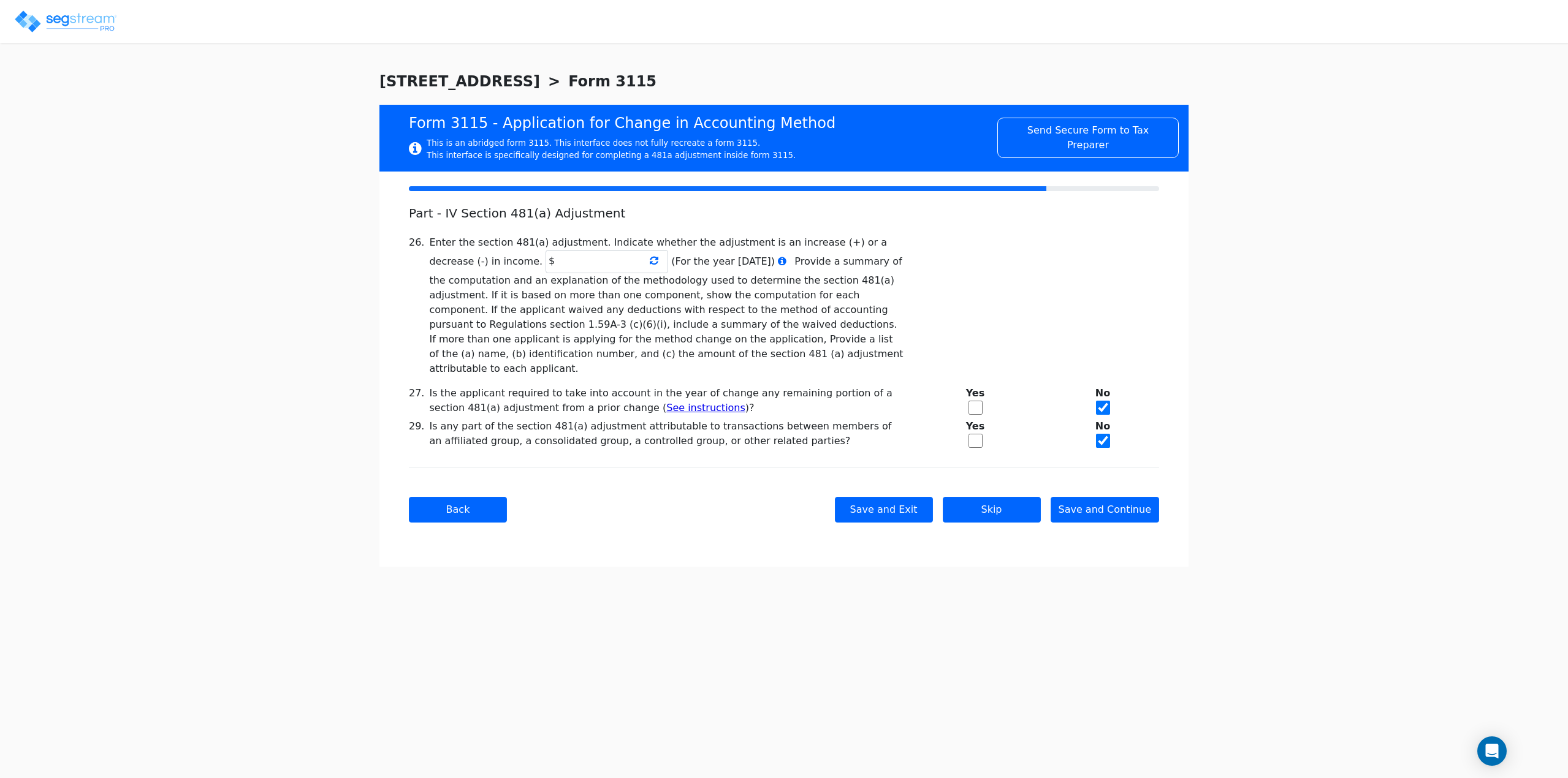
checkbox input "true"
click at [650, 261] on icon at bounding box center [654, 260] width 9 height 10
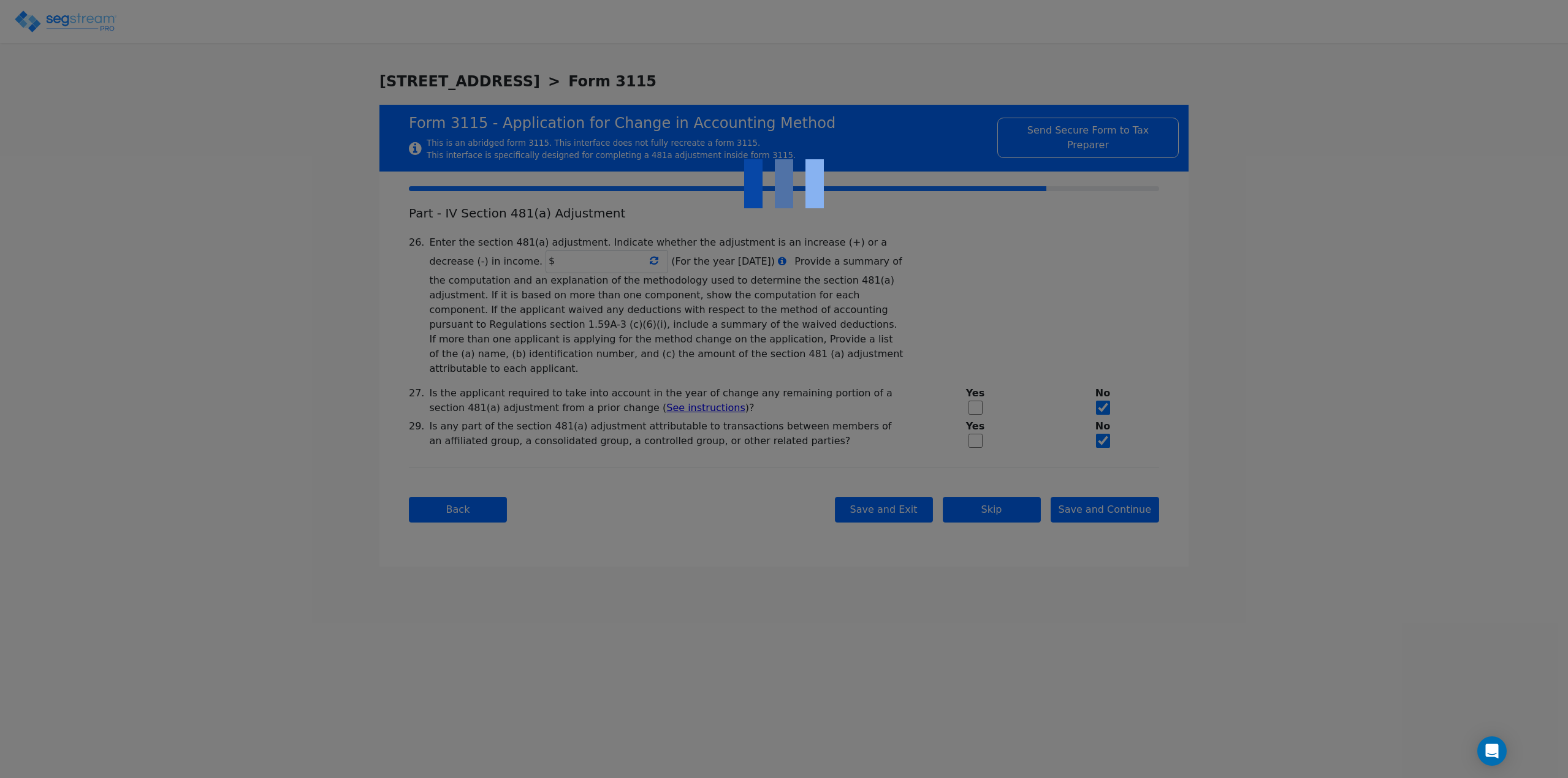
type input "-73,737.51"
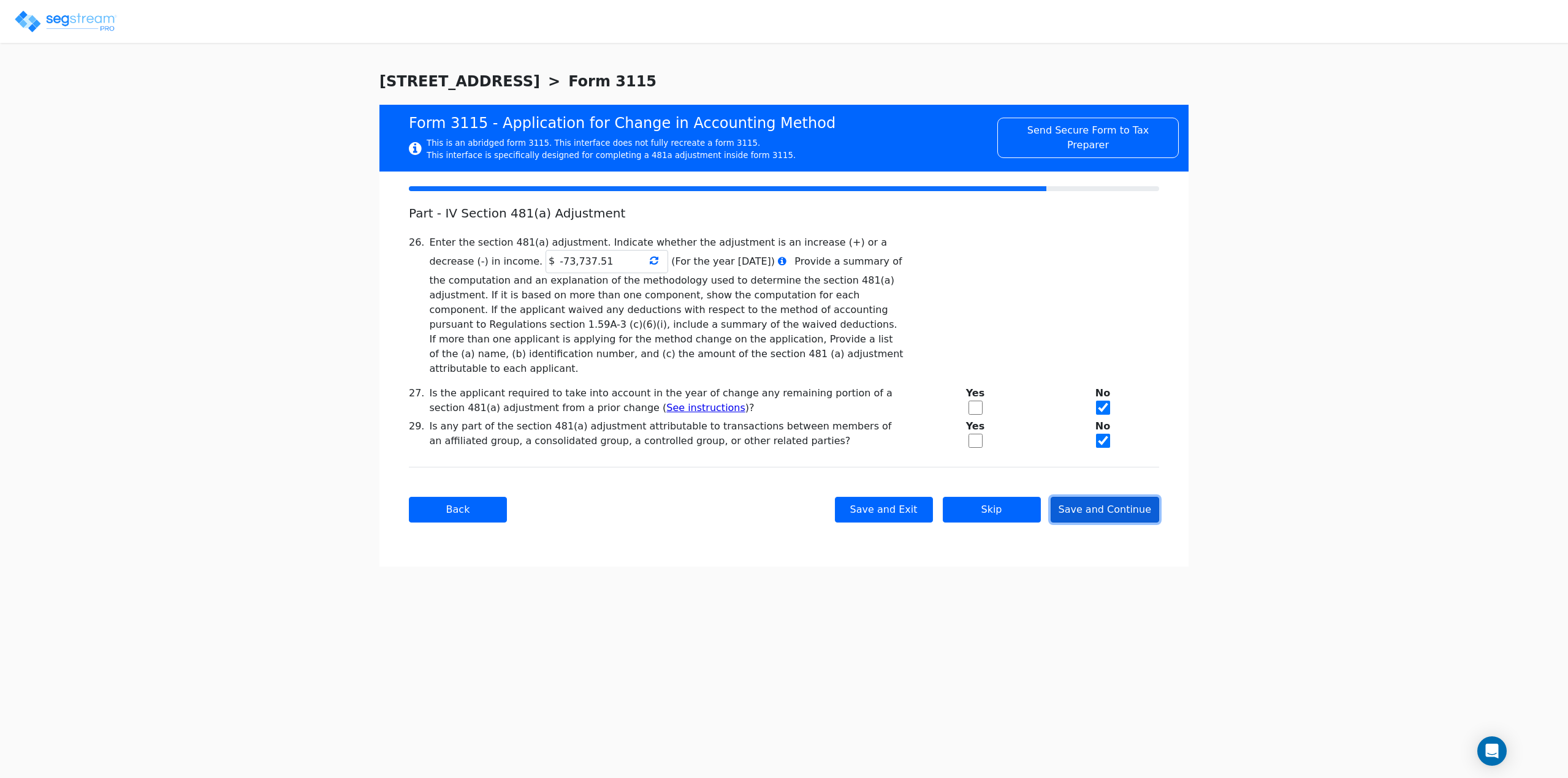
click at [1097, 498] on button "Save and Continue" at bounding box center [1106, 509] width 109 height 26
checkbox input "true"
type input "SHORT-TERM VACATION RENTAL"
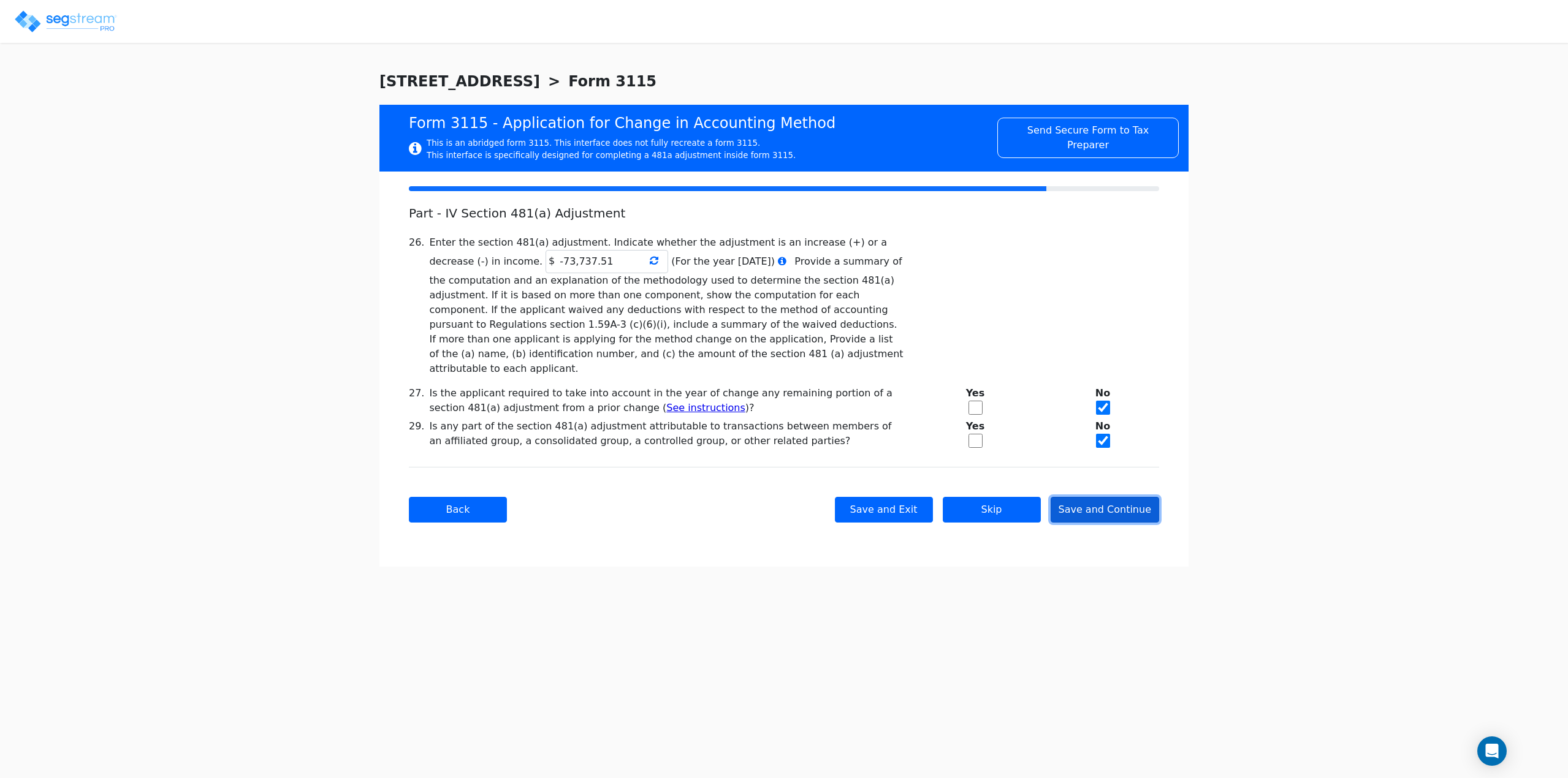
type input "SHORT-TERM VACATION RENTAL"
type input "2024"
type input "YES"
type input "N/A"
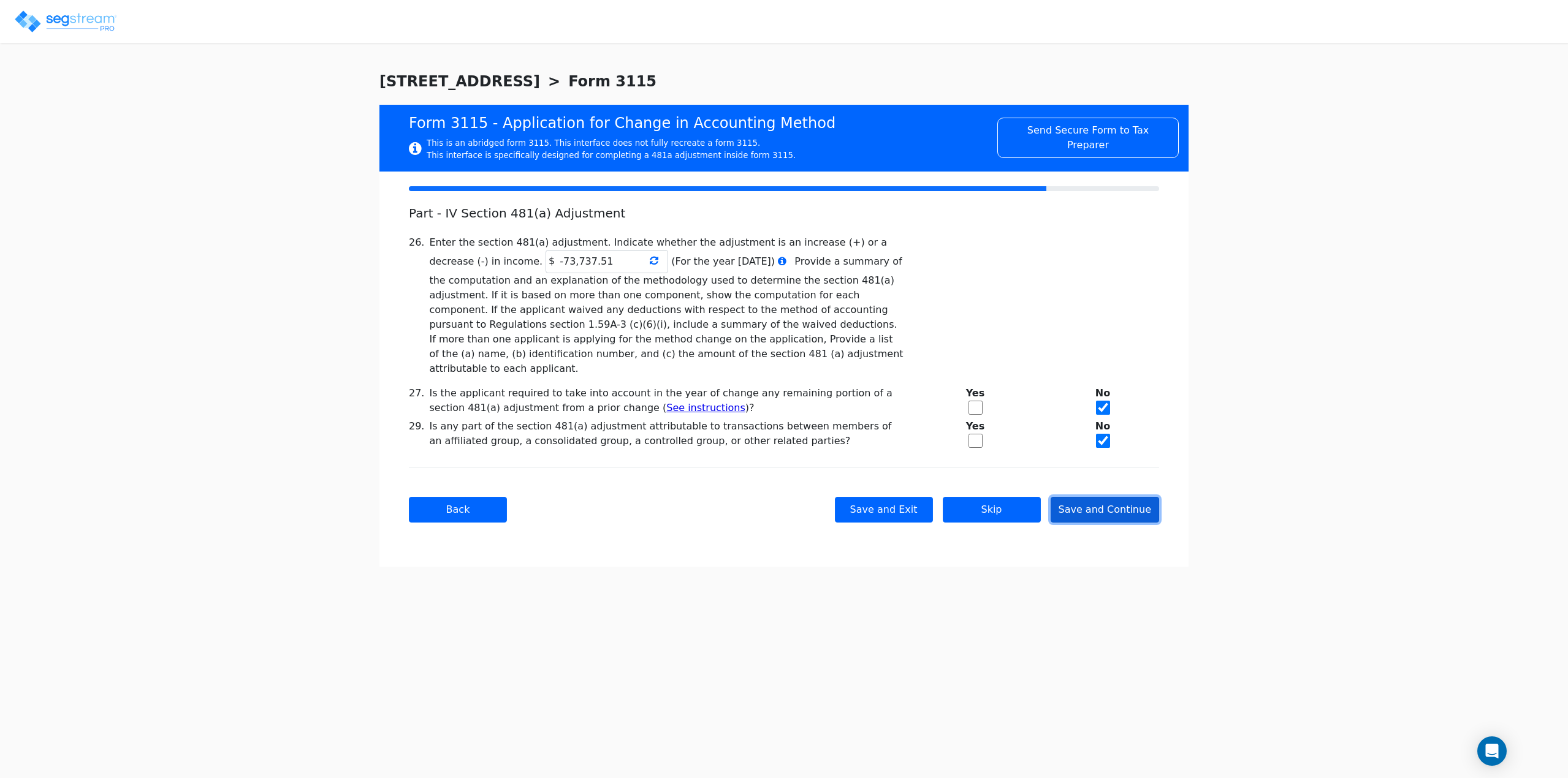
type input "N/A"
type textarea "DEPRECIABLE PROPERTY"
checkbox input "true"
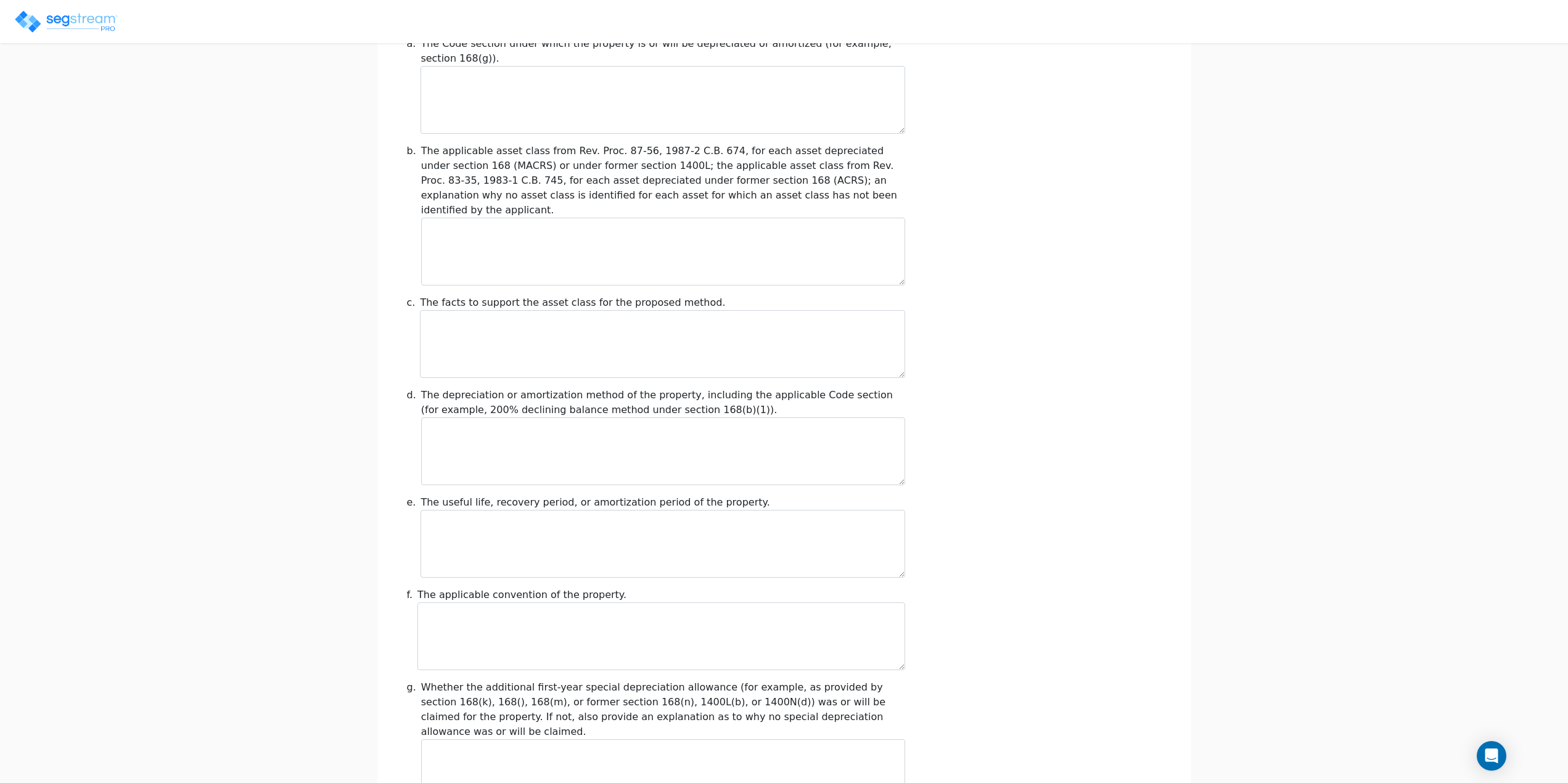
scroll to position [1163, 0]
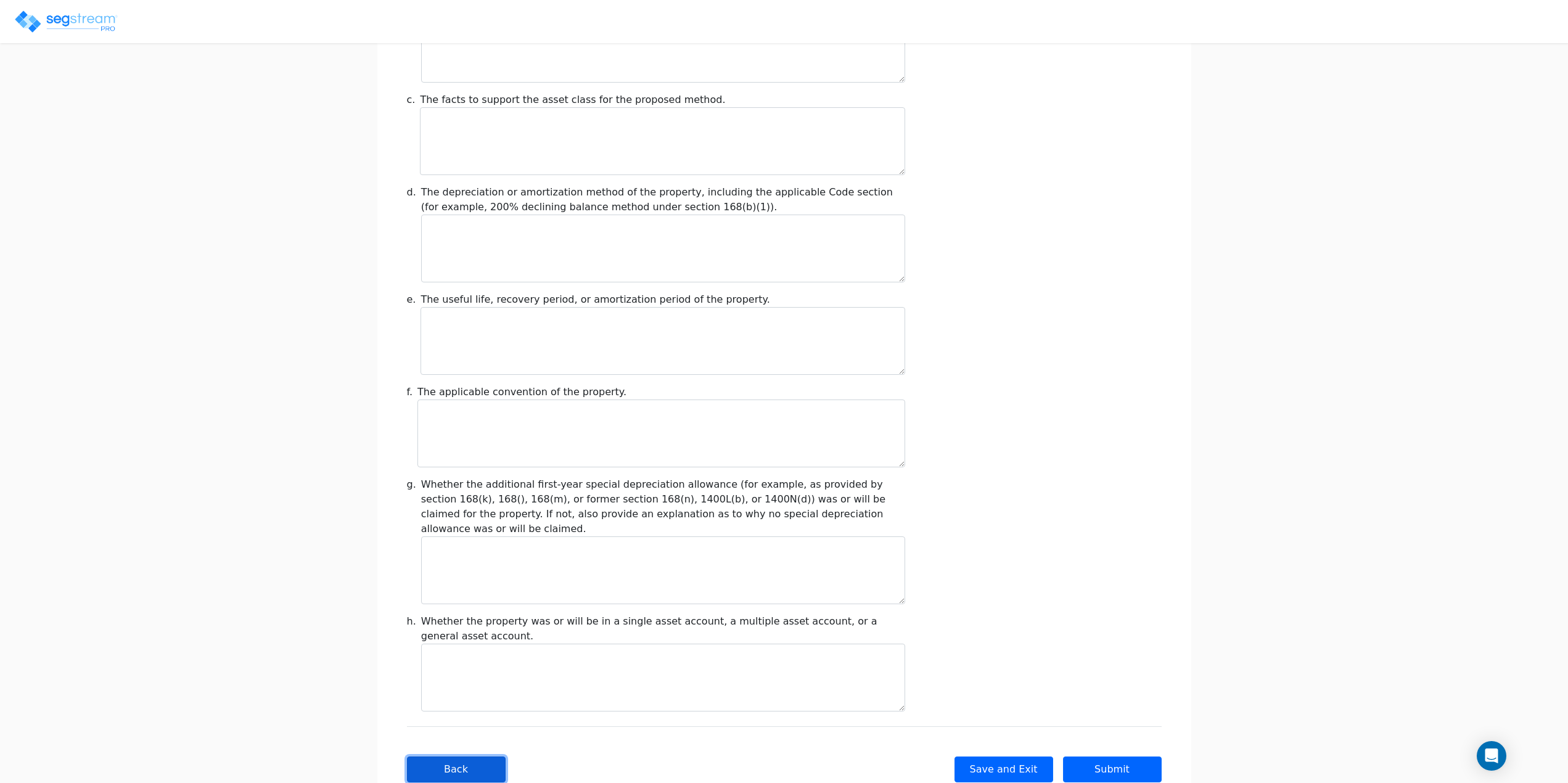
click at [460, 757] on button "Back" at bounding box center [456, 769] width 99 height 26
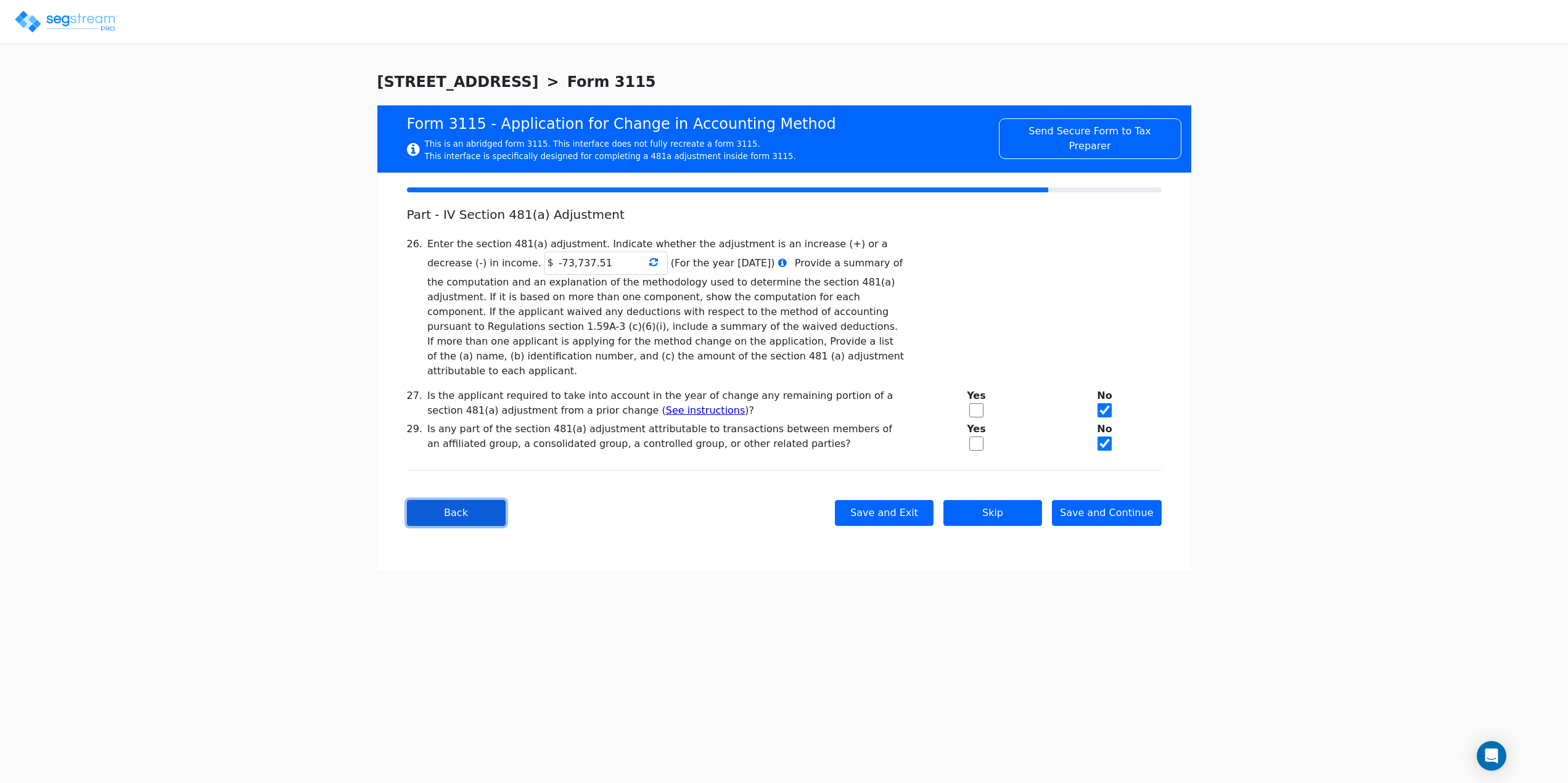
scroll to position [0, 0]
click at [549, 266] on input "-73,737.51" at bounding box center [611, 263] width 123 height 23
click at [549, 264] on input "-73,737.51" at bounding box center [611, 263] width 123 height 23
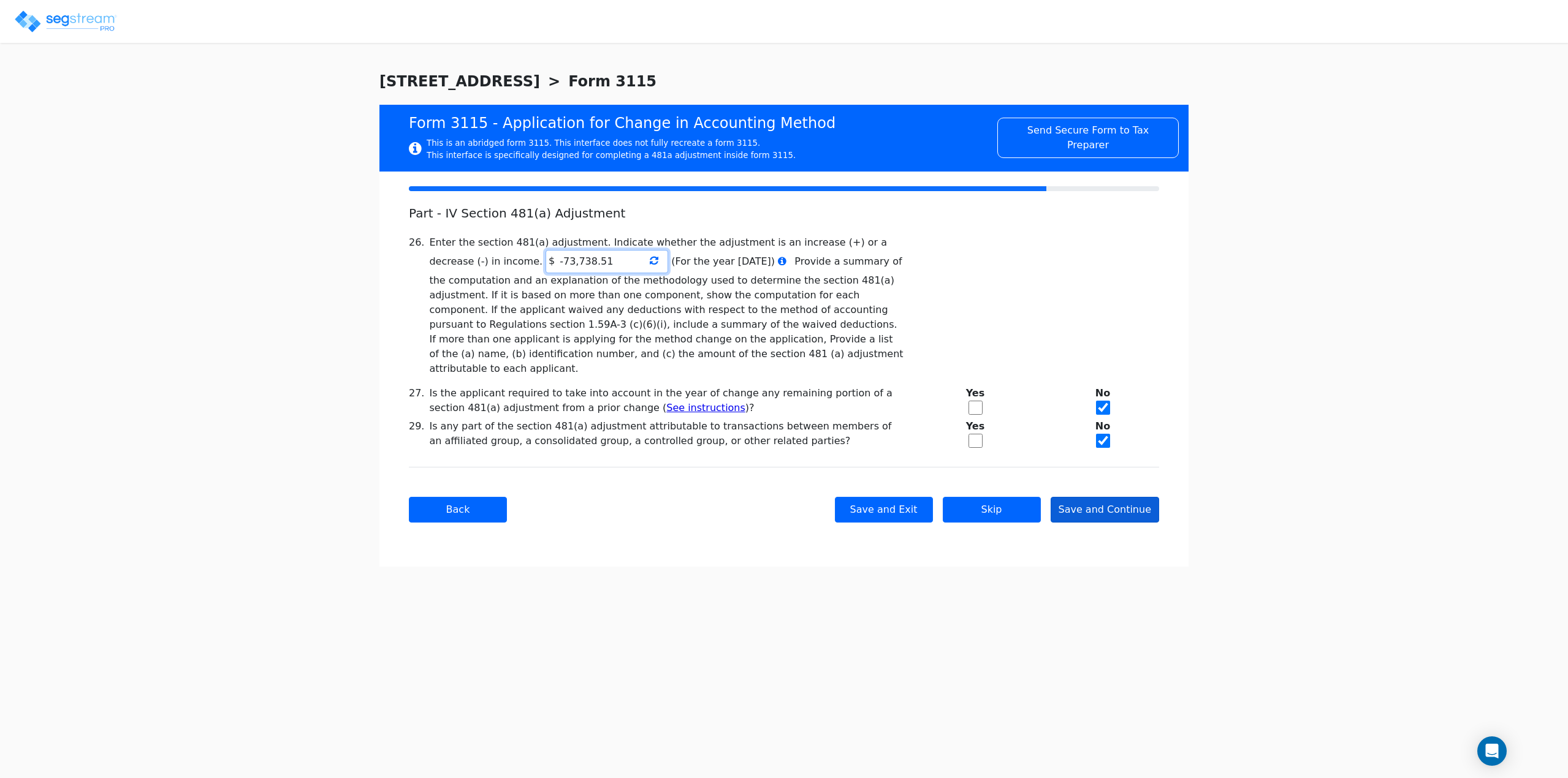
type input "-73,738.51"
click at [1104, 497] on button "Save and Continue" at bounding box center [1106, 509] width 109 height 26
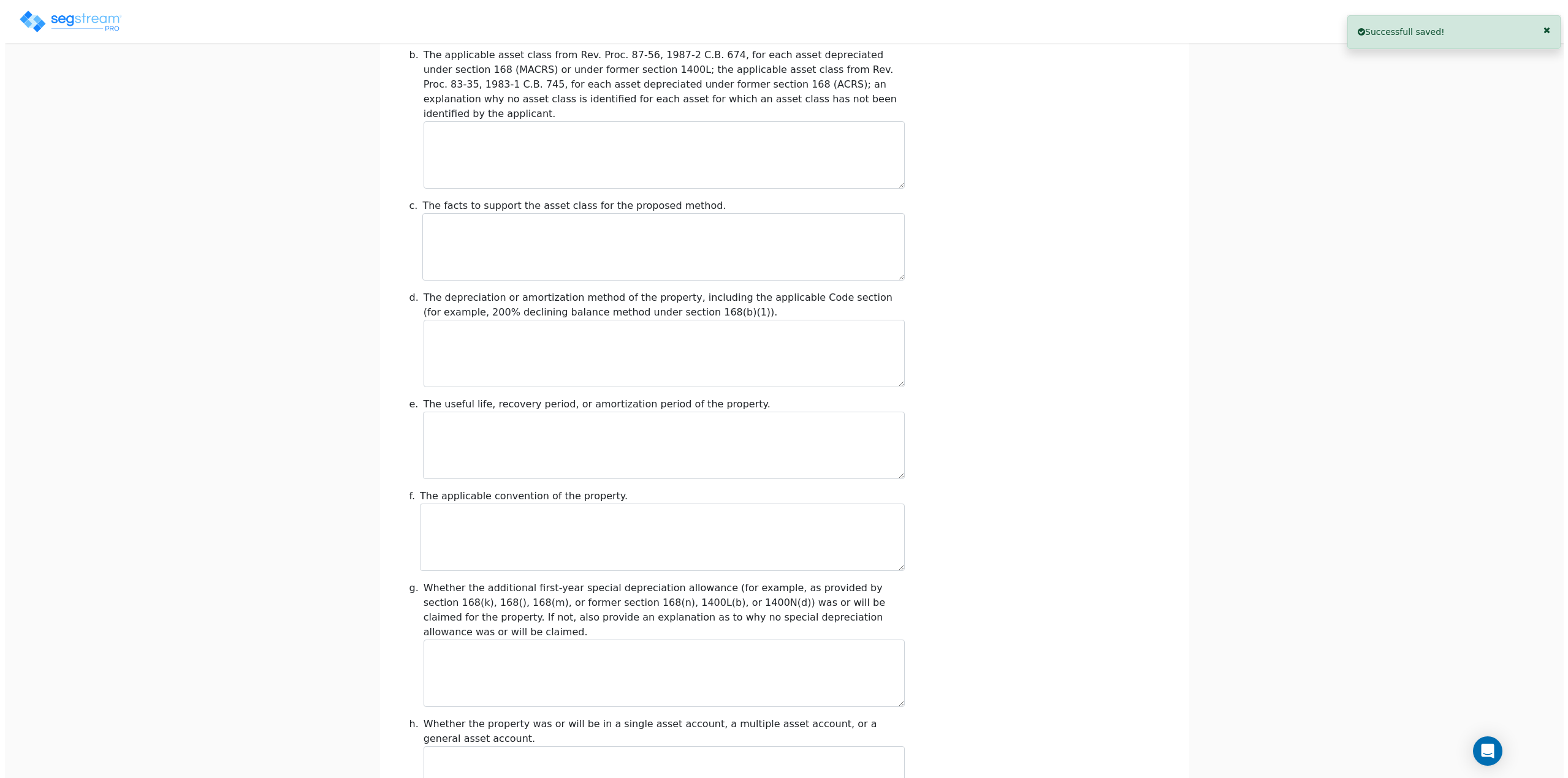
scroll to position [1156, 0]
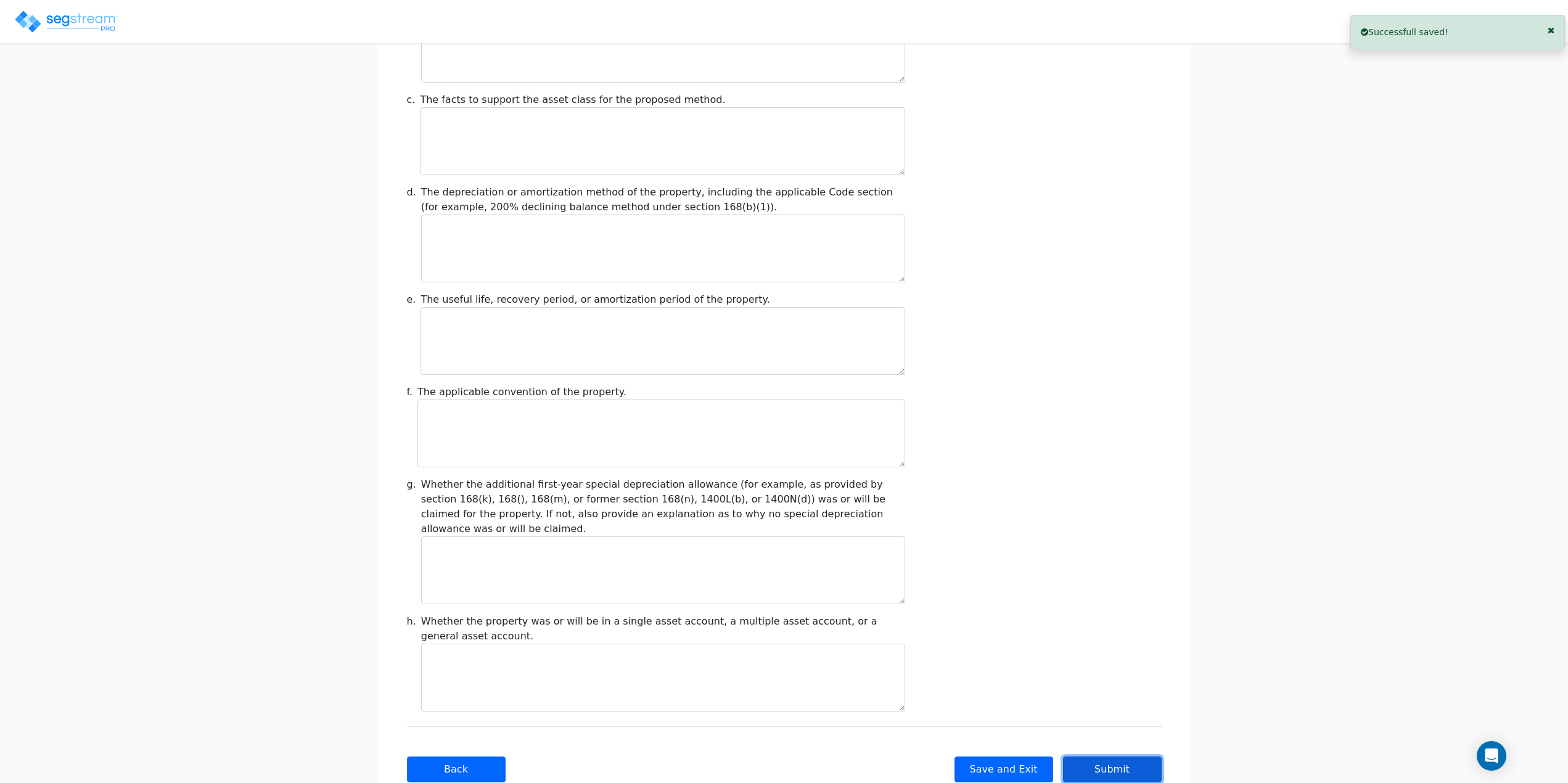
click at [1090, 757] on button "Submit" at bounding box center [1112, 769] width 99 height 26
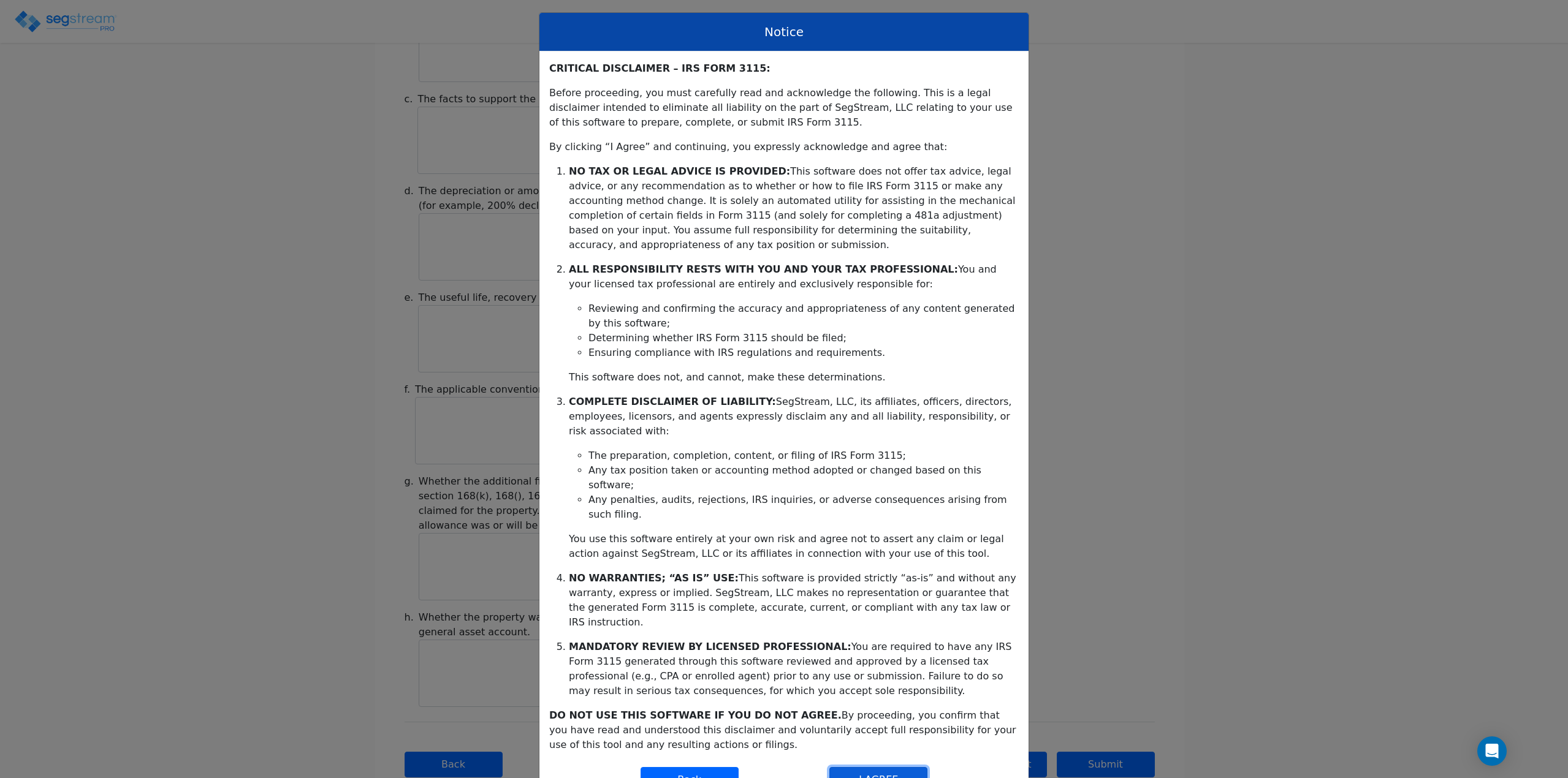
click at [897, 767] on button "I AGREE" at bounding box center [879, 780] width 98 height 26
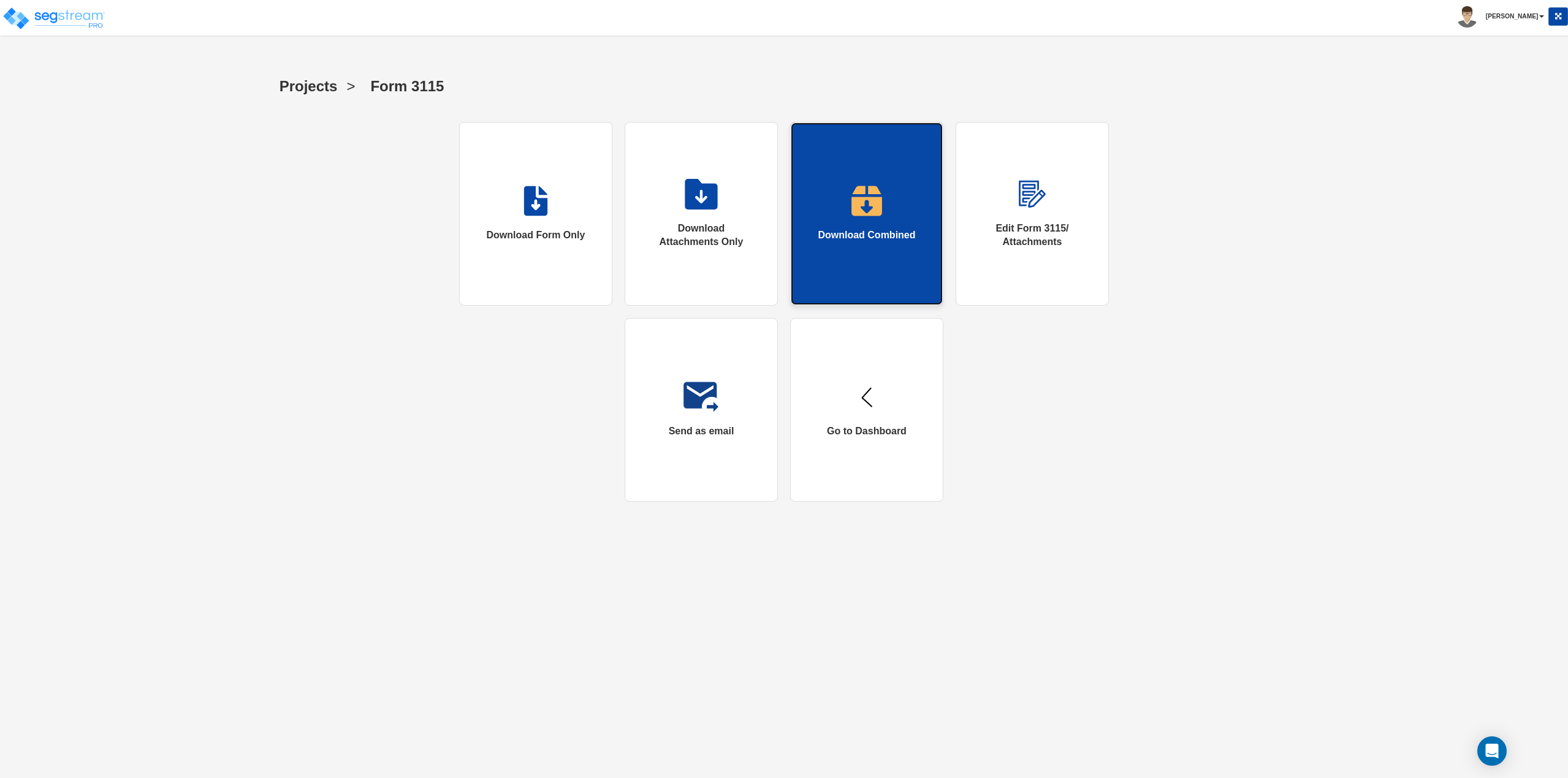
click at [864, 226] on link "Download Combined" at bounding box center [867, 213] width 153 height 184
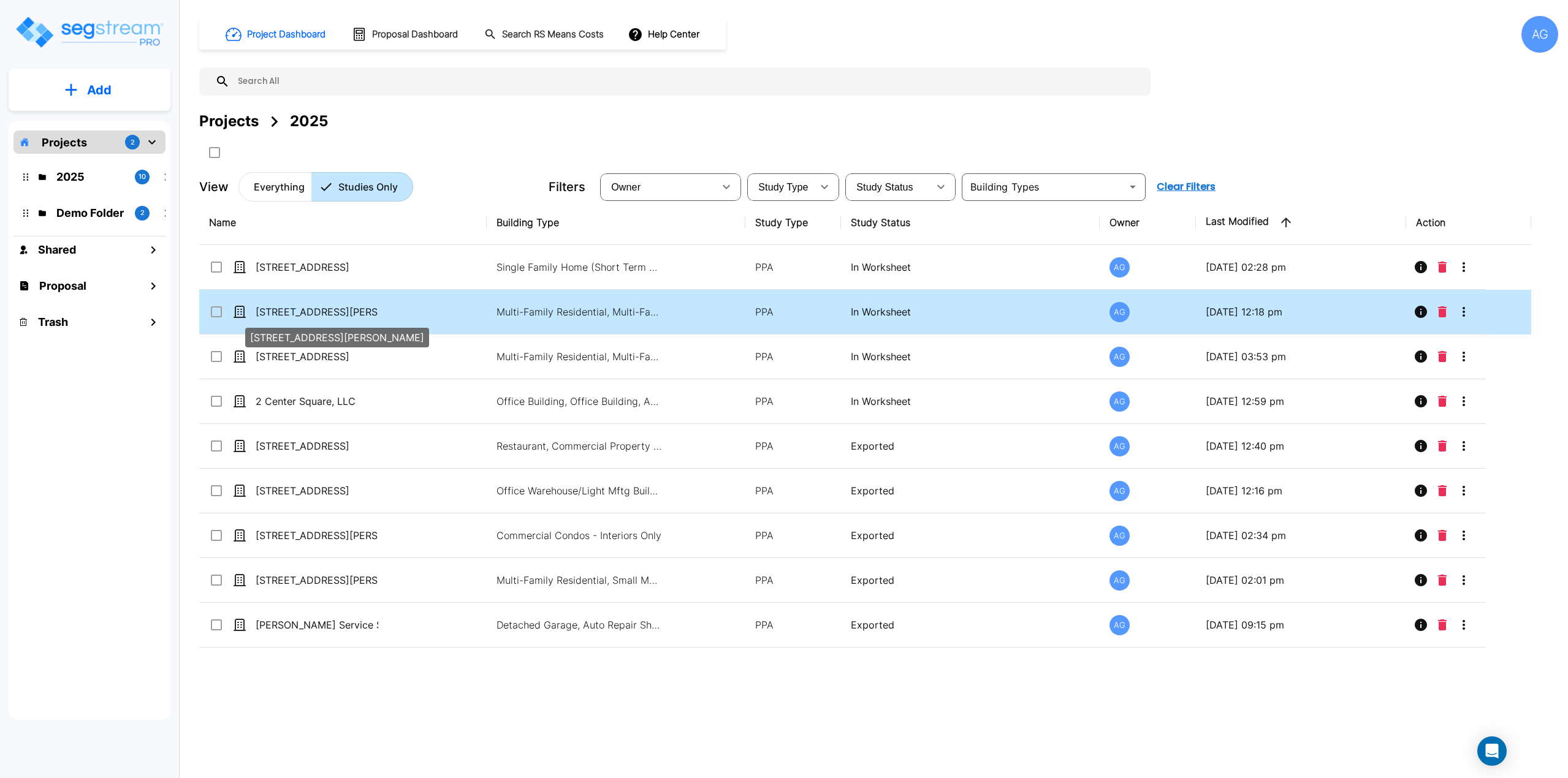
click at [288, 309] on p "[STREET_ADDRESS][PERSON_NAME]" at bounding box center [317, 312] width 122 height 14
checkbox input "true"
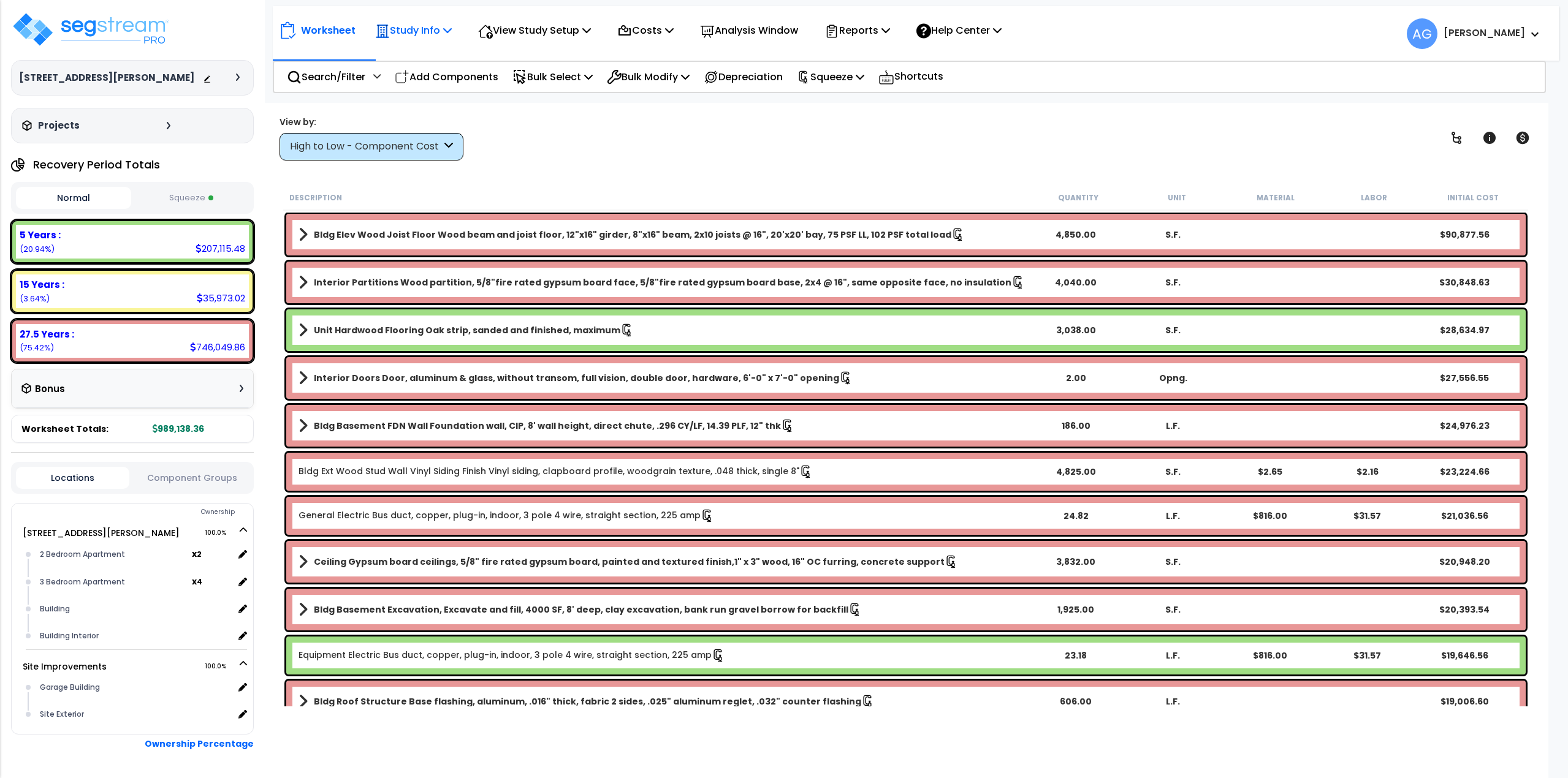
click at [415, 32] on p "Study Info" at bounding box center [414, 30] width 76 height 16
click at [522, 24] on p "View Study Setup" at bounding box center [534, 30] width 113 height 16
click at [522, 82] on link "View Questionnaire" at bounding box center [533, 84] width 121 height 24
click at [211, 199] on span at bounding box center [211, 197] width 5 height 5
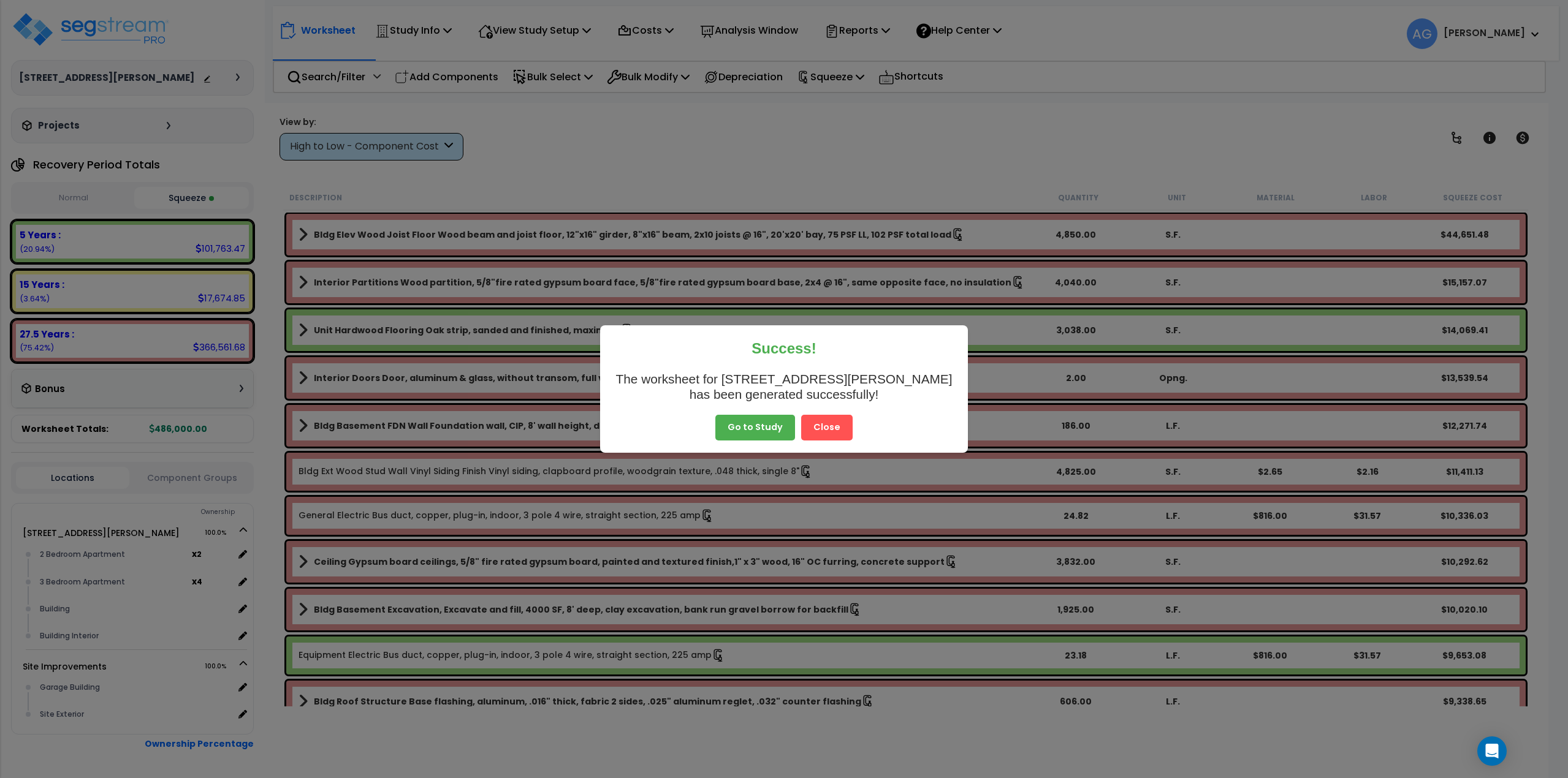
click at [752, 429] on button "Go to Study" at bounding box center [755, 427] width 80 height 26
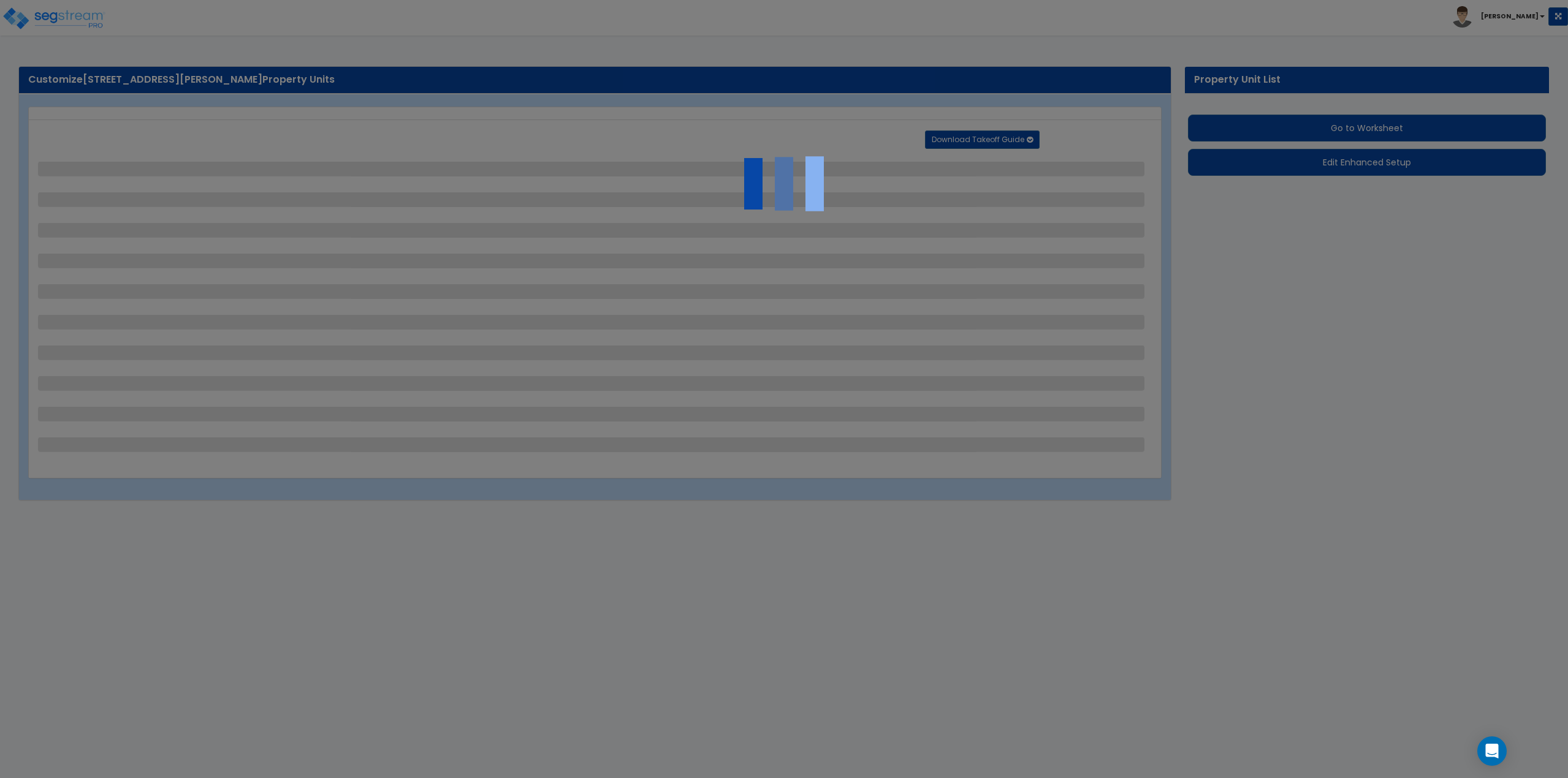
select select "2"
select select "1"
select select "4"
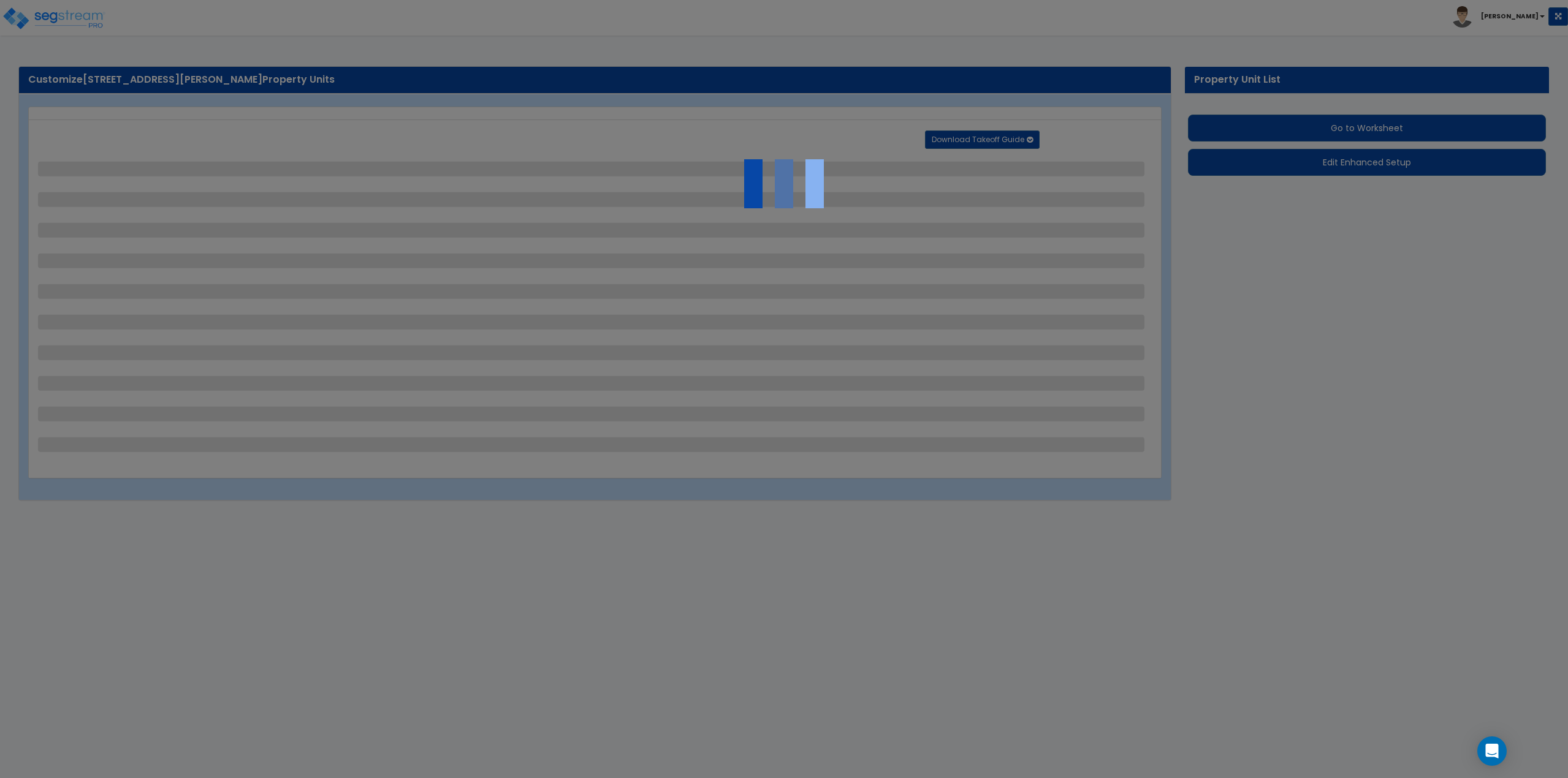
select select "1"
select select "2"
select select "1"
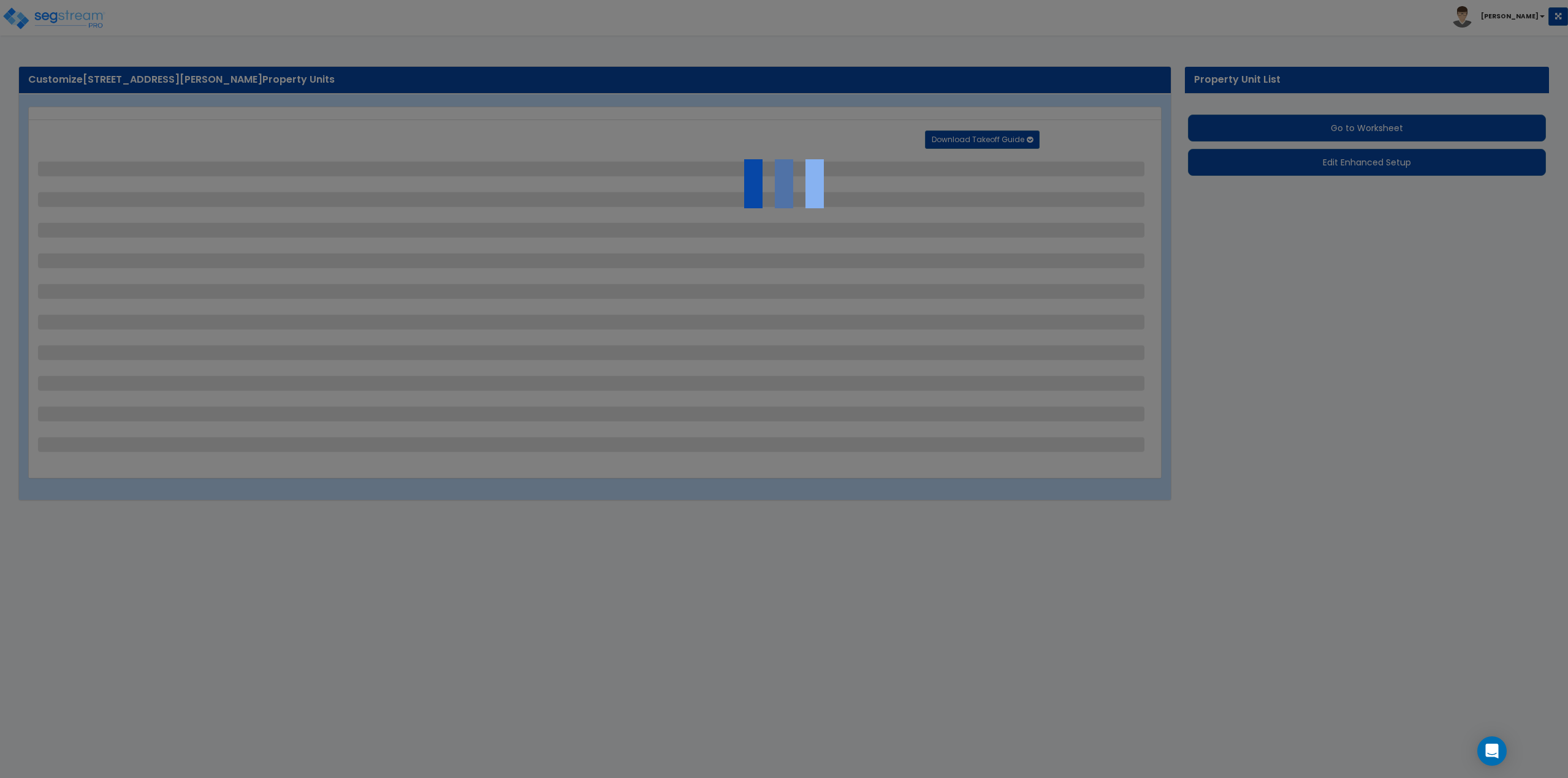
select select "1"
select select "2"
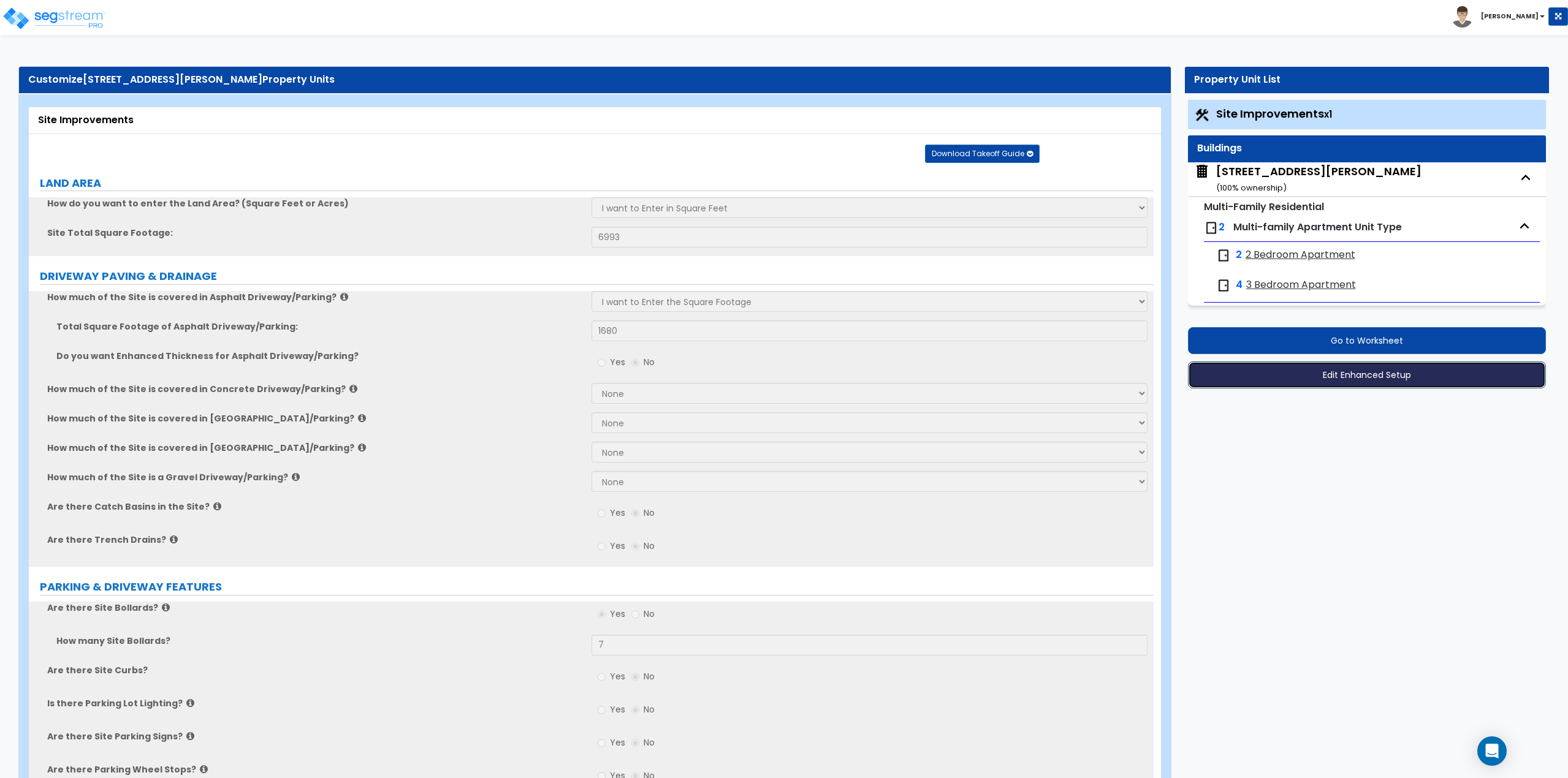
click at [1375, 371] on button "Edit Enhanced Setup" at bounding box center [1367, 375] width 359 height 27
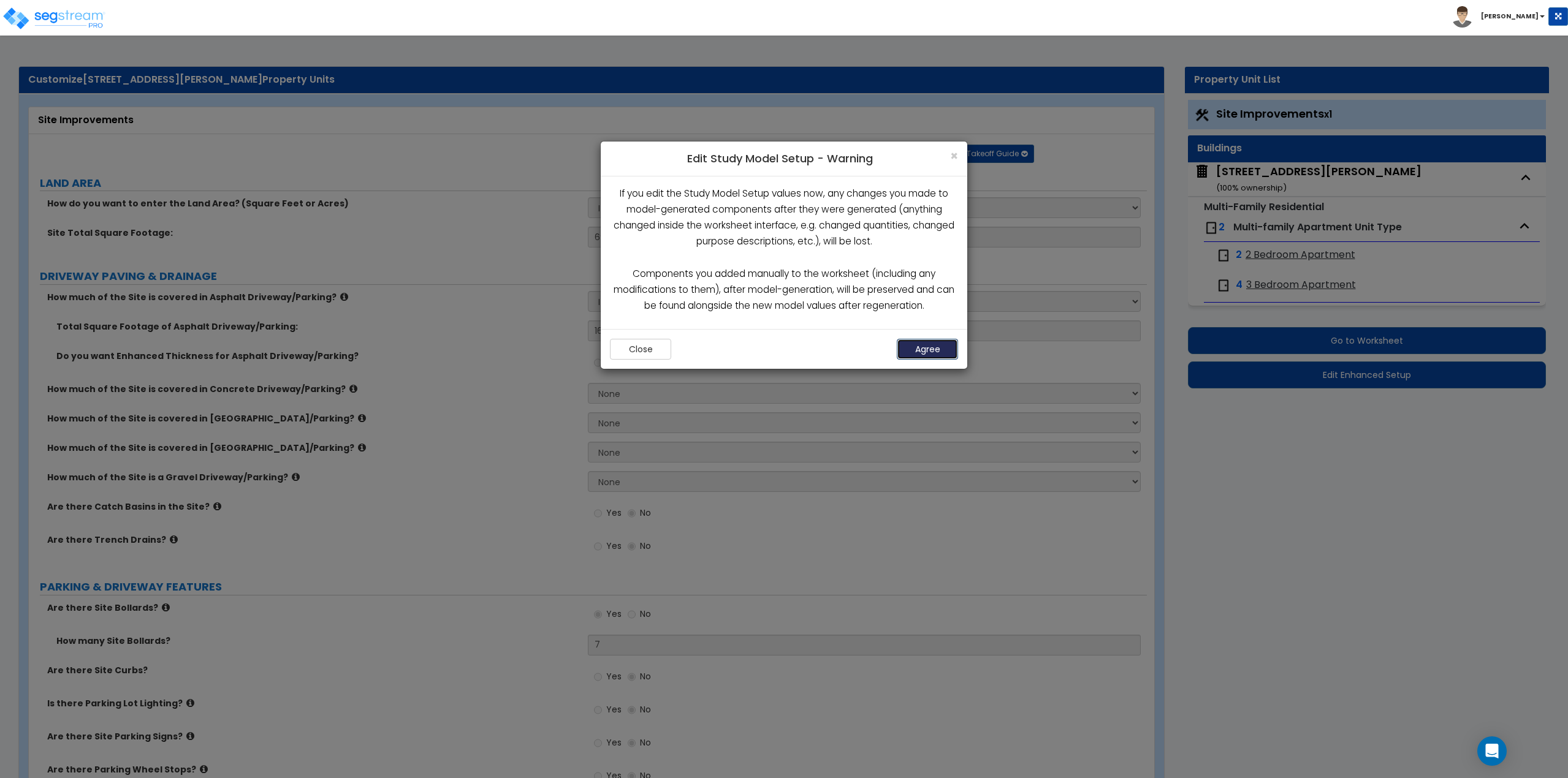
click at [944, 348] on button "Agree" at bounding box center [927, 350] width 61 height 21
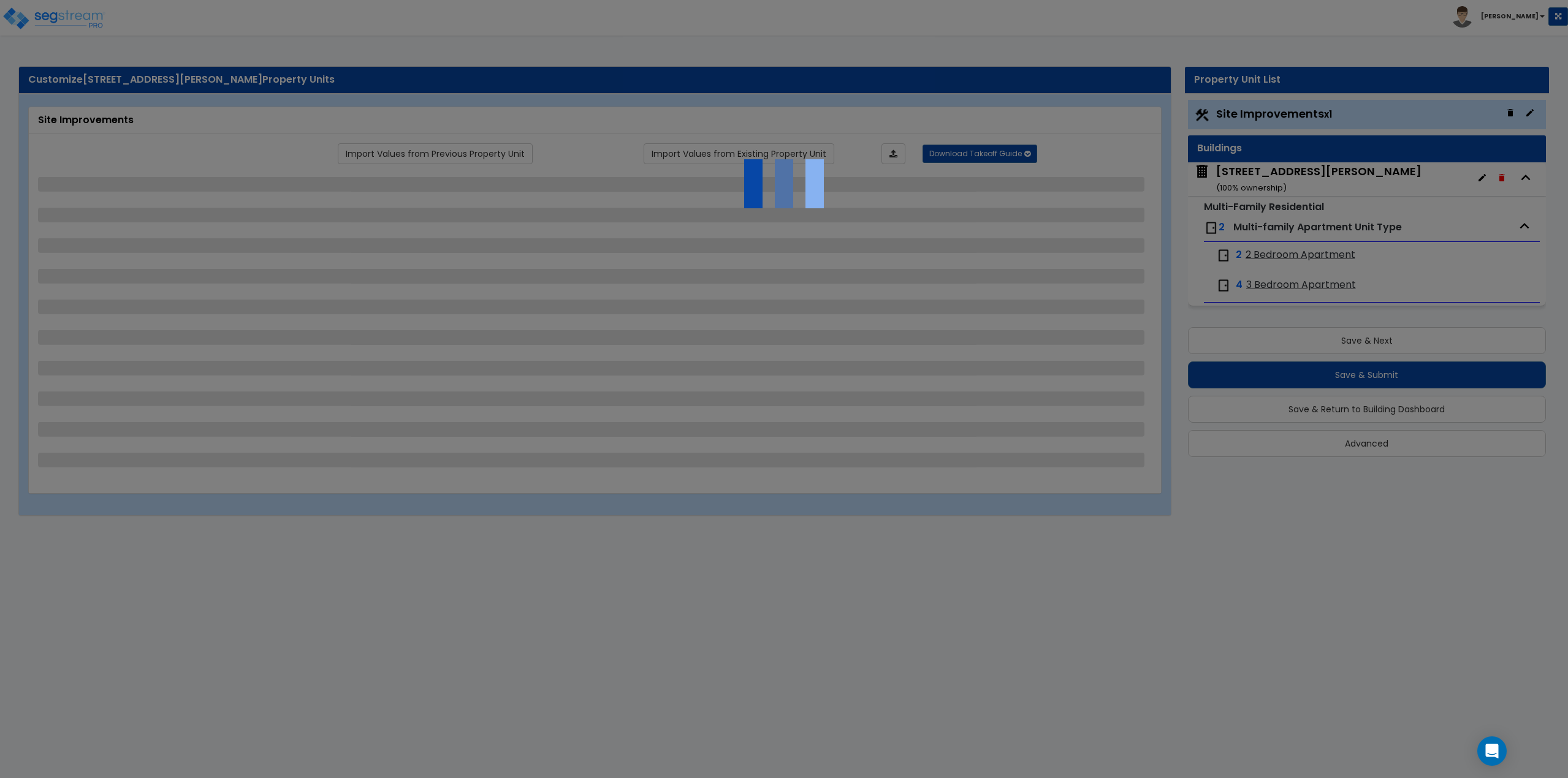
select select "2"
select select "1"
select select "4"
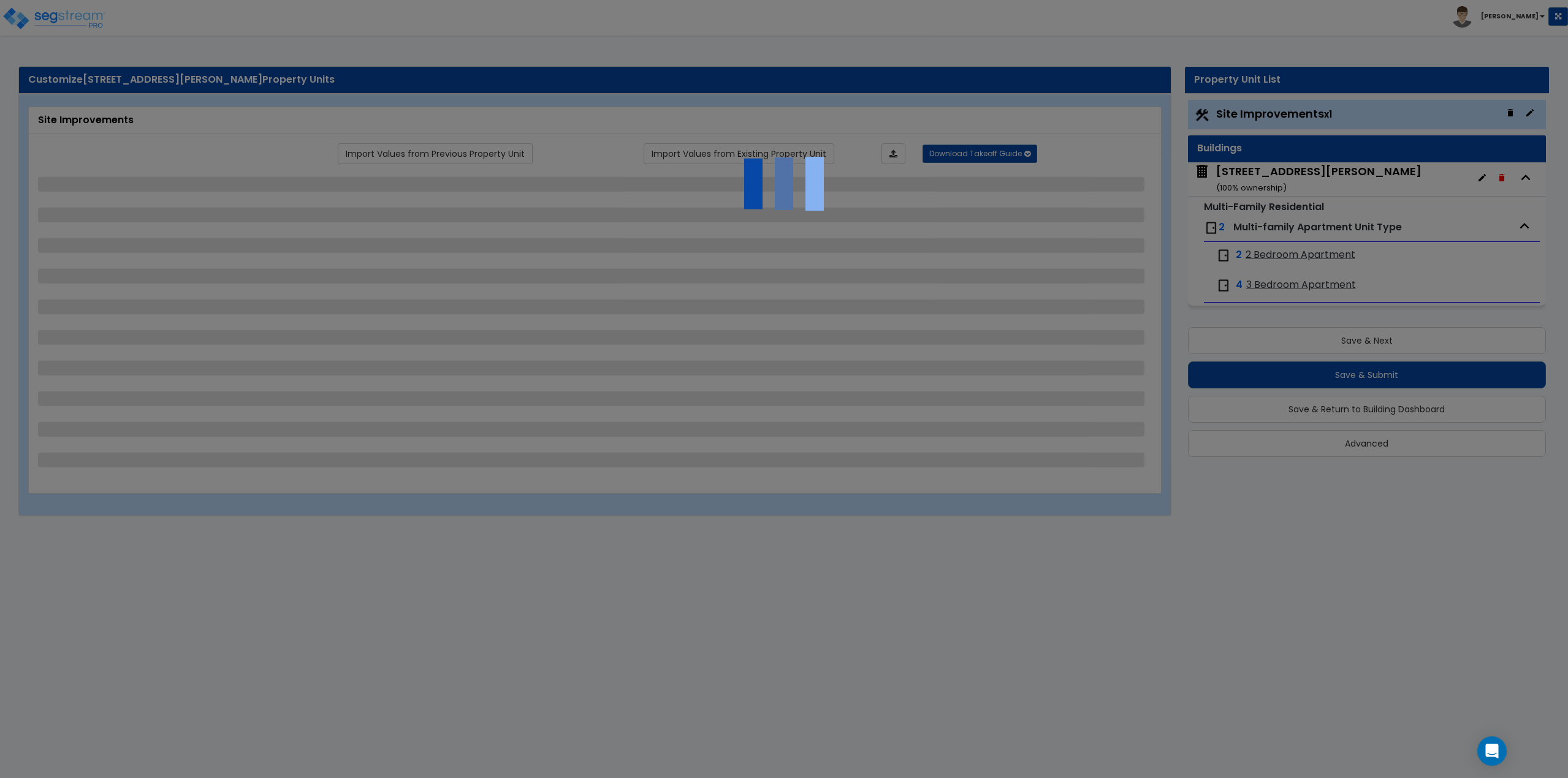
select select "1"
select select "2"
select select "1"
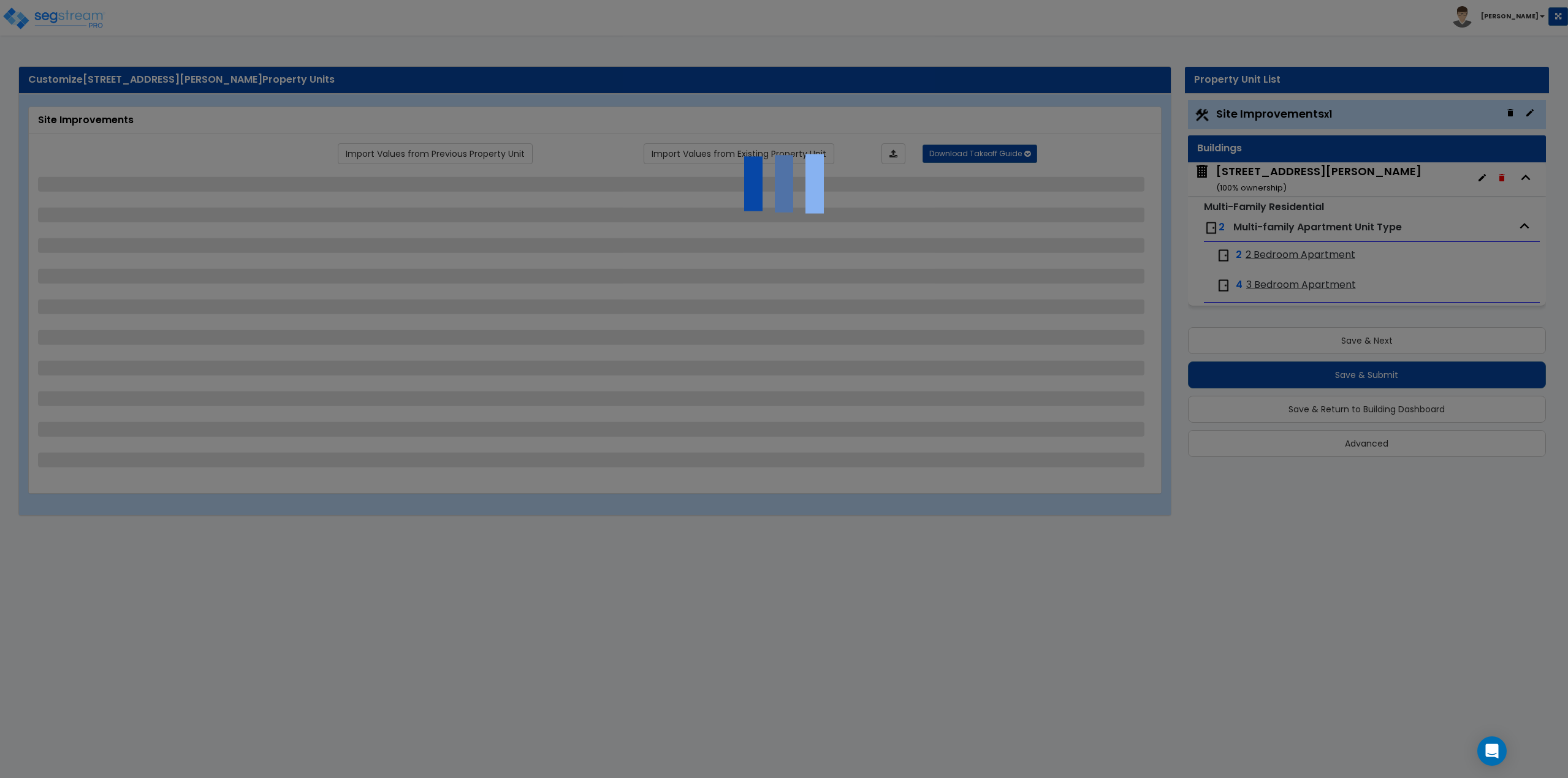
select select "1"
select select "2"
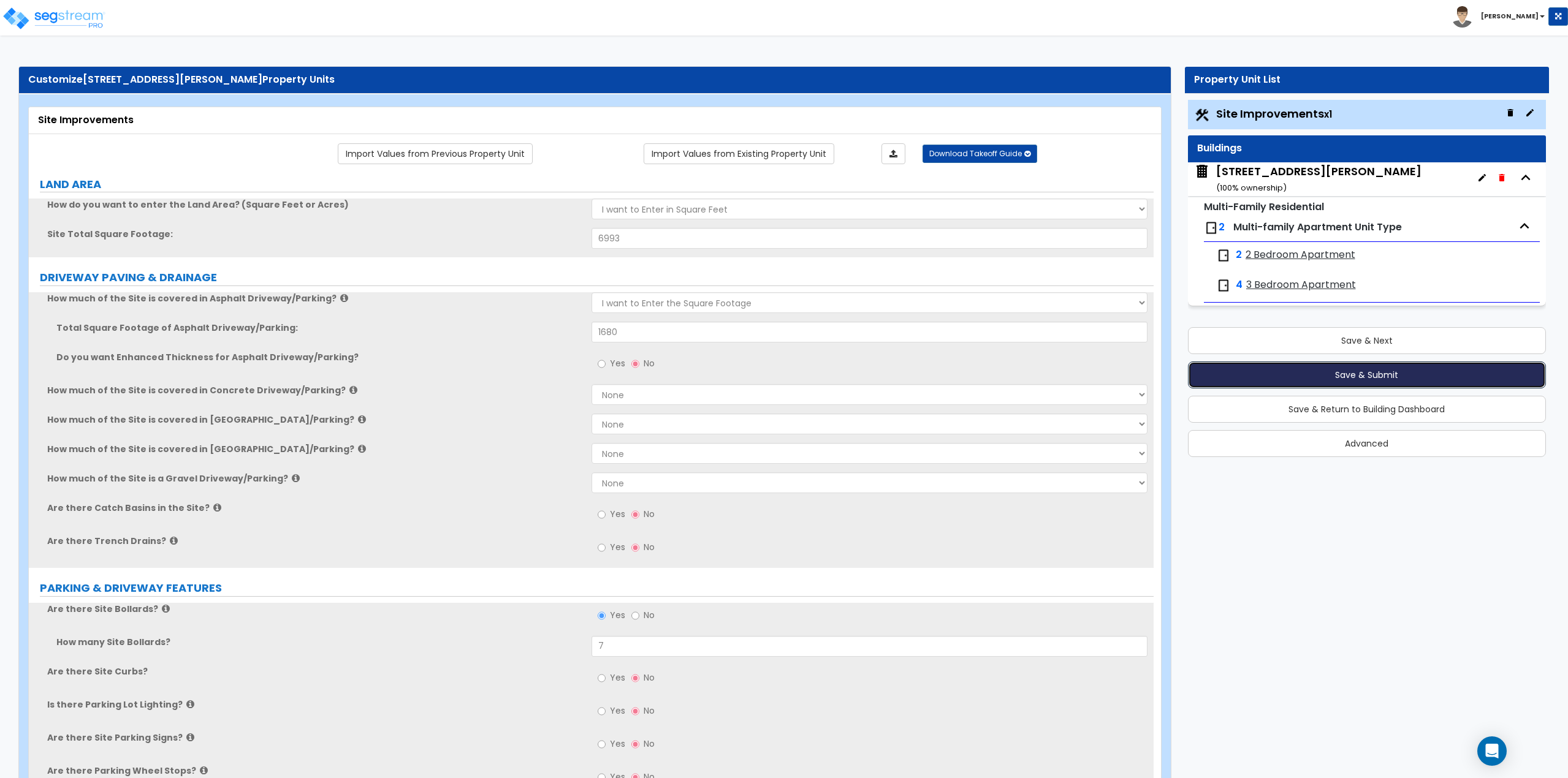
click at [1376, 378] on button "Save & Submit" at bounding box center [1367, 375] width 359 height 27
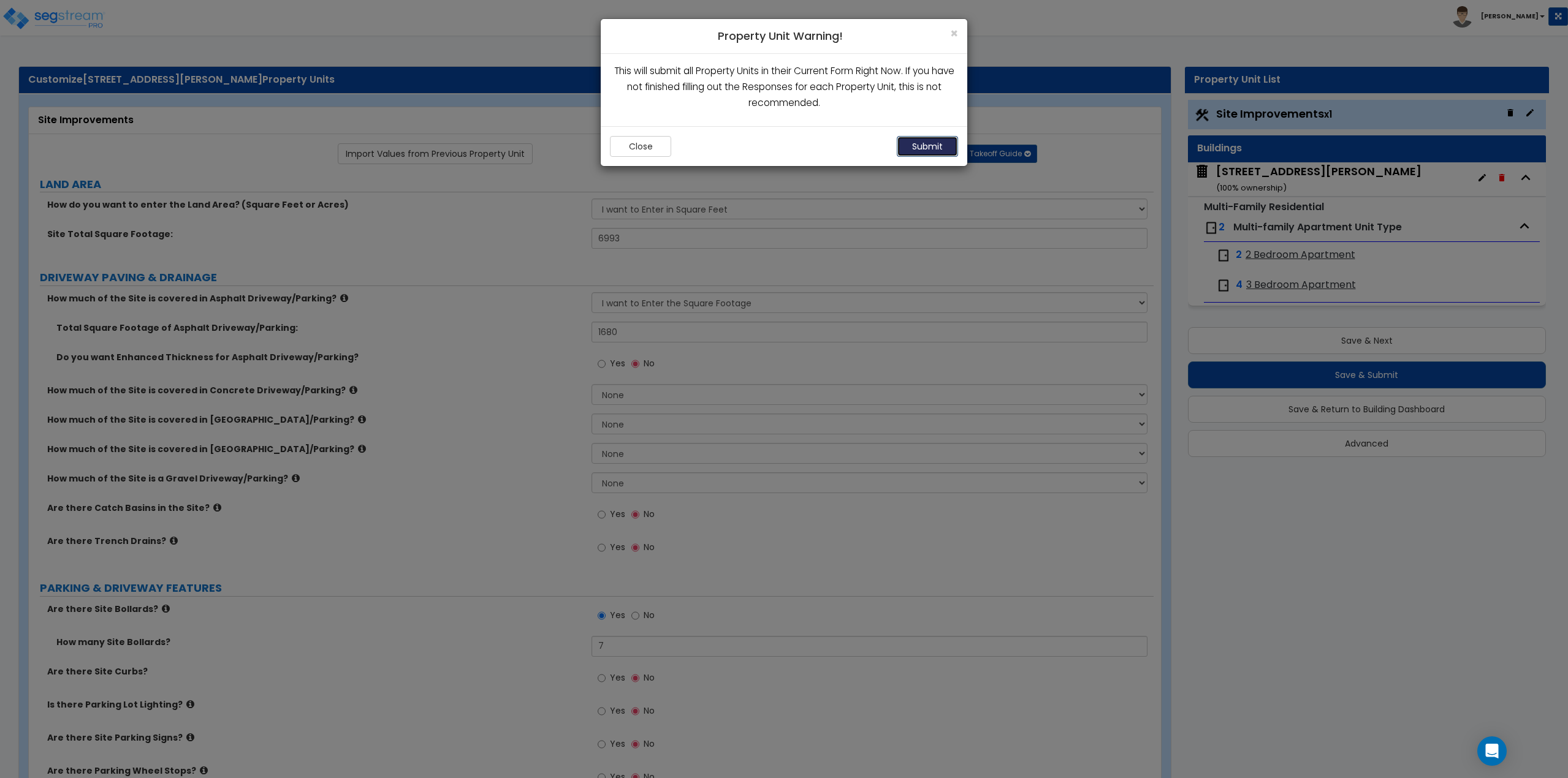
click at [924, 146] on button "Submit" at bounding box center [927, 147] width 61 height 21
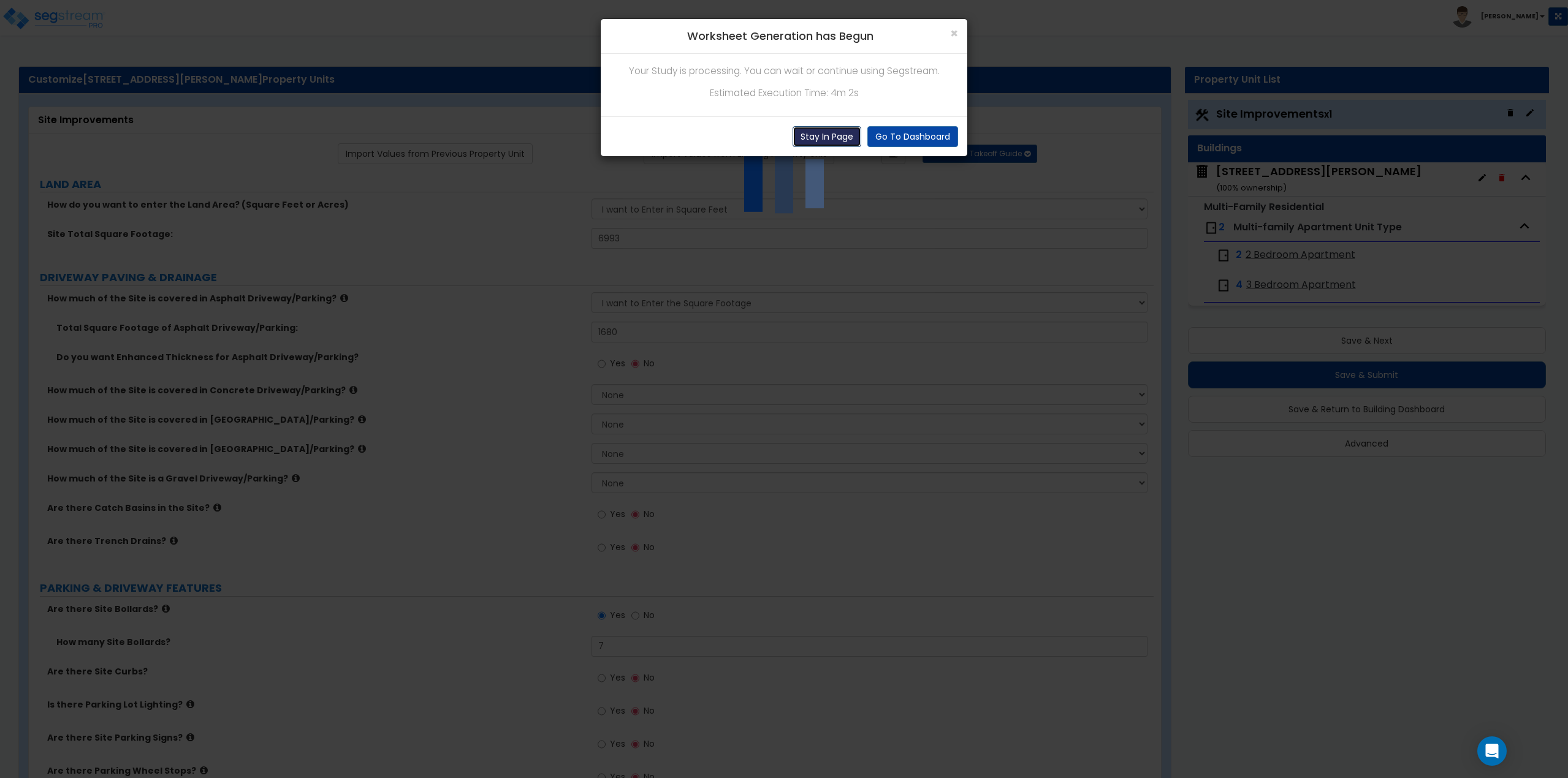
click at [814, 135] on button "Stay In Page" at bounding box center [827, 137] width 68 height 21
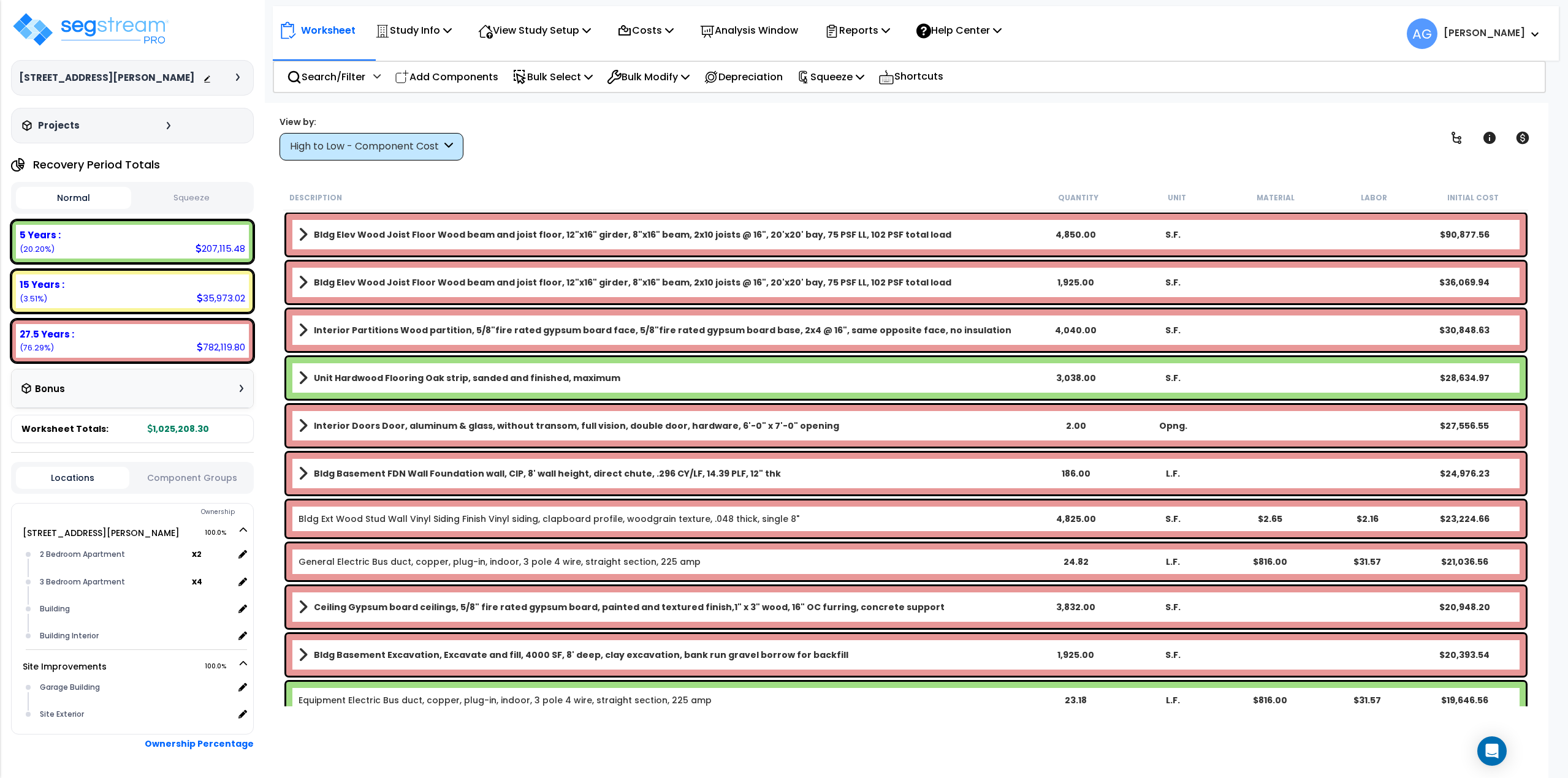
click at [200, 201] on button "Squeeze" at bounding box center [192, 198] width 115 height 22
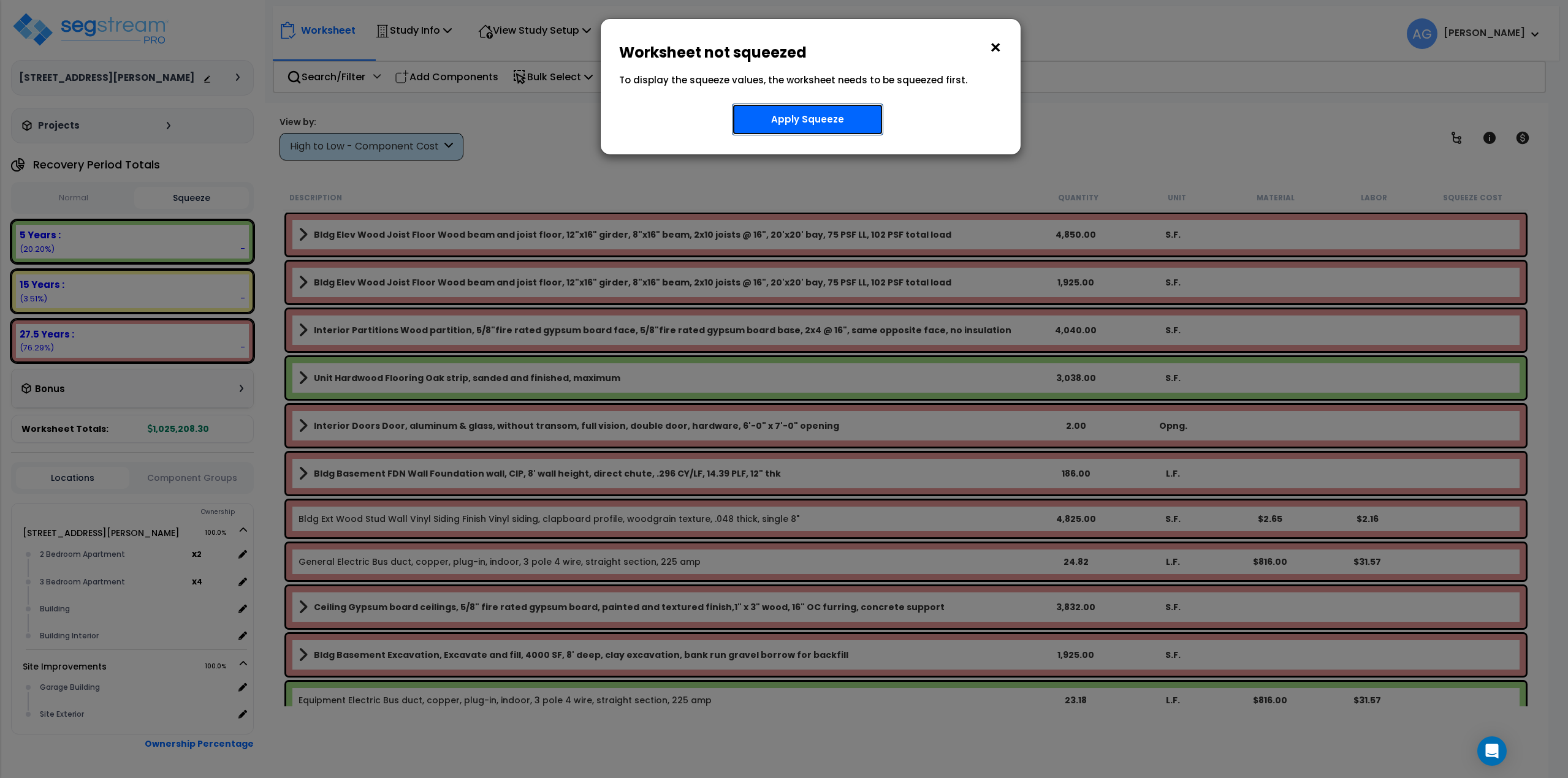
click at [781, 120] on button "Apply Squeeze" at bounding box center [808, 119] width 151 height 32
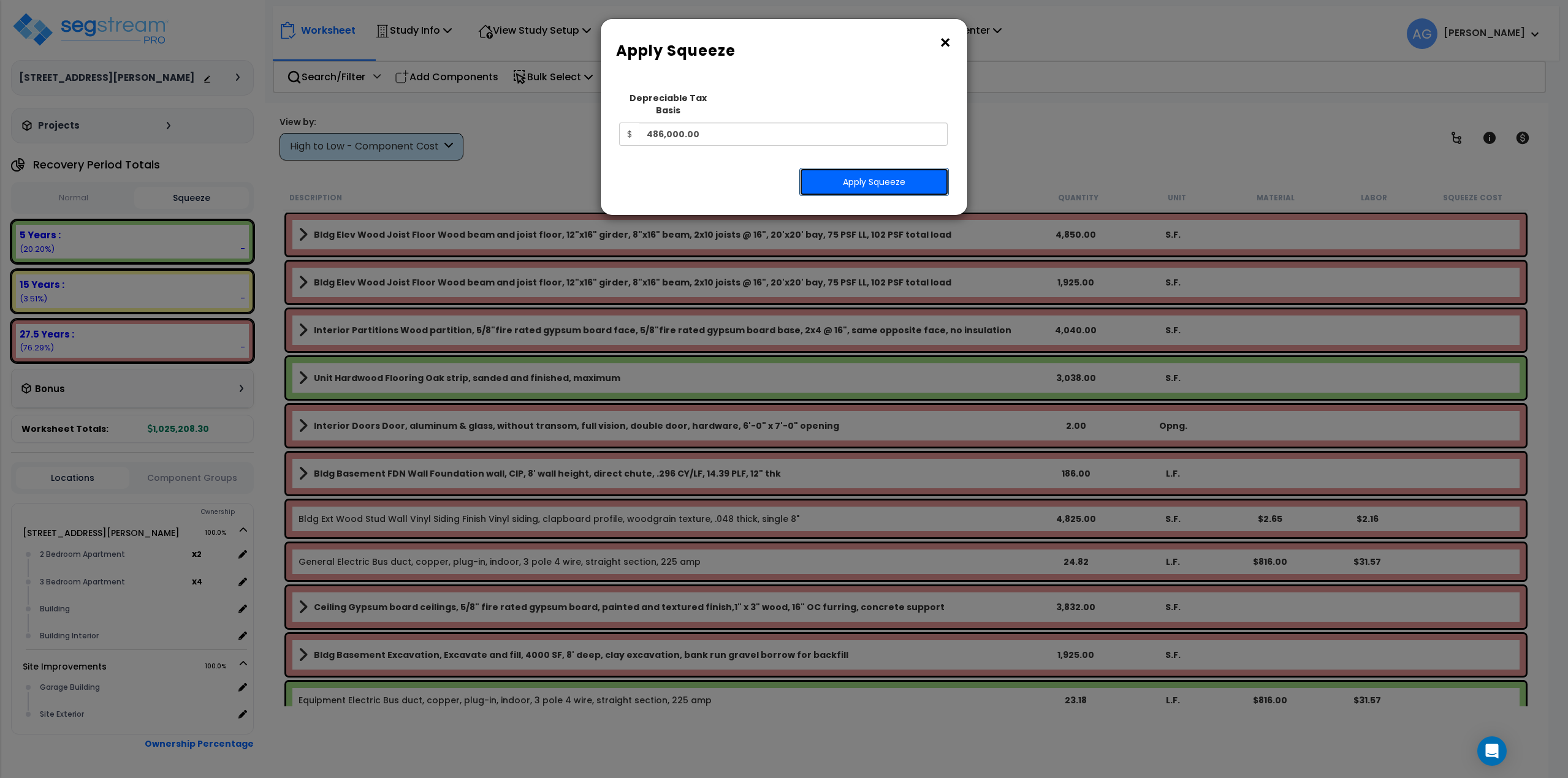
click at [873, 168] on button "Apply Squeeze" at bounding box center [874, 182] width 149 height 28
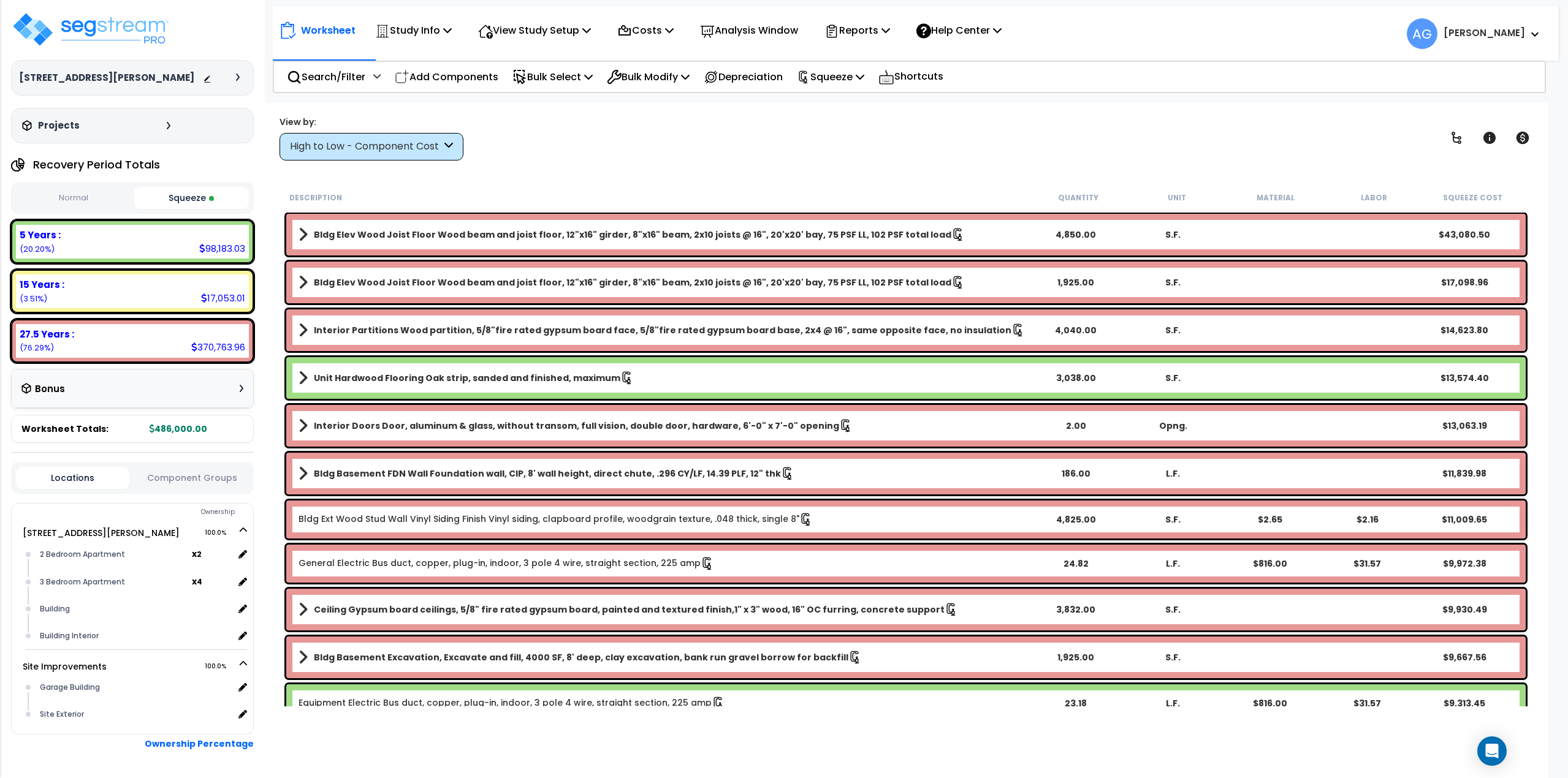
click at [182, 204] on button "Squeeze" at bounding box center [192, 198] width 115 height 22
click at [1472, 280] on div "$17,098.96" at bounding box center [1465, 282] width 97 height 13
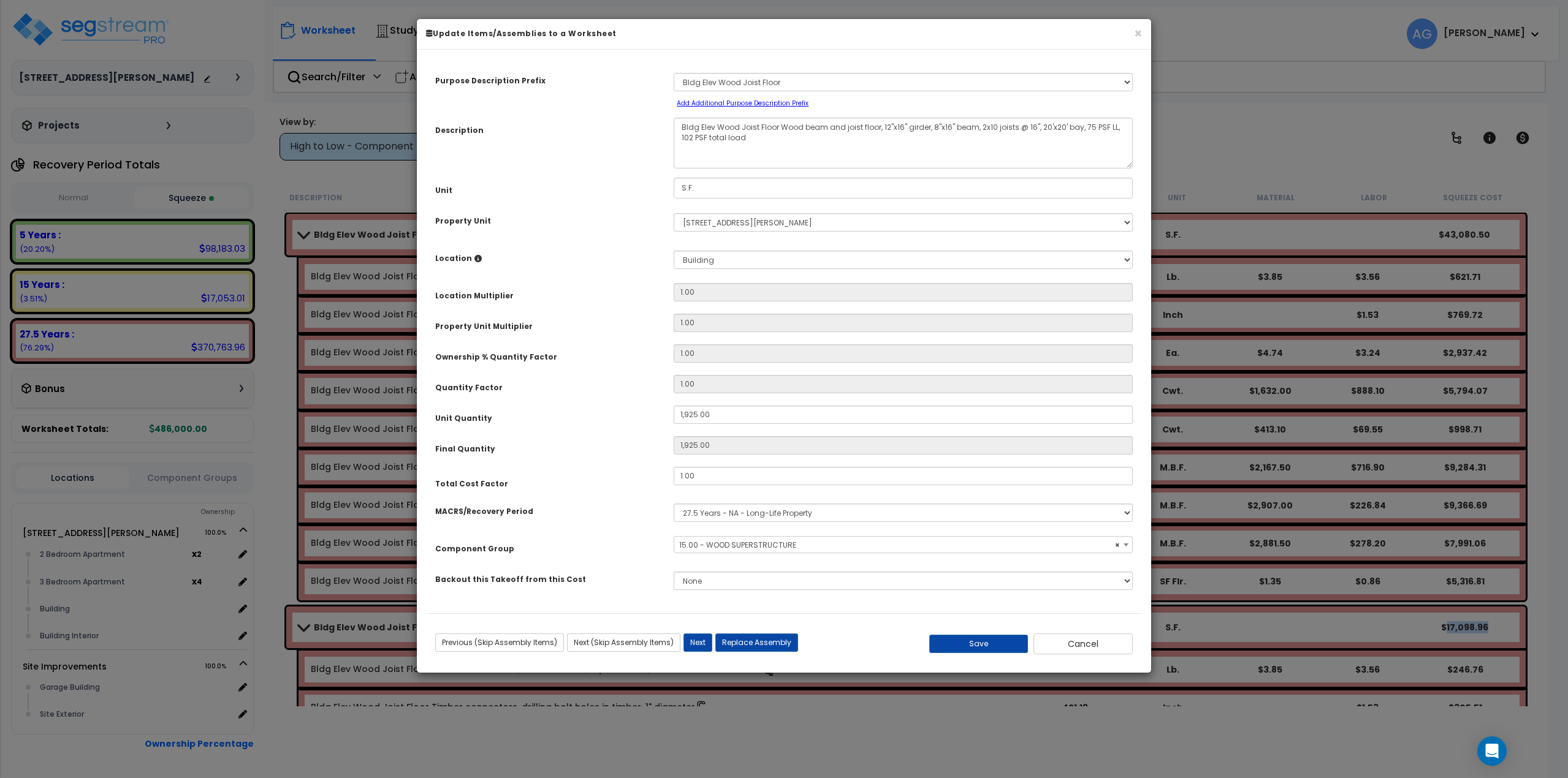
select select "57809"
type input ".85"
click at [992, 644] on button "Save" at bounding box center [979, 644] width 99 height 18
type input "1925.00"
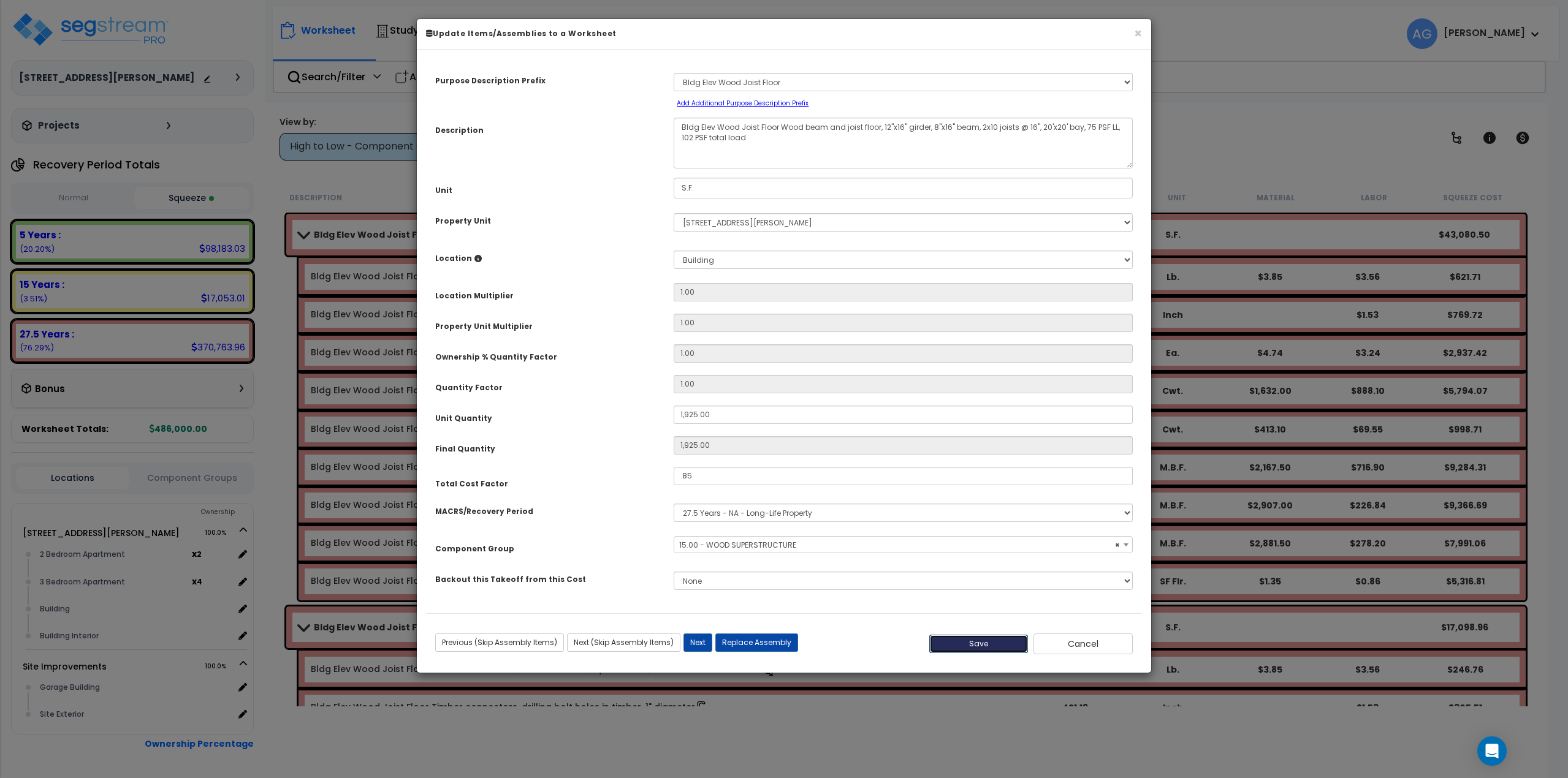
type input "0.85"
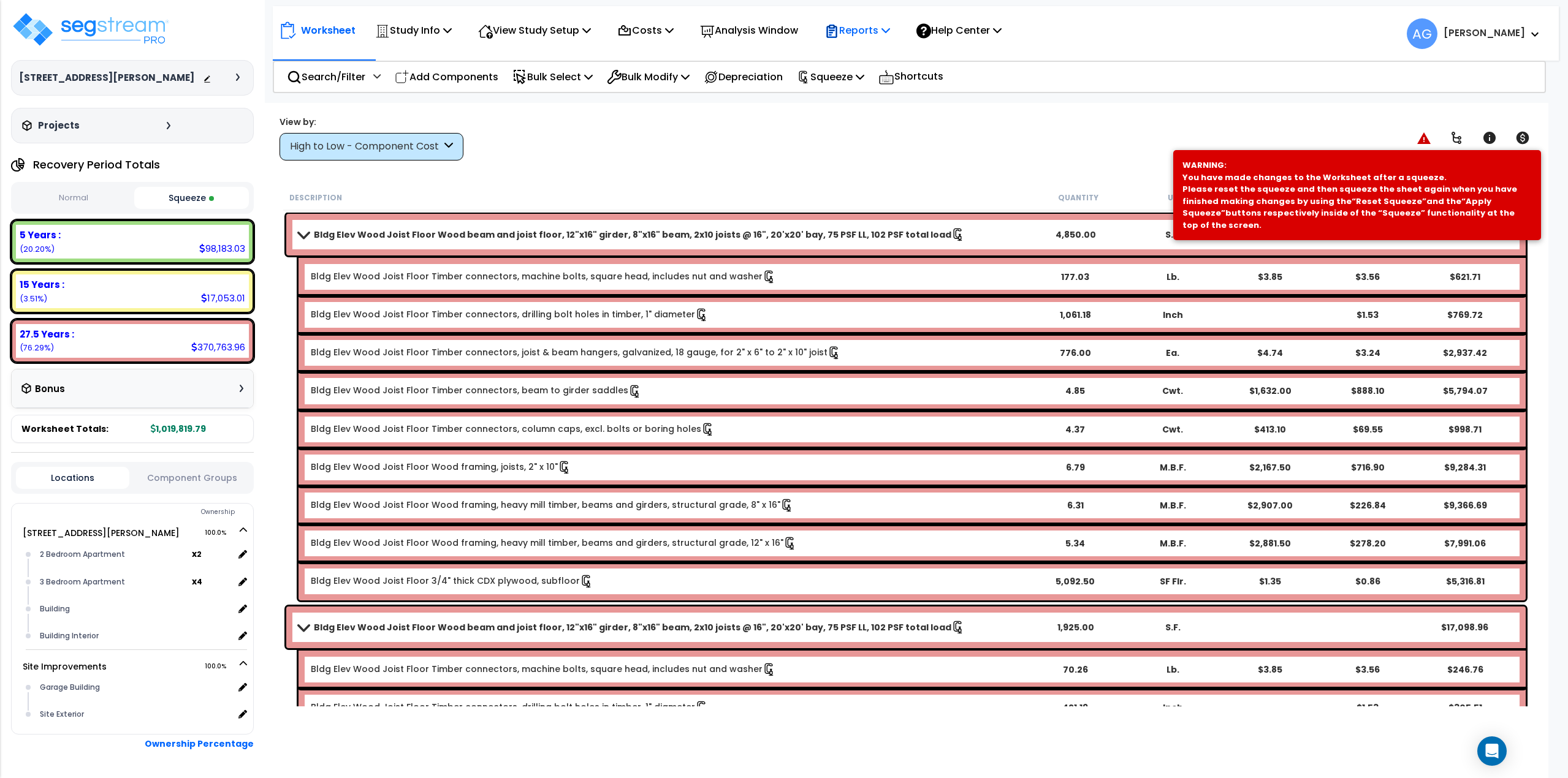
click at [872, 28] on p "Reports" at bounding box center [857, 30] width 66 height 16
drag, startPoint x: 716, startPoint y: 149, endPoint x: 816, endPoint y: 117, distance: 105.0
click at [716, 149] on div "View by: High to Low - Component Cost High to Low - Component Cost" at bounding box center [906, 138] width 1262 height 45
click at [865, 76] on icon at bounding box center [860, 76] width 9 height 10
click at [825, 104] on link "Re-squeeze" at bounding box center [852, 106] width 121 height 28
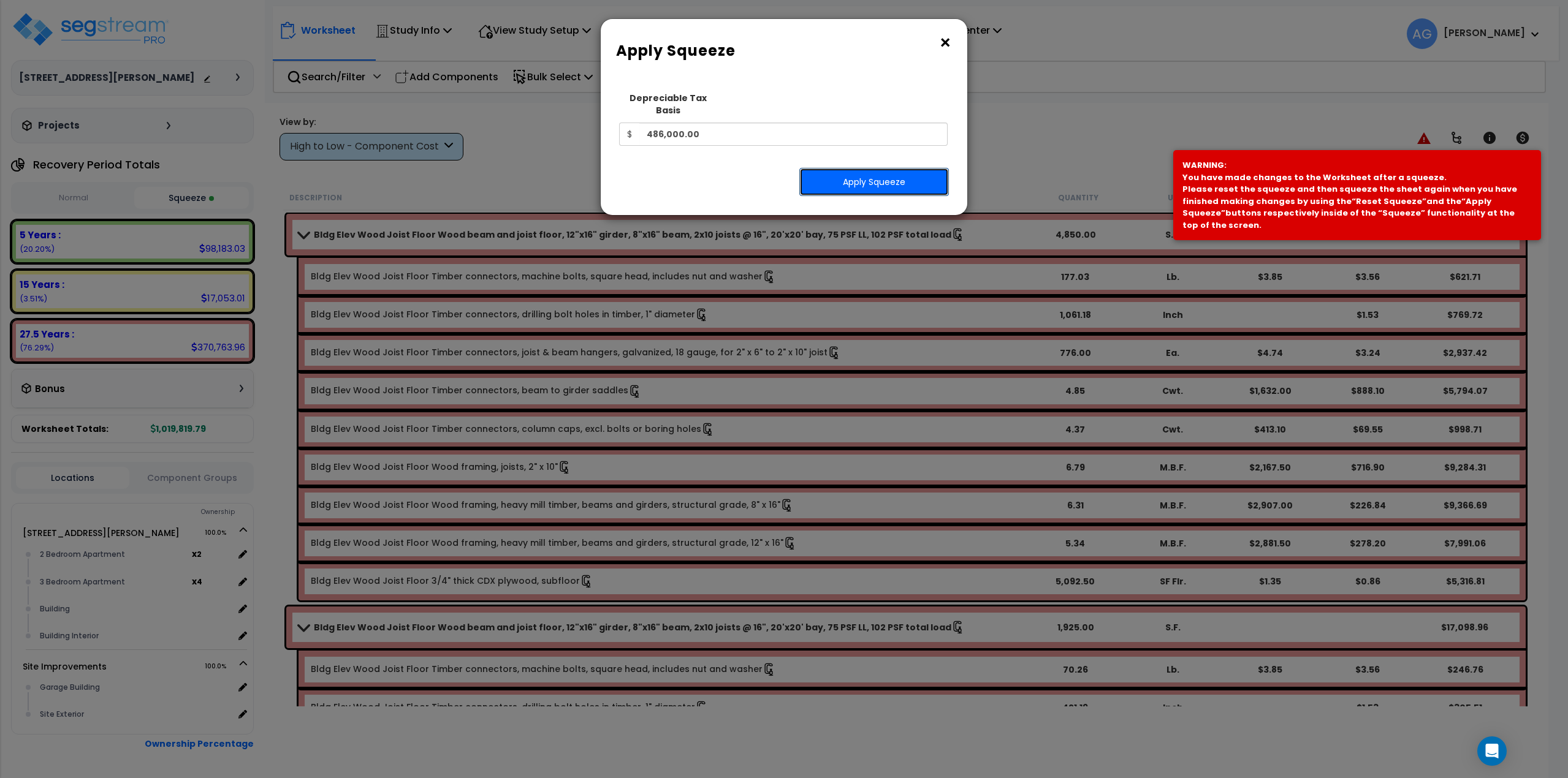
click at [841, 168] on button "Apply Squeeze" at bounding box center [874, 182] width 149 height 28
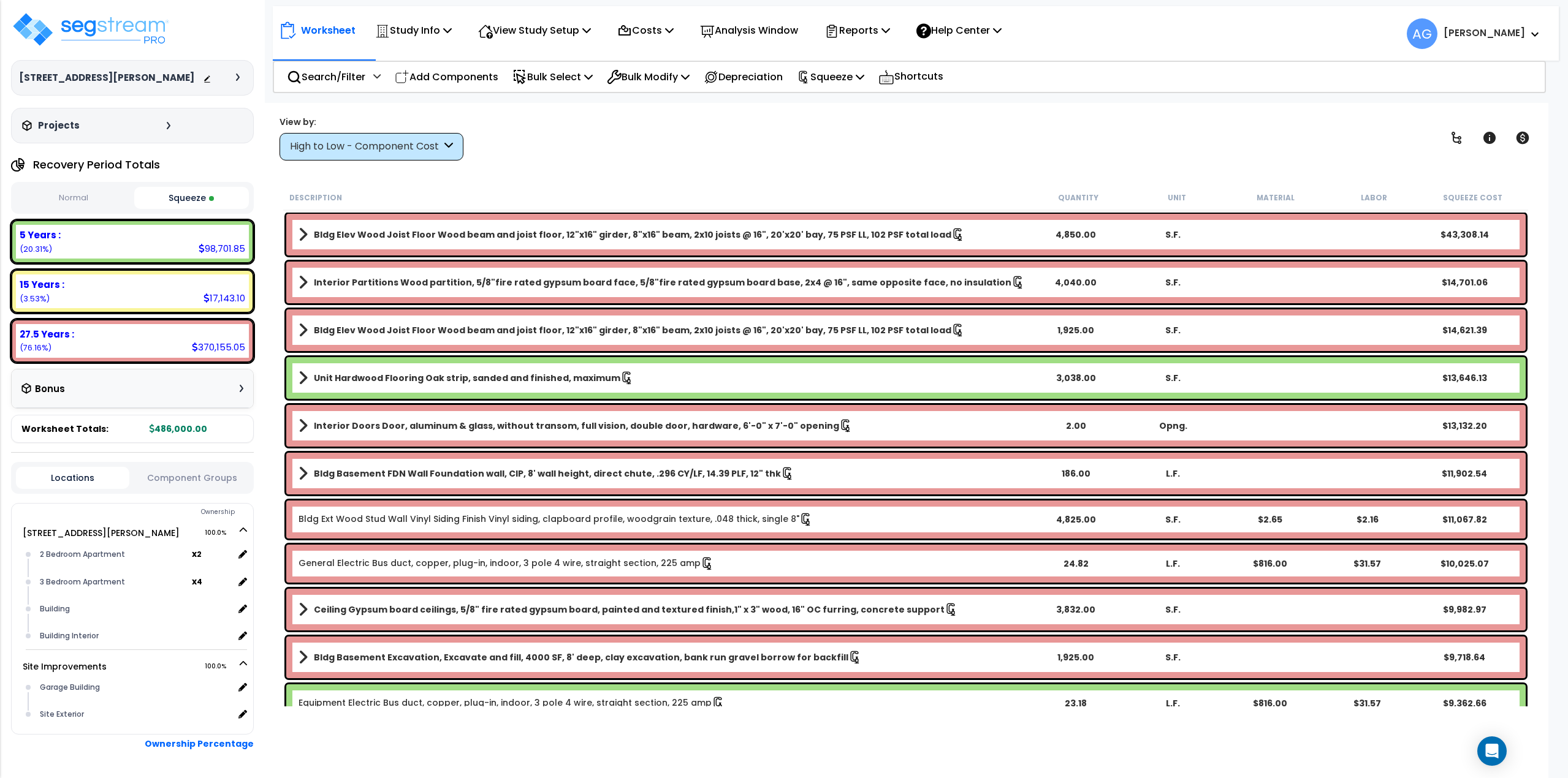
click at [190, 195] on button "Squeeze" at bounding box center [192, 198] width 115 height 22
click at [86, 190] on button "Normal" at bounding box center [73, 198] width 115 height 22
click at [182, 194] on button "Squeeze" at bounding box center [192, 198] width 115 height 22
click at [882, 24] on p "Reports" at bounding box center [857, 30] width 66 height 16
click at [877, 54] on link "Get Report" at bounding box center [879, 58] width 121 height 24
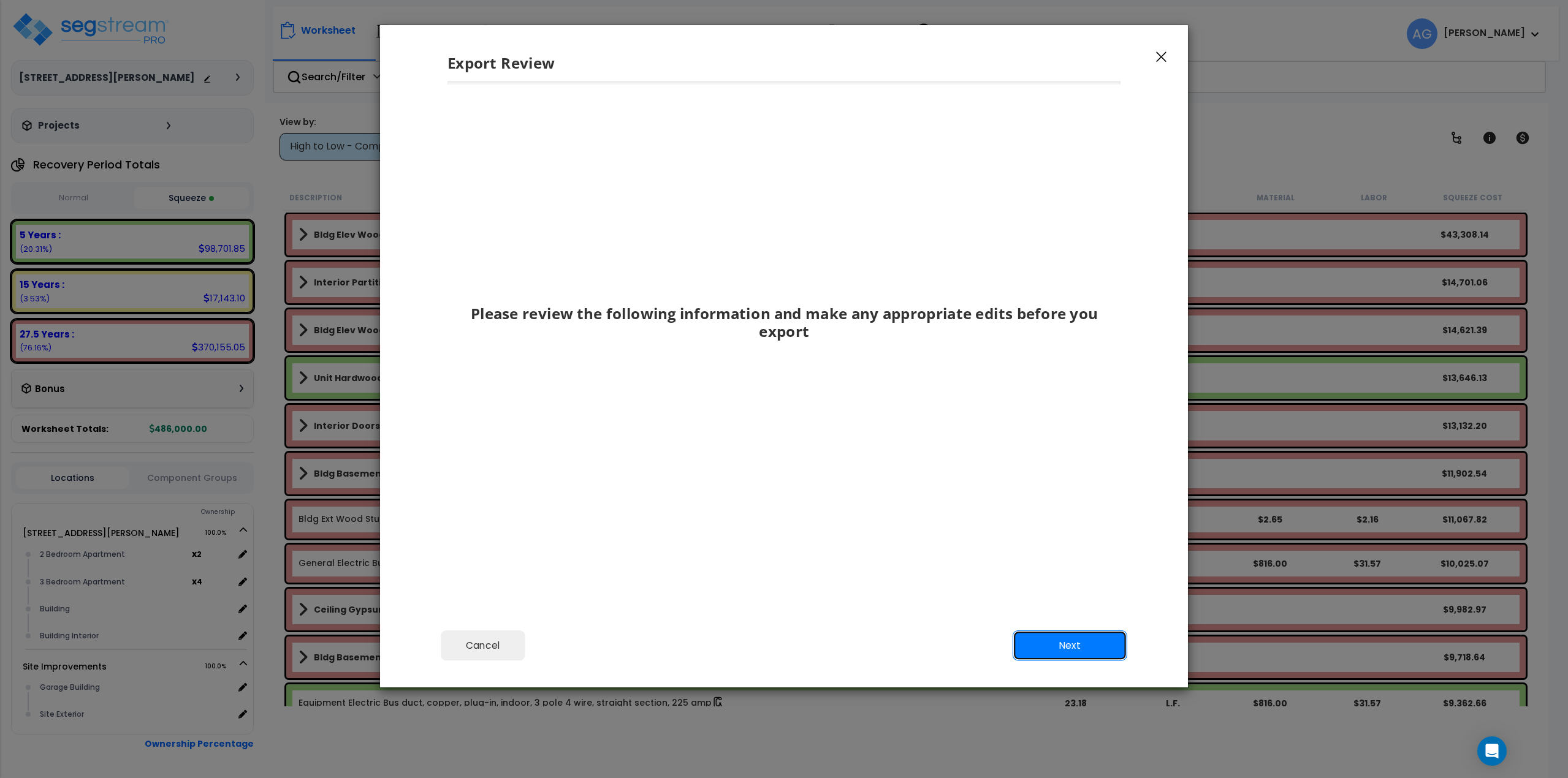
click at [1093, 644] on button "Next" at bounding box center [1070, 645] width 115 height 31
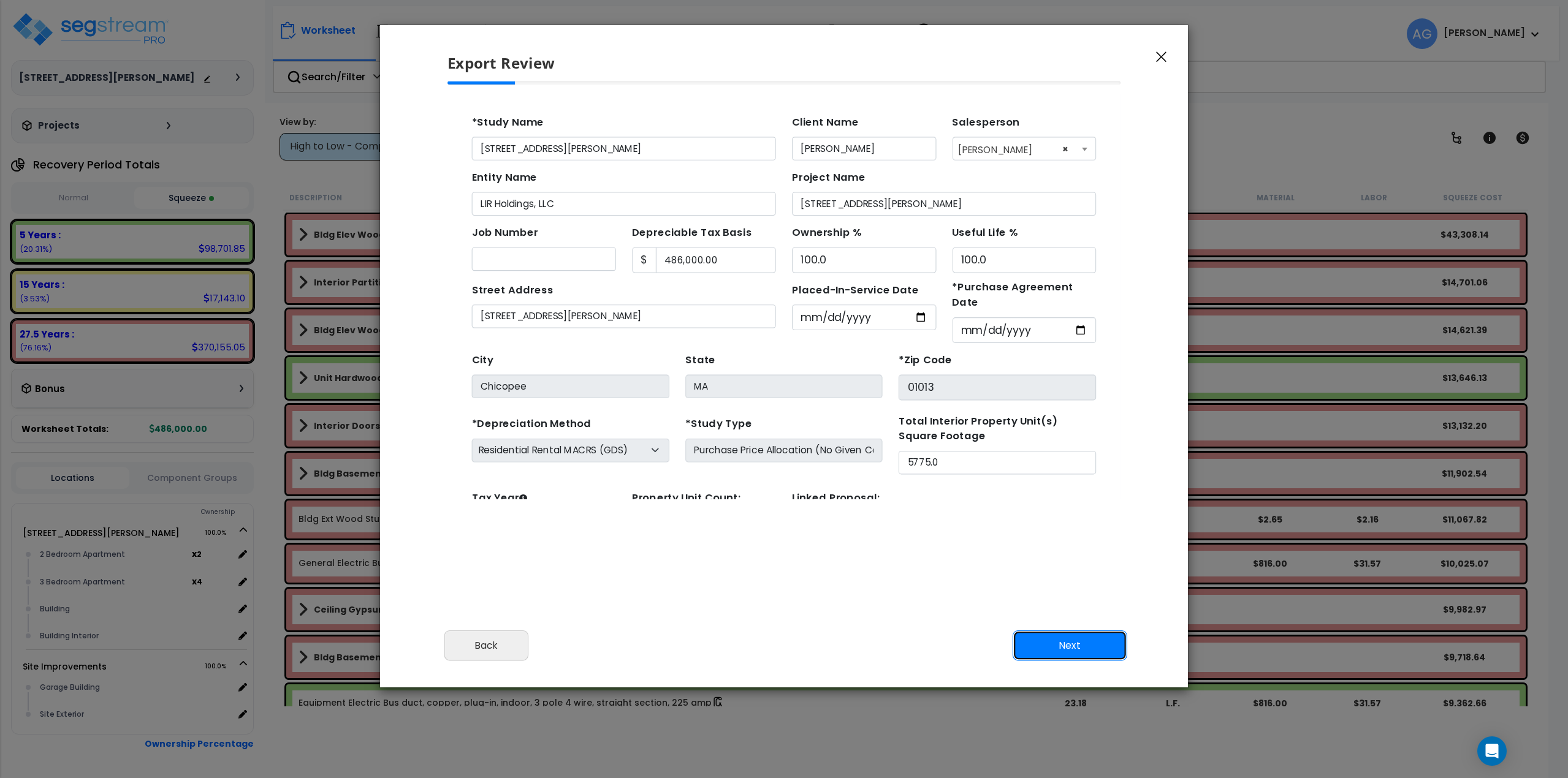
click at [1093, 644] on button "Next" at bounding box center [1070, 645] width 115 height 31
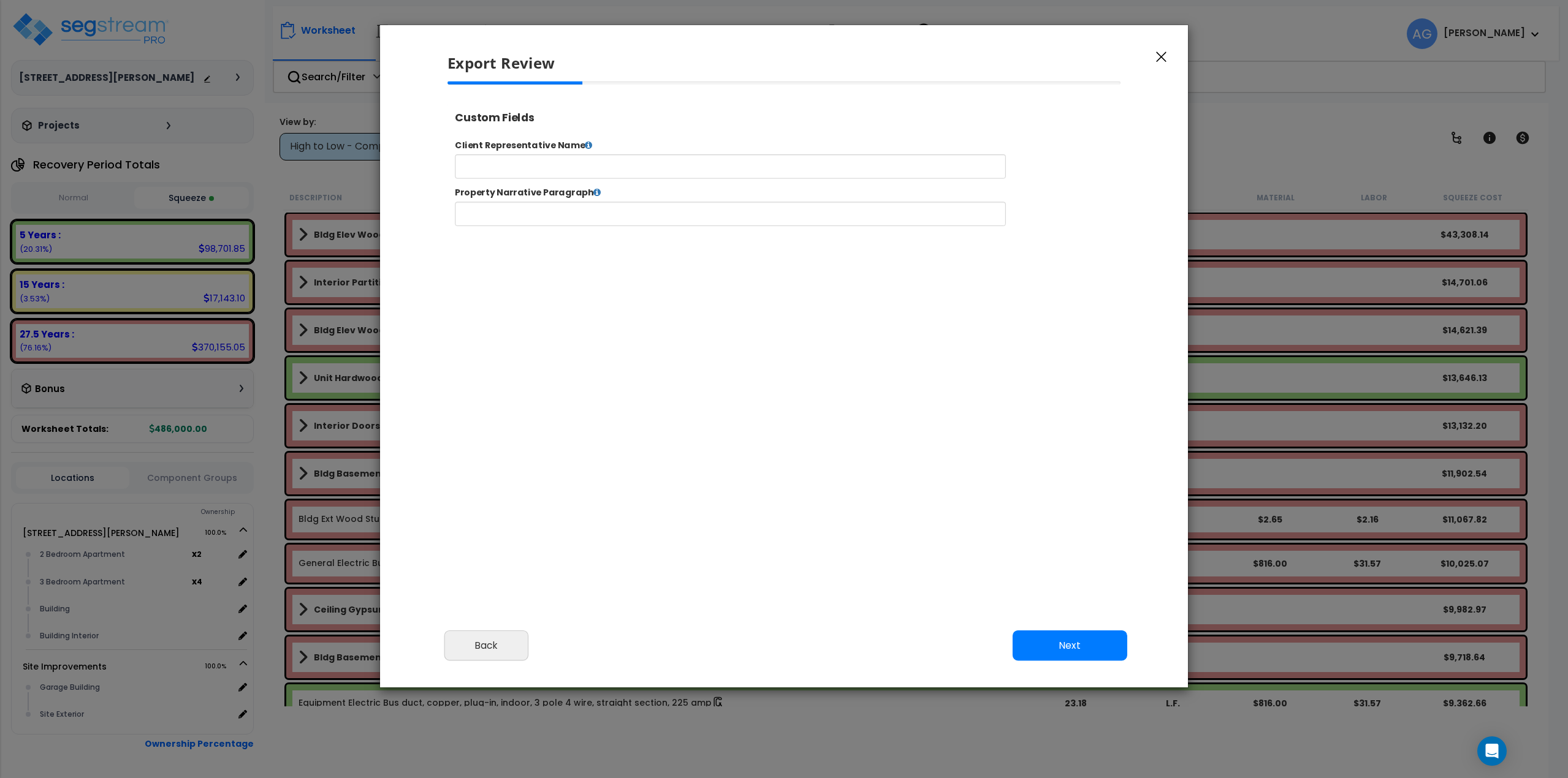
select select "2025"
click at [524, 179] on input "text" at bounding box center [769, 175] width 626 height 28
type input "[PERSON_NAME]"
type input "[STREET_ADDRESS][PERSON_NAME]"
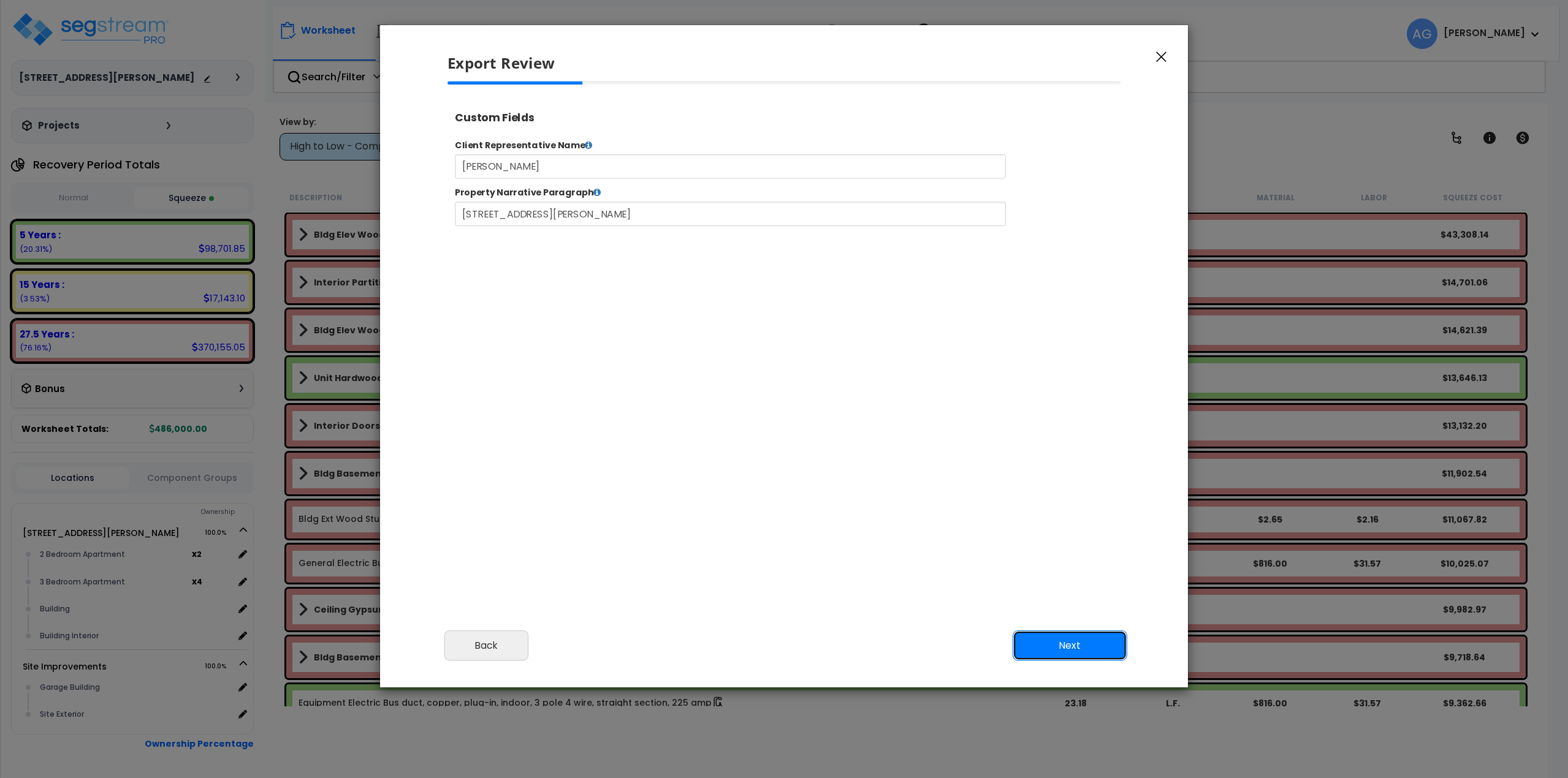
click at [1029, 638] on button "Next" at bounding box center [1070, 645] width 115 height 31
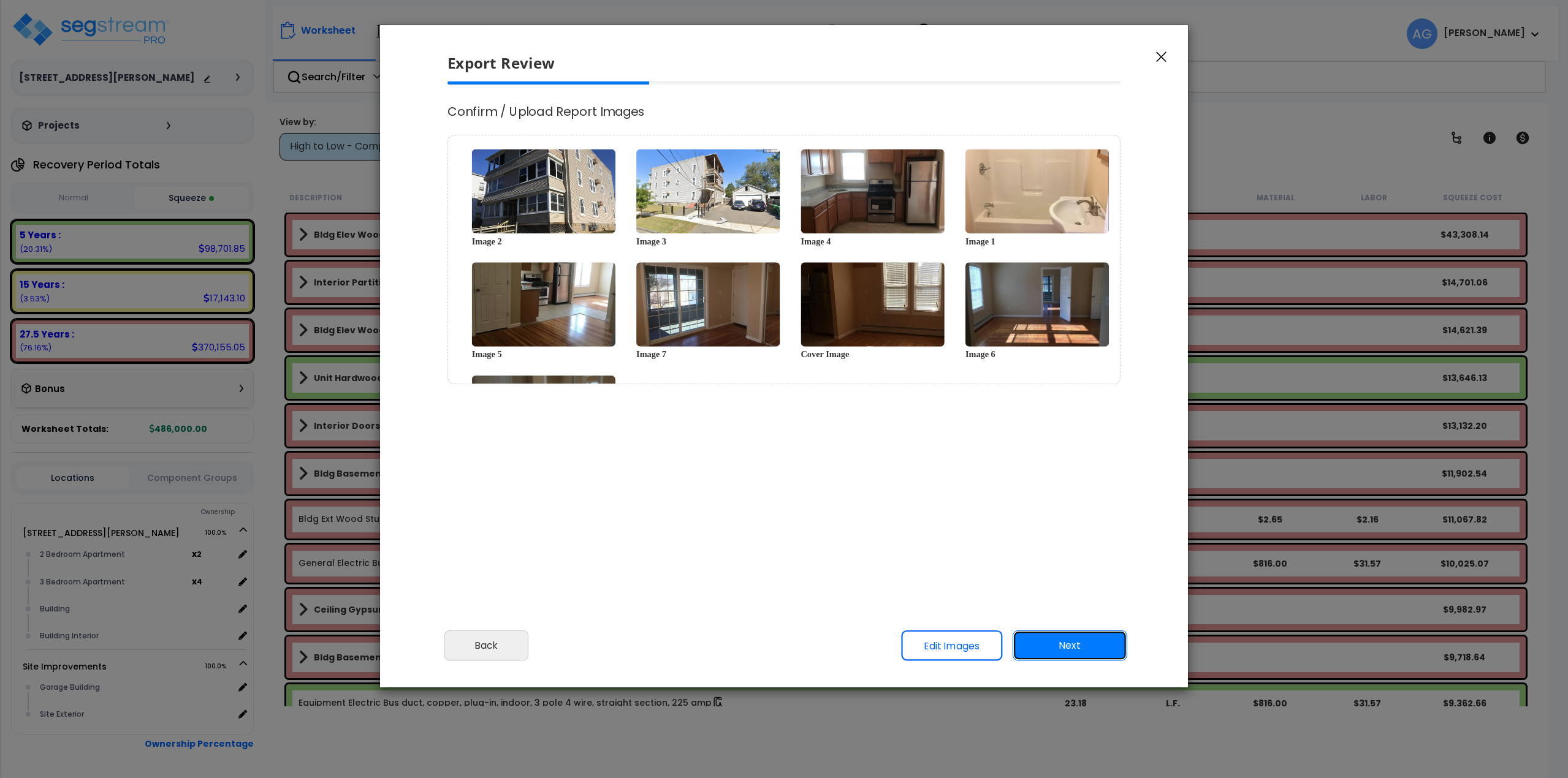
scroll to position [0, 0]
click at [1069, 642] on button "Next" at bounding box center [1070, 645] width 115 height 31
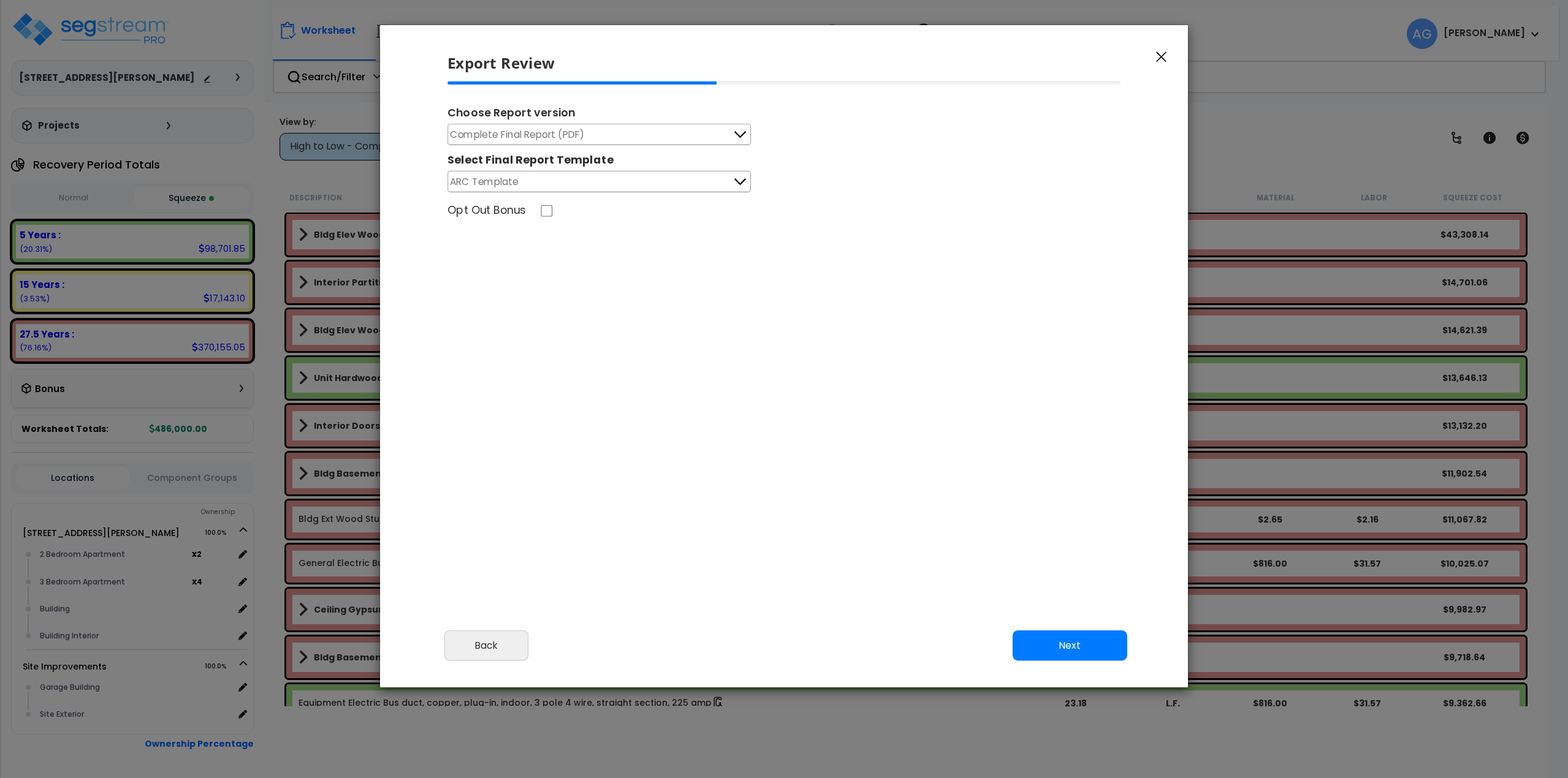
click at [1163, 59] on icon "button" at bounding box center [1162, 57] width 11 height 11
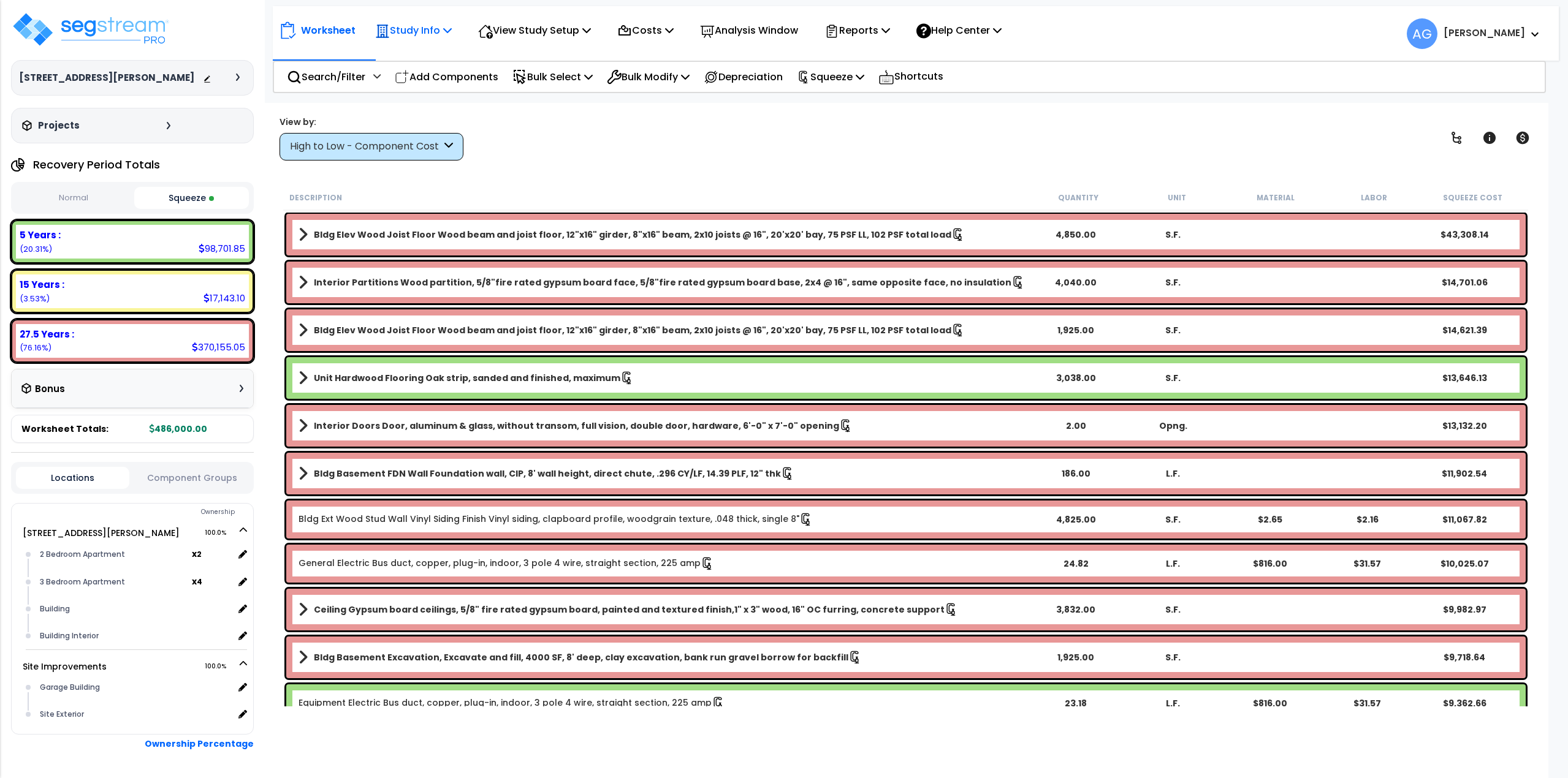
click at [435, 32] on p "Study Info" at bounding box center [414, 30] width 76 height 16
click at [427, 60] on link "Study Setup" at bounding box center [429, 58] width 121 height 24
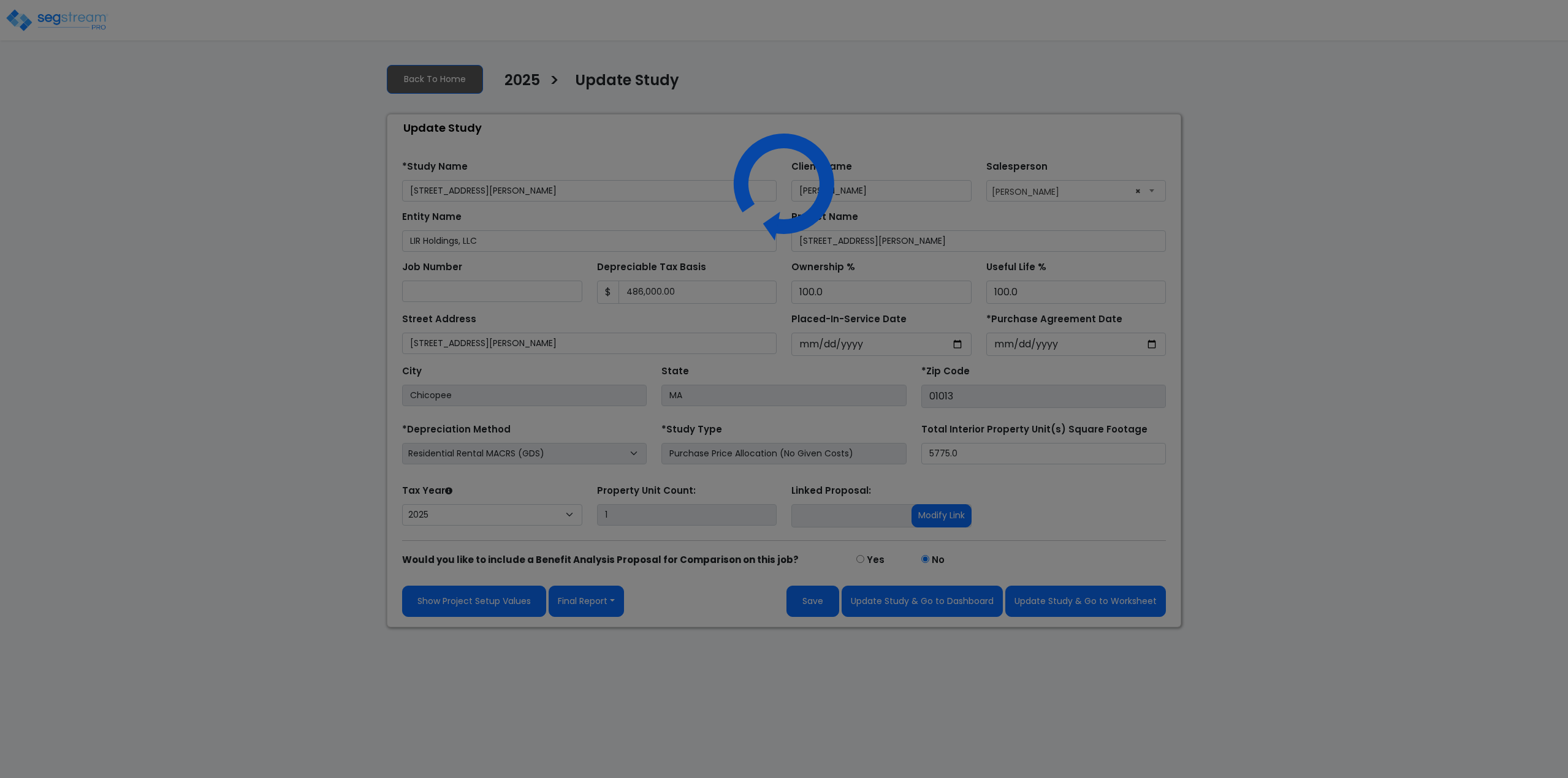
select select "2025"
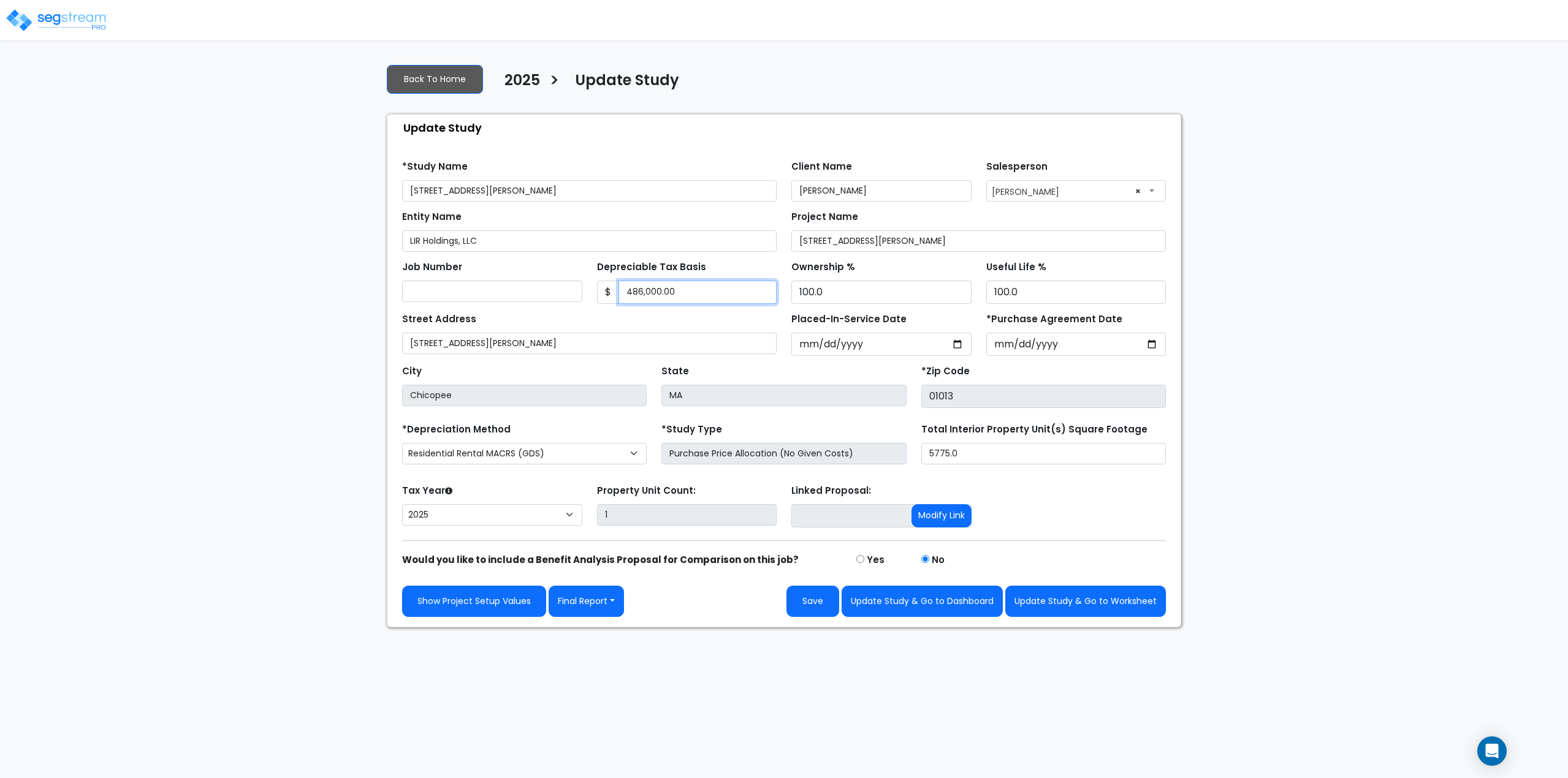
drag, startPoint x: 680, startPoint y: 288, endPoint x: 599, endPoint y: 296, distance: 81.4
click at [599, 296] on div "$ 486,000.00" at bounding box center [688, 292] width 180 height 23
type input "490,000"
click at [1070, 602] on button "Update Study & Go to Worksheet" at bounding box center [1086, 601] width 161 height 31
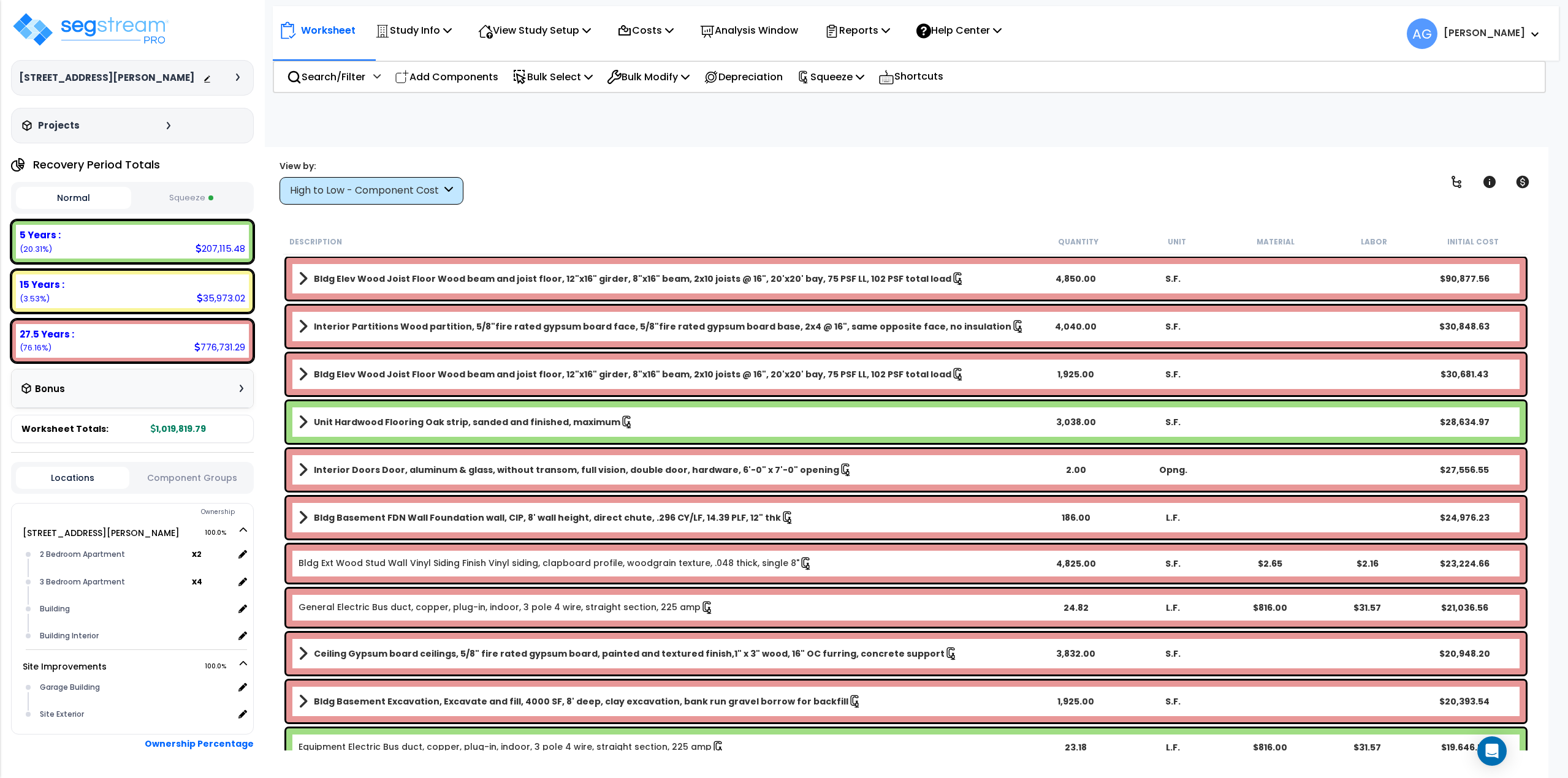
click at [186, 196] on button "Squeeze" at bounding box center [192, 198] width 115 height 22
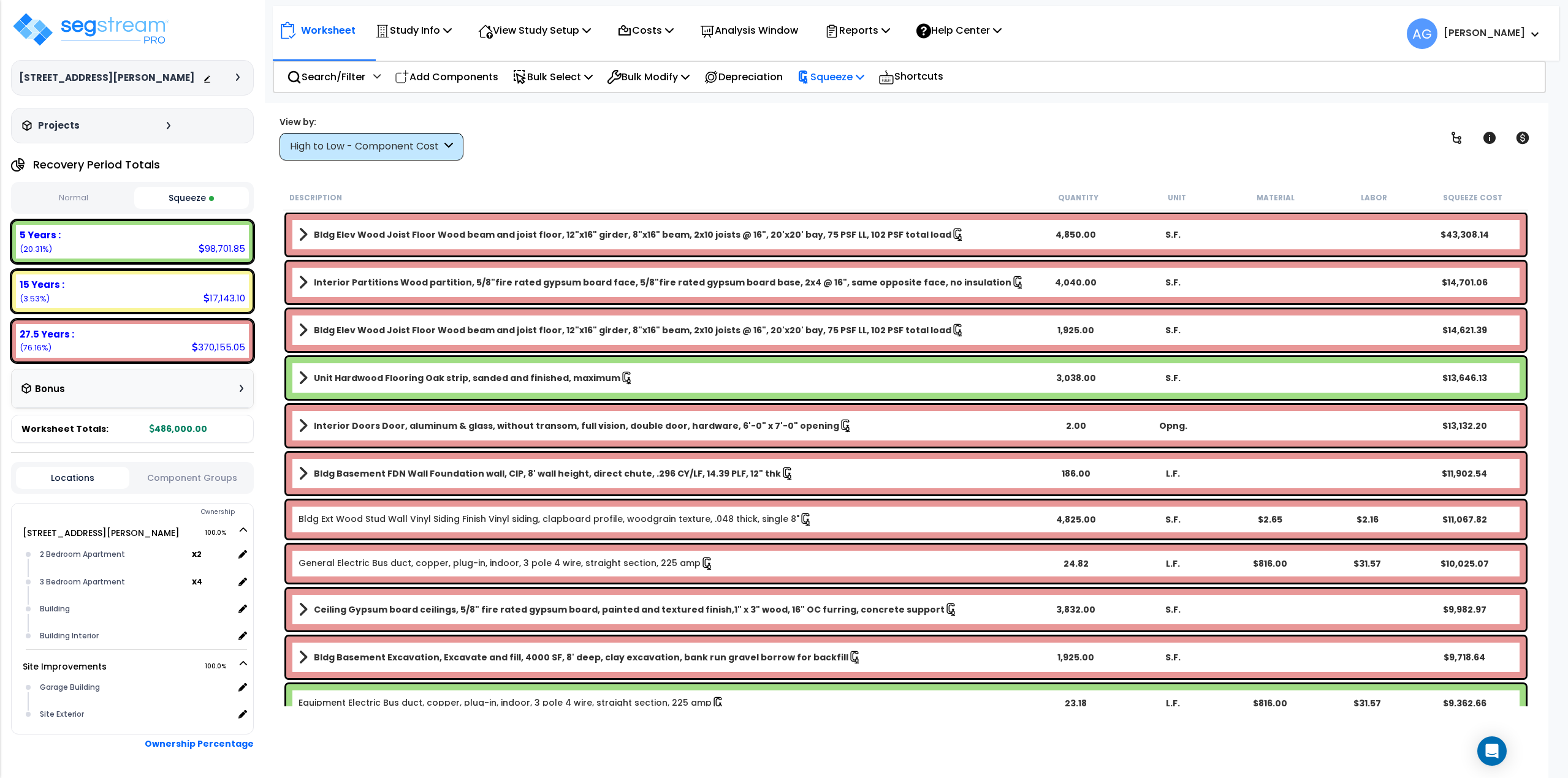
click at [844, 71] on p "Squeeze" at bounding box center [830, 76] width 67 height 16
click at [841, 97] on link "Re-squeeze" at bounding box center [852, 104] width 121 height 24
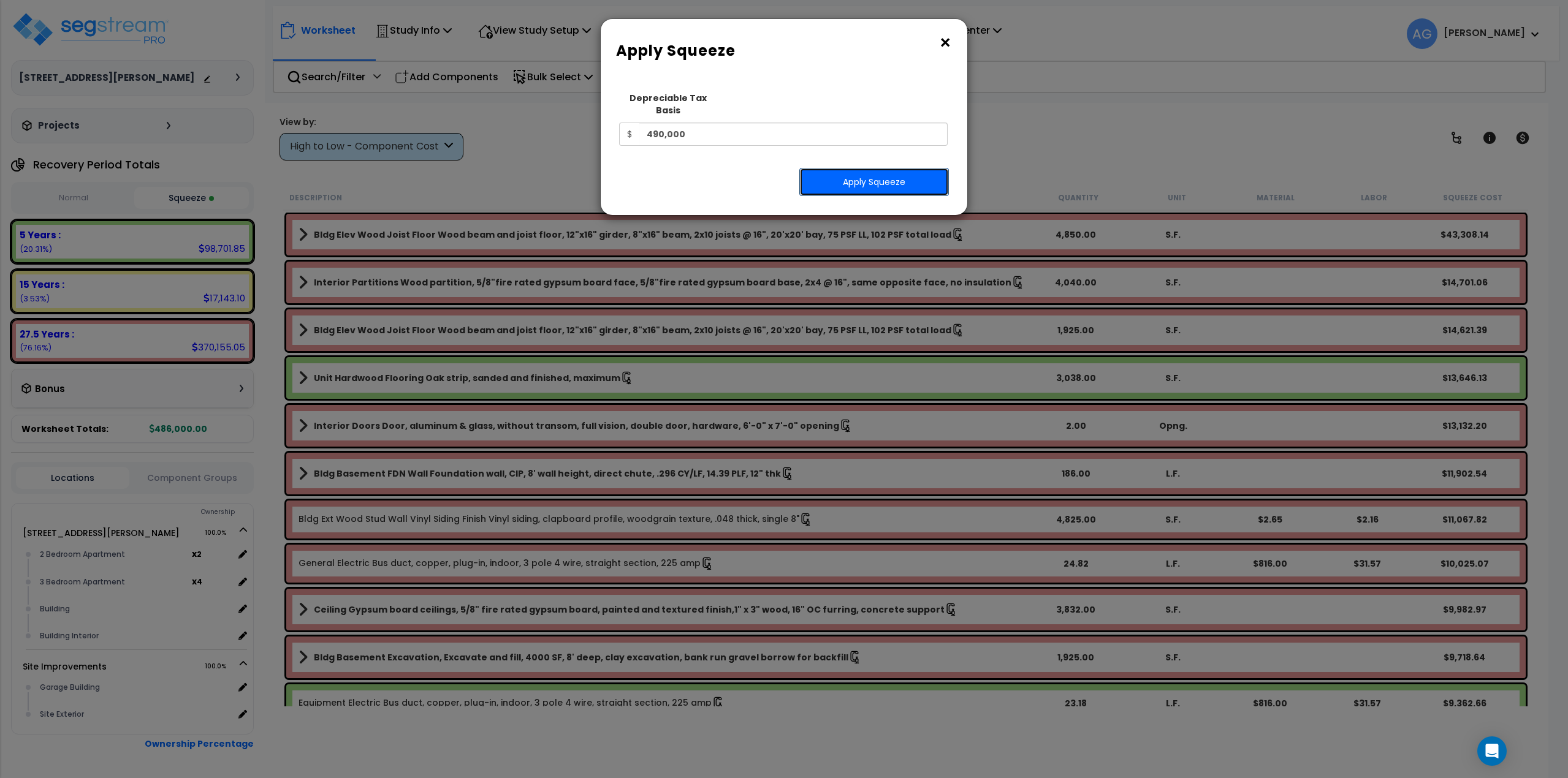
click at [850, 175] on button "Apply Squeeze" at bounding box center [874, 182] width 149 height 28
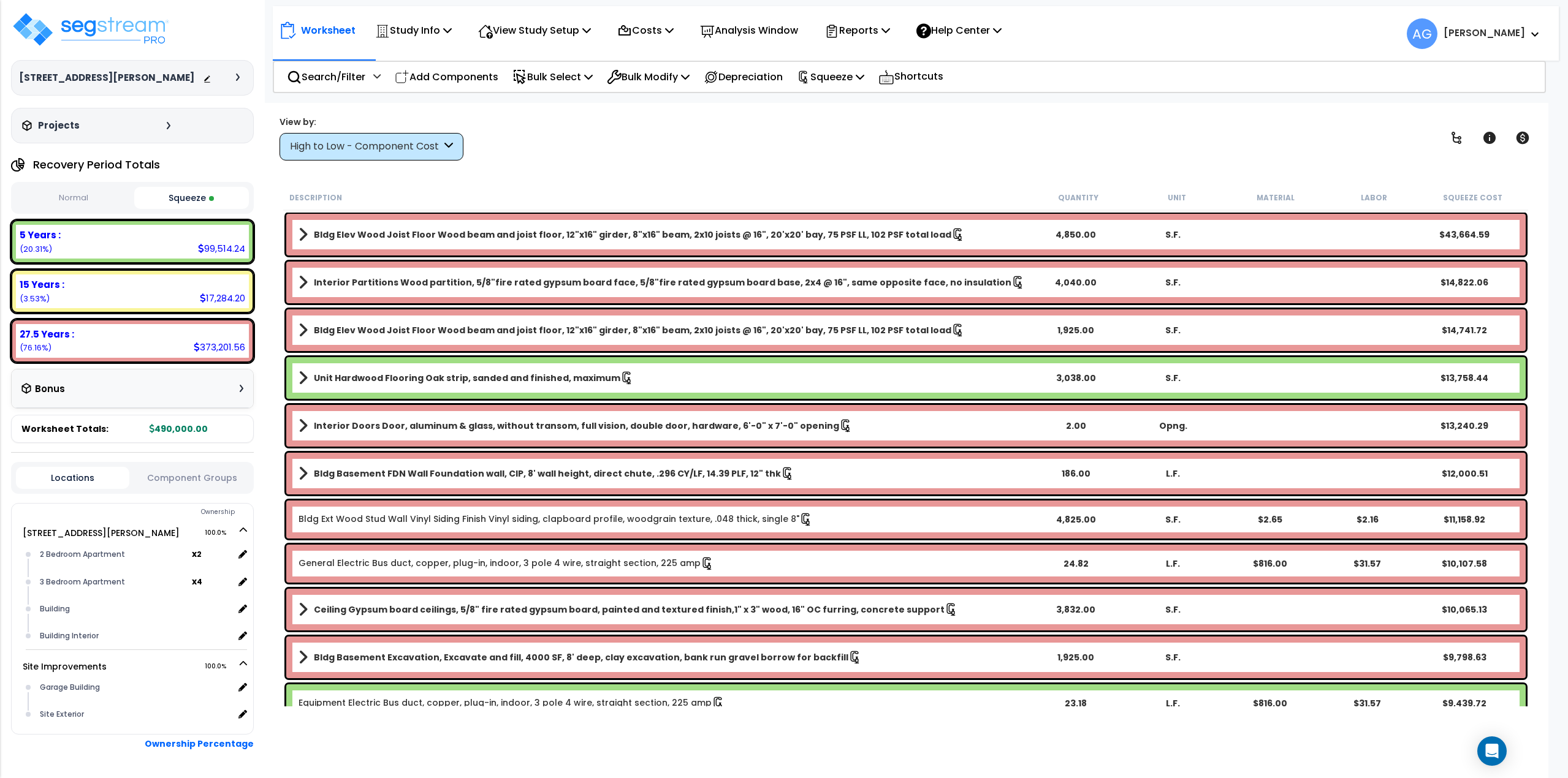
click at [680, 130] on div "View by: High to Low - Component Cost High to Low - Component Cost" at bounding box center [906, 138] width 1262 height 45
click at [213, 199] on span at bounding box center [211, 198] width 5 height 5
click at [880, 30] on p "Reports" at bounding box center [857, 30] width 66 height 16
click at [866, 59] on link "Get Report" at bounding box center [879, 58] width 121 height 24
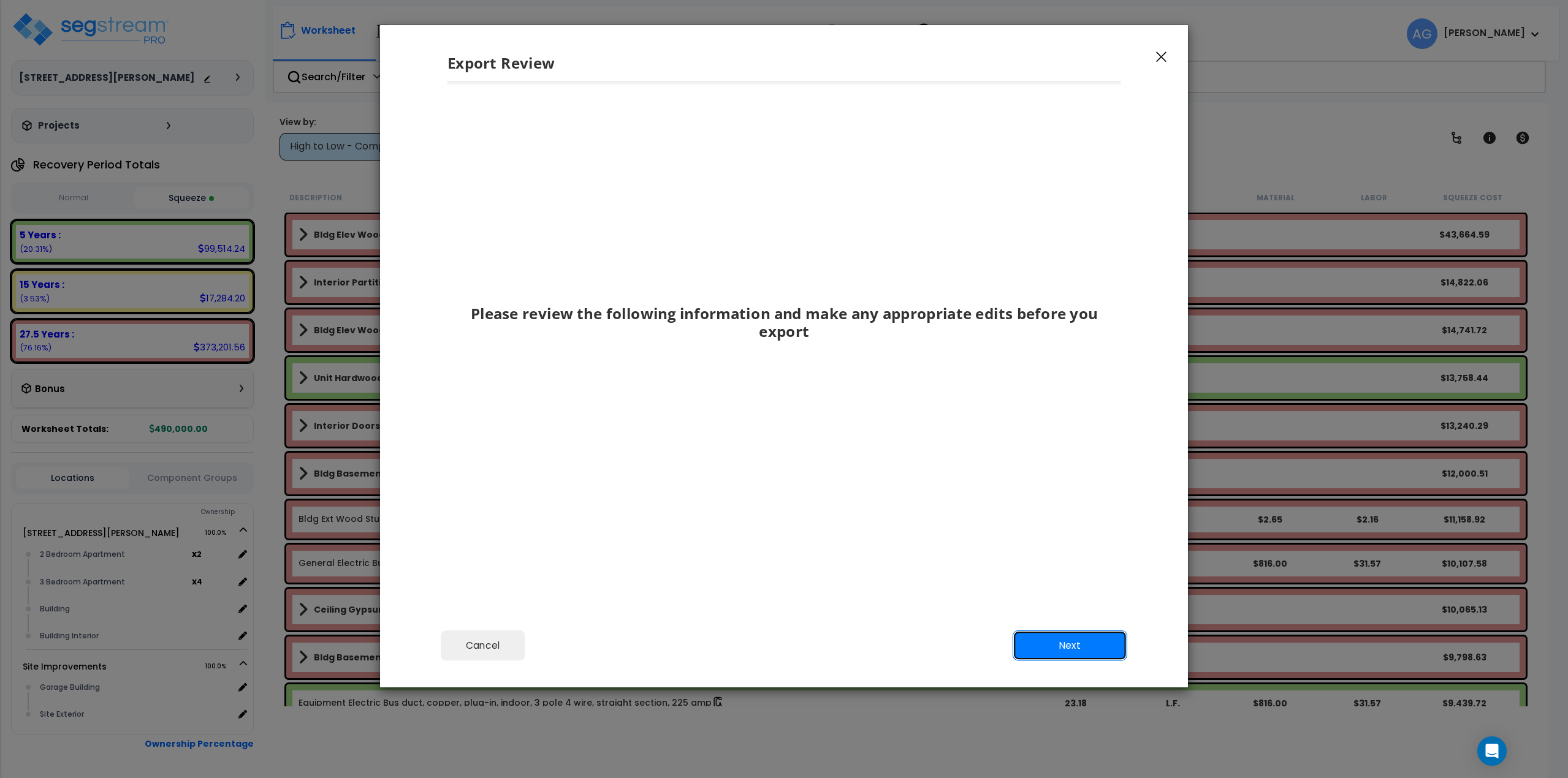
click at [1070, 644] on button "Next" at bounding box center [1070, 645] width 115 height 31
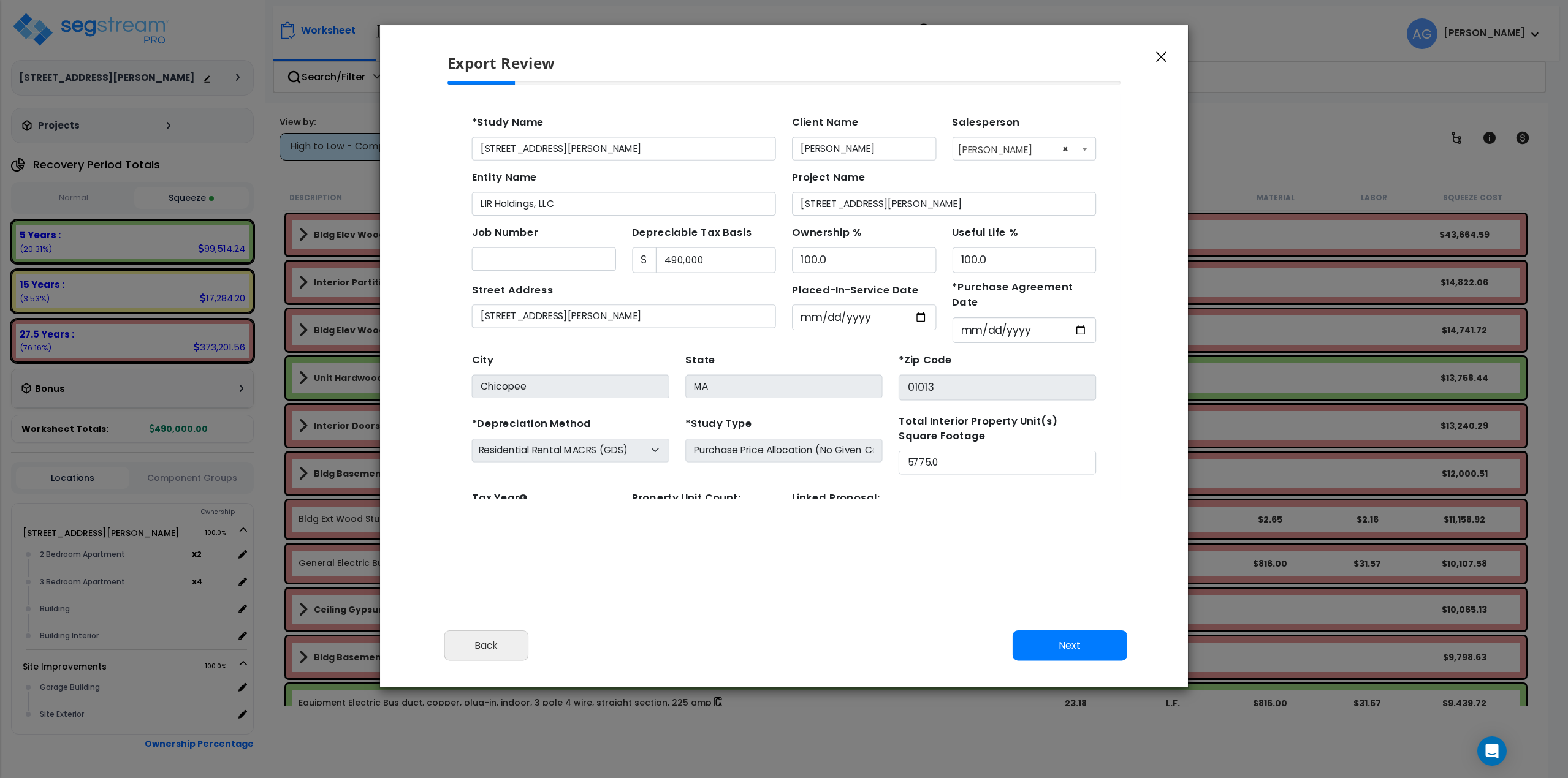
click at [1162, 57] on icon "button" at bounding box center [1162, 57] width 11 height 11
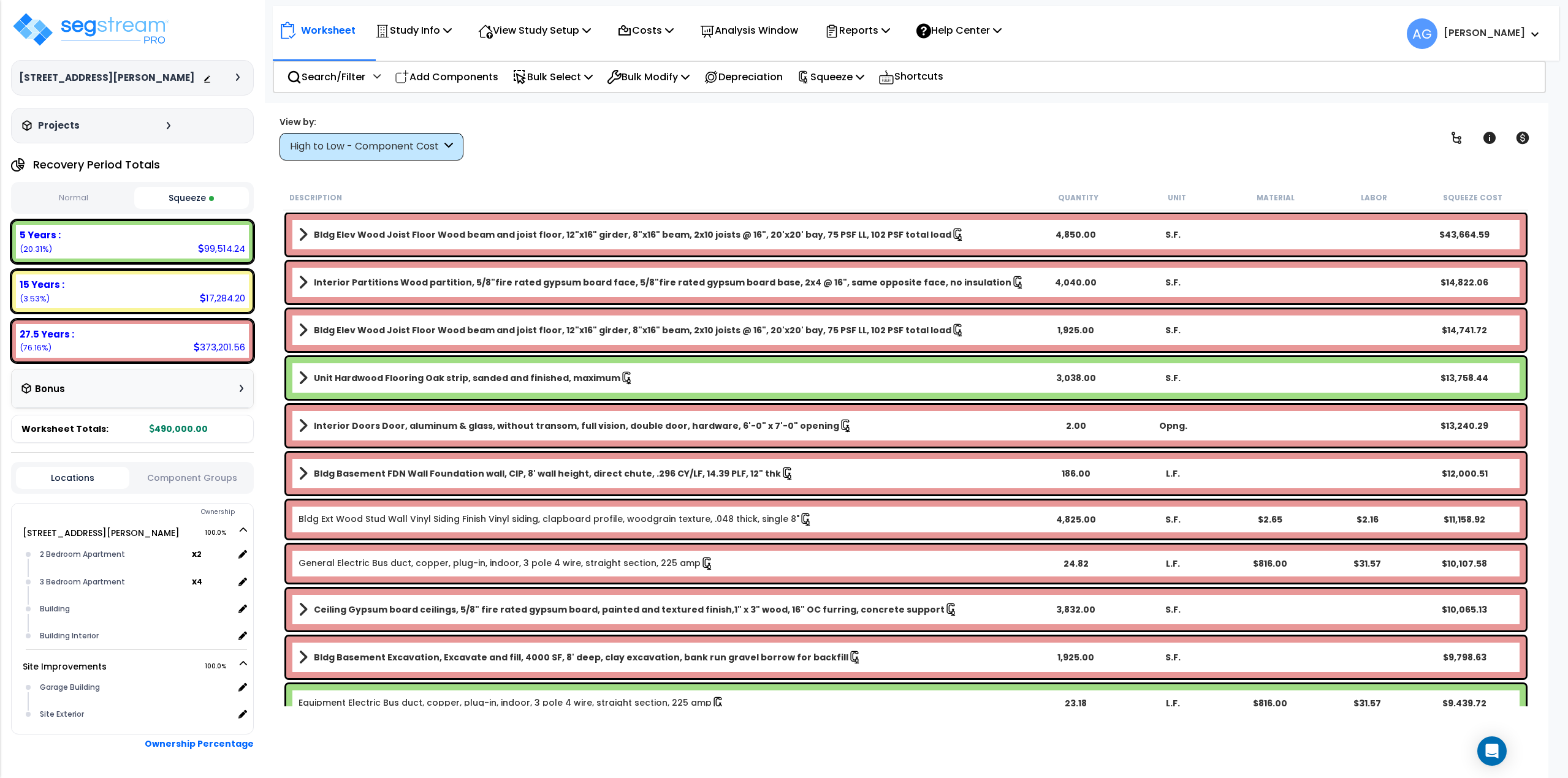
drag, startPoint x: 489, startPoint y: 328, endPoint x: 478, endPoint y: 333, distance: 12.1
click at [478, 333] on b "Bldg Elev Wood Joist Floor Wood beam and joist floor, 12"x16" girder, 8"x16" be…" at bounding box center [633, 330] width 637 height 13
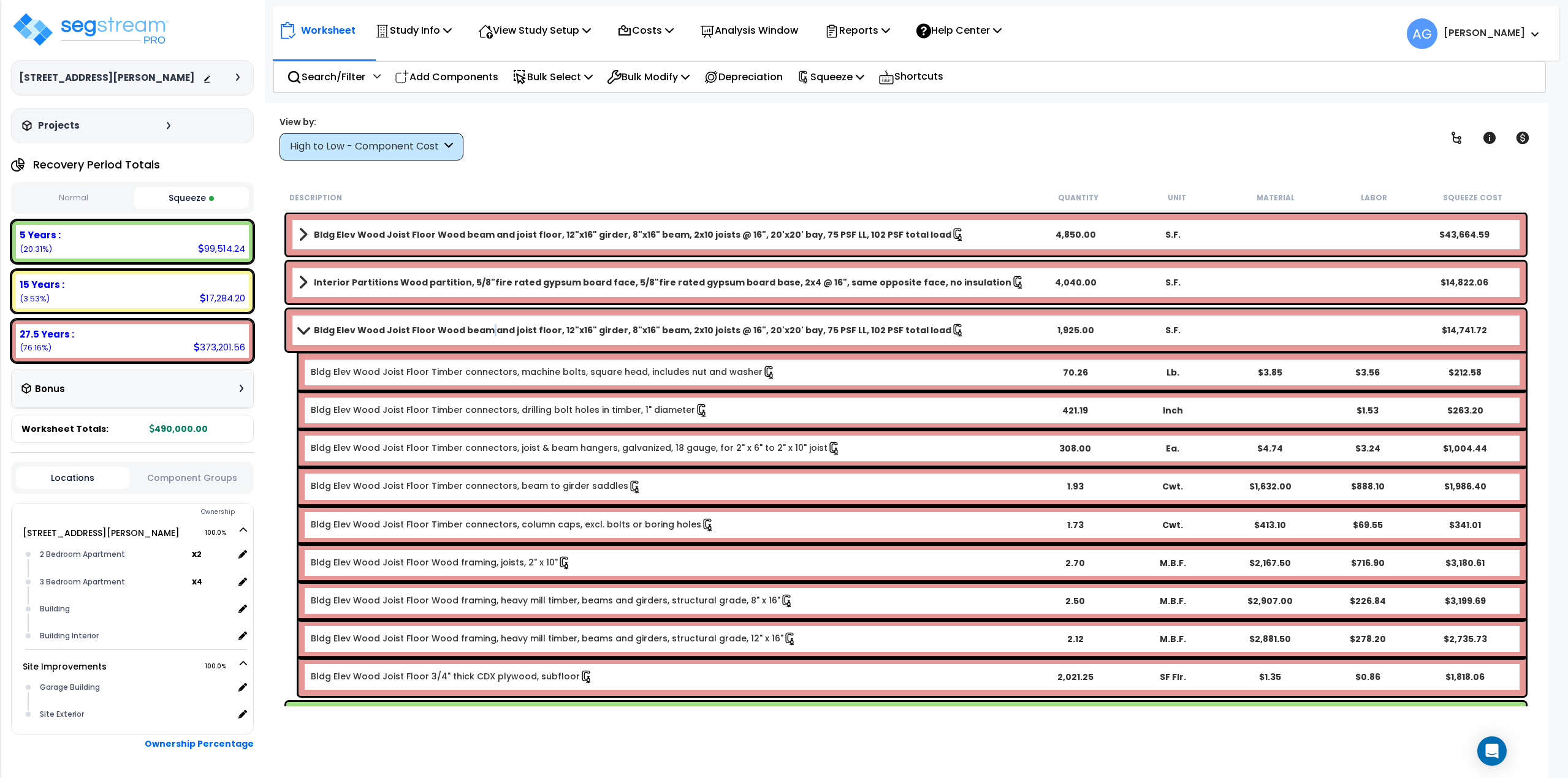
click at [478, 333] on b "Bldg Elev Wood Joist Floor Wood beam and joist floor, 12"x16" girder, 8"x16" be…" at bounding box center [633, 330] width 637 height 13
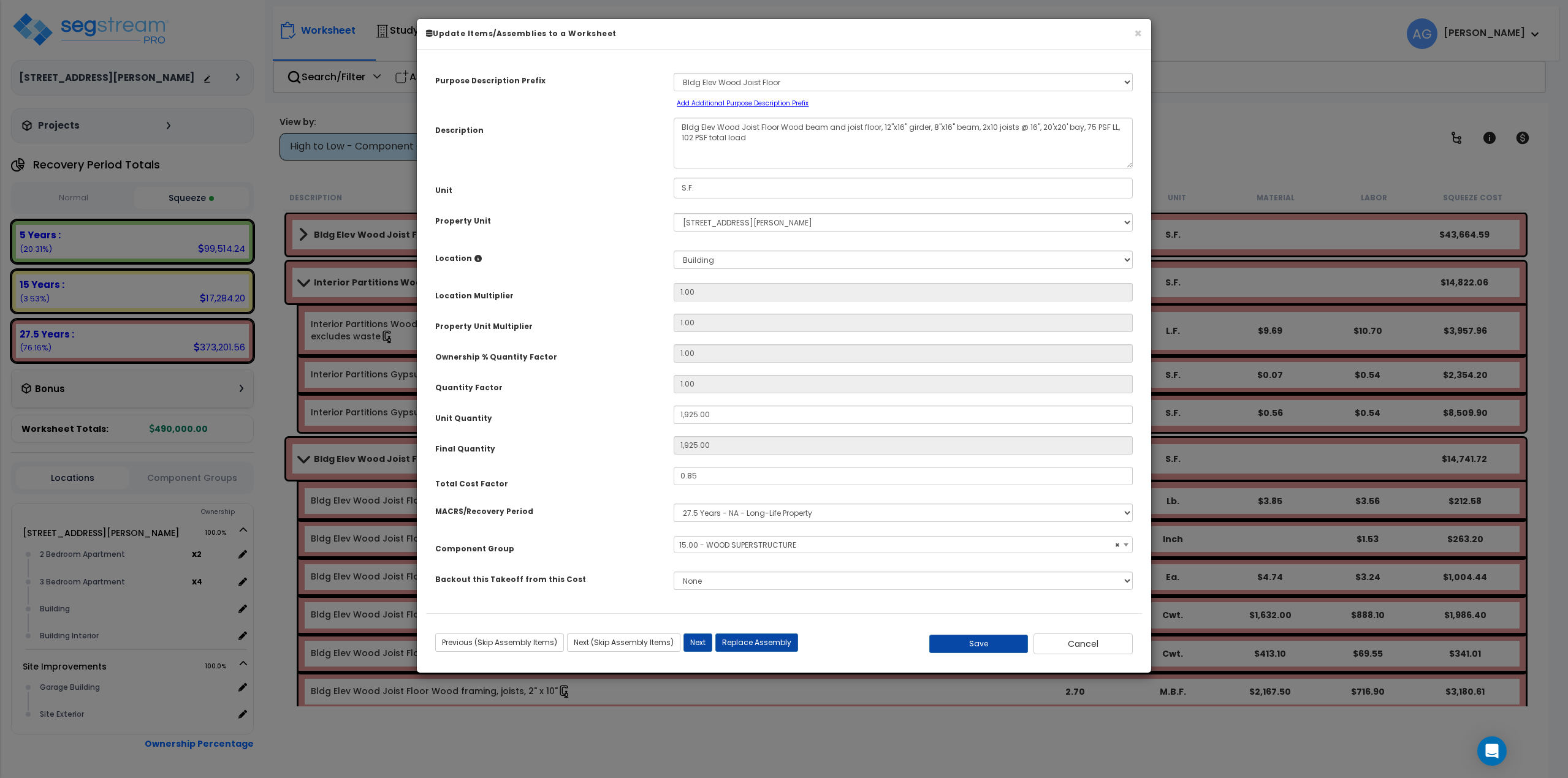
select select "57809"
click at [1085, 649] on button "Cancel" at bounding box center [1083, 644] width 99 height 21
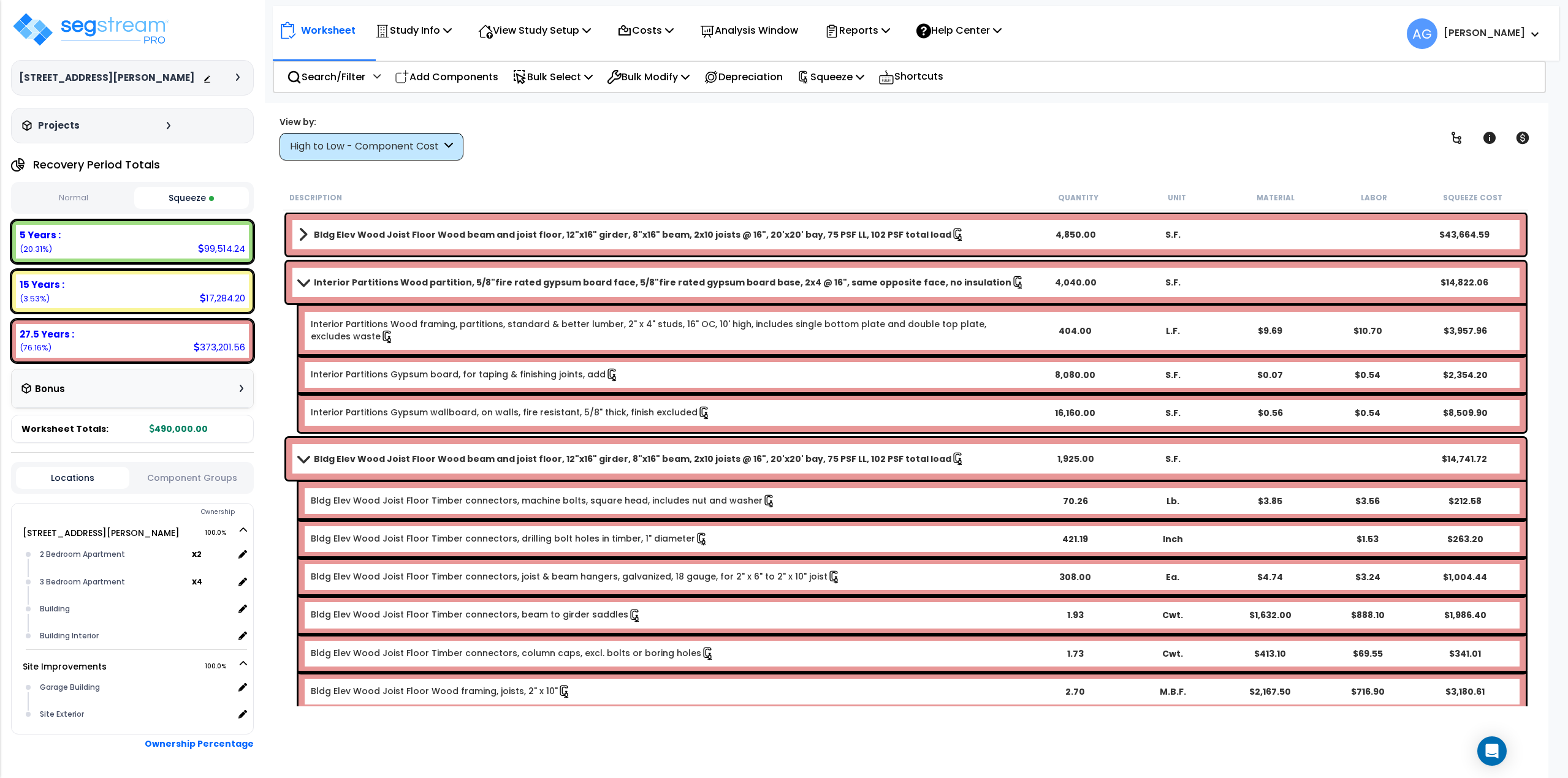
click at [303, 285] on span at bounding box center [303, 282] width 17 height 9
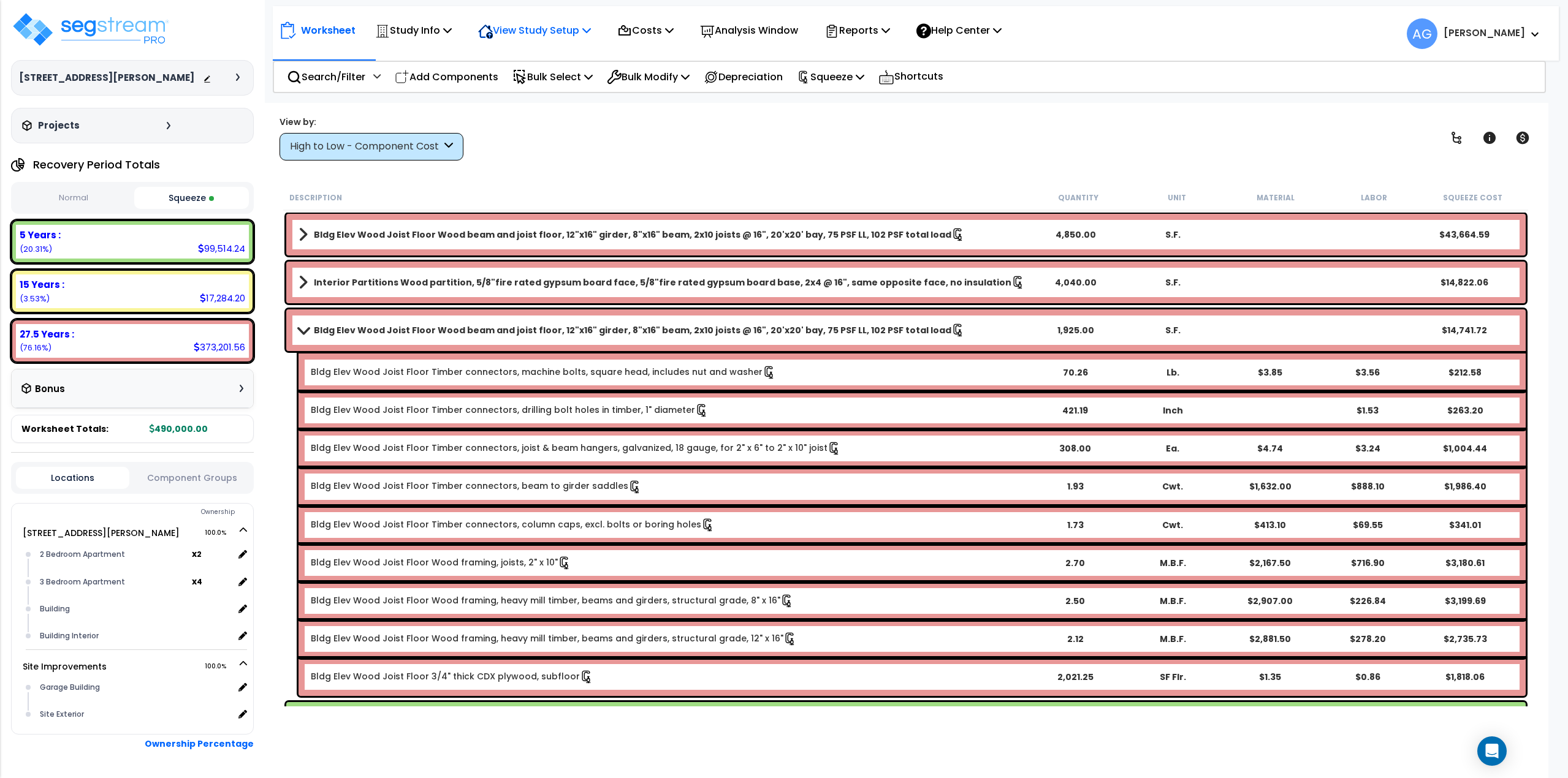
click at [528, 32] on p "View Study Setup" at bounding box center [534, 30] width 113 height 16
click at [527, 88] on link "View Questionnaire" at bounding box center [533, 84] width 121 height 24
drag, startPoint x: 680, startPoint y: 161, endPoint x: 753, endPoint y: 119, distance: 84.2
click at [682, 161] on div "Worksheet Study Info Study Setup Add Property Unit Template study Clone study AG" at bounding box center [906, 492] width 1286 height 778
click at [857, 25] on p "Reports" at bounding box center [857, 30] width 66 height 16
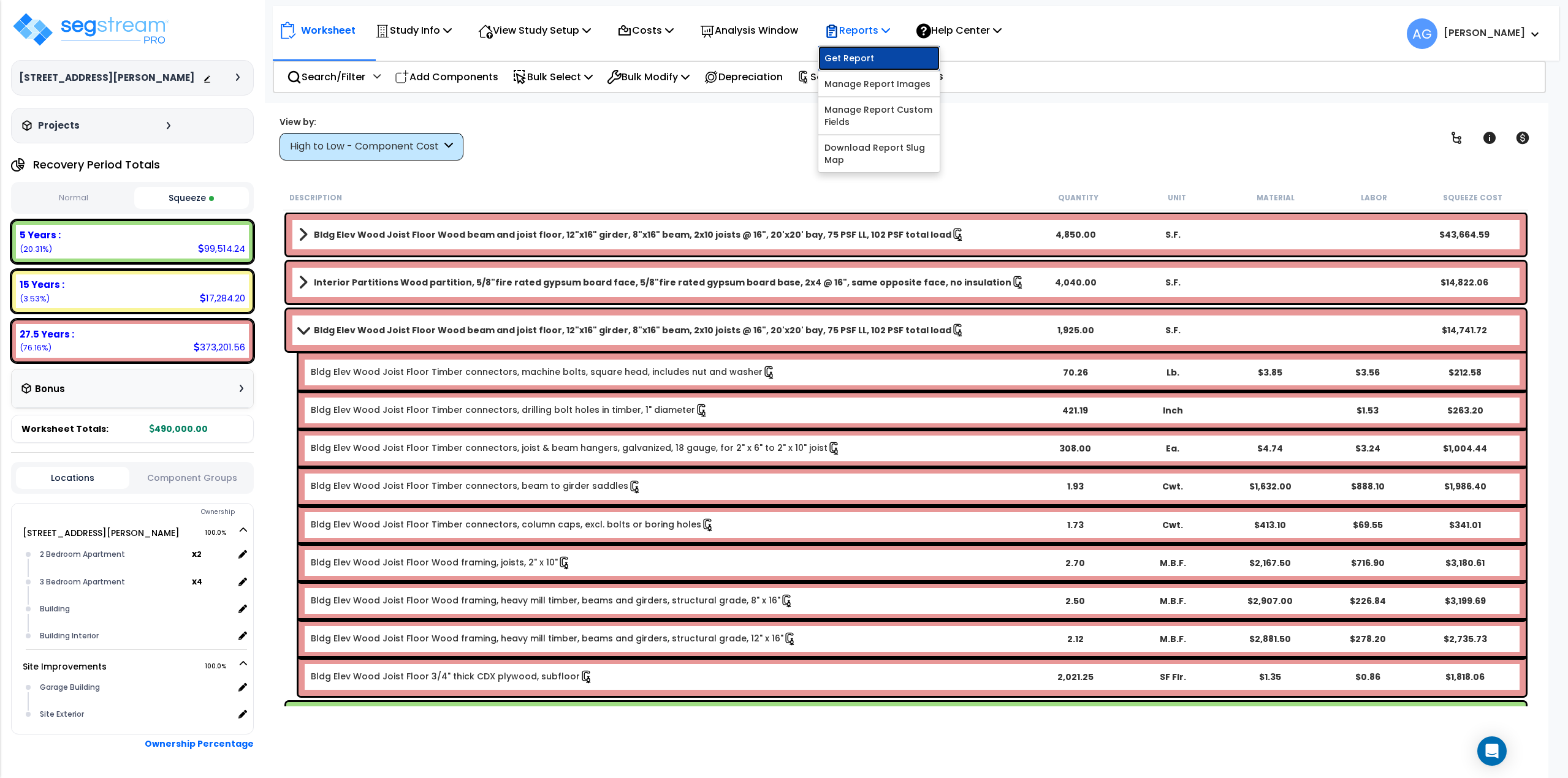
click at [877, 58] on link "Get Report" at bounding box center [879, 58] width 121 height 24
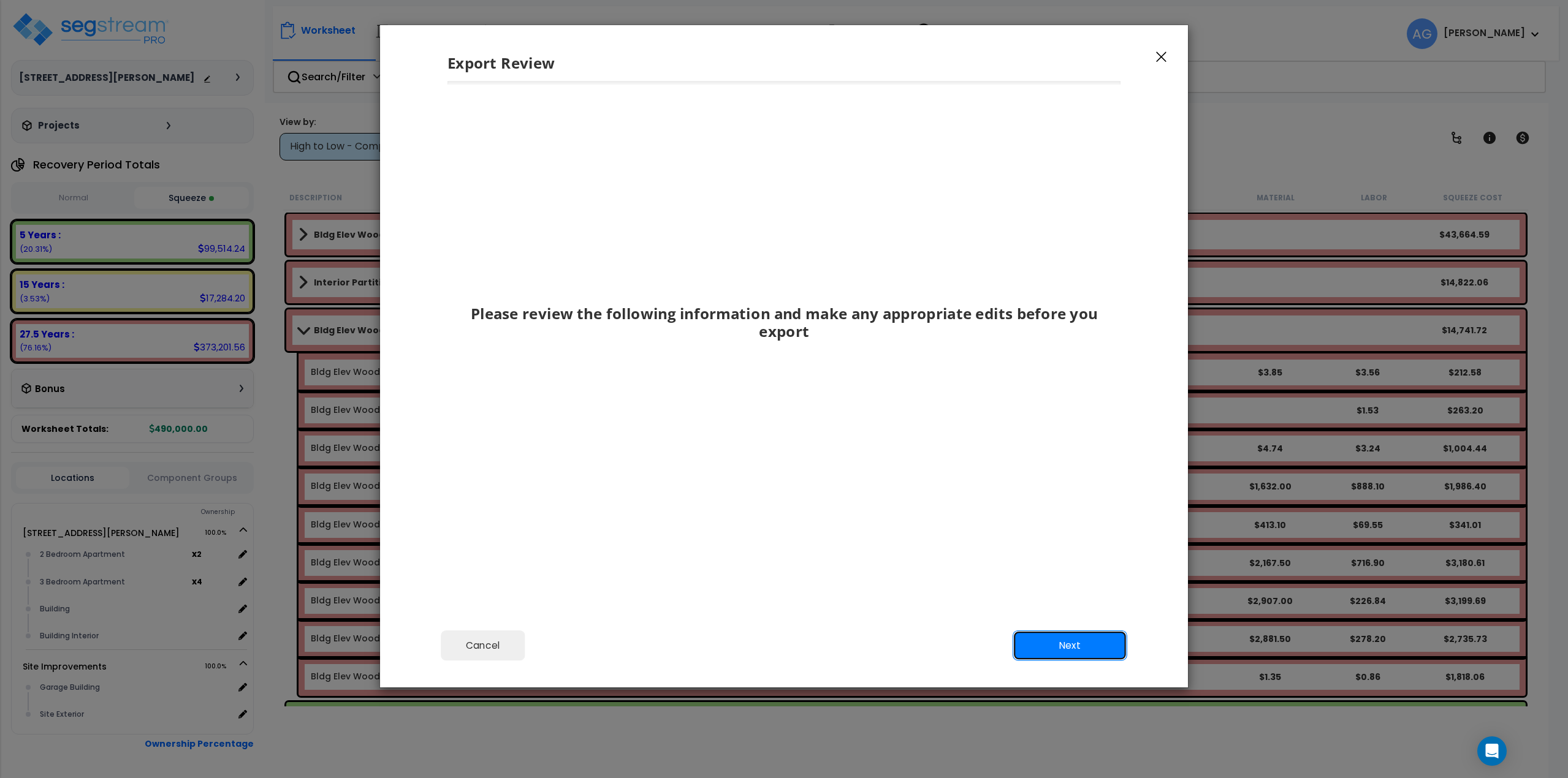
click at [1081, 655] on button "Next" at bounding box center [1070, 645] width 115 height 31
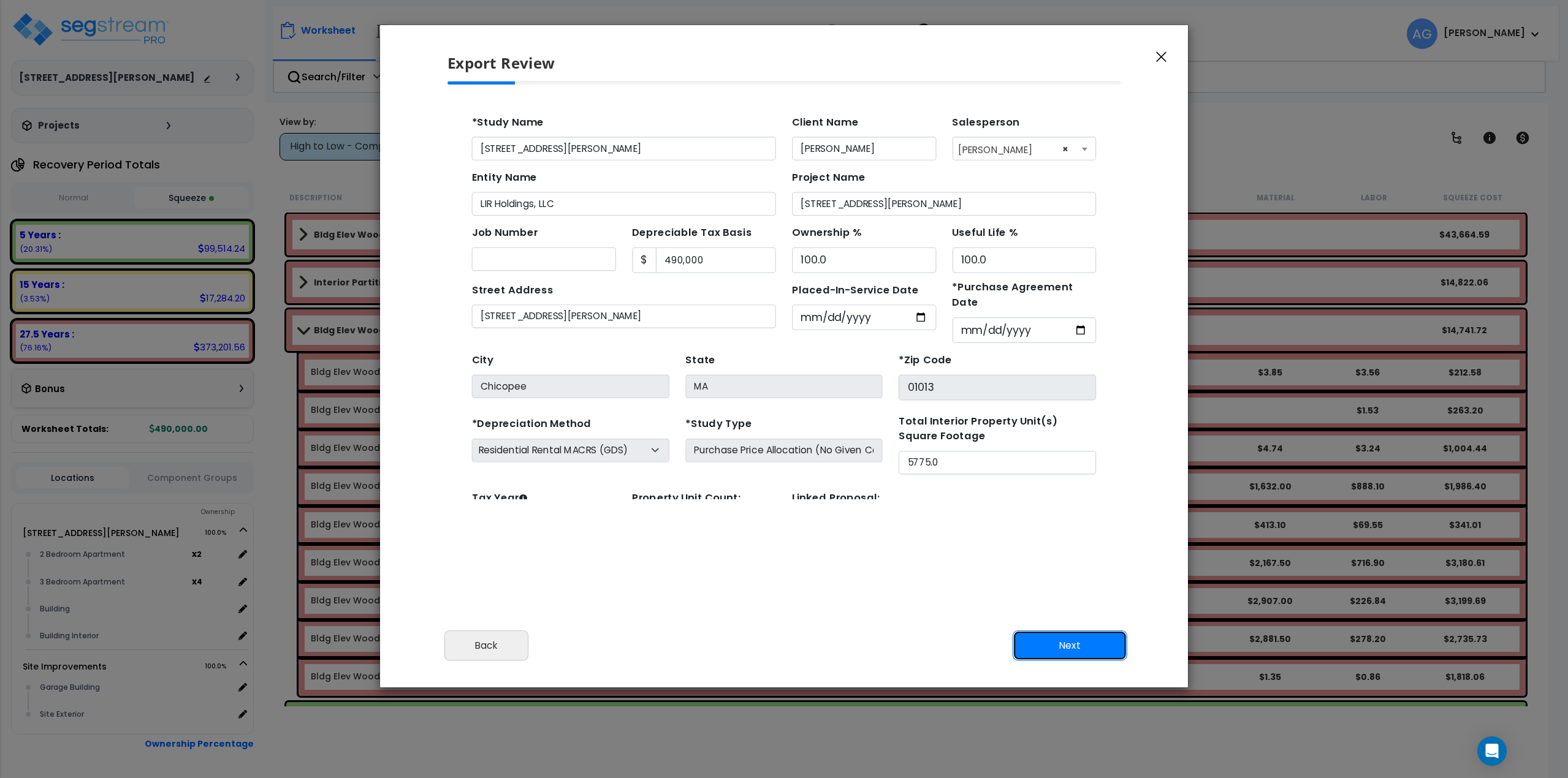
click at [1077, 650] on button "Next" at bounding box center [1070, 645] width 115 height 31
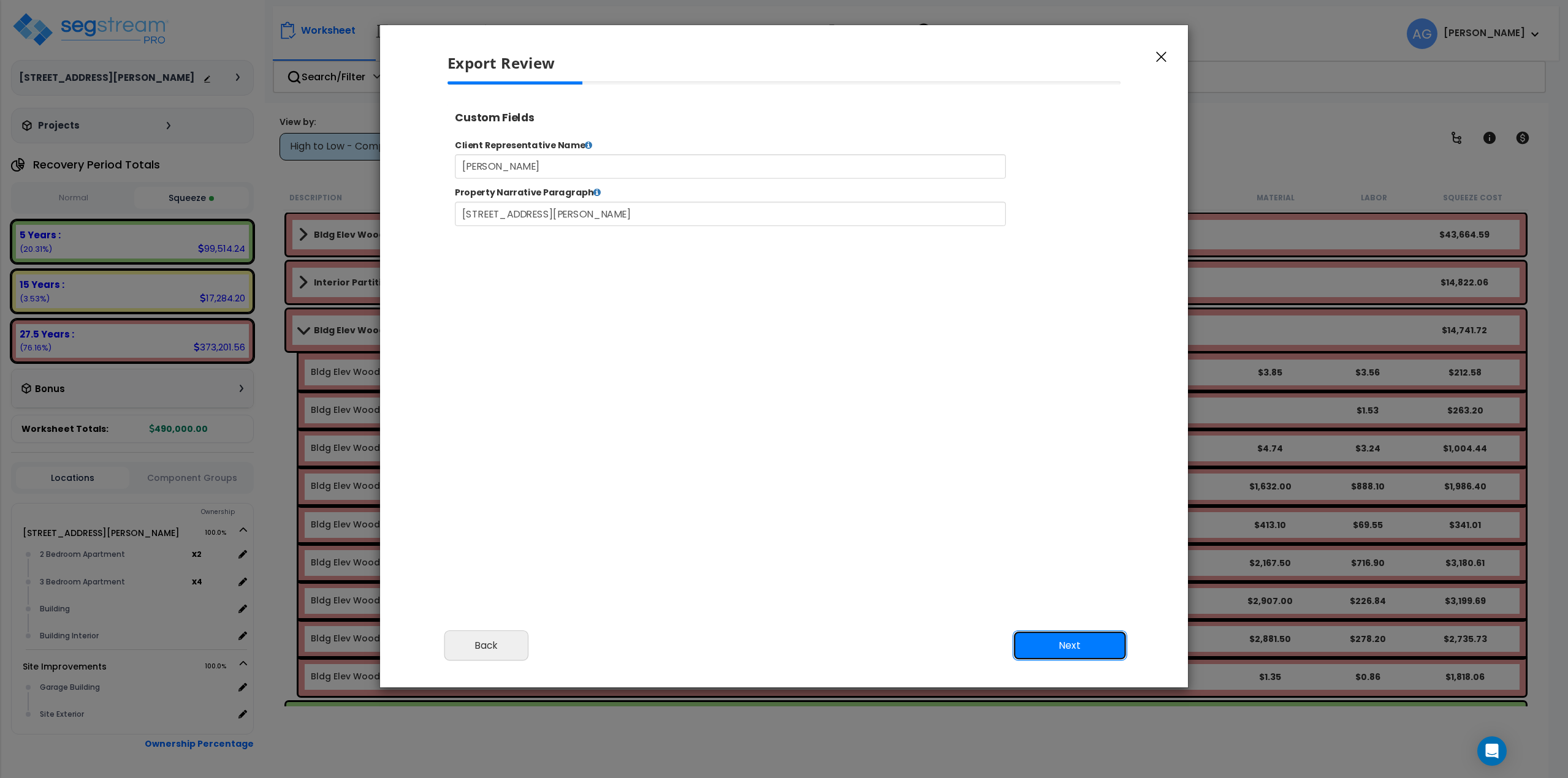
click at [1077, 650] on button "Next" at bounding box center [1070, 645] width 115 height 31
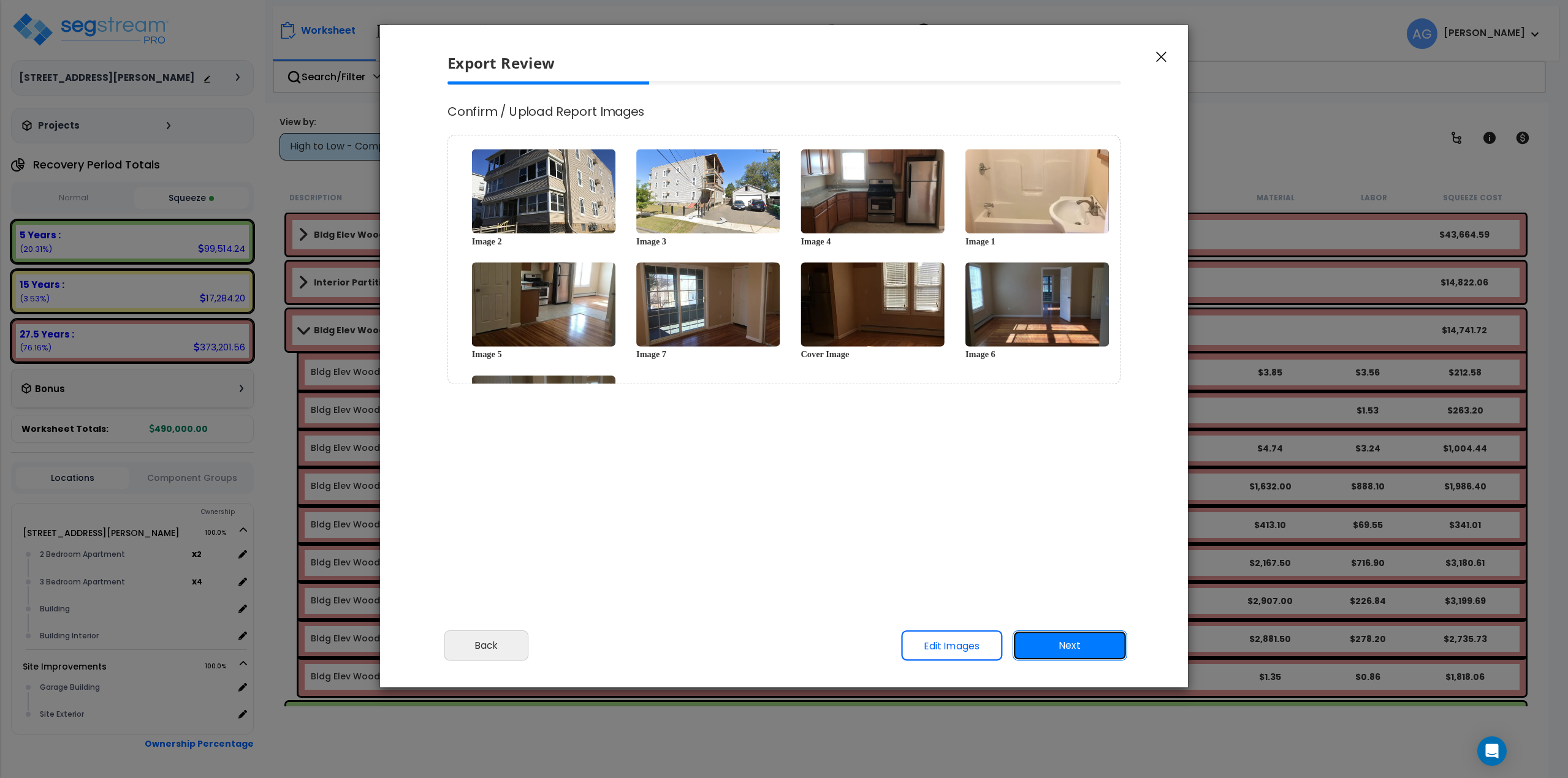
click at [1077, 650] on button "Next" at bounding box center [1070, 645] width 115 height 31
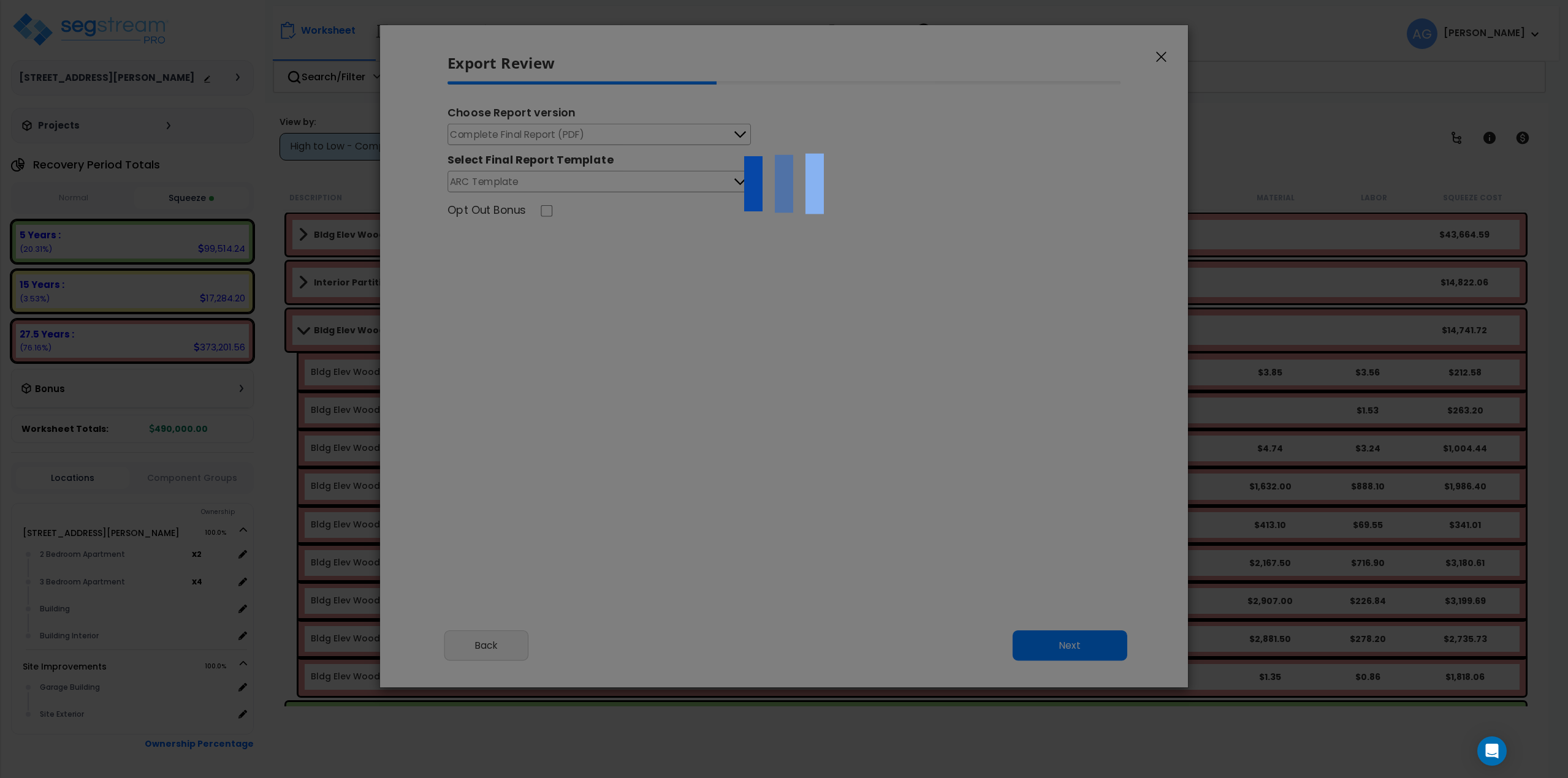
select select "2025"
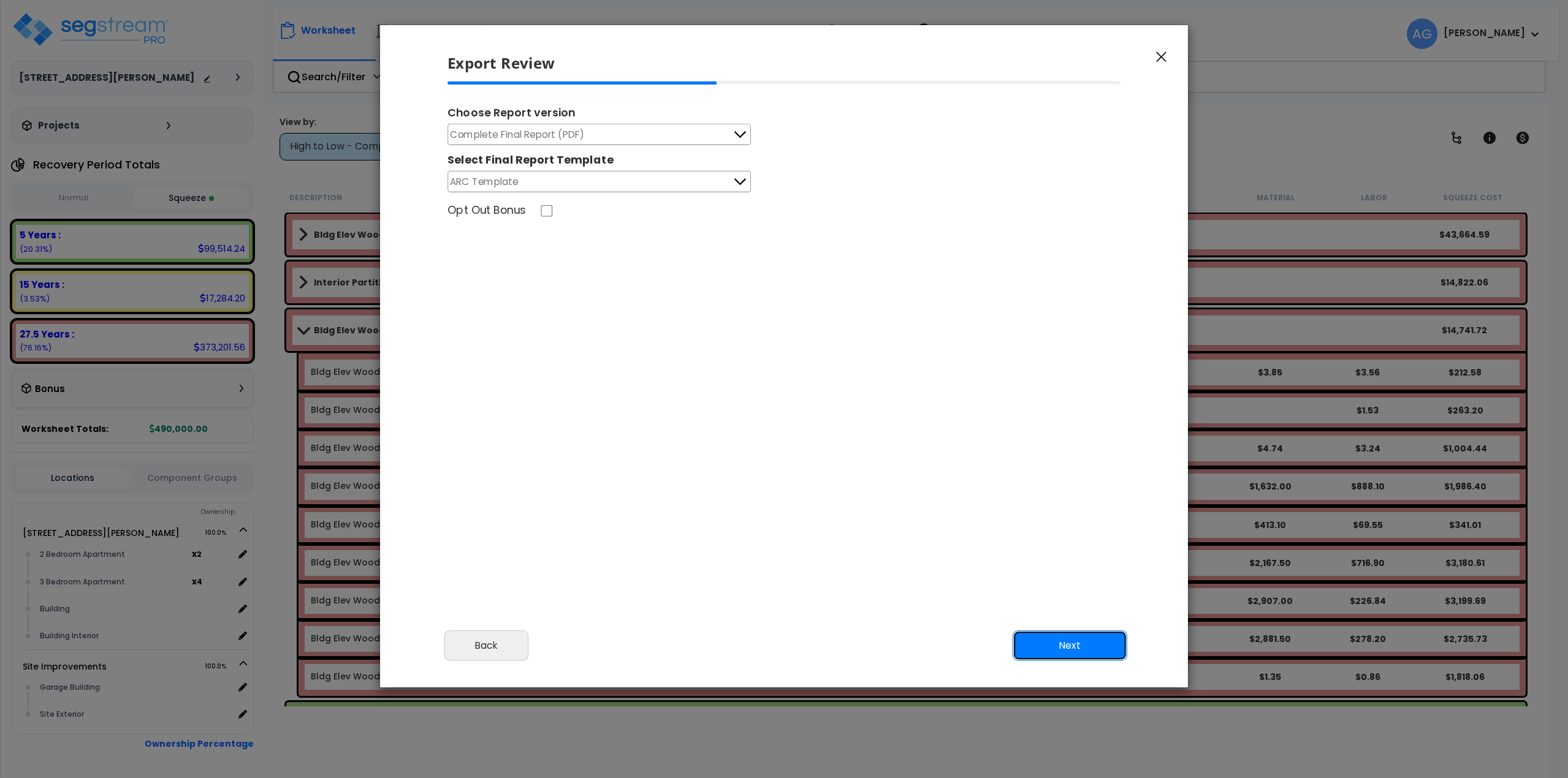
click at [1071, 648] on button "Next" at bounding box center [1070, 645] width 115 height 31
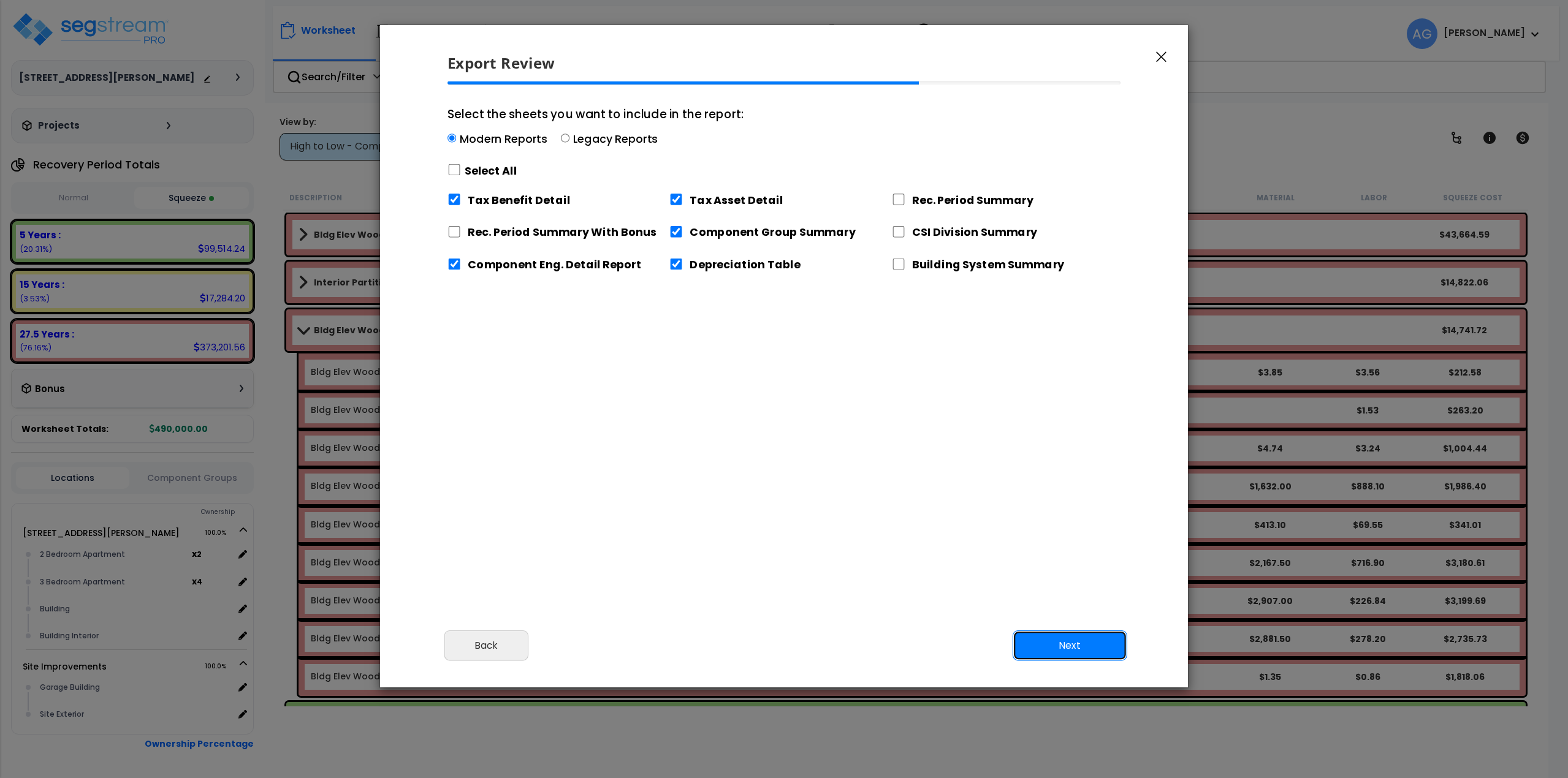
click at [1071, 648] on button "Next" at bounding box center [1070, 645] width 115 height 31
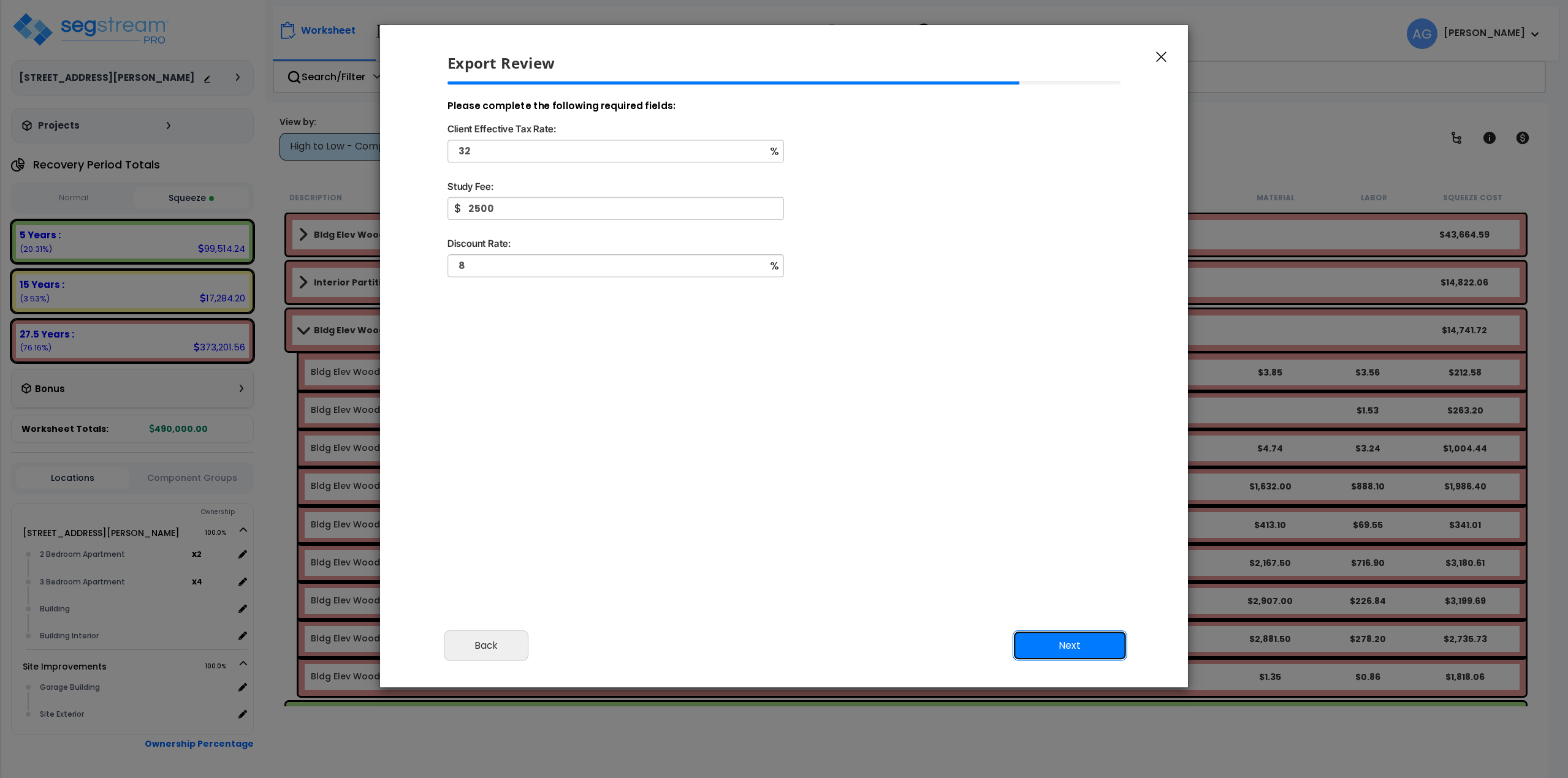
click at [1071, 648] on button "Next" at bounding box center [1070, 645] width 115 height 31
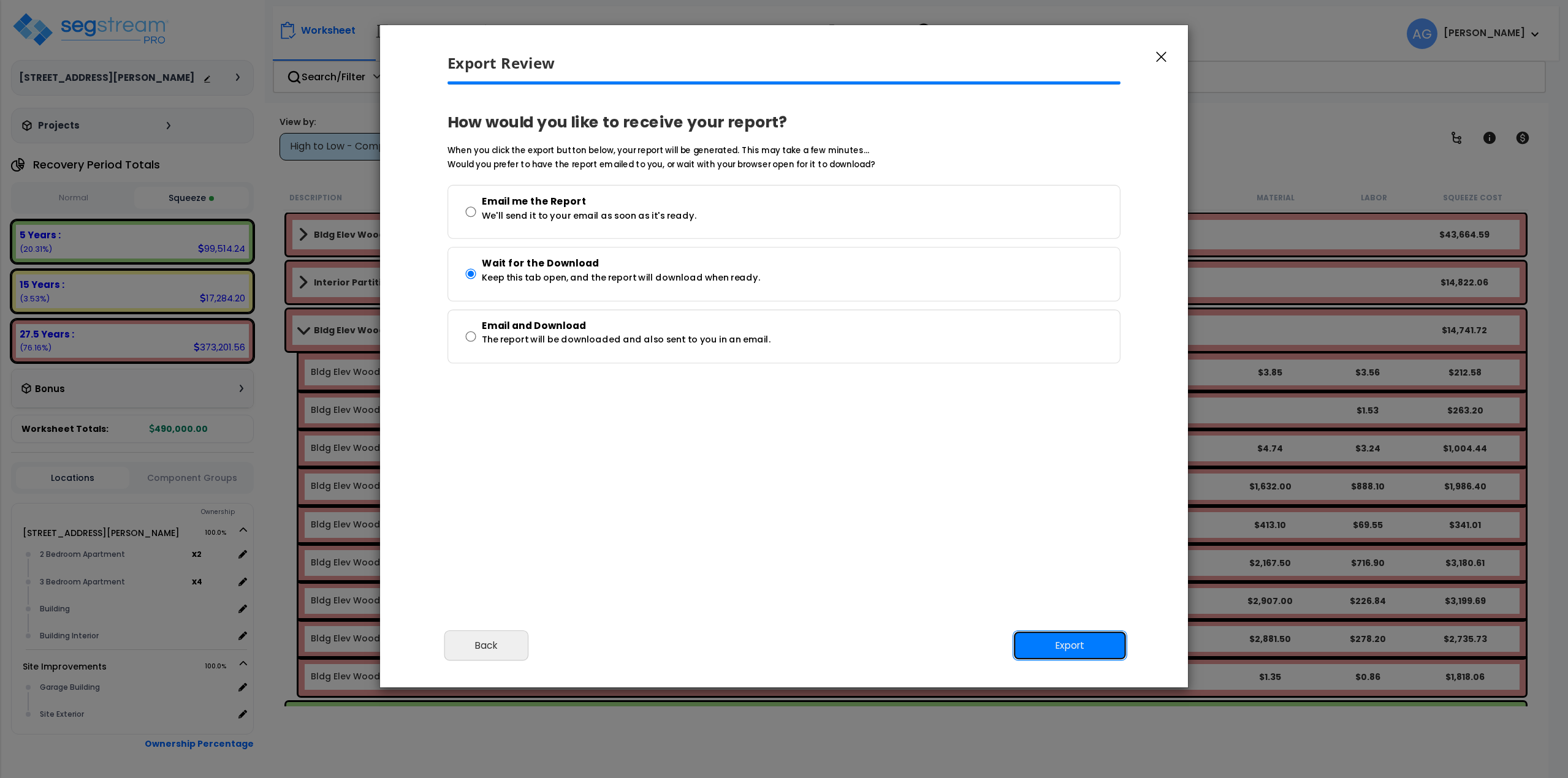
click at [1071, 648] on button "Export" at bounding box center [1070, 645] width 115 height 31
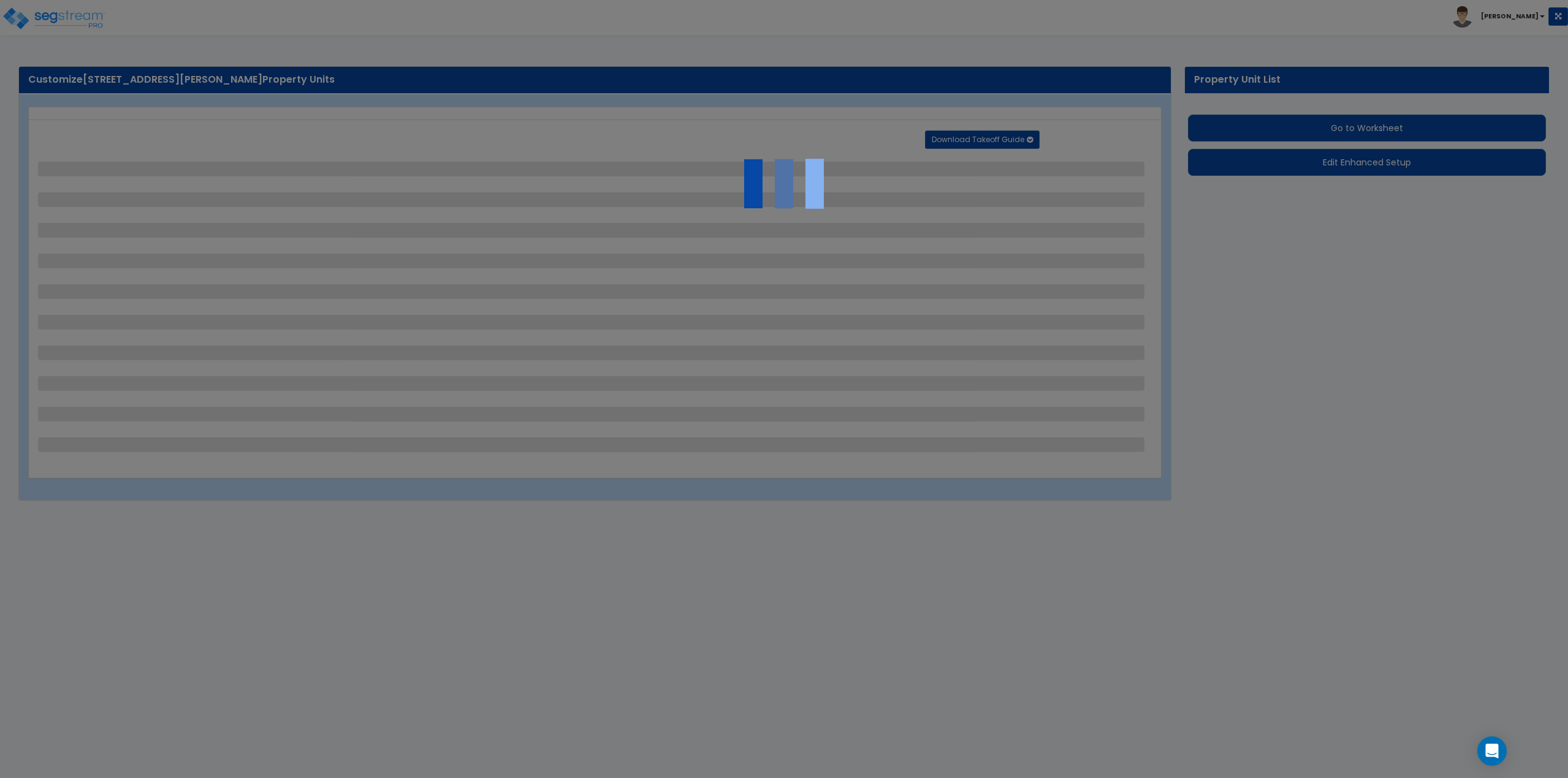
select select "2"
select select "1"
select select "4"
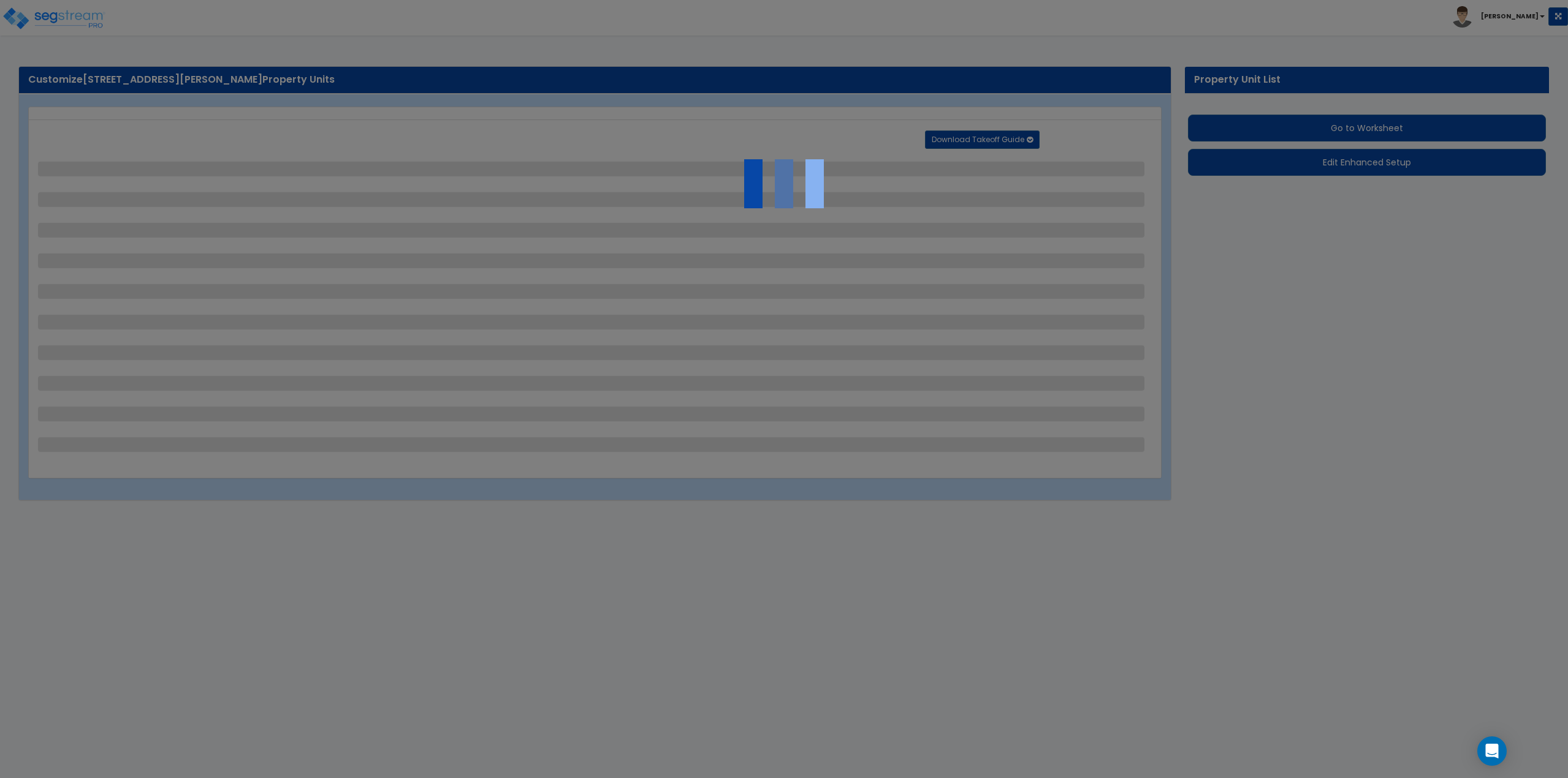
select select "1"
select select "2"
select select "1"
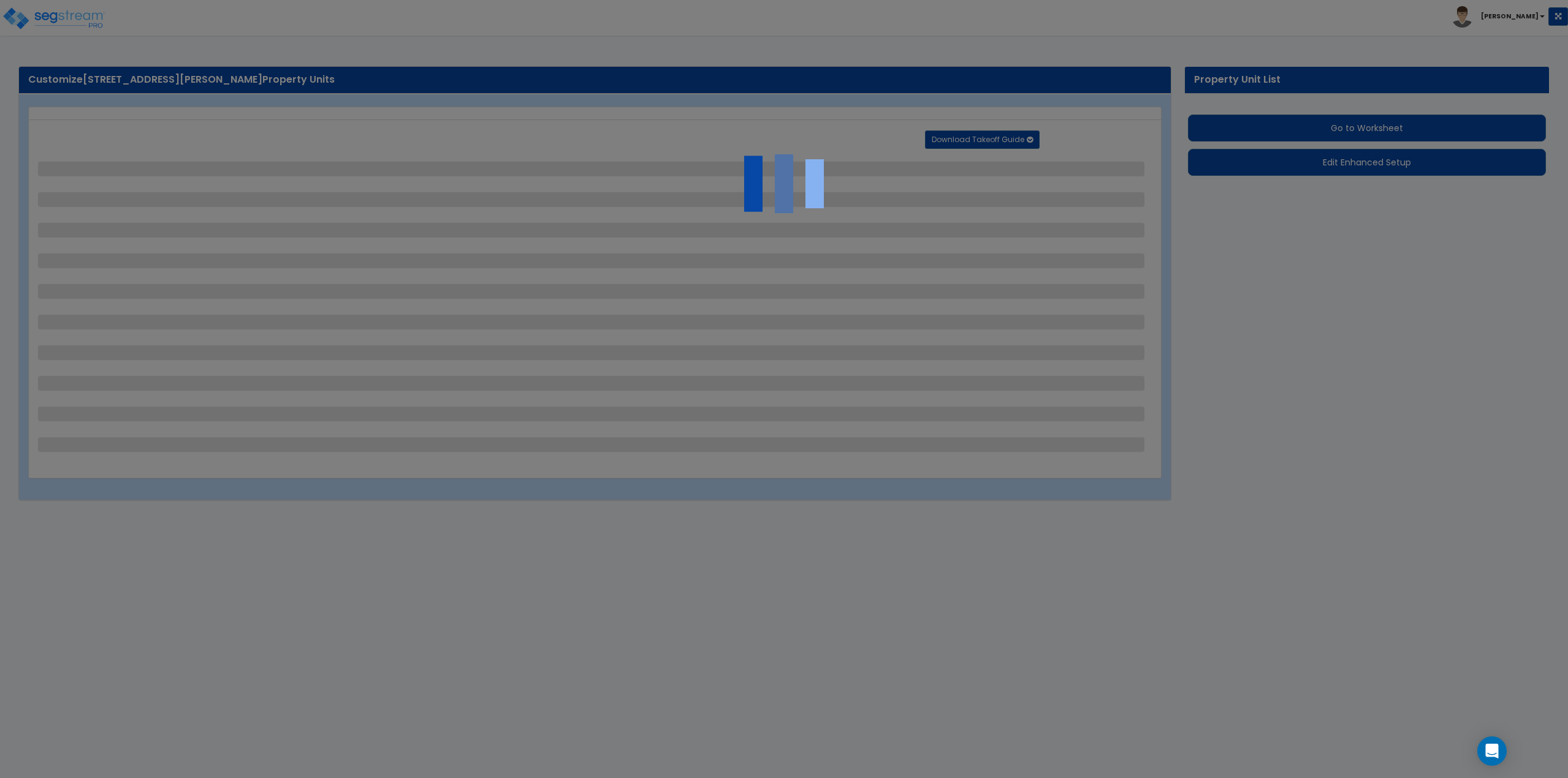
select select "1"
select select "2"
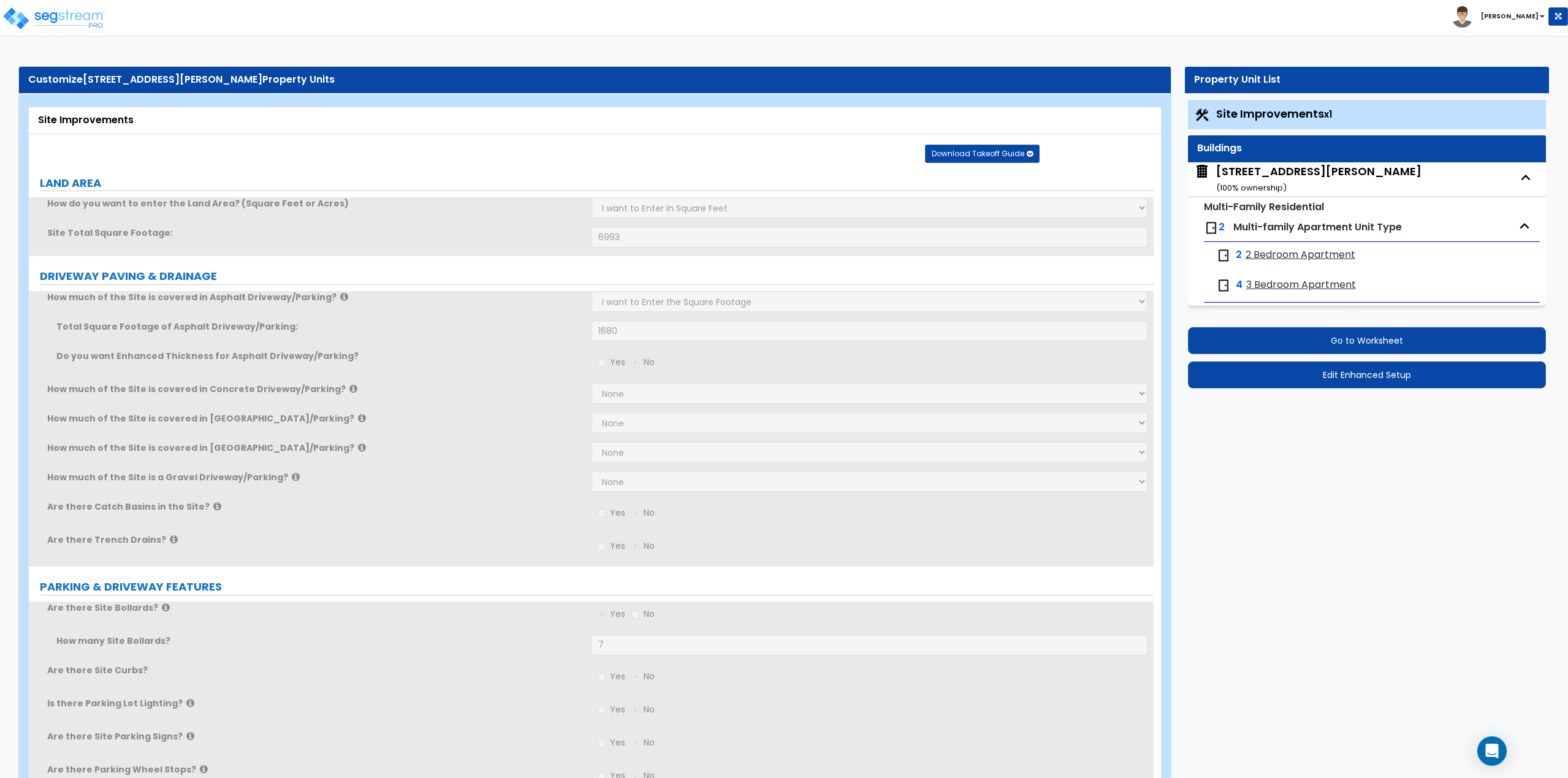
click at [1286, 170] on div "[STREET_ADDRESS][PERSON_NAME] ( 100 % ownership)" at bounding box center [1319, 179] width 205 height 31
select select "7"
select select "1"
select select "5"
select select "2"
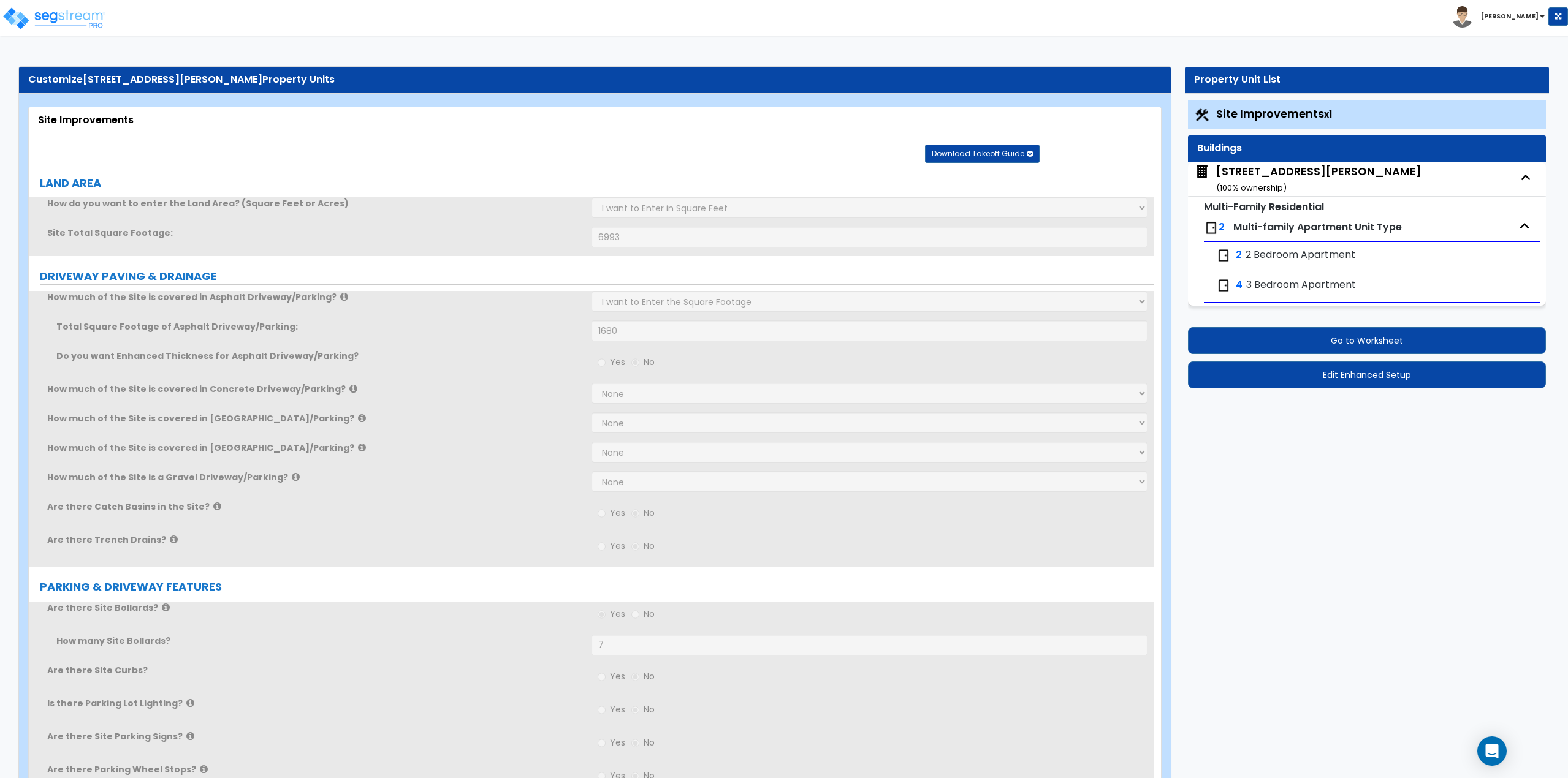
select select "1"
select select "3"
select select "1"
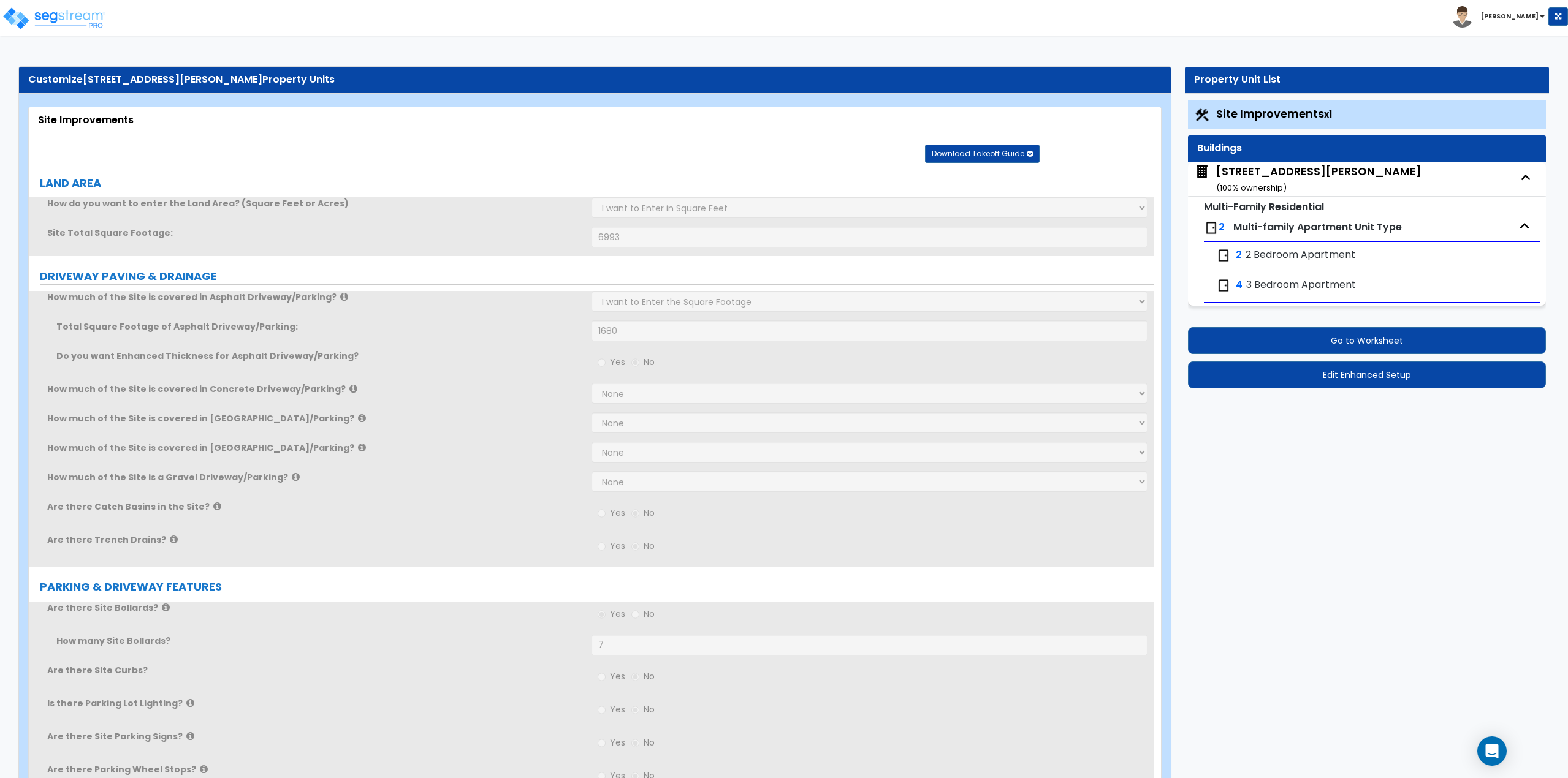
select select "2"
select select "1"
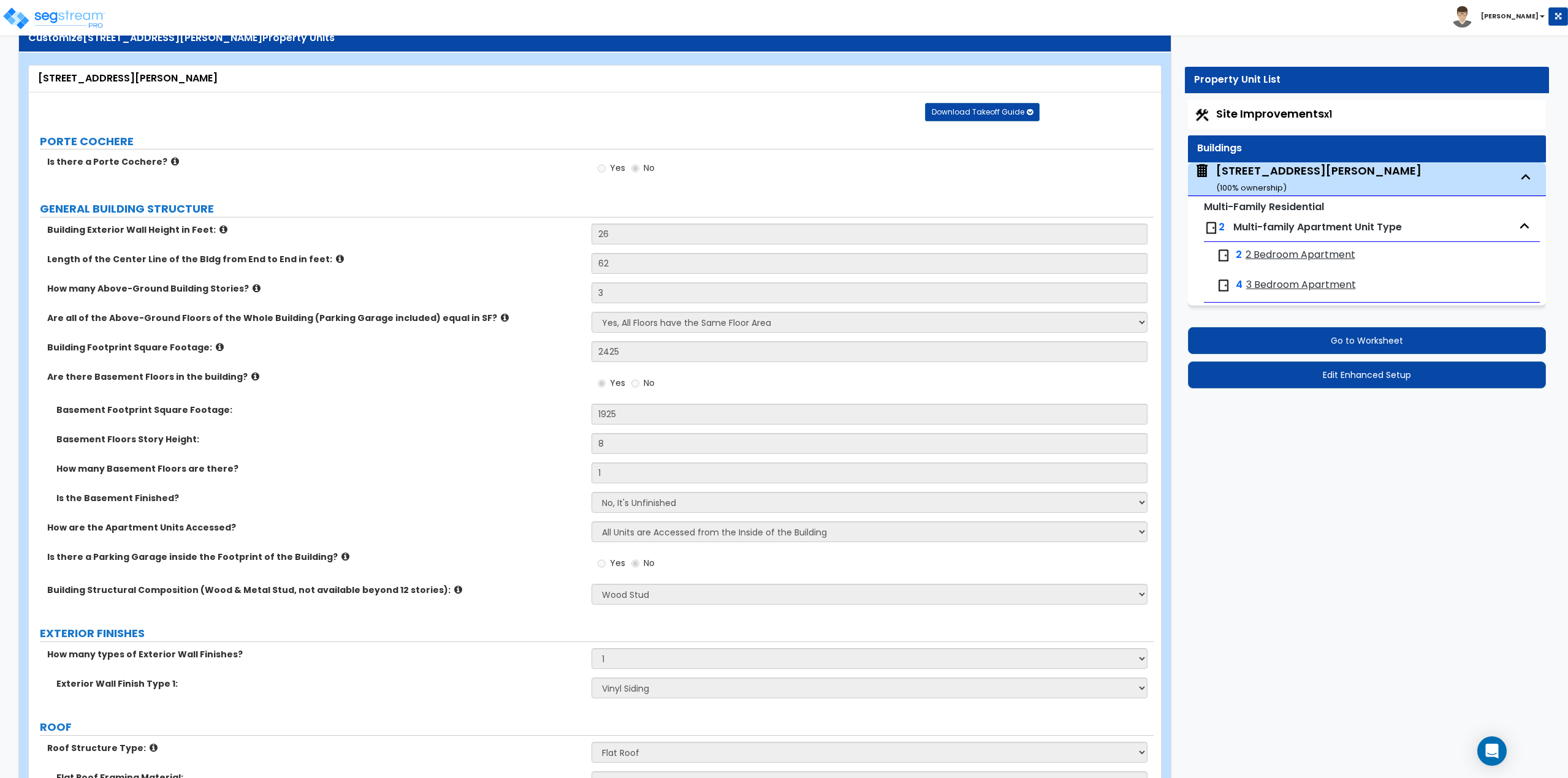
scroll to position [61, 0]
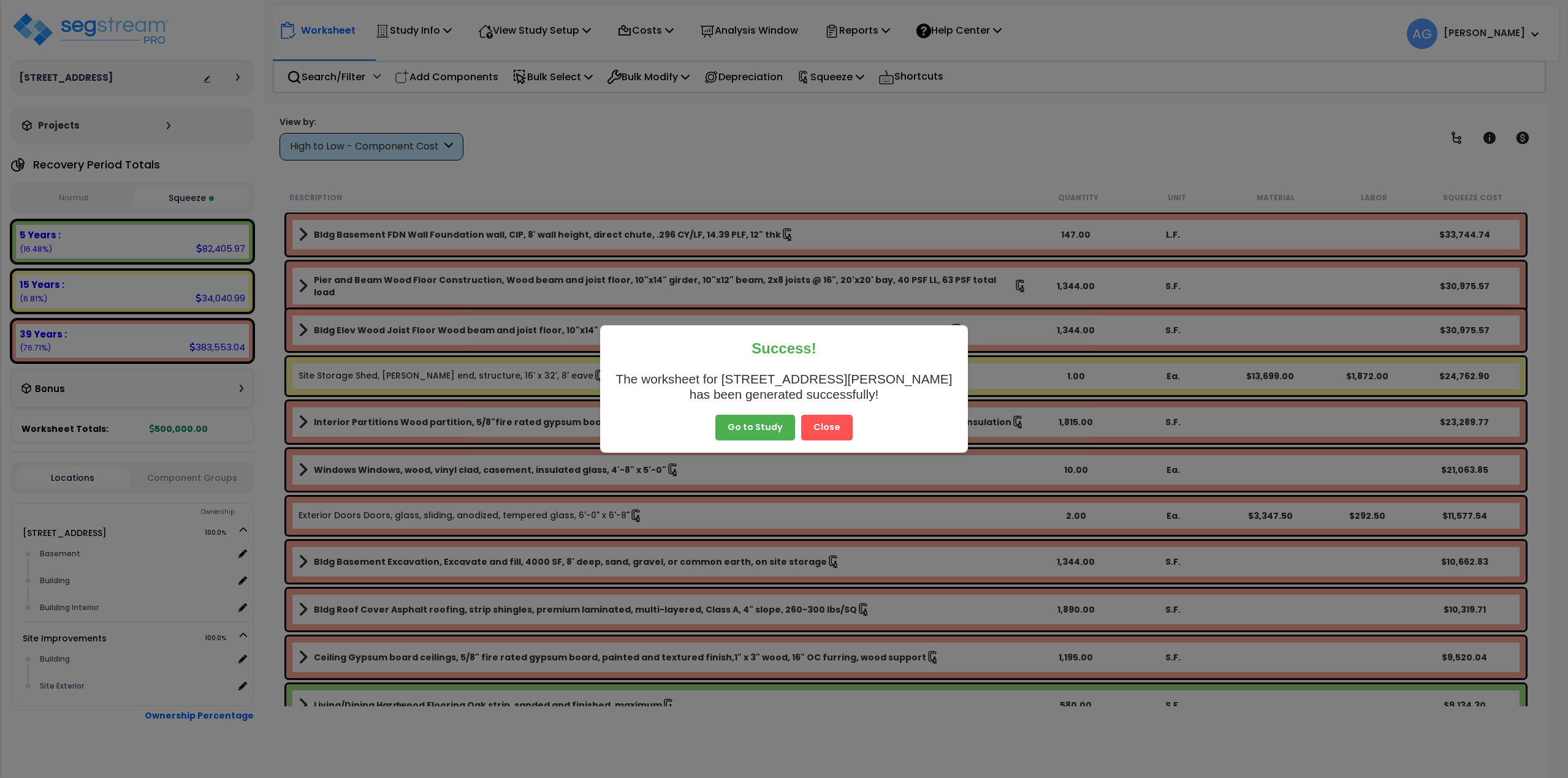
click at [101, 28] on div "Success! The worksheet for [STREET_ADDRESS][PERSON_NAME] has been generated suc…" at bounding box center [784, 389] width 1568 height 778
select select "2025"
click at [825, 431] on button "Close" at bounding box center [827, 427] width 51 height 26
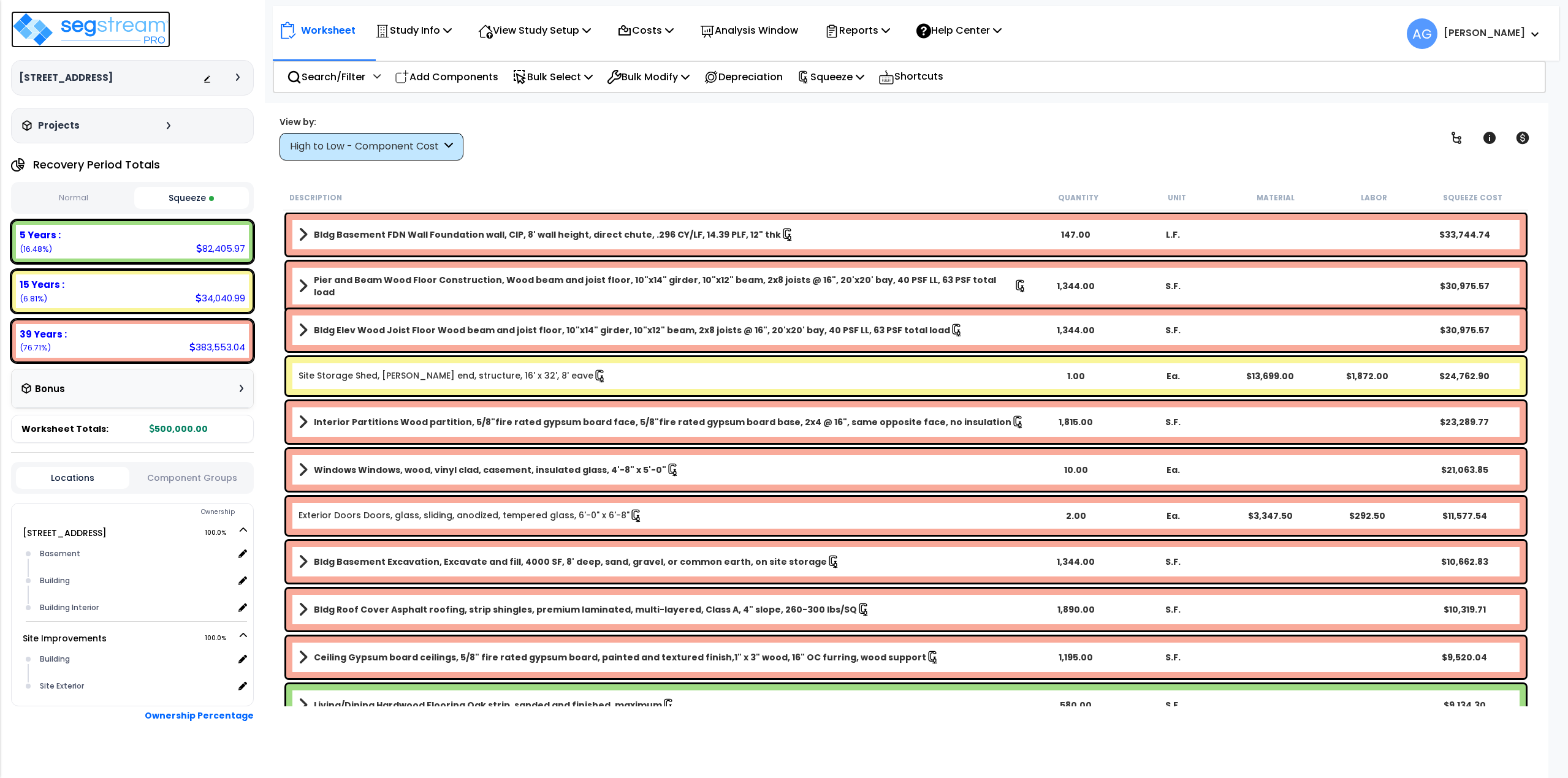
click at [61, 22] on img at bounding box center [91, 30] width 159 height 37
